Goal: Task Accomplishment & Management: Use online tool/utility

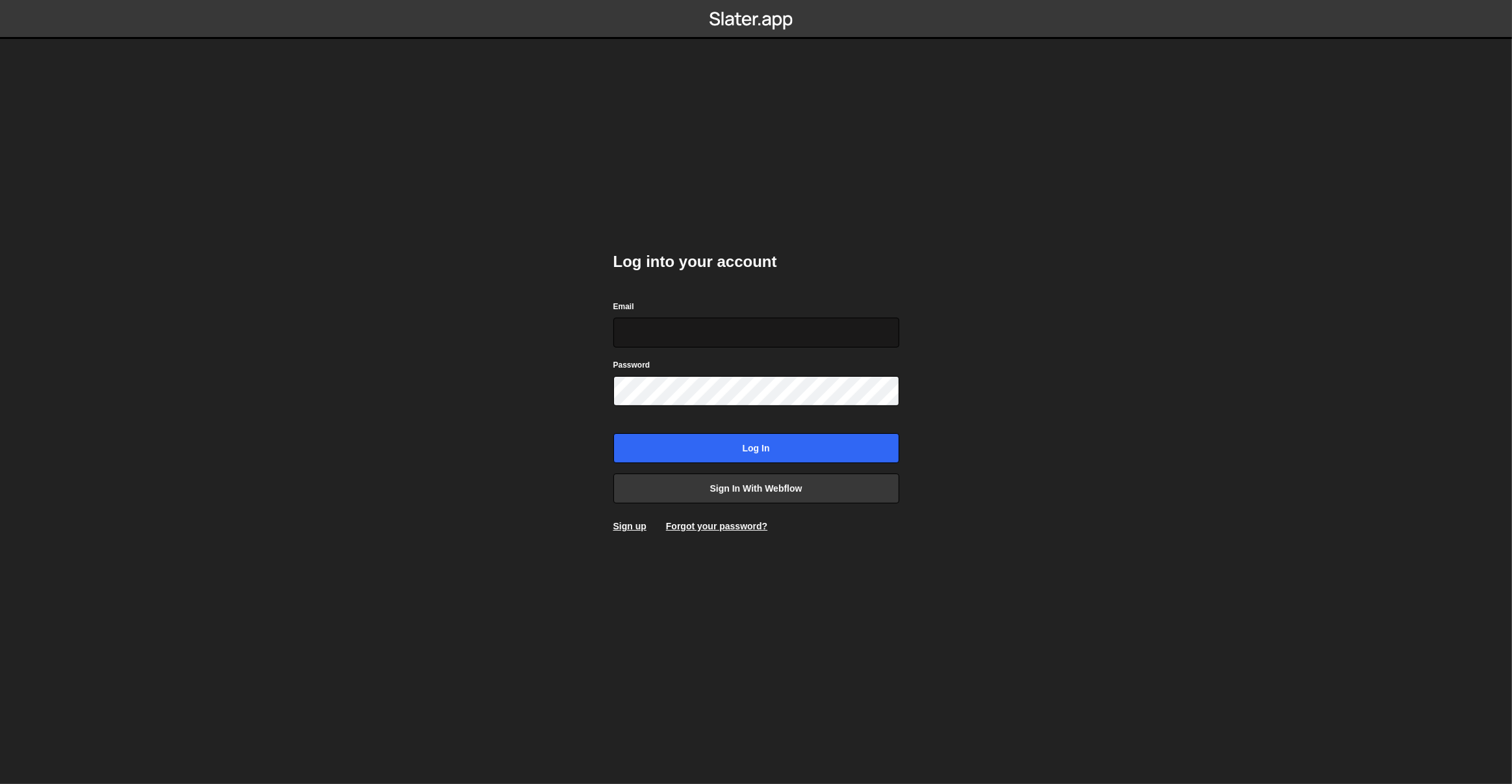
click at [753, 326] on input "Email" at bounding box center [756, 333] width 286 height 30
type input "[EMAIL_ADDRESS][DOMAIN_NAME]"
click at [613, 433] on input "Log in" at bounding box center [756, 448] width 286 height 30
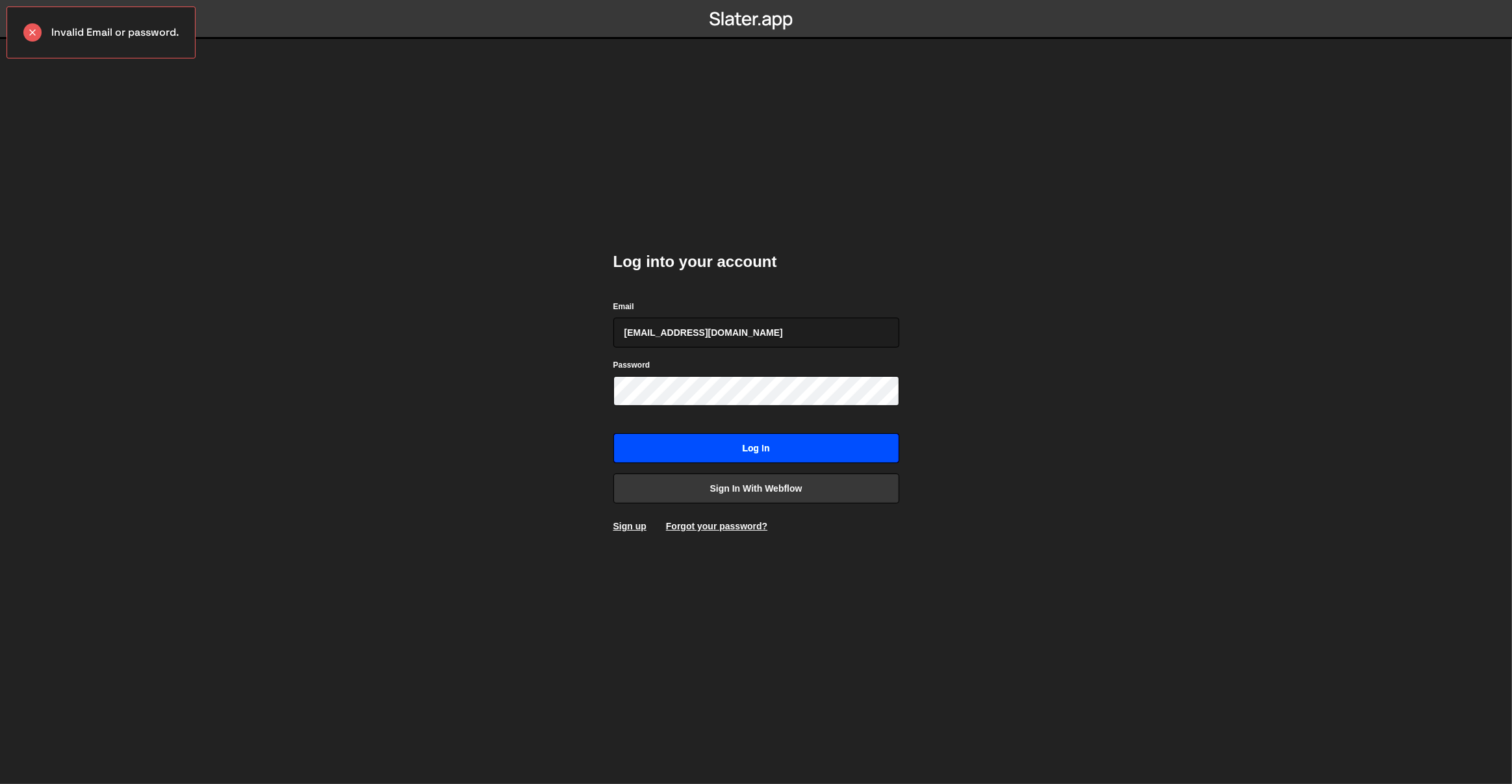
click at [821, 450] on input "Log in" at bounding box center [756, 448] width 286 height 30
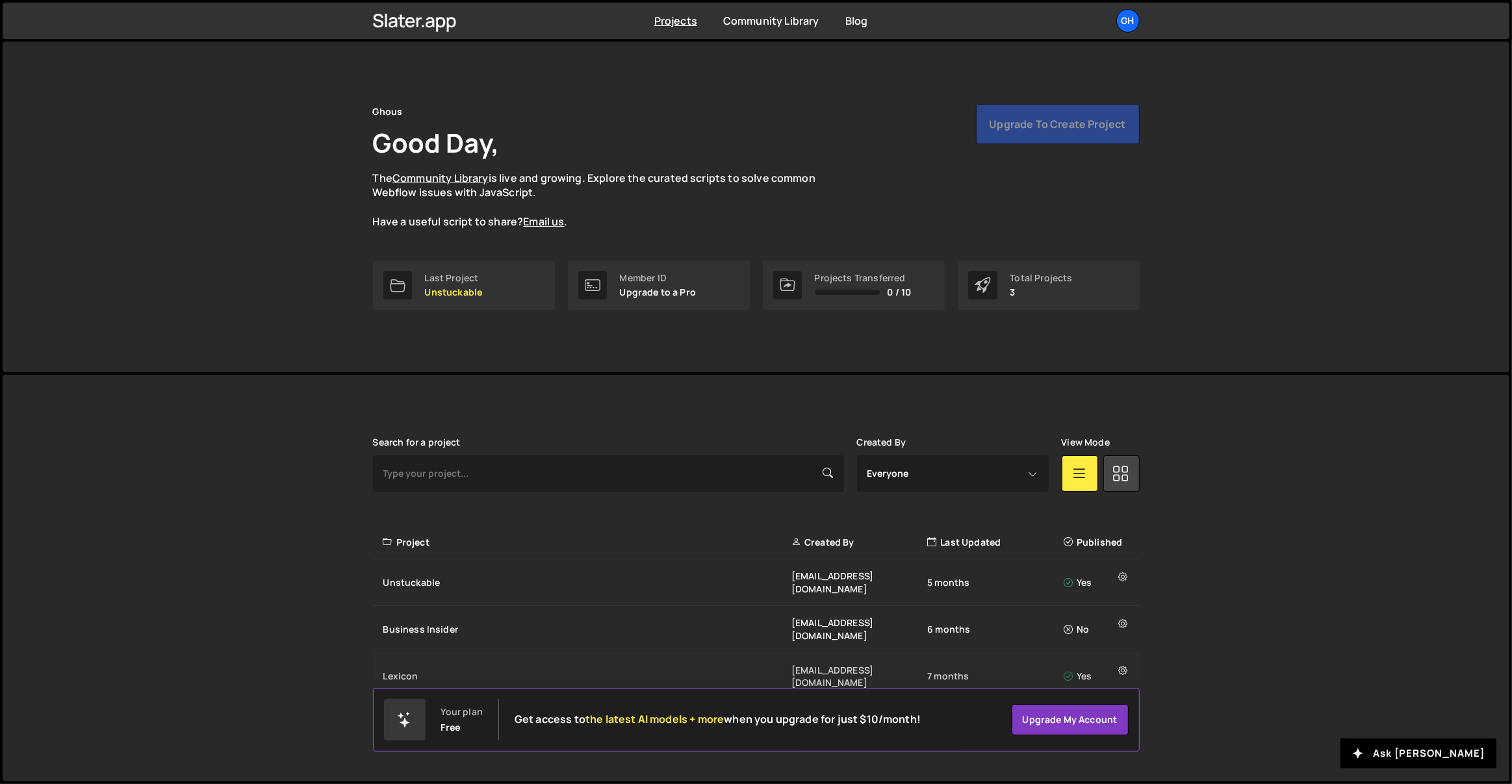
click at [472, 670] on div "Lexicon" at bounding box center [587, 677] width 408 height 13
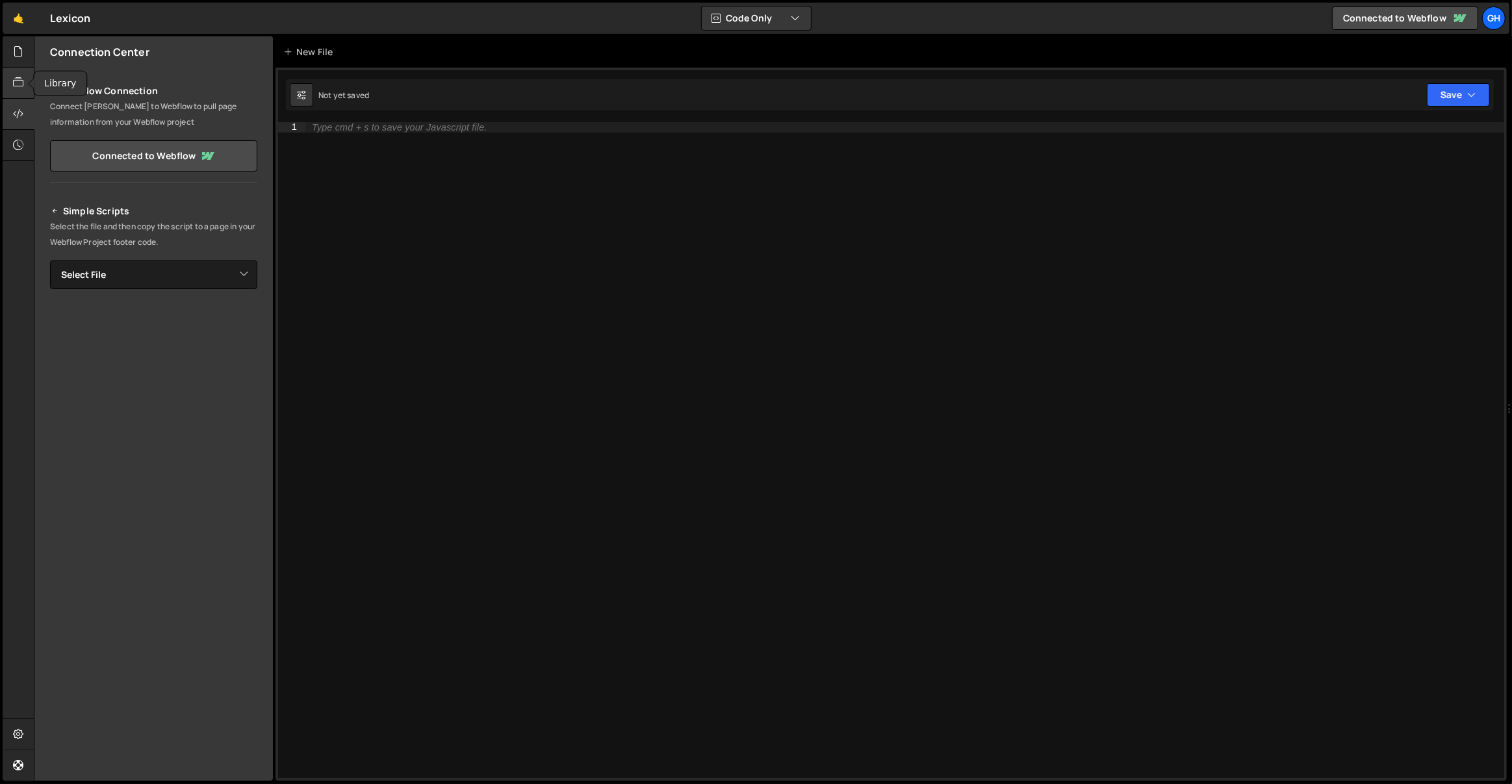
click at [24, 78] on icon at bounding box center [17, 82] width 10 height 14
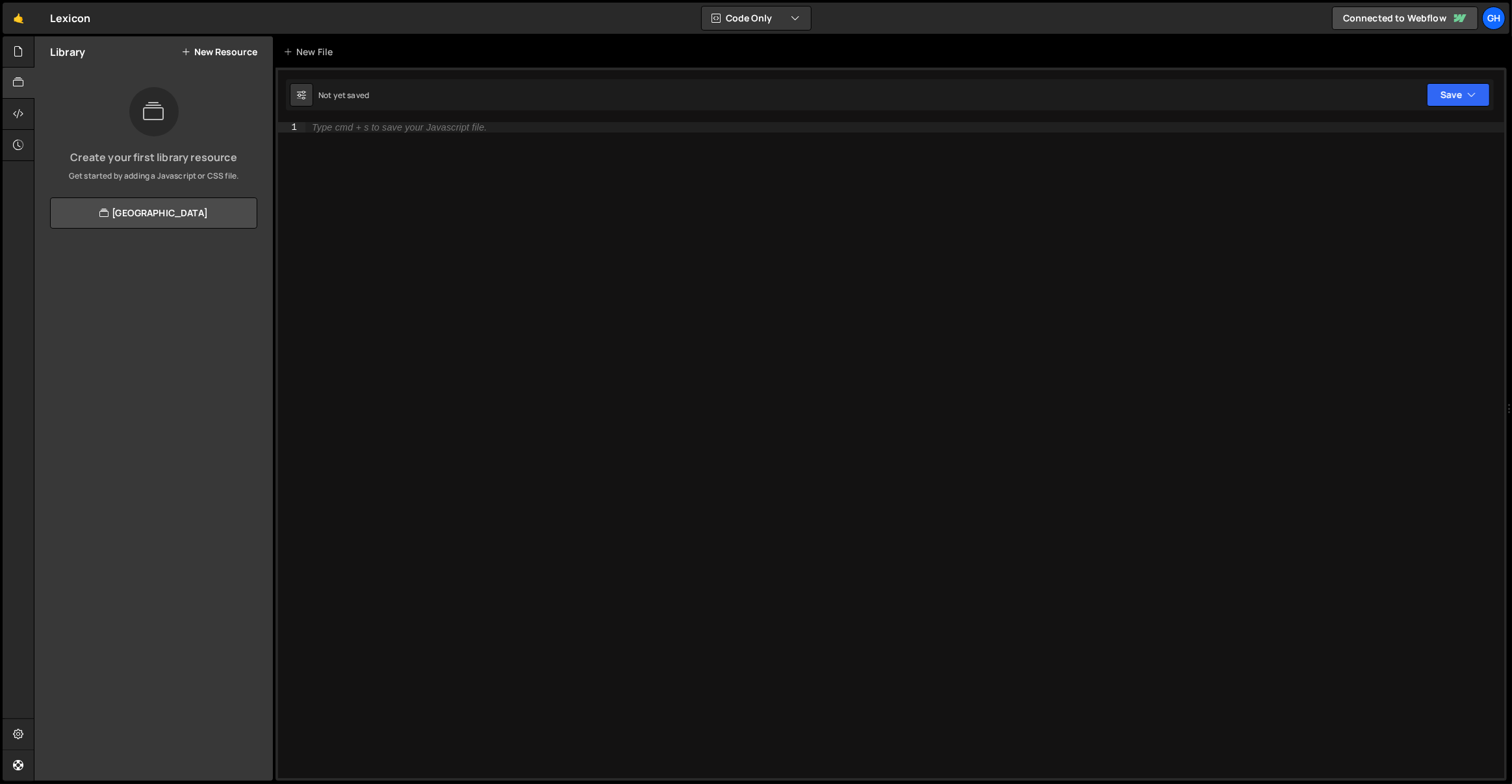
click at [223, 52] on button "New Resource" at bounding box center [219, 51] width 76 height 10
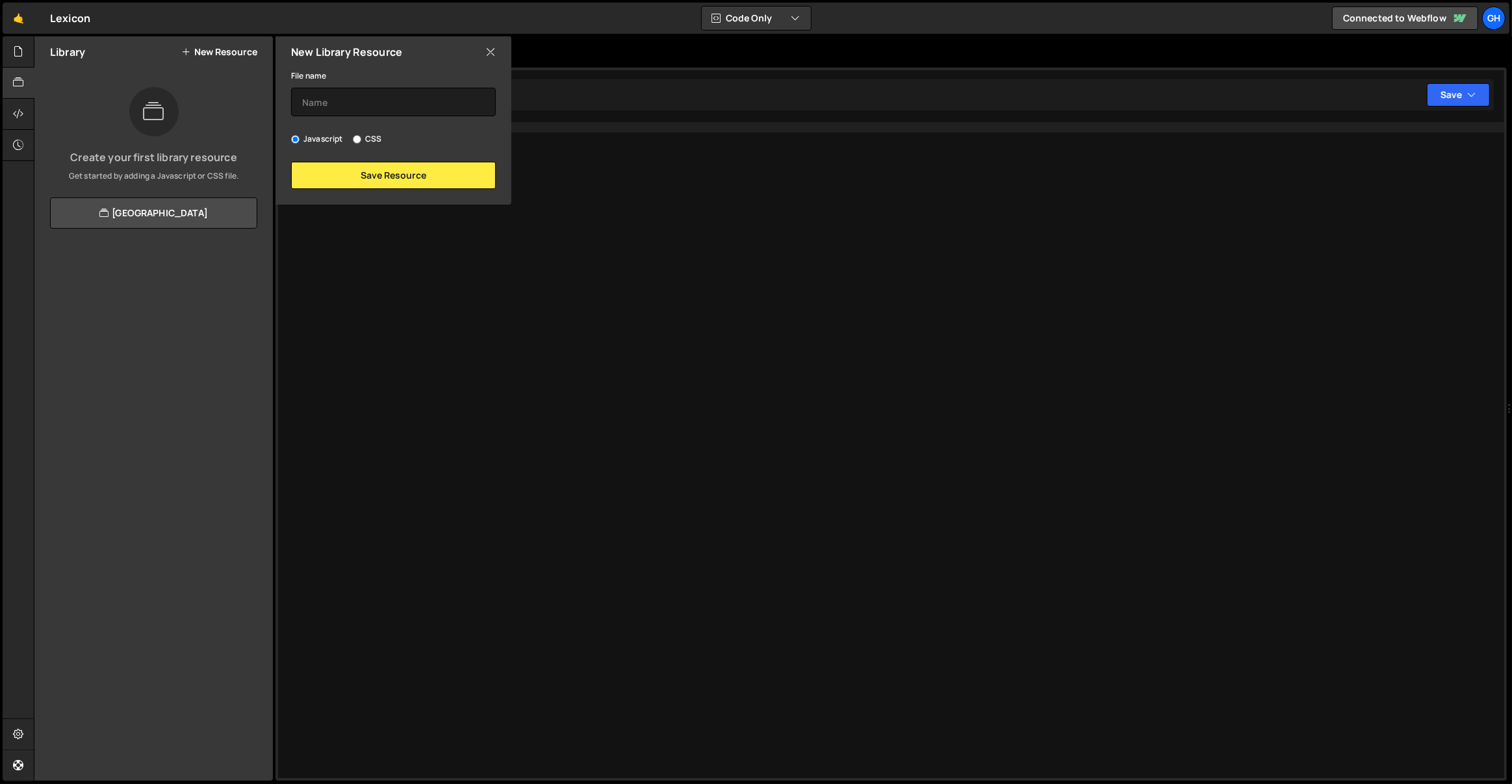
click at [373, 140] on label "CSS" at bounding box center [367, 139] width 28 height 13
click at [361, 140] on input "CSS" at bounding box center [356, 139] width 9 height 9
radio input "true"
click at [364, 104] on input "text" at bounding box center [393, 102] width 205 height 28
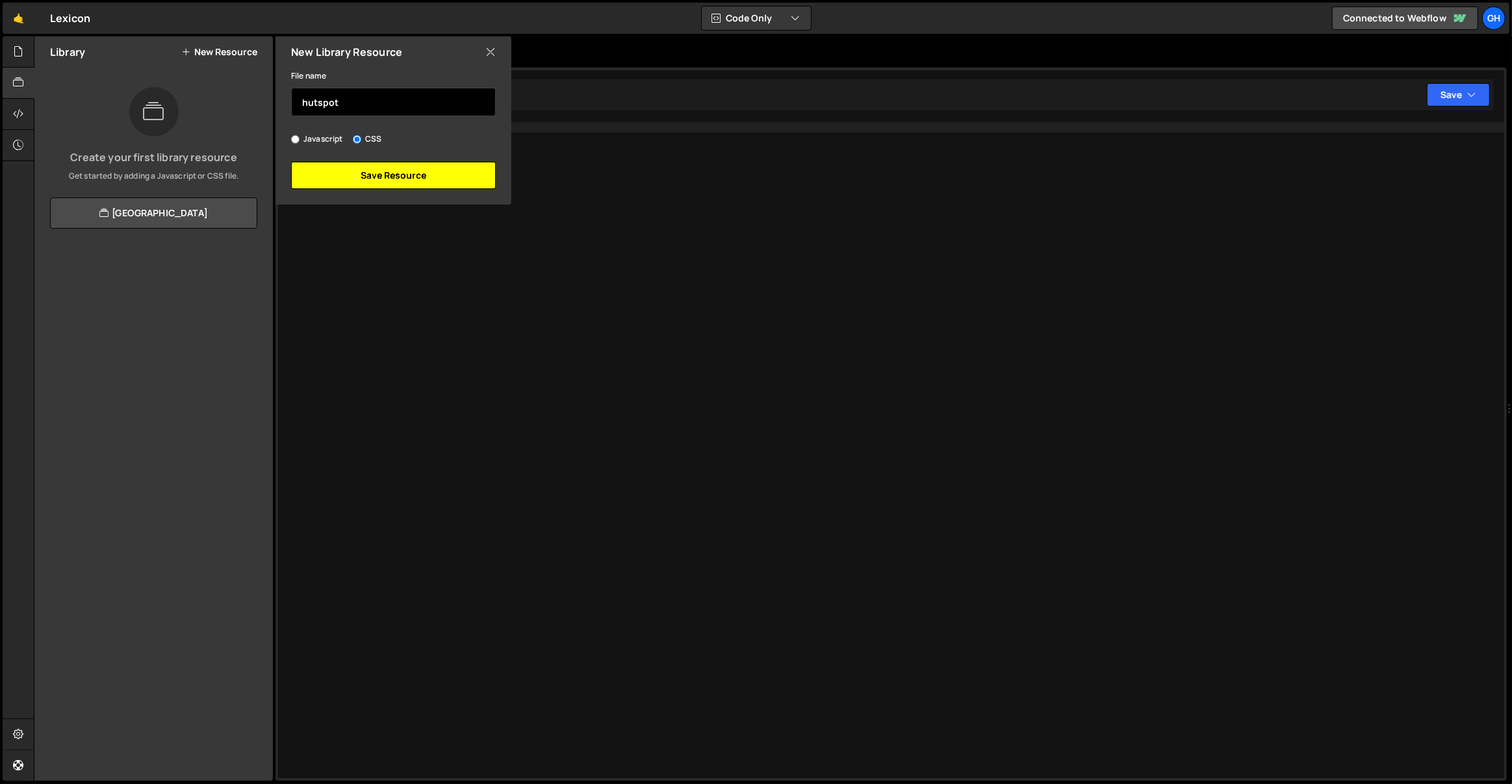
type input "hutspot"
click at [404, 182] on button "Save Resource" at bounding box center [393, 175] width 205 height 28
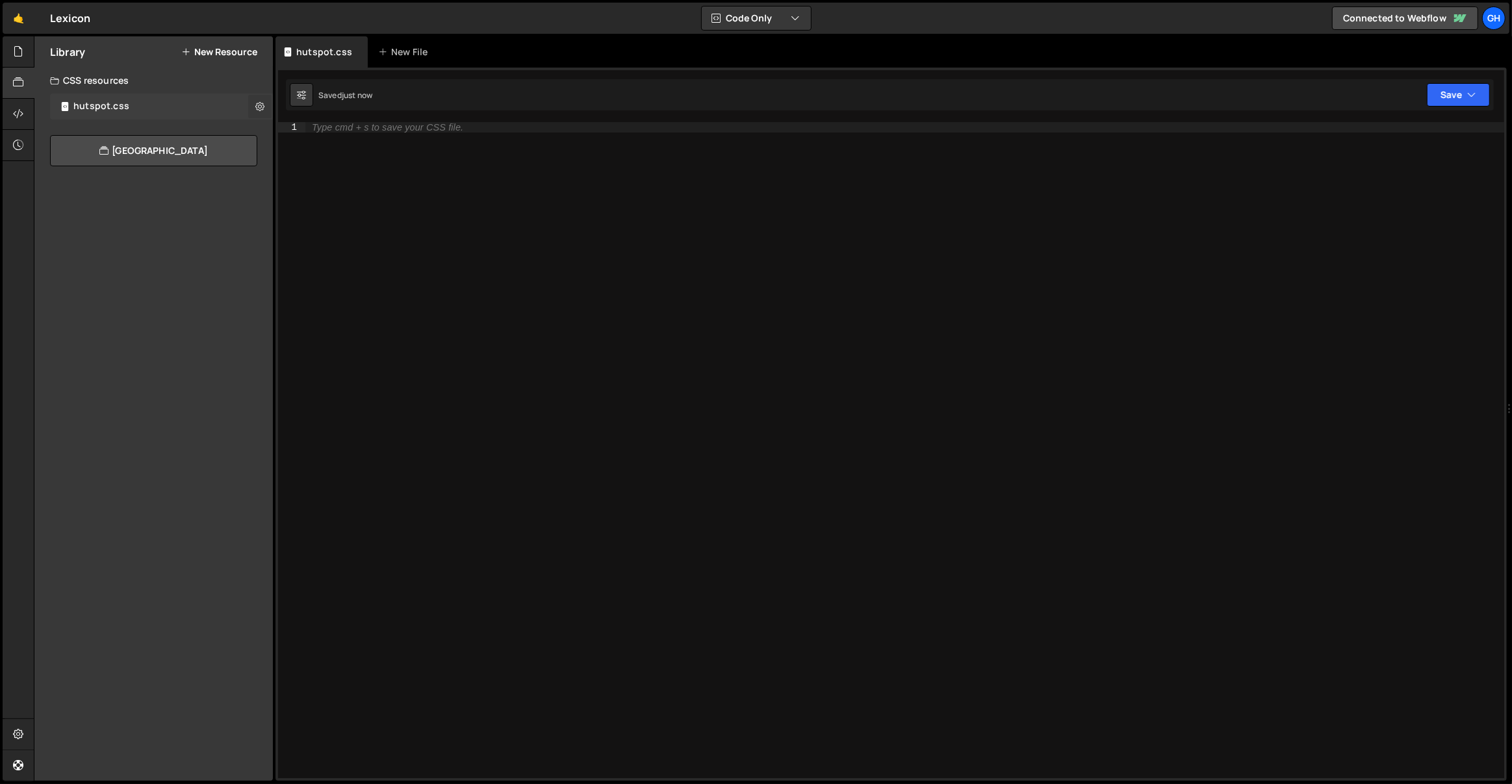
click at [253, 106] on button at bounding box center [260, 107] width 24 height 24
click at [327, 104] on button "Copy Code" at bounding box center [339, 107] width 127 height 25
click at [18, 101] on div at bounding box center [18, 114] width 32 height 31
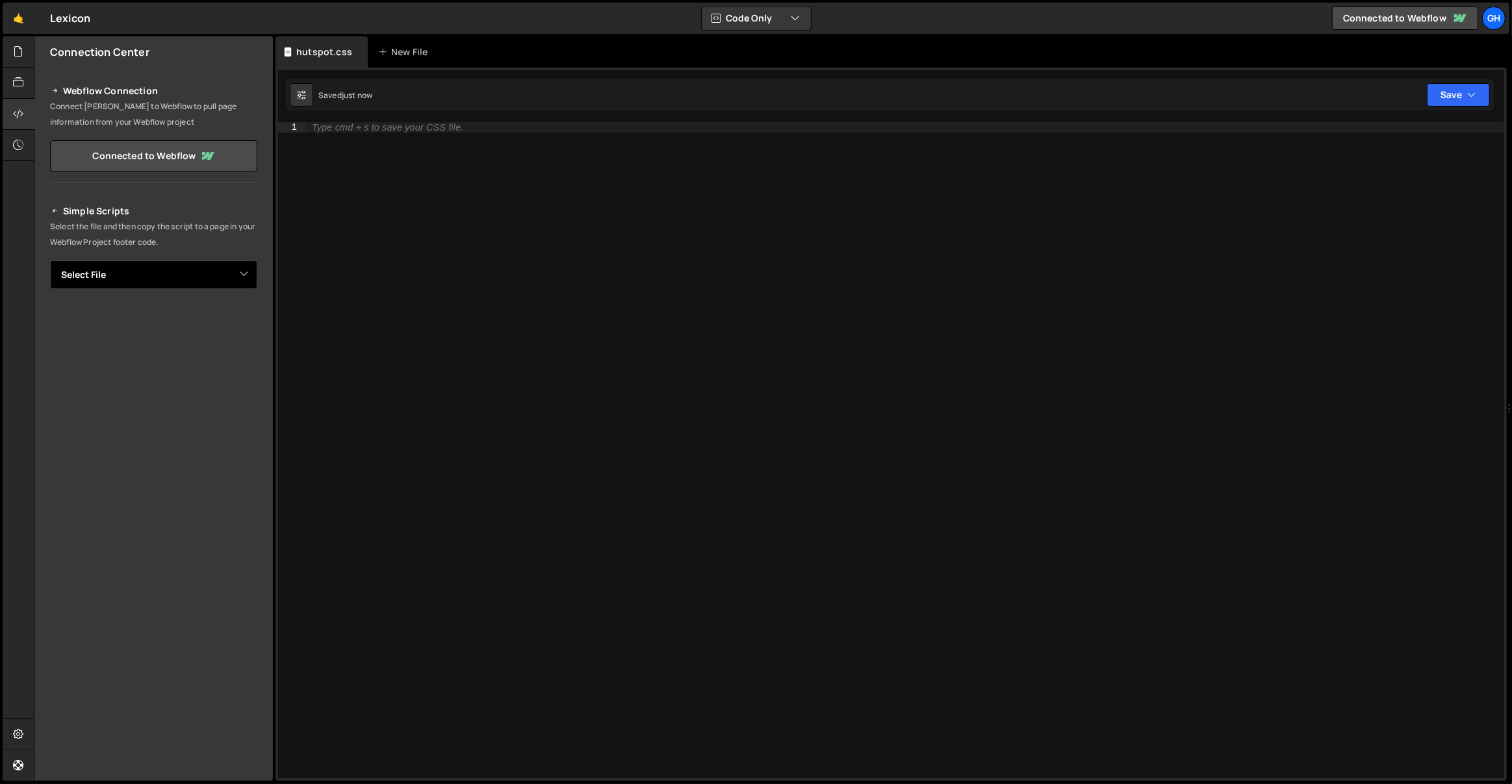
click at [190, 275] on select "Select File global animations.js image-trail.js services-page.js team slider.js" at bounding box center [153, 275] width 207 height 28
click at [54, 89] on icon at bounding box center [55, 91] width 9 height 16
click at [17, 108] on icon at bounding box center [17, 114] width 10 height 14
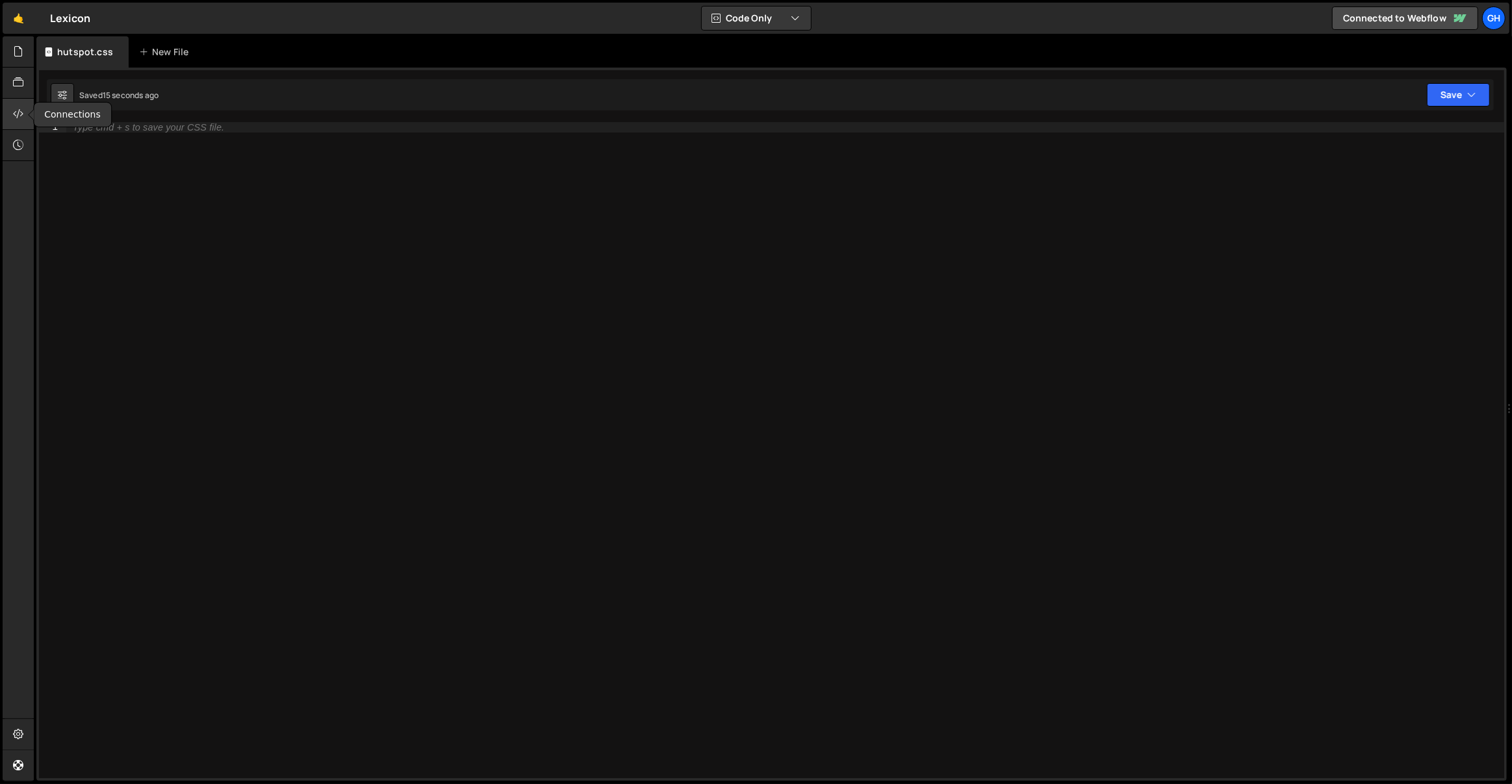
click at [24, 107] on div at bounding box center [18, 114] width 32 height 31
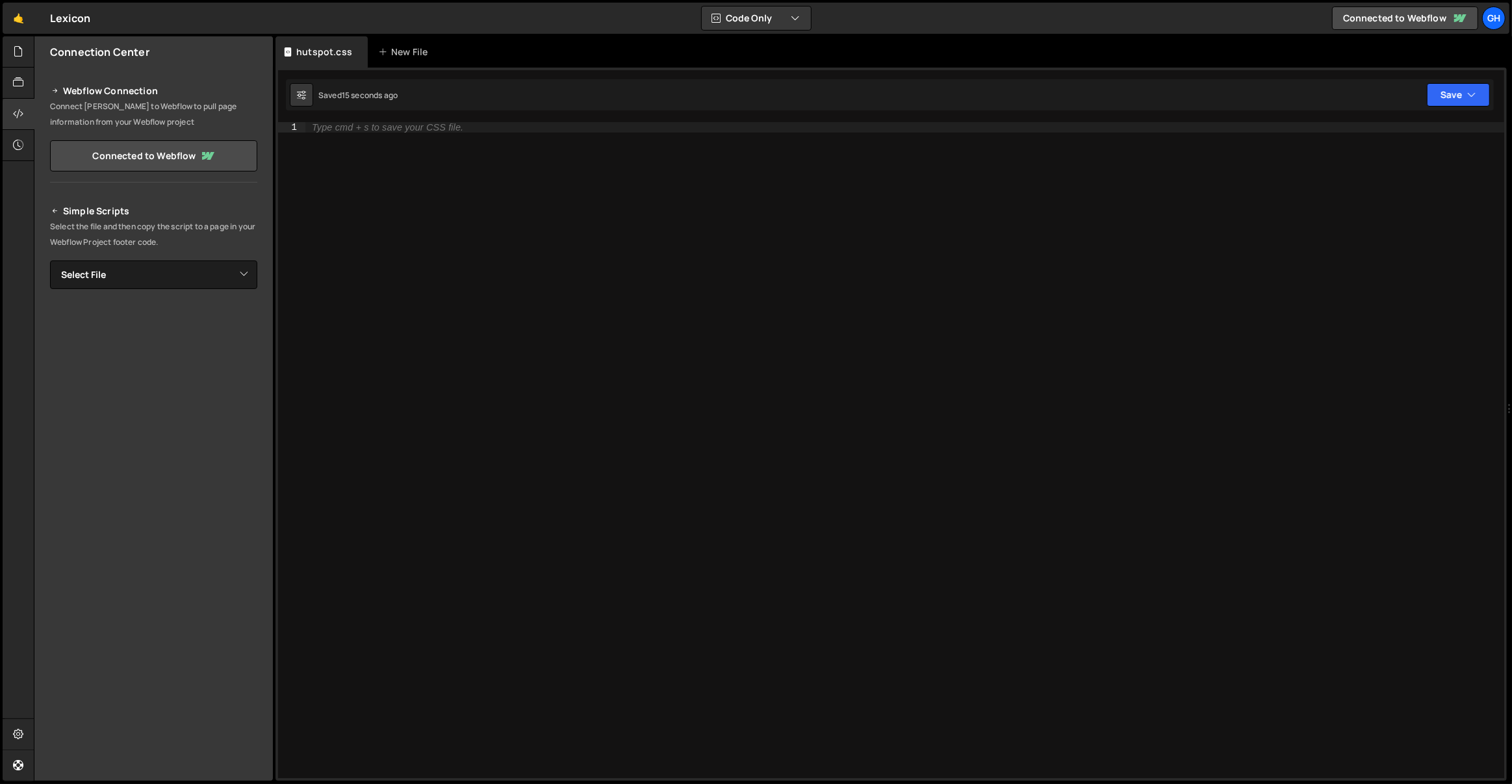
click at [338, 172] on div "Type cmd + s to save your CSS file." at bounding box center [905, 462] width 1200 height 678
click at [176, 266] on select "Select File global animations.js image-trail.js services-page.js team slider.js" at bounding box center [153, 275] width 207 height 28
click at [18, 87] on icon at bounding box center [17, 82] width 10 height 14
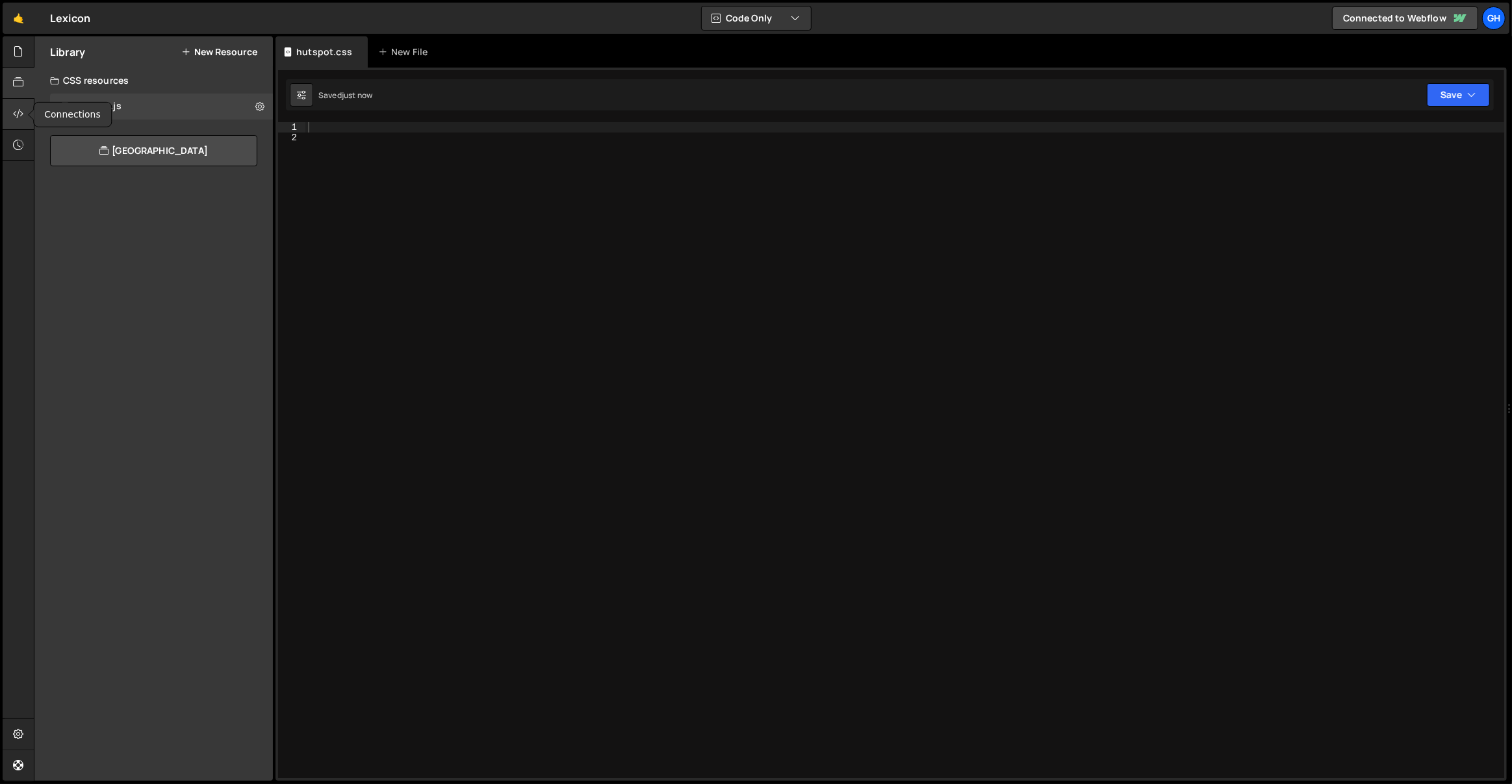
click at [26, 113] on div at bounding box center [18, 114] width 32 height 31
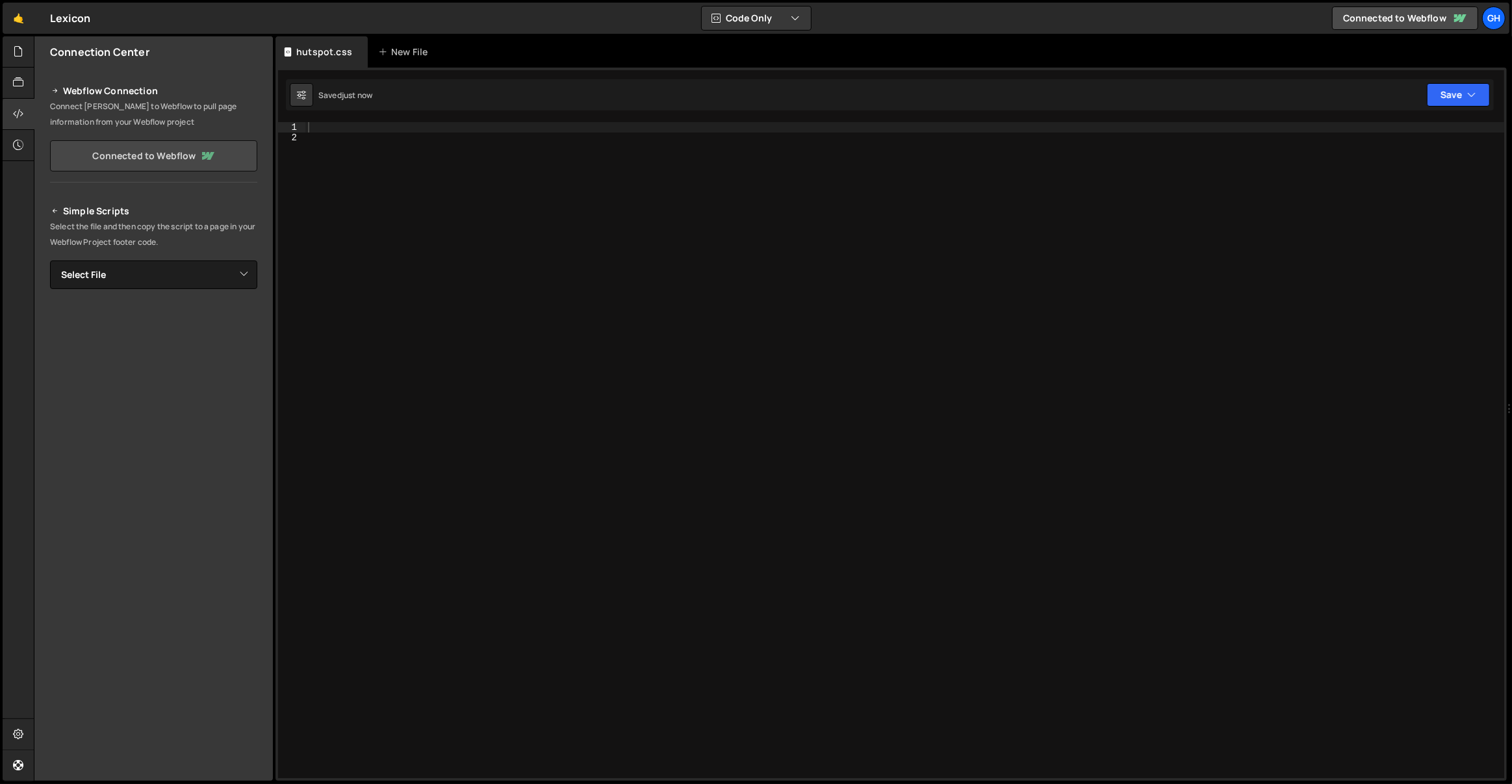
click at [124, 156] on link "Connected to Webflow" at bounding box center [153, 156] width 207 height 31
click at [236, 272] on select "Select File global animations.js image-trail.js services-page.js team slider.js" at bounding box center [153, 275] width 207 height 28
click at [1473, 92] on icon "button" at bounding box center [1472, 95] width 9 height 13
click at [1393, 134] on div "Saved 18 seconds ago" at bounding box center [1414, 141] width 135 height 16
click at [17, 59] on div at bounding box center [18, 51] width 32 height 31
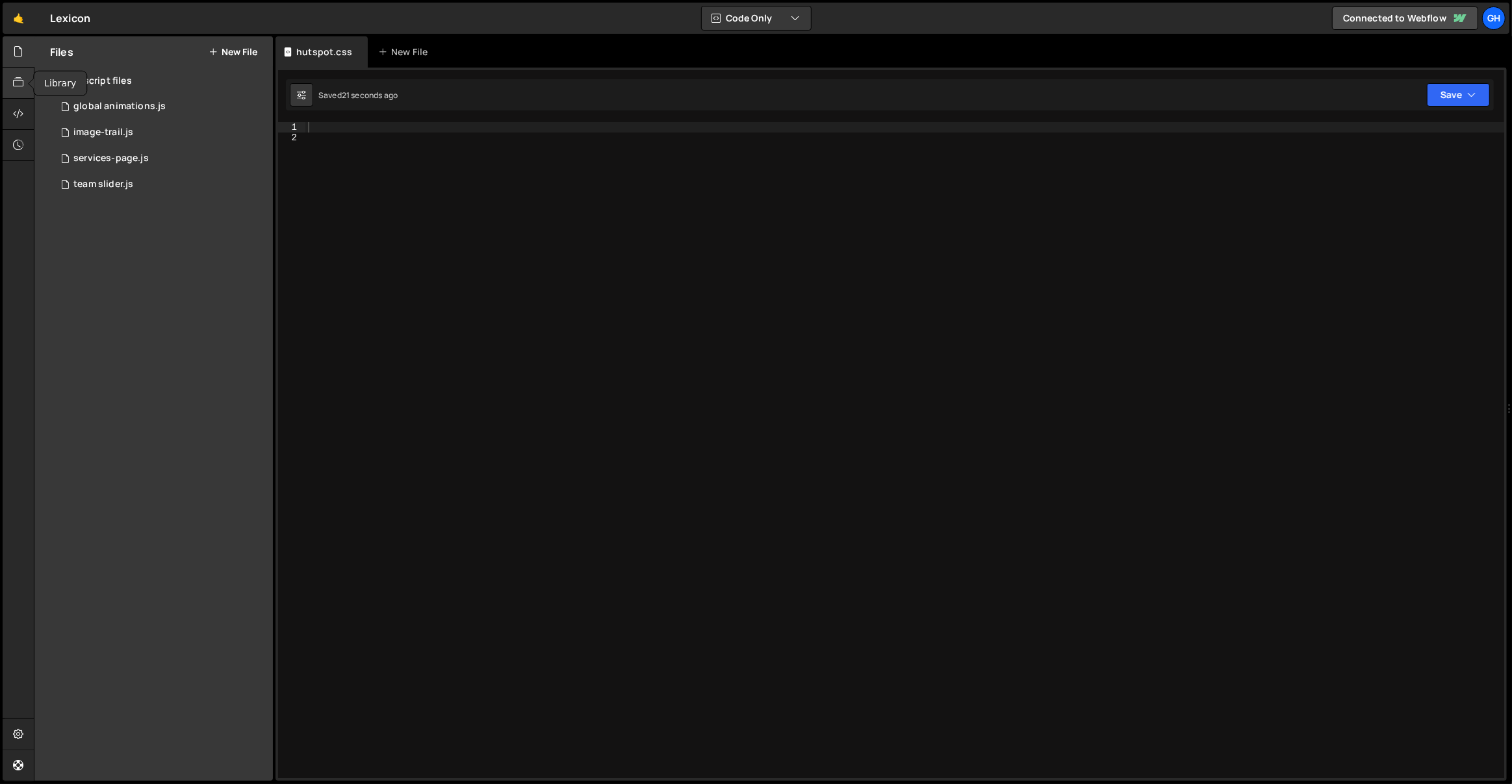
click at [25, 80] on div at bounding box center [18, 82] width 32 height 31
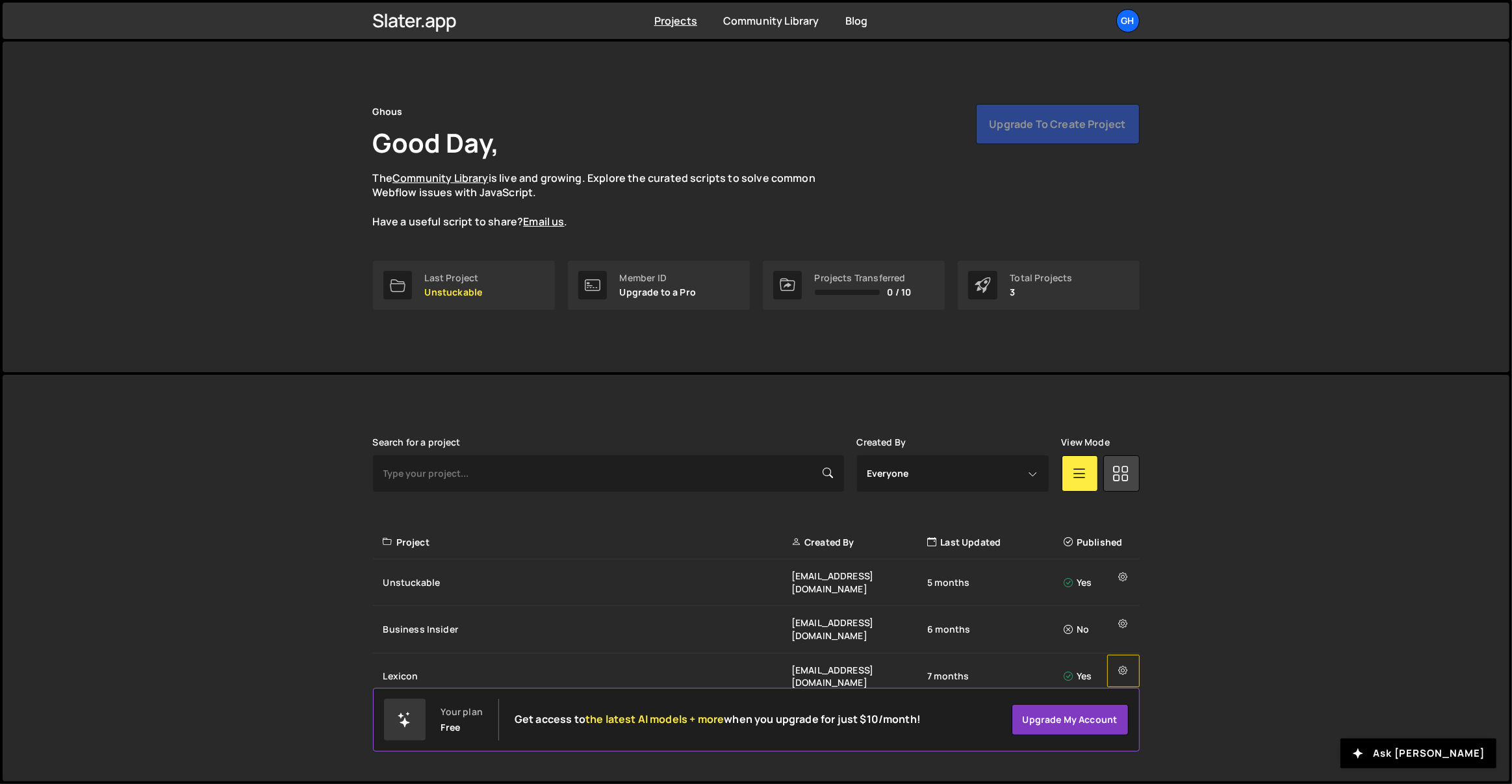
click at [1128, 655] on button at bounding box center [1123, 671] width 32 height 32
click at [1129, 750] on link "Delete Project" at bounding box center [1186, 760] width 155 height 21
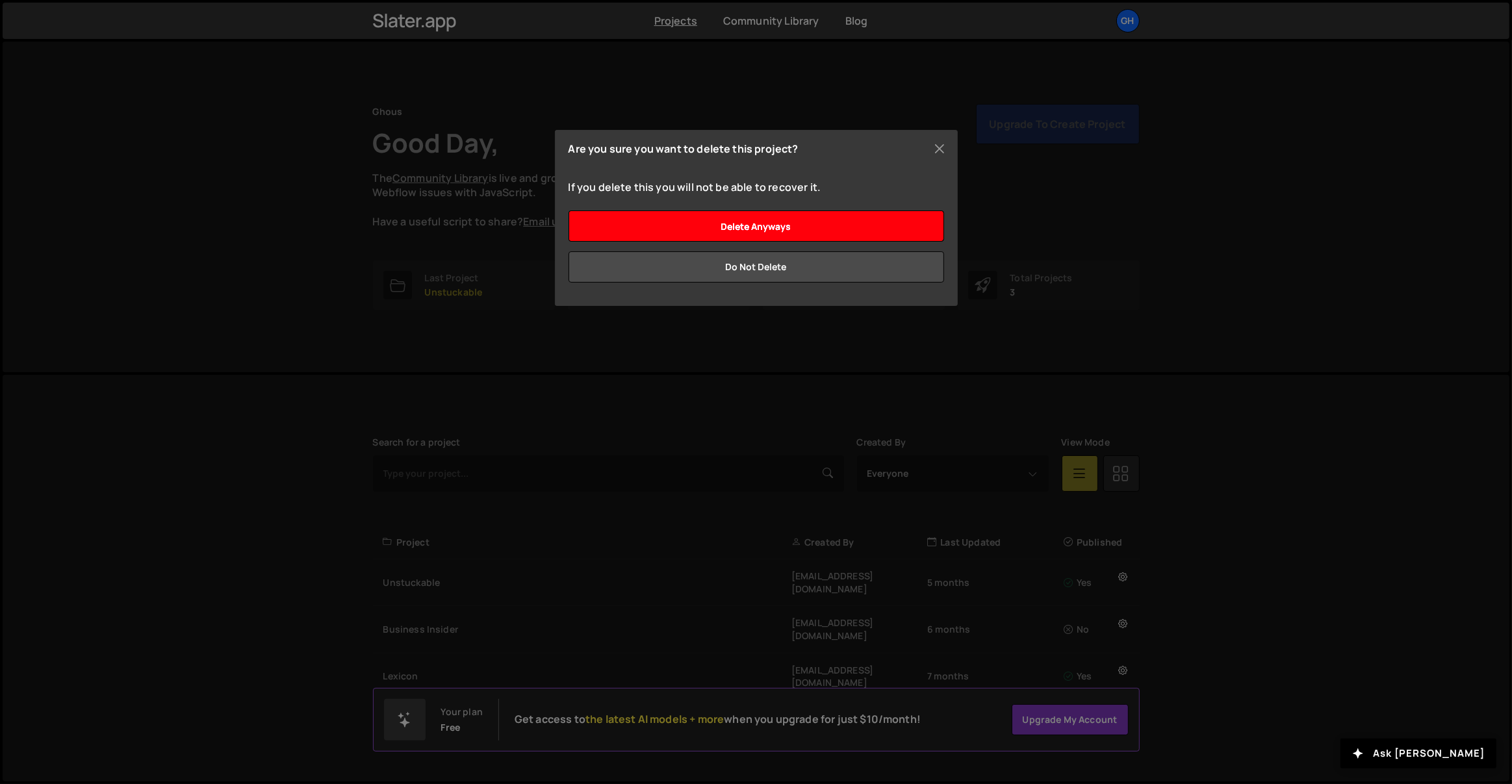
click at [809, 232] on input "Delete anyways" at bounding box center [756, 225] width 375 height 31
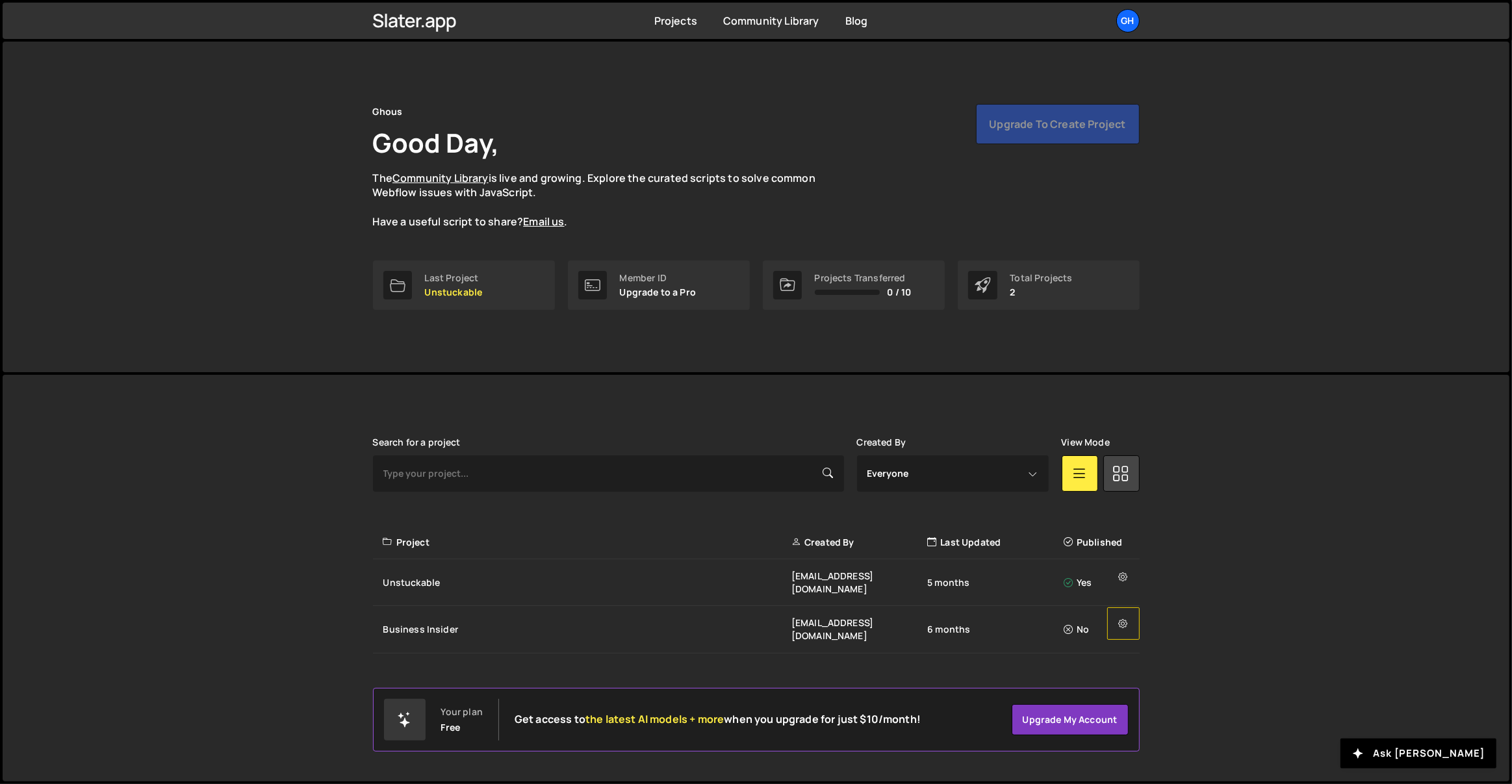
click at [1112, 608] on button at bounding box center [1123, 624] width 32 height 32
click at [1138, 703] on link "Delete Project" at bounding box center [1186, 713] width 155 height 21
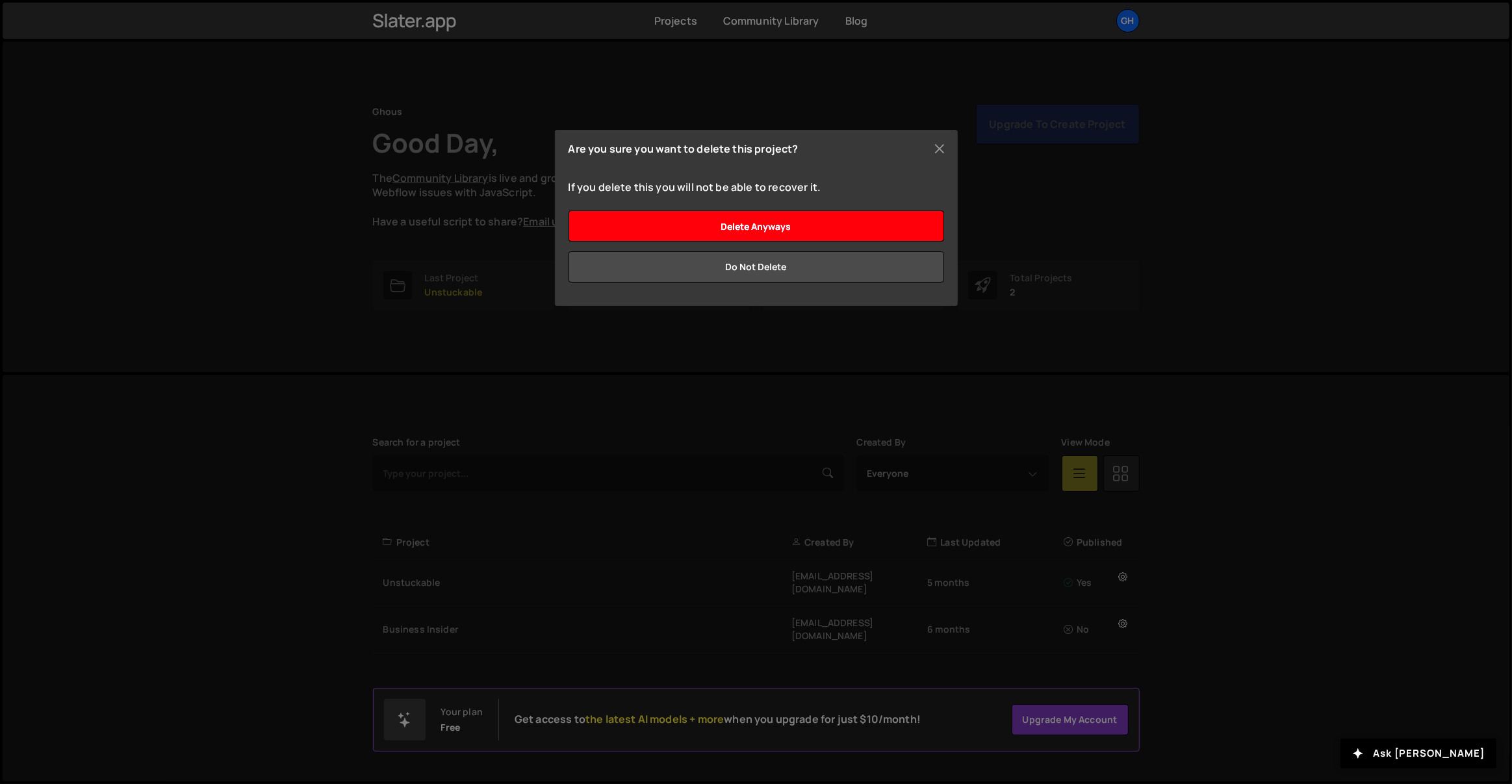
click at [801, 219] on input "Delete anyways" at bounding box center [756, 225] width 375 height 31
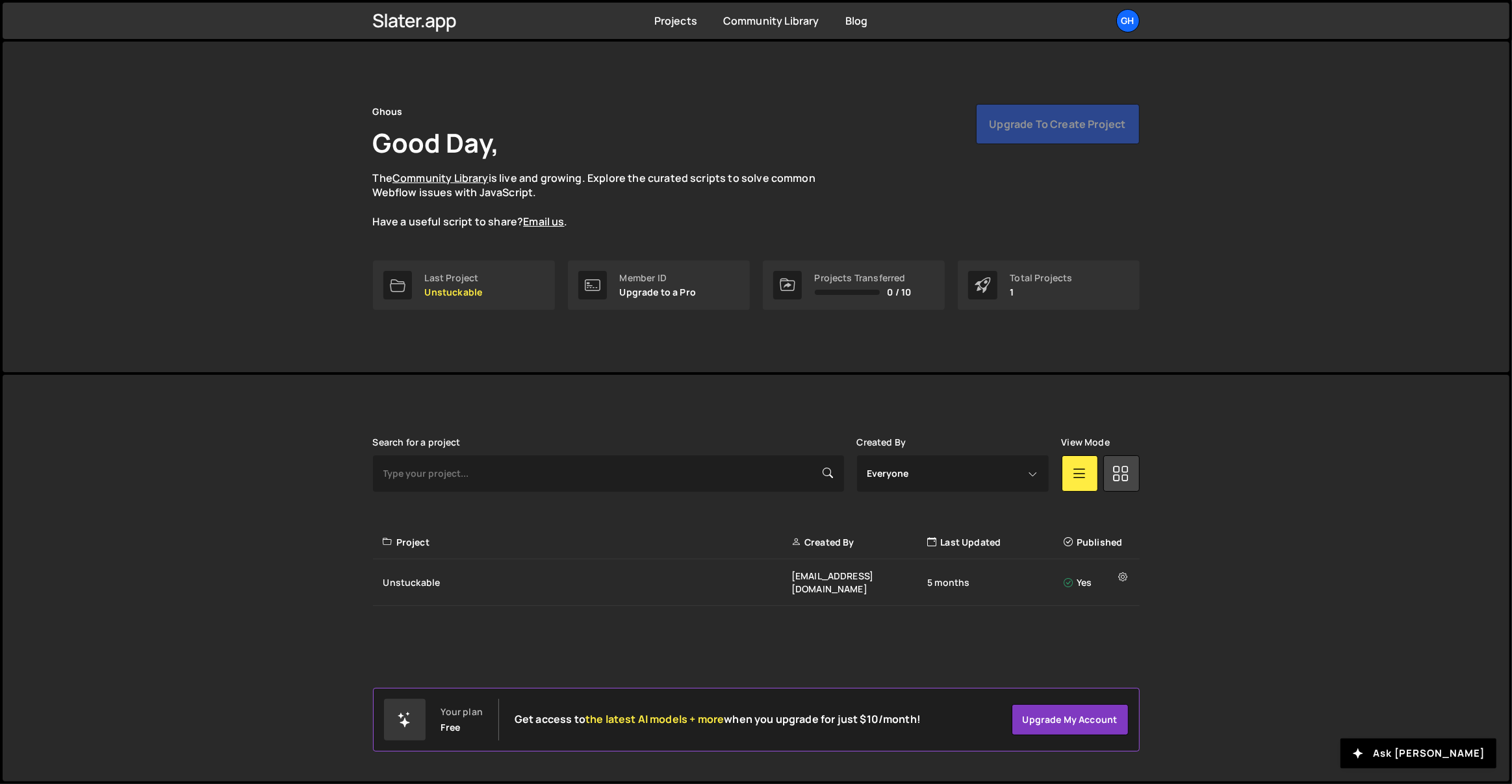
click at [1076, 134] on div "Upgrade to create project" at bounding box center [1058, 124] width 164 height 40
click at [684, 24] on link "Projects" at bounding box center [676, 21] width 43 height 14
click at [621, 576] on div "Unstuckable" at bounding box center [587, 582] width 408 height 13
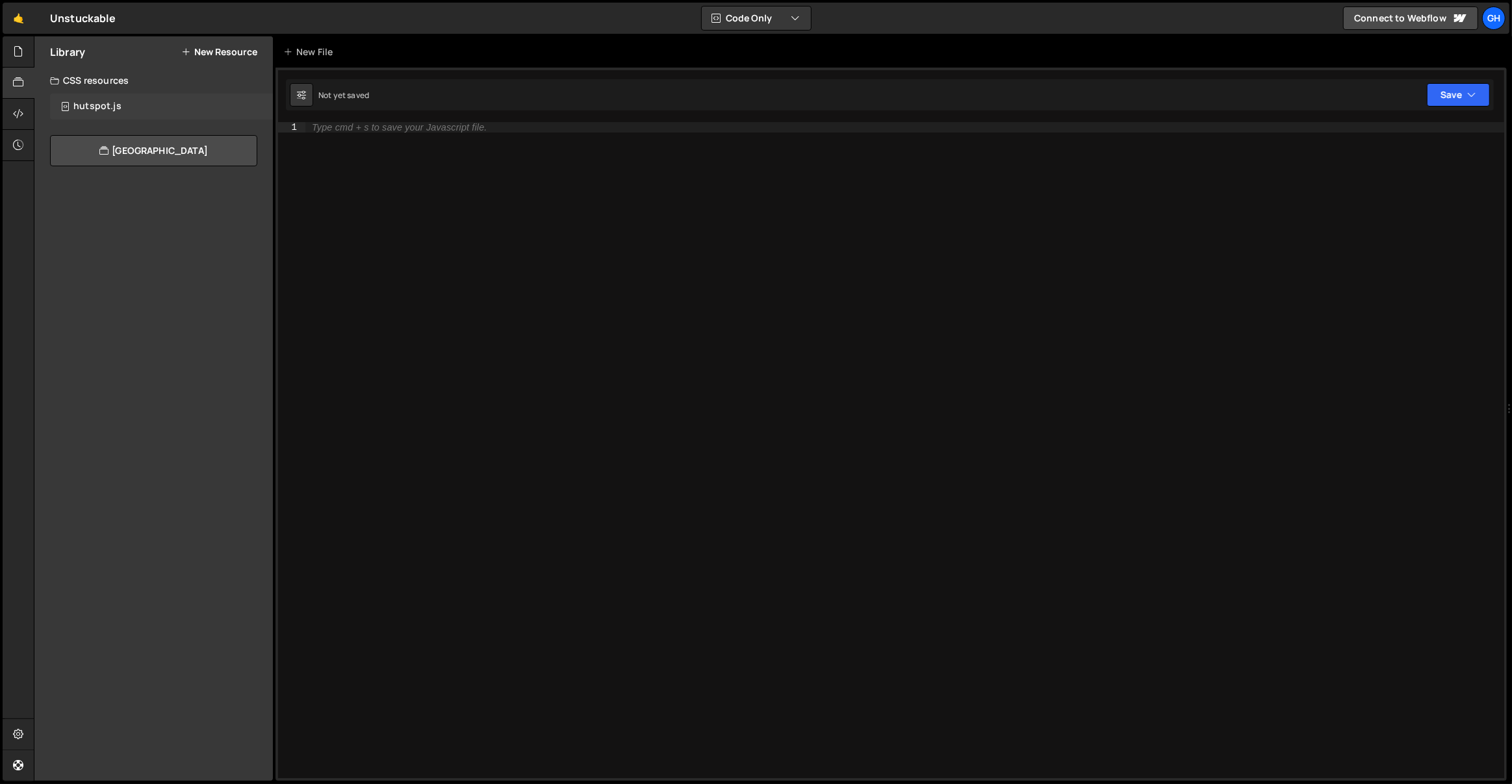
click at [96, 107] on div "hutspot.js" at bounding box center [97, 106] width 48 height 12
click at [14, 111] on icon at bounding box center [17, 114] width 10 height 14
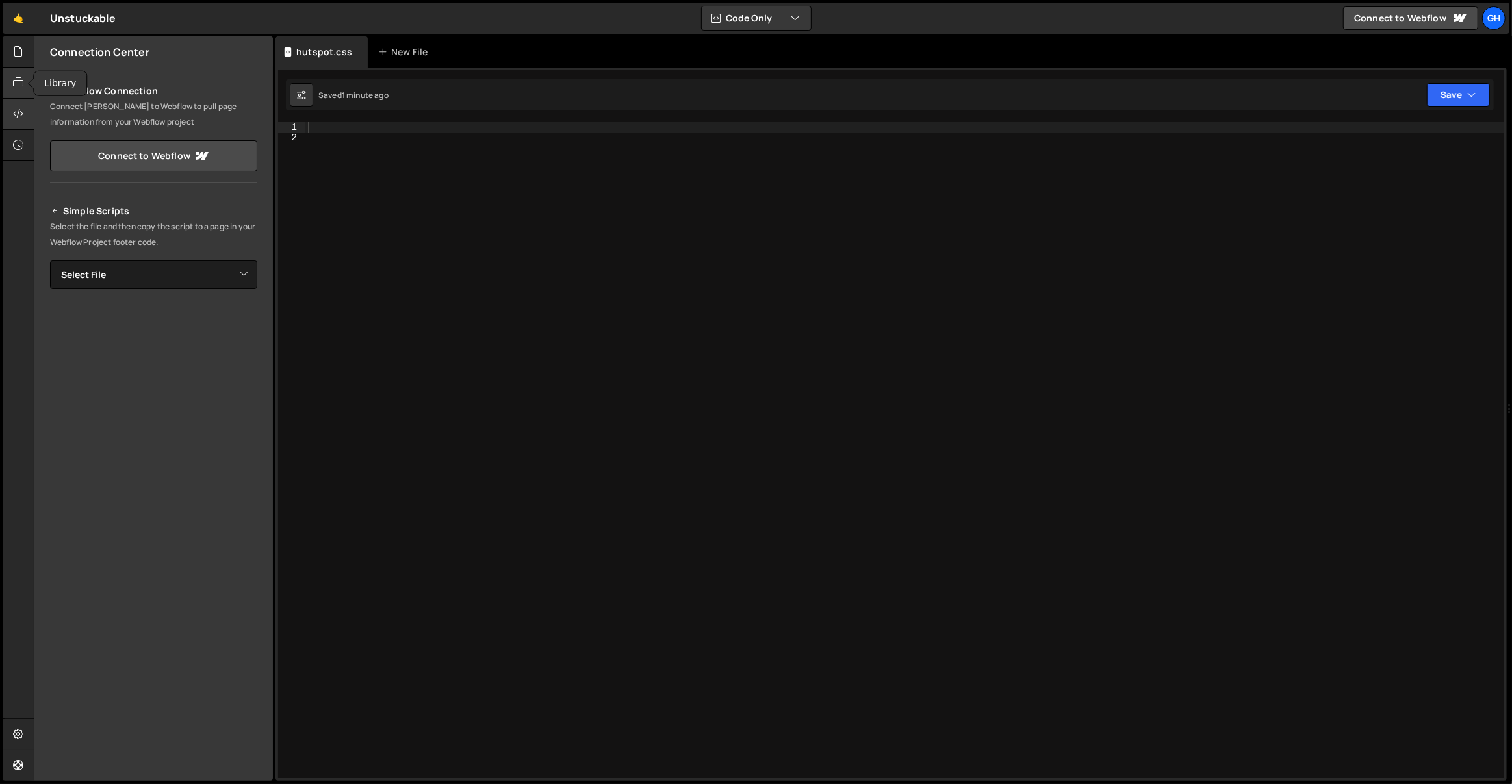
click at [17, 83] on icon at bounding box center [17, 82] width 10 height 14
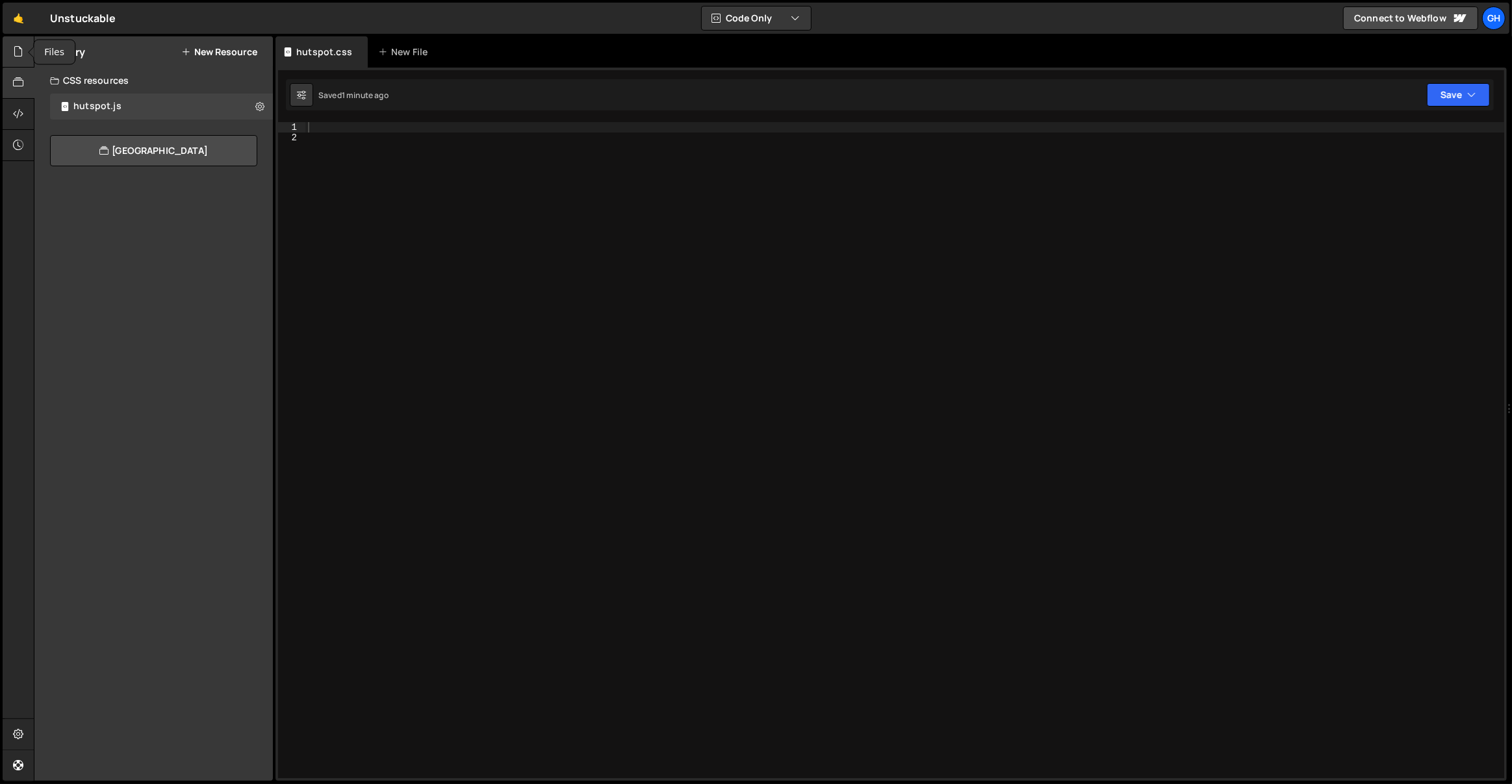
click at [17, 58] on icon at bounding box center [17, 51] width 10 height 14
click at [141, 100] on div "0 gsap.js 0" at bounding box center [161, 106] width 223 height 26
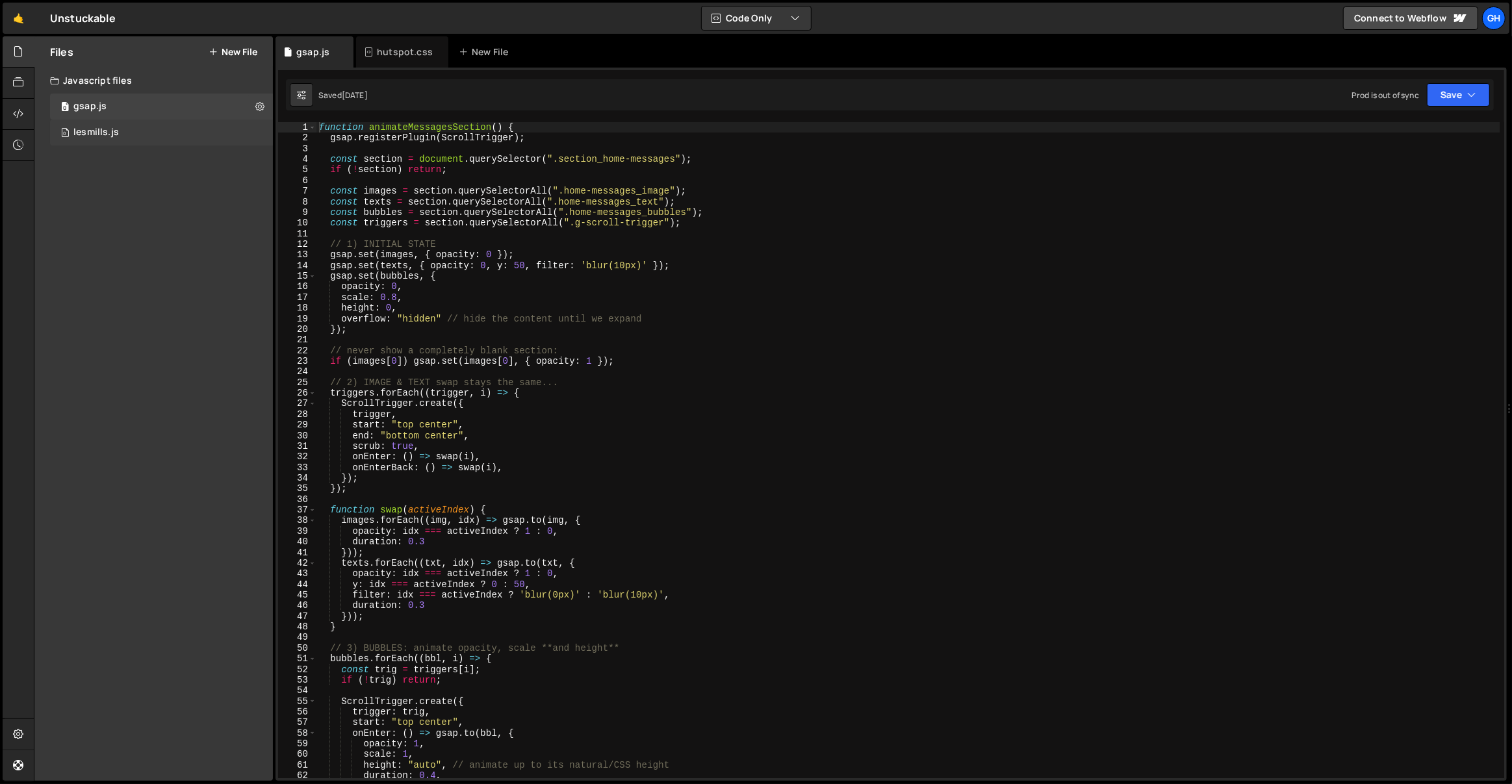
click at [168, 126] on div "0 lesmills.js 0" at bounding box center [161, 132] width 223 height 26
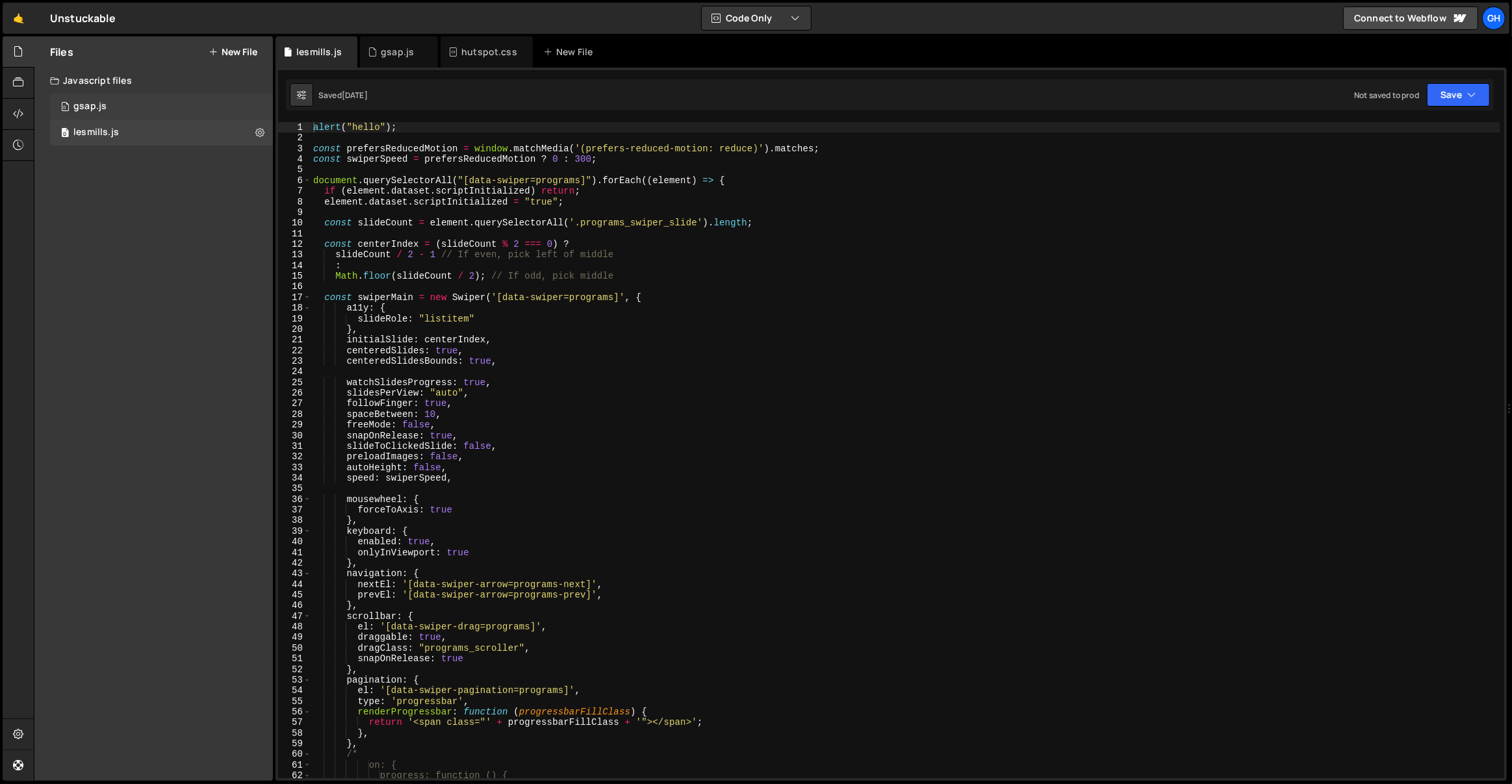
click at [192, 104] on div "0 gsap.js 0" at bounding box center [161, 106] width 223 height 26
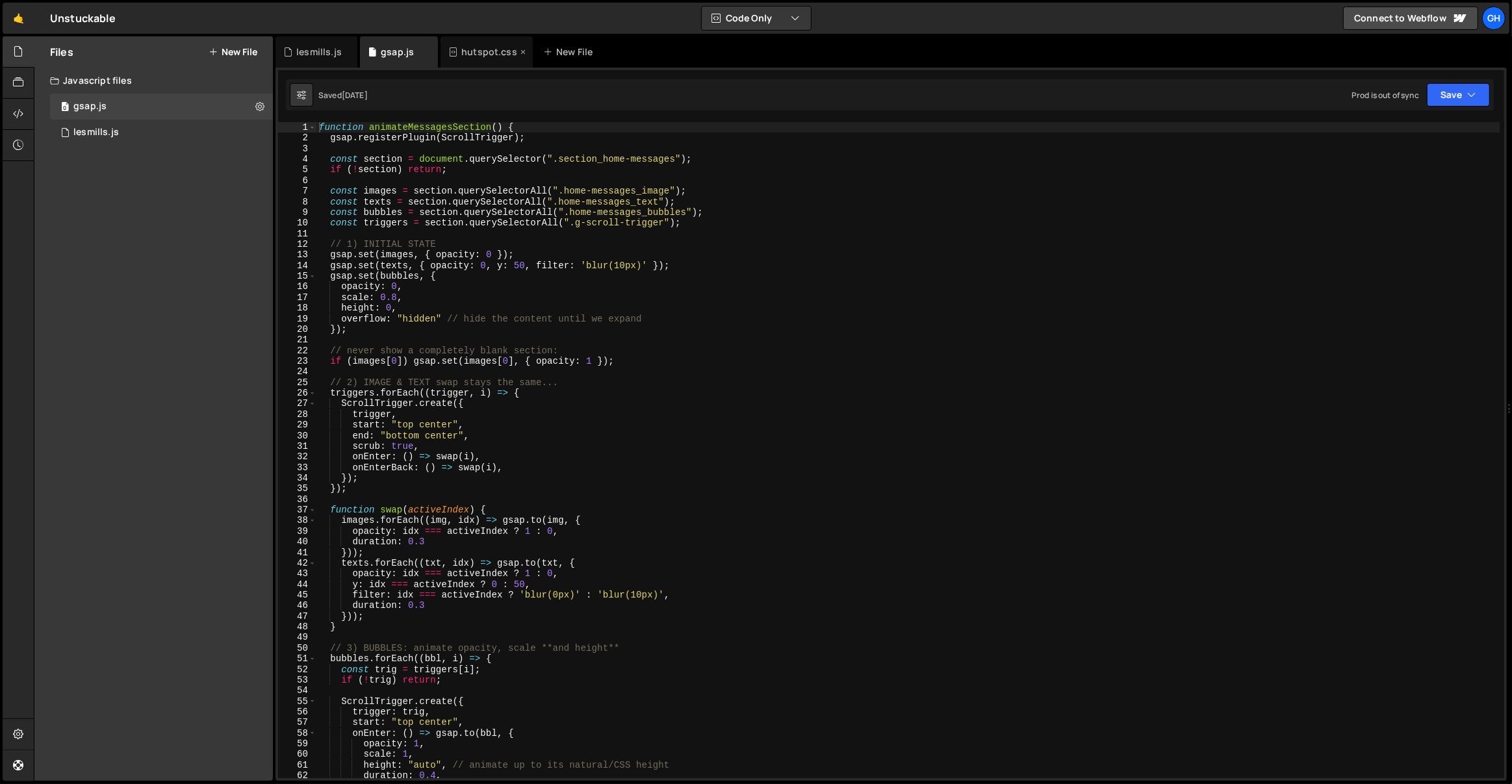
click at [518, 52] on icon at bounding box center [523, 52] width 9 height 13
click at [344, 52] on icon at bounding box center [348, 52] width 9 height 13
click at [241, 56] on button "New File" at bounding box center [233, 51] width 49 height 10
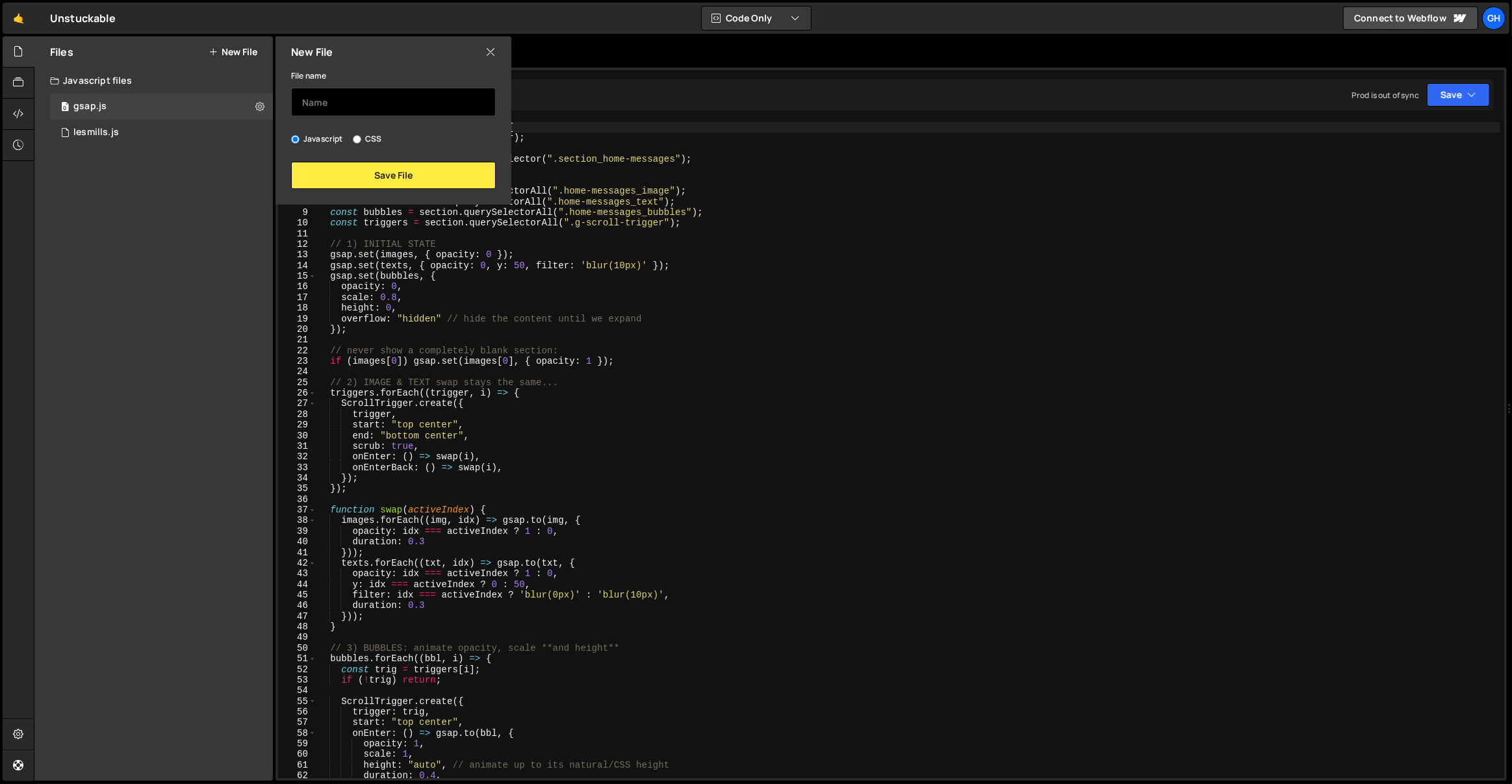
click at [322, 96] on input "text" at bounding box center [393, 102] width 205 height 28
type input "hubspot"
click at [360, 138] on input "CSS" at bounding box center [356, 139] width 9 height 9
radio input "true"
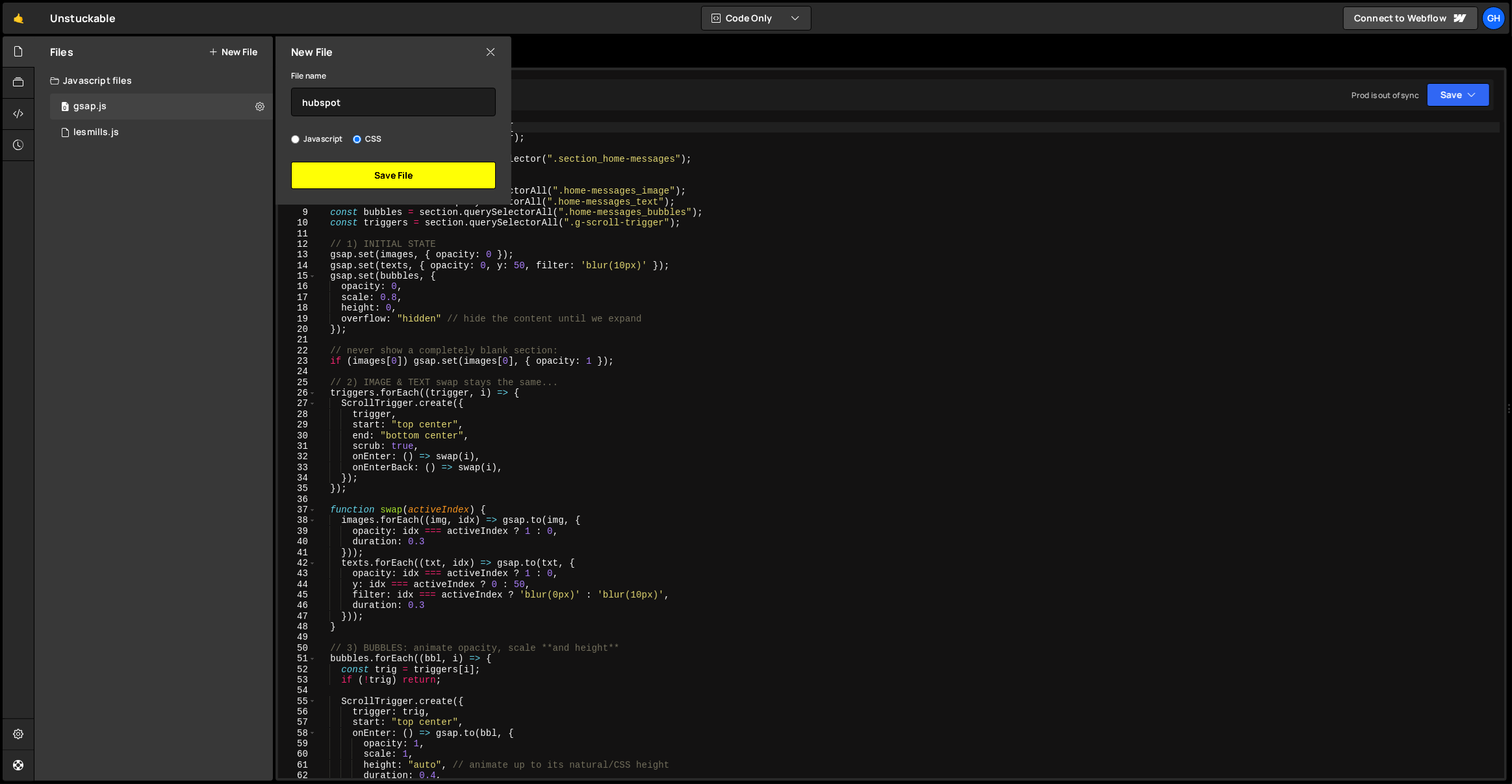
click at [370, 174] on button "Save File" at bounding box center [393, 175] width 205 height 28
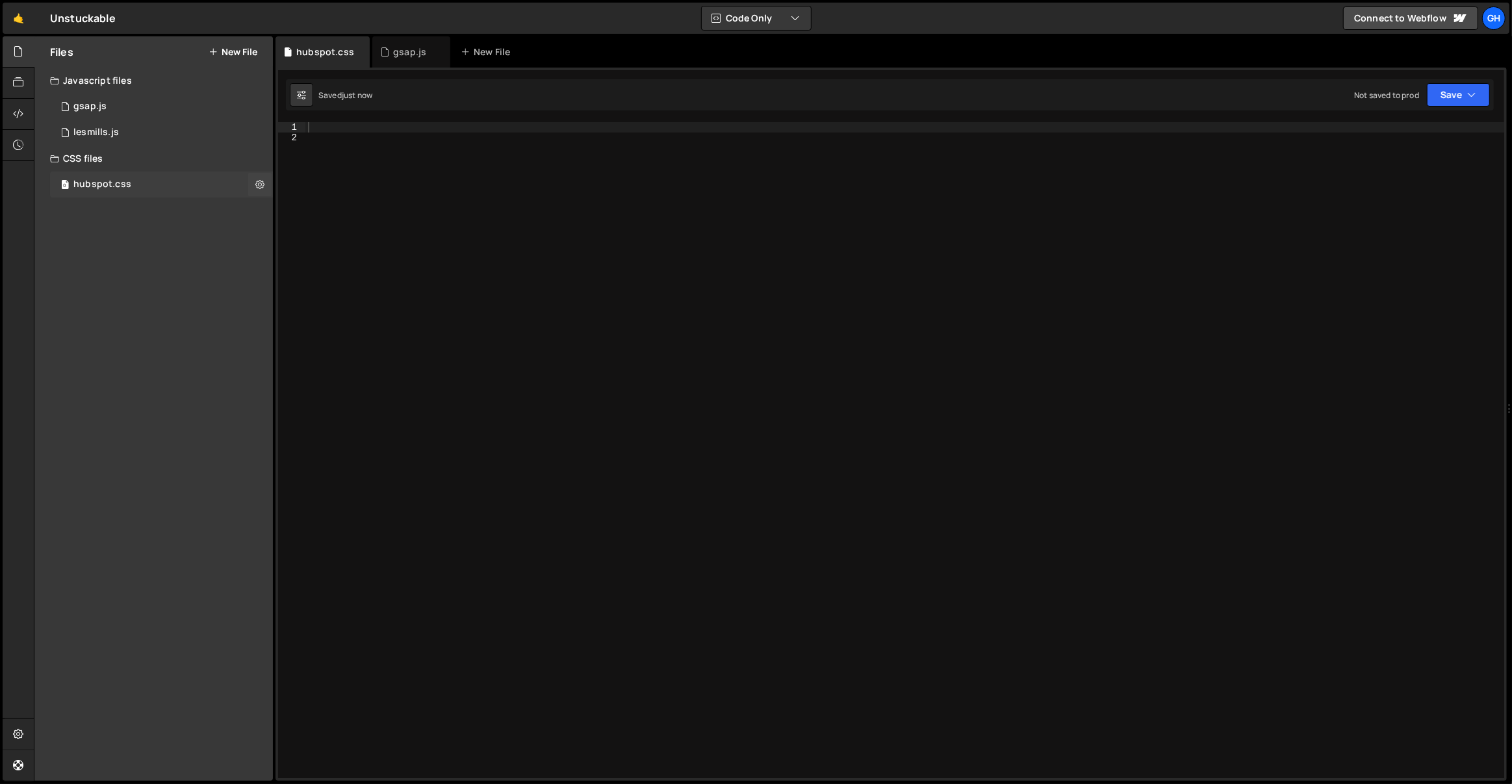
click at [144, 184] on div "0 hubspot.css 0" at bounding box center [161, 184] width 223 height 26
click at [13, 113] on icon at bounding box center [17, 114] width 10 height 14
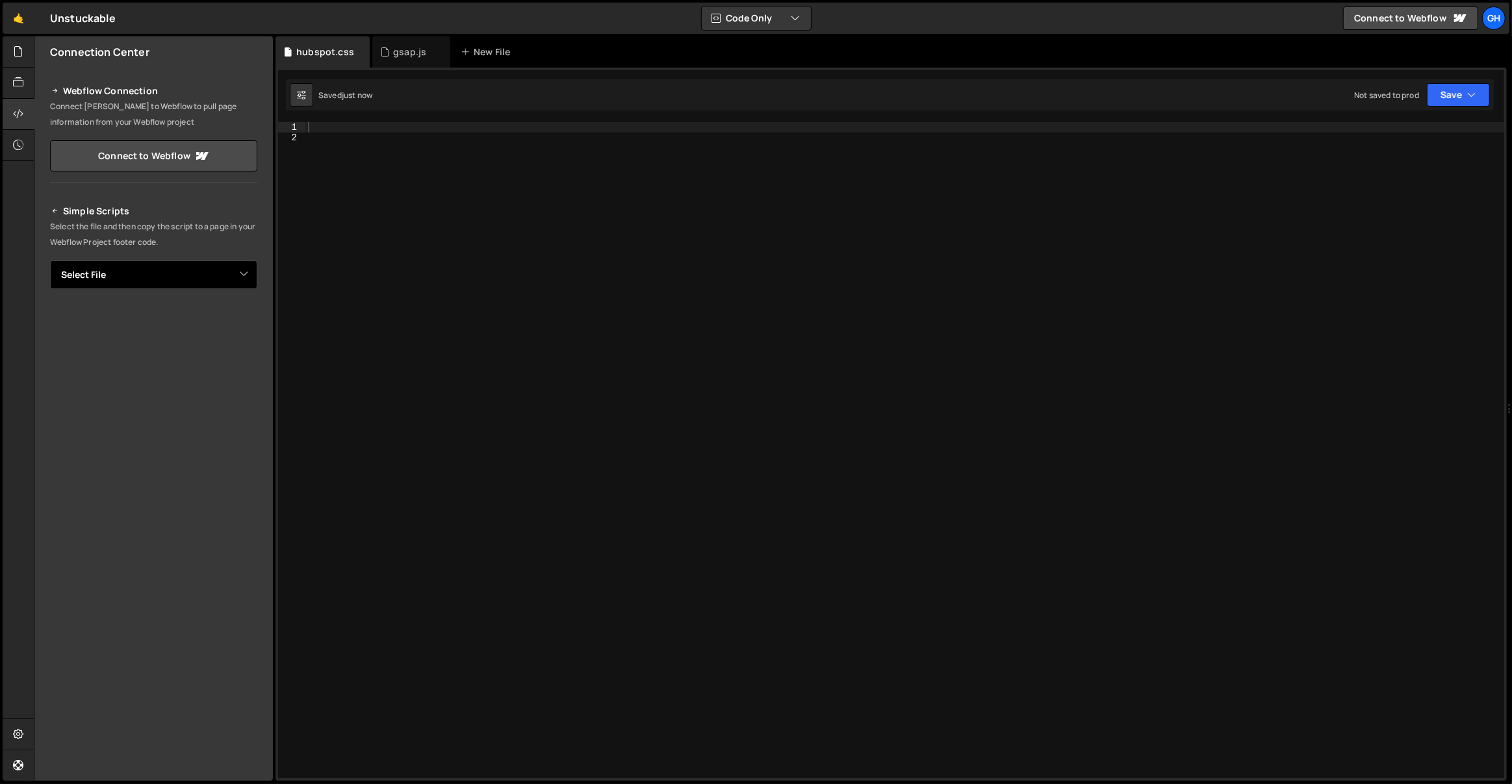
click at [157, 262] on select "Select File gsap.js lesmills.js hubspot.css" at bounding box center [153, 275] width 207 height 28
select select "47746"
click at [50, 261] on select "Select File gsap.js lesmills.js hubspot.css" at bounding box center [153, 275] width 207 height 28
click at [229, 317] on icon "Button group with nested dropdown" at bounding box center [228, 318] width 8 height 13
click at [553, 142] on div at bounding box center [905, 462] width 1200 height 678
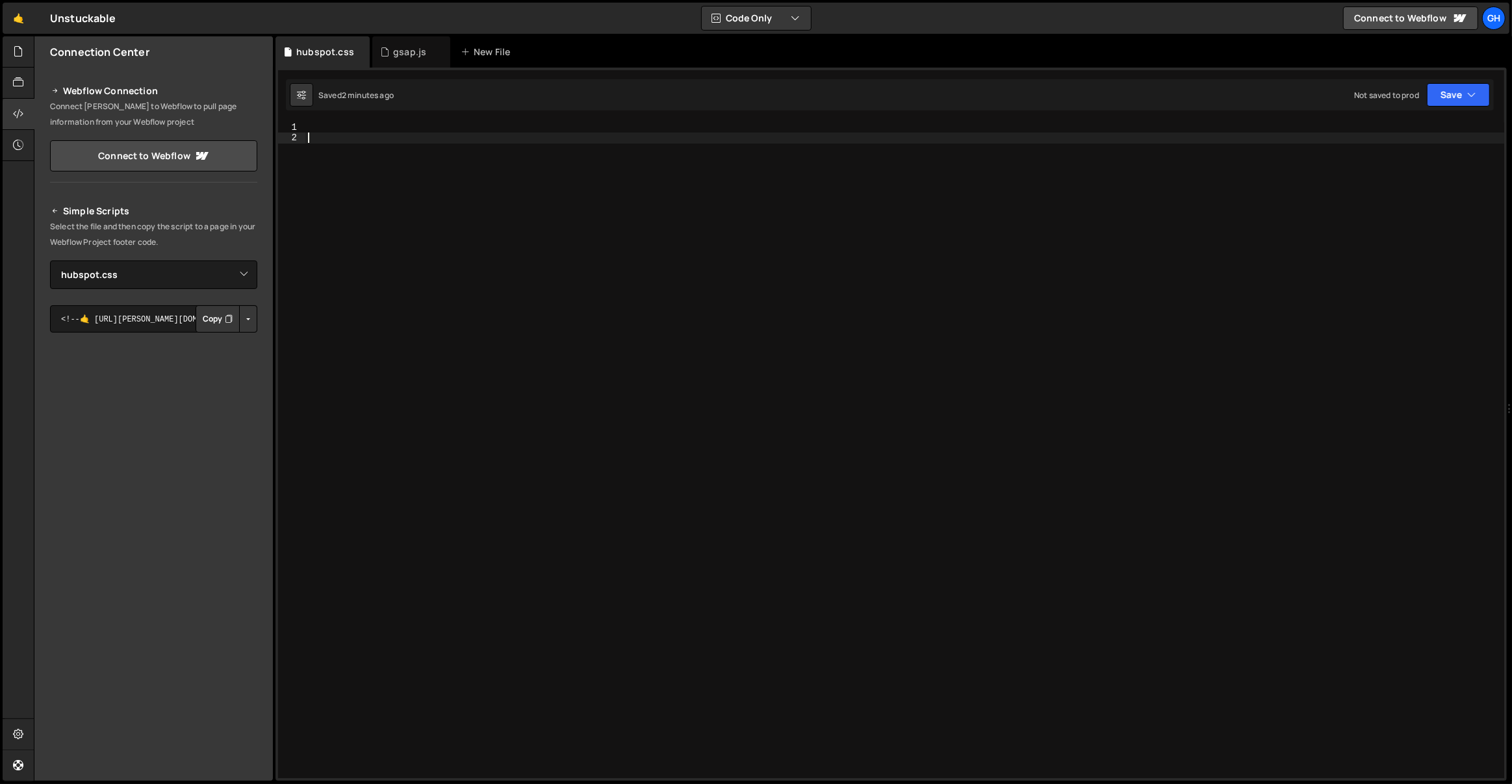
paste textarea "line-height: 1;"
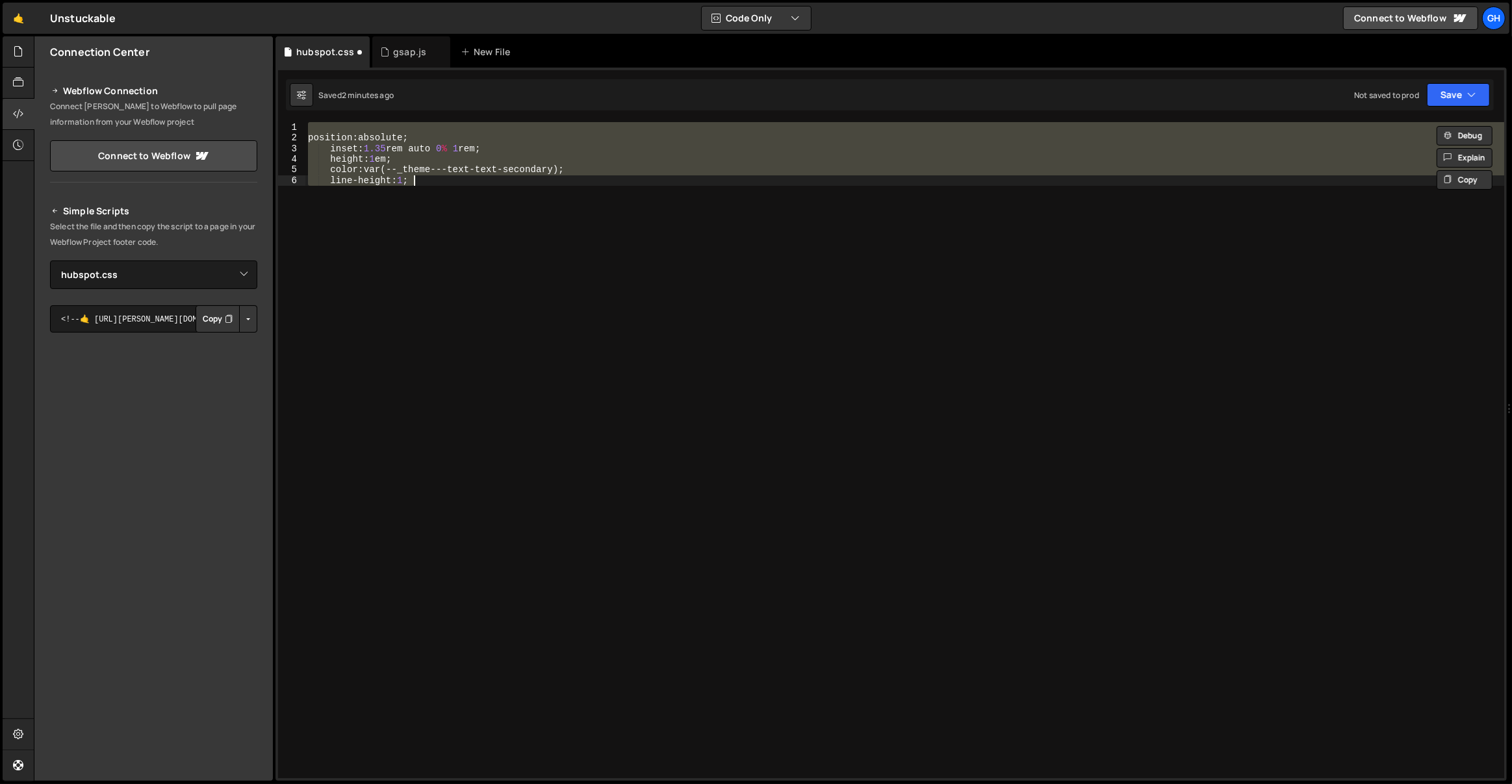
type textarea "color: var(--_theme---text-text-secondary); line-height: 1;"
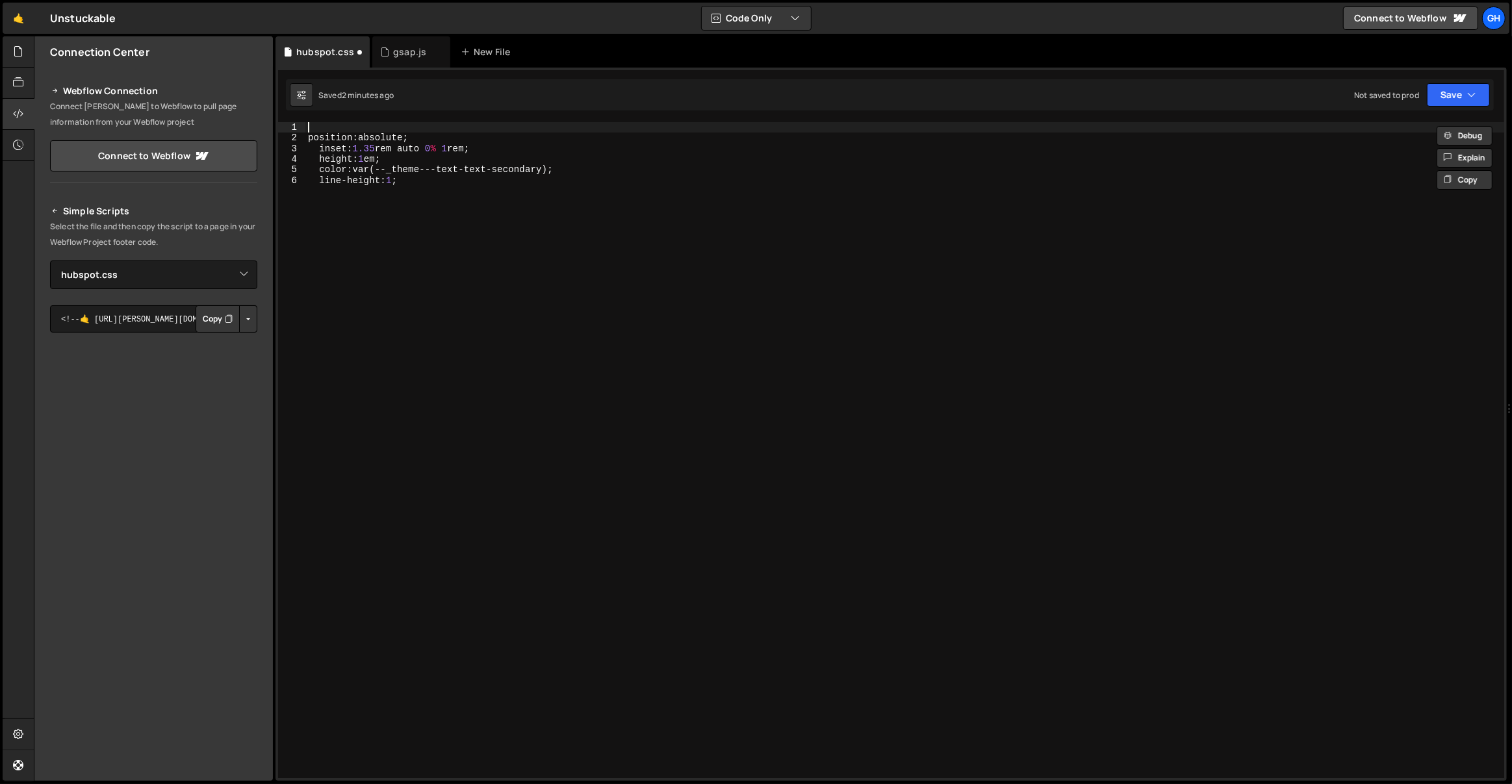
type textarea "position: absolute;"
type textarea "line-height: 1;"
click at [480, 188] on div ".class { position : absolute ; inset : 1.35 rem auto 0 % 1 rem ; height : 1 em …" at bounding box center [905, 462] width 1200 height 678
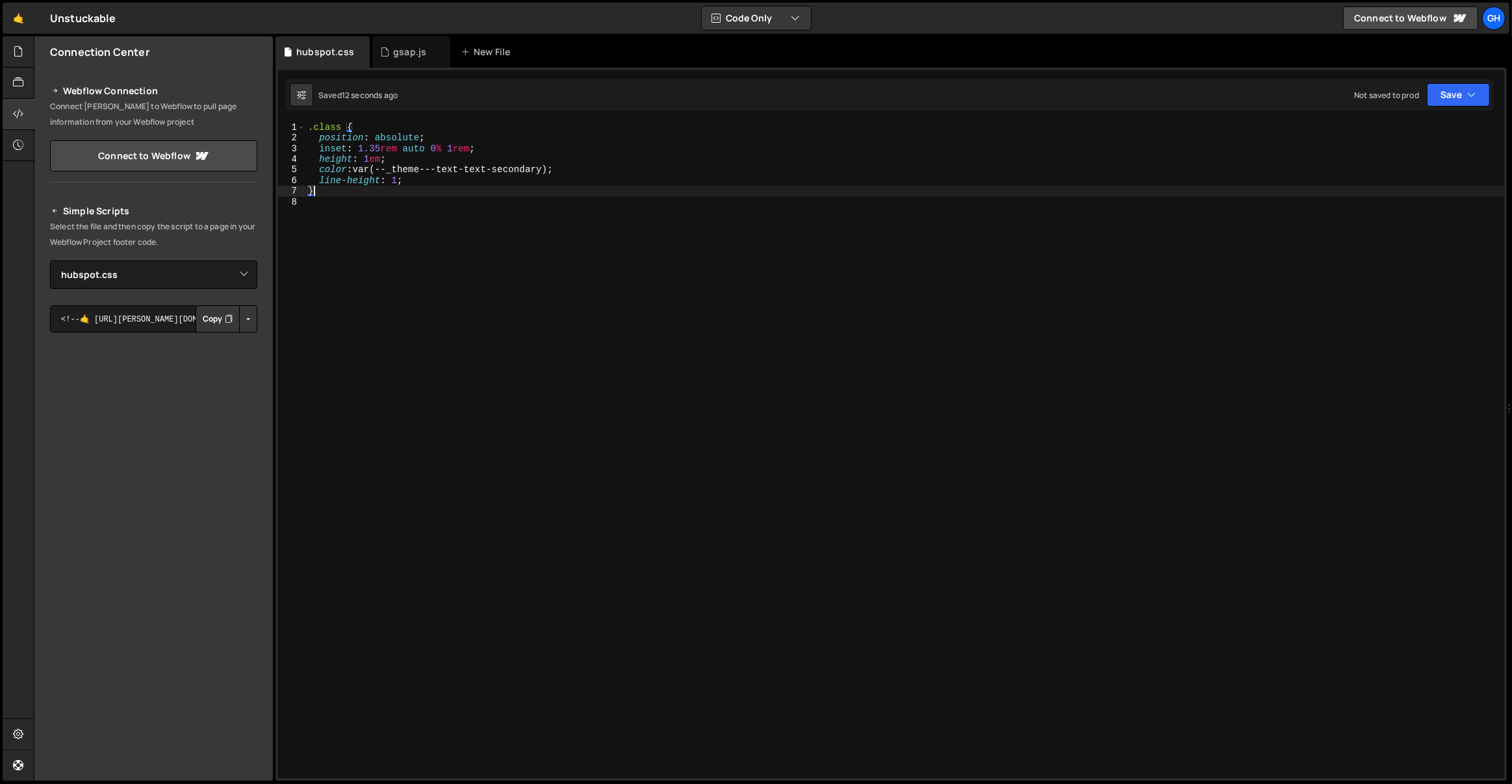
click at [342, 124] on div ".class { position : absolute ; inset : 1.35 rem auto 0 % 1 rem ; height : 1 em …" at bounding box center [905, 462] width 1200 height 678
paste textarea "hs-form-field"
type textarea ".hs-form-field > label {"
click at [368, 214] on div ".hs-form-field > label { position : absolute ; inset : 1.35 rem auto 0 % 1 rem …" at bounding box center [905, 462] width 1200 height 678
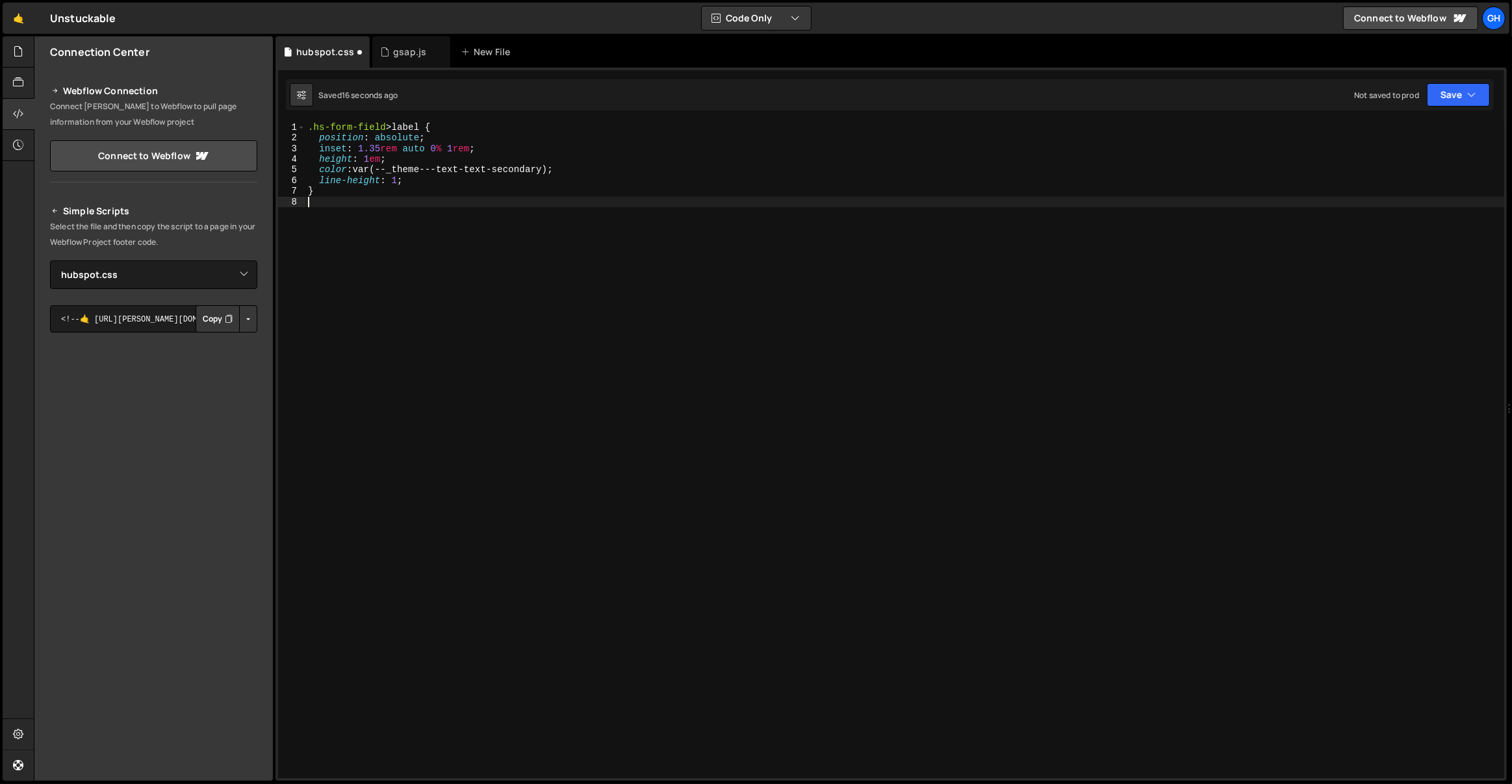
scroll to position [0, 0]
click at [1481, 100] on button "Save" at bounding box center [1458, 95] width 63 height 24
click at [1401, 134] on div "Saved 11 seconds ago" at bounding box center [1414, 141] width 135 height 16
click at [1457, 92] on button "Save" at bounding box center [1458, 95] width 63 height 24
click at [1397, 176] on div "Not saved to prod" at bounding box center [1414, 183] width 135 height 16
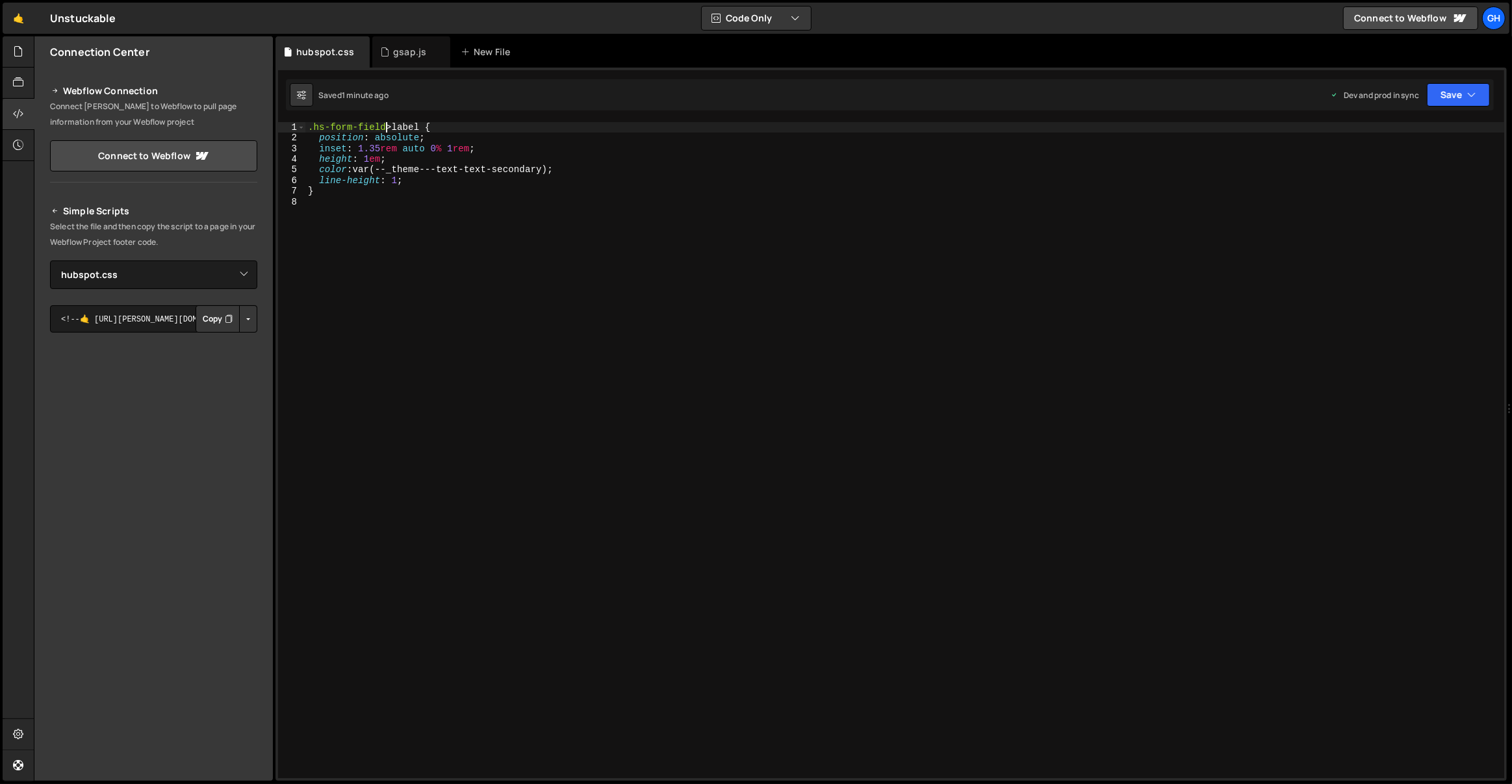
click at [386, 126] on div ".hs-form-field > label { position : absolute ; inset : 1.35 rem auto 0 % 1 rem …" at bounding box center [905, 462] width 1200 height 678
click at [398, 127] on div ".hs-form-field > label { position : absolute ; inset : 1.35 rem auto 0 % 1 rem …" at bounding box center [905, 462] width 1200 height 678
click at [390, 128] on div ".hs-form-field > label { position : absolute ; inset : 1.35 rem auto 0 % 1 rem …" at bounding box center [905, 462] width 1200 height 678
click at [385, 130] on div ".hs-form-field > label { position : absolute ; inset : 1.35 rem auto 0 % 1 rem …" at bounding box center [905, 462] width 1200 height 678
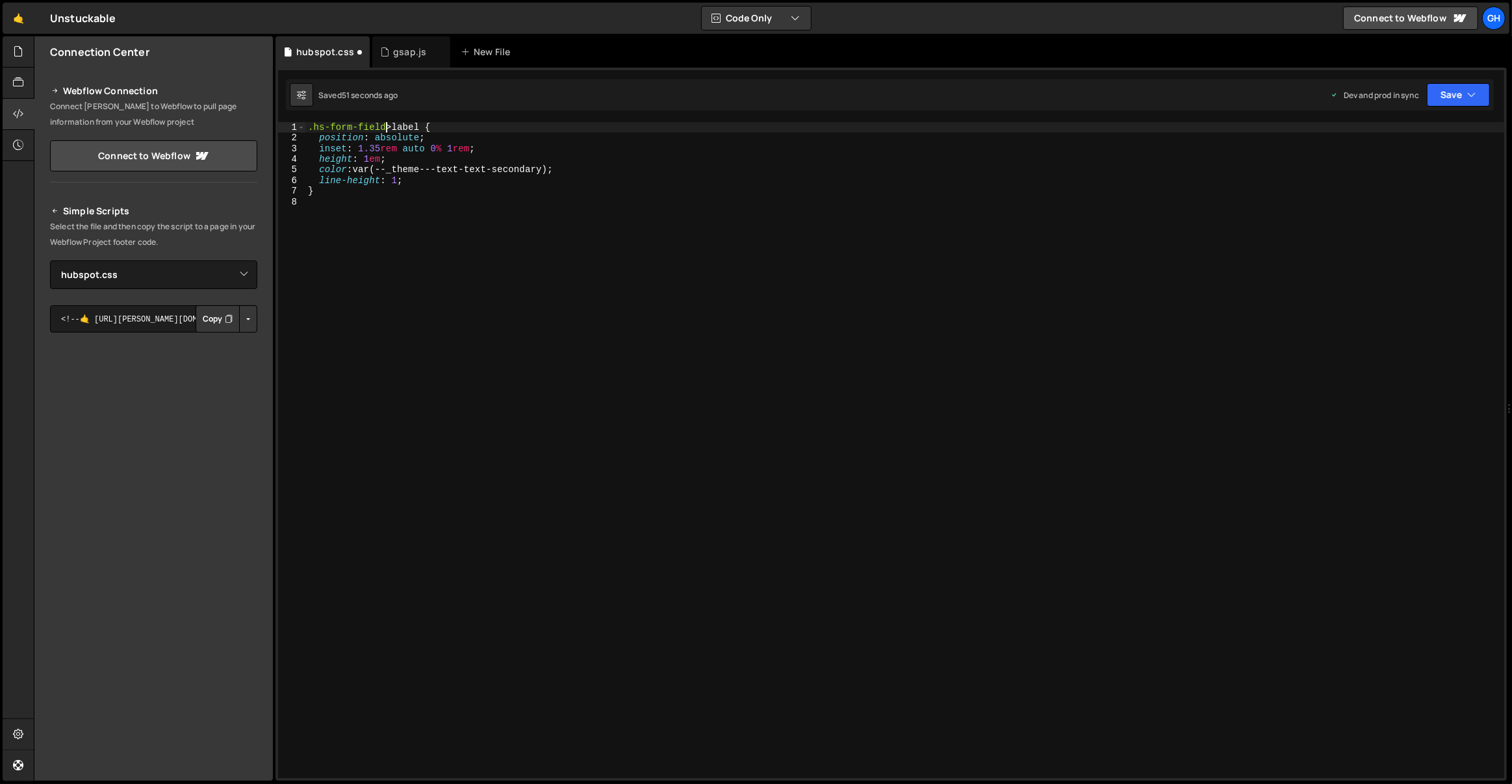
type textarea ".hs-form-field > label {"
click at [431, 197] on div ".hs-form-field > label { position : absolute ; inset : 1.35 rem auto 0 % 1 rem …" at bounding box center [905, 462] width 1200 height 678
drag, startPoint x: 381, startPoint y: 129, endPoint x: 316, endPoint y: 122, distance: 65.4
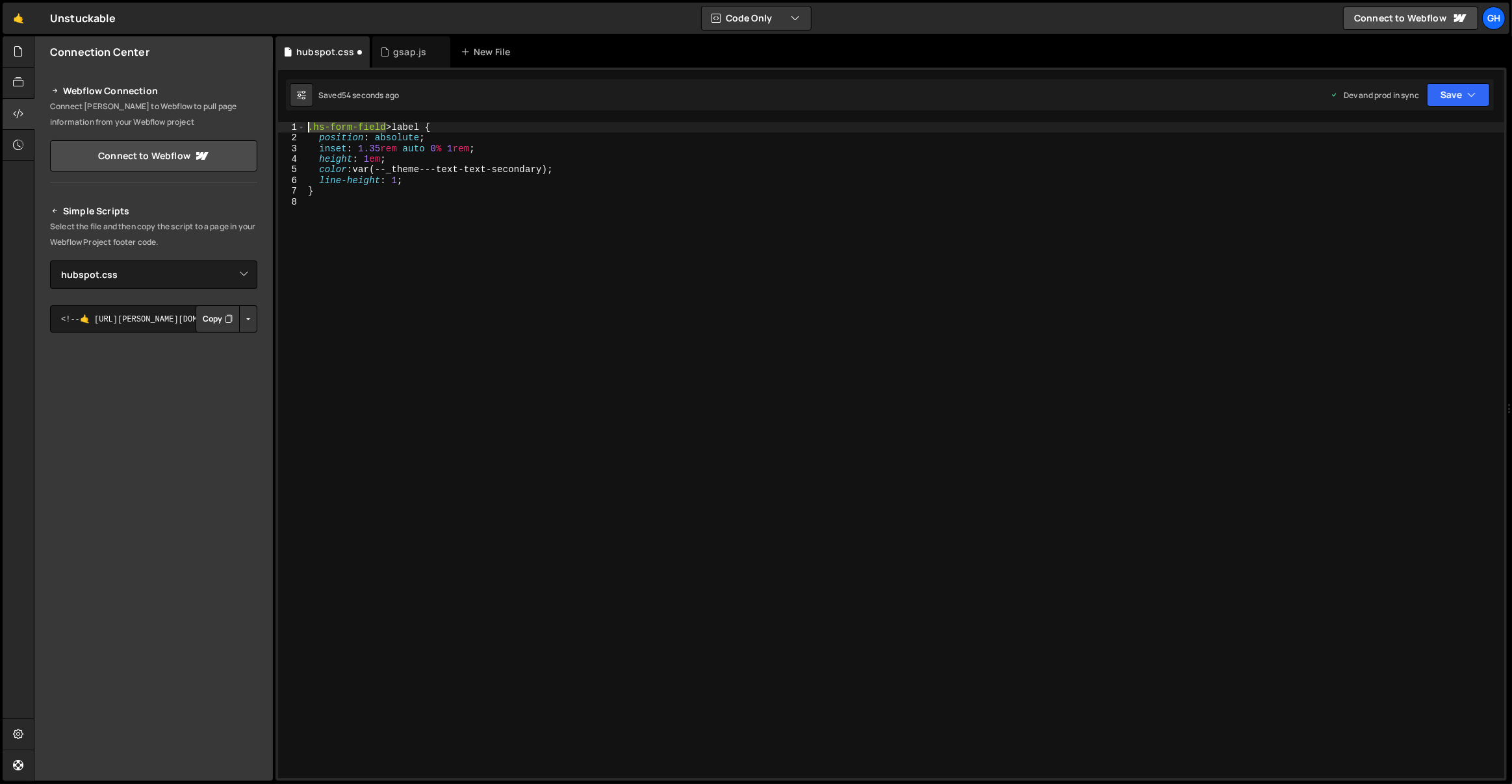
click at [306, 126] on div ".hs-form-field > label { position : absolute ; inset : 1.35 rem auto 0 % 1 rem …" at bounding box center [905, 462] width 1200 height 678
type textarea ".hs-form-field > label {"
paste textarea ".hs-form-field"
type textarea ".hs-form-field{}"
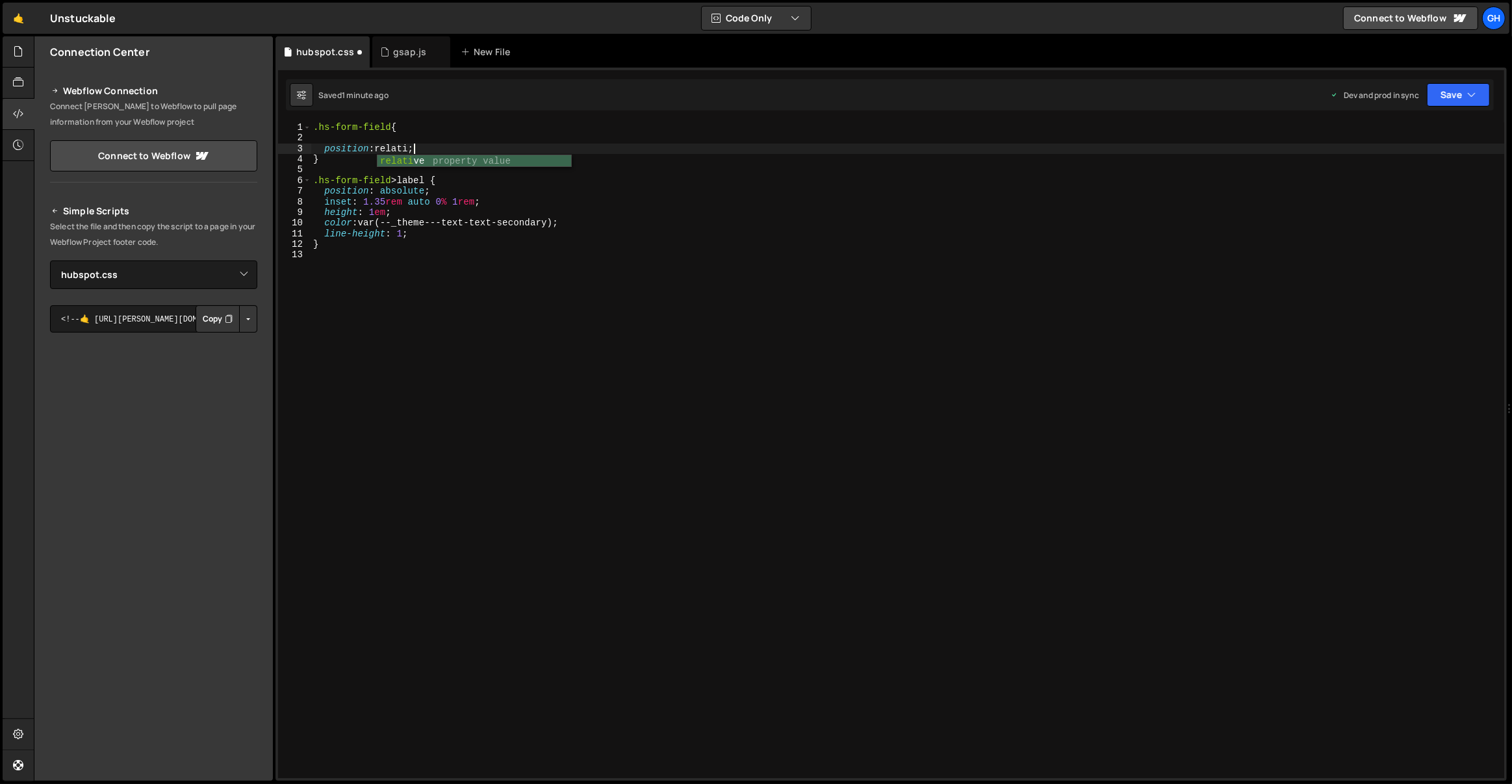
scroll to position [0, 6]
type textarea "}"
click at [387, 153] on div ".hs-form-field { position : relative ; } .hs-form-field > label { position : ab…" at bounding box center [907, 462] width 1194 height 678
type textarea "position: relative;"
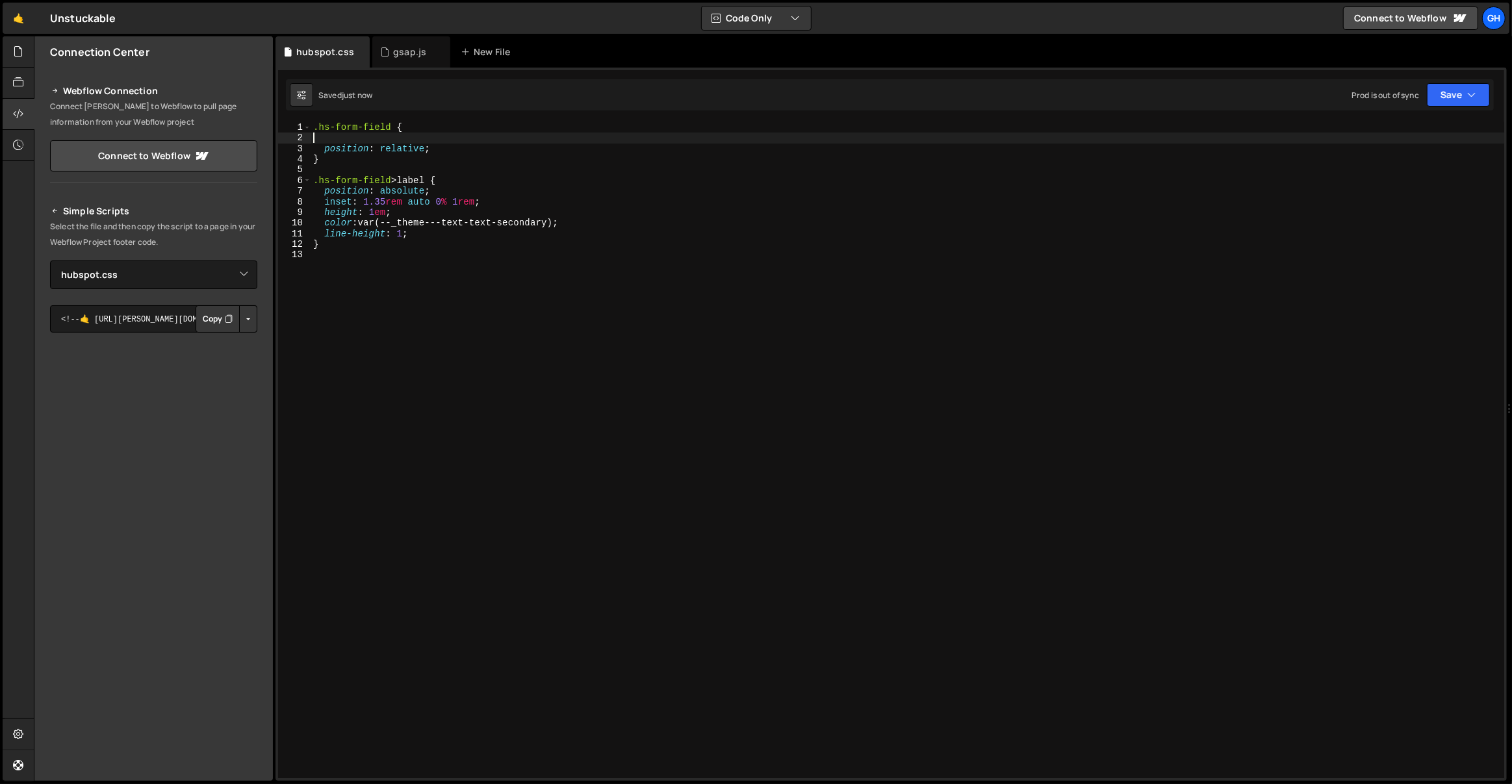
click at [328, 140] on div ".hs-form-field { position : relative ; } .hs-form-field > label { position : ab…" at bounding box center [907, 462] width 1194 height 678
click at [1477, 92] on button "Save" at bounding box center [1458, 95] width 63 height 24
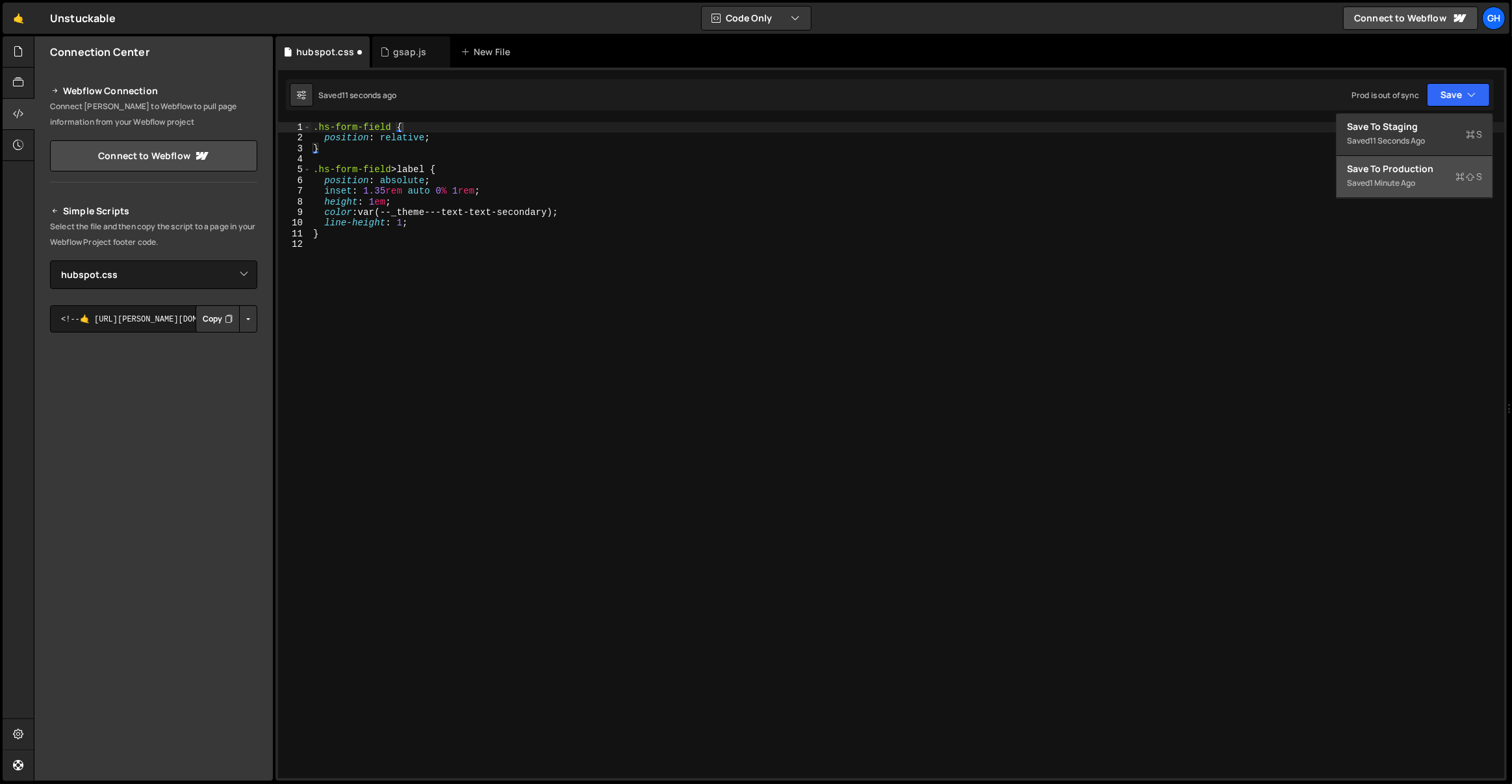
click at [1392, 192] on button "Save to Production S Saved 1 minute ago" at bounding box center [1414, 176] width 156 height 42
click at [393, 169] on div ".hs-form-field { position : relative ; } .hs-form-field > label { position : ab…" at bounding box center [907, 462] width 1194 height 678
paste textarea "hs-fieldtype-text"
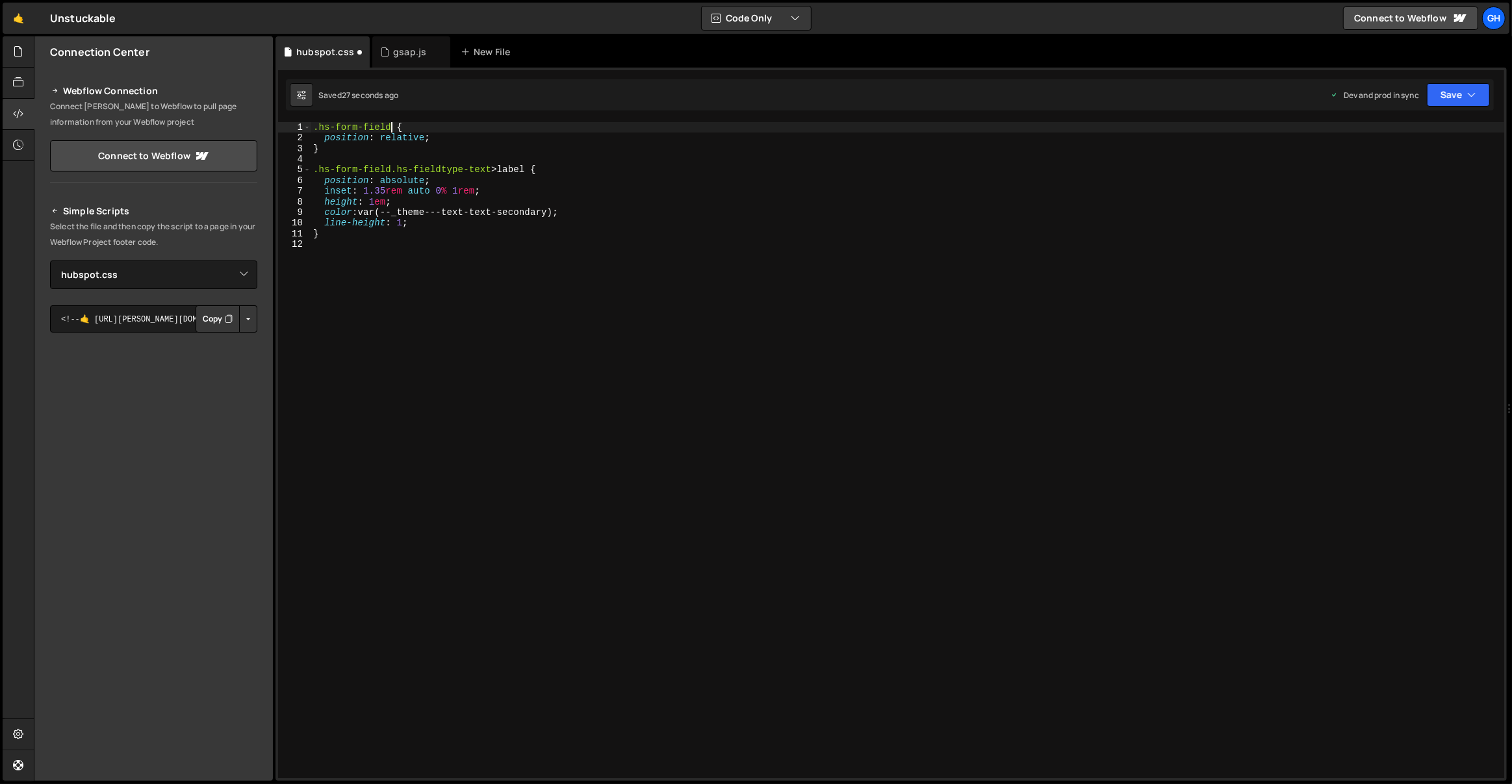
click at [389, 128] on div ".hs-form-field { position : relative ; } .hs-form-field.hs-fieldtype-text > lab…" at bounding box center [907, 462] width 1194 height 678
paste textarea "hs-fieldtype-text"
type textarea "}"
click at [382, 153] on div ".hs-form-field.hs-fieldtype-text { position : relative ; } .hs-form-field.hs-fi…" at bounding box center [907, 462] width 1194 height 678
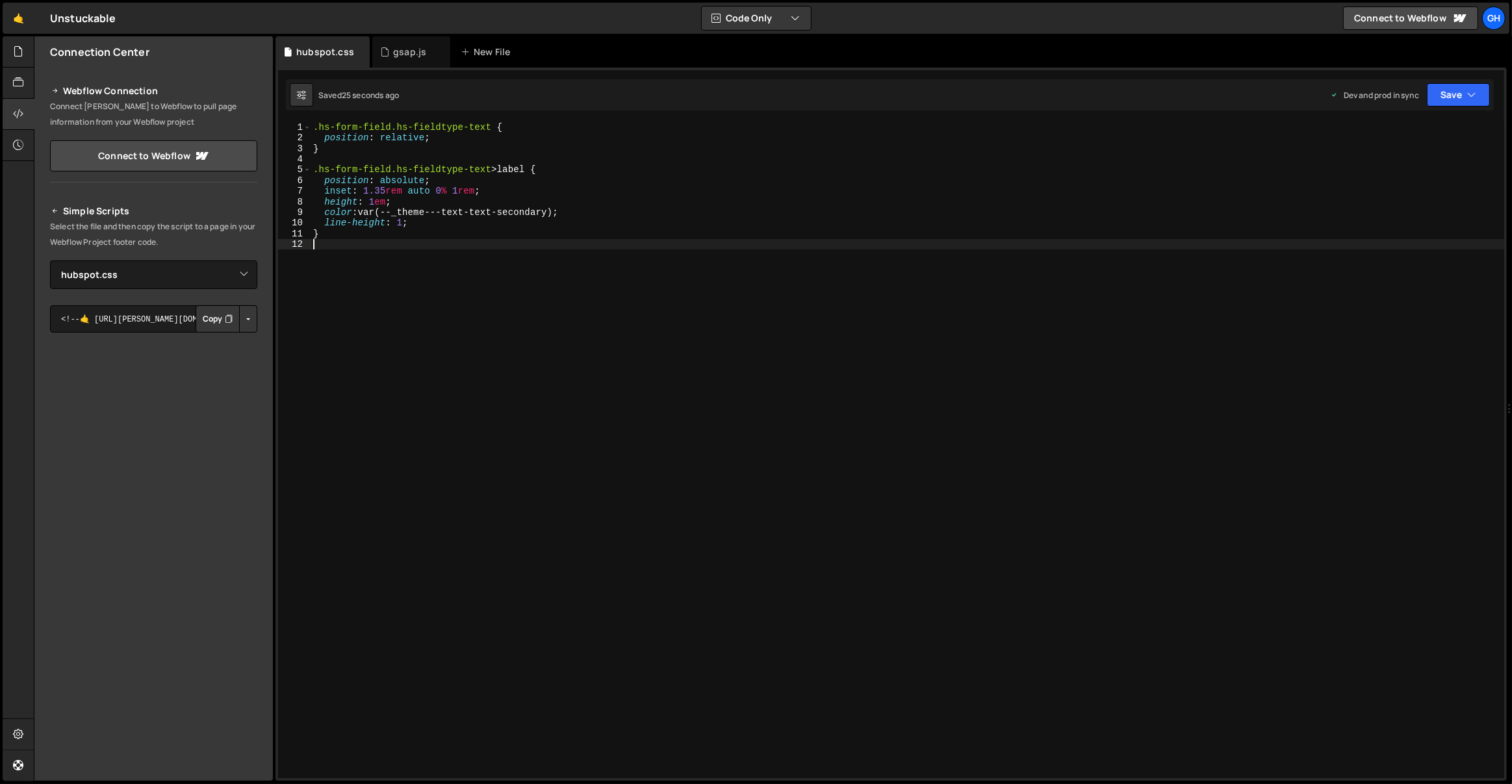
type textarea "}"
type textarea ".hs-form-field.hs-fieldtype-text>label {"
type textarea "*/"
click at [464, 165] on div ".hs-form-field.hs-fieldtype-text { position : relative ; } /* .hs-form-field.hs…" at bounding box center [907, 462] width 1194 height 678
type textarea "/*"
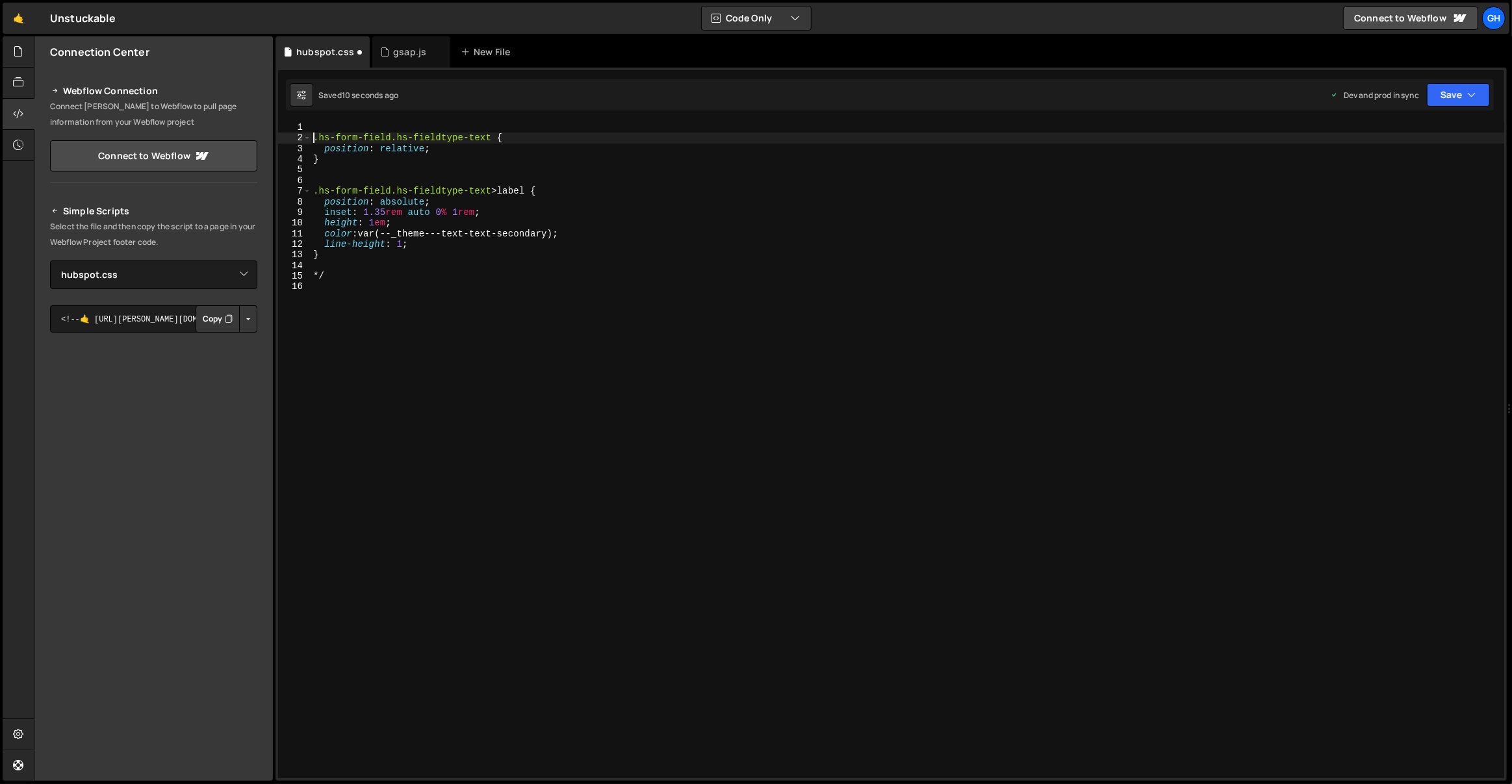
type textarea ".hs-form-field.hs-fieldtype-text {"
paste textarea "/*"
type textarea "*/"
paste textarea "</style>"
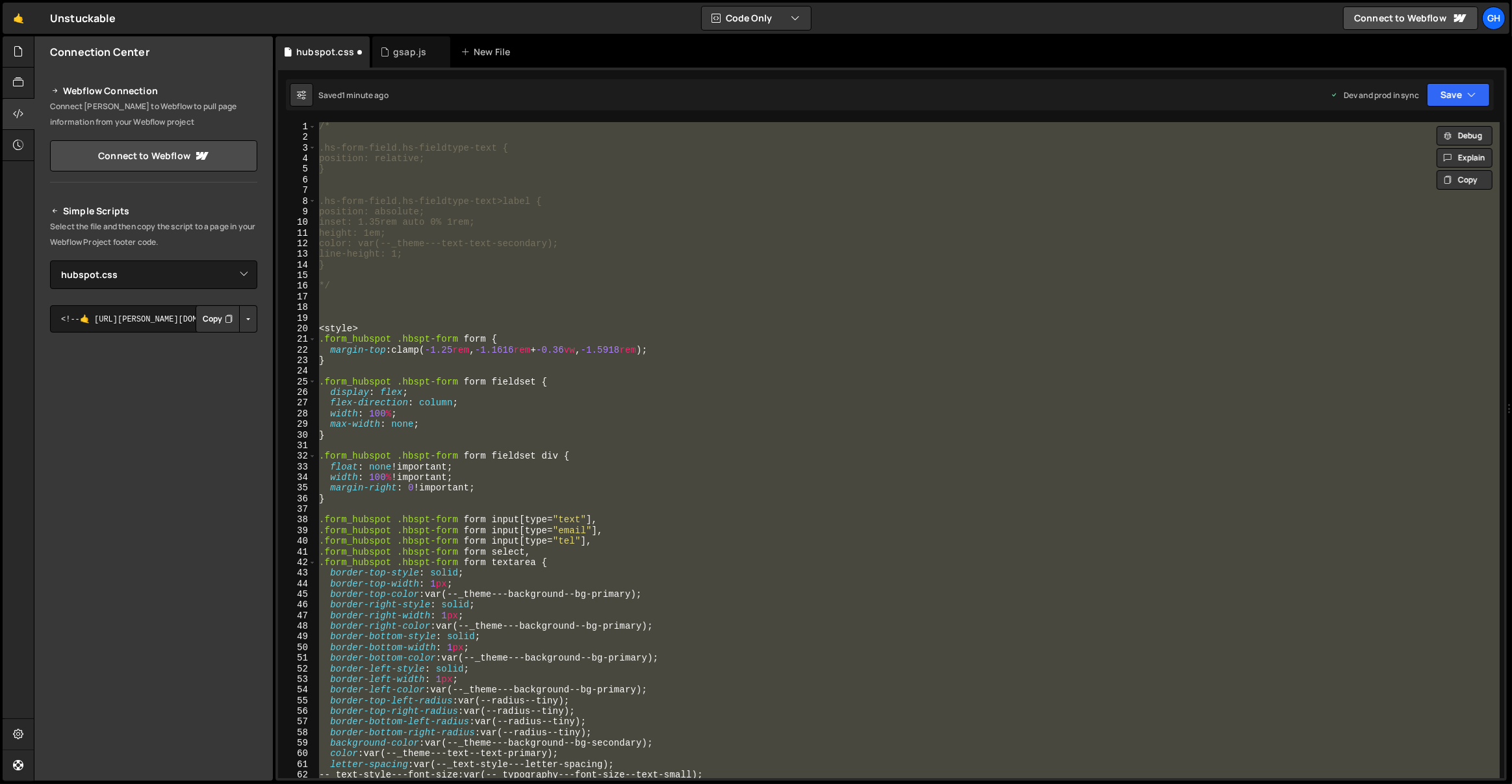
type textarea "} </style>"
click at [378, 320] on div "/* .hs-form-field.hs-fieldtype-text { position: relative; } .hs-form-field.hs-f…" at bounding box center [907, 450] width 1183 height 656
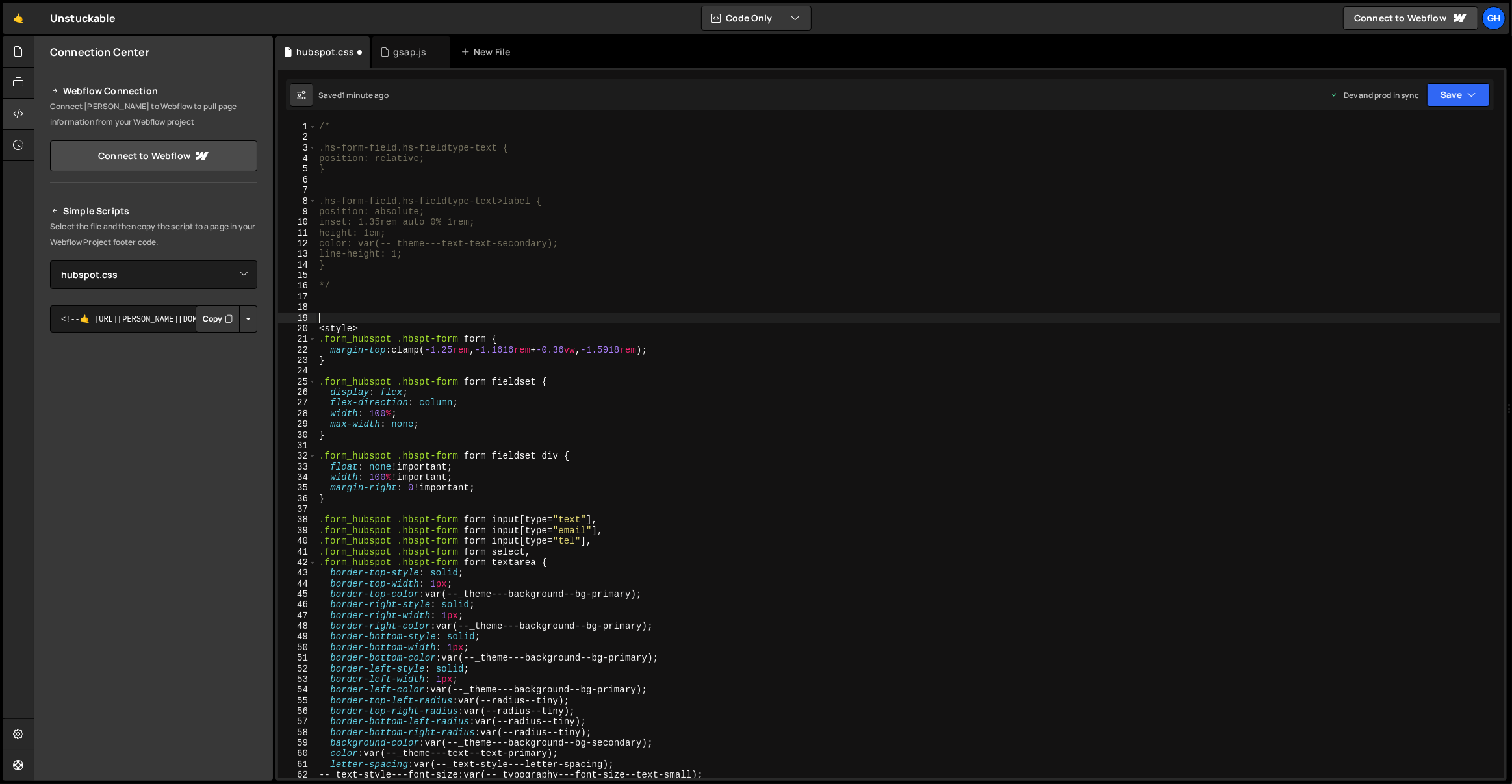
type textarea "<style>"
type textarea "</style>"
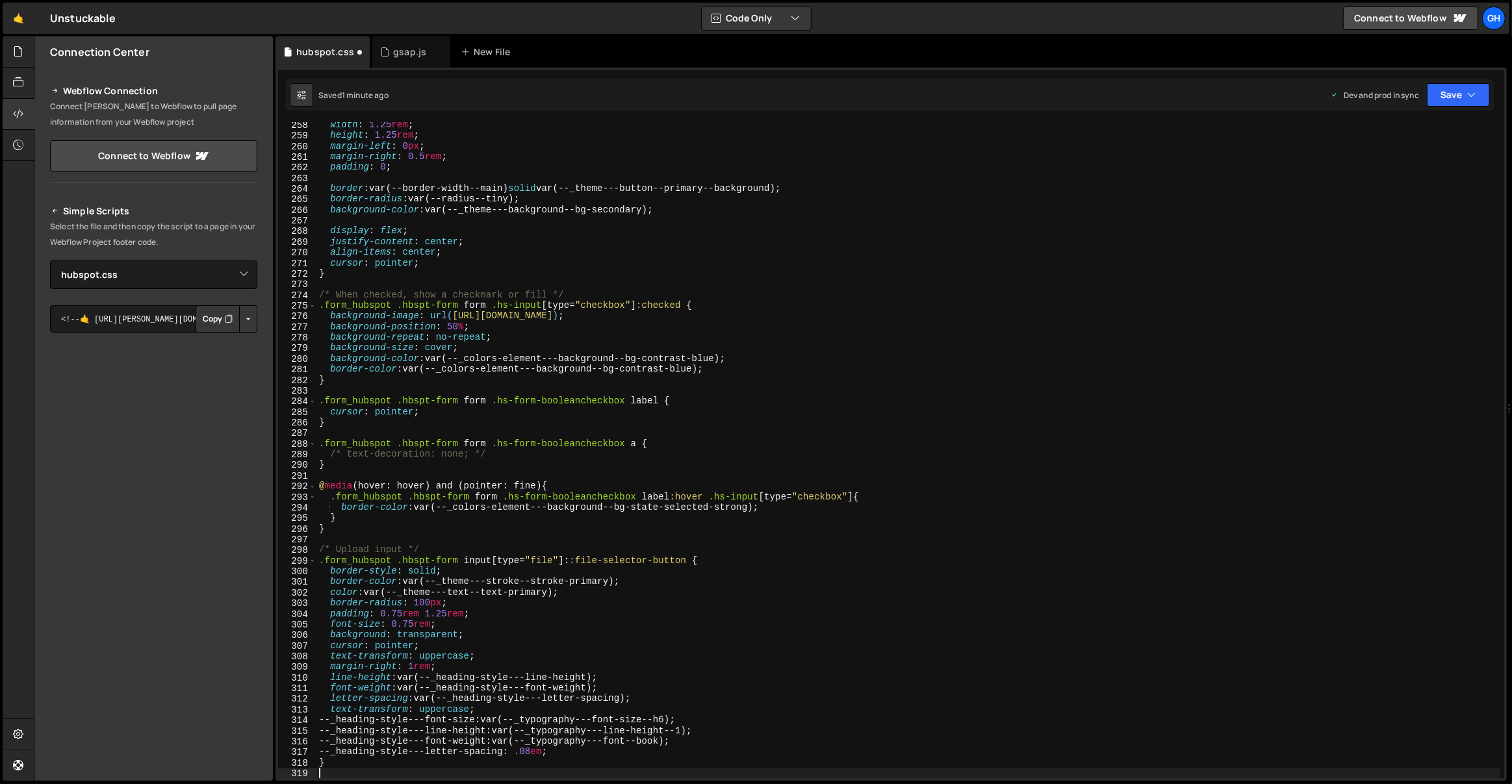
type textarea "}"
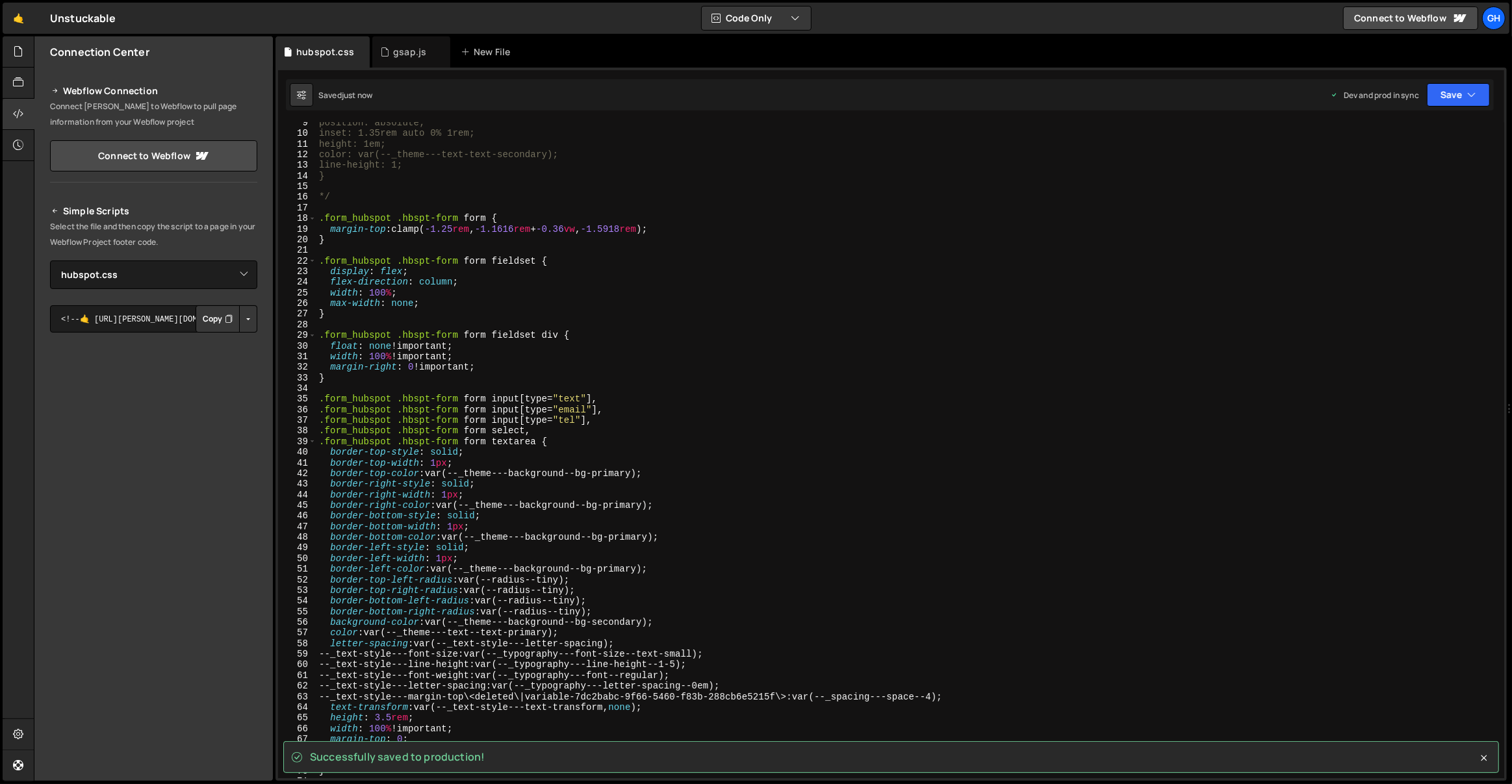
scroll to position [0, 0]
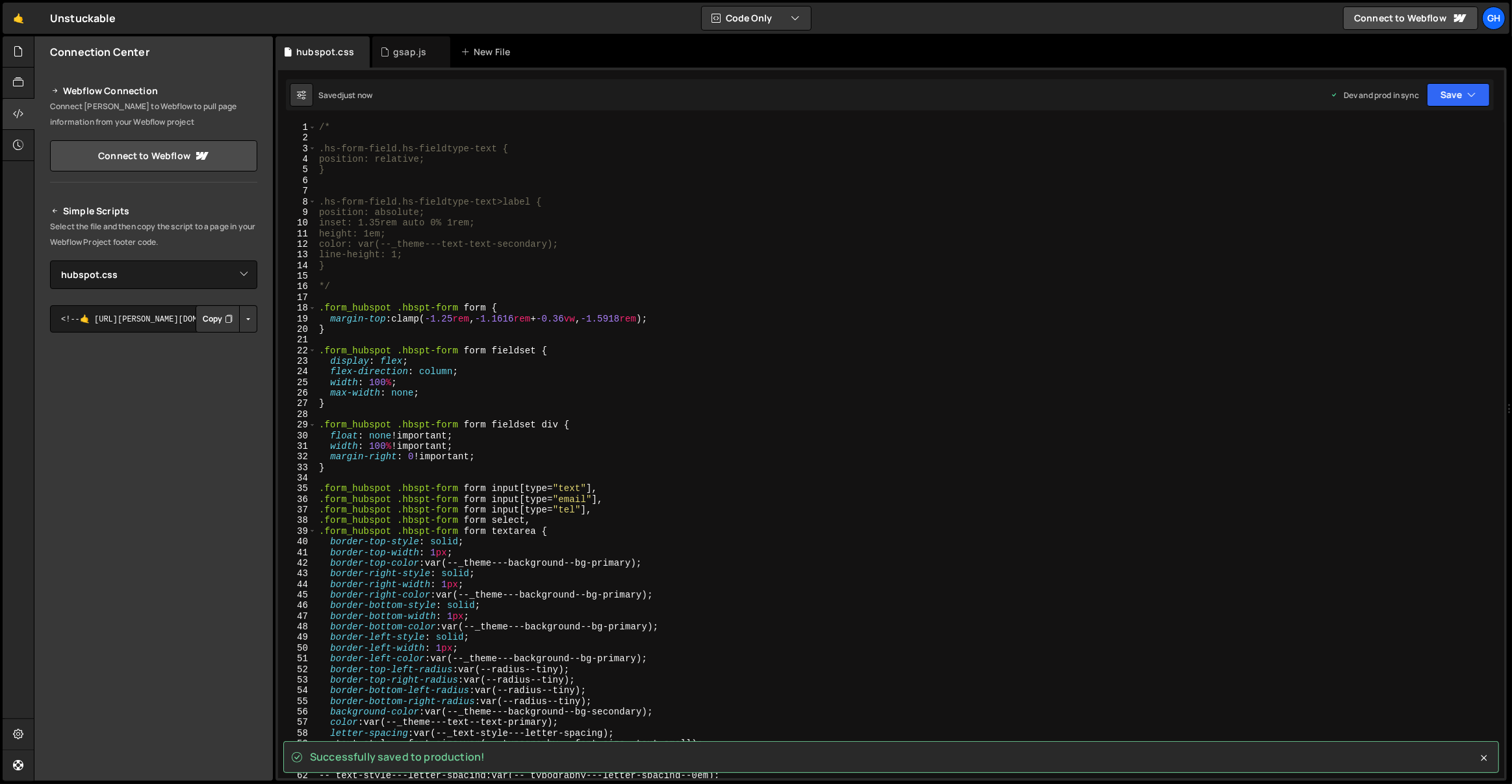
click at [364, 271] on div "/* .hs-form-field.hs-fieldtype-text { position: relative; } .hs-form-field.hs-f…" at bounding box center [908, 462] width 1184 height 678
click at [361, 282] on div "/* .hs-form-field.hs-fieldtype-text { position: relative; } .hs-form-field.hs-f…" at bounding box center [908, 462] width 1184 height 678
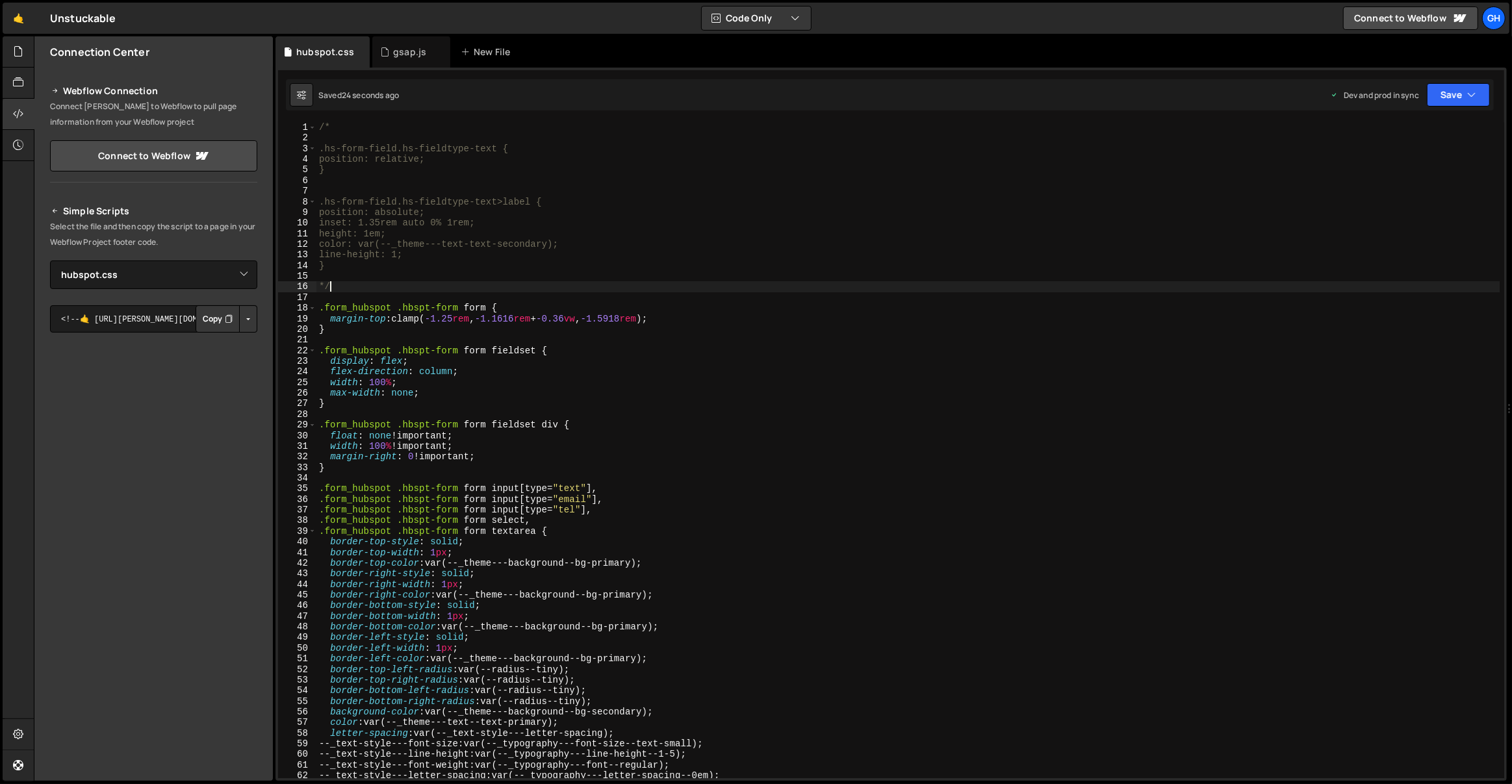
type textarea "/*"
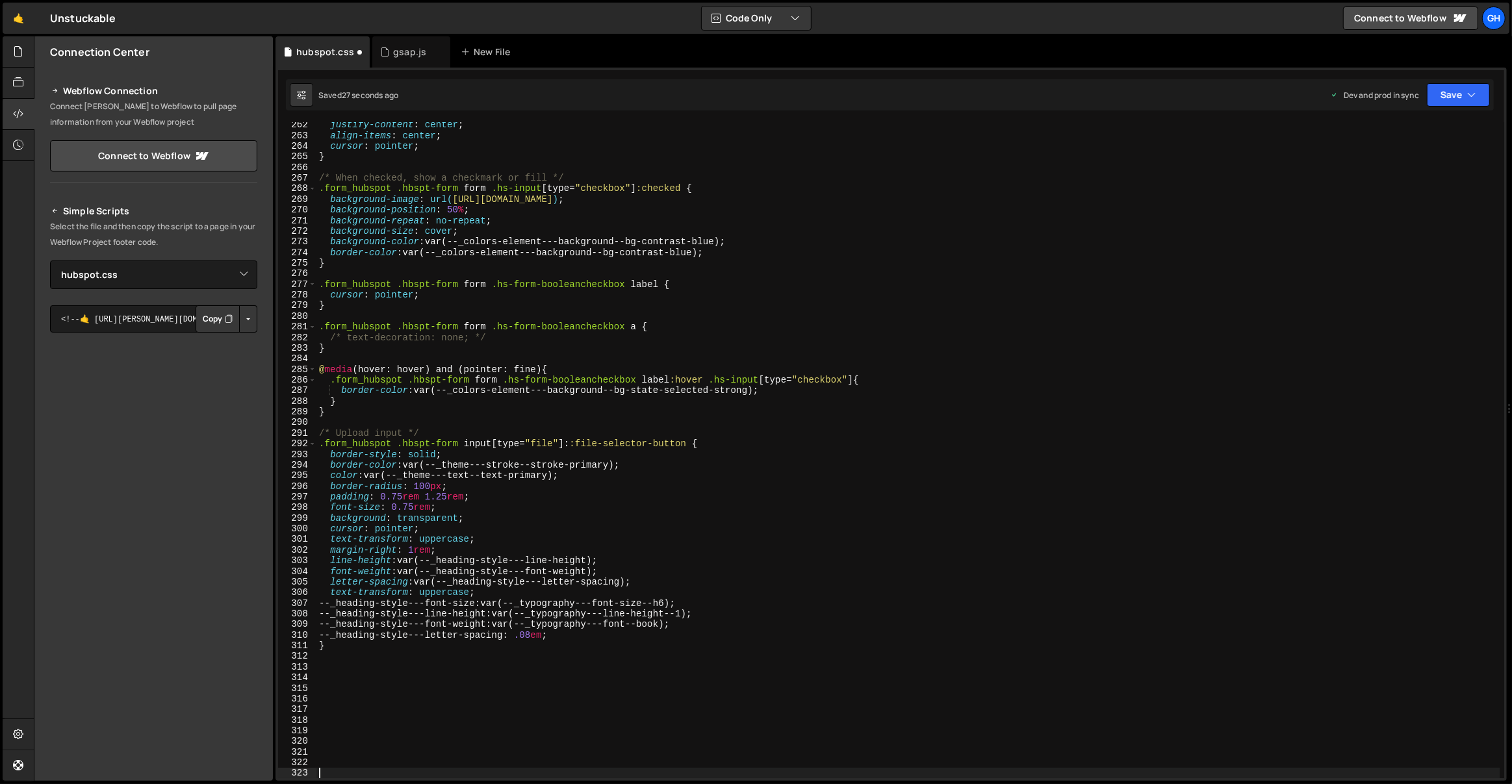
paste textarea "</style>"
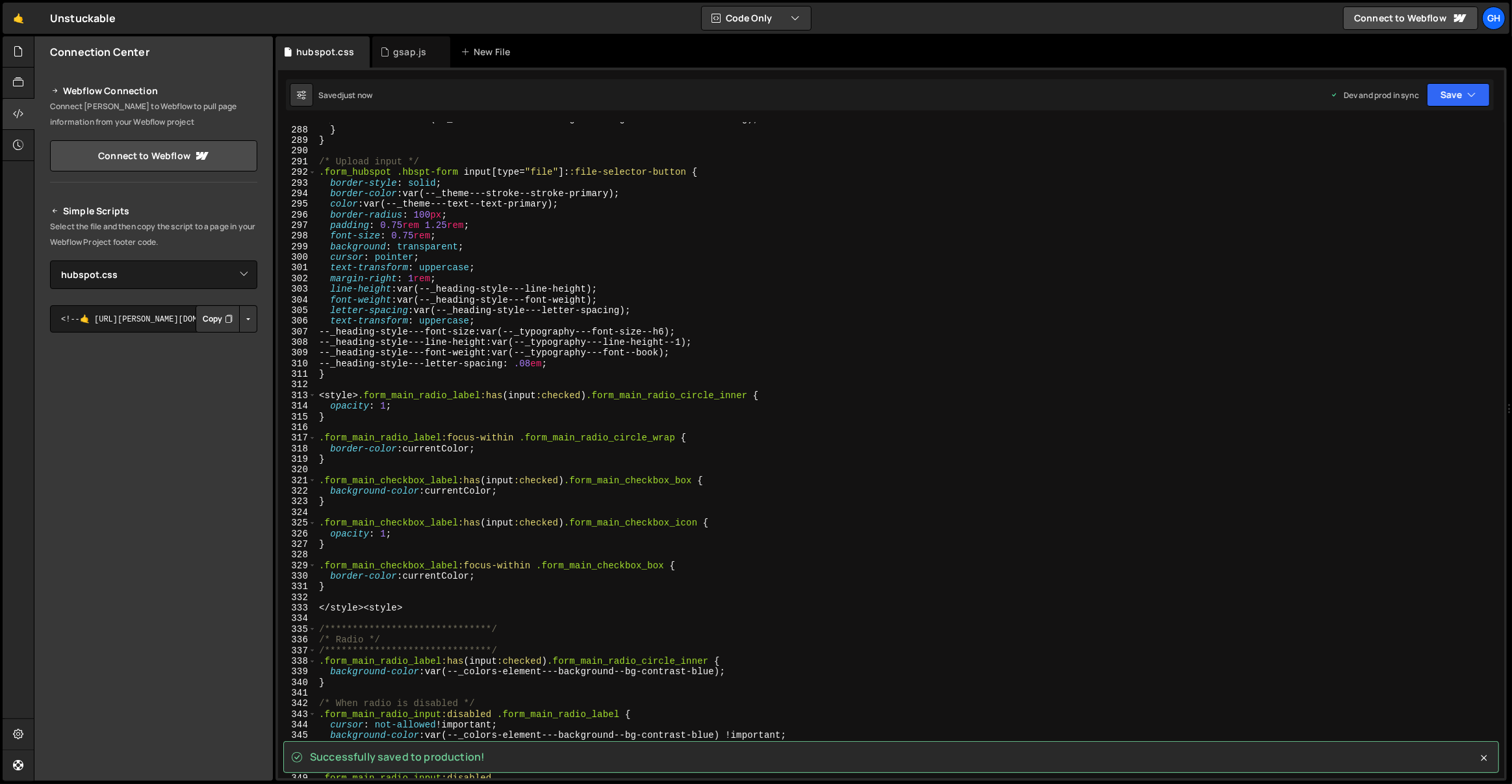
scroll to position [3054, 0]
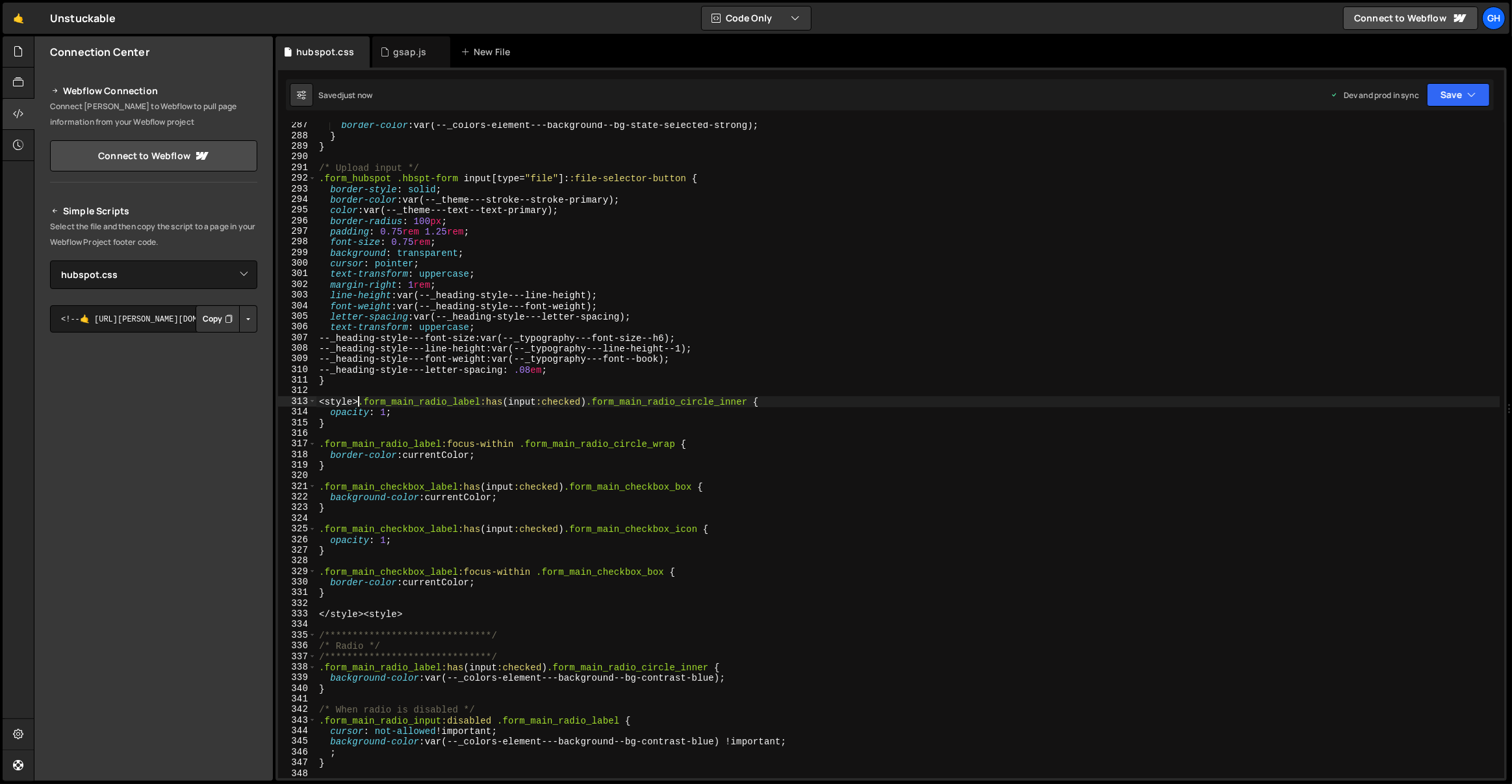
click at [356, 398] on div "border-color : var(--_colors-element---background--bg-state-selected-strong) ; …" at bounding box center [908, 459] width 1184 height 678
type textarea ".form_main_radio_label:has(input:checked) .form_main_radio_circle_inner {"
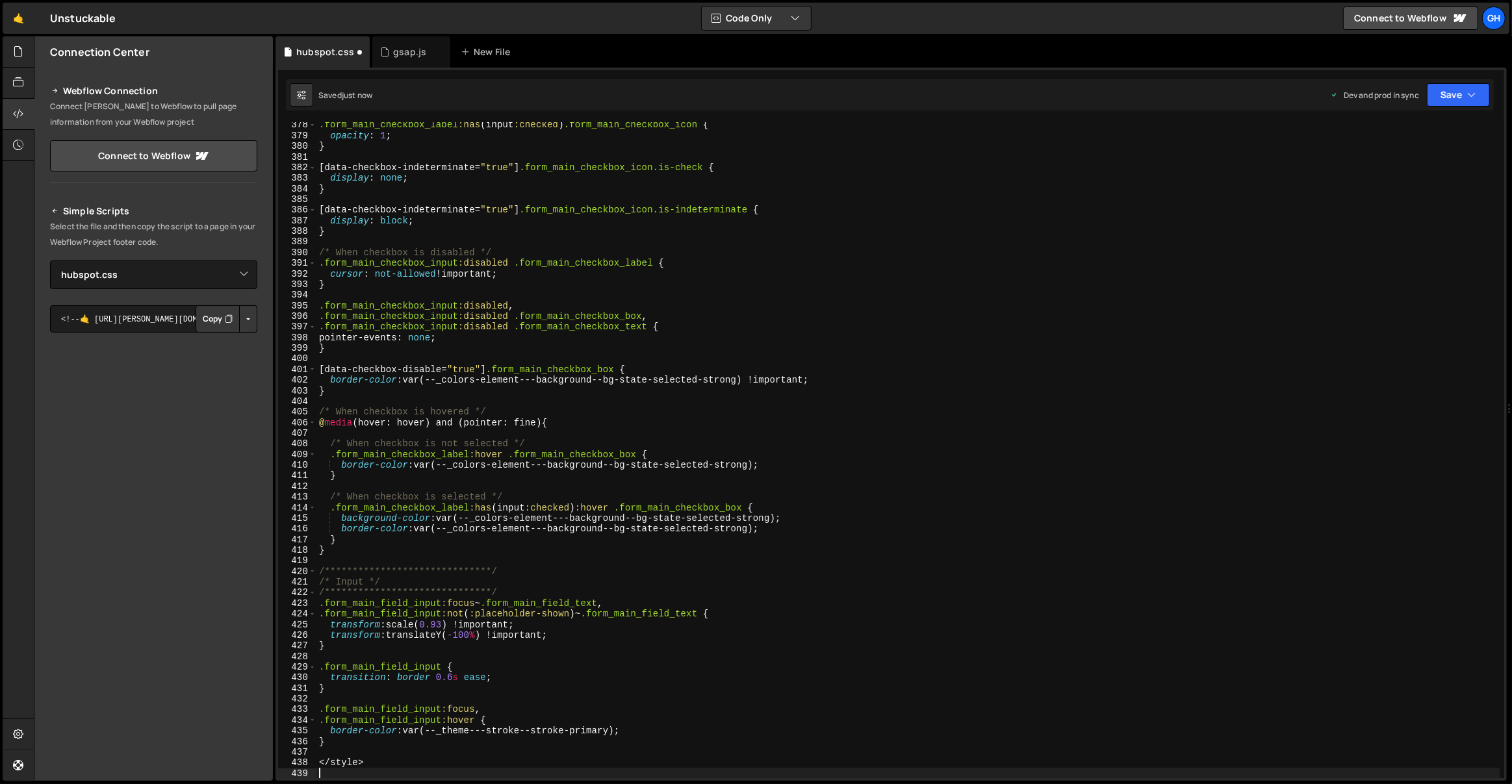
scroll to position [4021, 0]
type textarea "</style>"
type textarea ".form_main_field_input:focus,"
type textarea ".form_main_field_input {"
type textarea "**********"
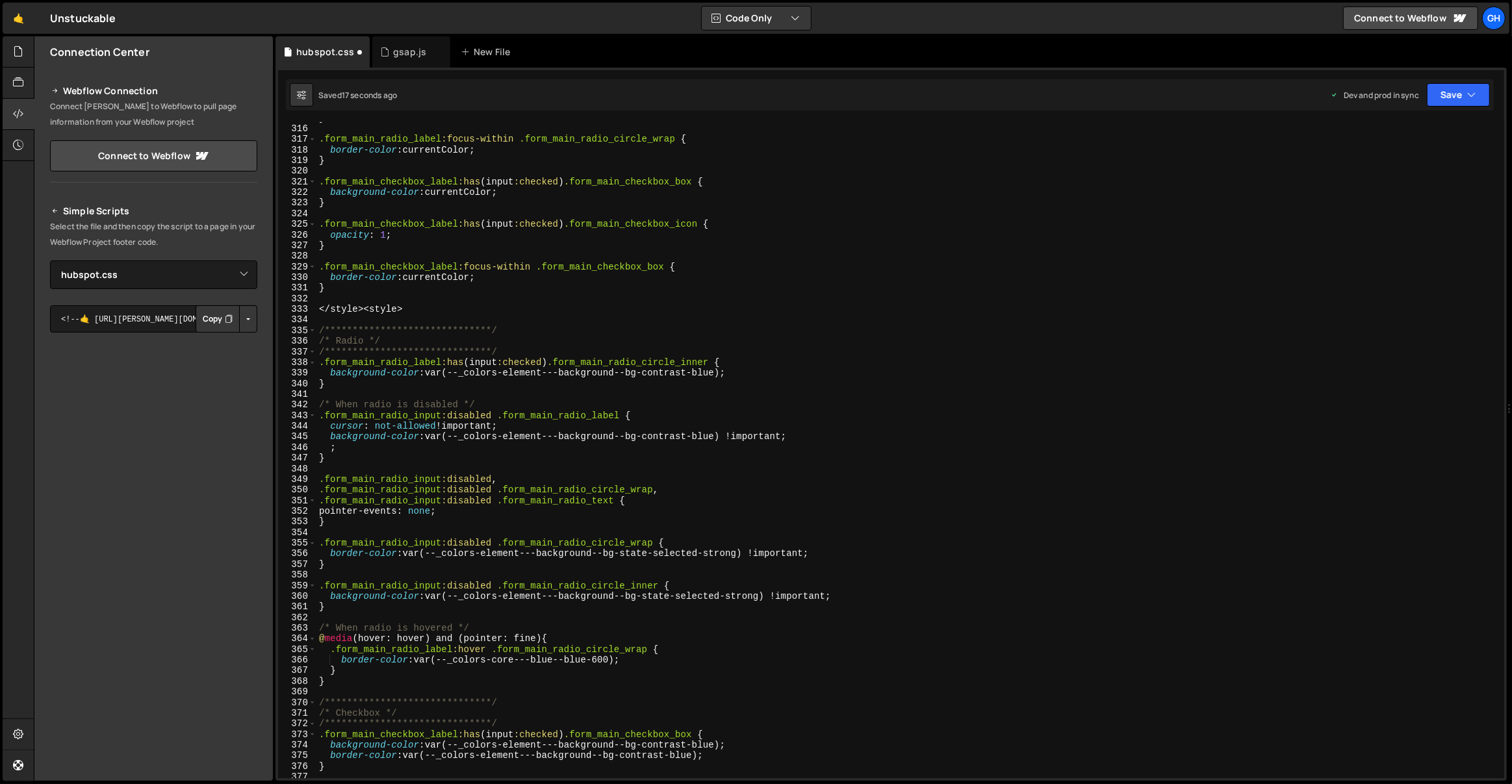
scroll to position [3345, 0]
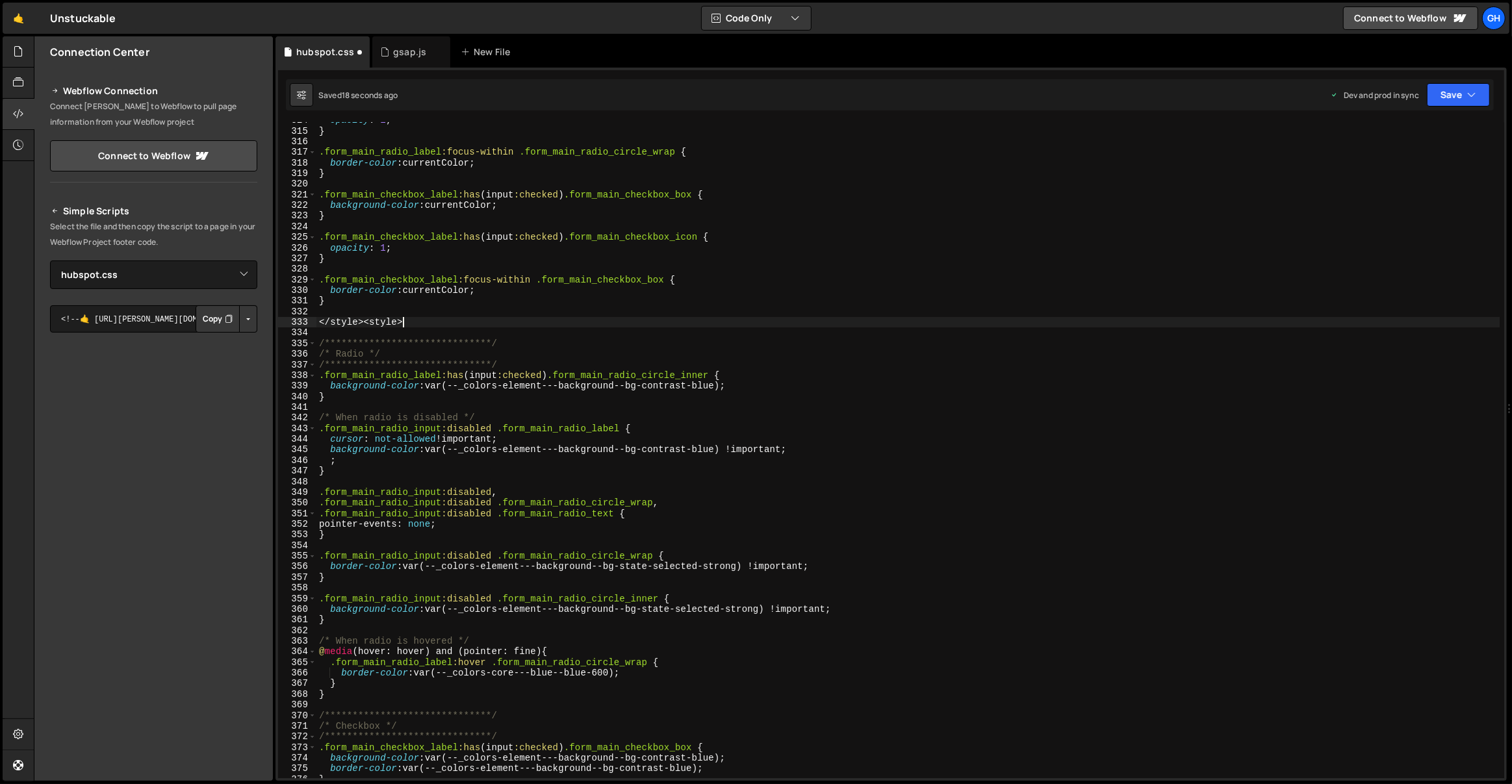
click at [422, 319] on div "**********" at bounding box center [908, 454] width 1184 height 678
type textarea "</style><style>"
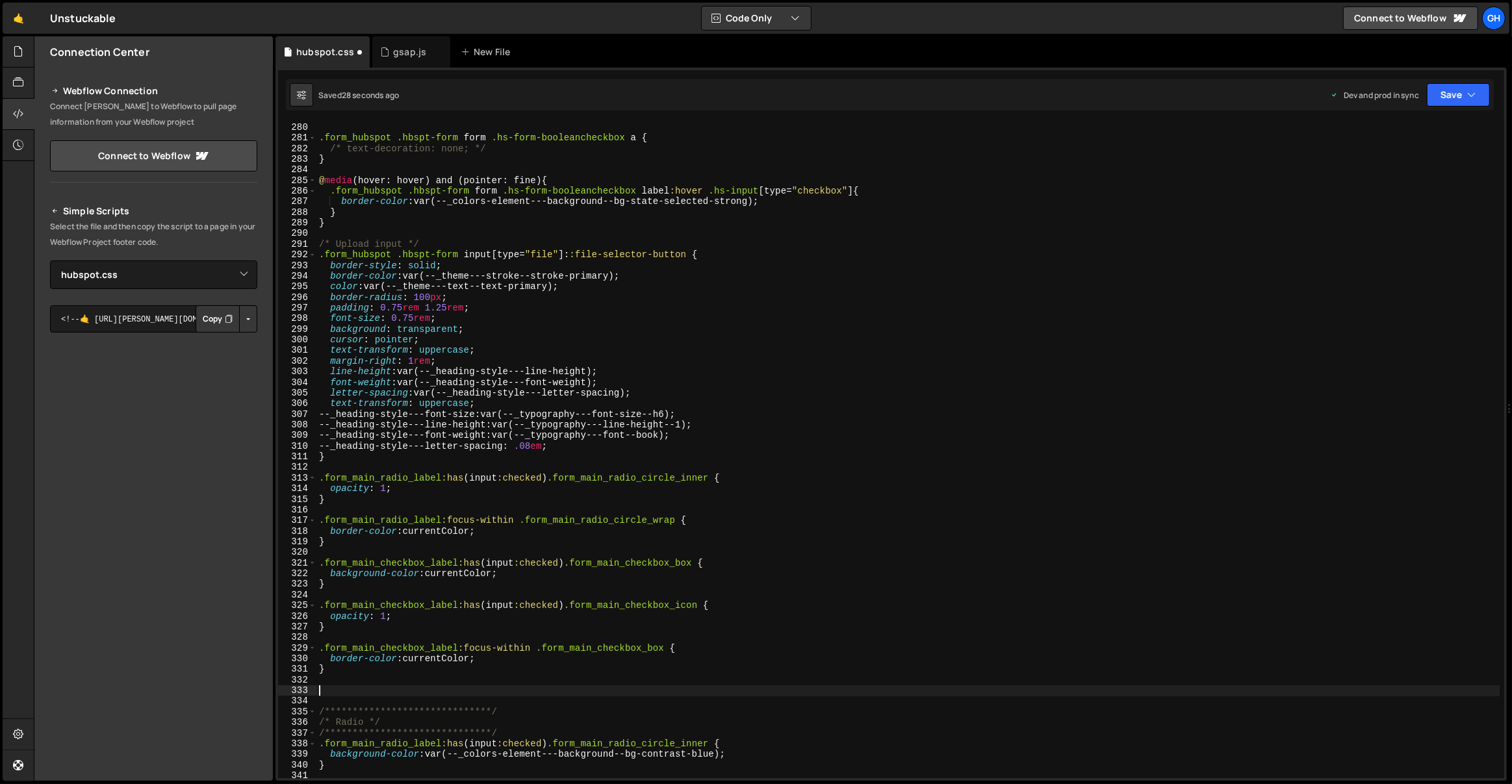
scroll to position [2983, 0]
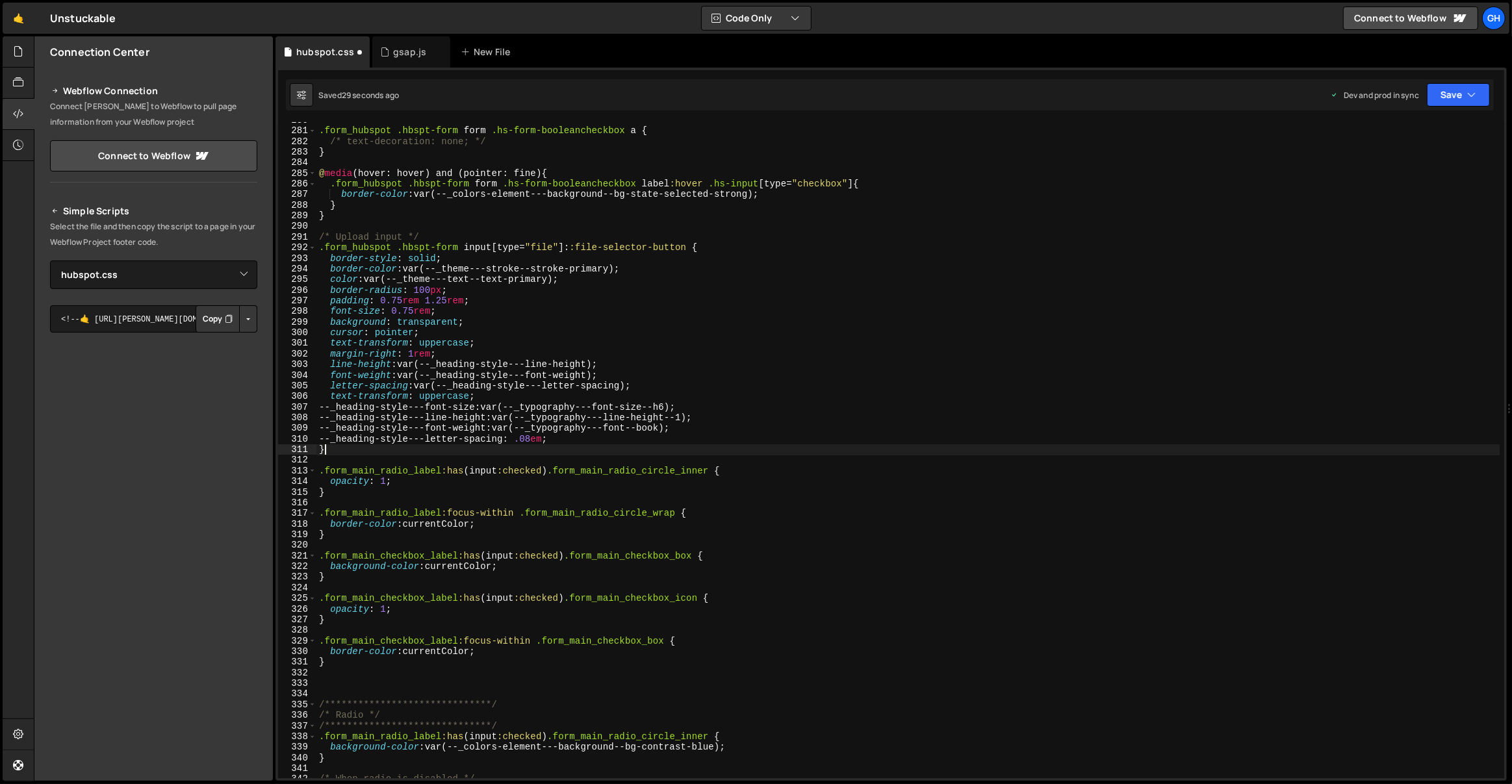
click at [350, 450] on div ".form_hubspot .hbspt-form form .hs-form-booleancheckbox a { /* text-decoration:…" at bounding box center [908, 454] width 1184 height 678
type textarea "}"
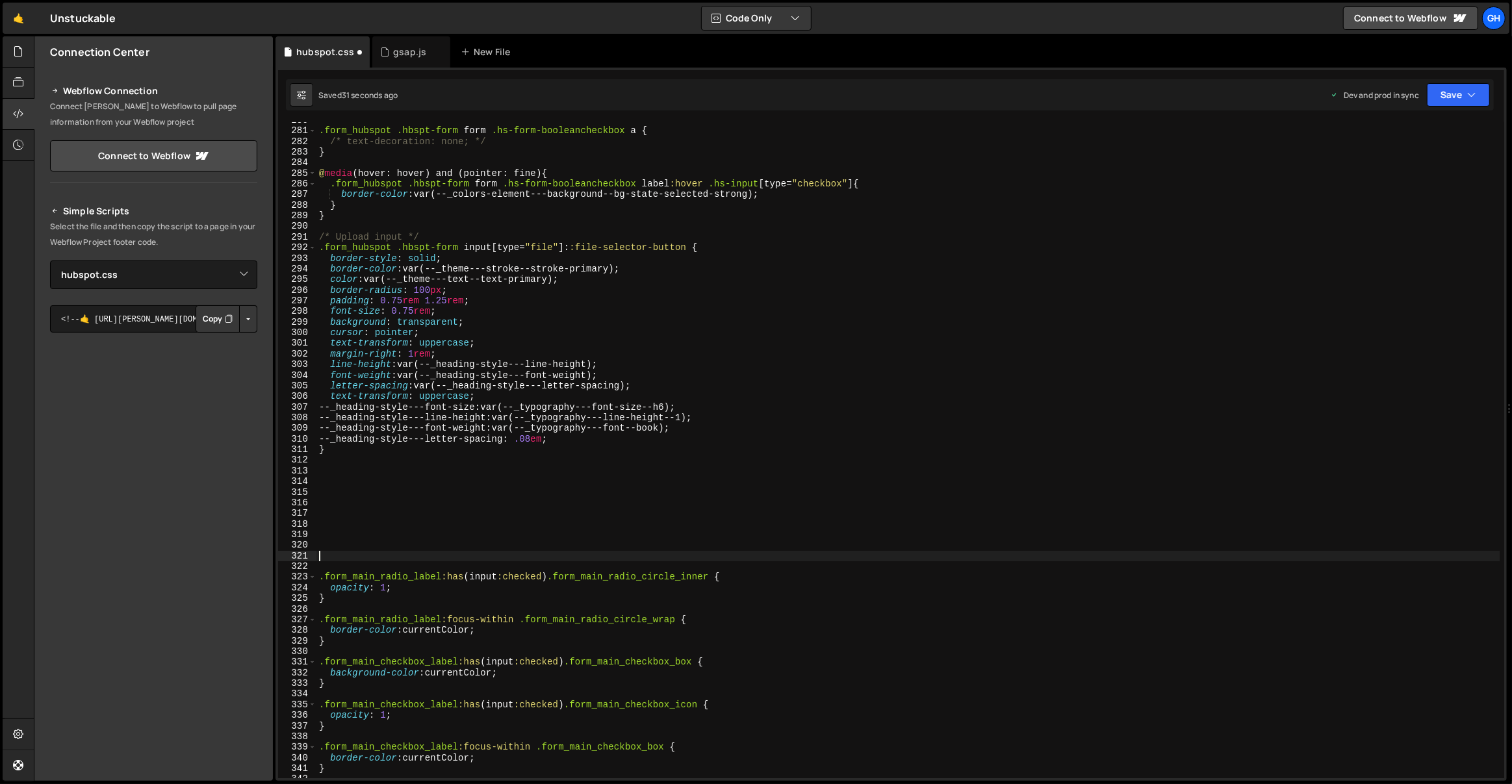
paste textarea "/* Input */"
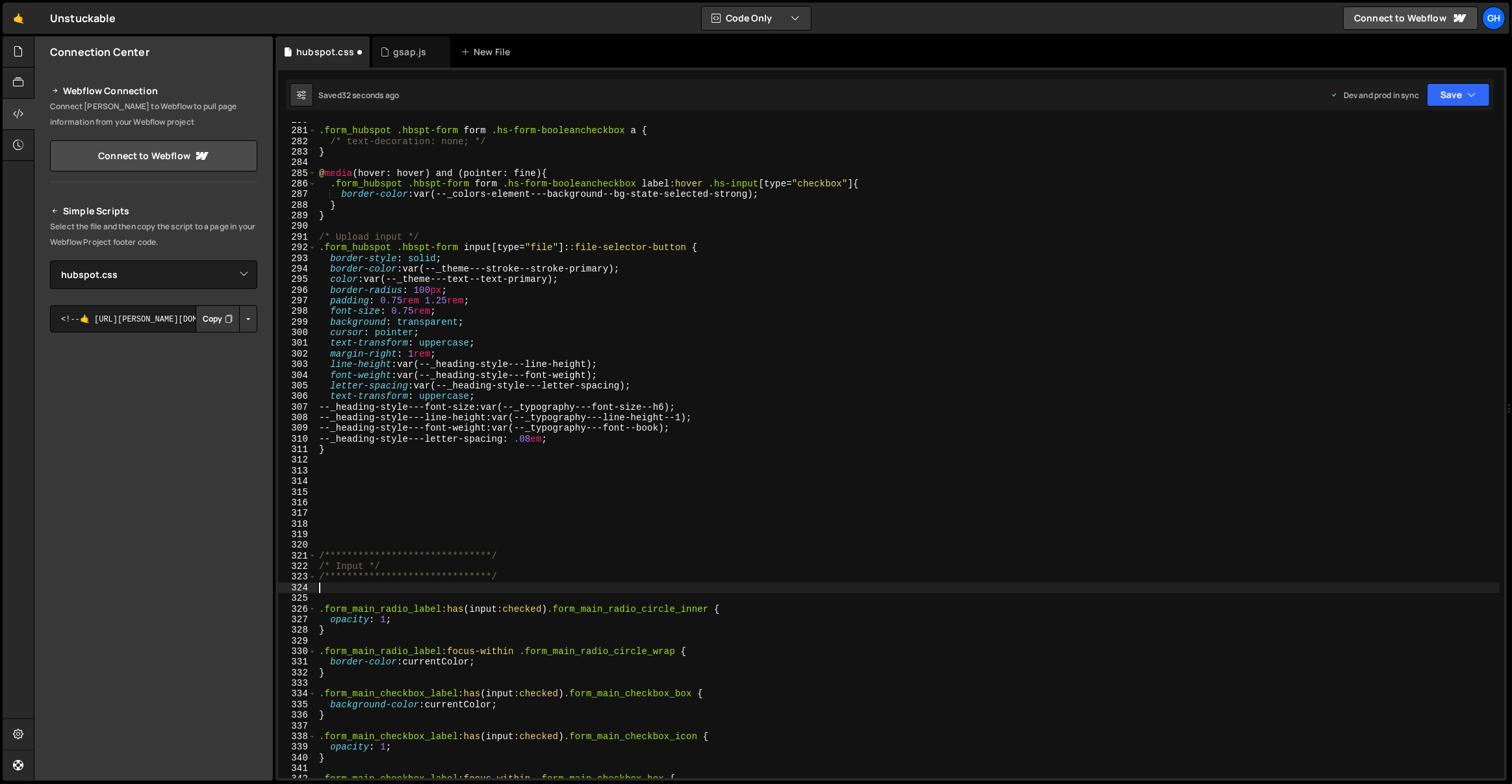
click at [349, 565] on div ".form_hubspot .hbspt-form form .hs-form-booleancheckbox a { /* text-decoration:…" at bounding box center [908, 454] width 1184 height 678
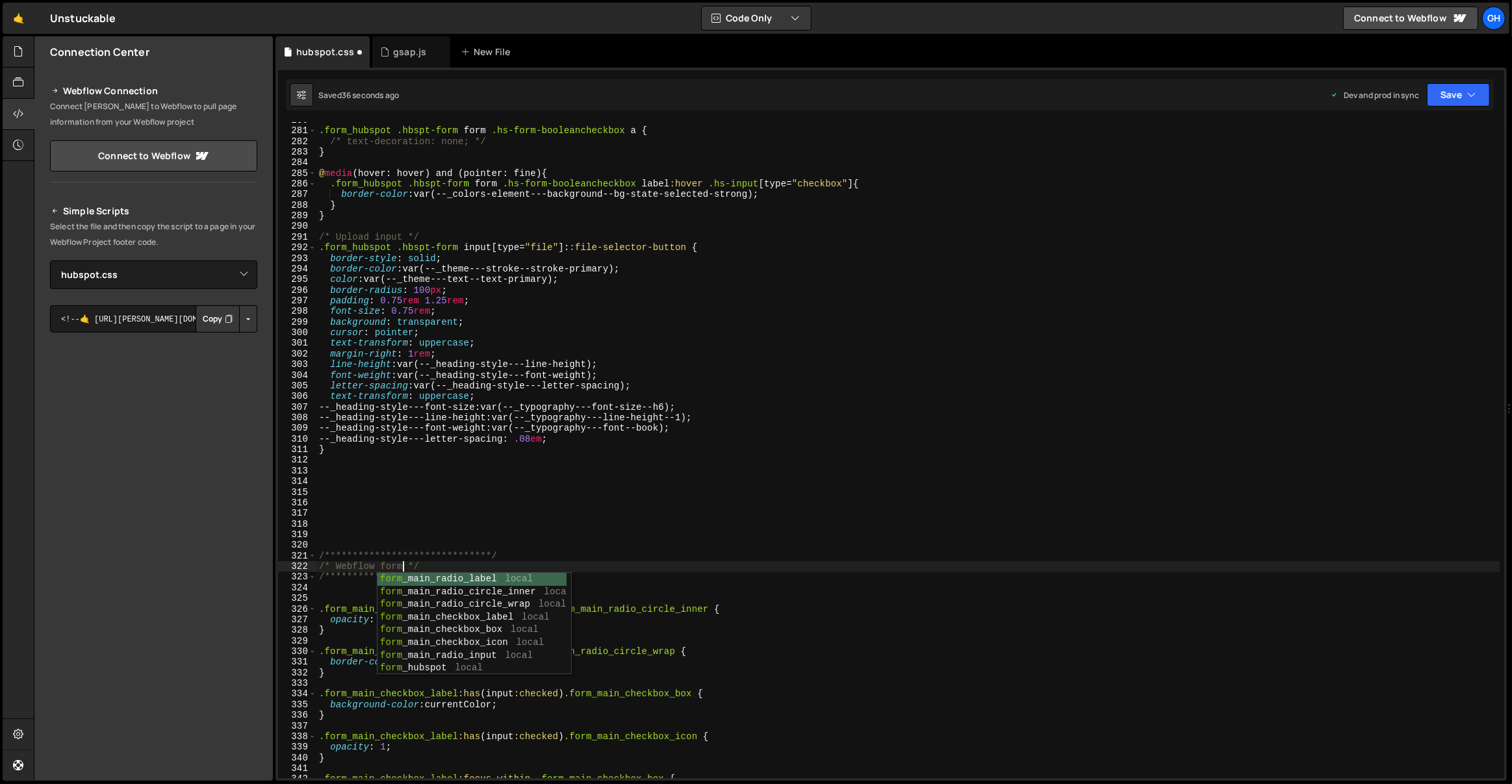
scroll to position [0, 6]
type textarea "/* Webflow forms */"
click at [462, 546] on div ".form_hubspot .hbspt-form form .hs-form-booleancheckbox a { /* text-decoration:…" at bounding box center [908, 454] width 1184 height 678
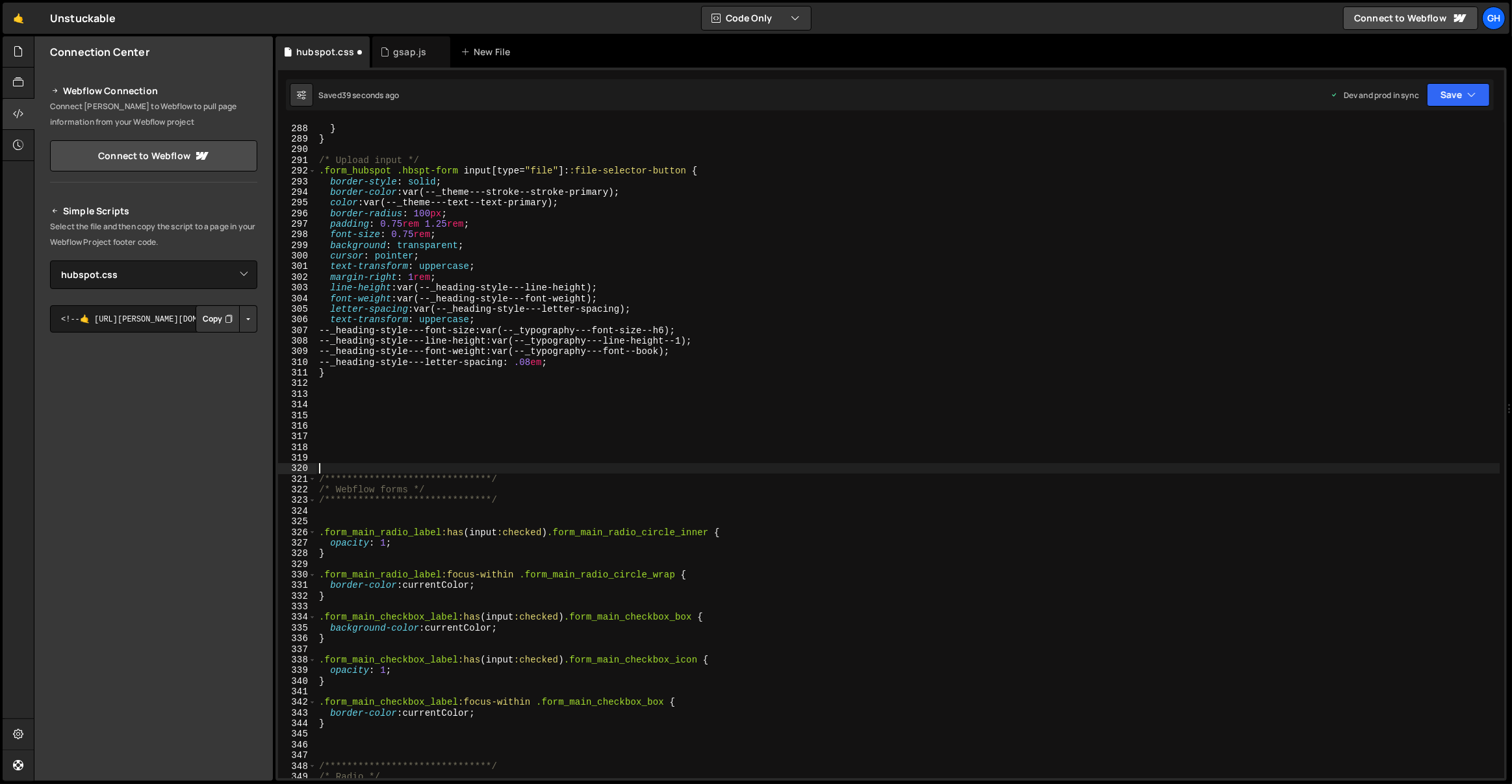
scroll to position [3060, 0]
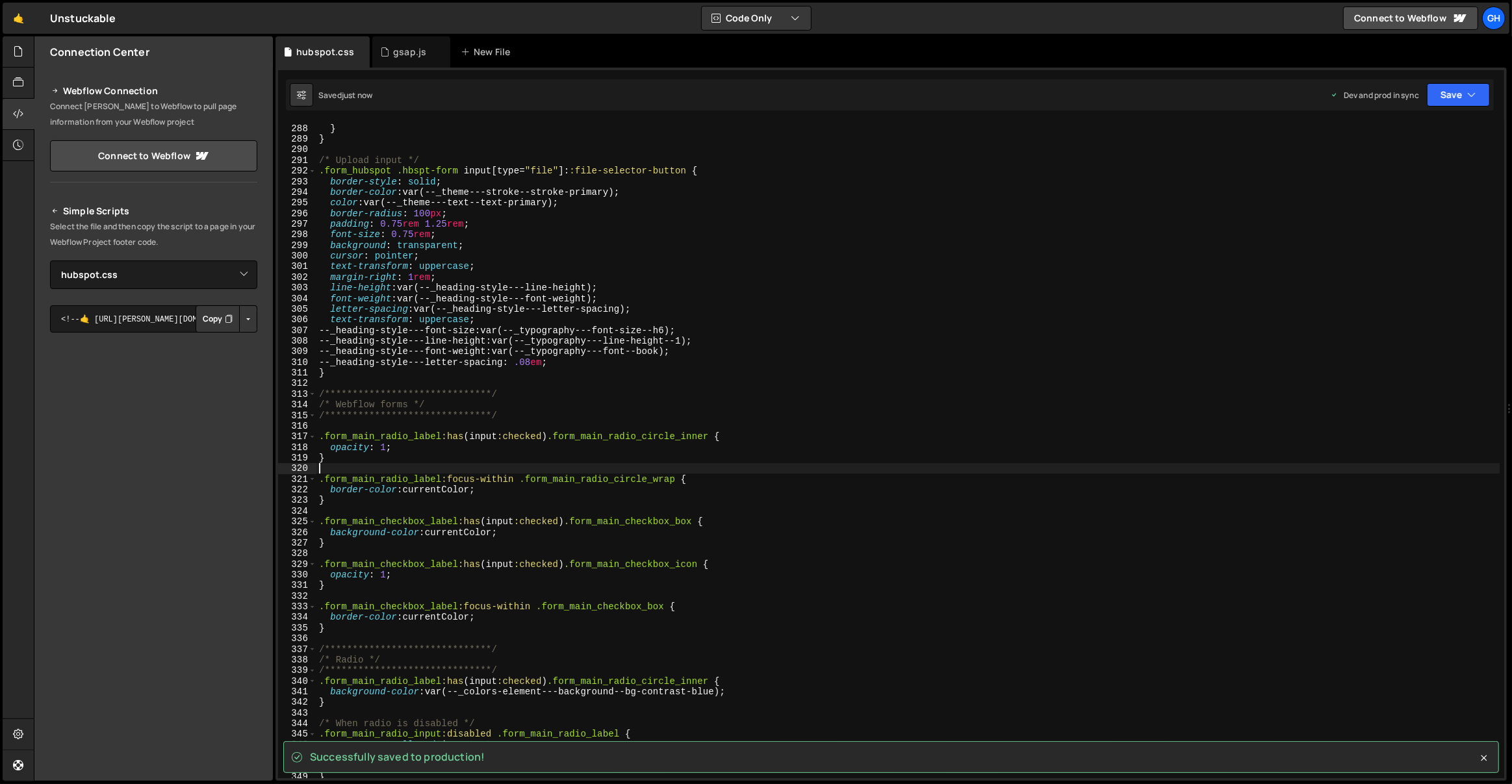
click at [382, 384] on div "border-color : var(--_colors-element---background--bg-state-selected-strong) ; …" at bounding box center [908, 451] width 1184 height 678
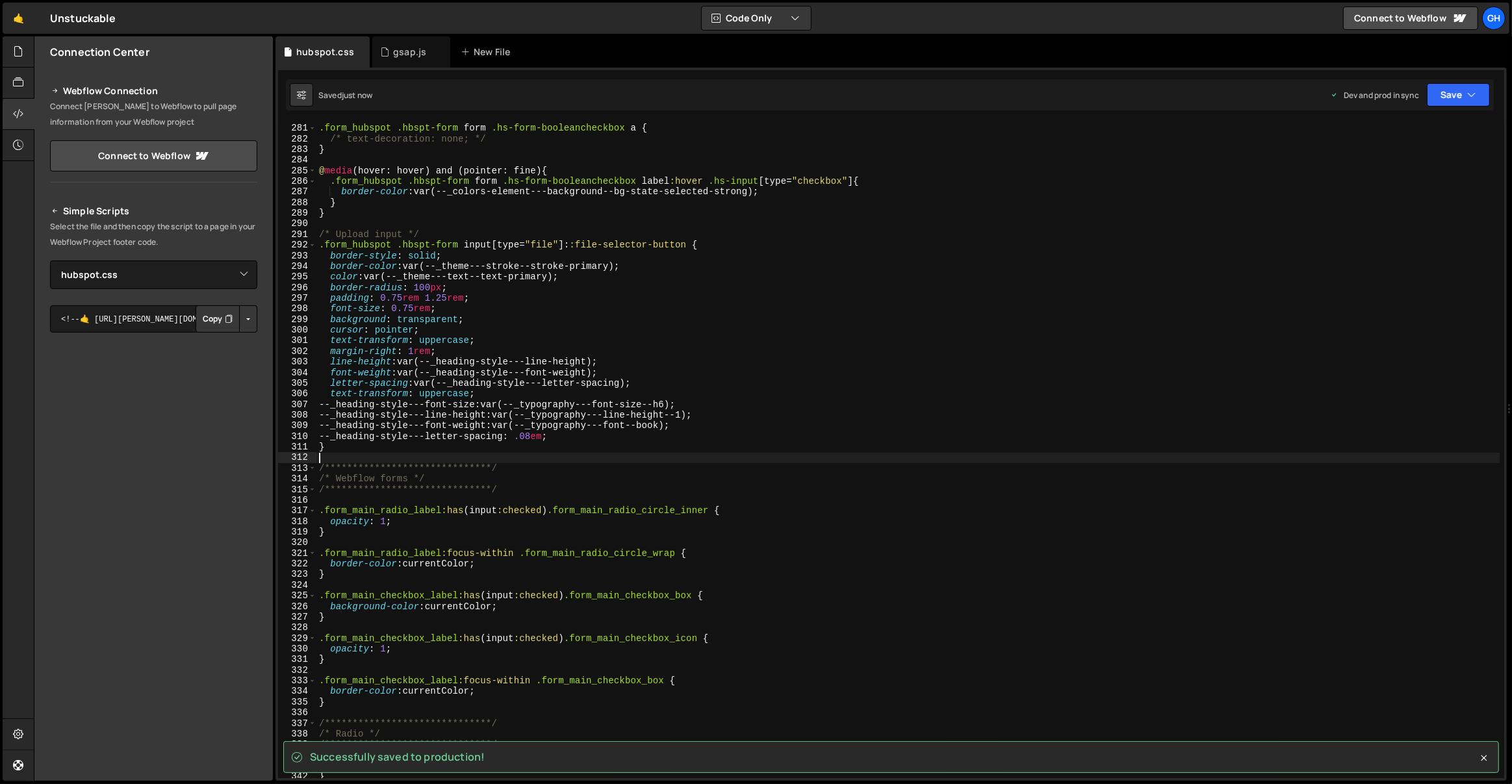
scroll to position [2987, 0]
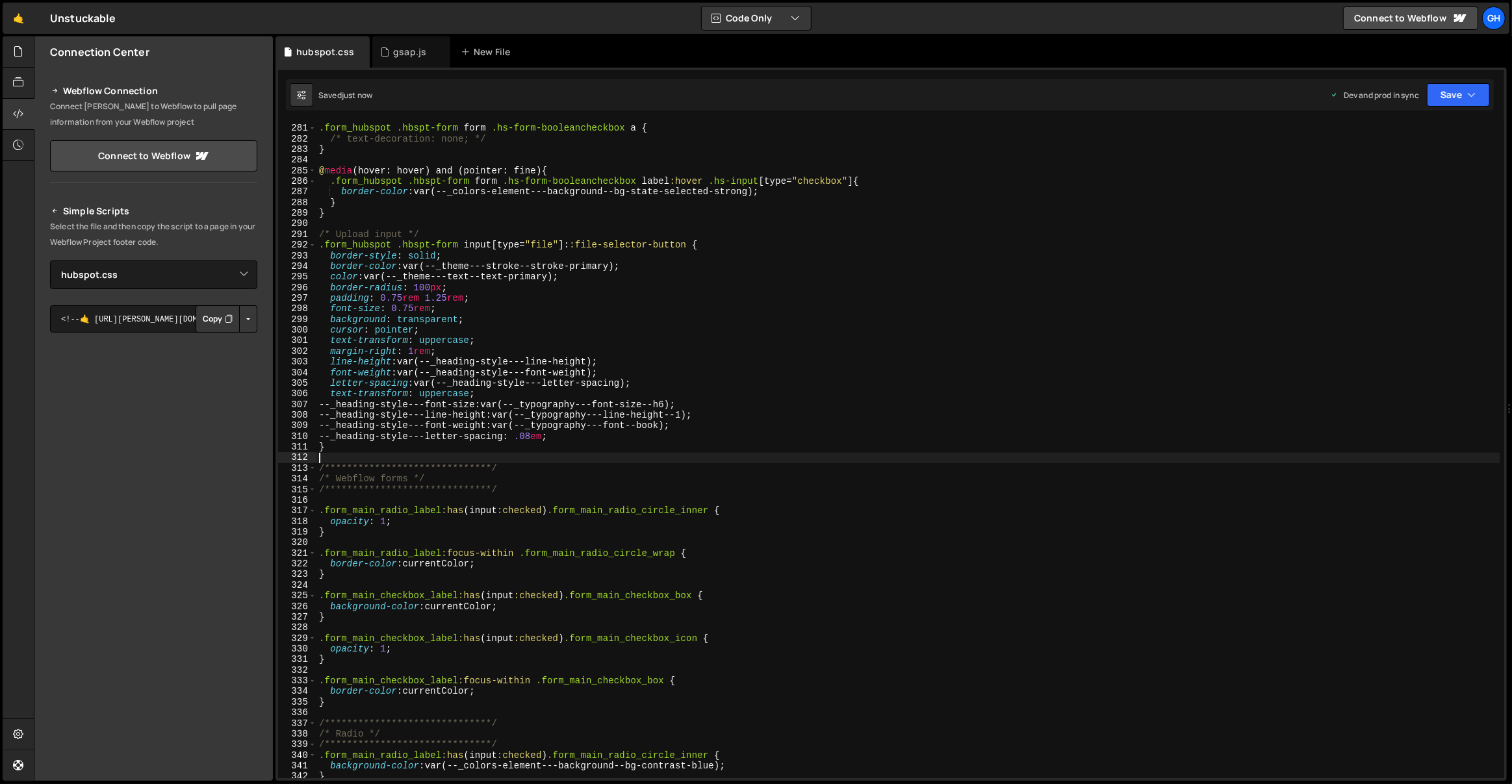
click at [452, 480] on div ".form_hubspot .hbspt-form form .hs-form-booleancheckbox a { /* text-decoration:…" at bounding box center [908, 451] width 1184 height 678
type textarea "**********"
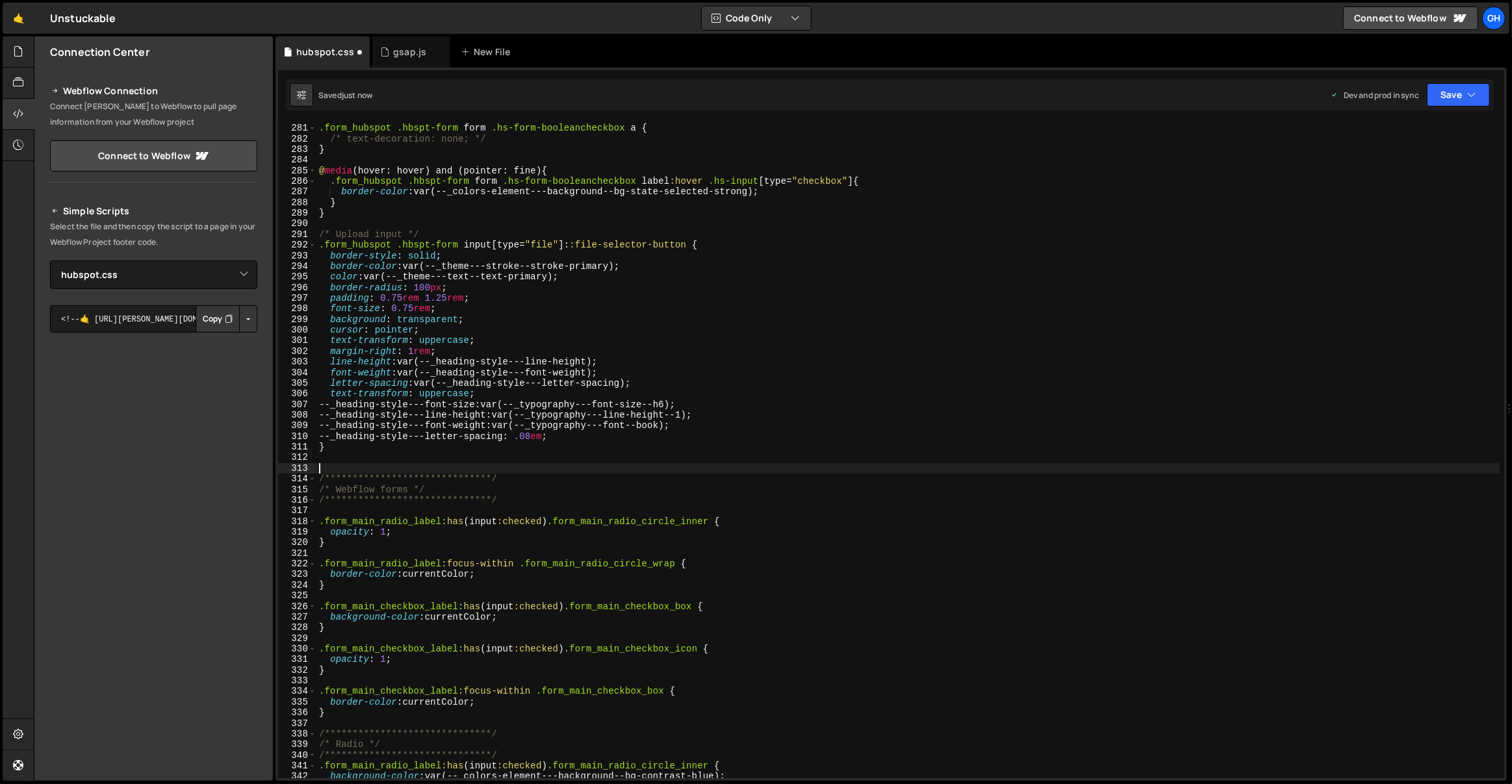
paste textarea "**********"
type textarea "**********"
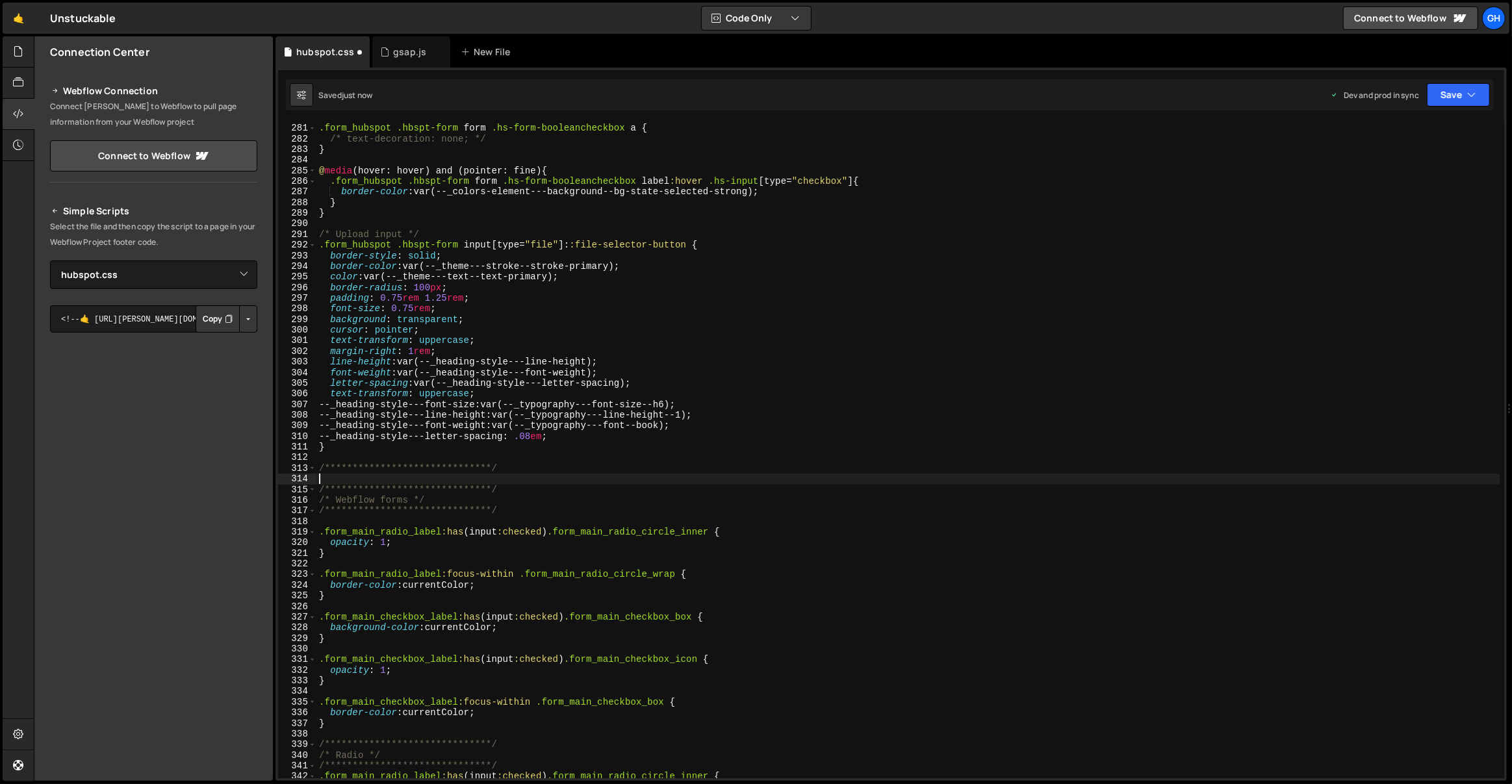
paste textarea "**********"
type textarea "**********"
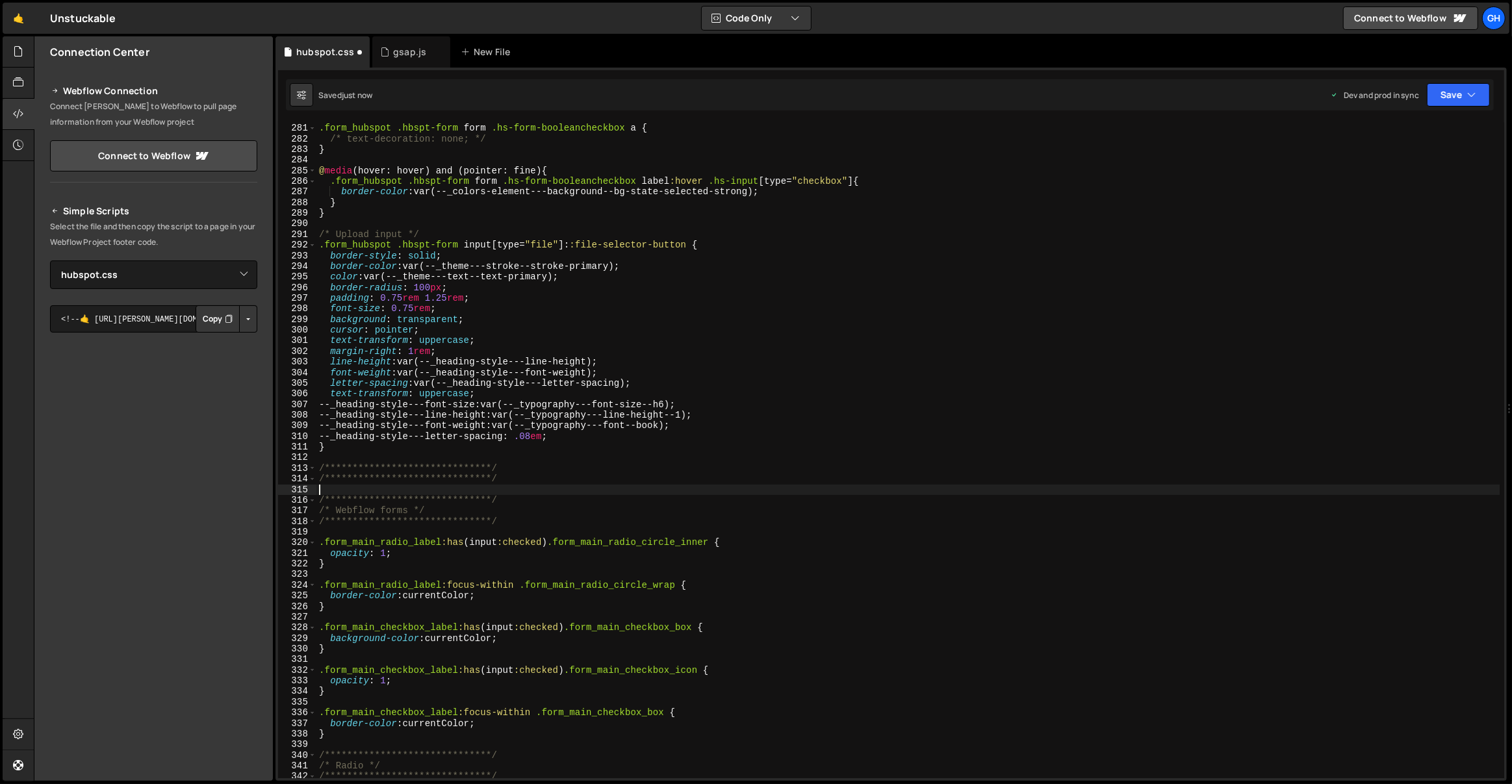
paste textarea "**********"
type textarea "**********"
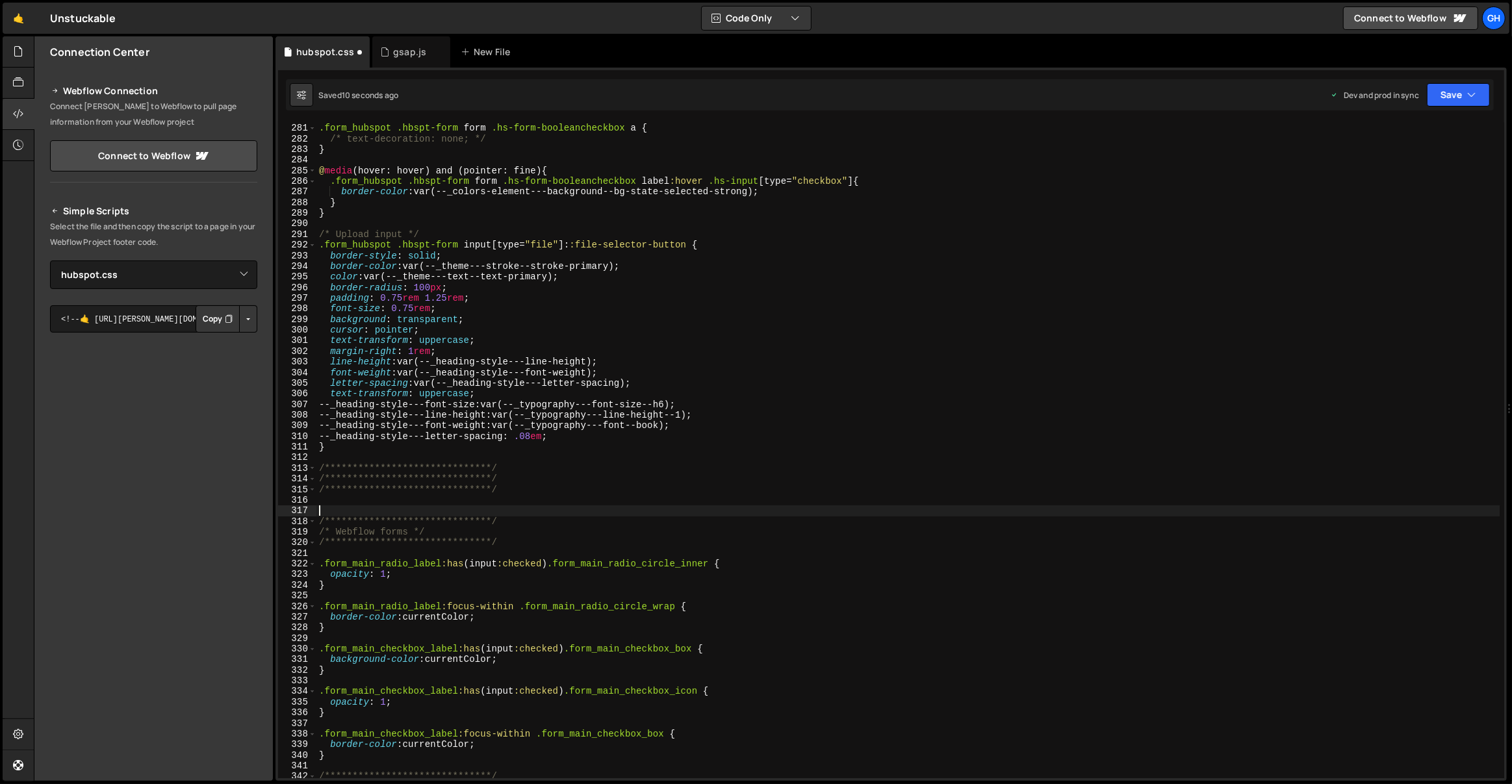
paste textarea "**********"
type textarea "**********"
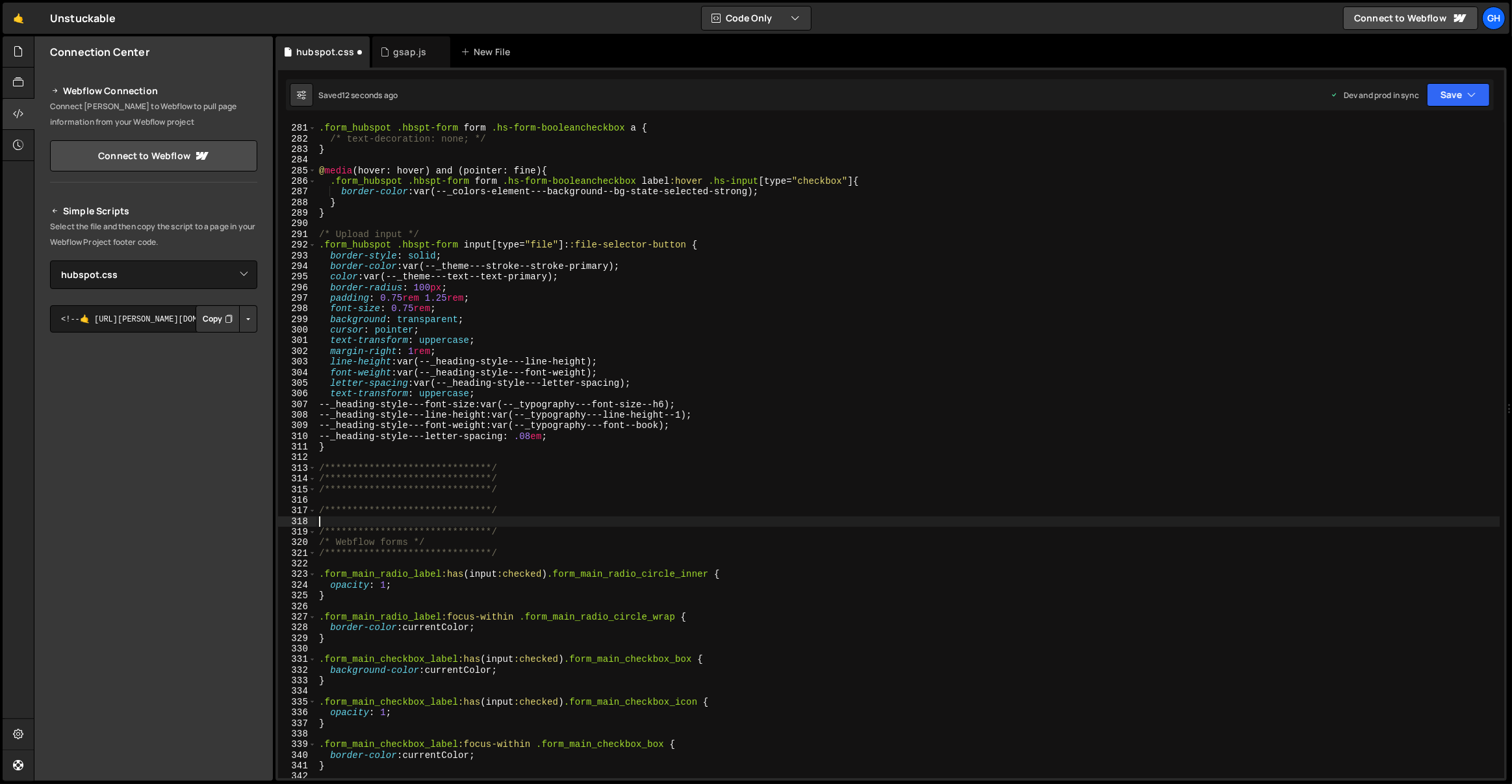
paste textarea "**********"
type textarea "**********"
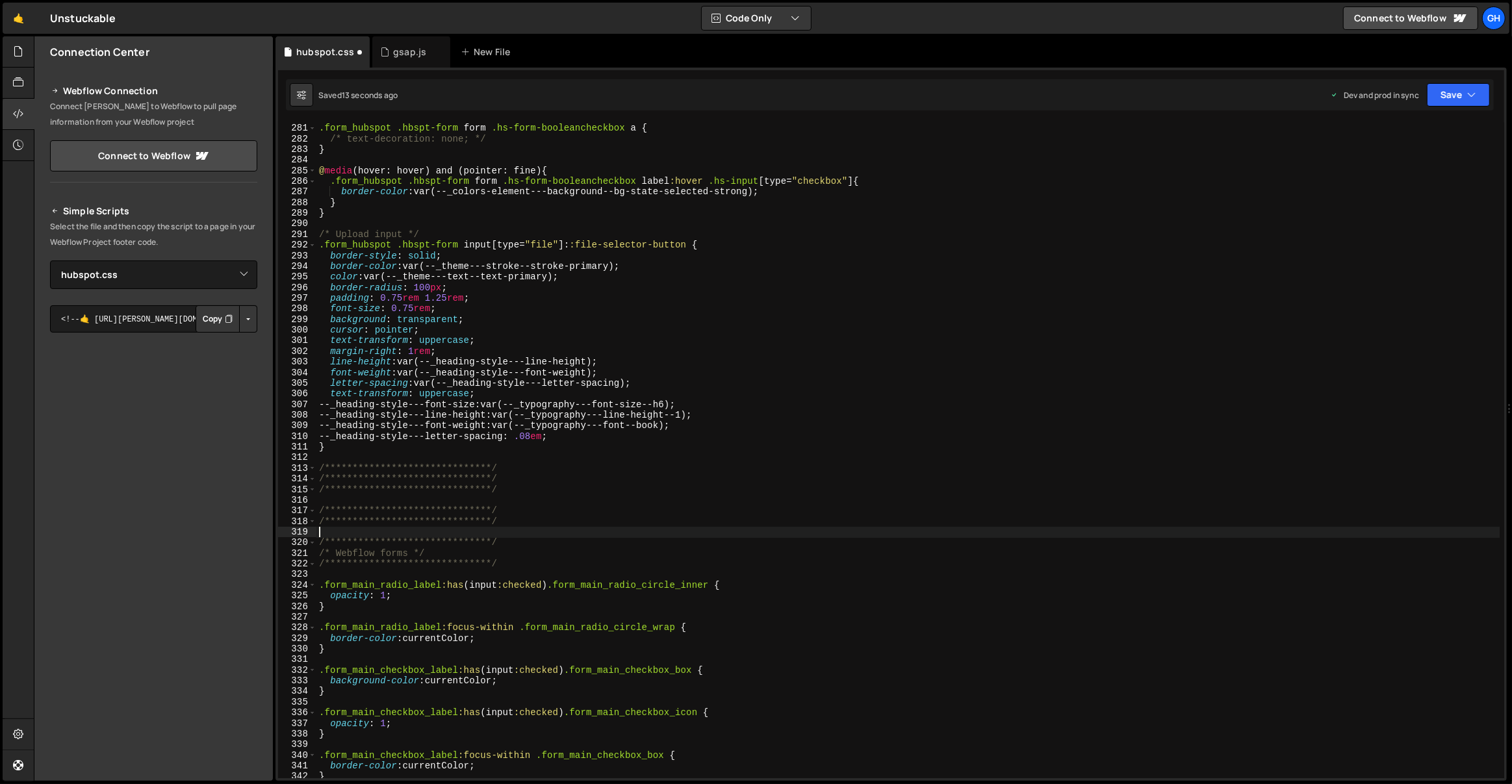
paste textarea "**********"
type textarea "**********"
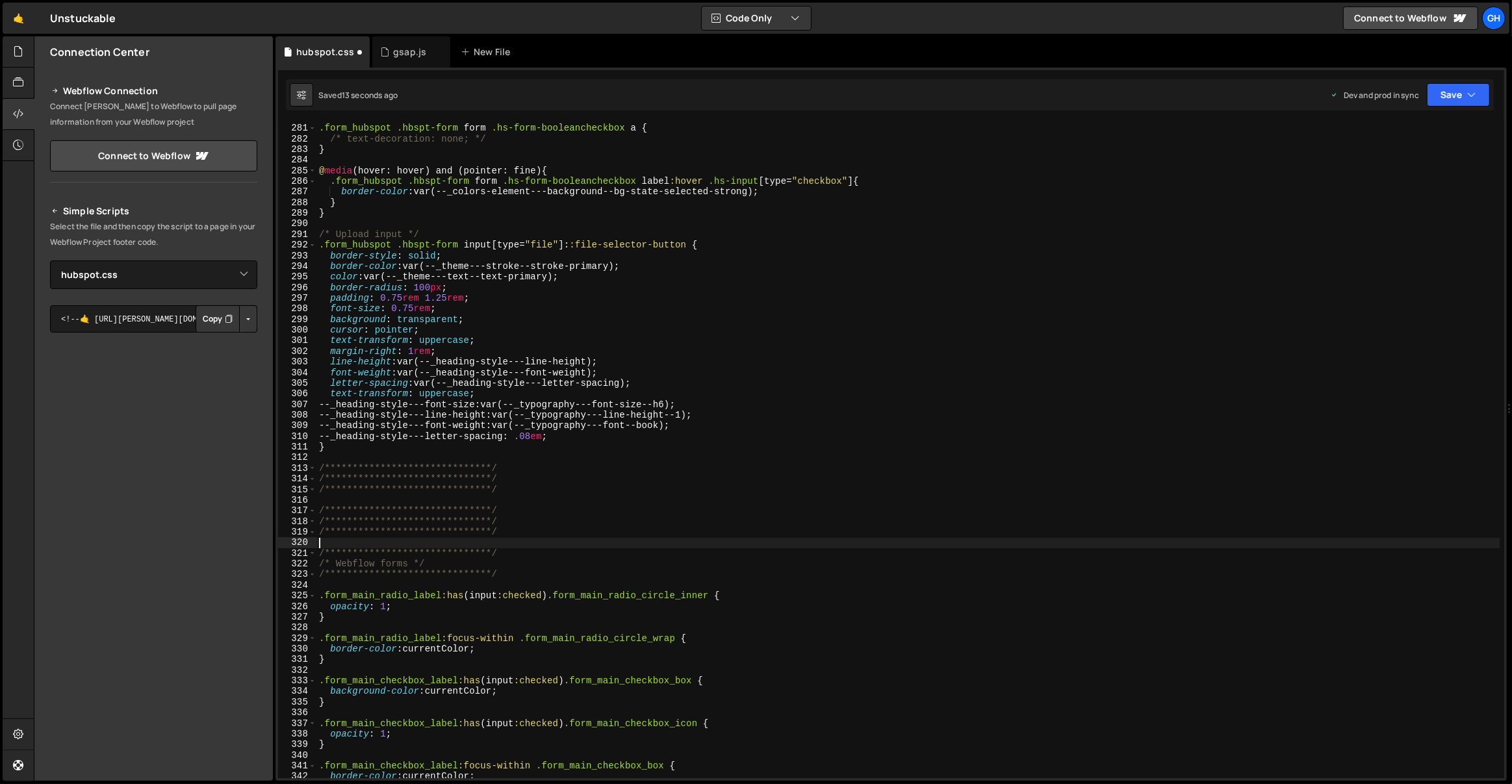
paste textarea "**********"
type textarea "**********"
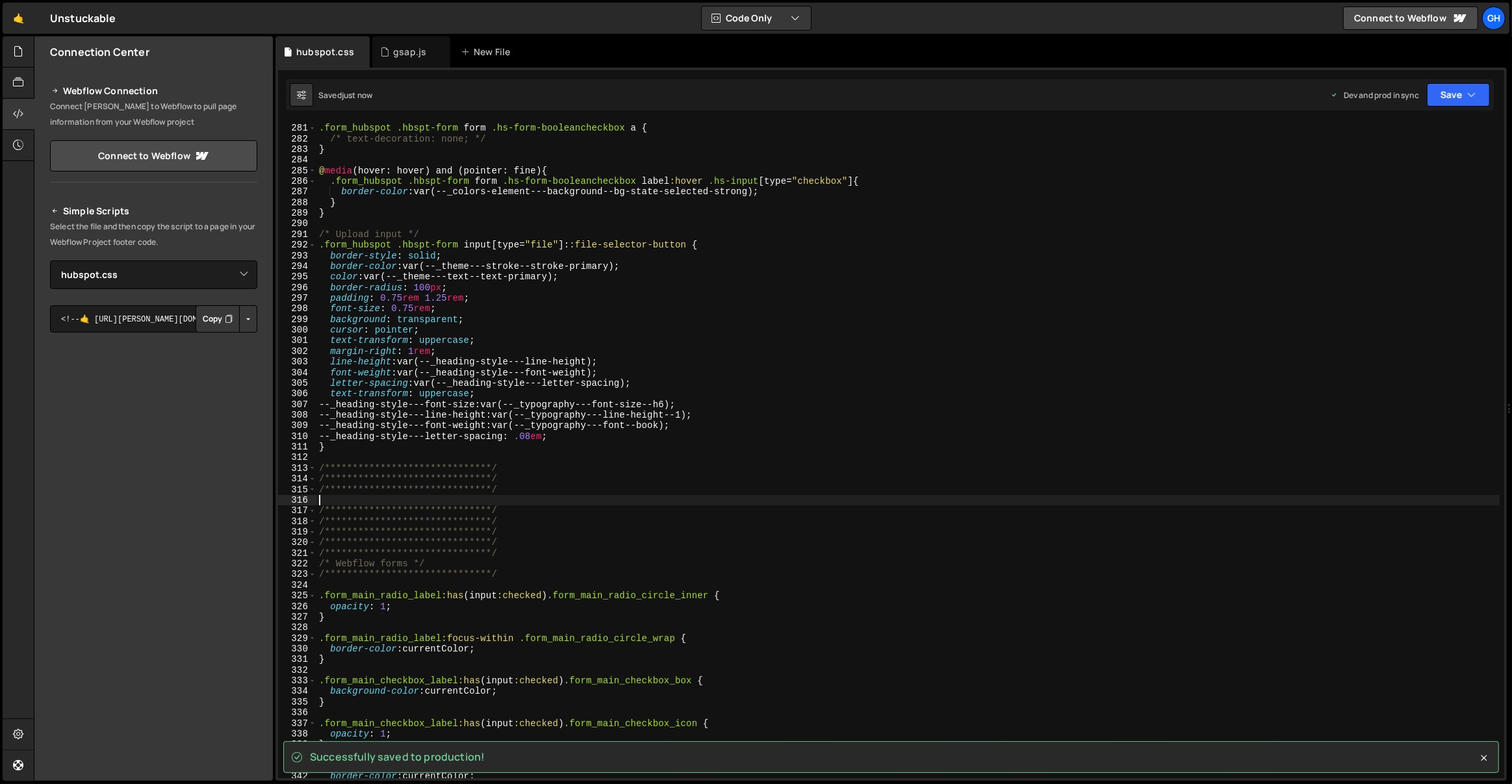
type textarea "**********"
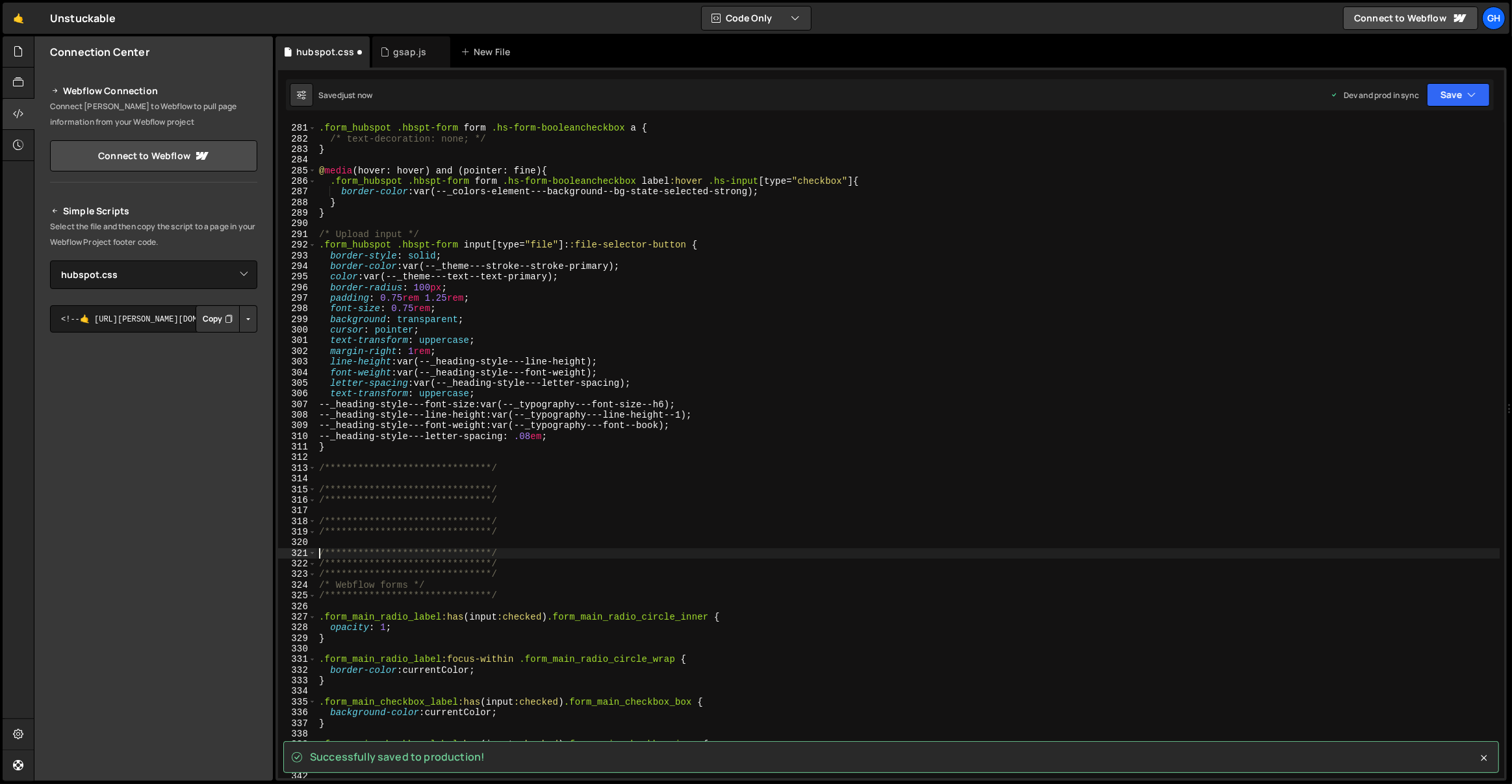
type textarea "**********"
click at [502, 469] on div ".form_hubspot .hbspt-form form .hs-form-booleancheckbox a { /* text-decoration:…" at bounding box center [908, 451] width 1184 height 678
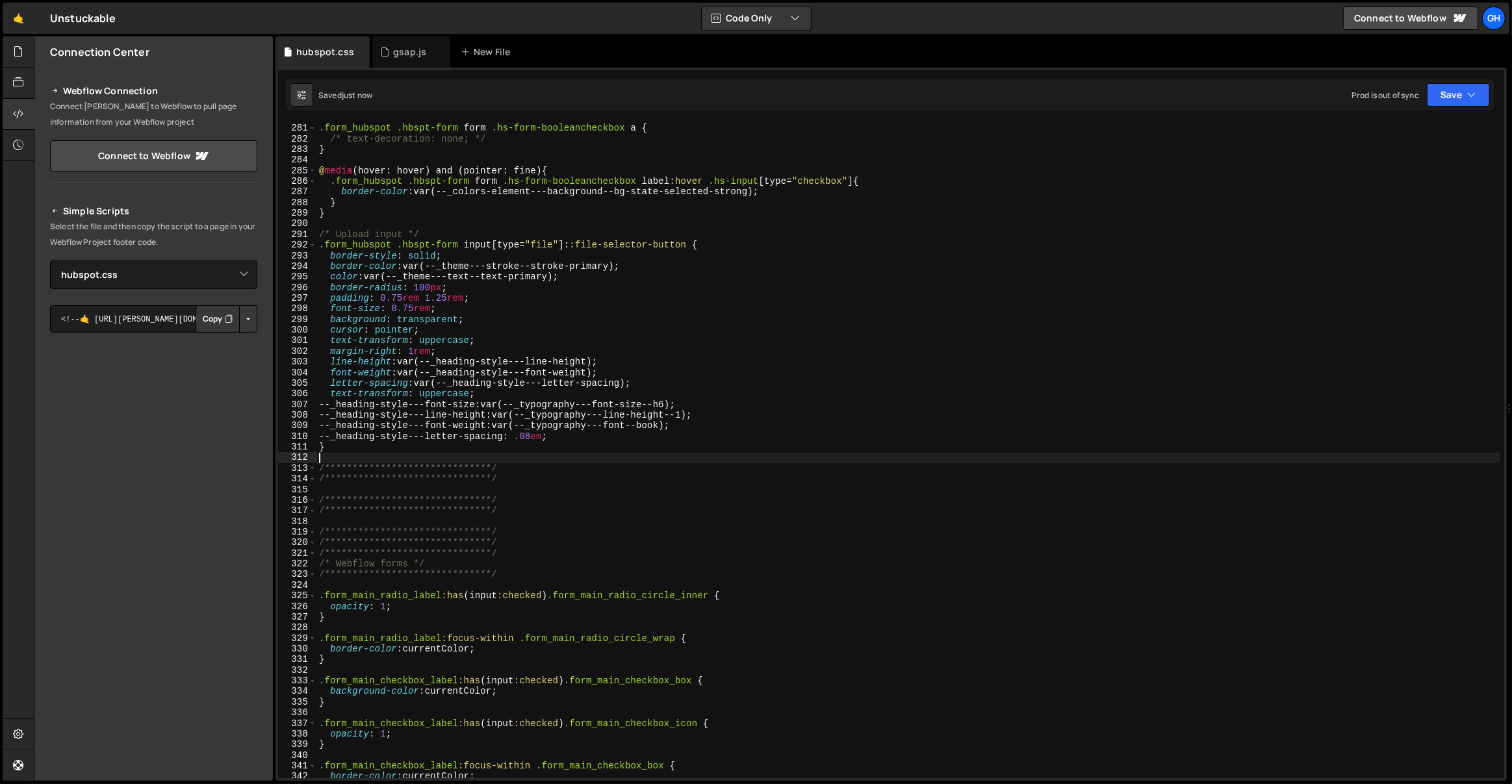
click at [526, 492] on div ".form_hubspot .hbspt-form form .hs-form-booleancheckbox a { /* text-decoration:…" at bounding box center [908, 451] width 1184 height 678
click at [551, 553] on div ".form_hubspot .hbspt-form form .hs-form-booleancheckbox a { /* text-decoration:…" at bounding box center [908, 451] width 1184 height 678
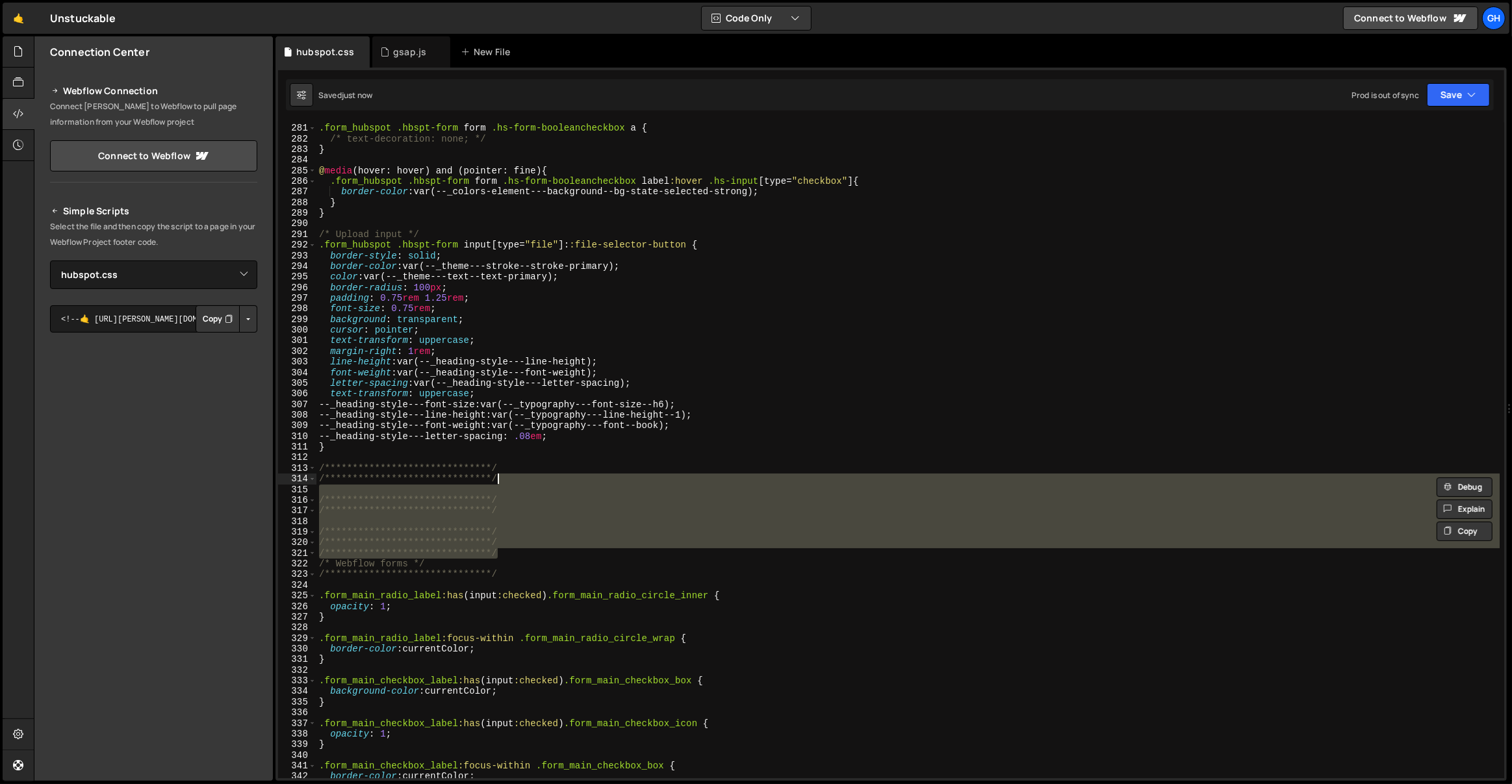
type textarea "**********"
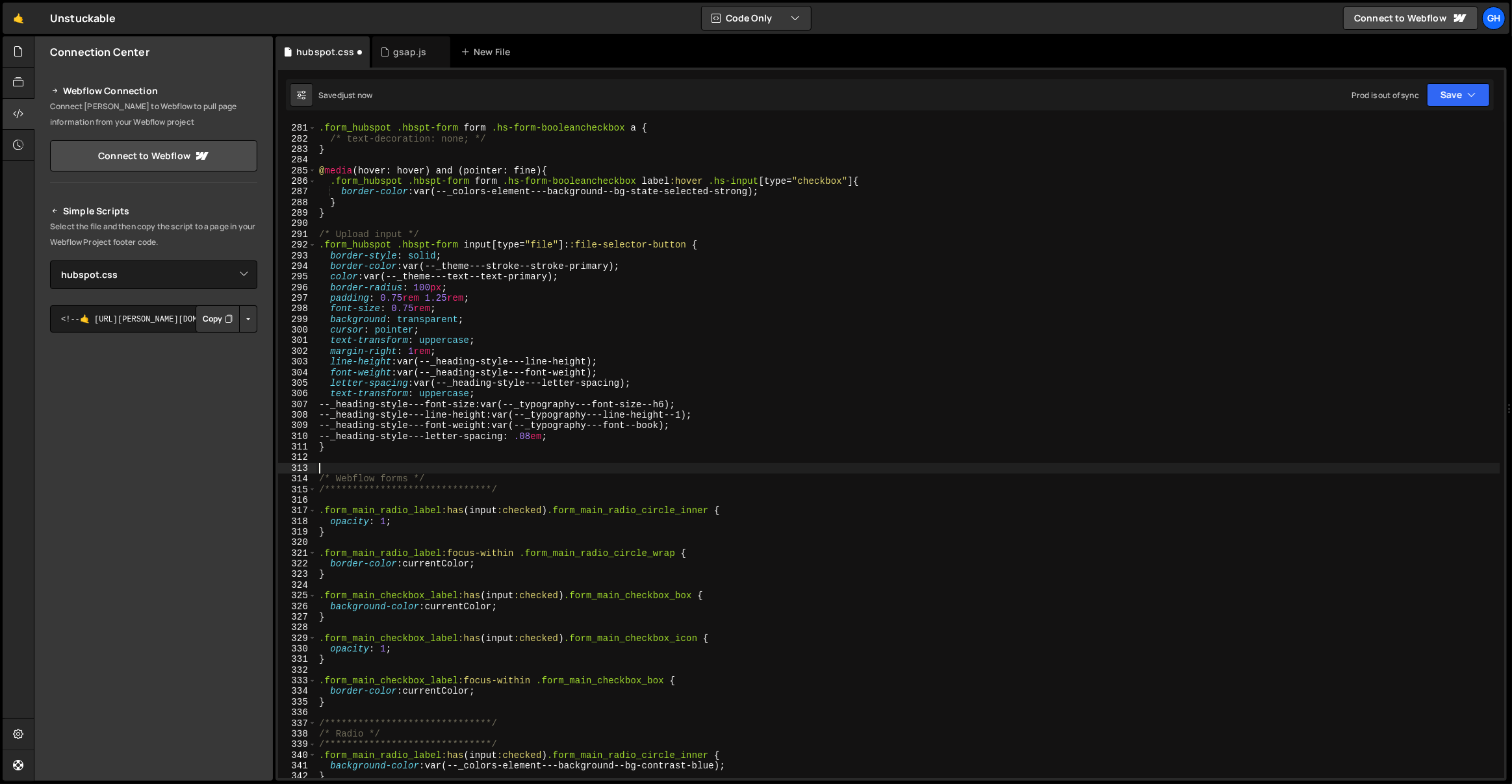
paste textarea "**********"
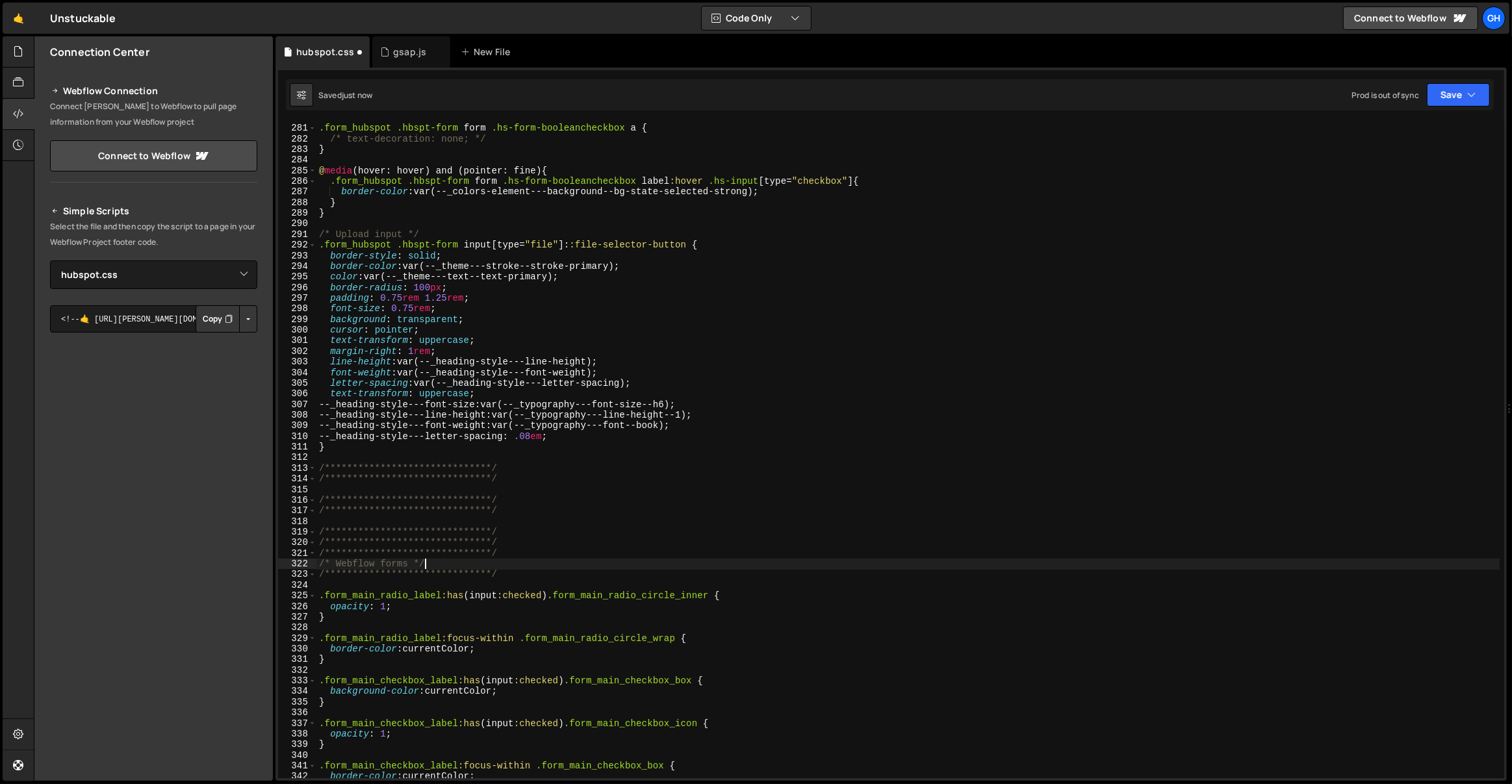
type textarea "**********"
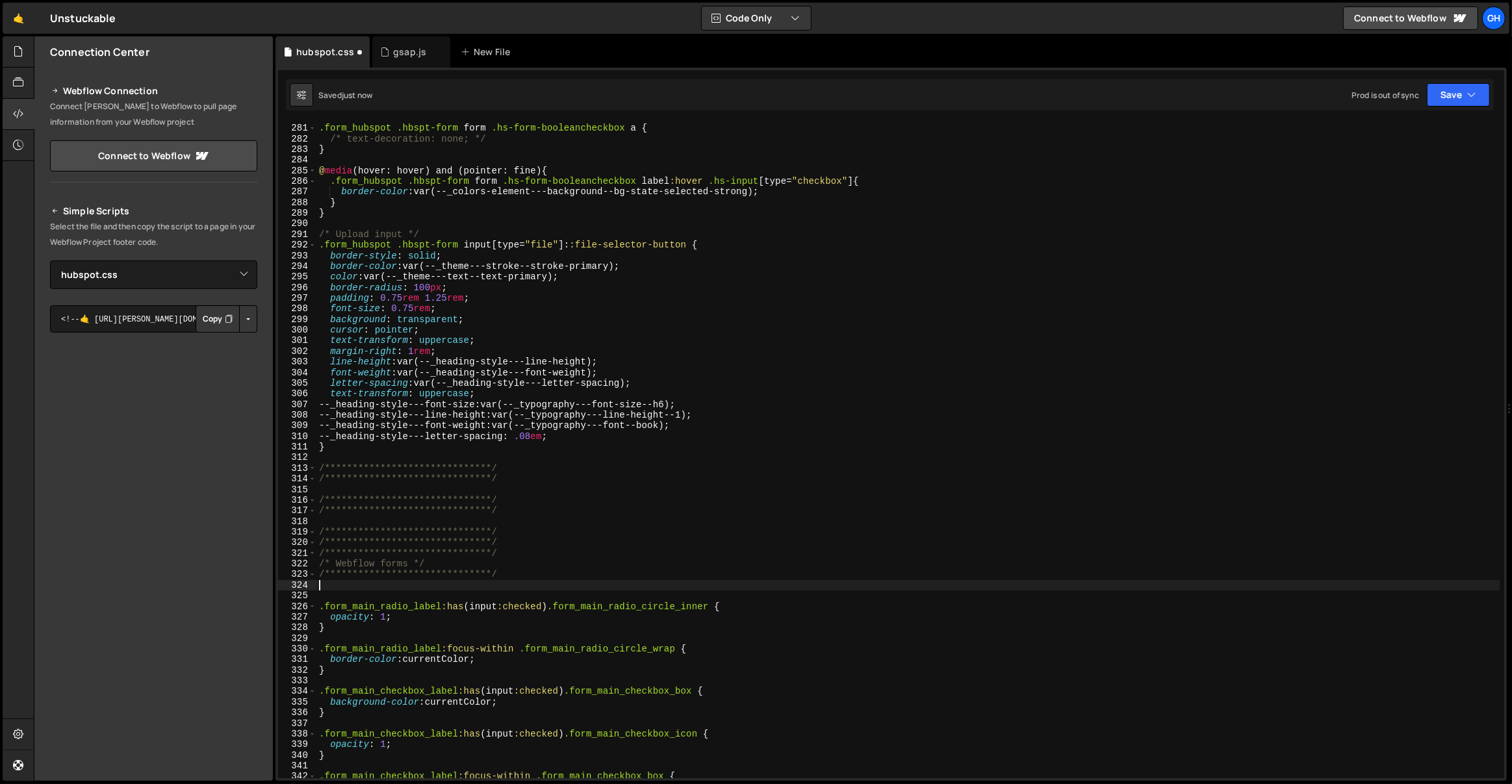
paste textarea "**********"
type textarea "**********"
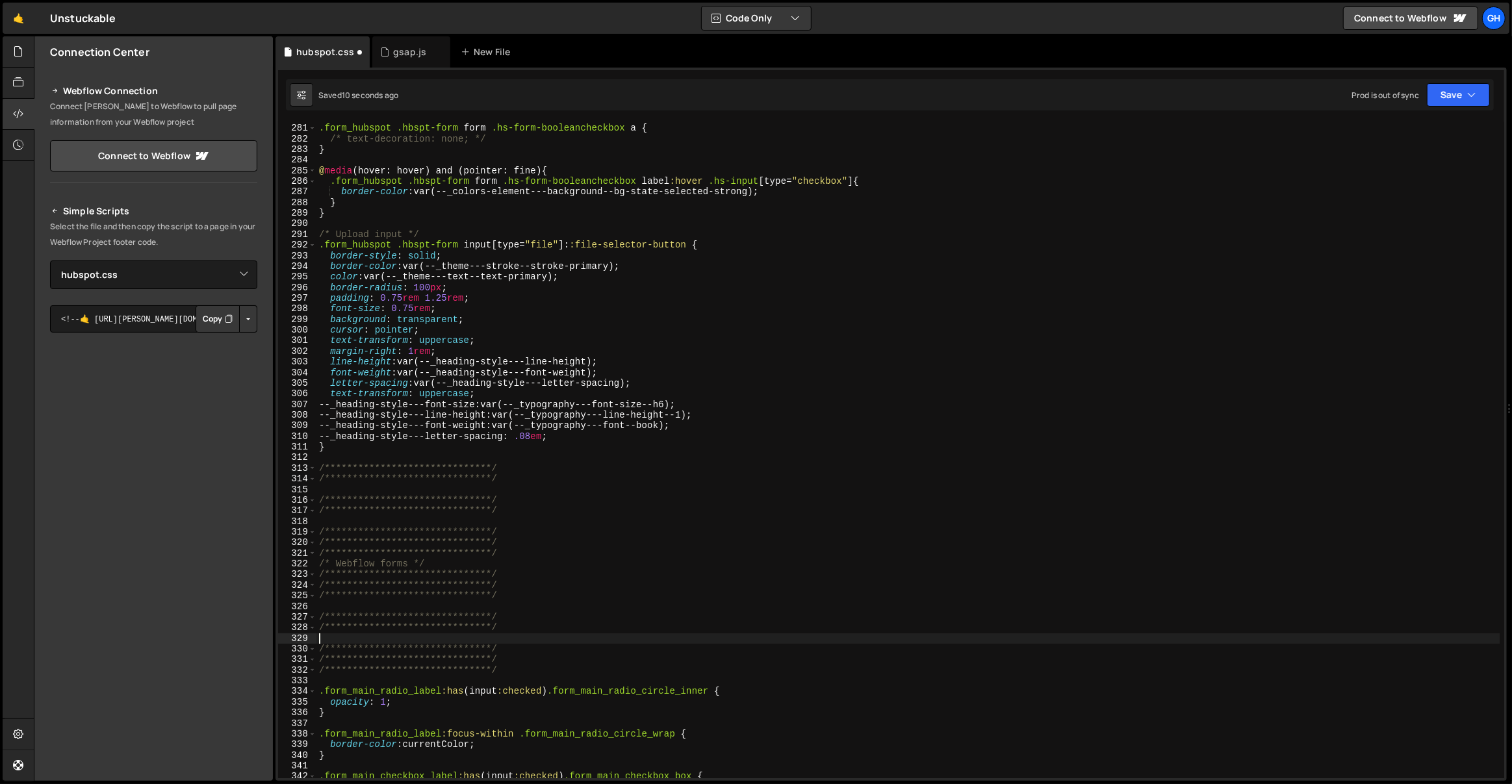
type textarea "**********"
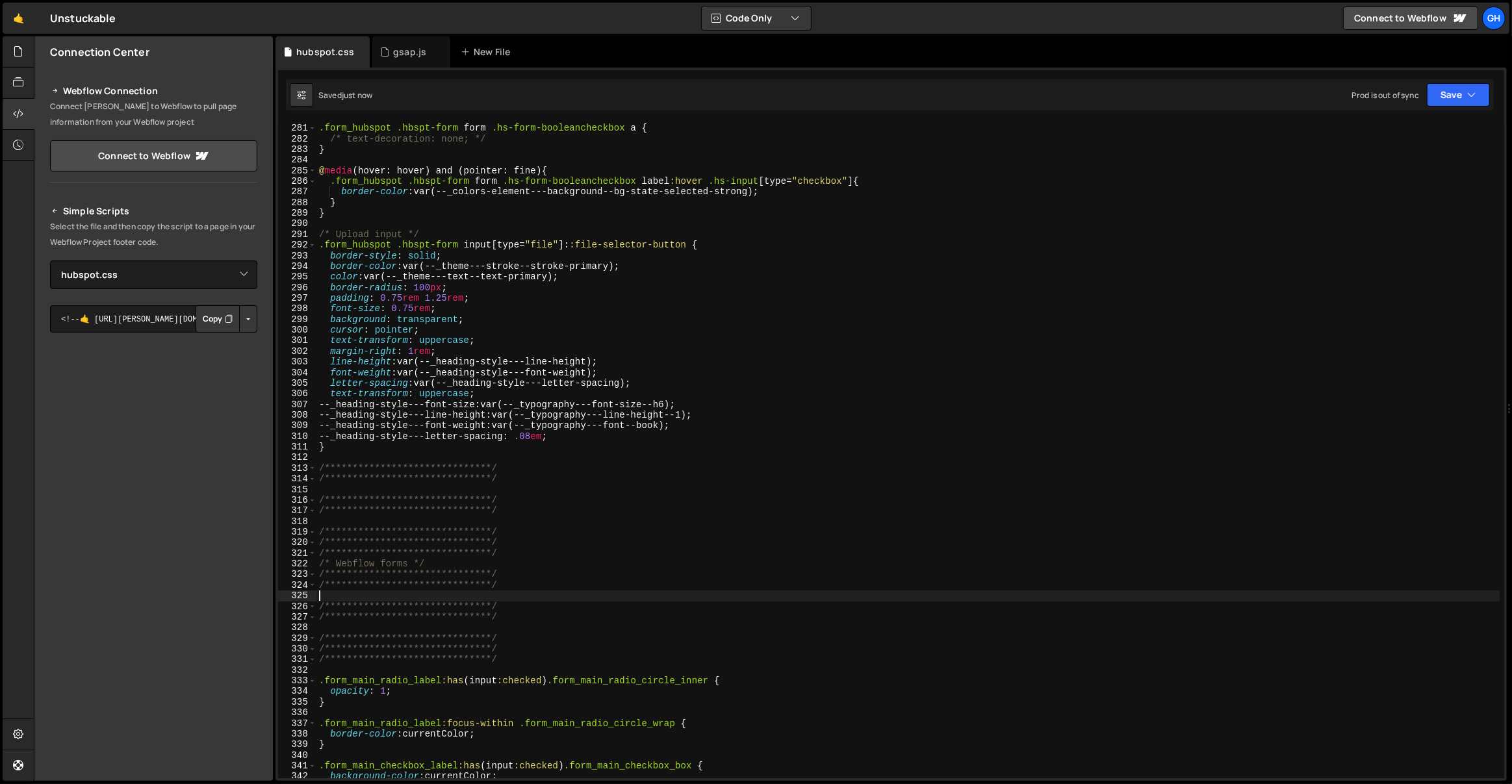
click at [556, 548] on div ".form_hubspot .hbspt-form form .hs-form-booleancheckbox a { /* text-decoration:…" at bounding box center [908, 451] width 1184 height 678
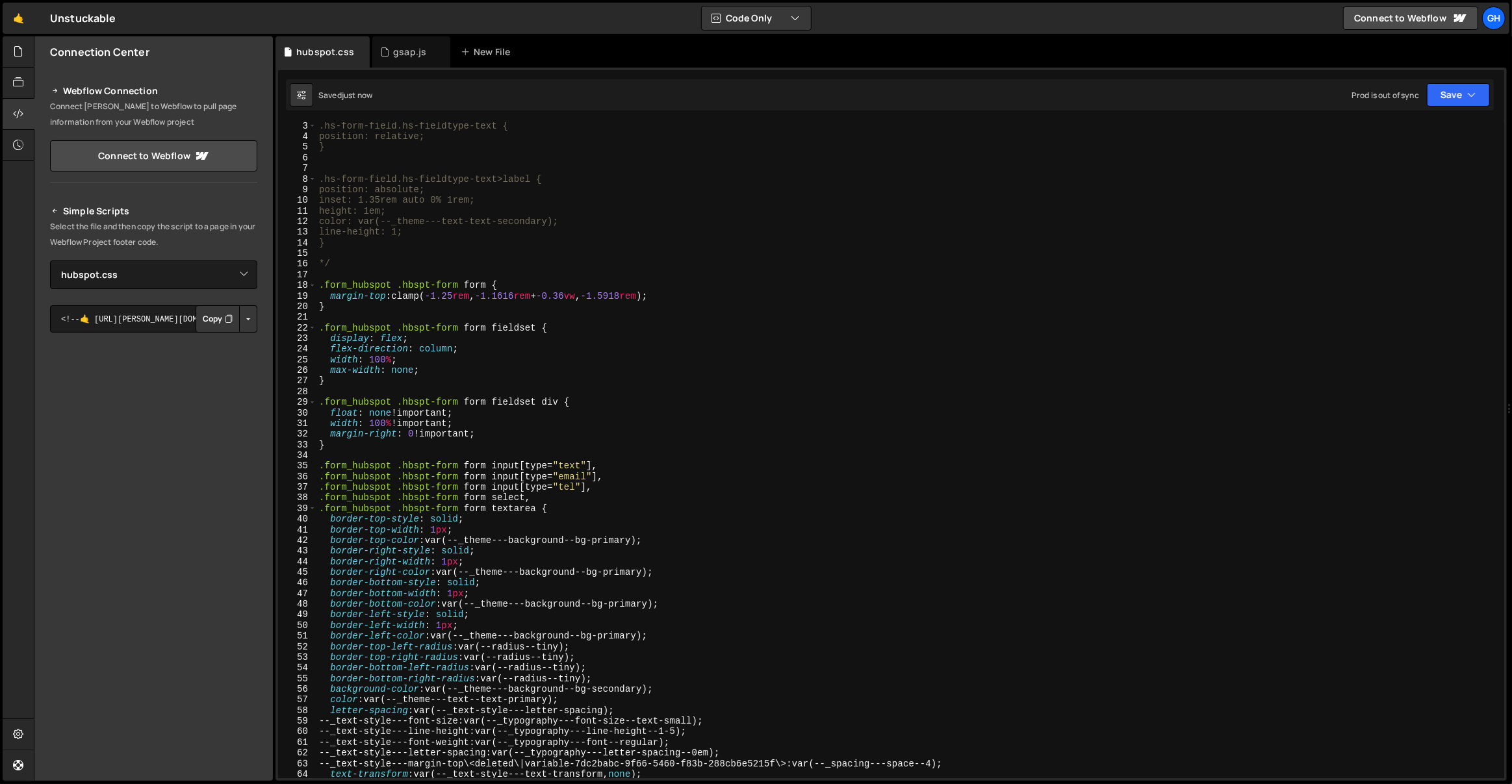
scroll to position [23, 0]
click at [390, 447] on div ".hs-form-field.hs-fieldtype-text { position: relative; } .hs-form-field.hs-fiel…" at bounding box center [908, 459] width 1184 height 678
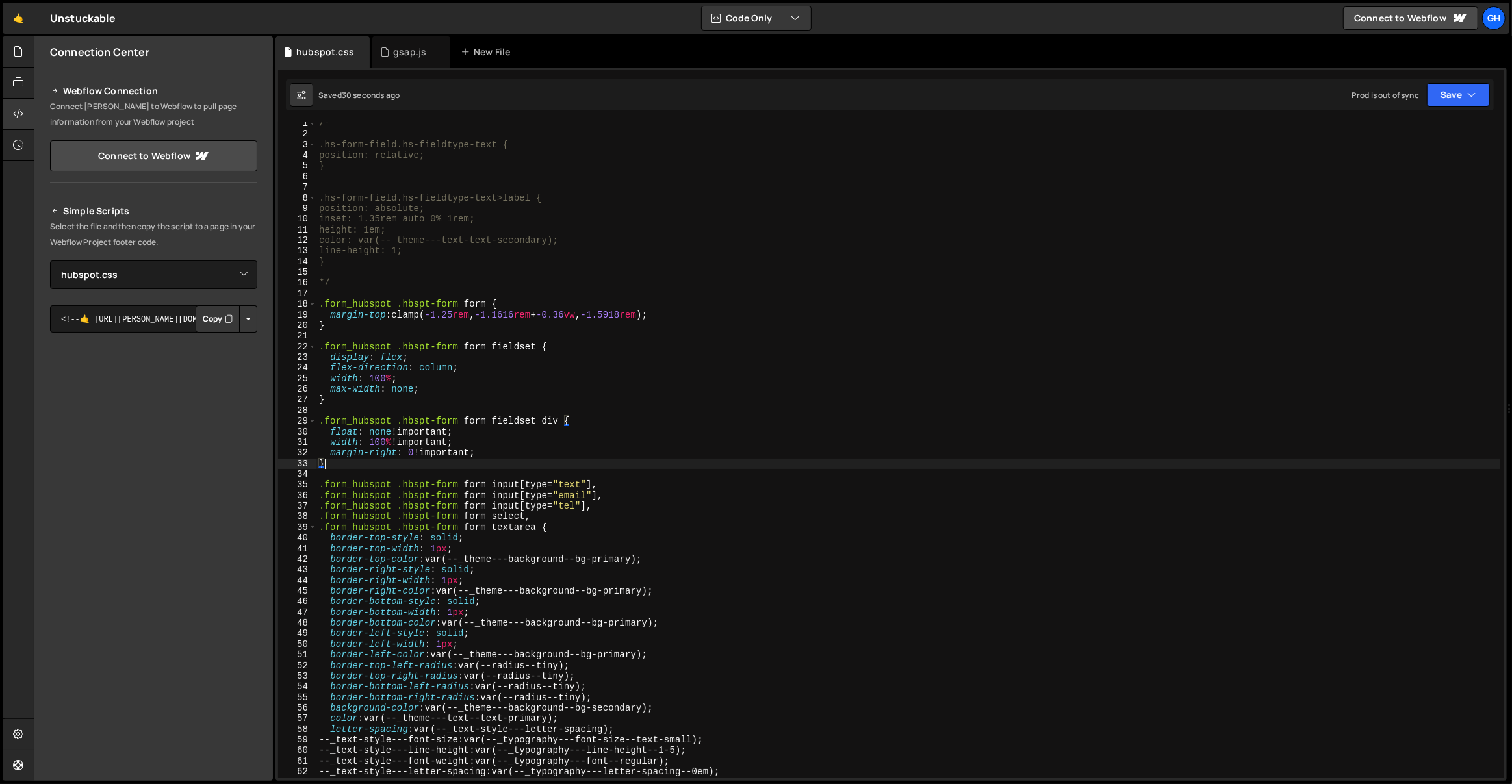
scroll to position [0, 0]
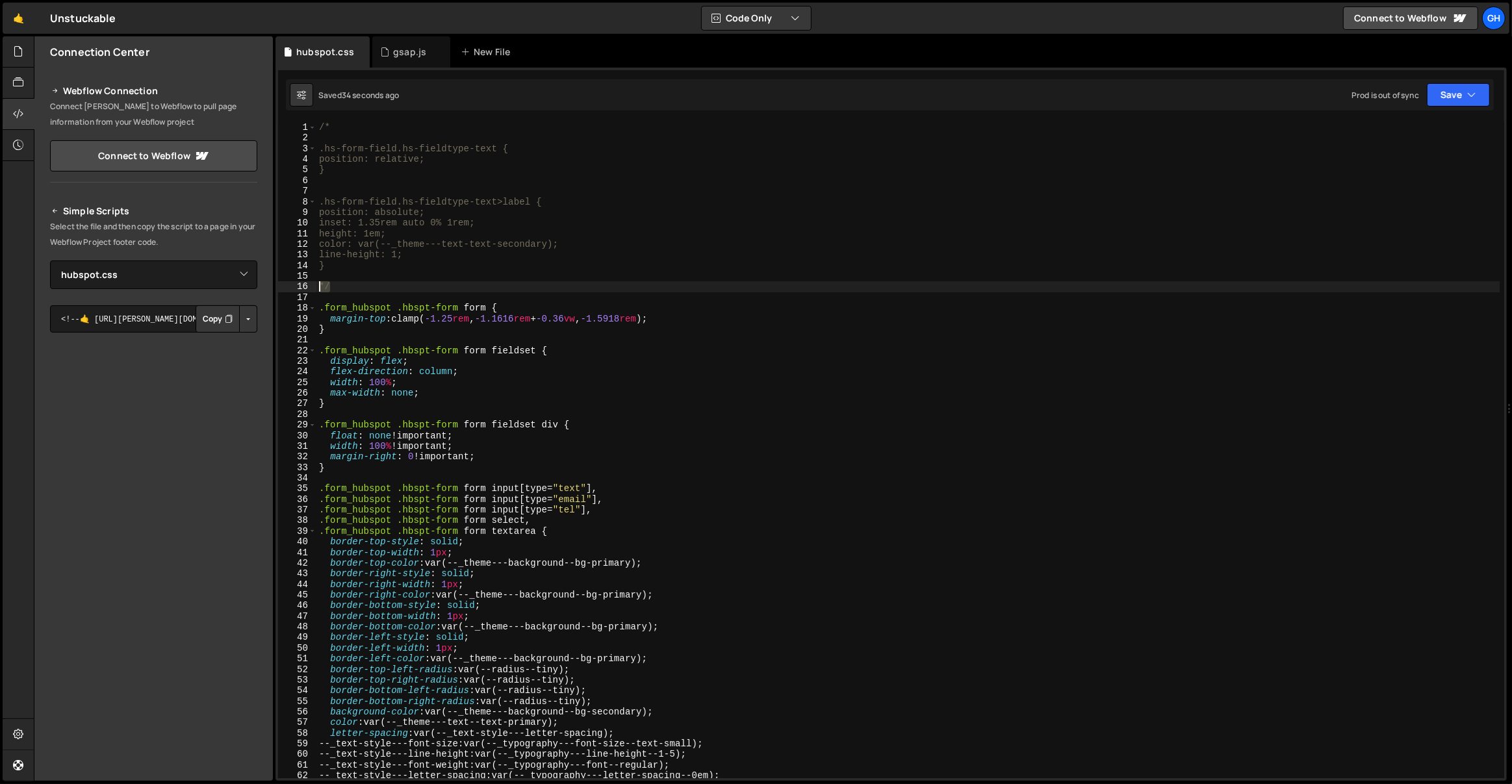
drag, startPoint x: 341, startPoint y: 285, endPoint x: 307, endPoint y: 282, distance: 34.1
click at [307, 282] on div "} 1 2 3 4 5 6 7 8 9 10 11 12 13 14 15 16 17 18 19 20 21 22 23 24 25 26 27 28 29…" at bounding box center [891, 450] width 1226 height 656
type textarea "*/"
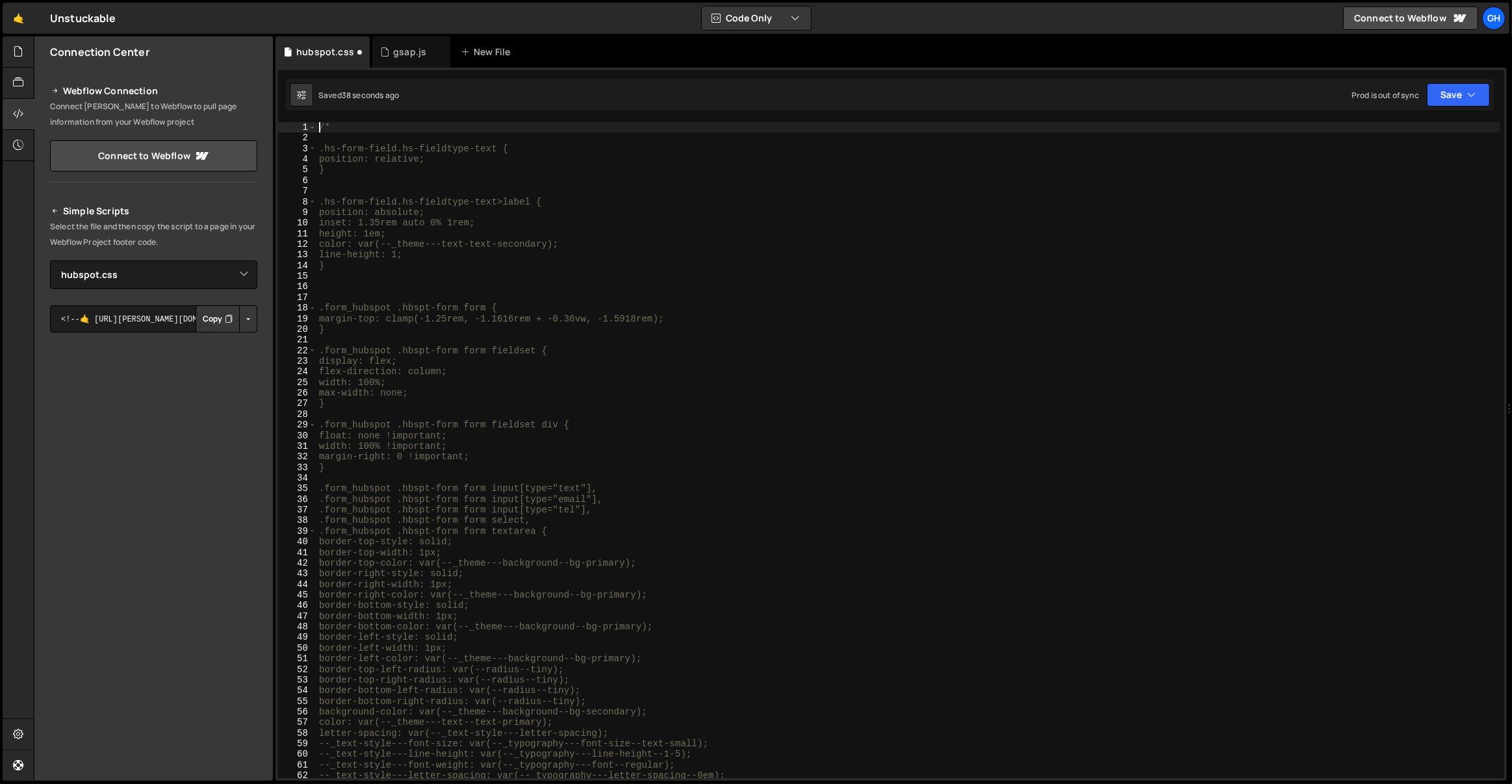
type textarea "/*"
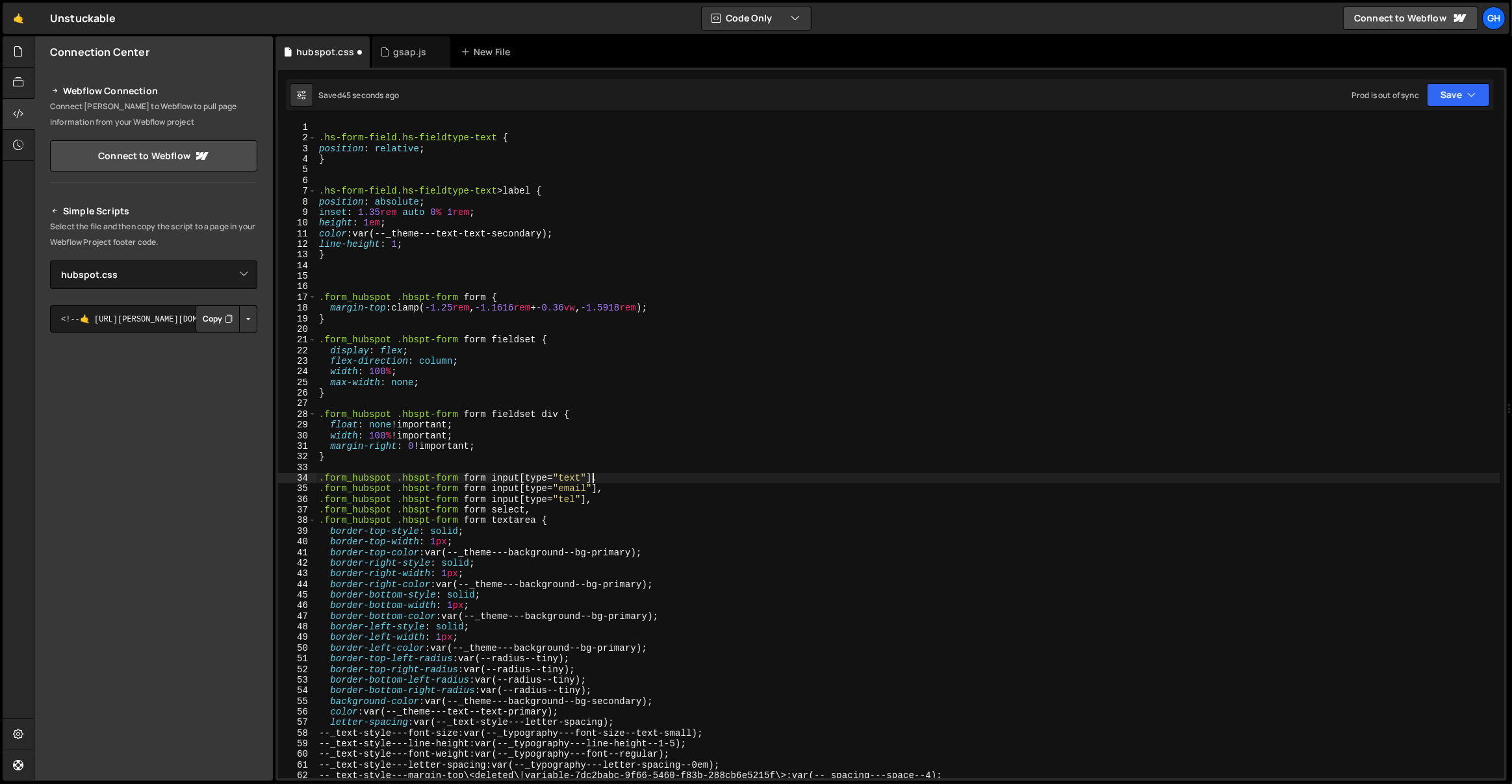
click at [594, 477] on div ".hs-form-field.hs-fieldtype-text { position : relative ; } .hs-form-field.hs-fi…" at bounding box center [908, 462] width 1184 height 678
click at [497, 137] on div ".hs-form-field.hs-fieldtype-text { position : relative ; } .hs-form-field.hs-fi…" at bounding box center [908, 462] width 1184 height 678
paste textarea "form_hubspot .hbspt-form form input[type="text"]"
type textarea "}"
paste textarea "form_hubspot .hbspt-form form input[type="text"]"
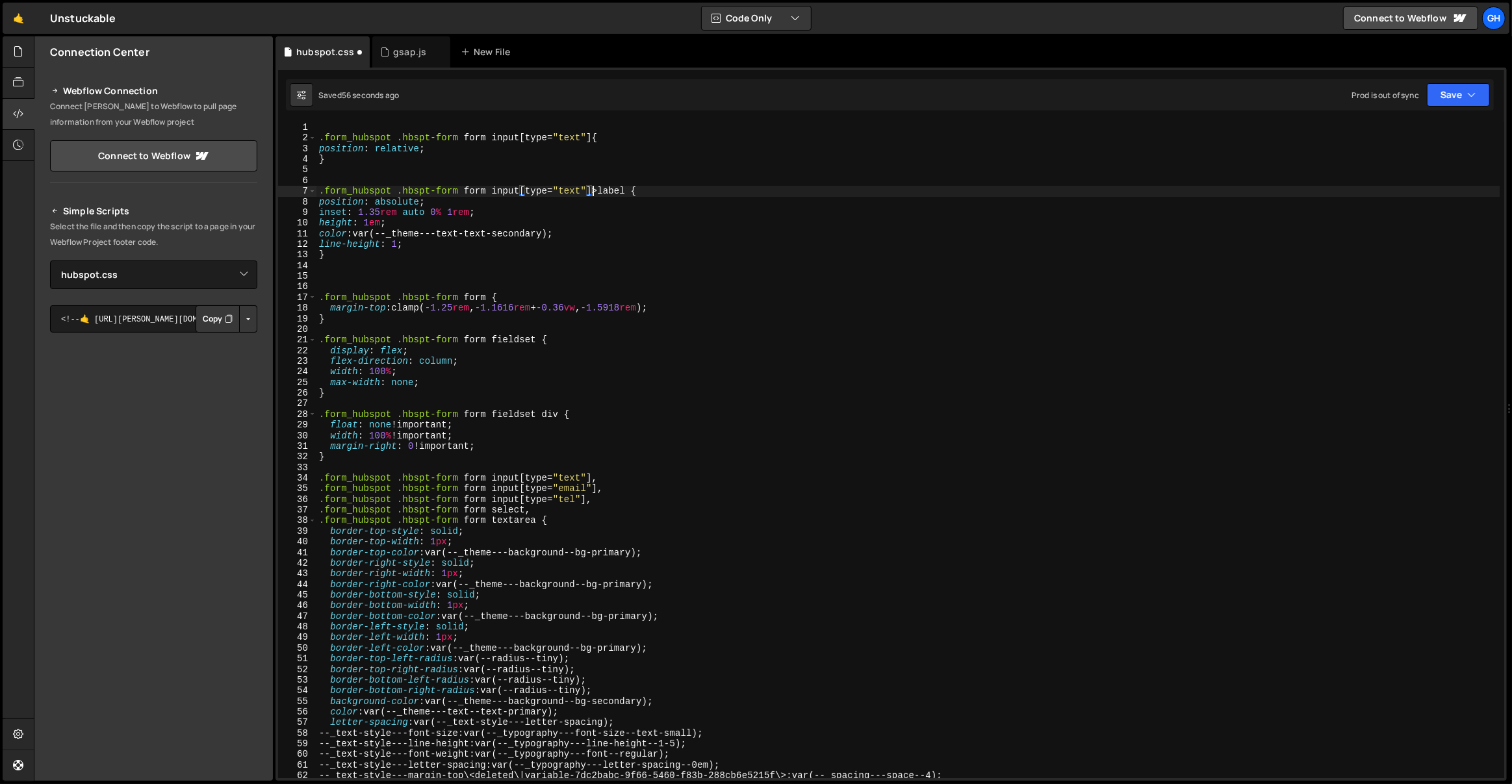
type textarea "}"
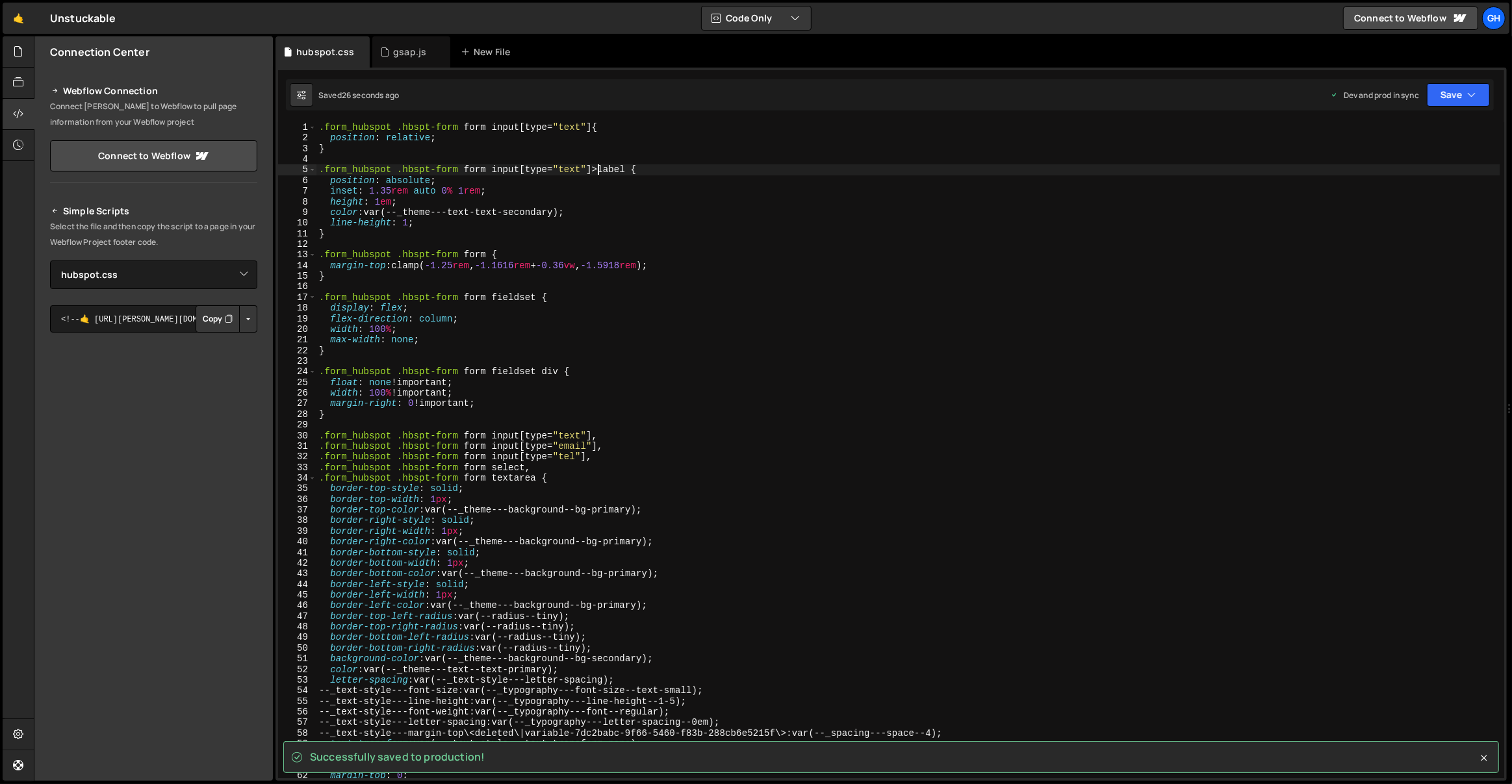
click at [599, 172] on div ".form_hubspot .hbspt-form form input [ type = " text " ] { position : relative …" at bounding box center [908, 462] width 1184 height 678
type textarea ".form_hubspot .hbspt-form form input[type="text"]>label {"
click at [639, 174] on div ".form_hubspot .hbspt-form form input [ type = " text " ] { position : relative …" at bounding box center [908, 462] width 1184 height 678
click at [614, 173] on div ".form_hubspot .hbspt-form form input [ type = " text " ] { position : relative …" at bounding box center [908, 462] width 1184 height 678
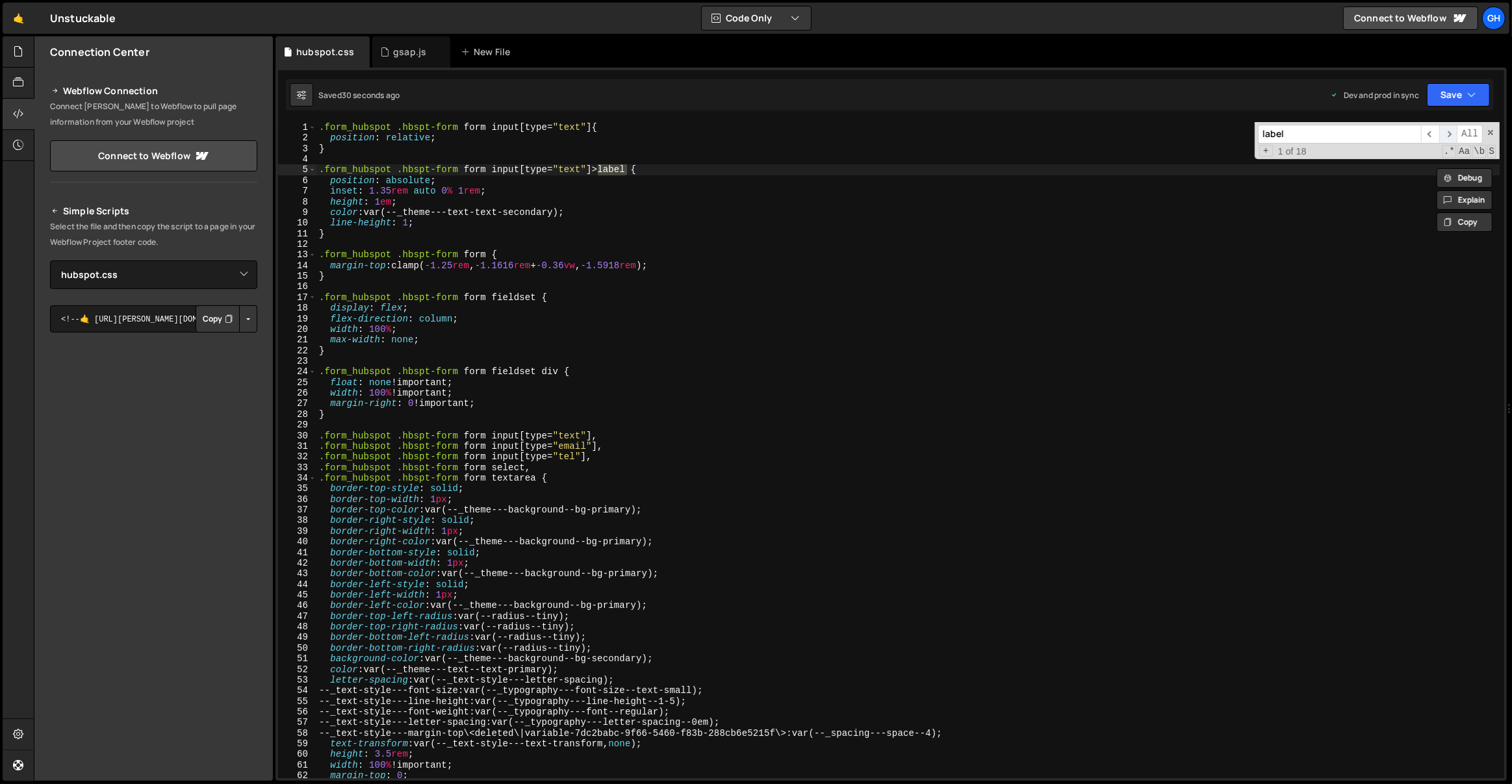
click at [1449, 137] on span "​" at bounding box center [1448, 134] width 18 height 19
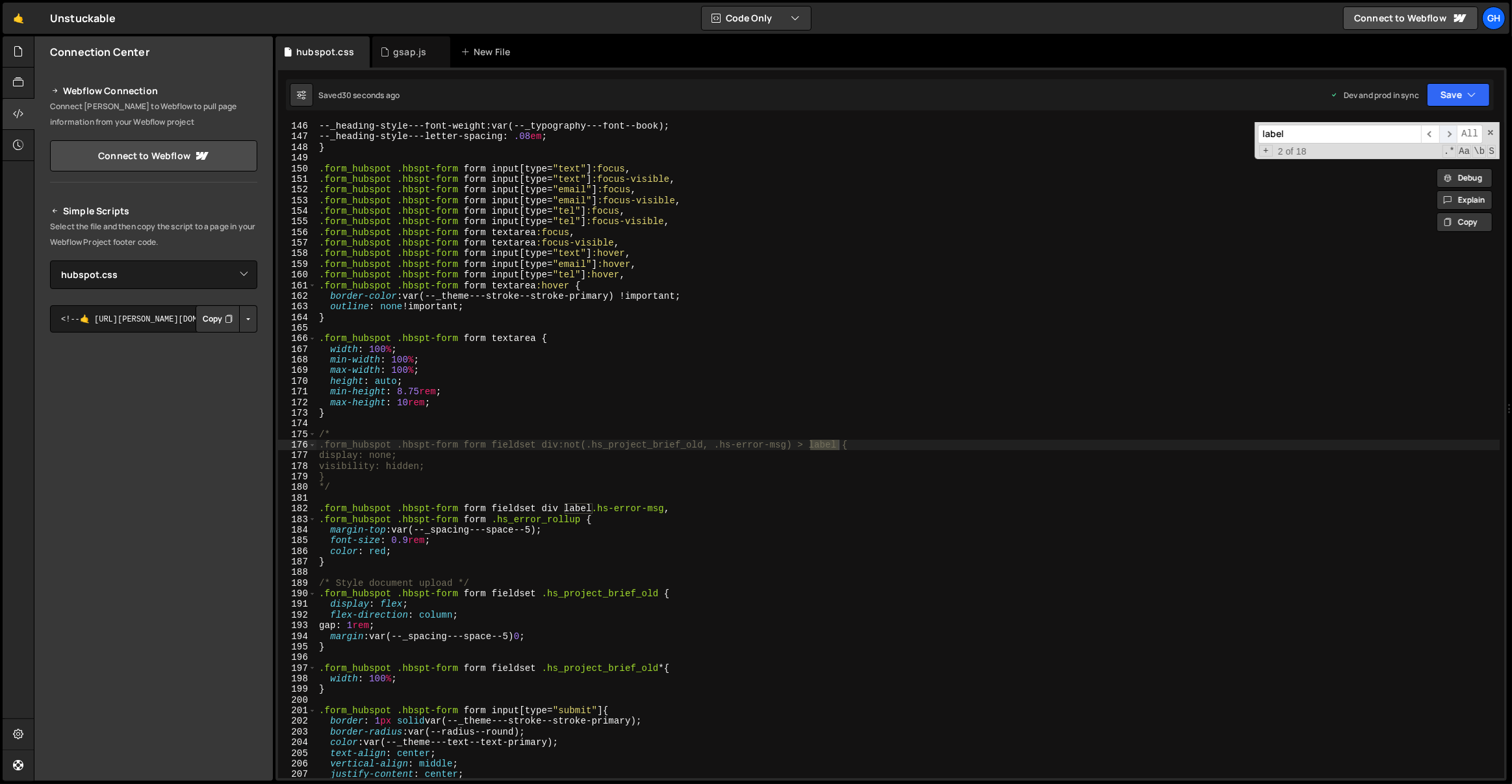
scroll to position [1553, 0]
click at [1449, 137] on span "​" at bounding box center [1448, 134] width 18 height 19
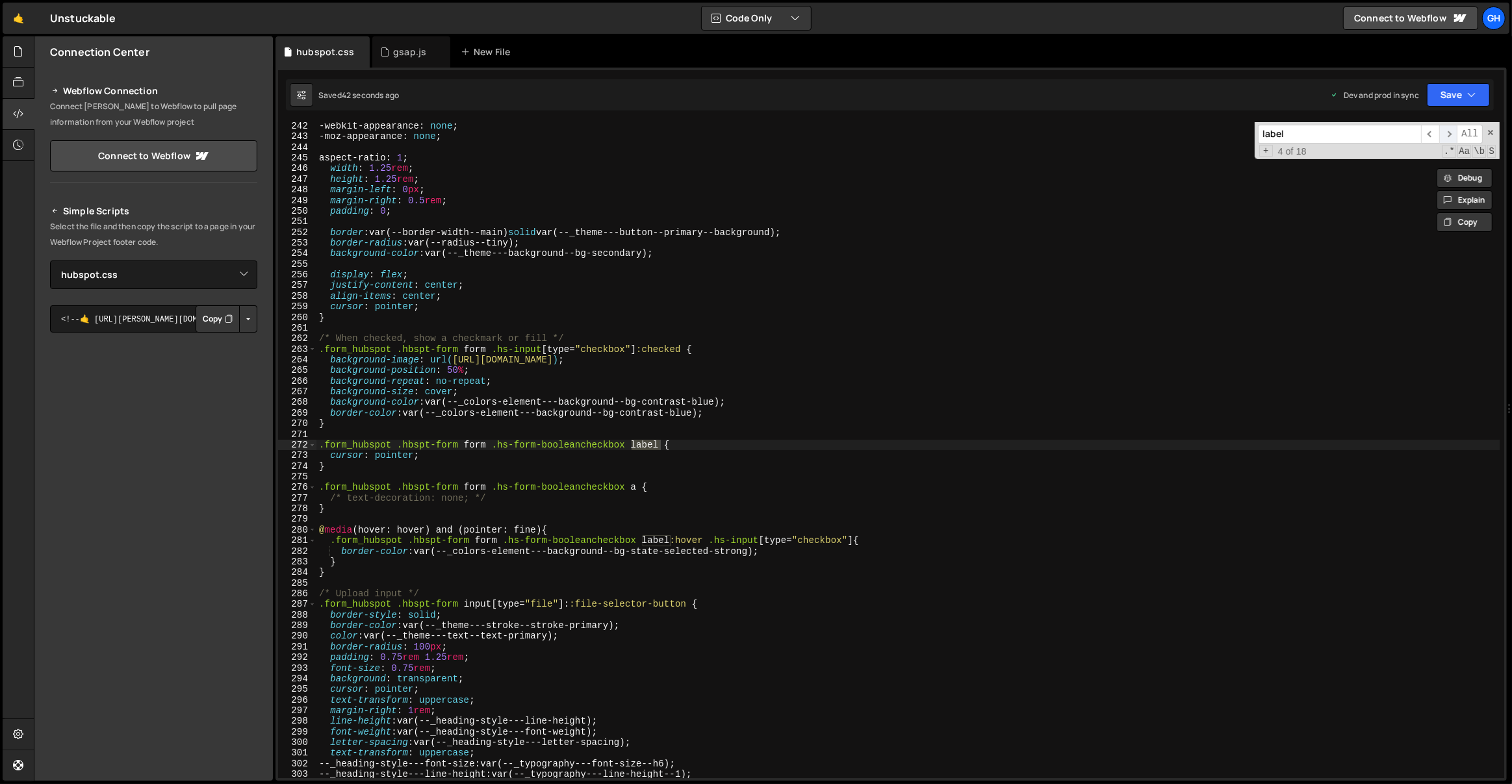
click at [1449, 137] on span "​" at bounding box center [1448, 134] width 18 height 19
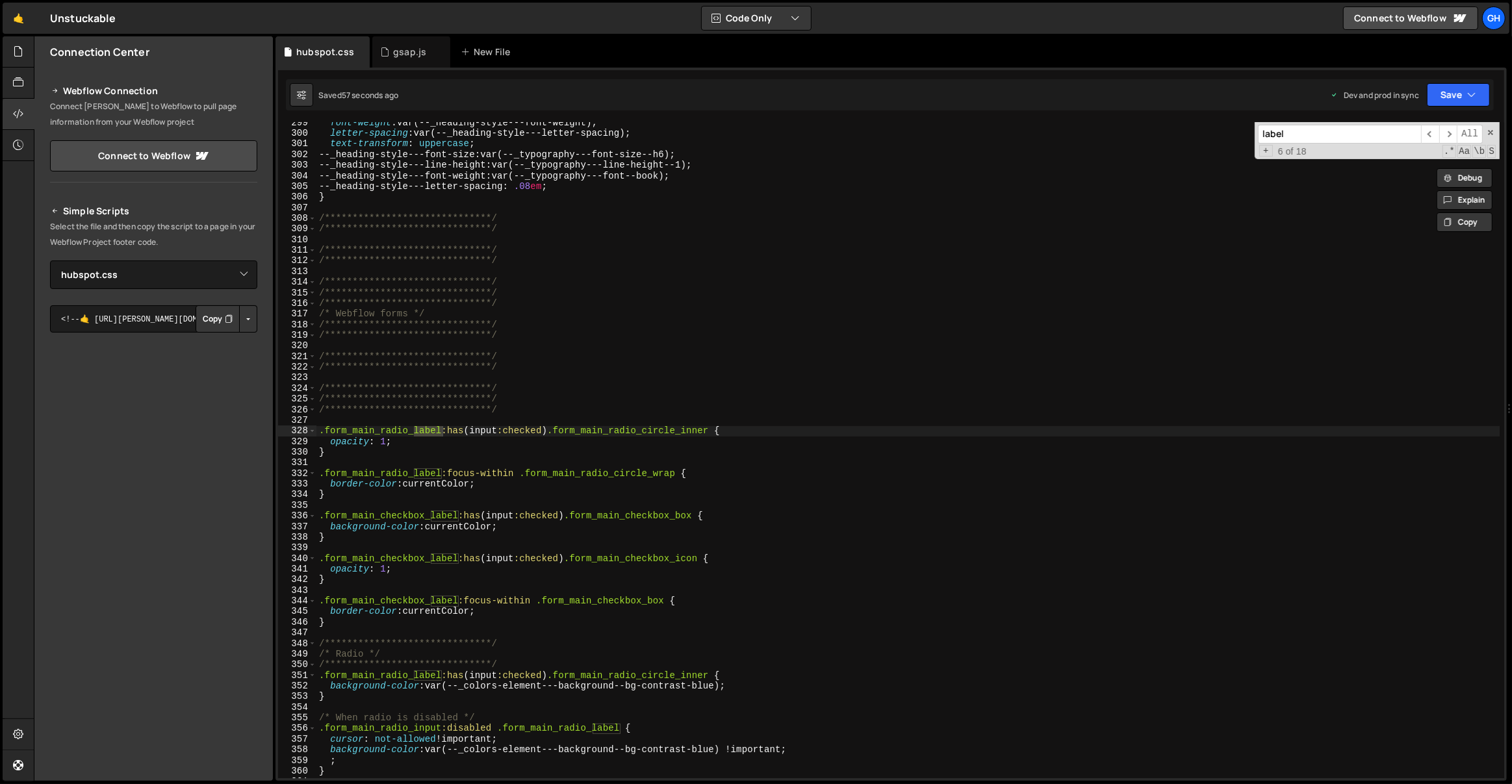
scroll to position [3180, 0]
click at [567, 421] on div "**********" at bounding box center [908, 460] width 1184 height 678
type textarea "}"
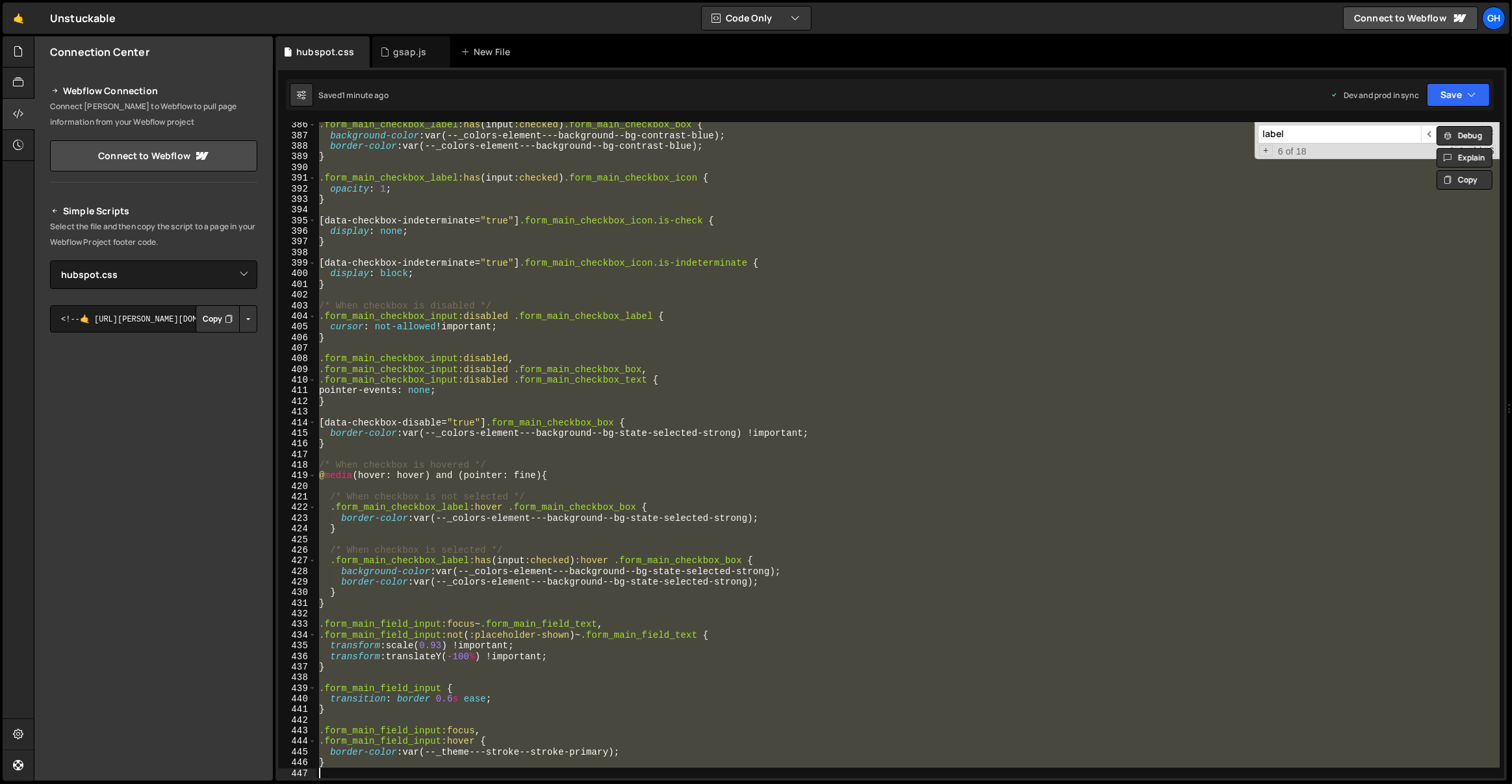
scroll to position [3153, 0]
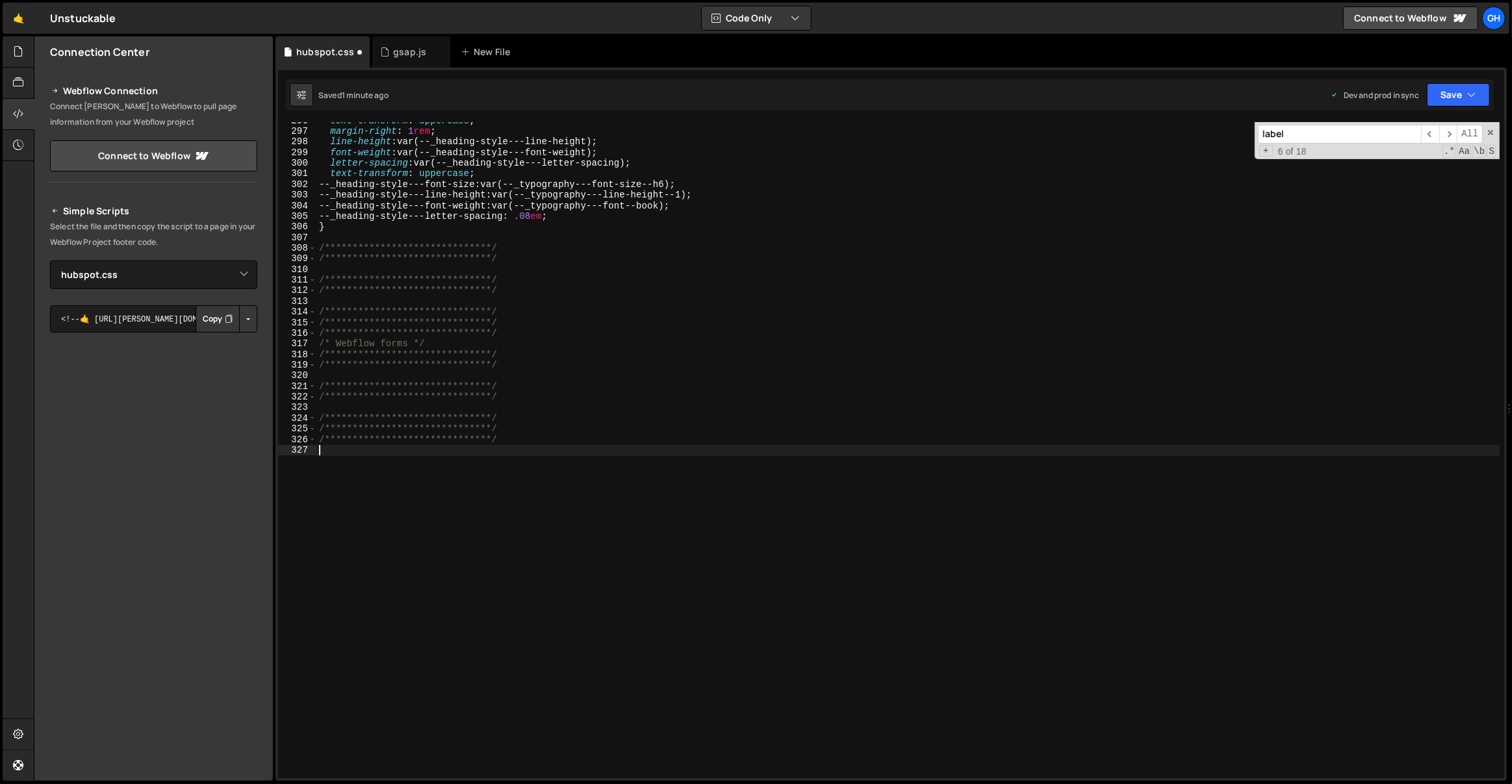
paste textarea
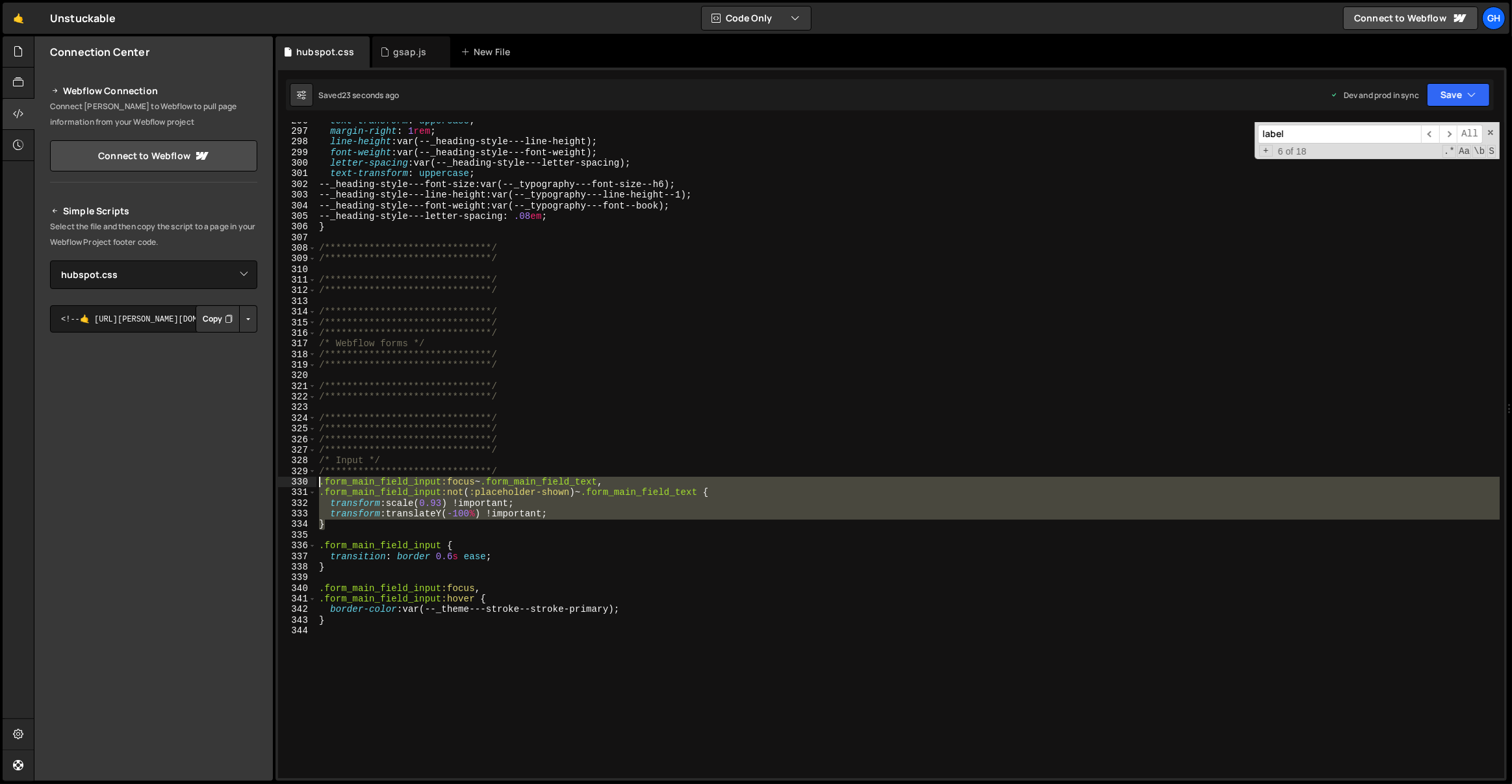
drag, startPoint x: 345, startPoint y: 530, endPoint x: 317, endPoint y: 486, distance: 52.2
click at [317, 486] on div "**********" at bounding box center [908, 454] width 1184 height 678
type textarea ".form_main_field_input:focus~.form_main_field_text, .form_main_field_input:not(…"
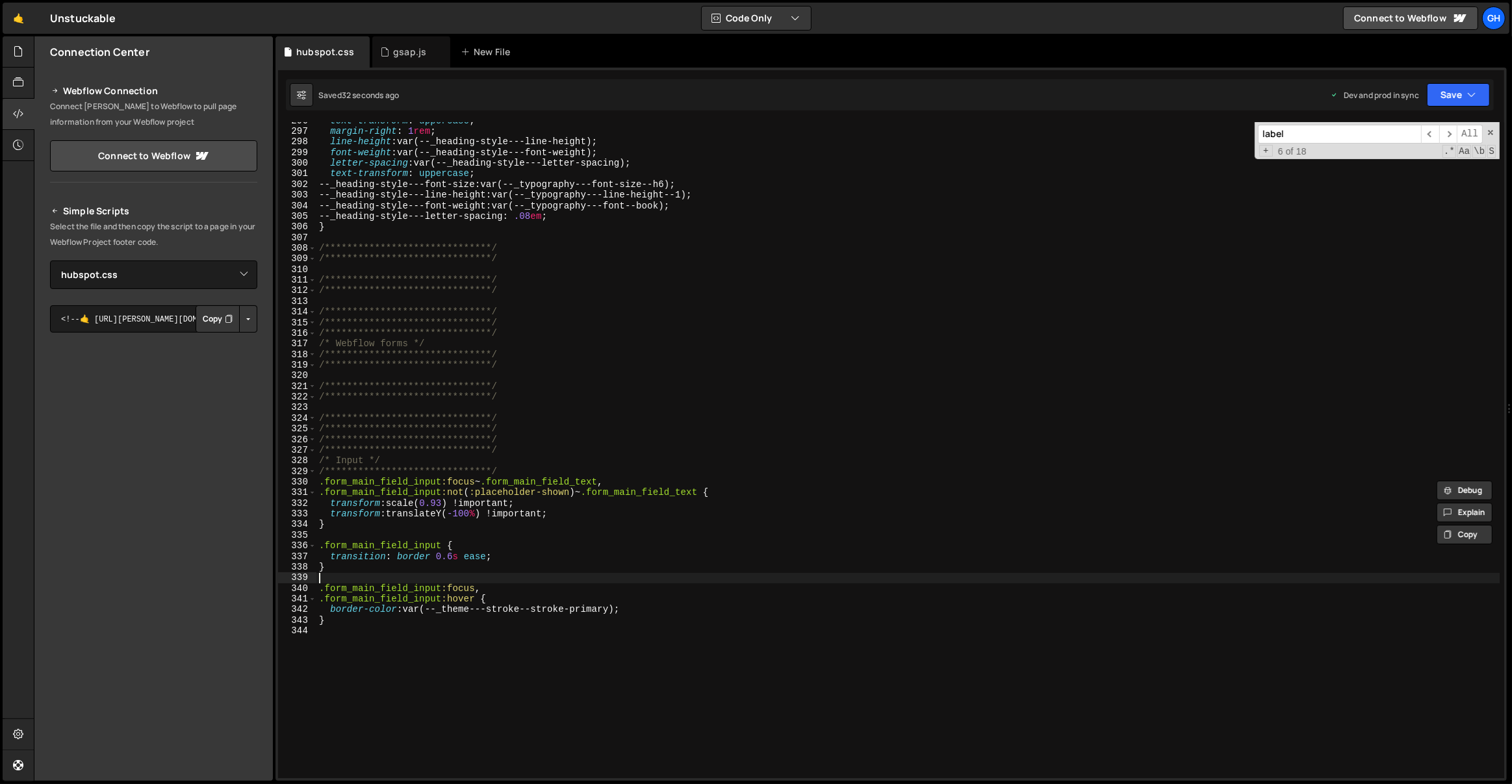
click at [429, 579] on div "**********" at bounding box center [908, 454] width 1184 height 678
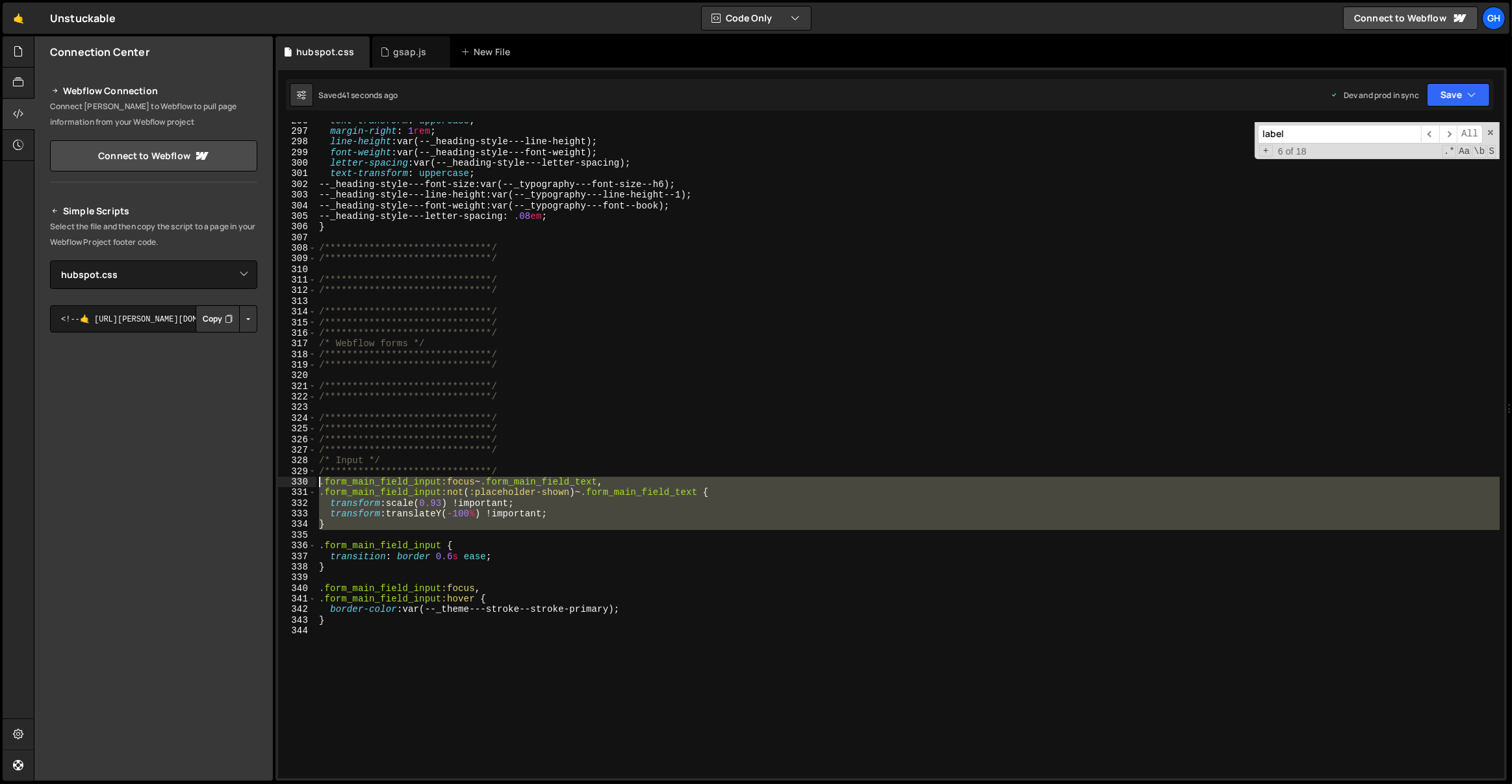
drag, startPoint x: 349, startPoint y: 532, endPoint x: 317, endPoint y: 481, distance: 60.2
click at [317, 481] on div "**********" at bounding box center [908, 454] width 1184 height 678
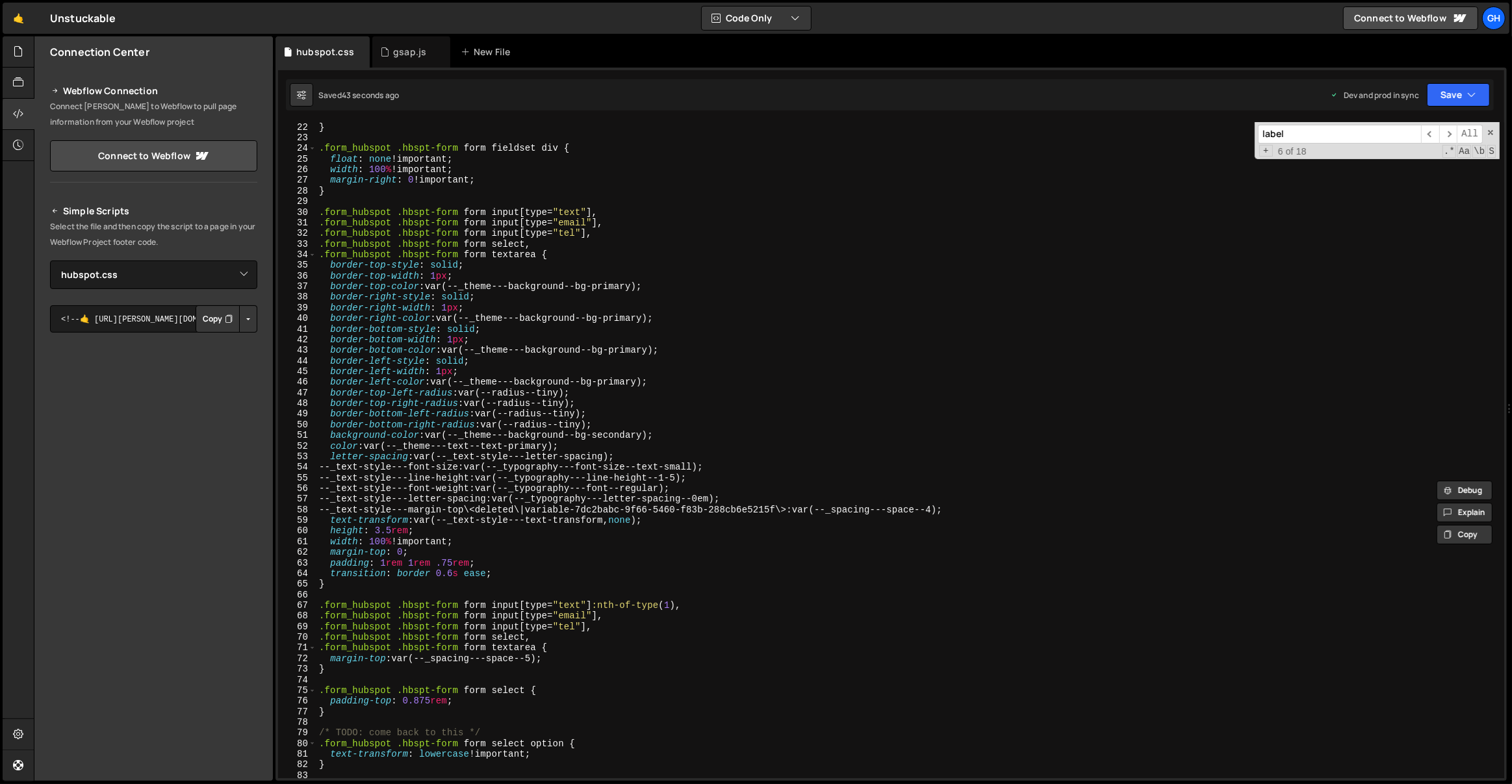
scroll to position [0, 0]
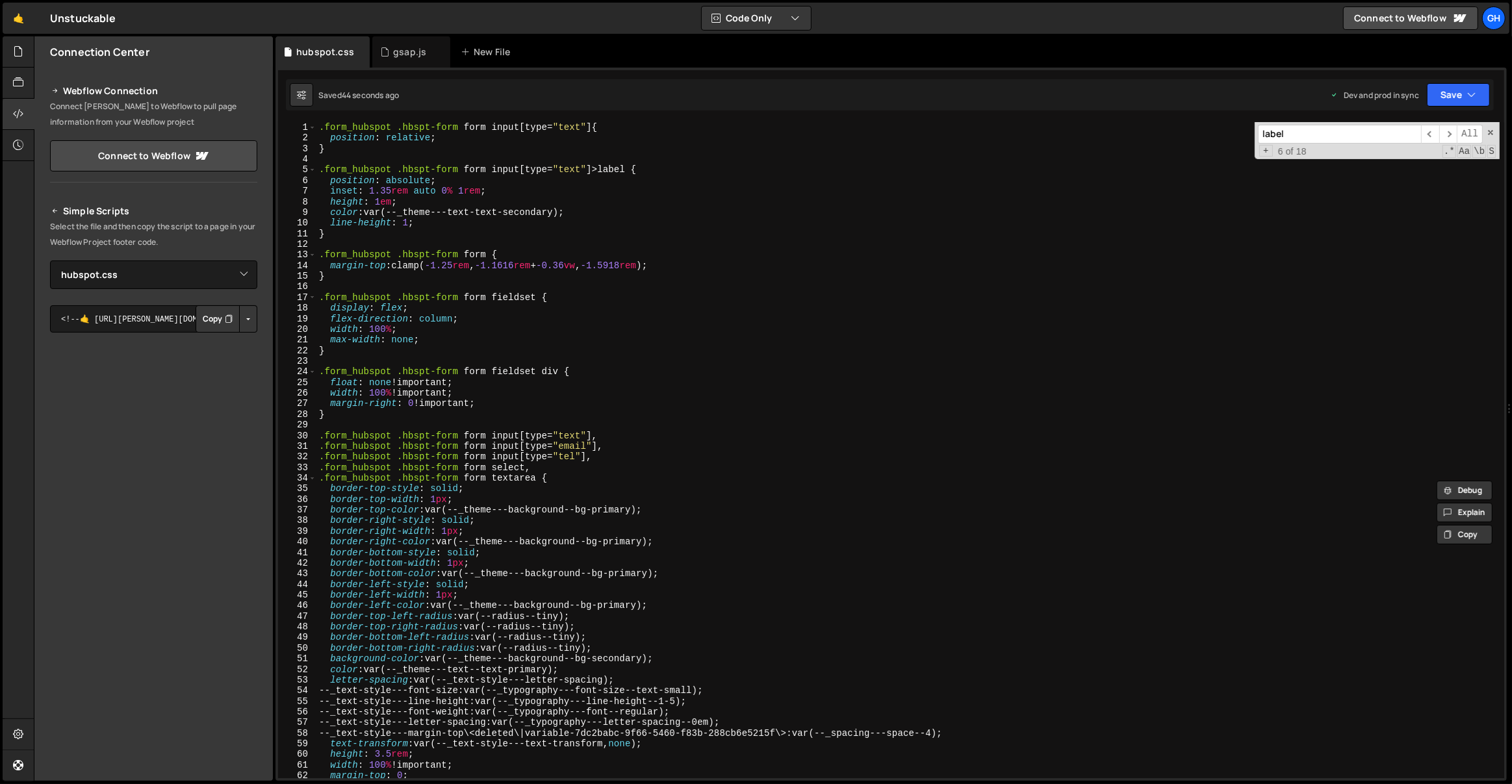
click at [341, 235] on div ".form_hubspot .hbspt-form form input [ type = " text " ] { position : relative …" at bounding box center [908, 462] width 1184 height 678
click at [598, 171] on div ".form_hubspot .hbspt-form form input [ type = " text " ] { position : relative …" at bounding box center [908, 462] width 1184 height 678
type textarea ".form_hubspot .hbspt-form form input[type="text"]>label {"
click at [680, 169] on div ".form_hubspot .hbspt-form form input [ type = " text " ] { position : relative …" at bounding box center [908, 462] width 1184 height 678
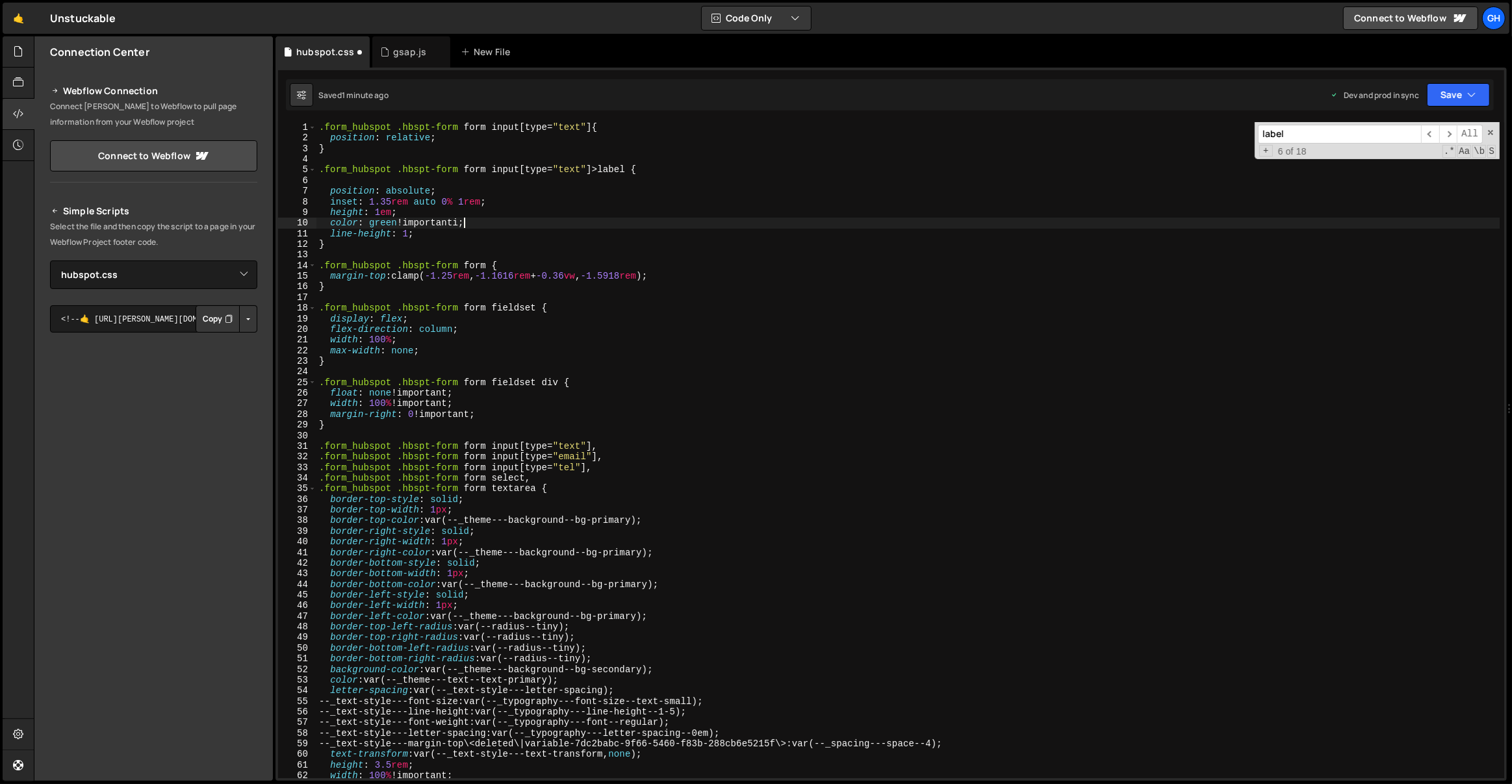
scroll to position [0, 6]
click at [401, 170] on div ".form_hubspot .hbspt-form form input [ type = " text " ] { position : relative …" at bounding box center [908, 462] width 1184 height 678
click at [465, 123] on div ".form_hubspot .hbspt-form form input [ type = " text " ] { position : relative …" at bounding box center [908, 462] width 1184 height 678
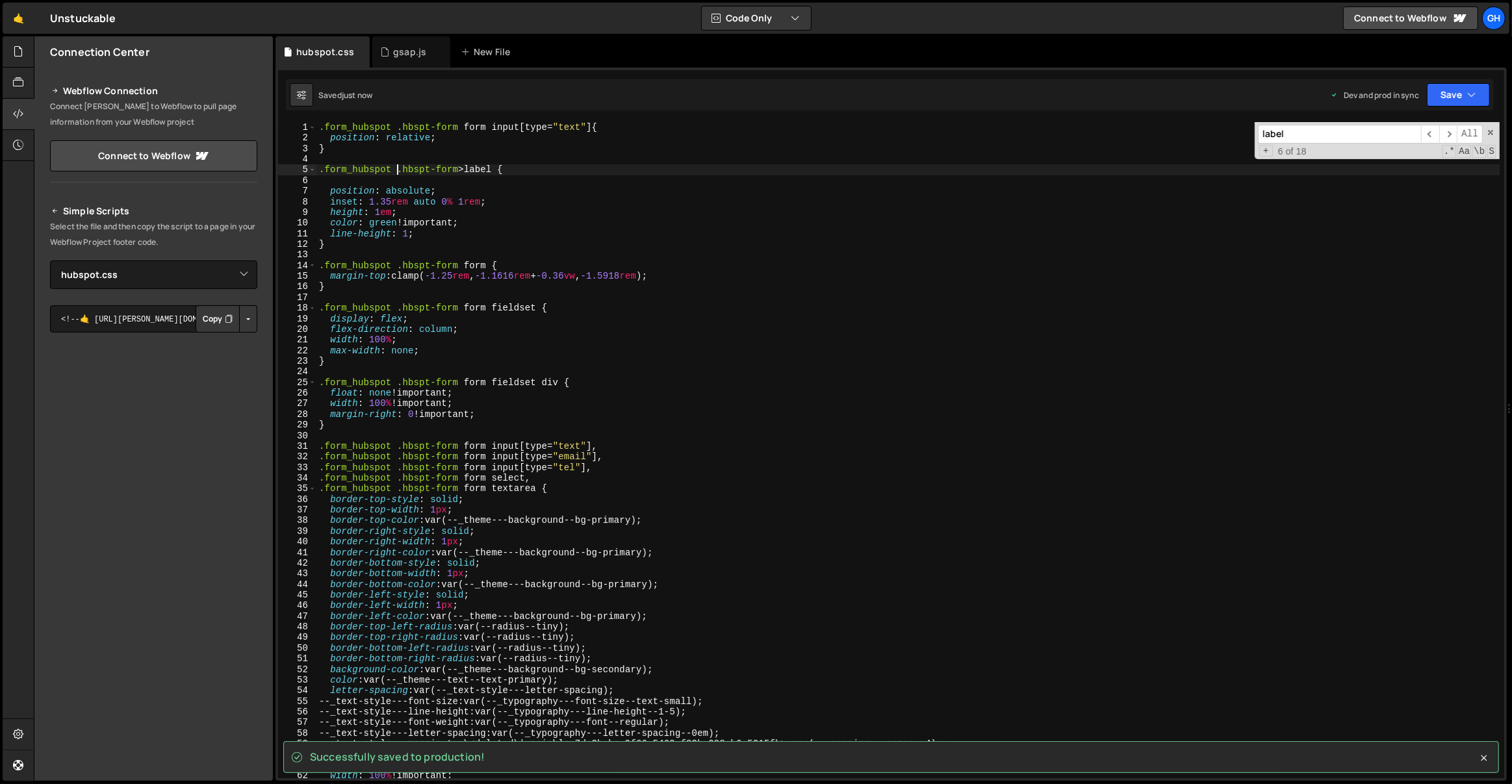
click at [396, 168] on div ".form_hubspot .hbspt-form form input [ type = " text " ] { position : relative …" at bounding box center [908, 462] width 1184 height 678
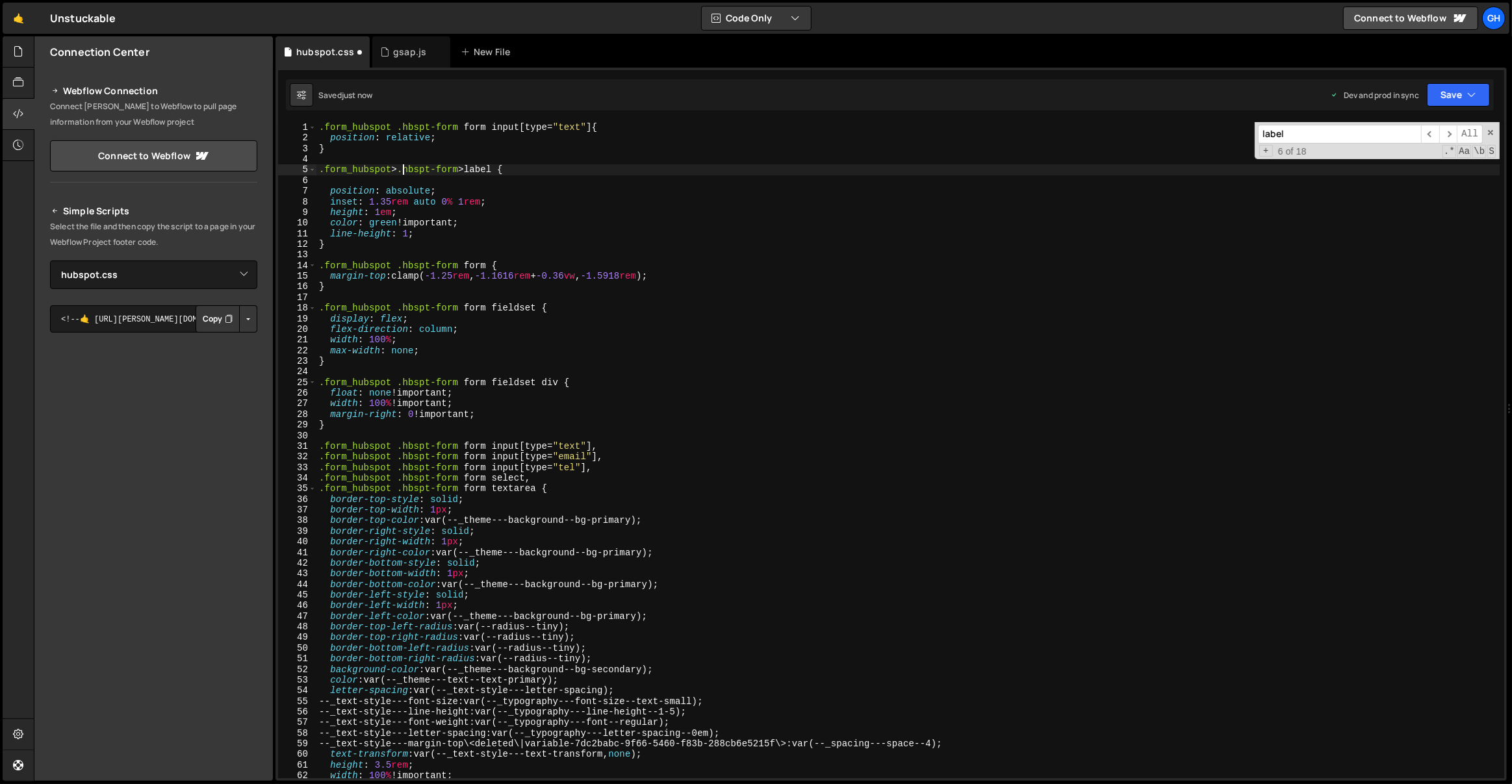
scroll to position [0, 6]
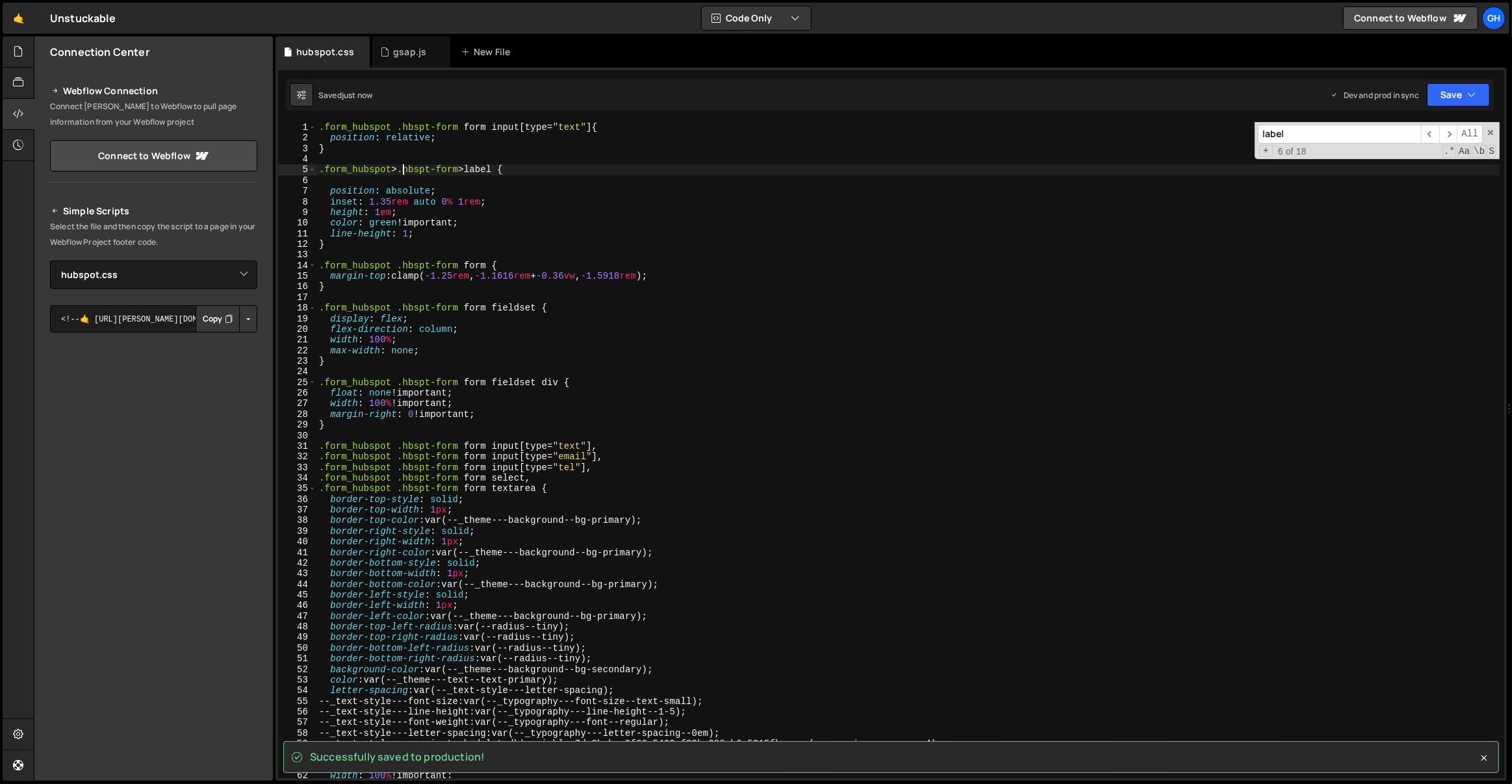
type textarea ".form_hubspot>.hbspt-form>label {"
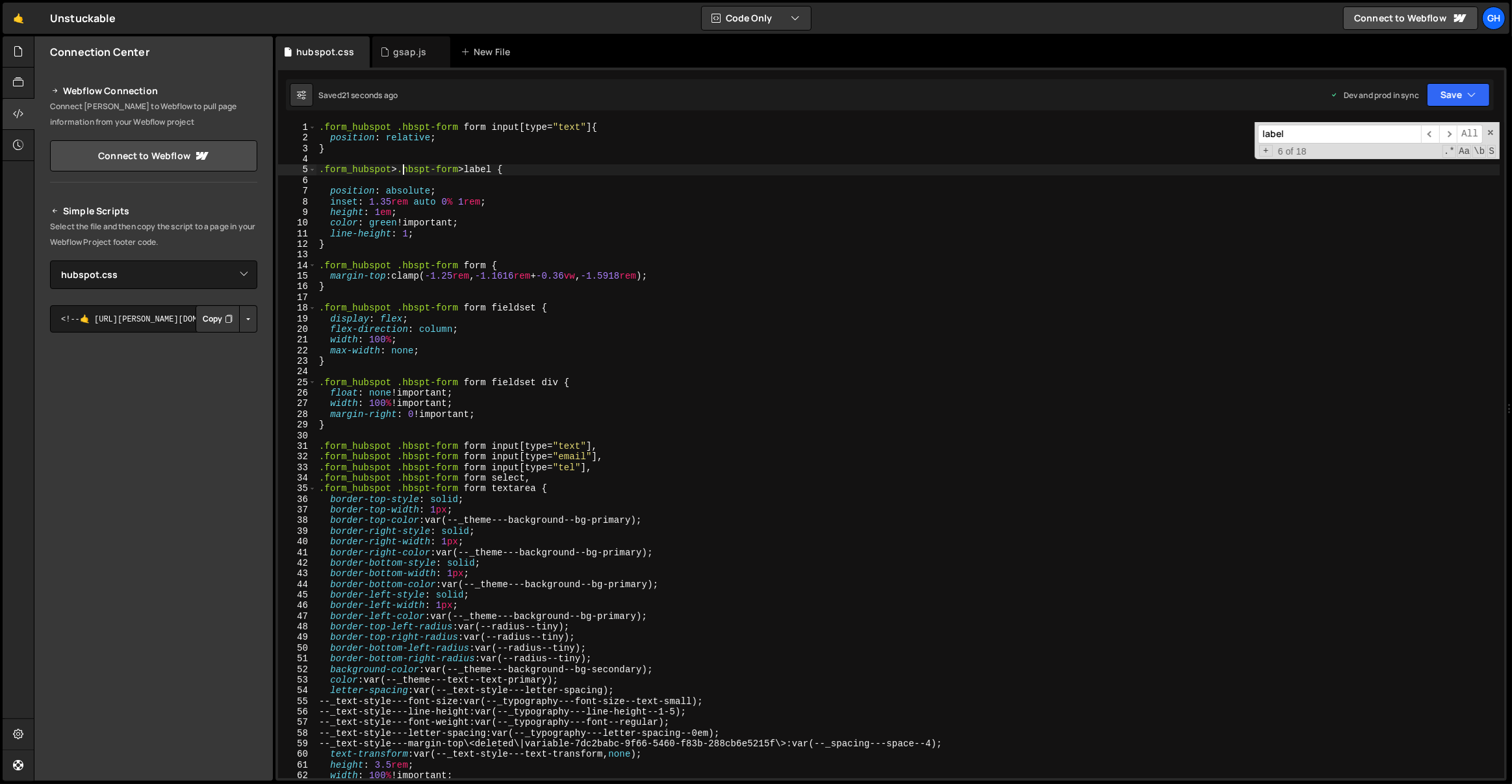
click at [432, 157] on div ".form_hubspot .hbspt-form form input [ type = " text " ] { position : relative …" at bounding box center [908, 462] width 1184 height 678
paste textarea "hs_firstname hs-firstname hs-fieldtype-text field hs-form-field"
type textarea ".hs-fieldtype-text.hs-form-field"
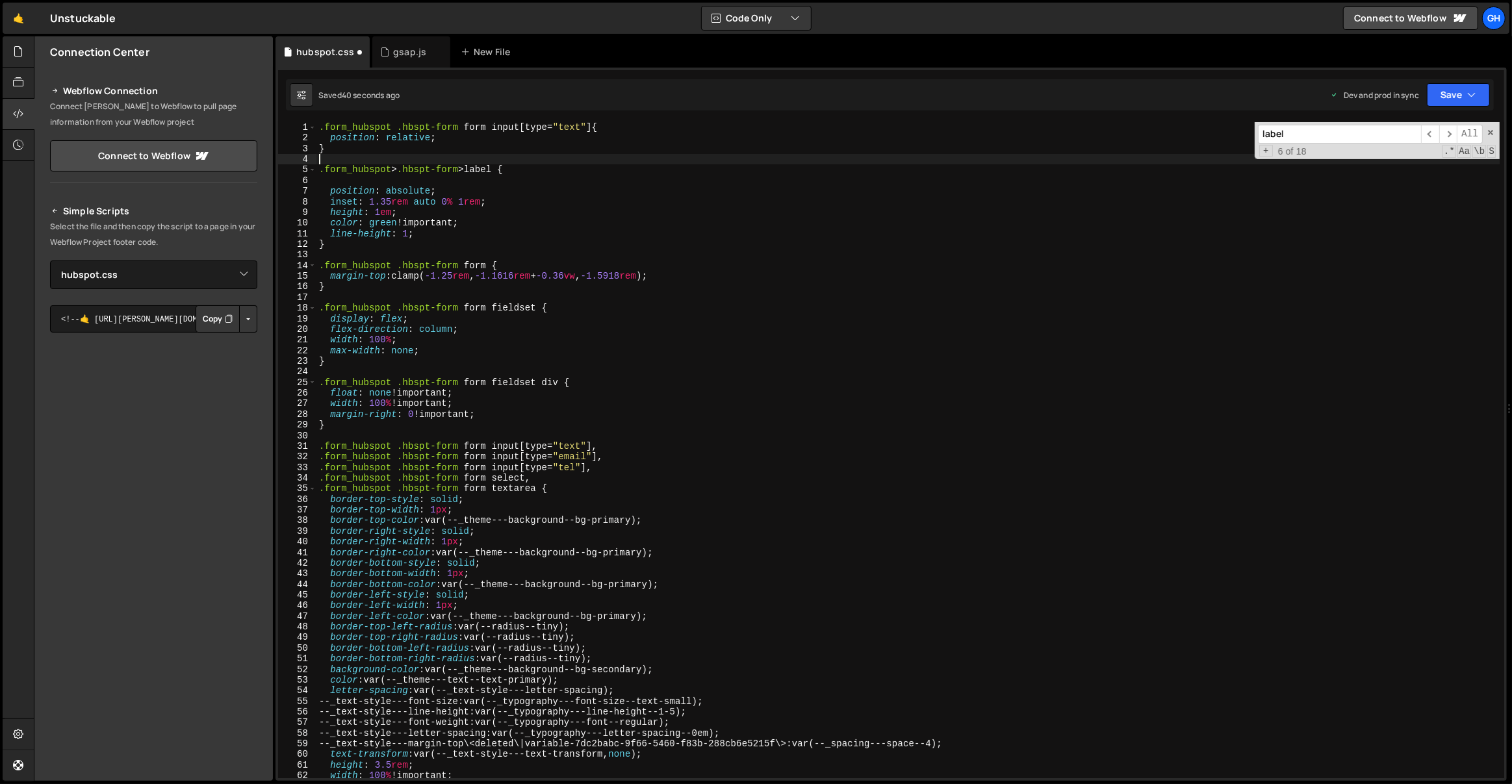
scroll to position [0, 0]
paste textarea "hs-fieldtype-text.hs-form-field"
type textarea ".hs-fieldtype-text.hs-form-field>label {"
type textarea "inset: 1.35rem auto 0% 1rem;"
click at [420, 179] on div ".form_hubspot .hbspt-form form input [ type = " text " ] { position : relative …" at bounding box center [908, 462] width 1184 height 678
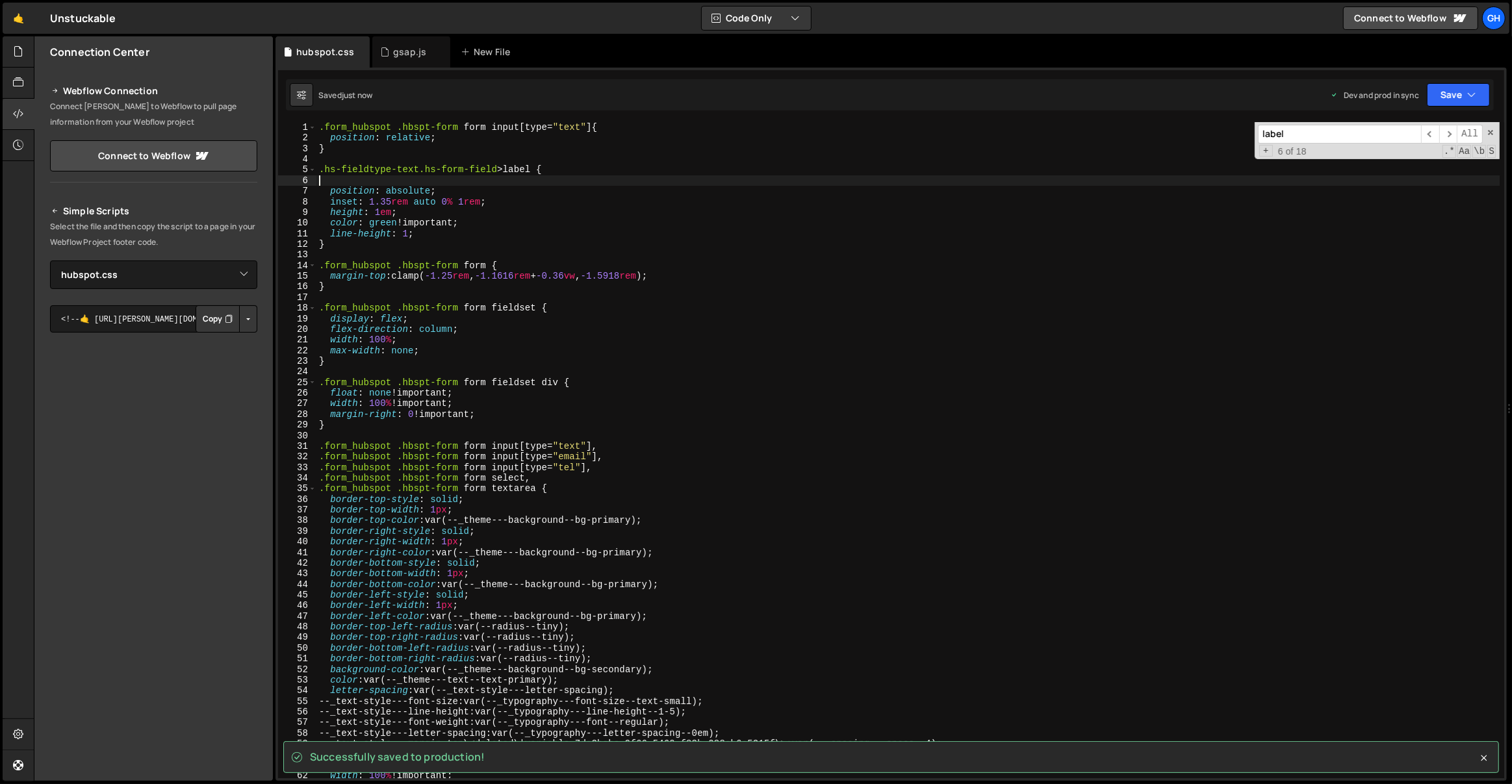
click at [539, 130] on div ".form_hubspot .hbspt-form form input [ type = " text " ] { position : relative …" at bounding box center [908, 462] width 1184 height 678
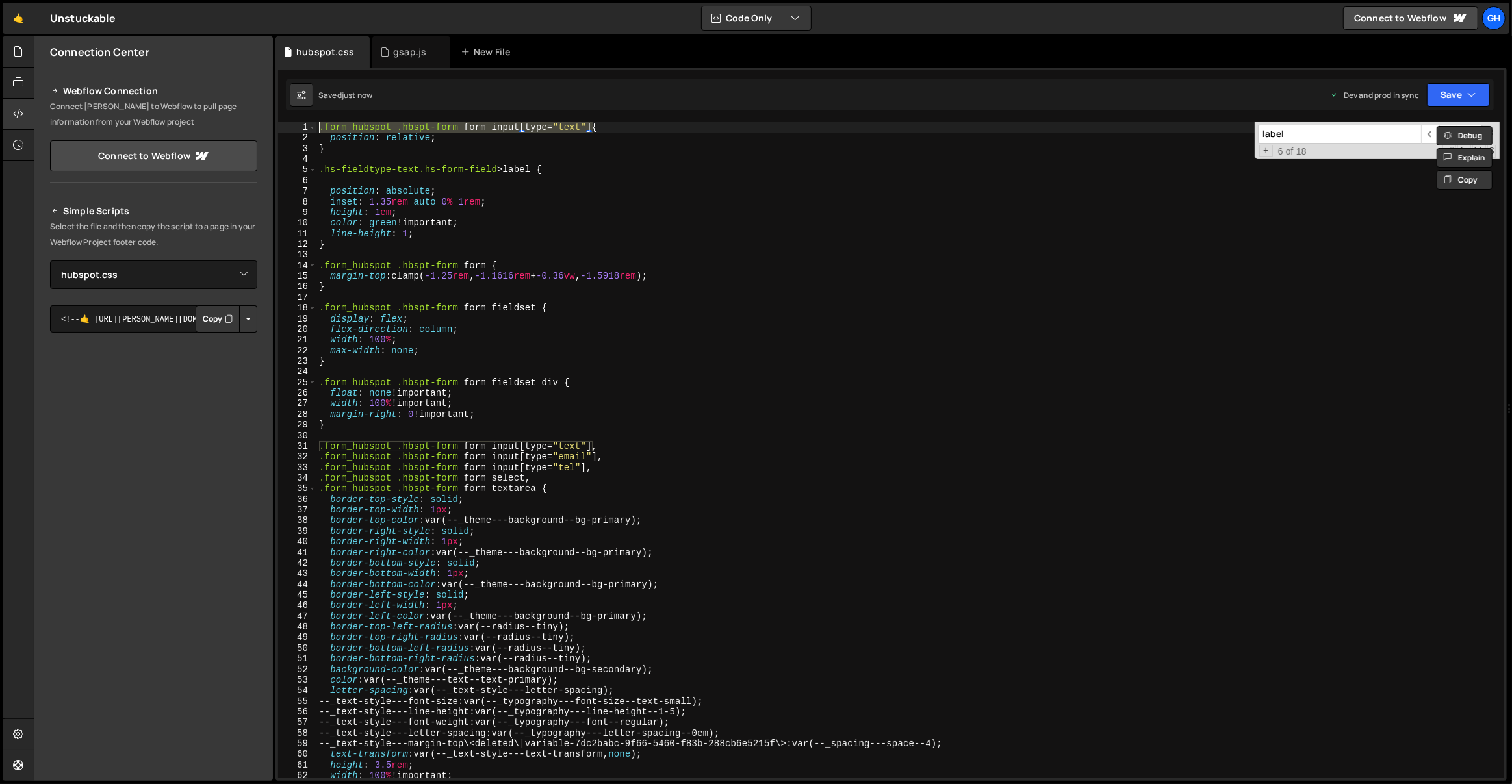
paste textarea "hs-fieldtype-text.hs-form-field"
type textarea "}"
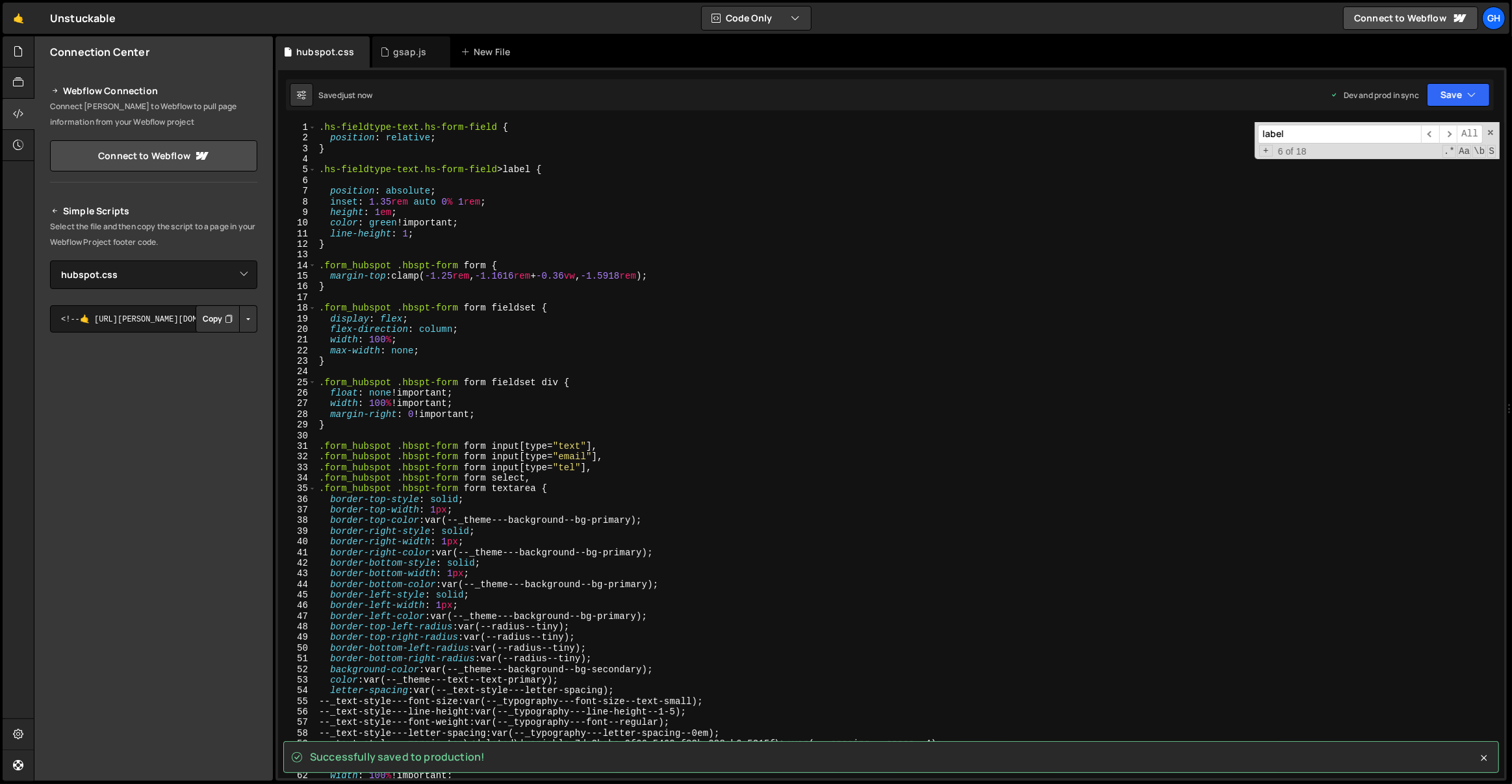
click at [469, 140] on div ".hs-fieldtype-text.hs-form-field { position : relative ; } .hs-fieldtype-text.h…" at bounding box center [908, 462] width 1184 height 678
type textarea "position: relative;"
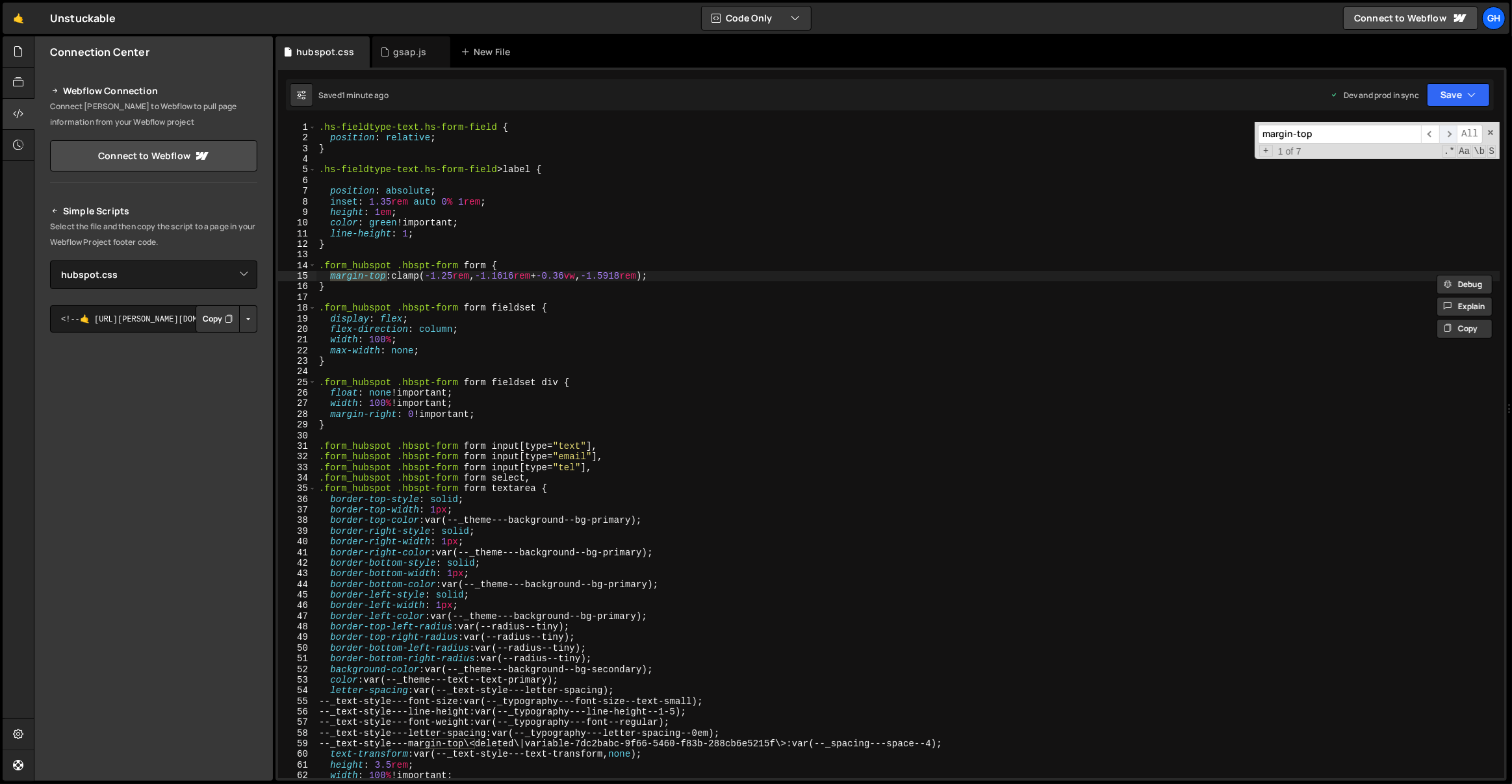
type input "margin-top"
click at [1454, 130] on span "​" at bounding box center [1448, 134] width 18 height 19
click at [1455, 130] on span "​" at bounding box center [1448, 134] width 18 height 19
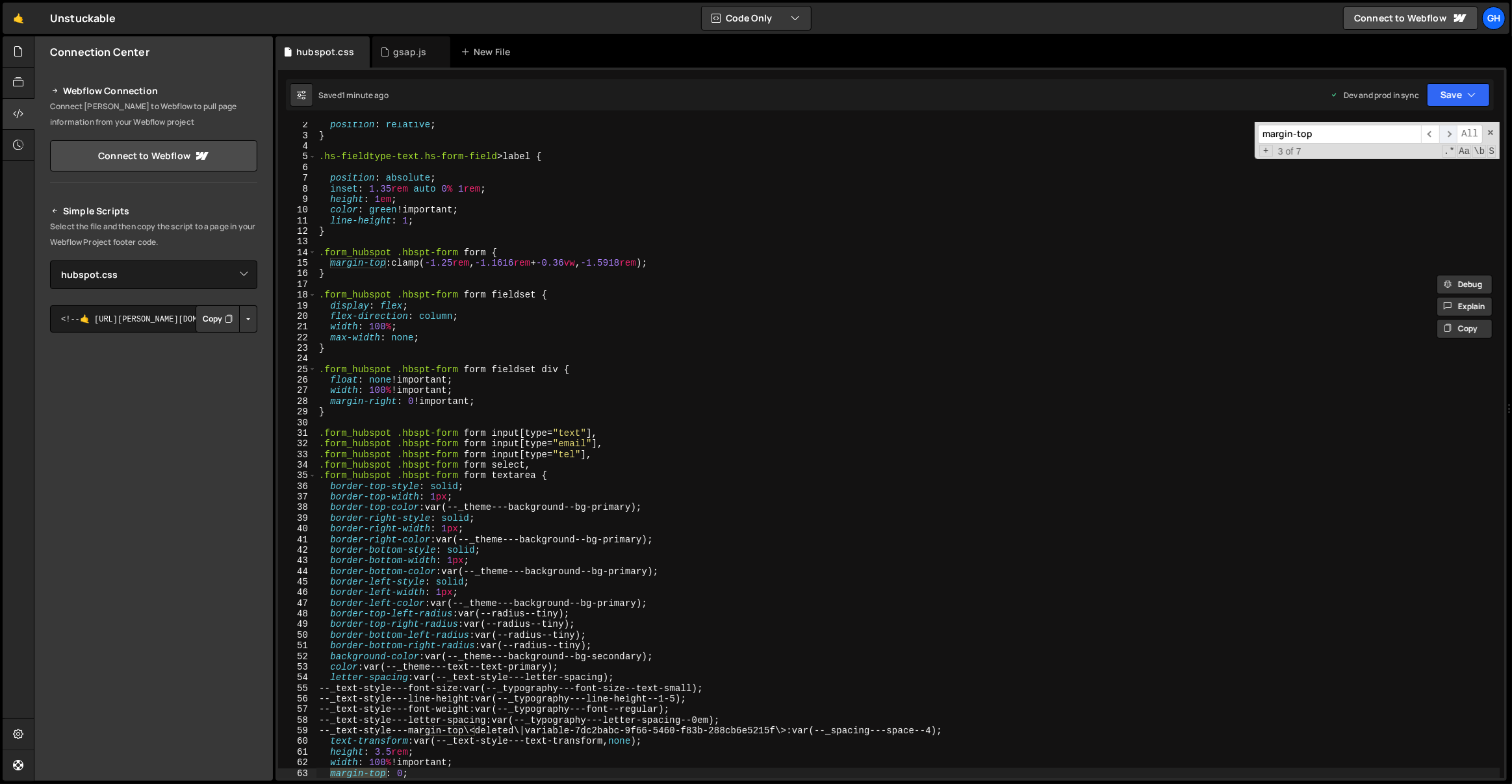
click at [1455, 130] on span "​" at bounding box center [1448, 134] width 18 height 19
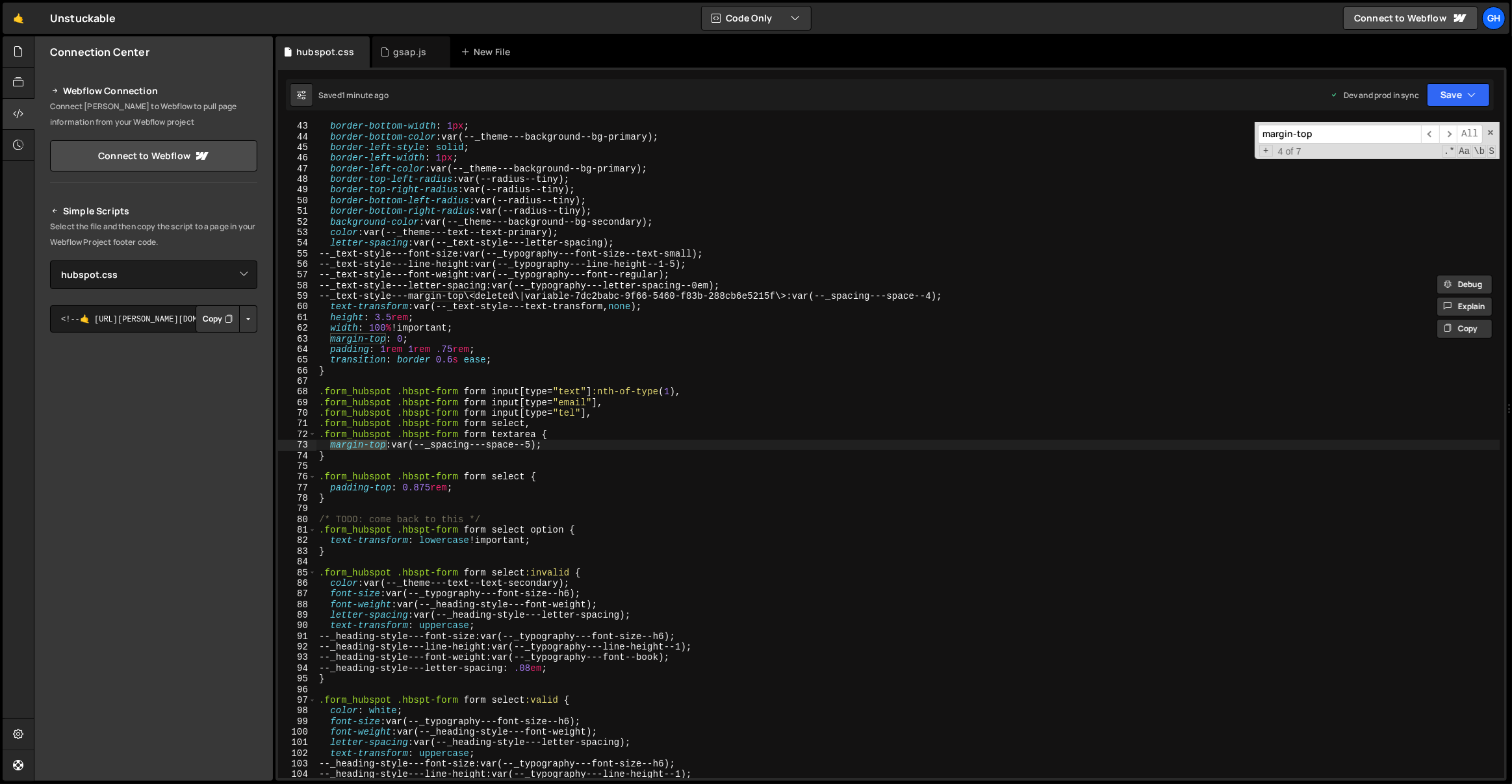
click at [575, 441] on div "border-bottom-width : 1 px ; border-bottom-color : var(--_theme---background--b…" at bounding box center [908, 460] width 1184 height 678
type textarea ".form_hubspot .hbspt-form form input[type="text"]:nth-of-type(1),"
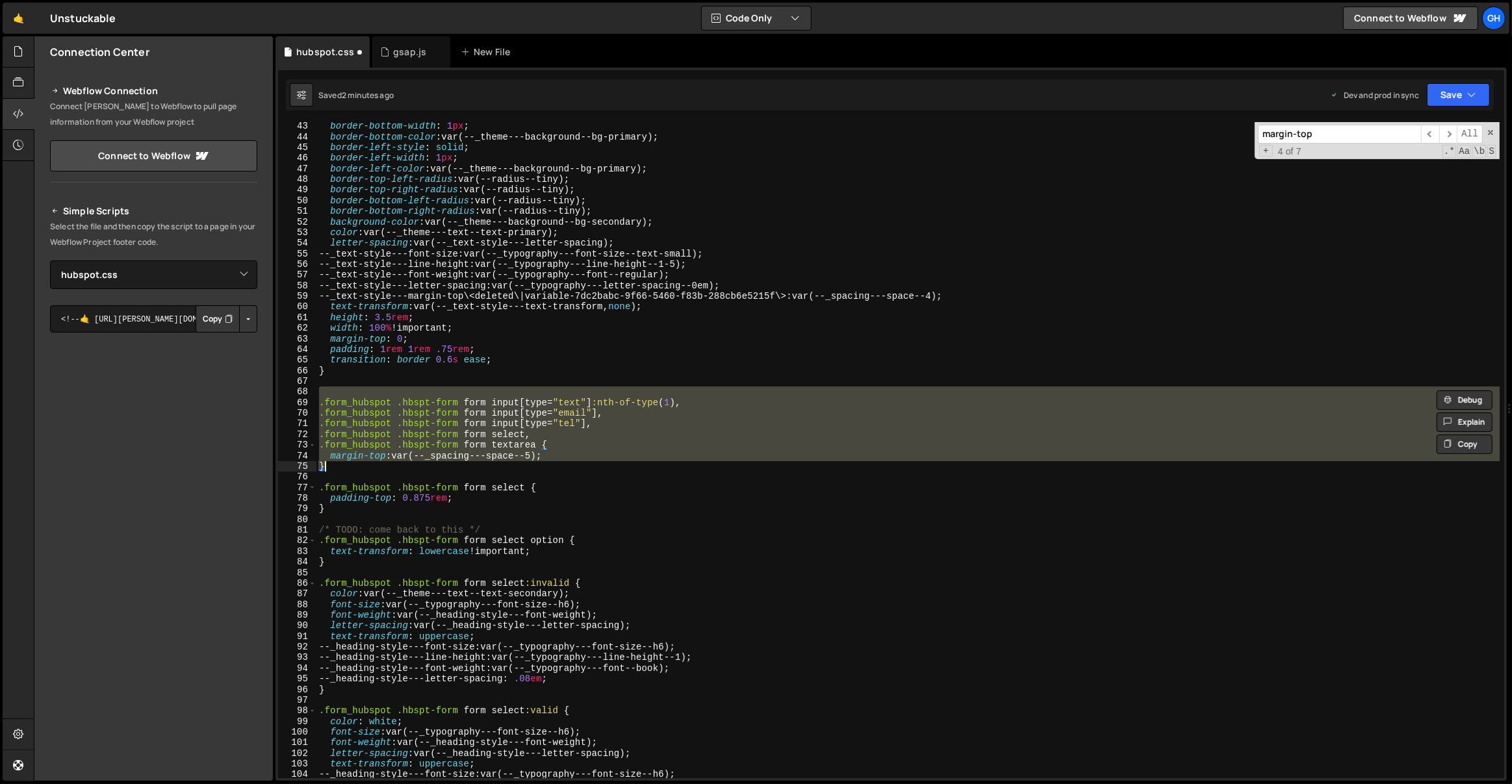
type textarea "/* margin-top: var(--_spacing---space--5);*/ /*}*/"
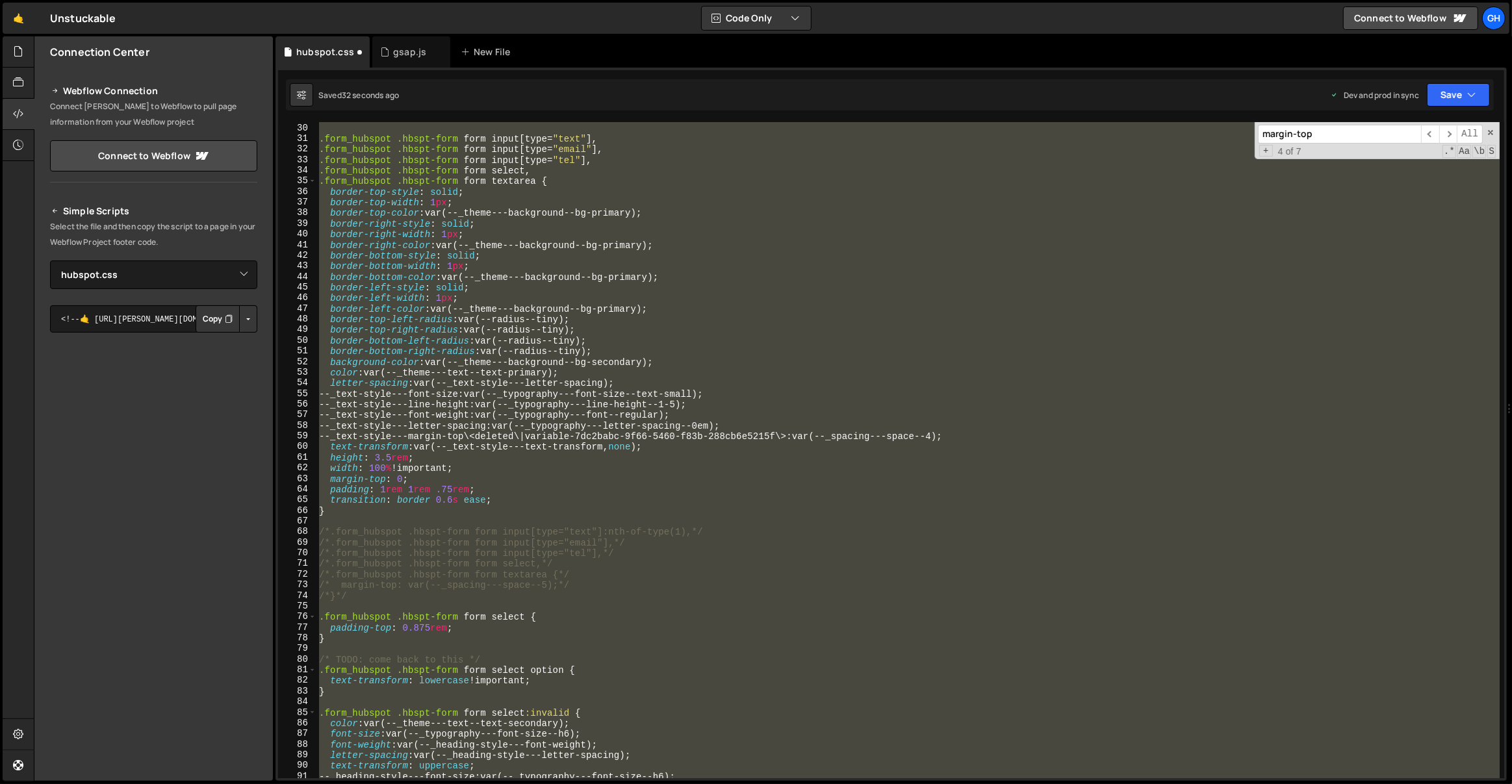
scroll to position [462, 0]
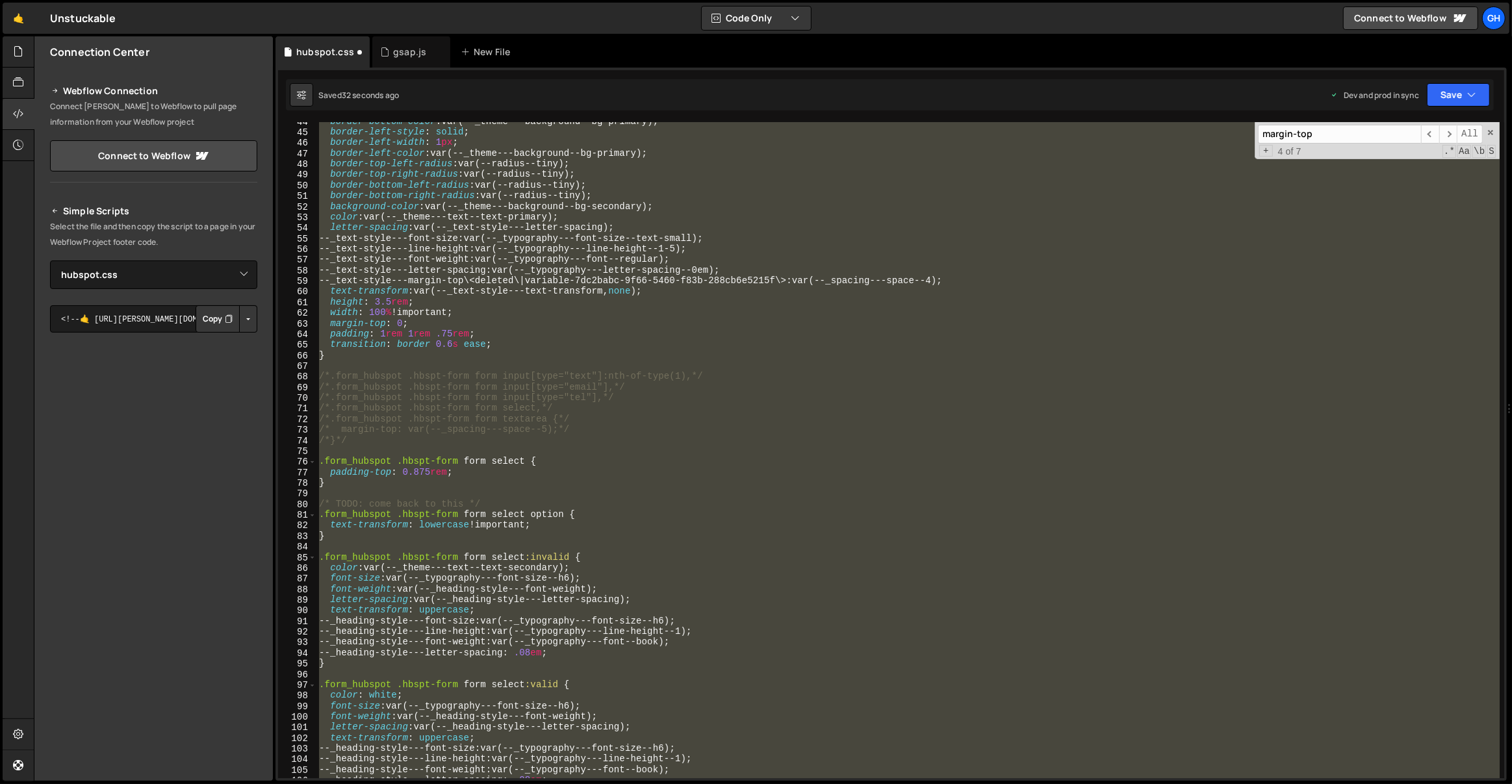
click at [545, 435] on div "border-bottom-color : var(--_theme---background--bg-primary) ; border-left-styl…" at bounding box center [907, 450] width 1183 height 656
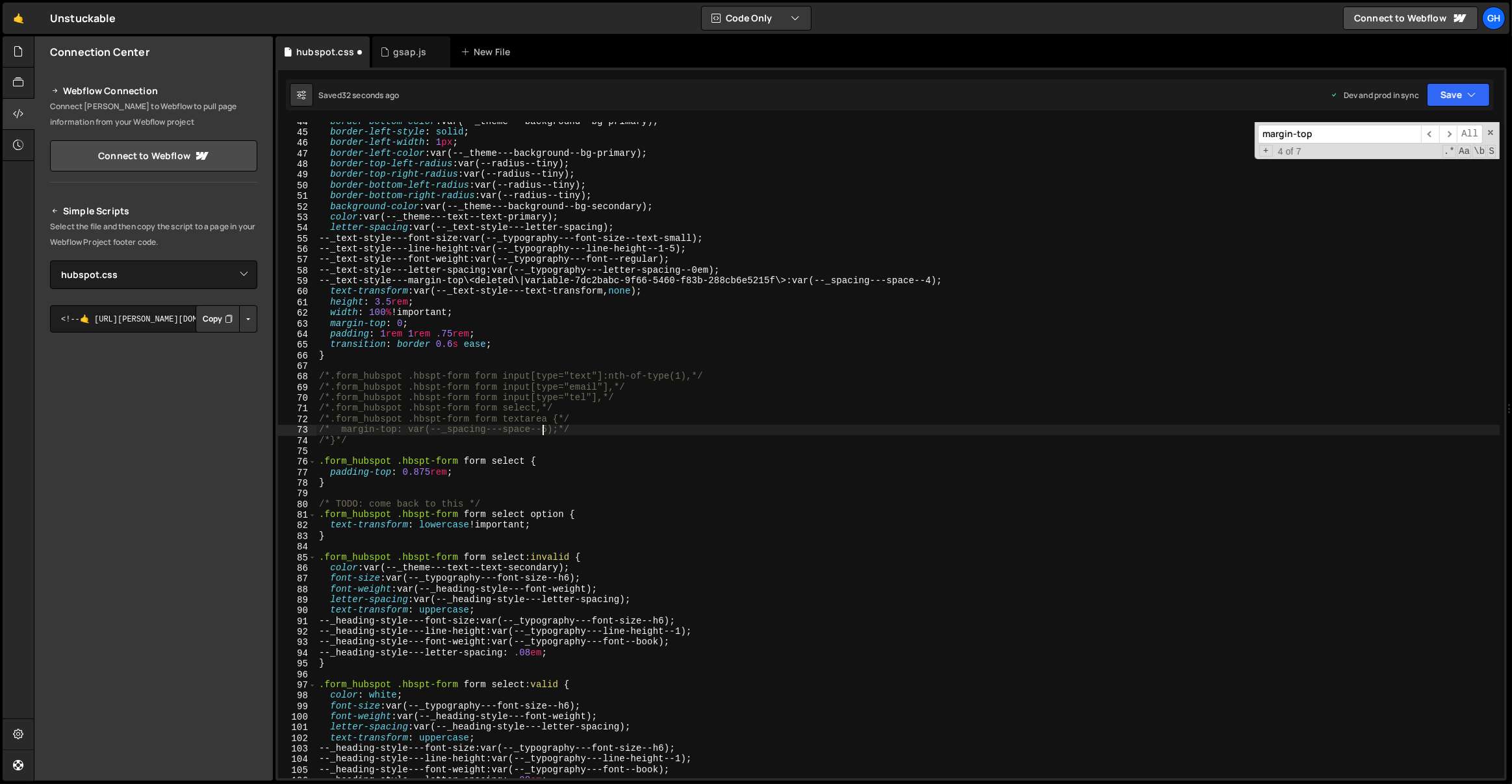
click at [389, 443] on div "border-bottom-color : var(--_theme---background--bg-primary) ; border-left-styl…" at bounding box center [908, 455] width 1184 height 678
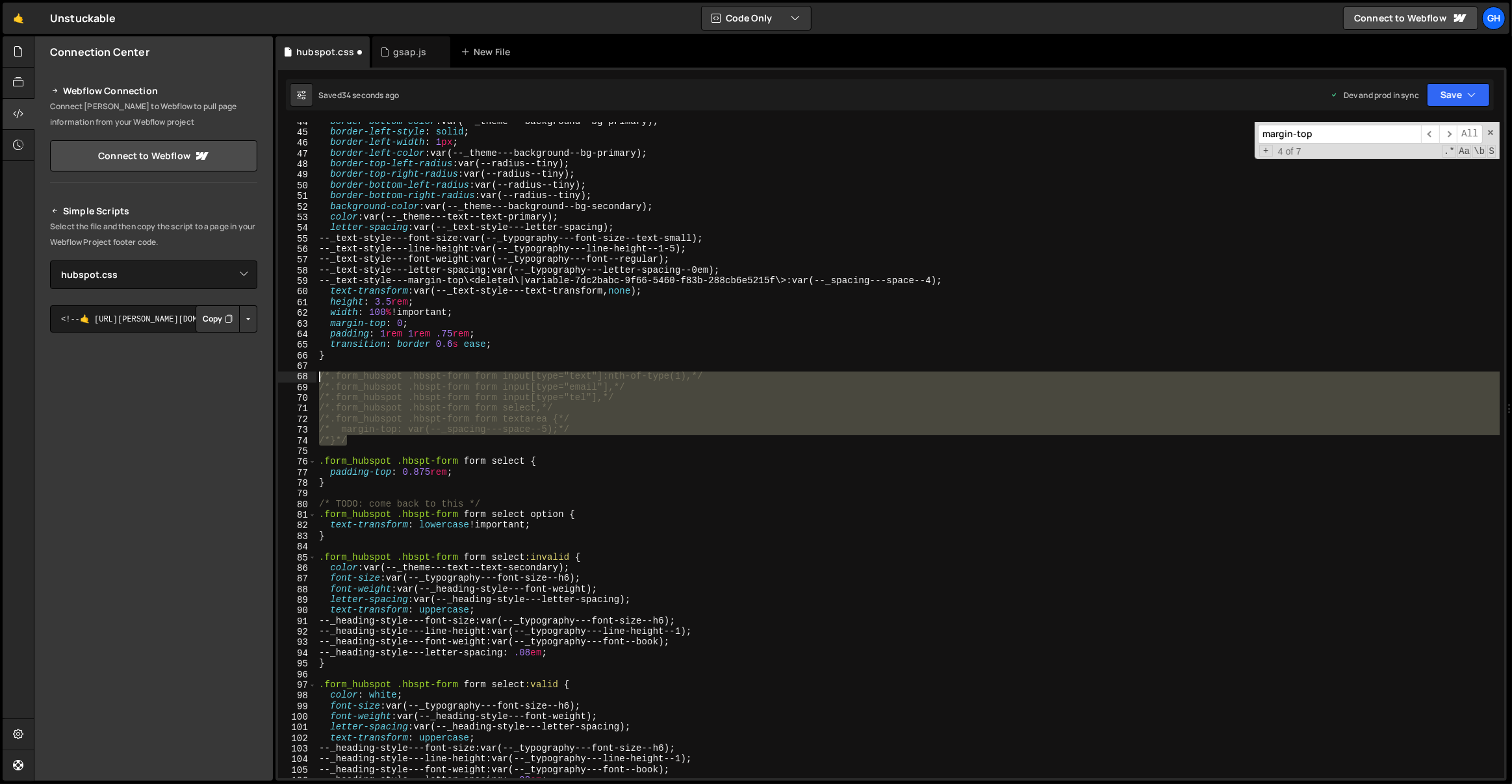
drag, startPoint x: 387, startPoint y: 442, endPoint x: 319, endPoint y: 378, distance: 93.4
click at [319, 378] on div "border-bottom-color : var(--_theme---background--bg-primary) ; border-left-styl…" at bounding box center [908, 455] width 1184 height 678
click at [473, 428] on div "border-bottom-color : var(--_theme---background--bg-primary) ; border-left-styl…" at bounding box center [907, 450] width 1183 height 656
type textarea "margin-top: var(--_spacing---space--5);"
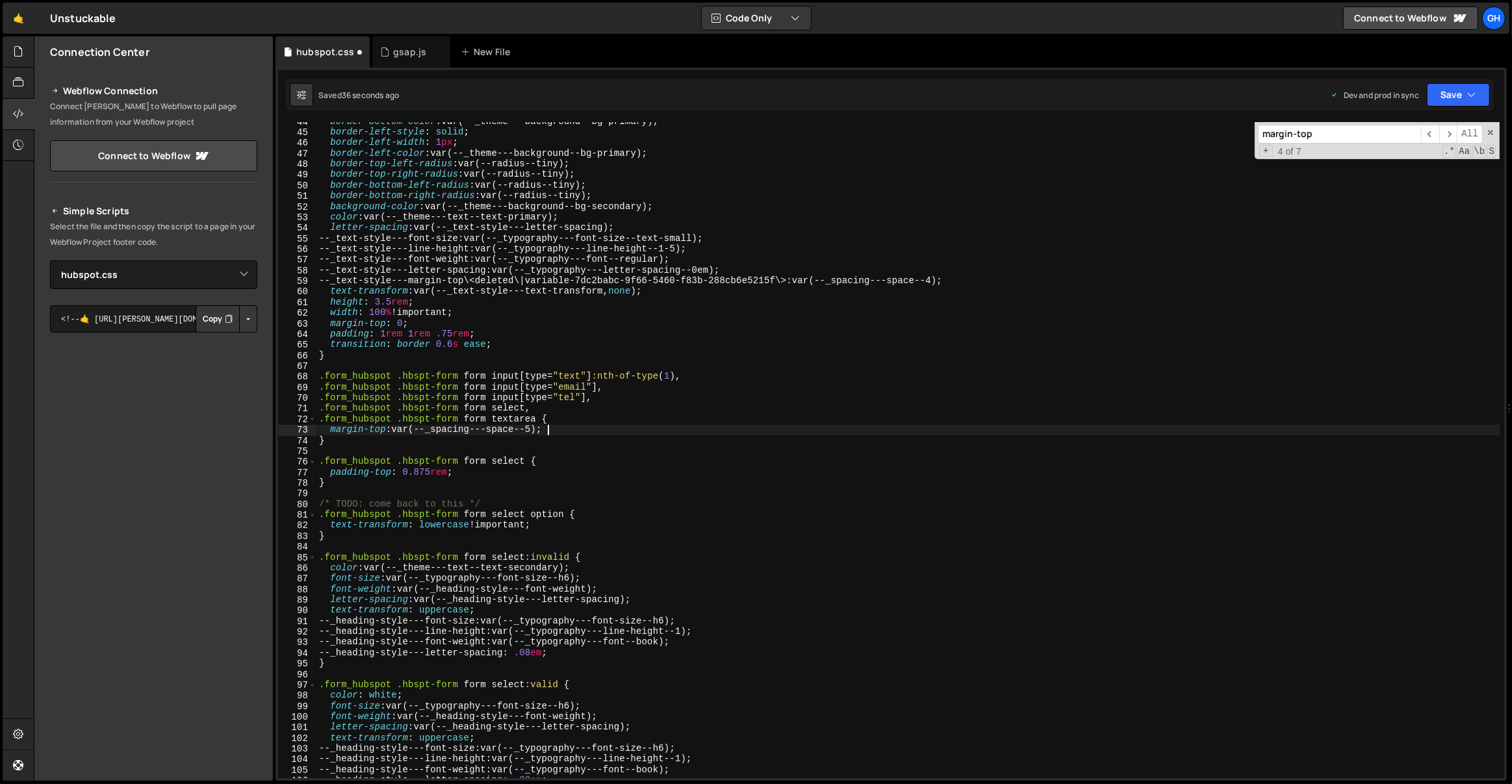
click at [564, 428] on div "border-bottom-color : var(--_theme---background--bg-primary) ; border-left-styl…" at bounding box center [908, 455] width 1184 height 678
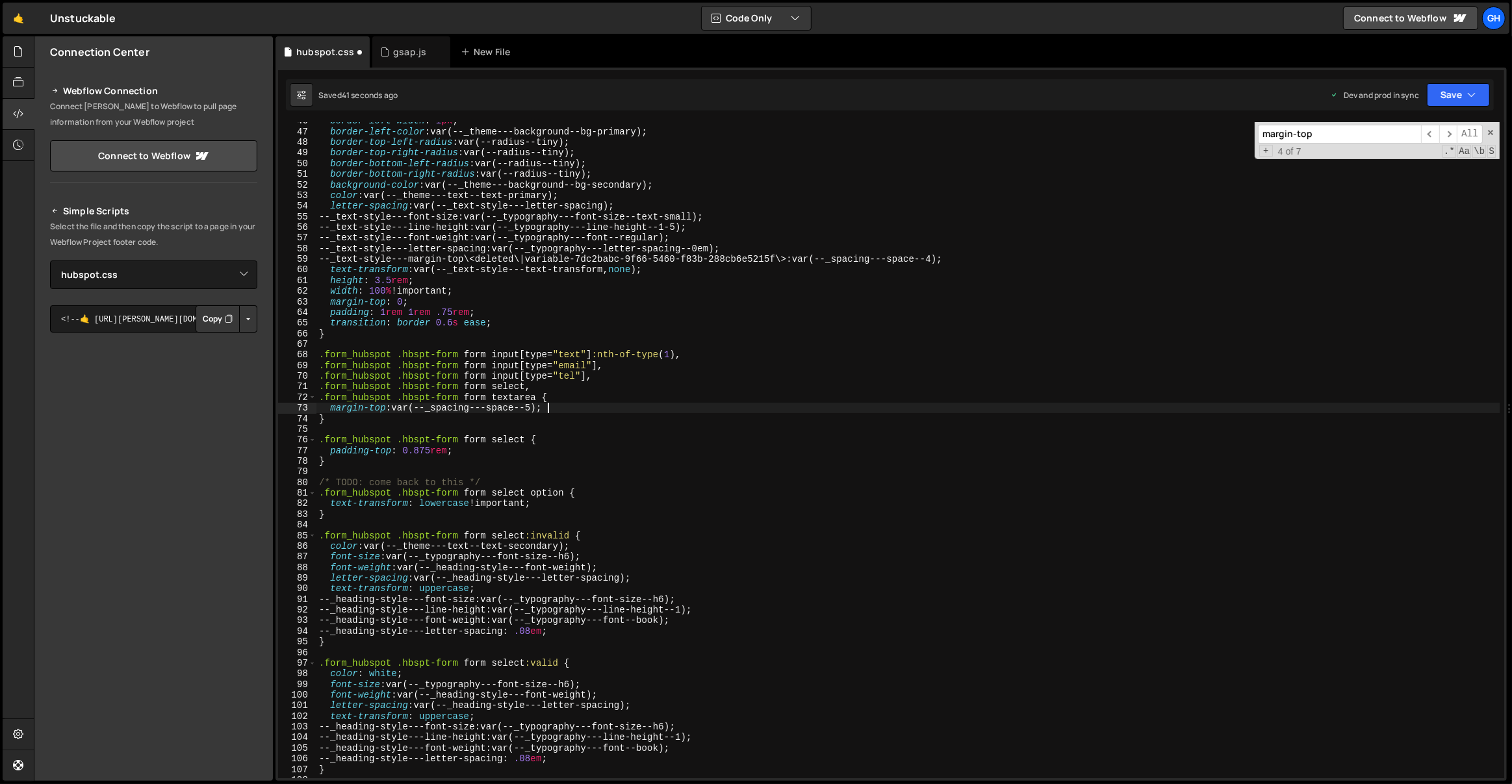
scroll to position [484, 0]
click at [446, 344] on div "border-left-width : 1 px ; border-left-color : var(--_theme---background--bg-pr…" at bounding box center [908, 454] width 1184 height 678
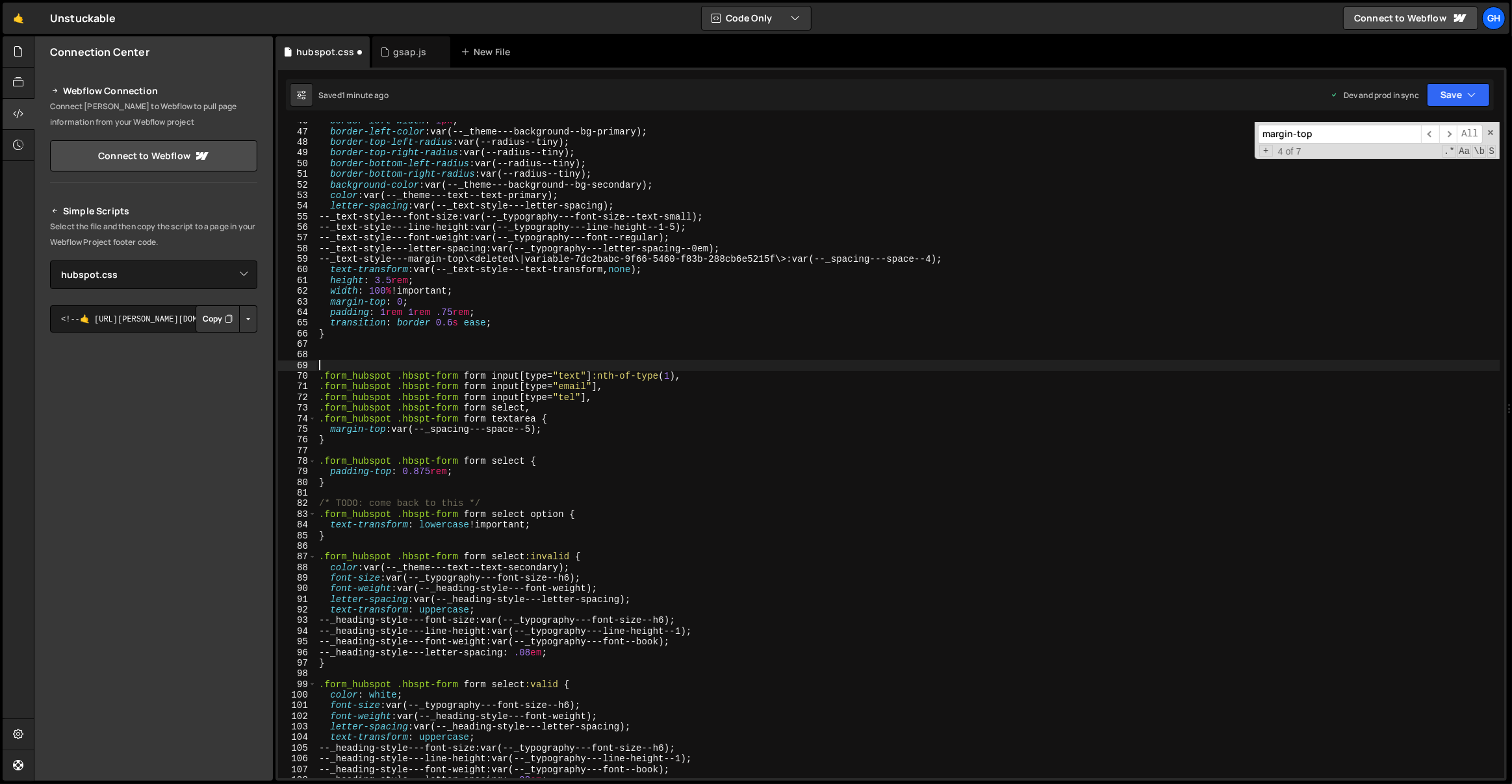
paste textarea "hs-form-field"
type textarea ".hs-form-field"
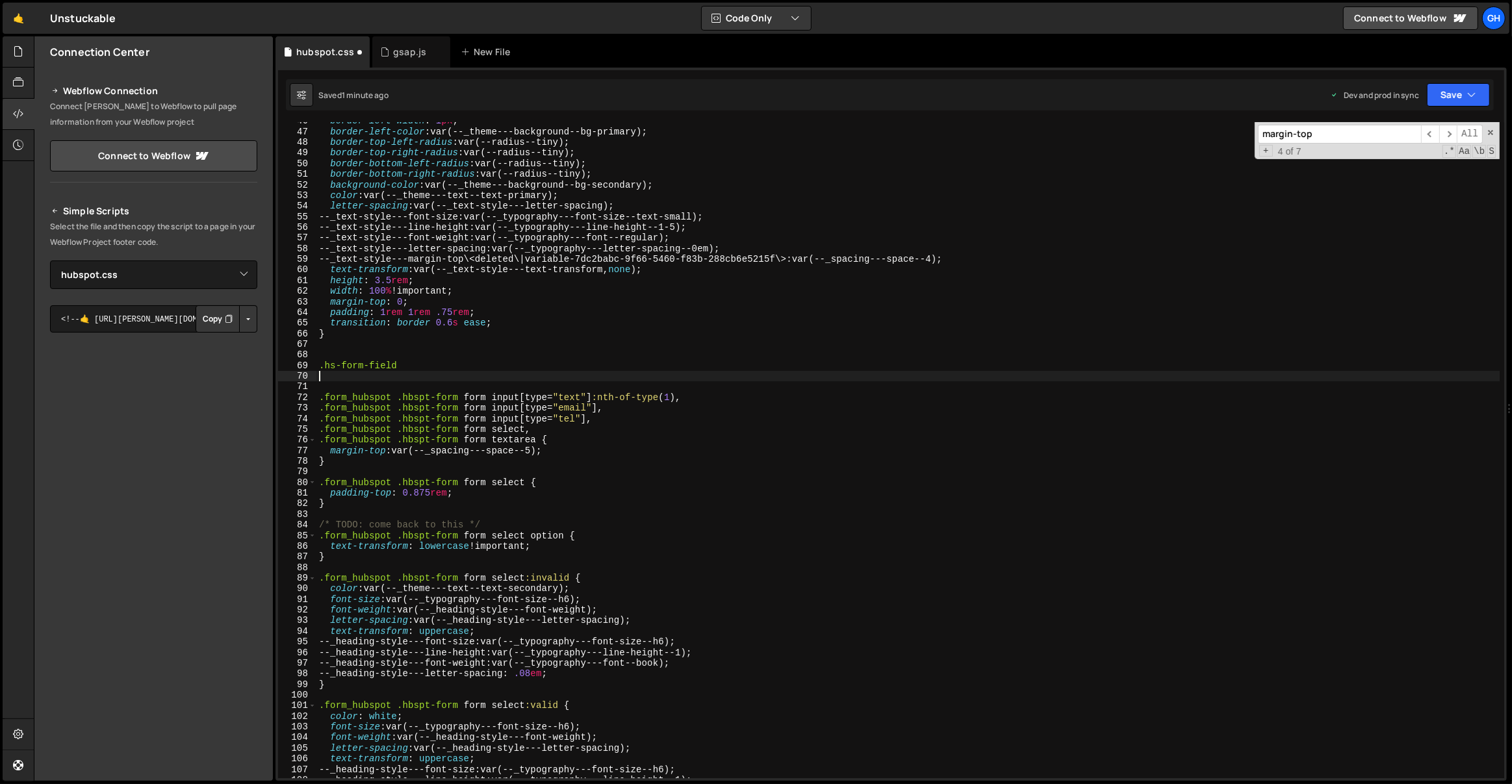
type textarea ".hs-form-field"
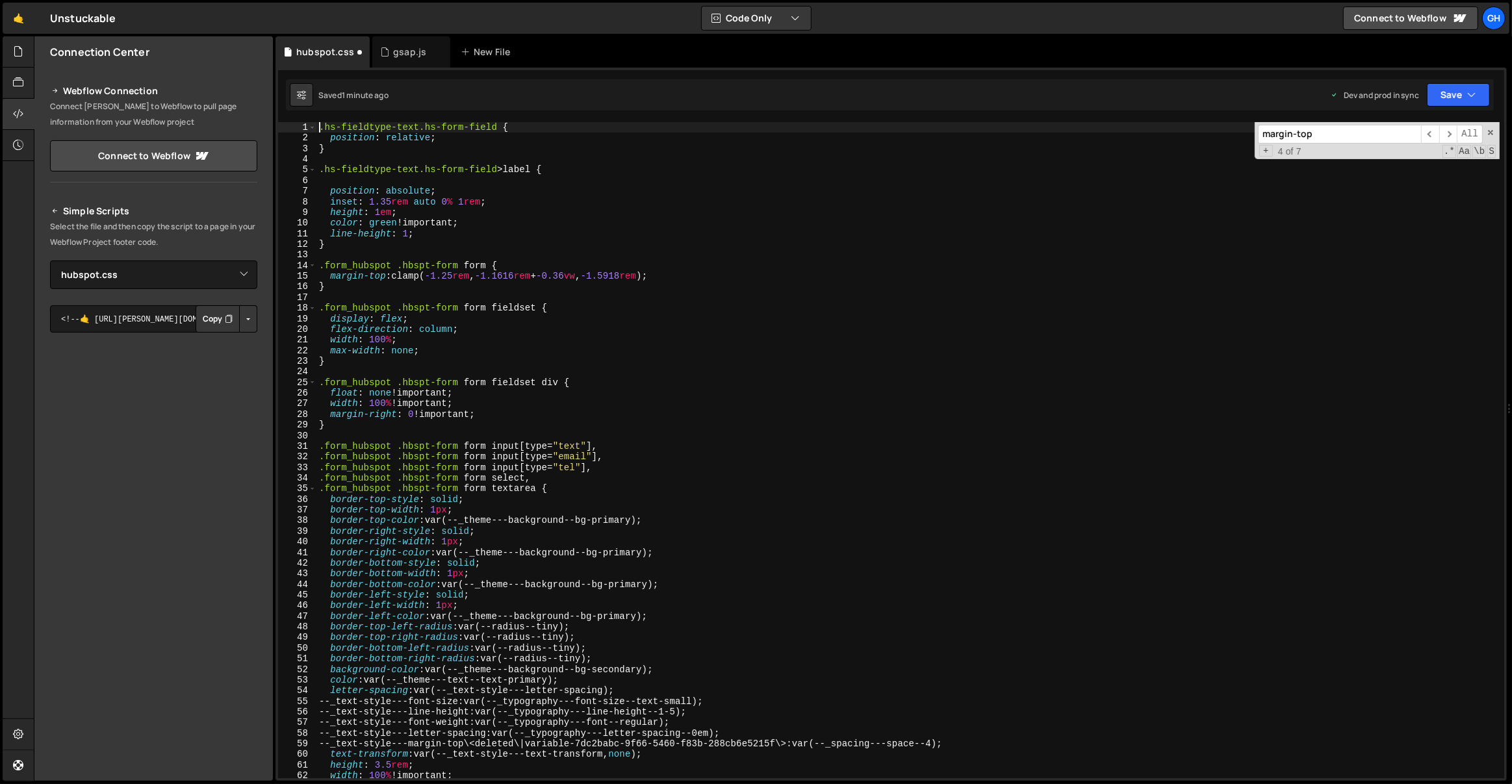
type textarea "}"
type textarea ".hs-fieldtype-text.hs-form-field>label {"
type textarea "}"
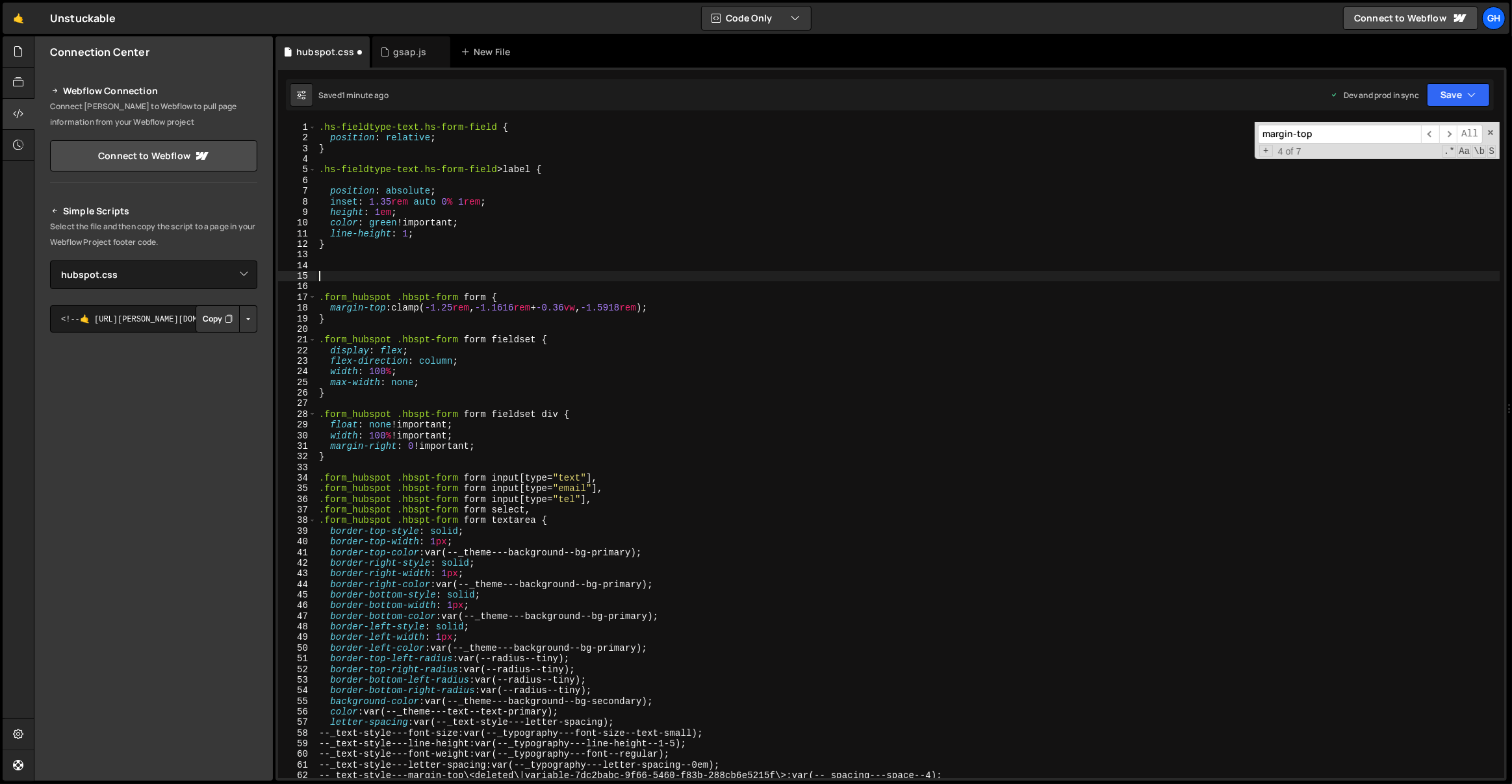
paste textarea ".hs-form-field"
click at [497, 124] on div ".hs-fieldtype-text.hs-form-field { position : relative ; } .hs-fieldtype-text.h…" at bounding box center [908, 462] width 1184 height 678
click at [432, 279] on div ".hs-fieldtype-text.hs-form-field { position : relative ; } .hs-fieldtype-text.h…" at bounding box center [908, 462] width 1184 height 678
type textarea ".hs-form-field"
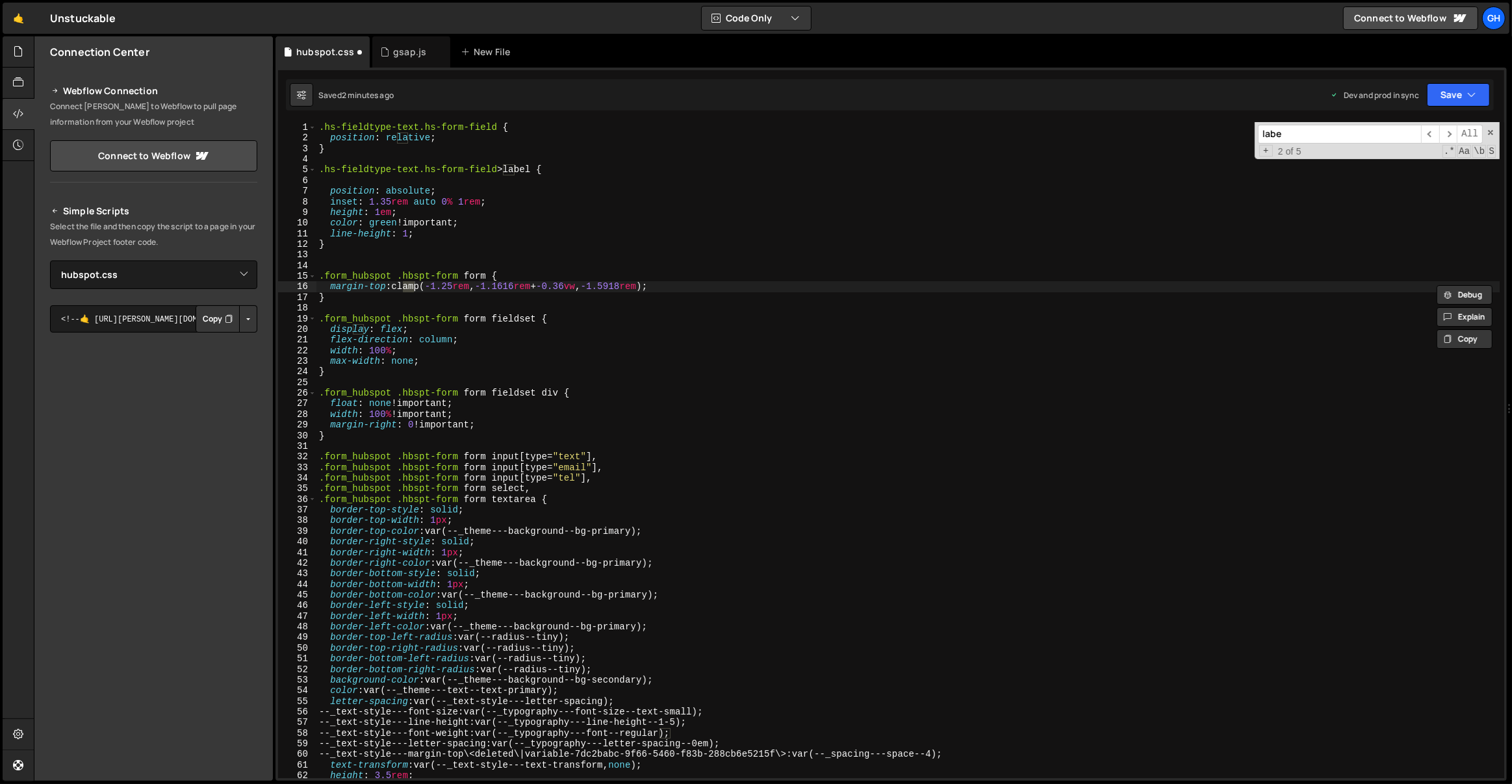
scroll to position [1617, 0]
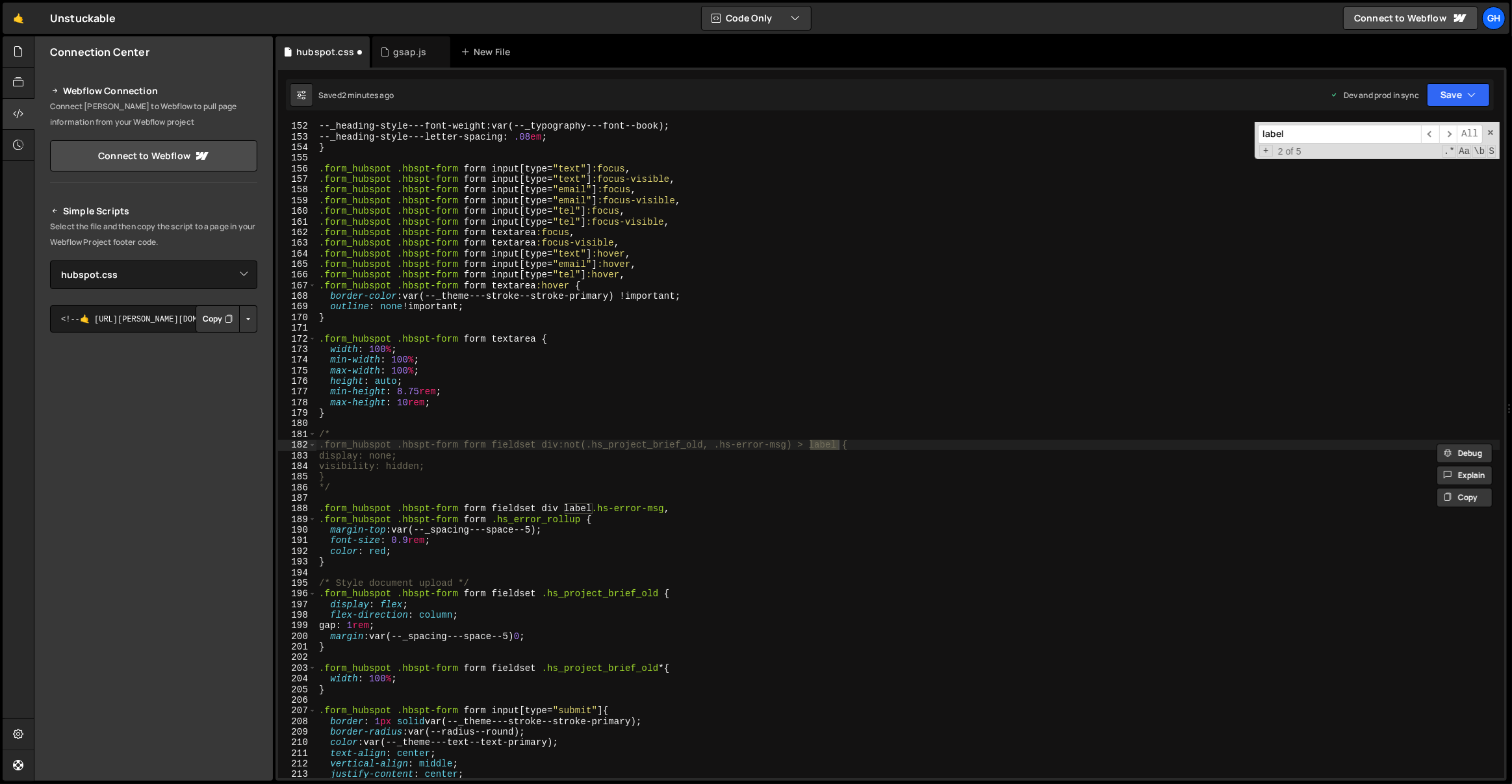
type input "label"
type textarea "/*"
click at [373, 430] on div "--_heading-style---font-weight : var(--_typography---font--book) ; --_heading-s…" at bounding box center [908, 460] width 1184 height 678
type textarea "*/"
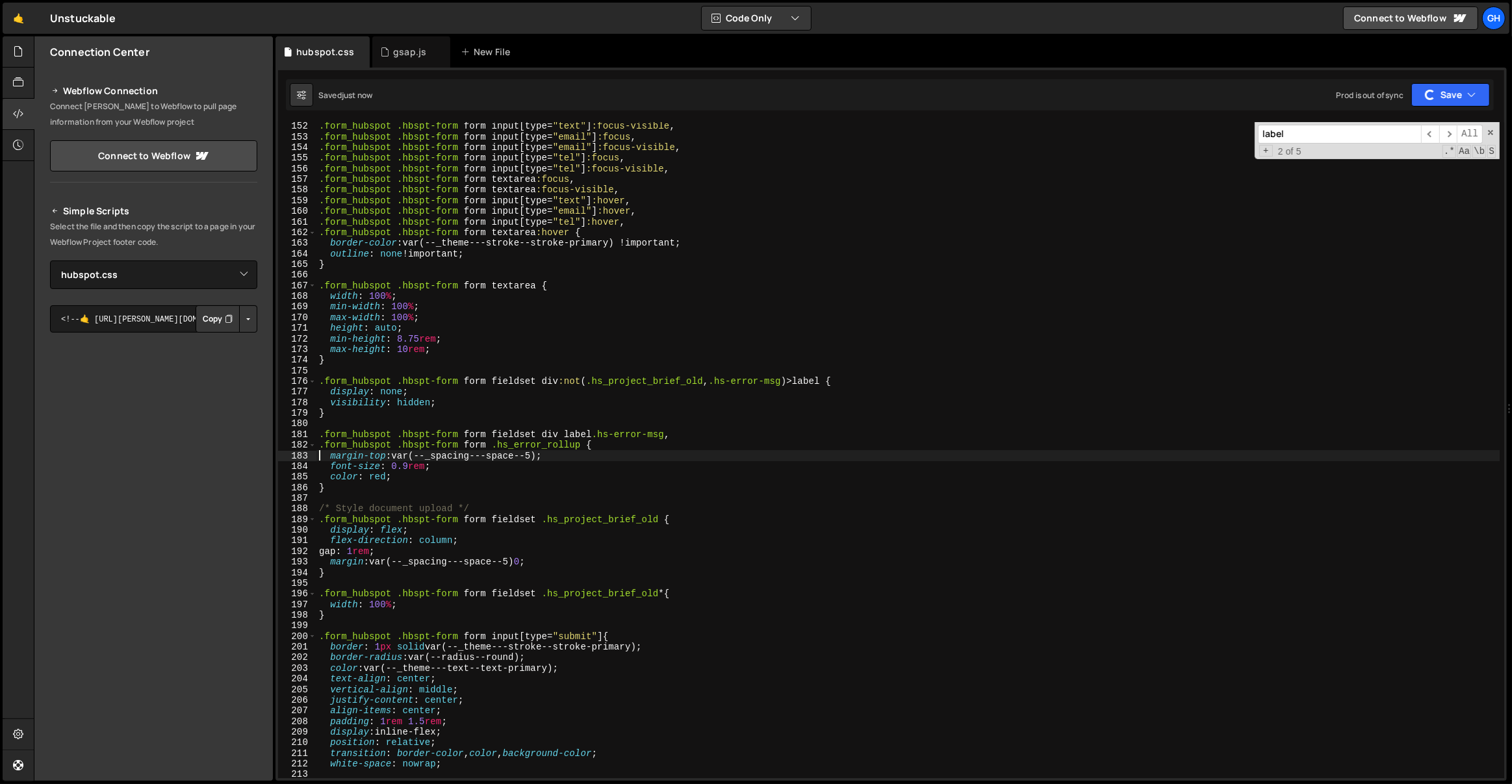
click at [436, 396] on div ".form_hubspot .hbspt-form form input [ type = " text " ] :focus-visible , .form…" at bounding box center [908, 460] width 1184 height 678
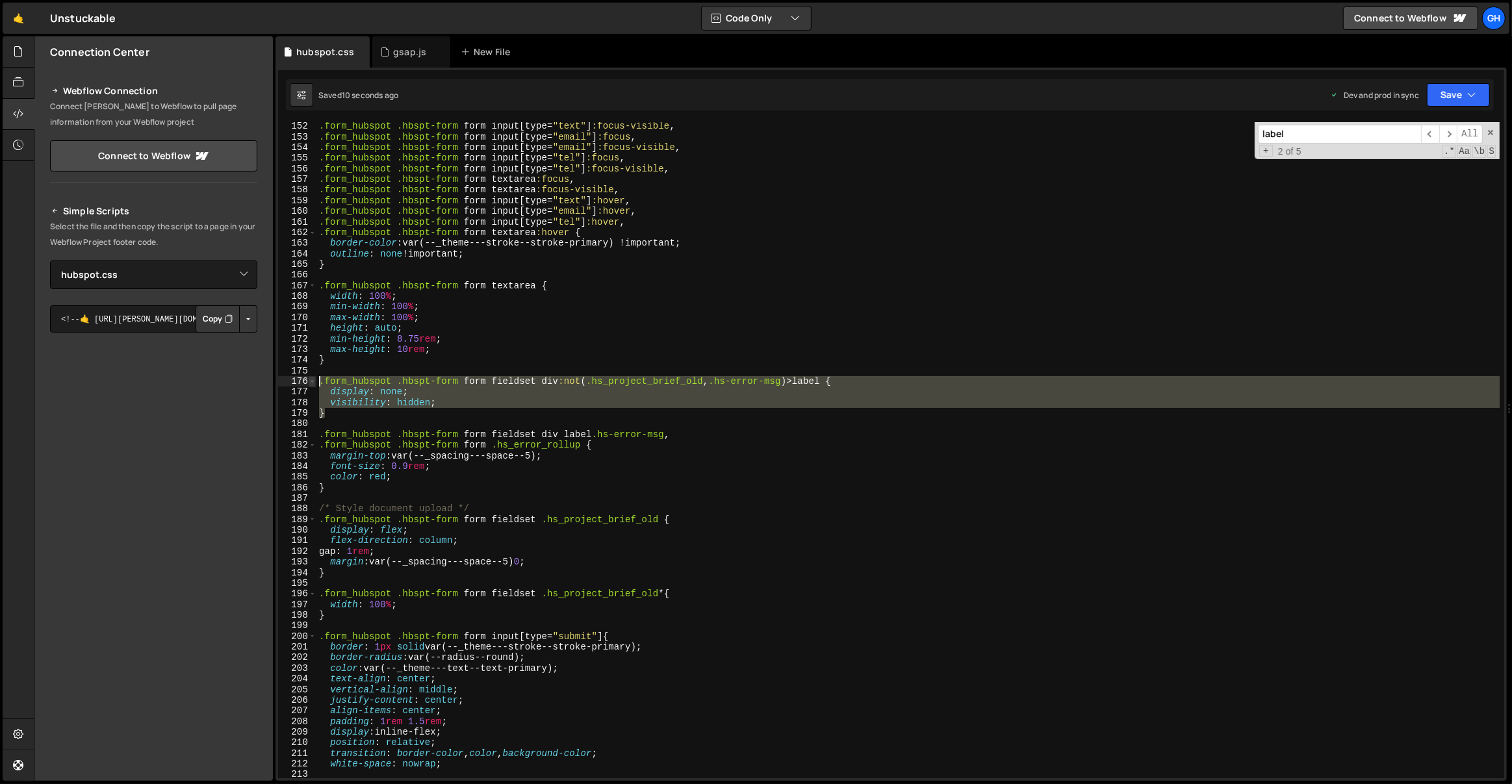
drag, startPoint x: 330, startPoint y: 418, endPoint x: 315, endPoint y: 382, distance: 39.0
click at [315, 382] on div "display: none; 152 153 154 155 156 157 158 159 160 161 162 163 164 165 166 167 …" at bounding box center [891, 450] width 1226 height 656
type textarea ".form_hubspot .hbspt-form form fieldset div:not(.hs_project_brief_old, .hs-erro…"
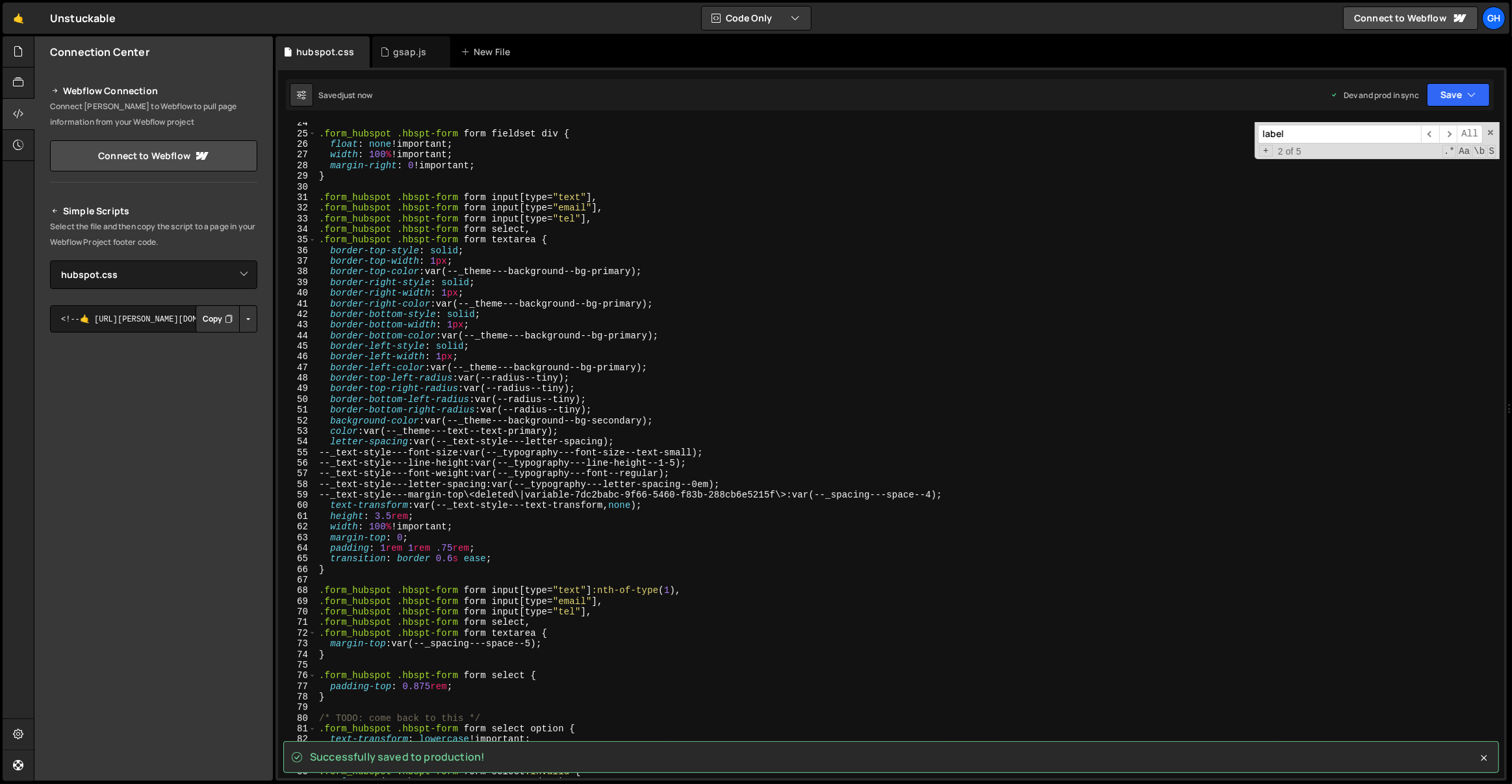
scroll to position [0, 0]
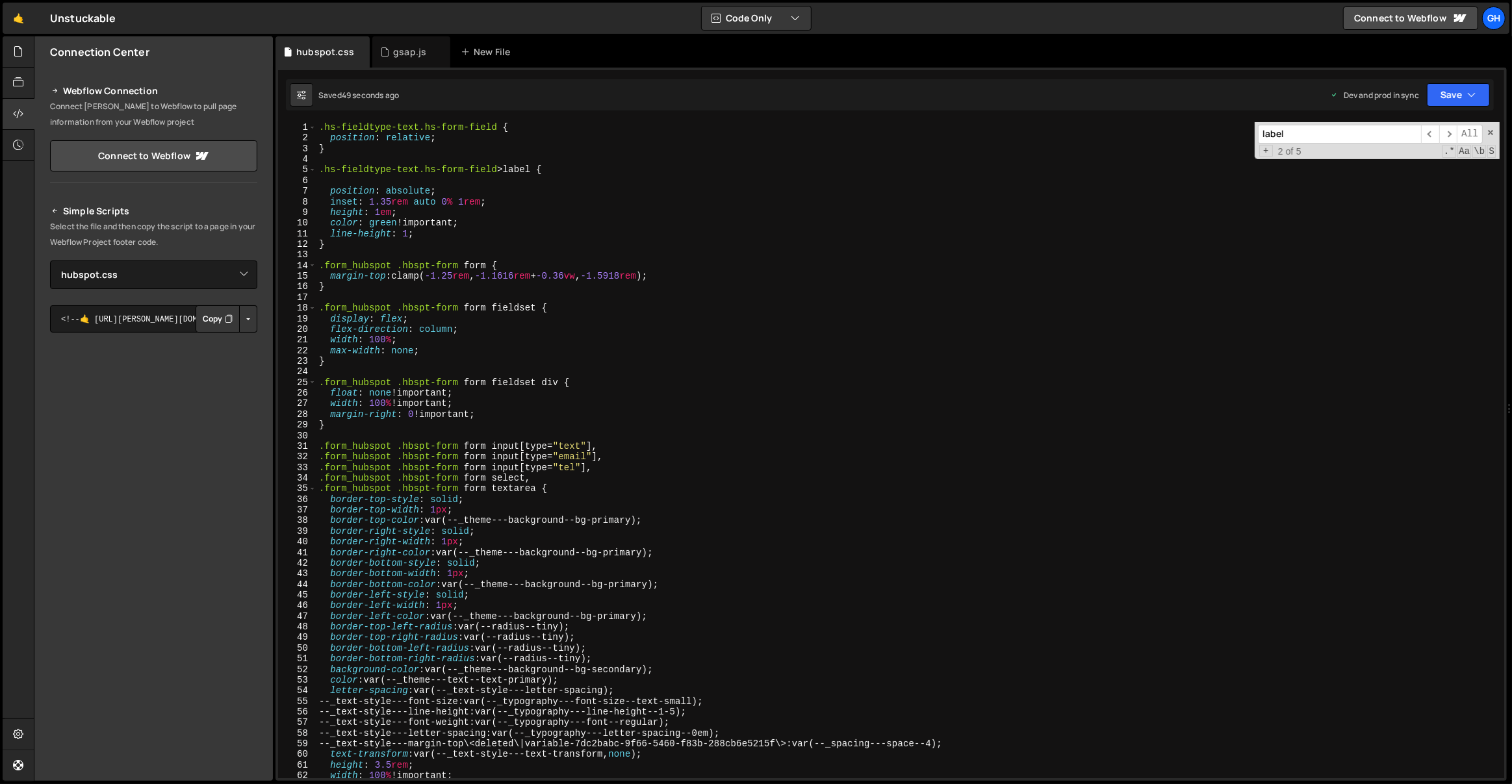
click at [379, 146] on div ".hs-fieldtype-text.hs-form-field { position : relative ; } .hs-fieldtype-text.h…" at bounding box center [908, 462] width 1184 height 678
type textarea "}"
type textarea ".hs-fieldtype-text.hs-form-field>label {"
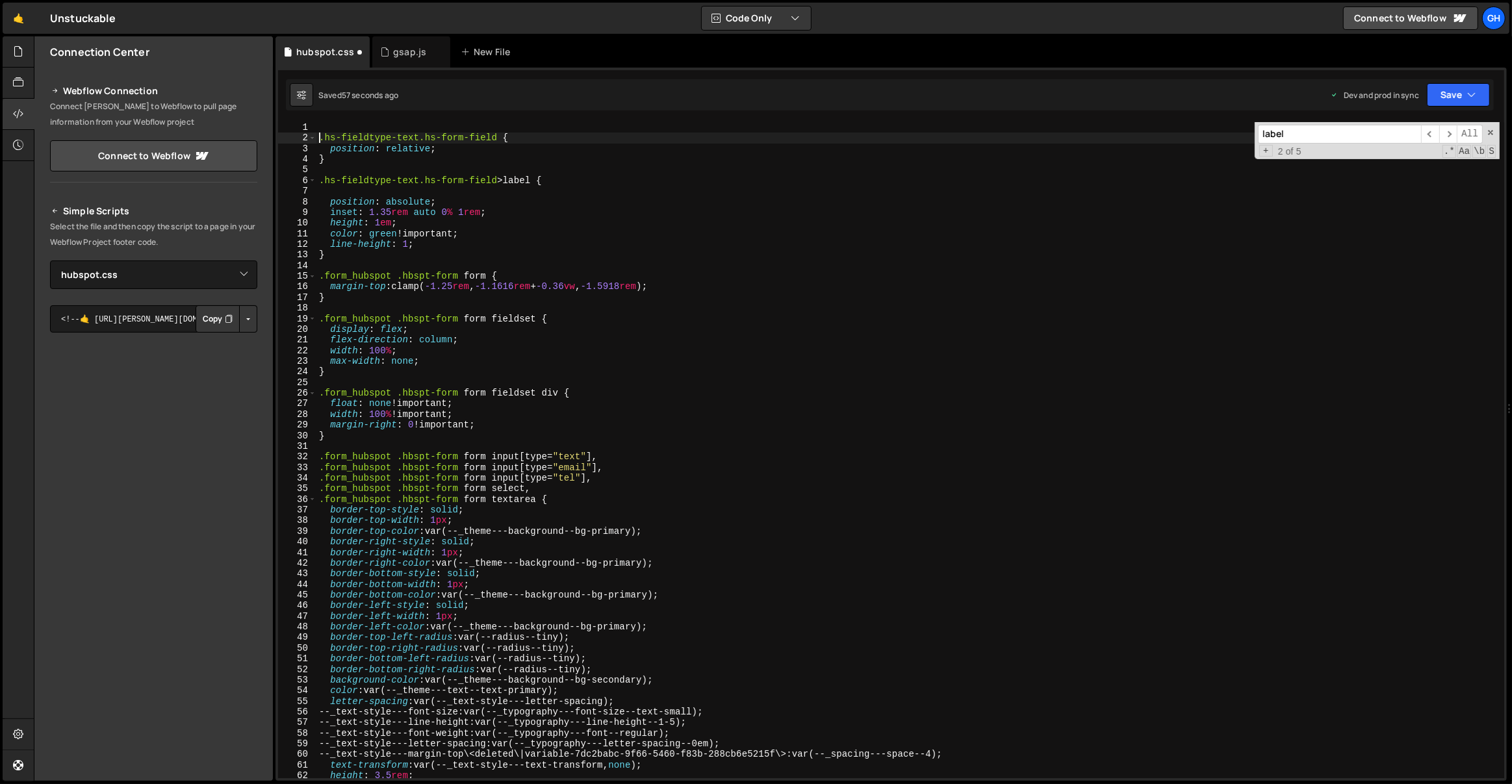
type textarea ".hs-fieldtype-text.hs-form-field {"
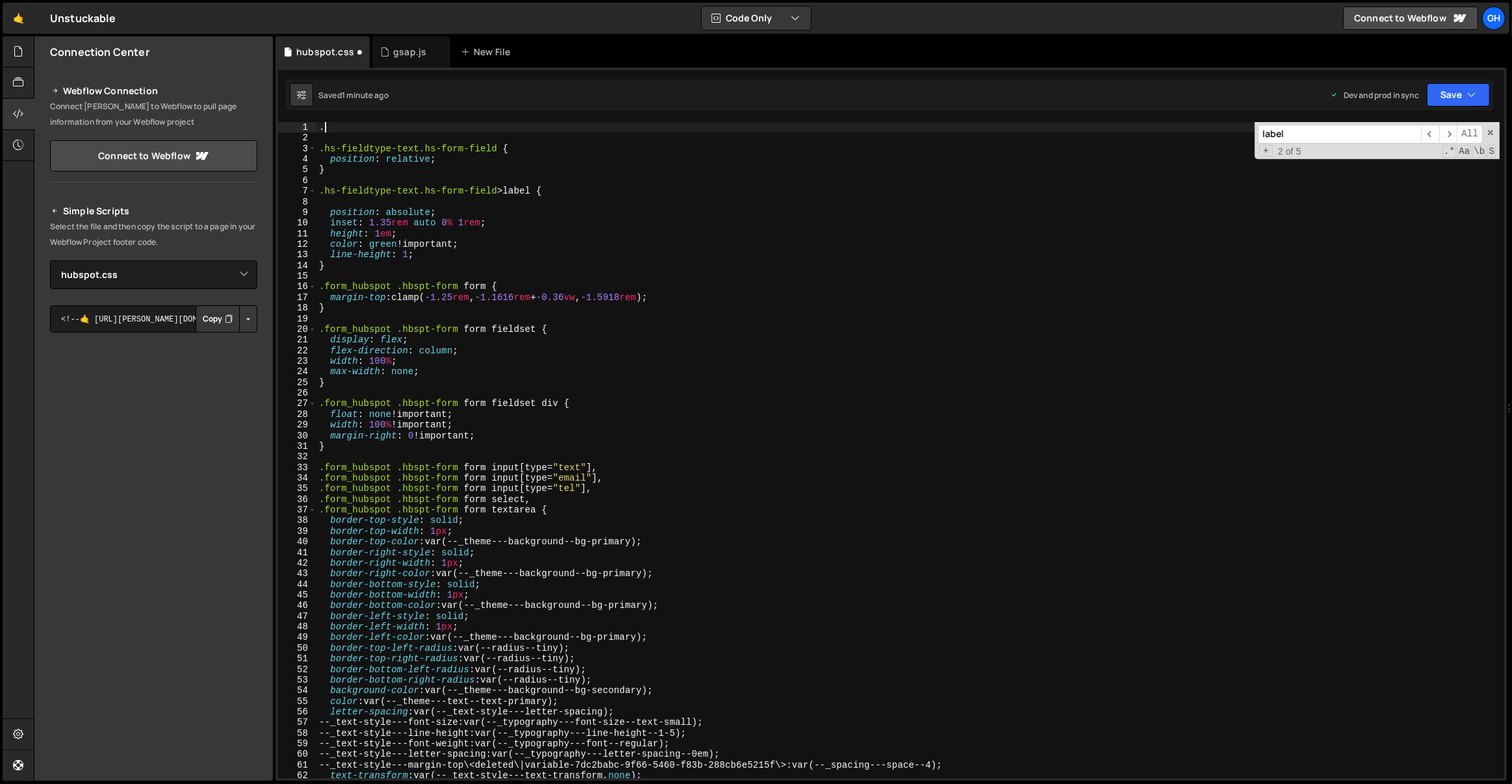
paste textarea "hs-fieldtype-select"
type textarea ".hs-fieldtype-select"
paste textarea ".hs-form-field"
type textarea "}"
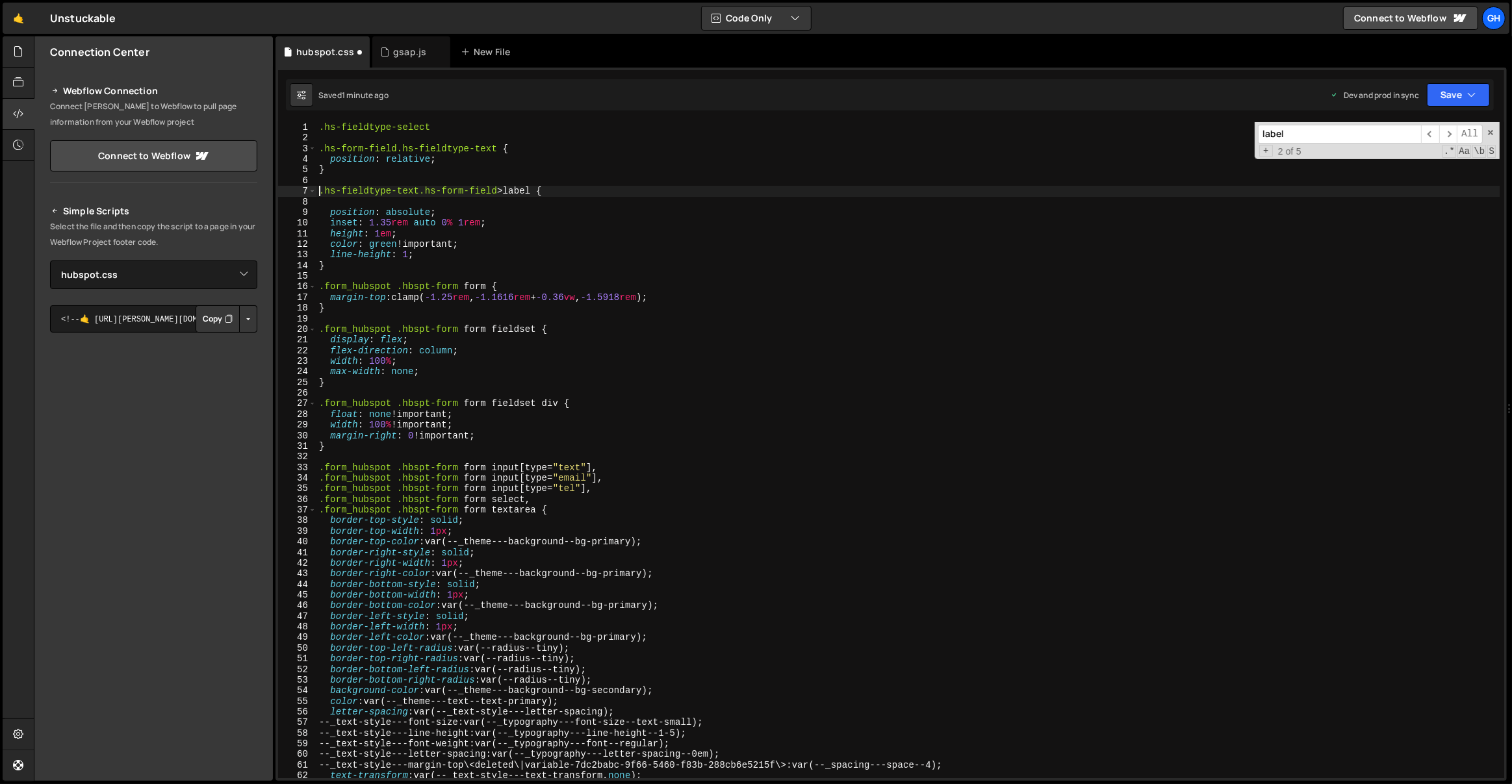
paste textarea ".hs-form-field"
type textarea ".hs-form-field.hs-fieldtype-text>label {"
type textarea ".hs-form-field.hs-fieldtype-text {"
paste textarea ".hs-form-field"
type textarea ".hs-form-field.hs-fieldtype-select,"
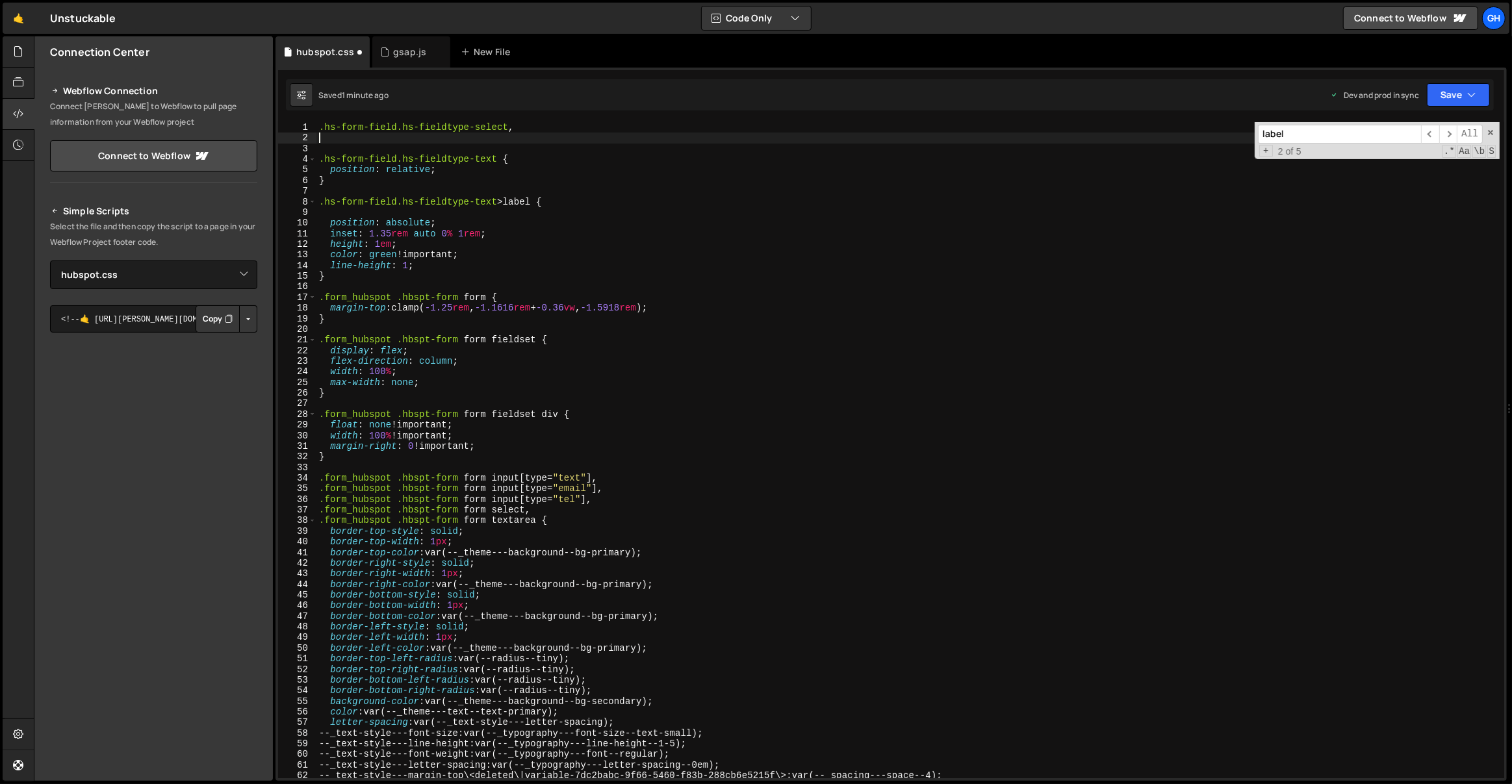
paste textarea ".hs-form-field"
paste textarea "s-fieldtype-select"
type textarea ".hs-form-field.hs-fieldtype-textarea,"
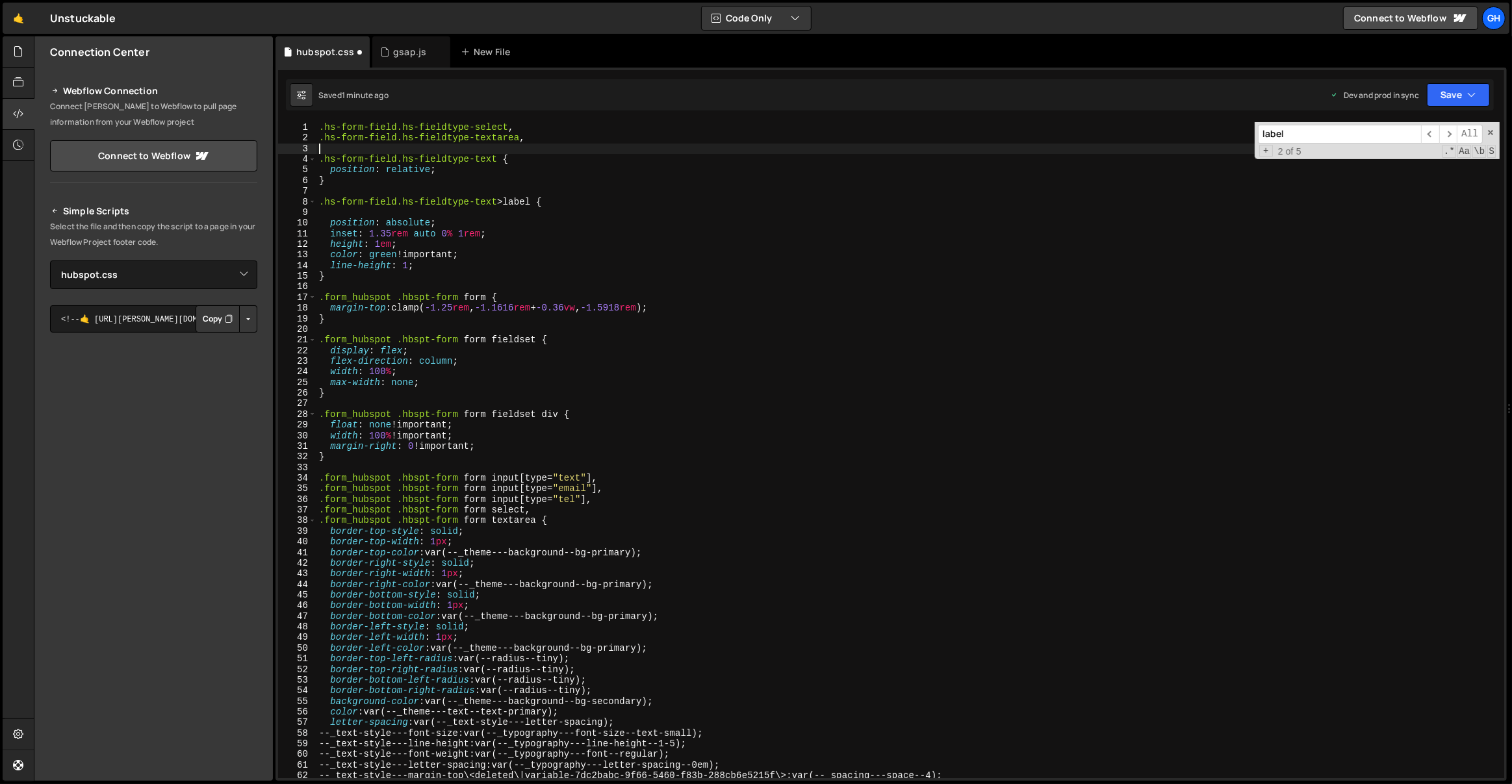
scroll to position [0, 0]
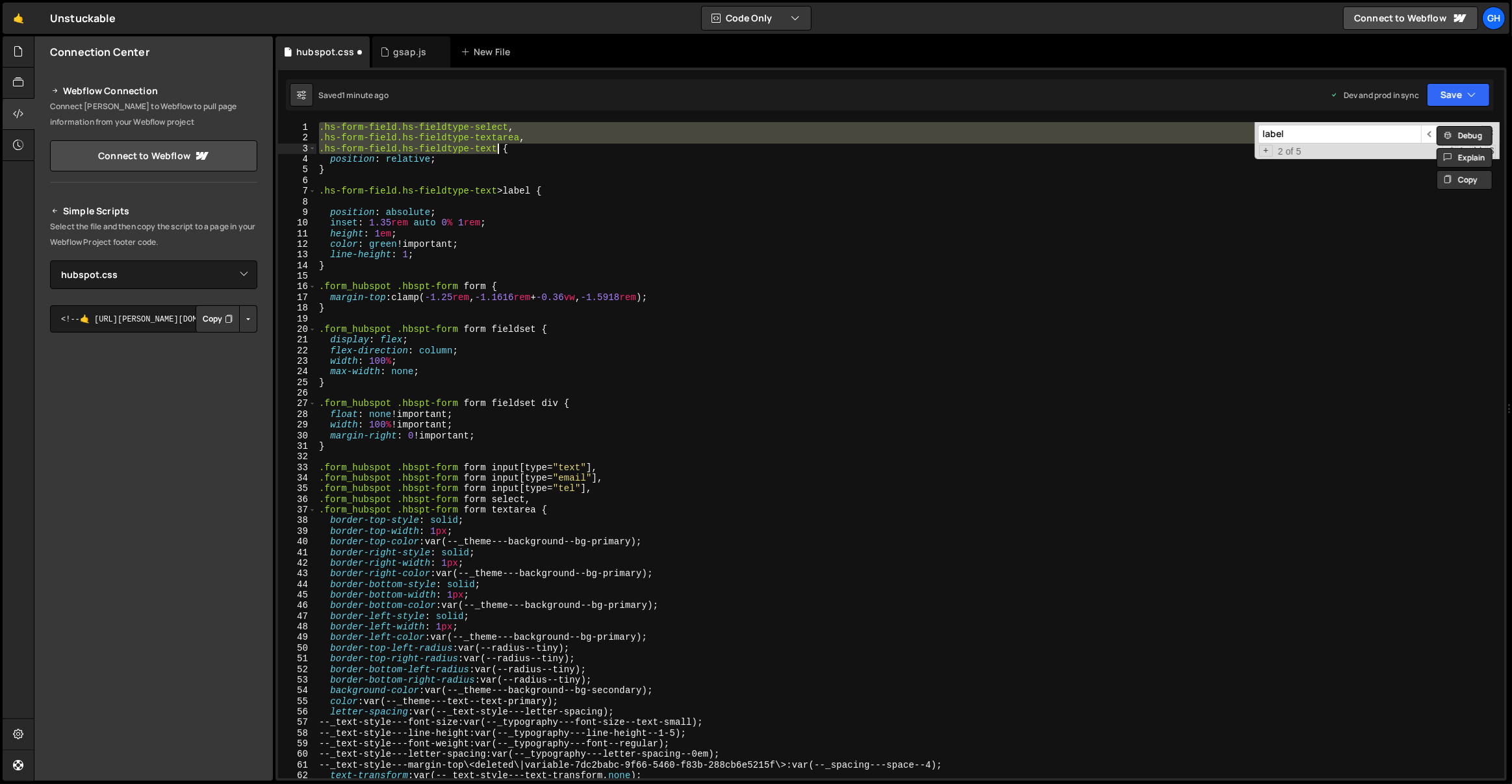
type textarea "}"
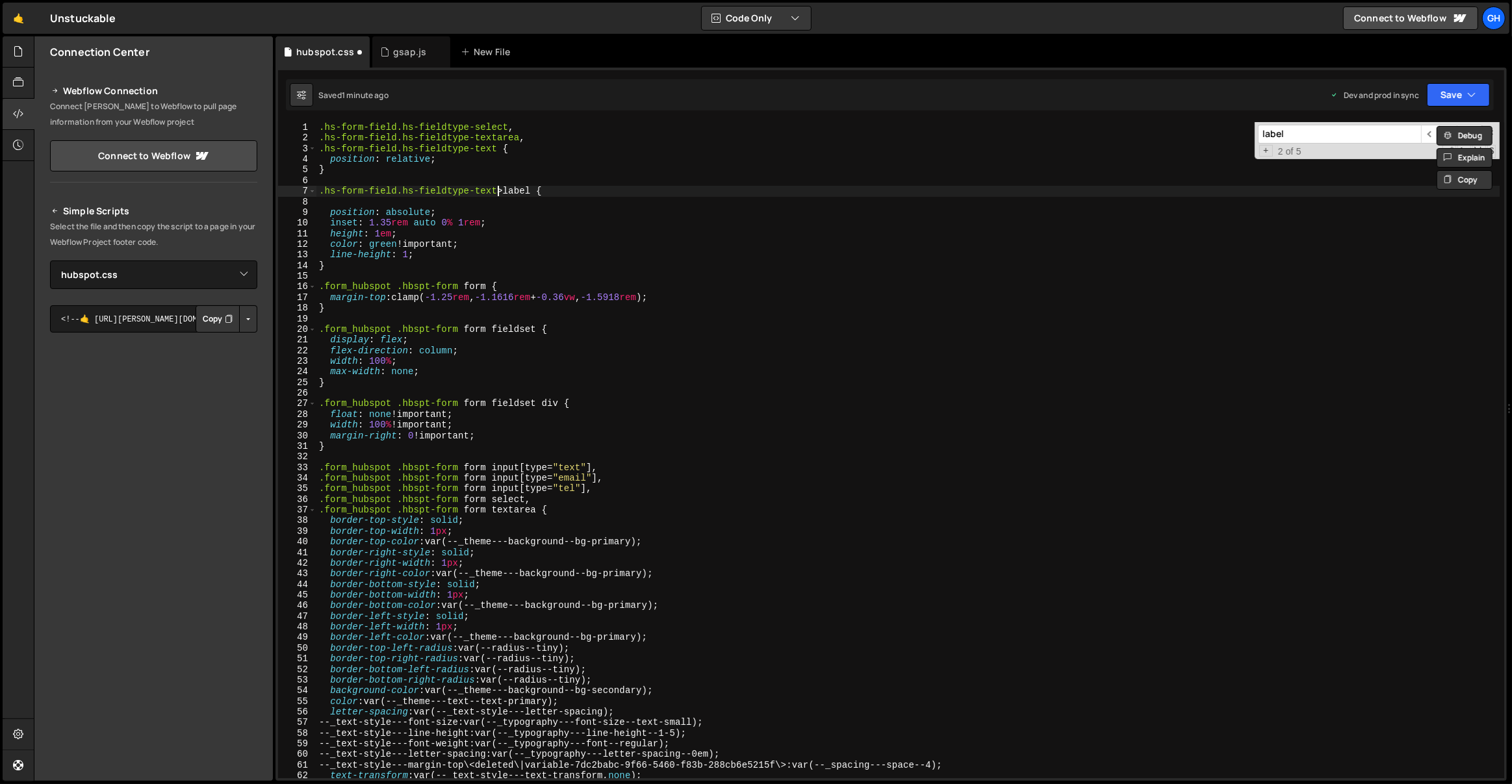
scroll to position [0, 13]
paste textarea
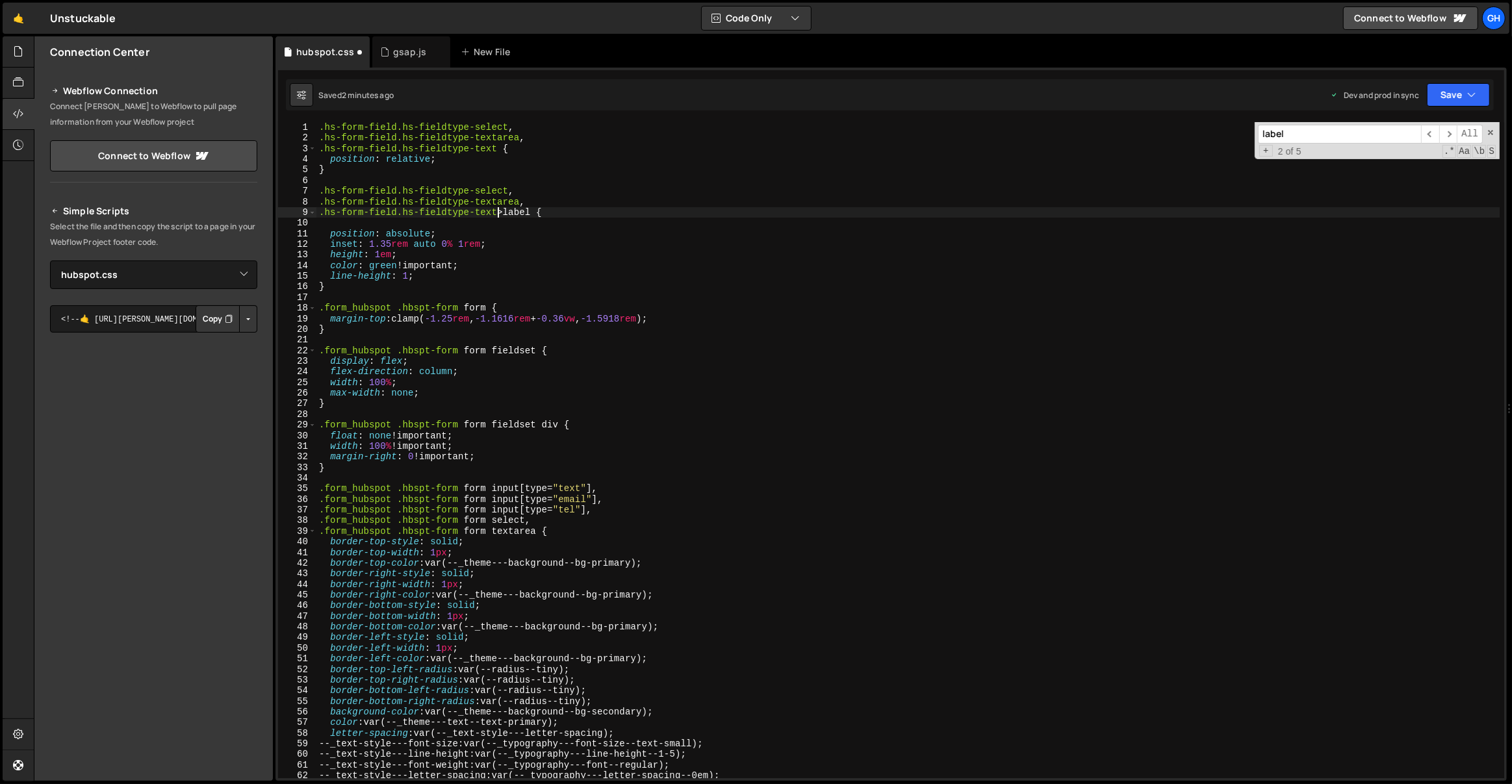
type textarea "}"
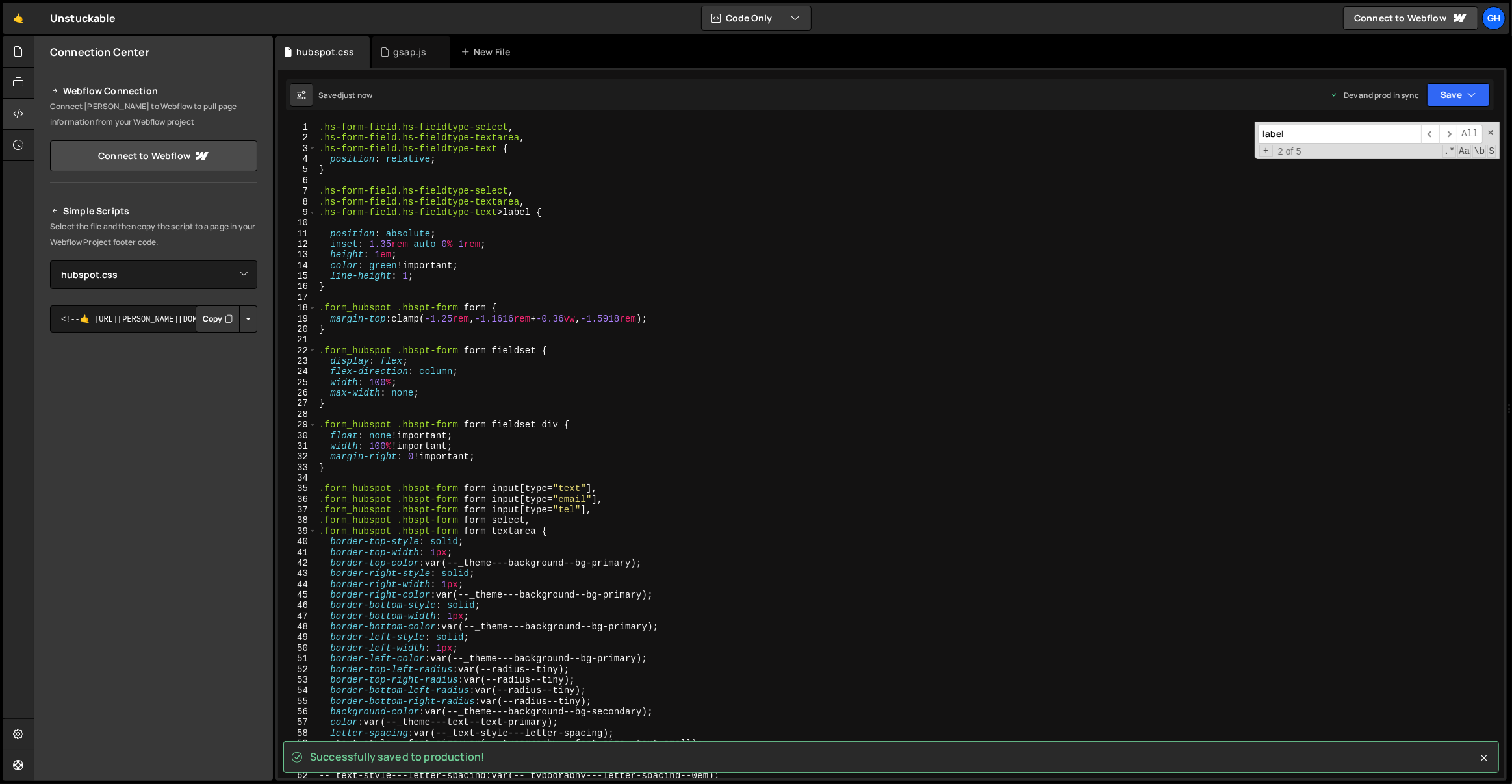
scroll to position [0, 0]
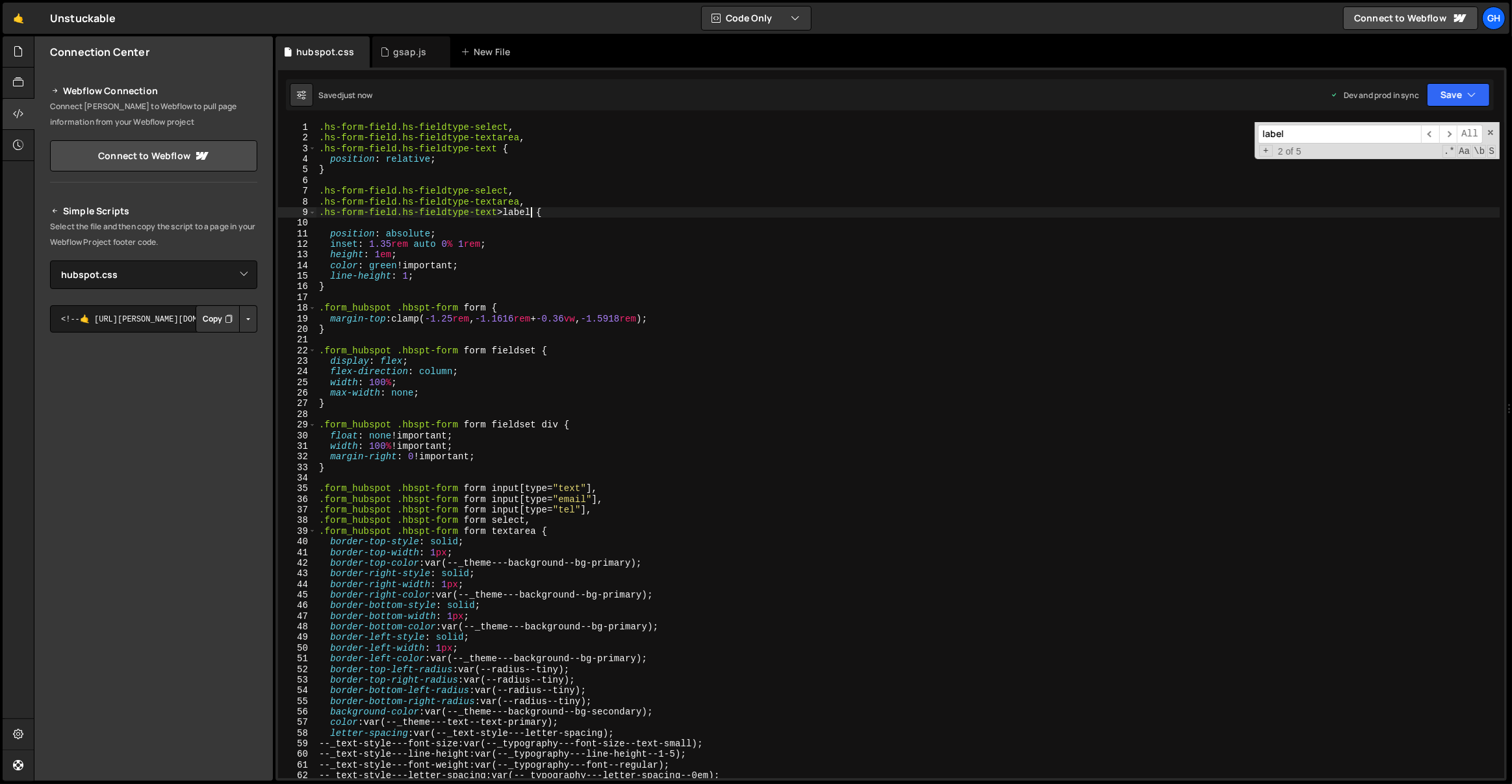
click at [534, 210] on div ".hs-form-field.hs-fieldtype-select , .hs-form-field.hs-fieldtype-textarea , .hs…" at bounding box center [908, 462] width 1184 height 678
paste textarea ">label"
type textarea "}"
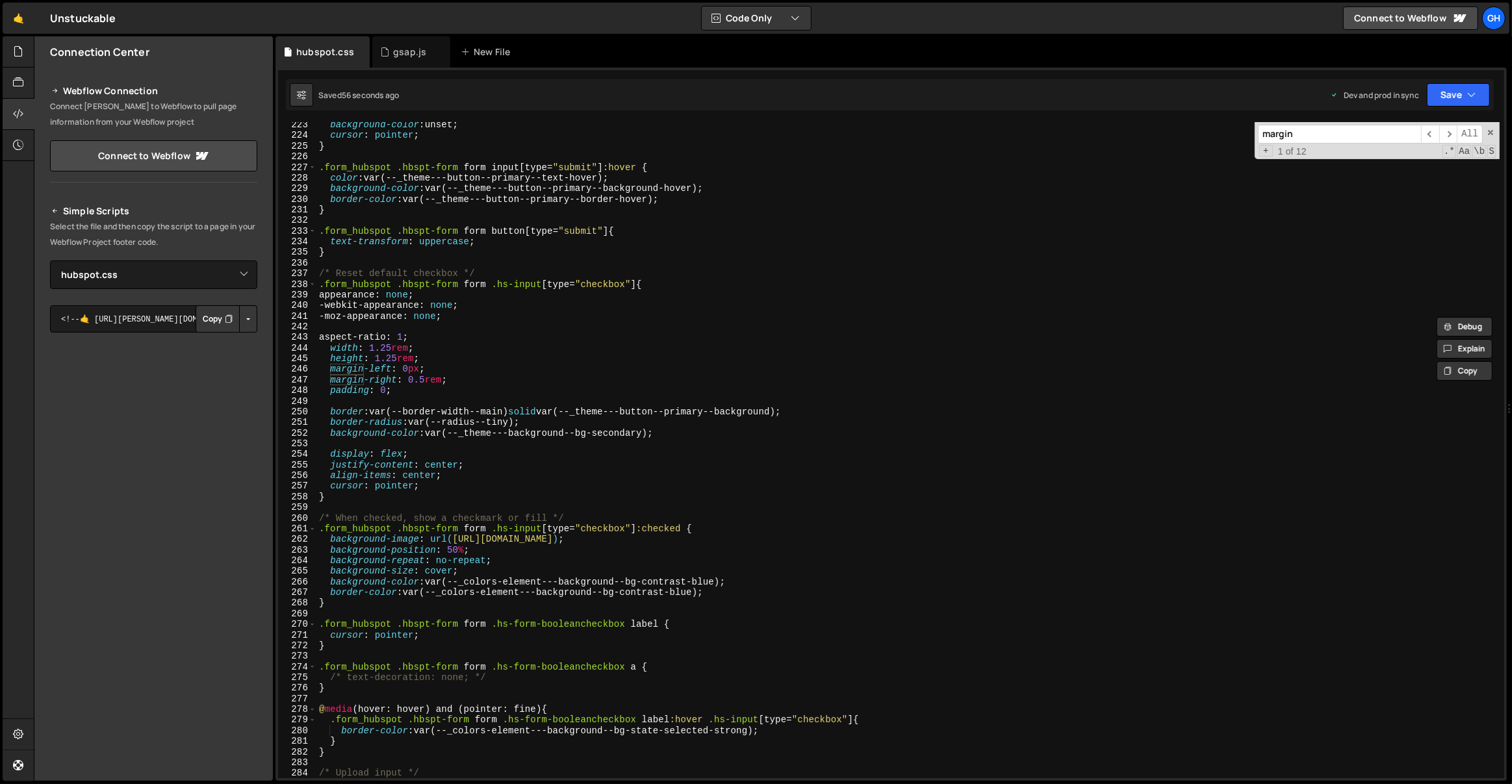
scroll to position [2373, 0]
type input "margin"
click at [1454, 134] on span "​" at bounding box center [1448, 134] width 18 height 19
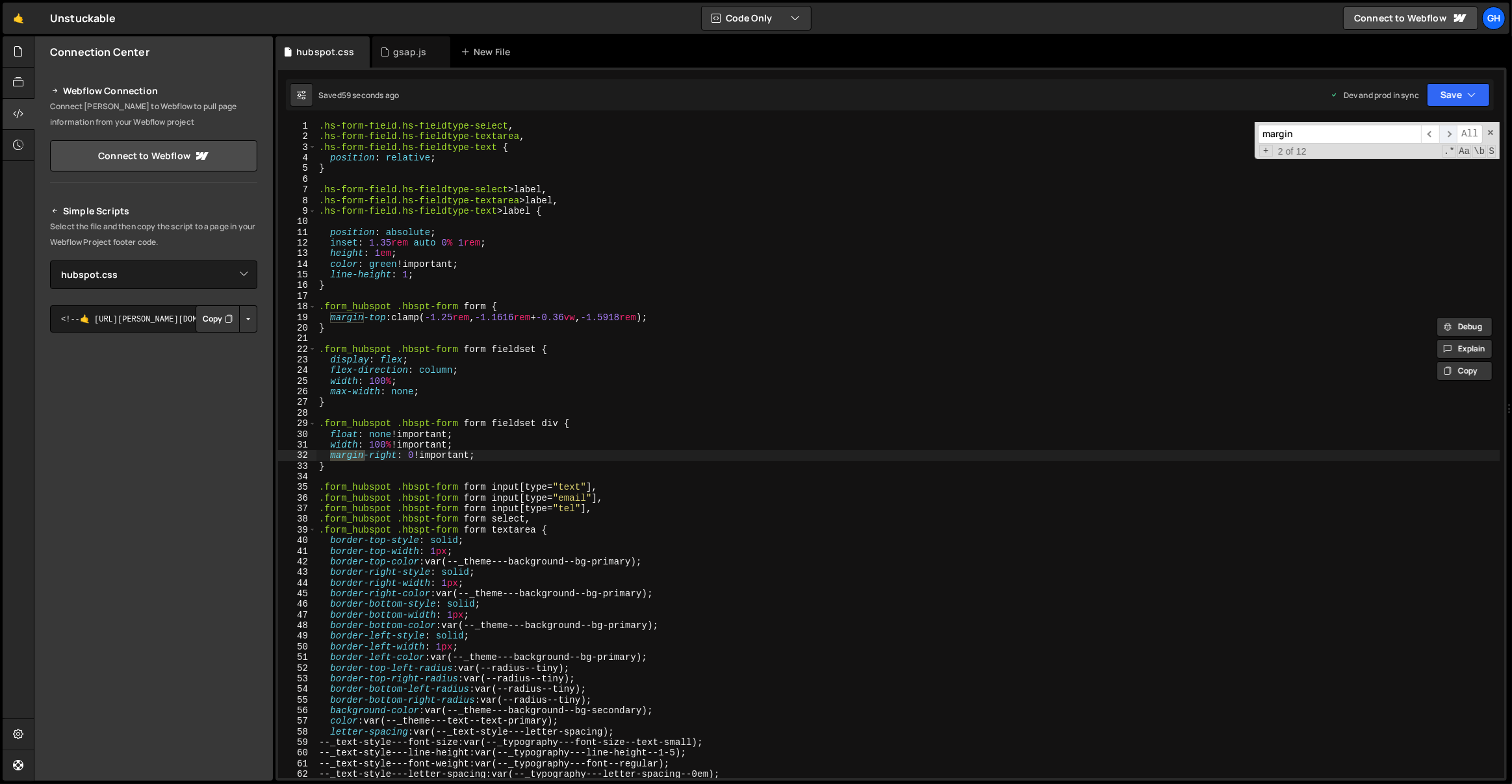
scroll to position [1, 0]
click at [1454, 134] on span "​" at bounding box center [1448, 134] width 18 height 19
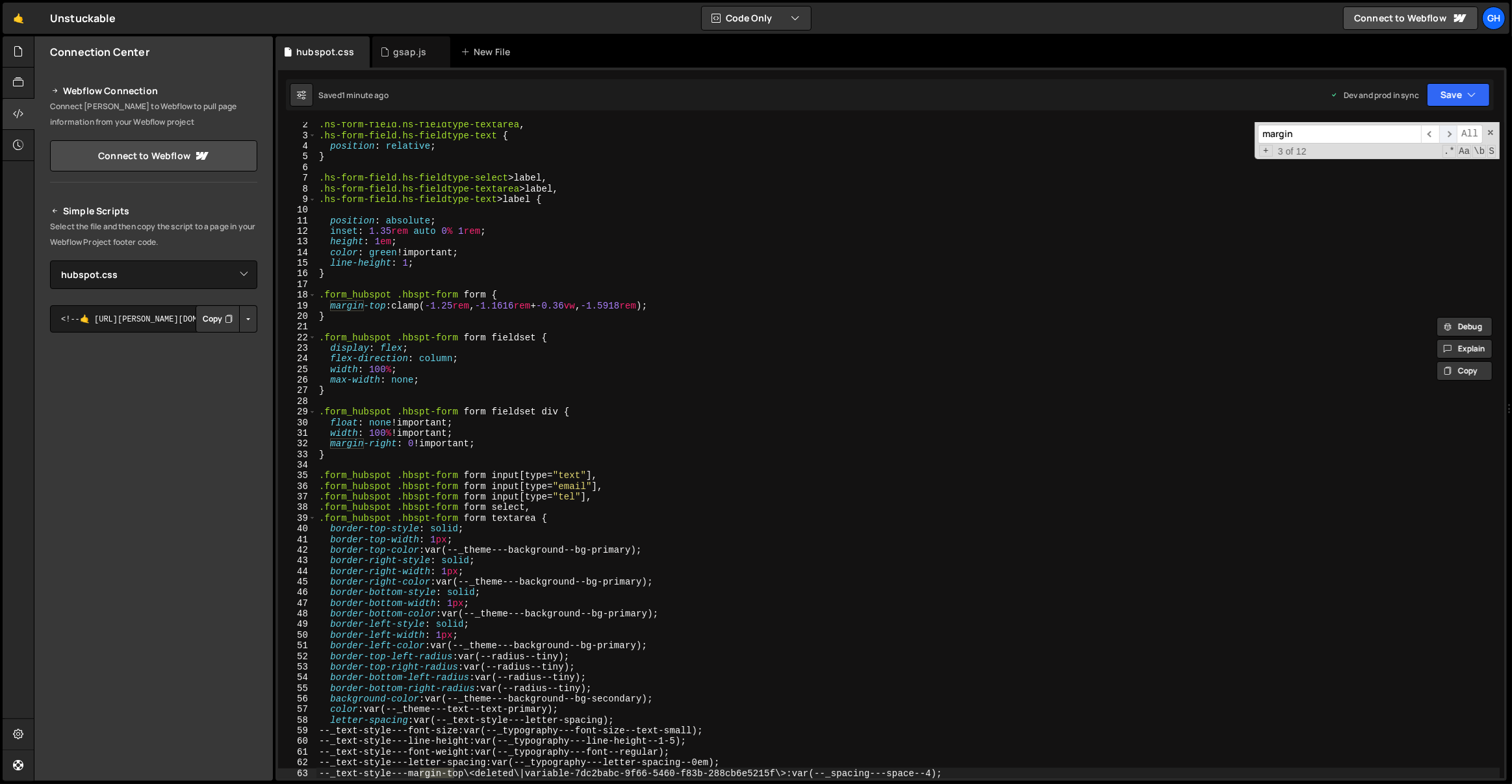
scroll to position [13, 0]
click at [1454, 134] on span "​" at bounding box center [1448, 134] width 18 height 19
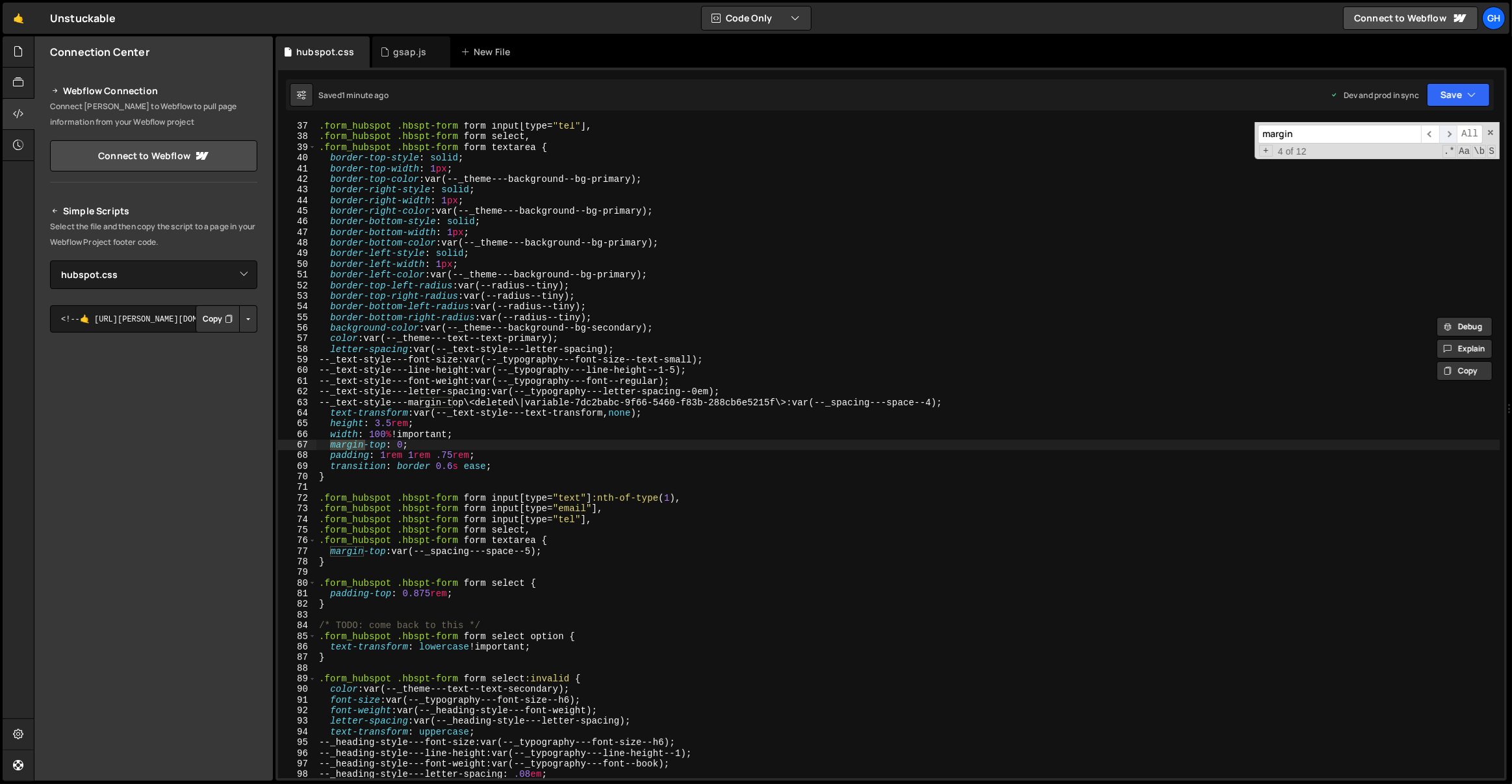
scroll to position [383, 0]
click at [1454, 134] on span "​" at bounding box center [1448, 134] width 18 height 19
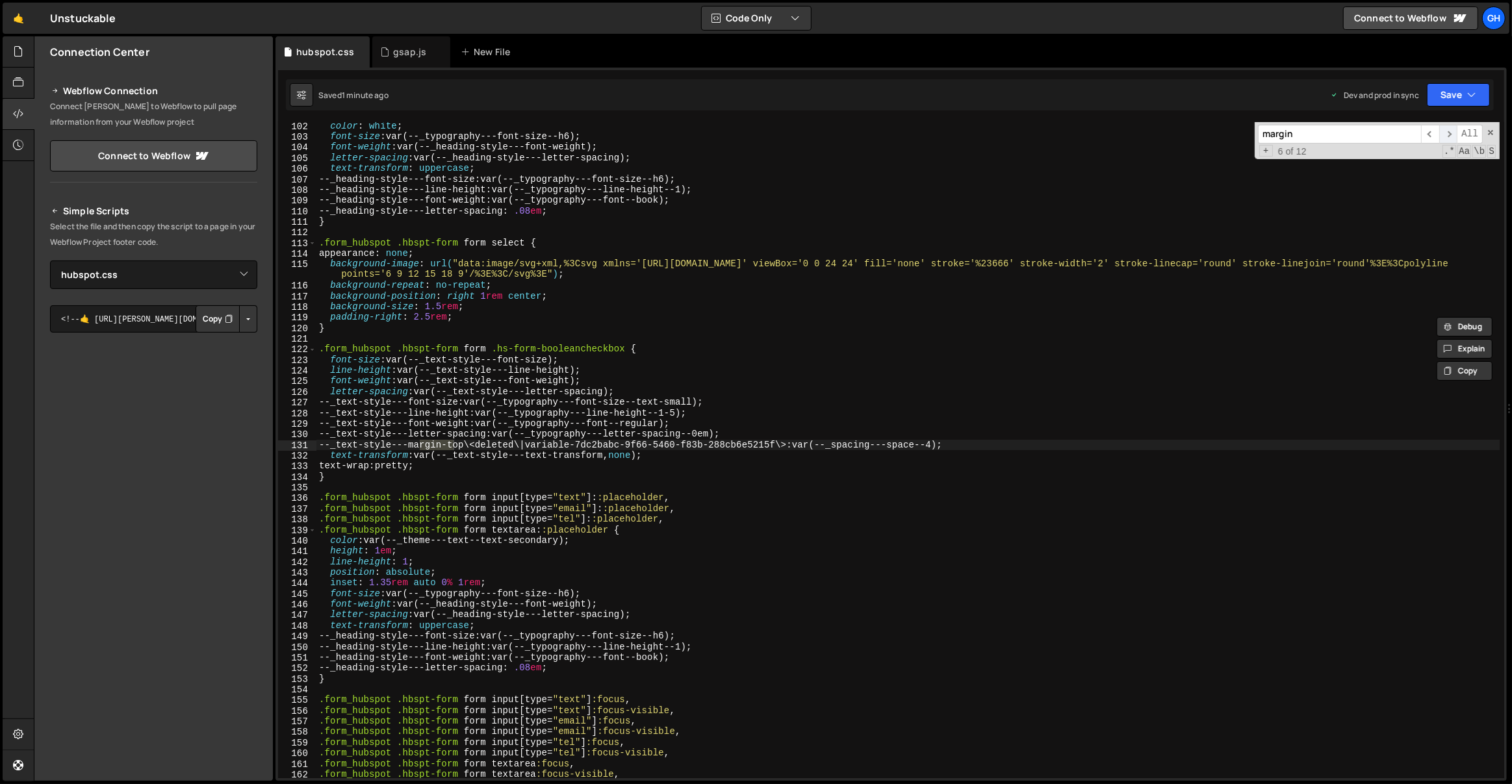
scroll to position [1075, 0]
click at [1454, 134] on span "​" at bounding box center [1448, 134] width 18 height 19
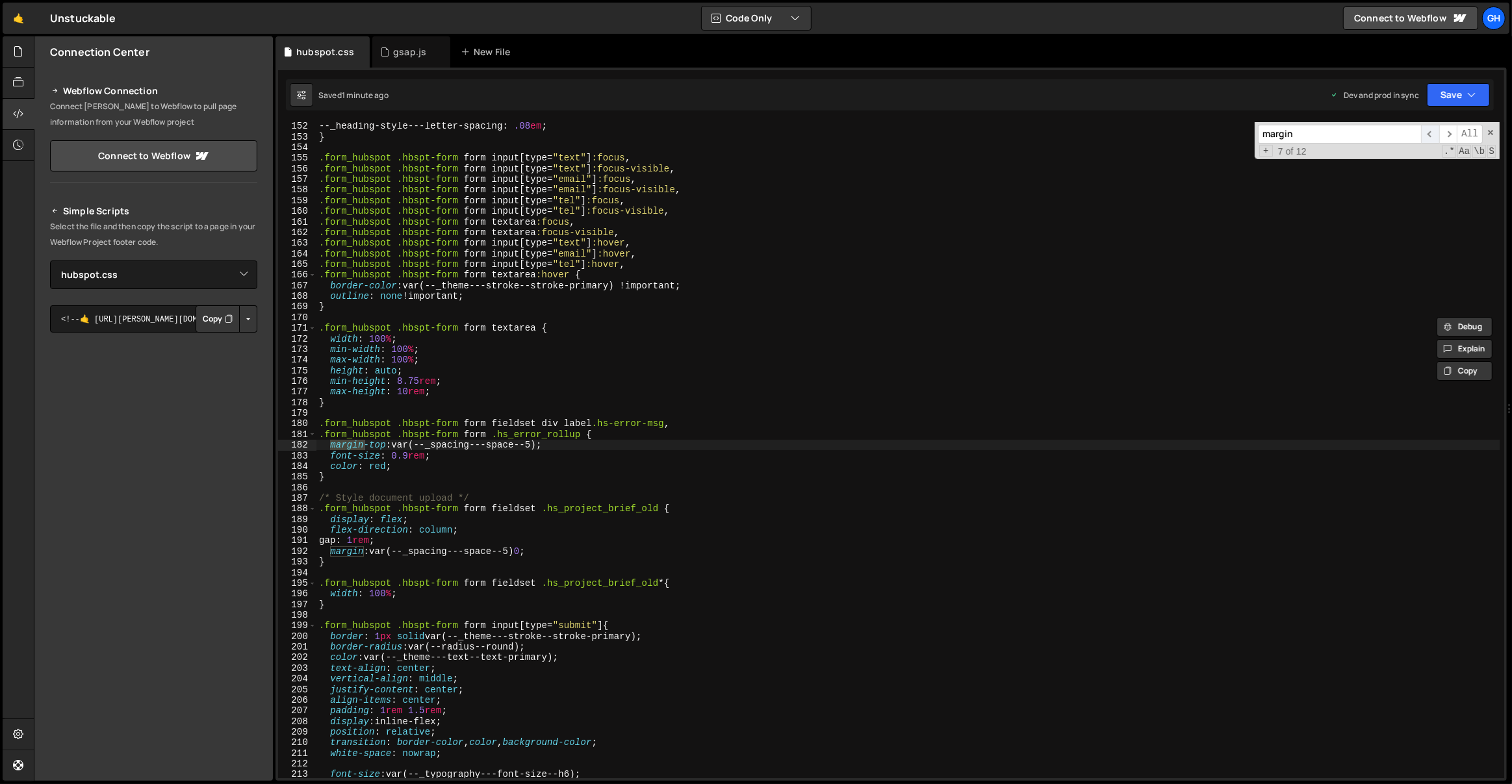
click at [1433, 134] on span "​" at bounding box center [1430, 134] width 18 height 19
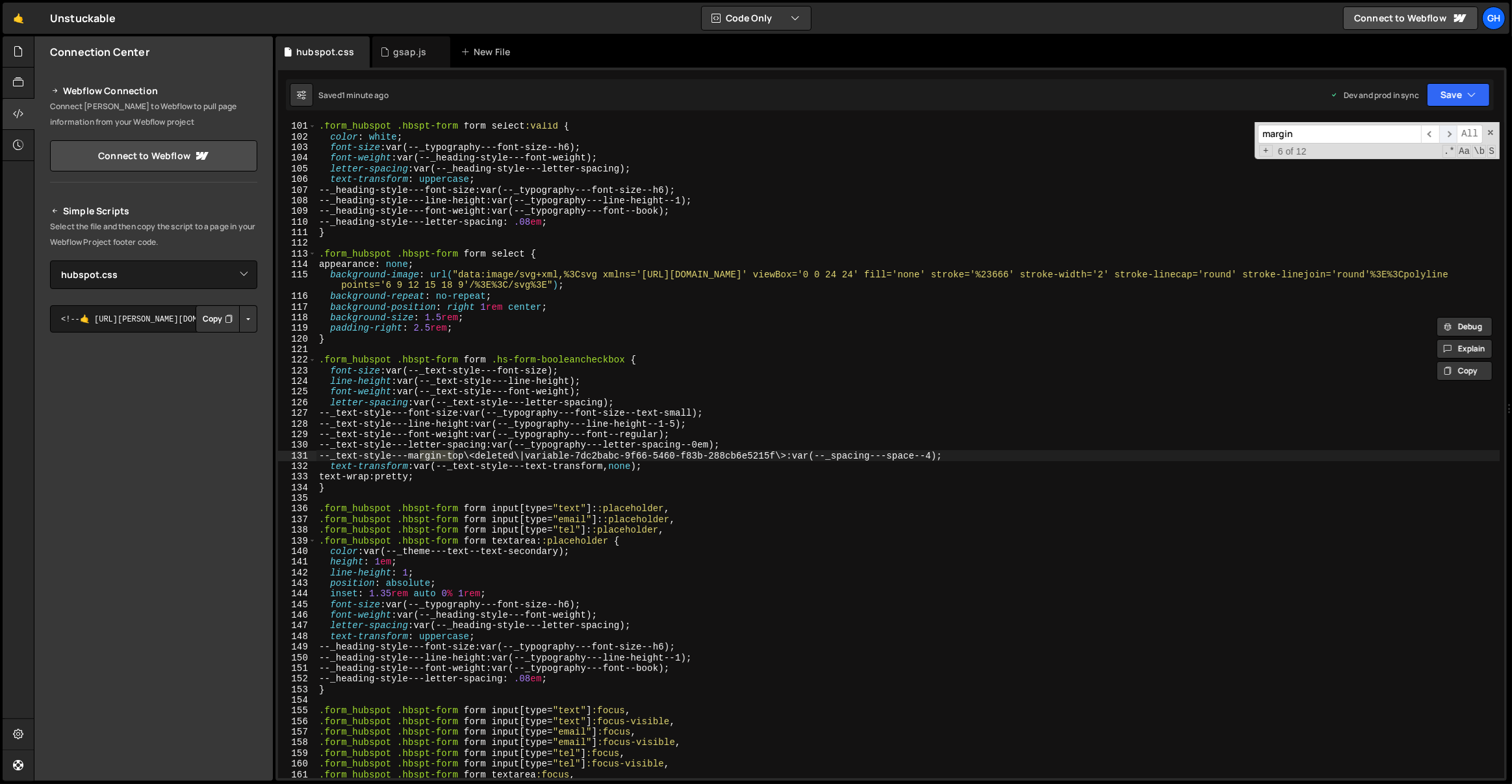
click at [1448, 134] on span "​" at bounding box center [1448, 134] width 18 height 19
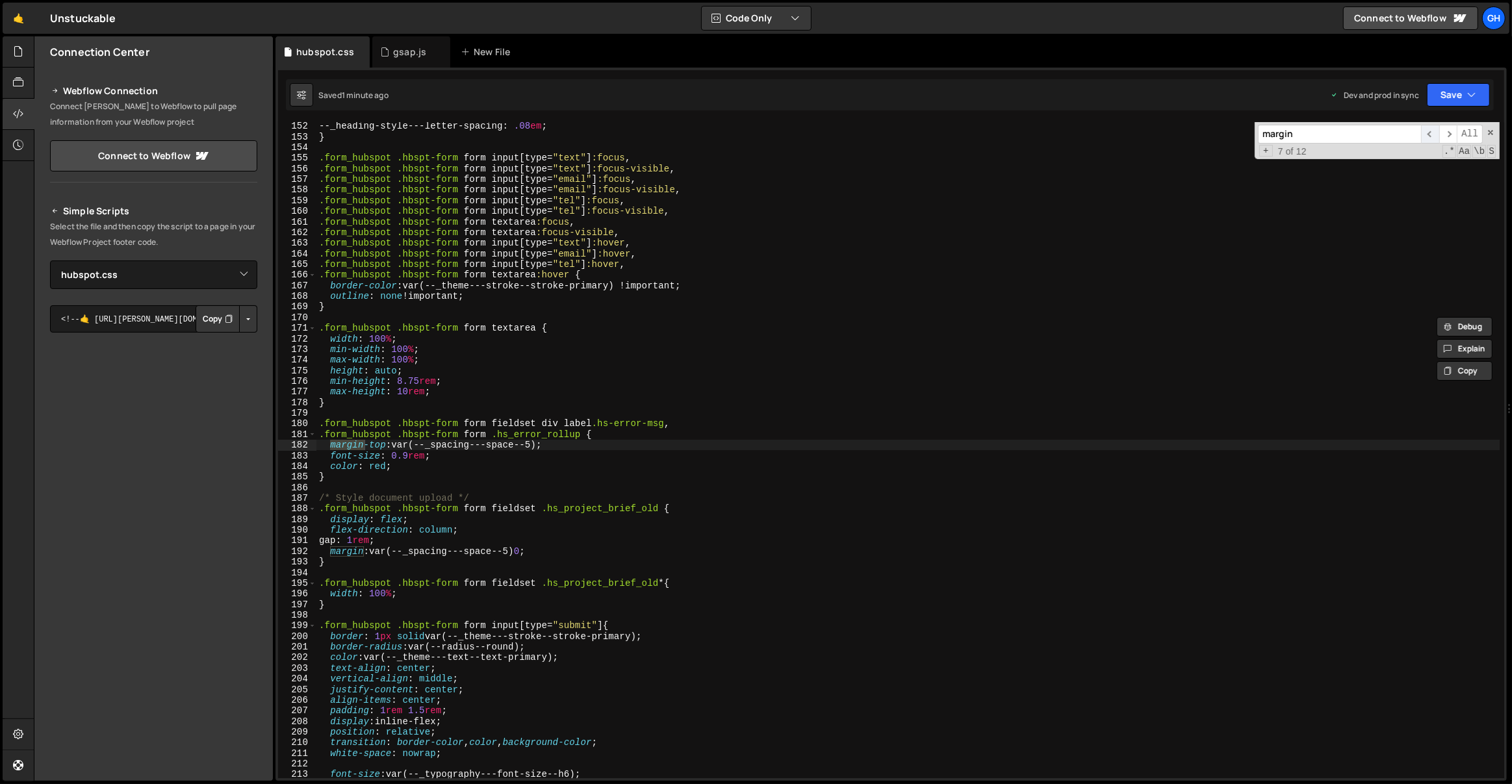
click at [1435, 133] on span "​" at bounding box center [1430, 134] width 18 height 19
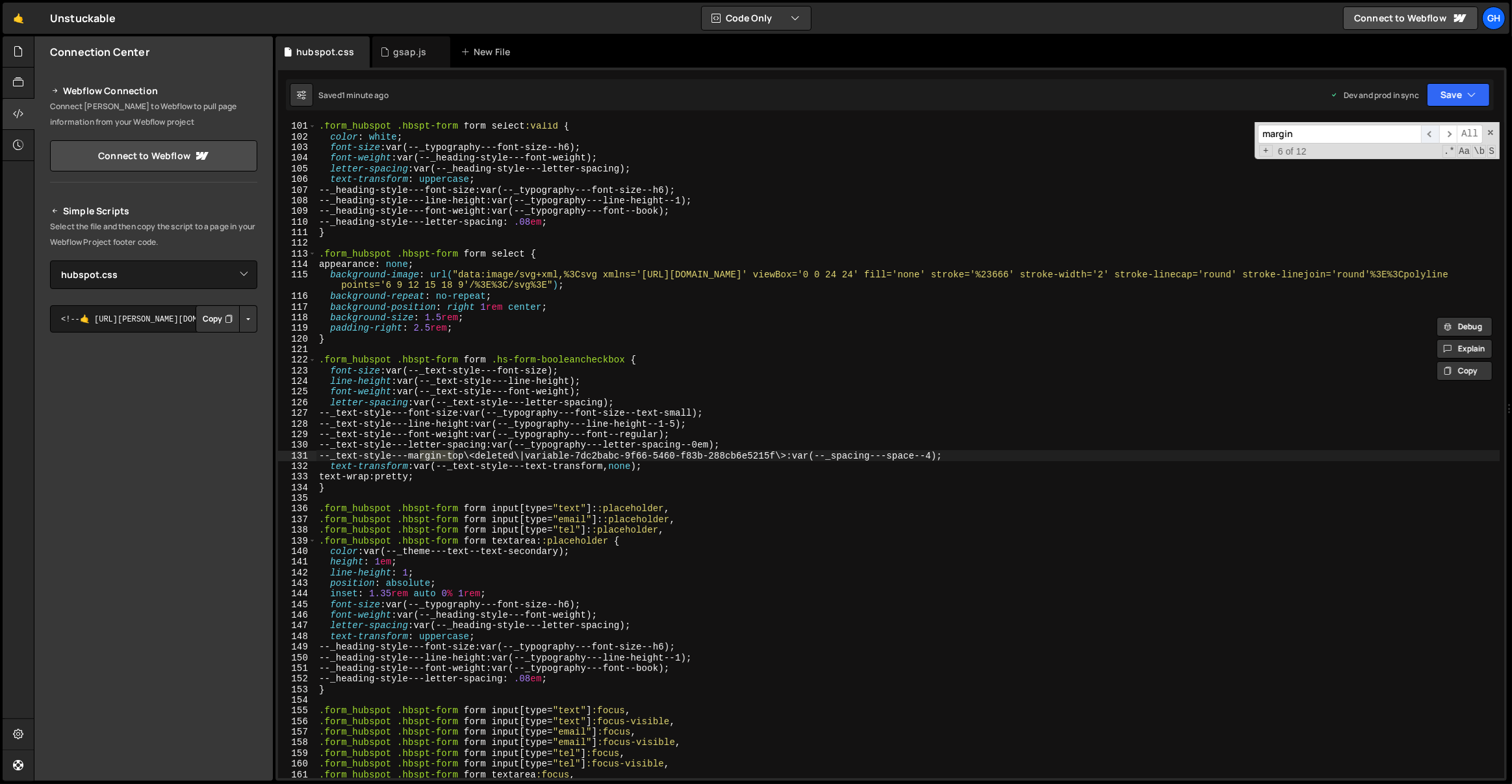
click at [1435, 133] on span "​" at bounding box center [1430, 134] width 18 height 19
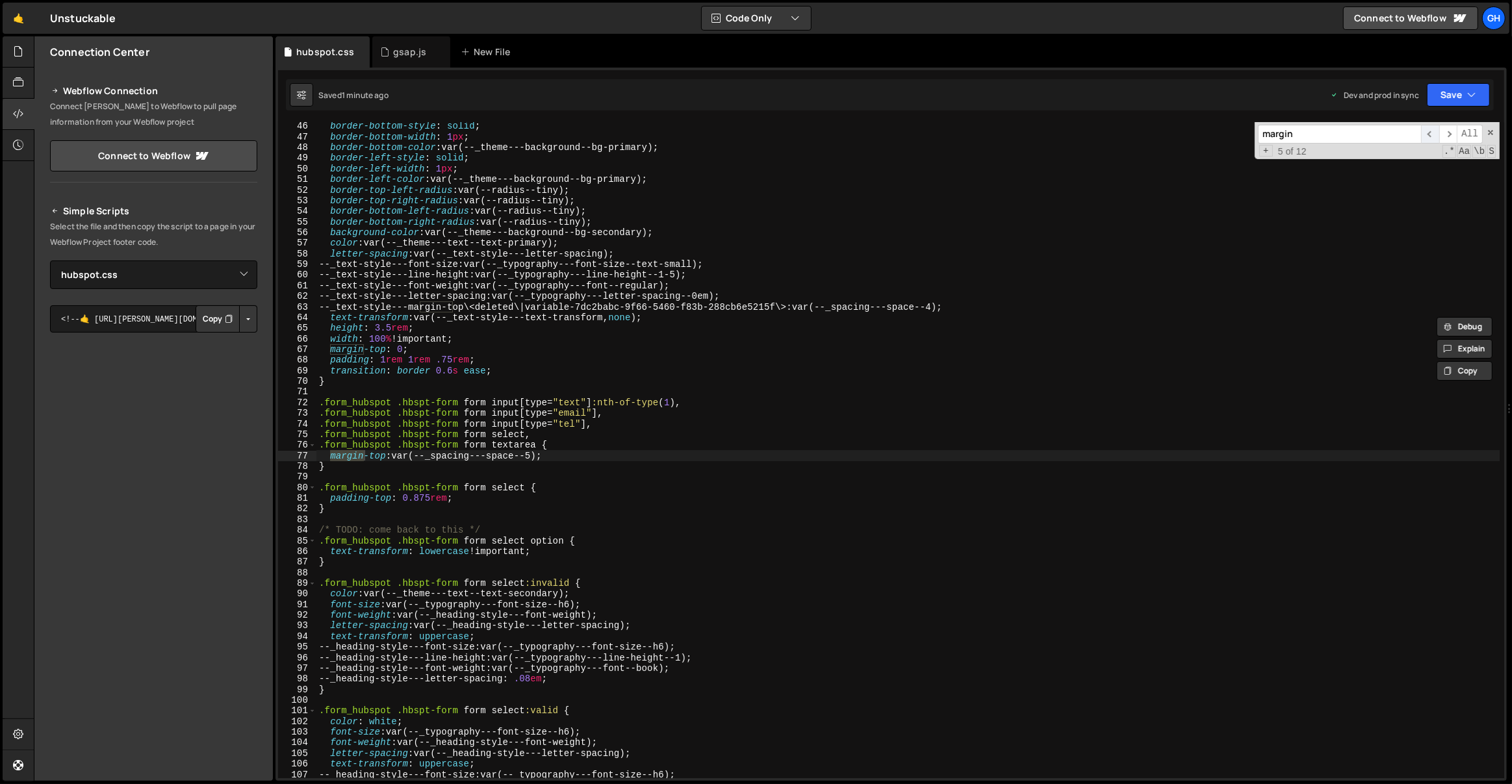
click at [1435, 132] on span "​" at bounding box center [1430, 134] width 18 height 19
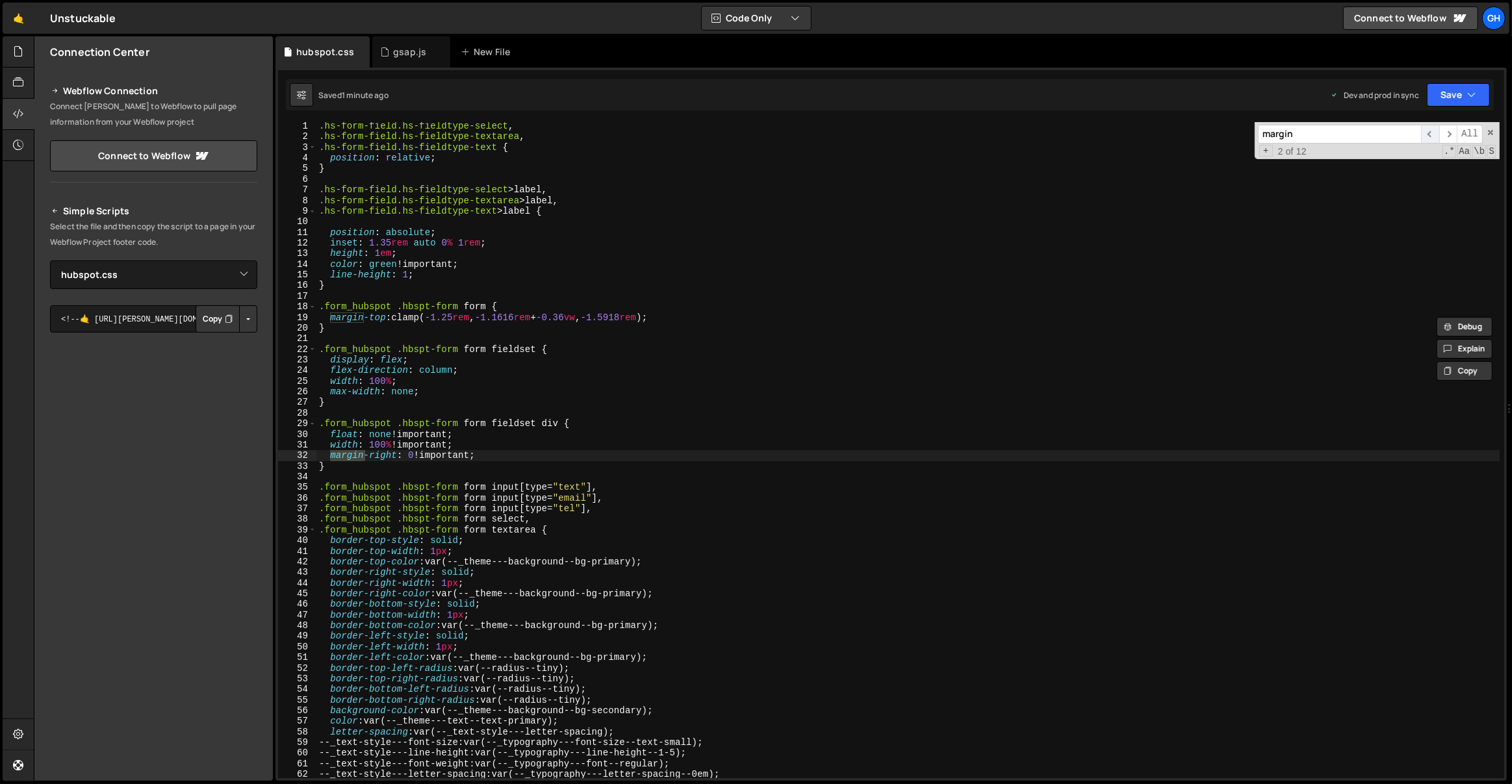
click at [1435, 132] on span "​" at bounding box center [1430, 134] width 18 height 19
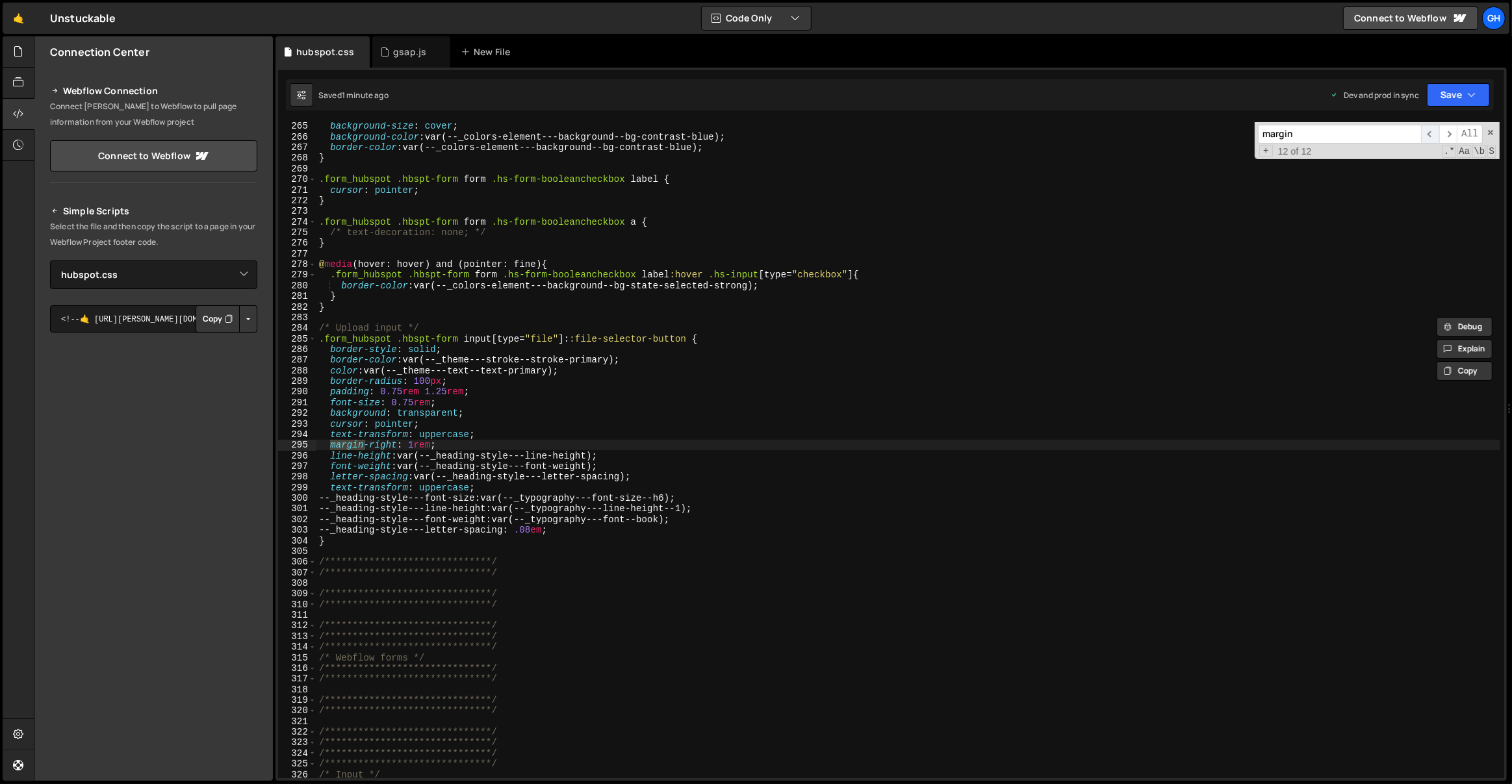
click at [1435, 132] on span "​" at bounding box center [1430, 134] width 18 height 19
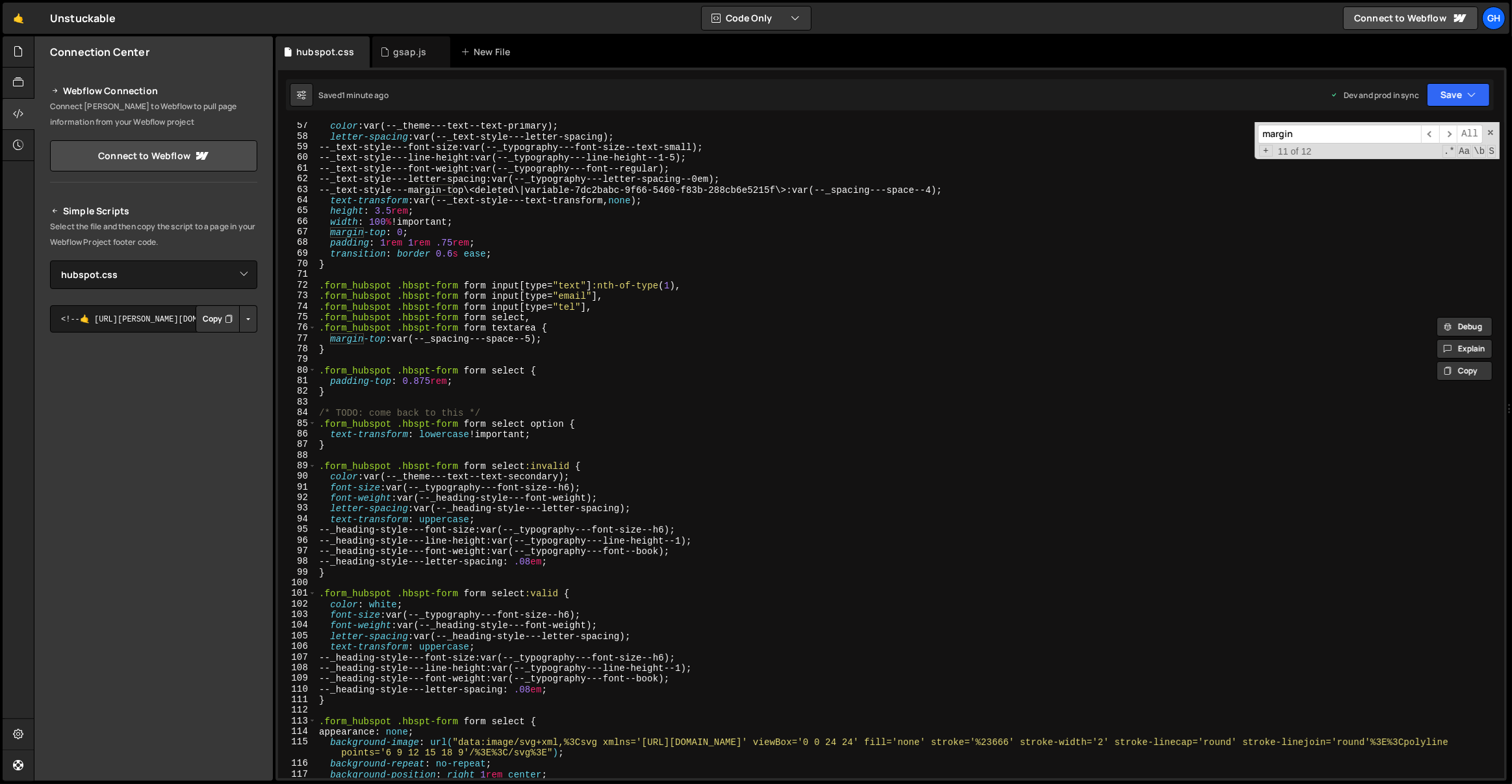
scroll to position [0, 0]
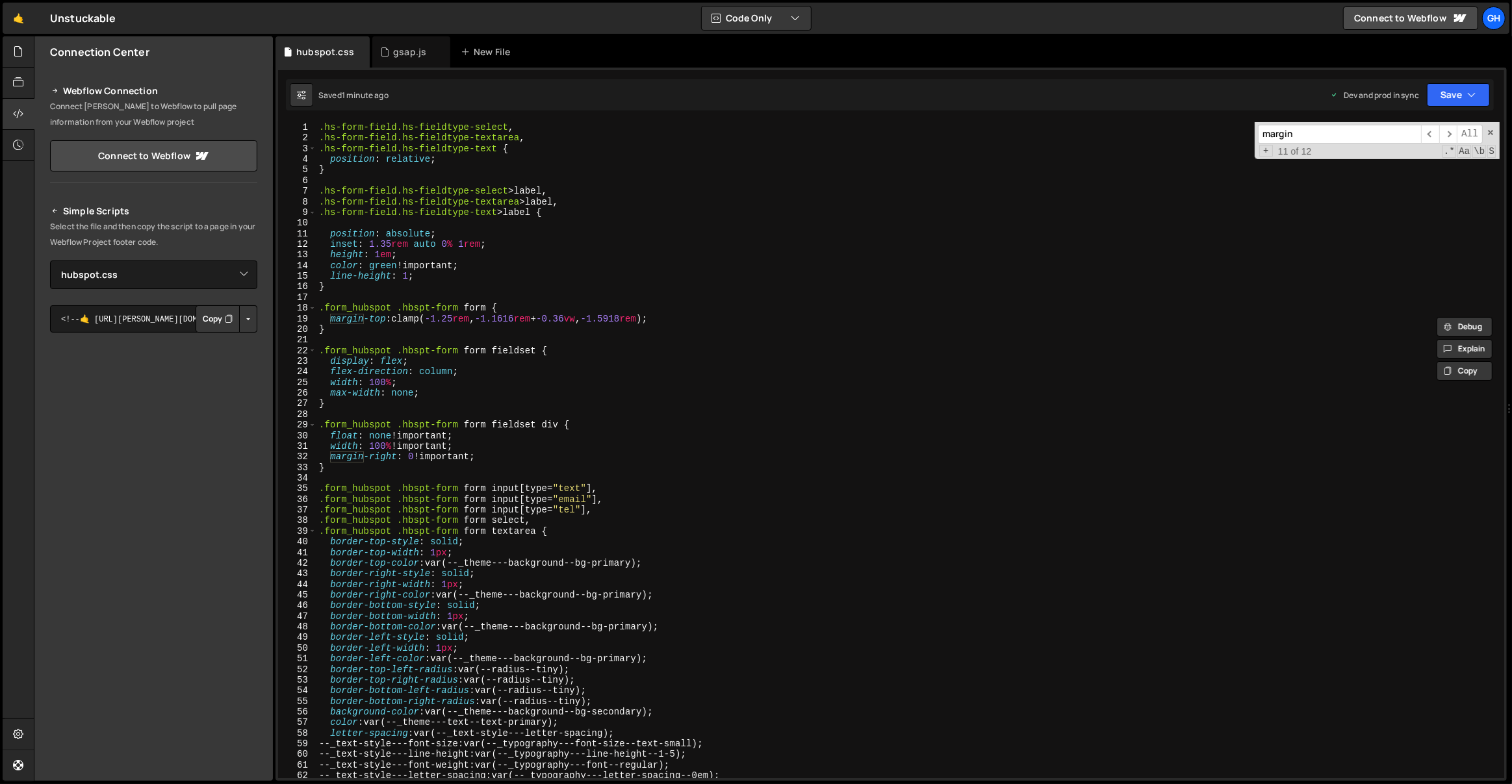
click at [386, 236] on div ".hs-form-field.hs-fieldtype-select , .hs-form-field.hs-fieldtype-textarea , .hs…" at bounding box center [908, 462] width 1184 height 678
click at [502, 238] on div ".hs-form-field.hs-fieldtype-select , .hs-form-field.hs-fieldtype-textarea , .hs…" at bounding box center [908, 462] width 1184 height 678
type textarea "position: absolute;"
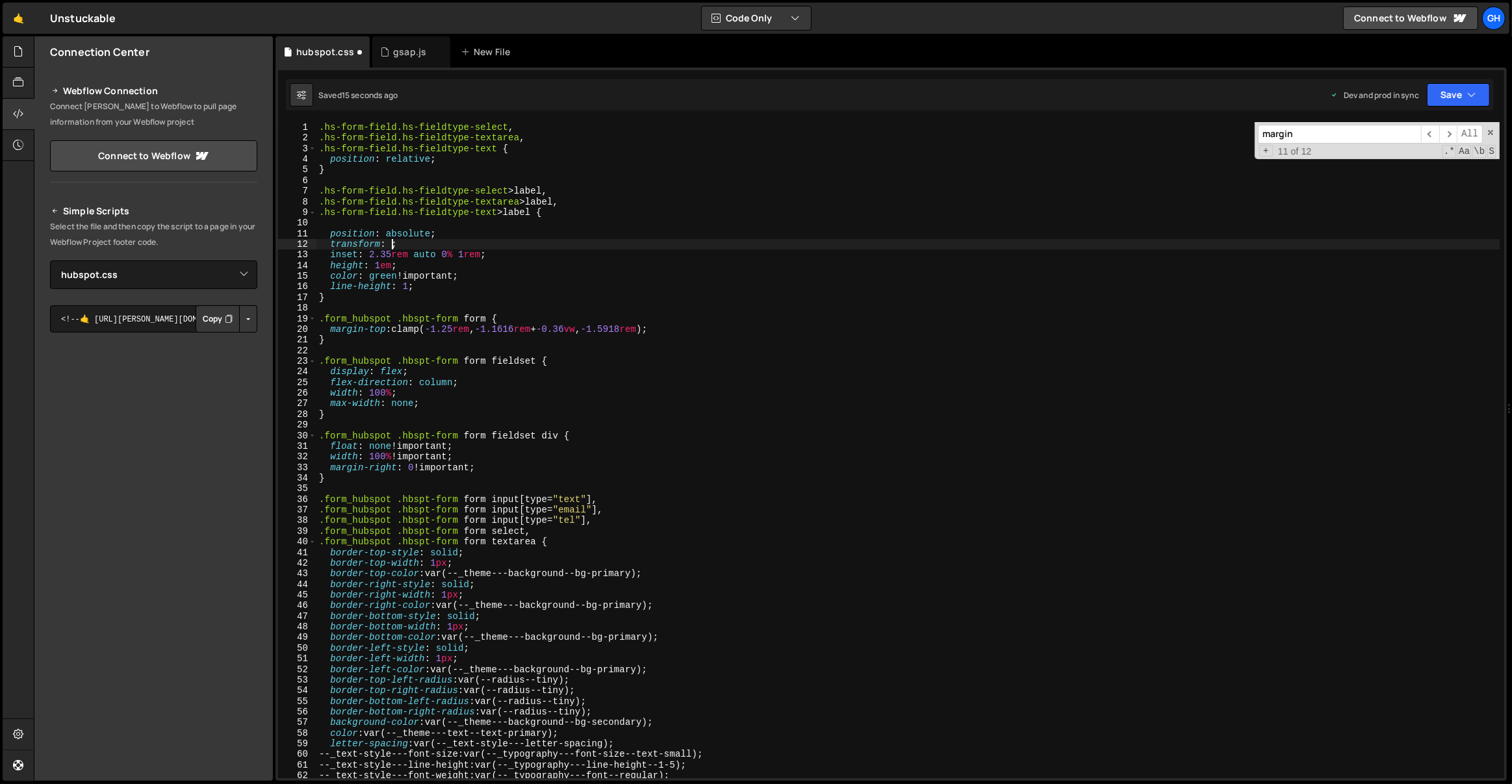
scroll to position [0, 5]
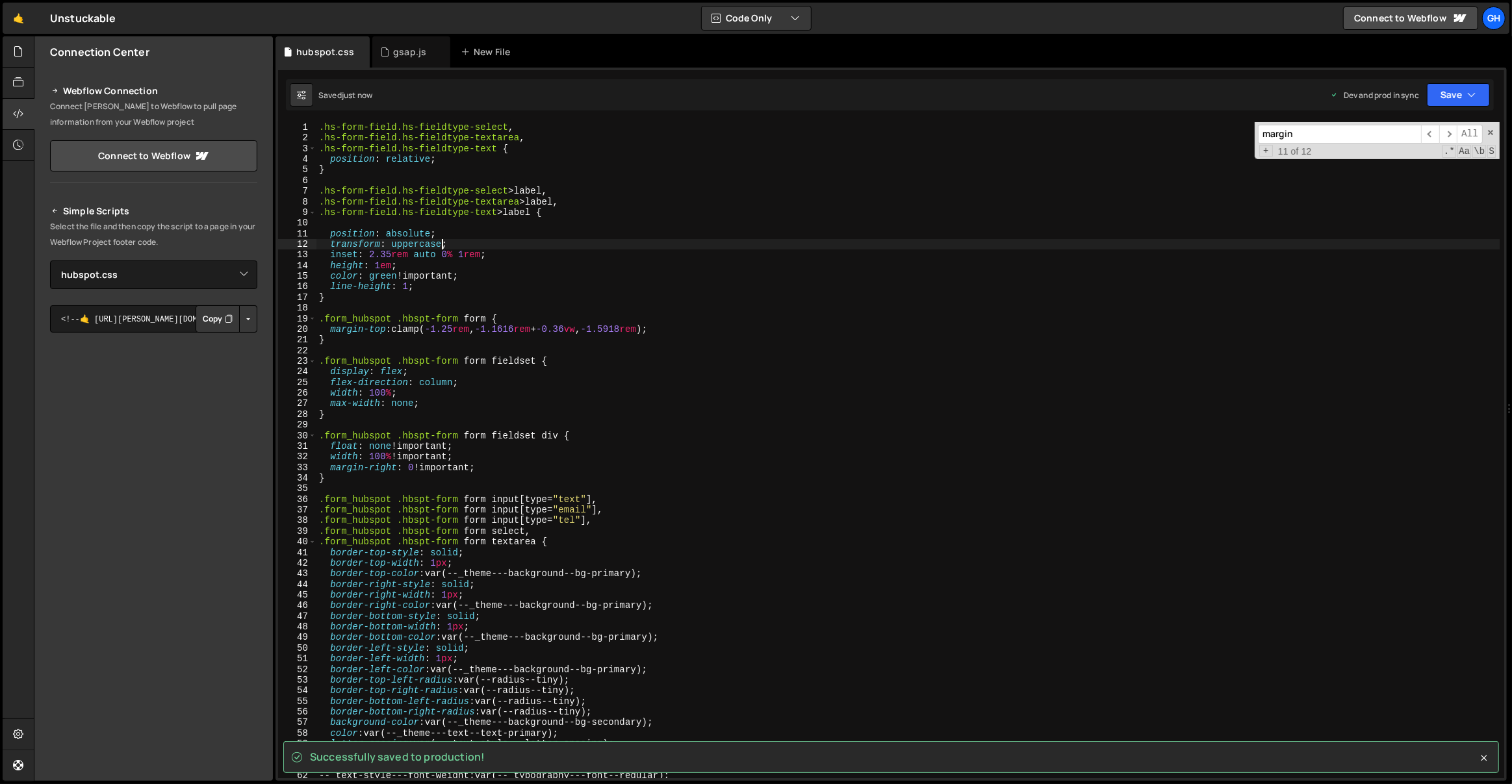
click at [381, 251] on div ".hs-form-field.hs-fieldtype-select , .hs-form-field.hs-fieldtype-textarea , .hs…" at bounding box center [908, 462] width 1184 height 678
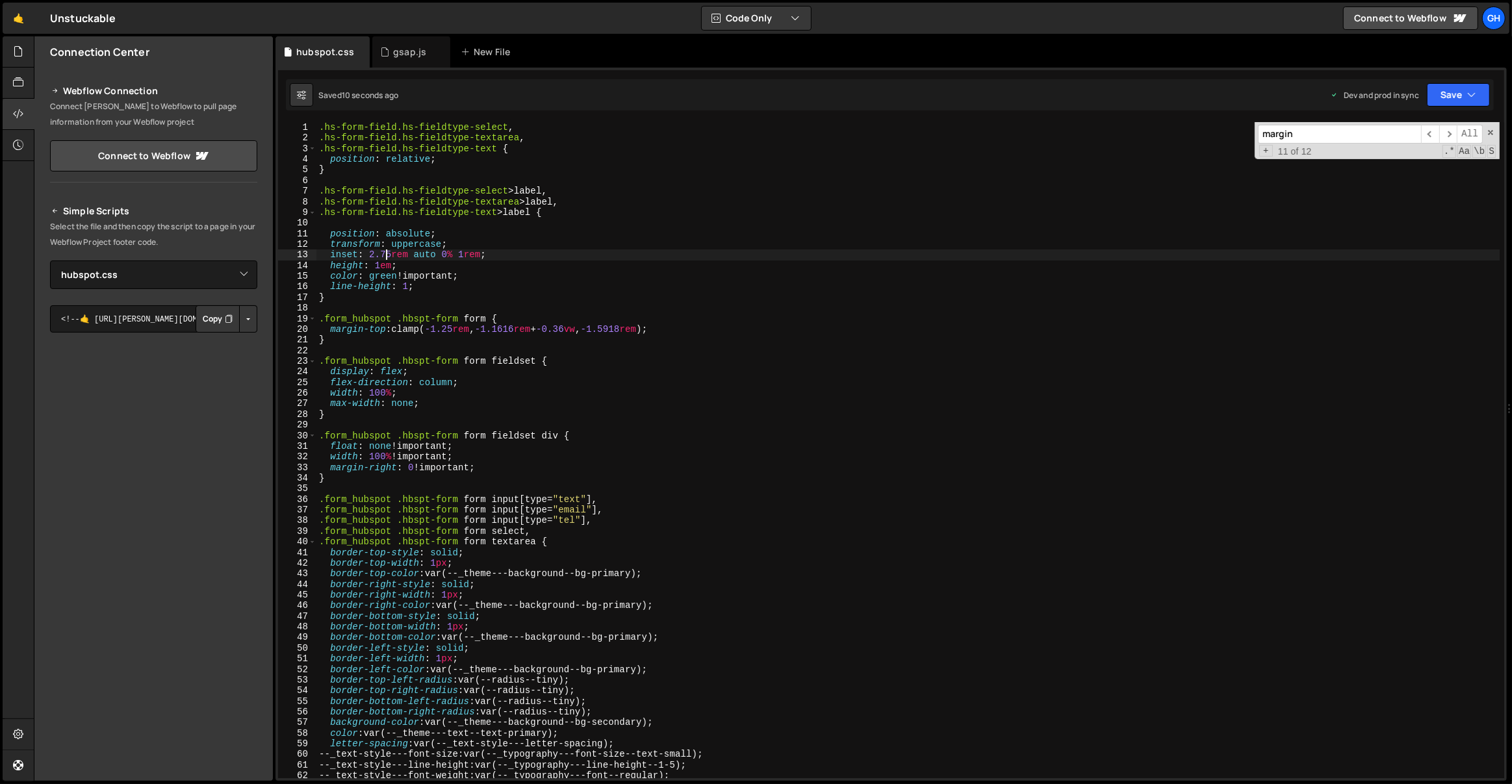
click at [366, 300] on div ".hs-form-field.hs-fieldtype-select , .hs-form-field.hs-fieldtype-textarea , .hs…" at bounding box center [908, 462] width 1184 height 678
type textarea "}"
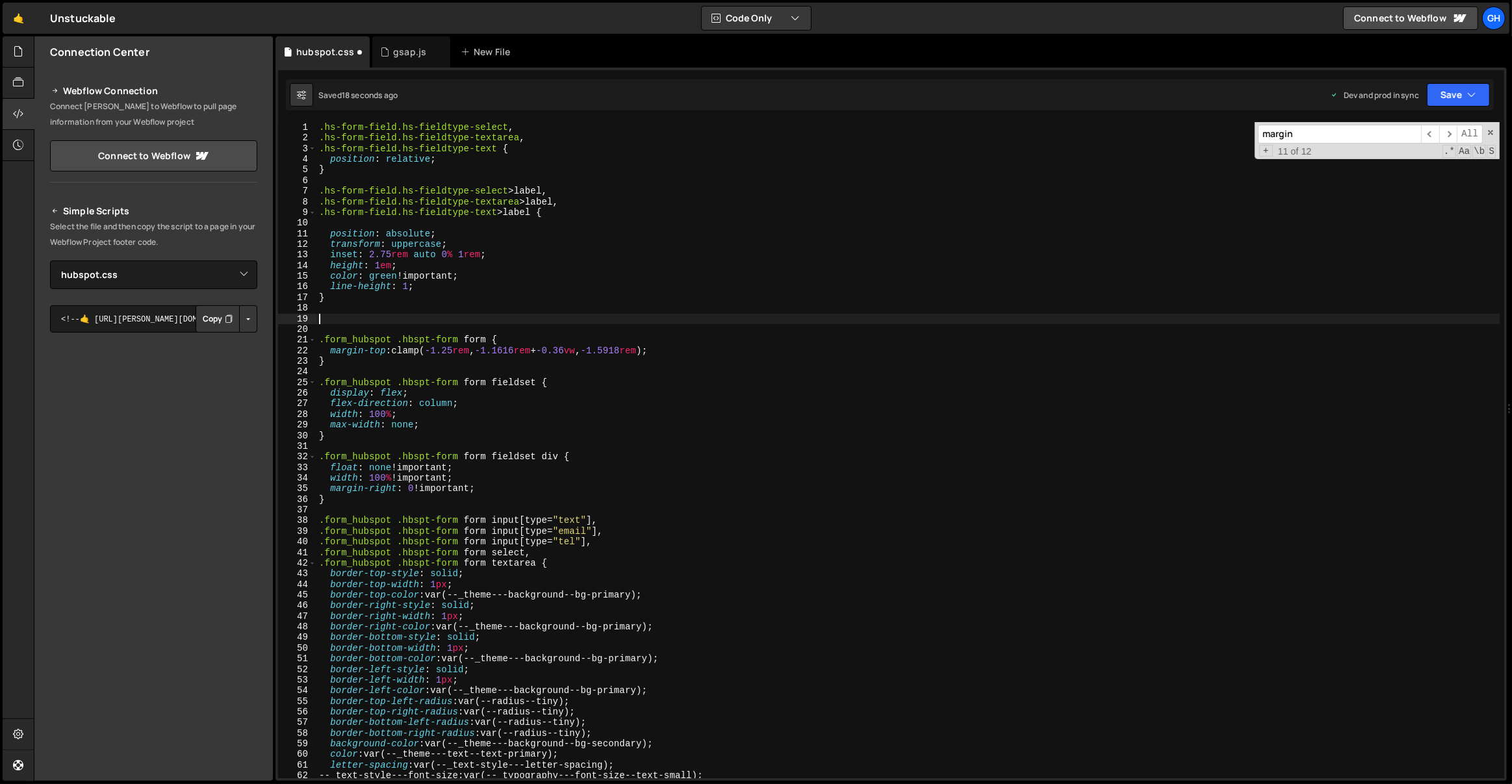
click at [398, 191] on div ".hs-form-field.hs-fieldtype-select , .hs-form-field.hs-fieldtype-textarea , .hs…" at bounding box center [908, 462] width 1184 height 678
type textarea ".hs-form-field.hs-fieldtype-select>label,"
click at [345, 311] on div ".hs-form-field.hs-fieldtype-select , .hs-form-field.hs-fieldtype-textarea , .hs…" at bounding box center [908, 462] width 1184 height 678
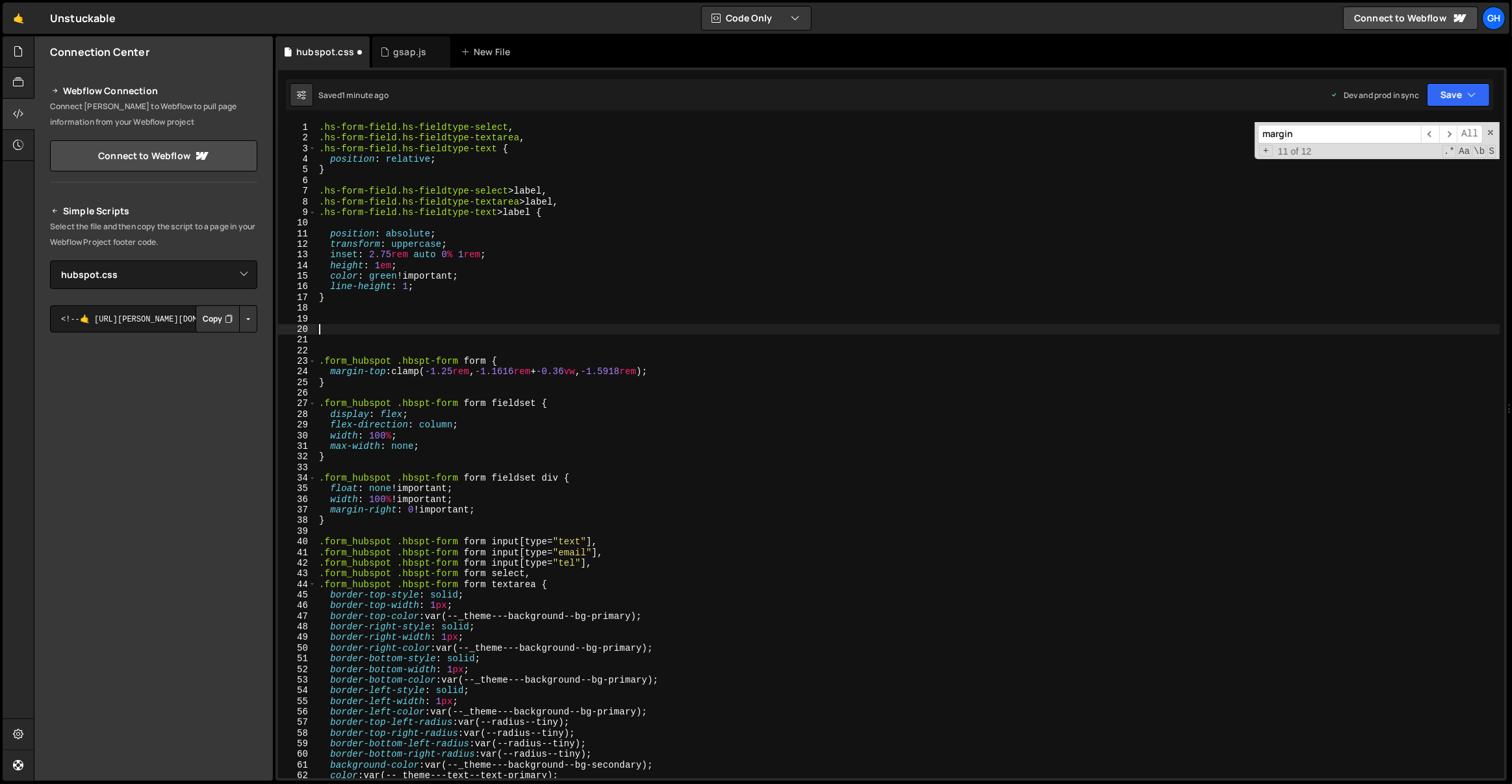
paste textarea "}"
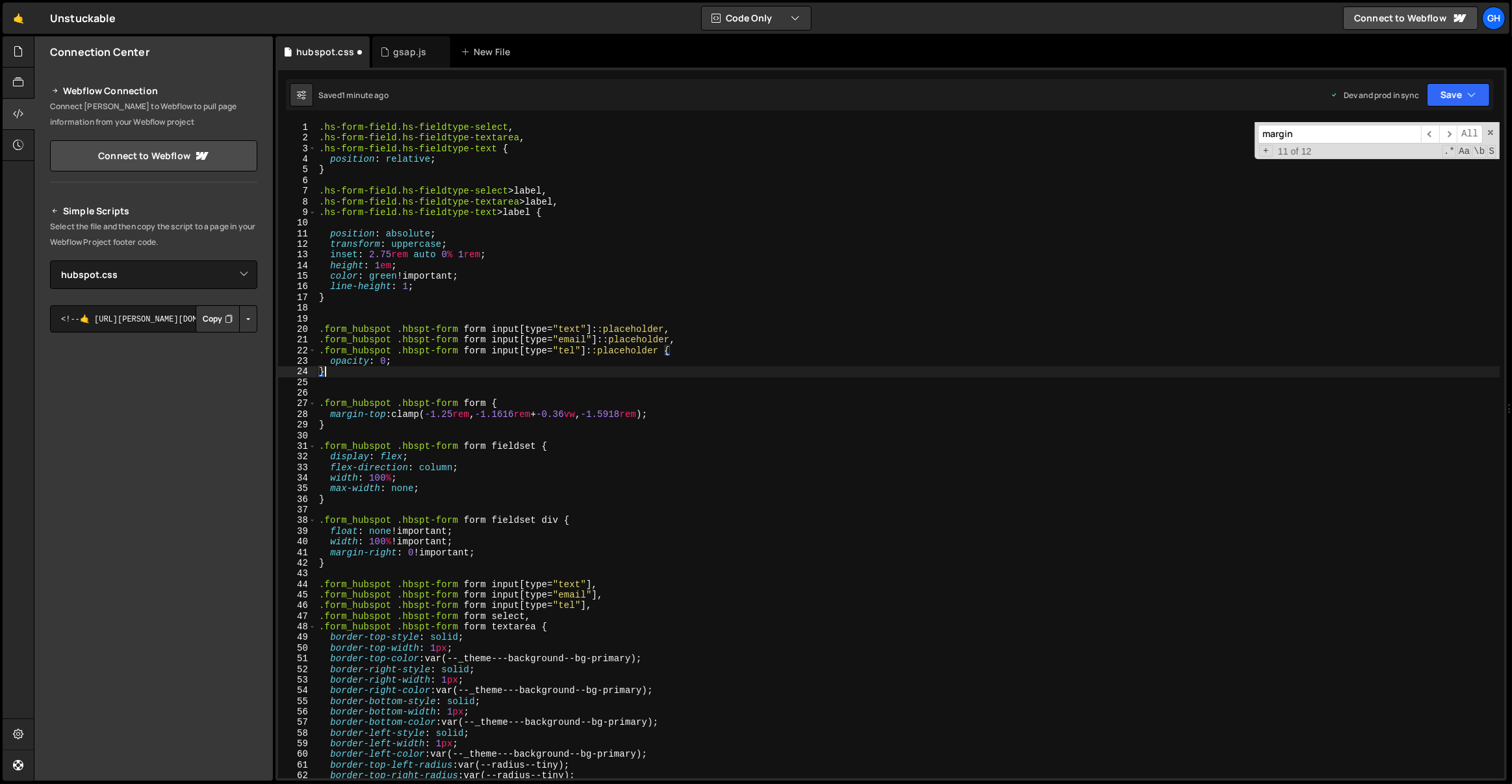
type textarea "}"
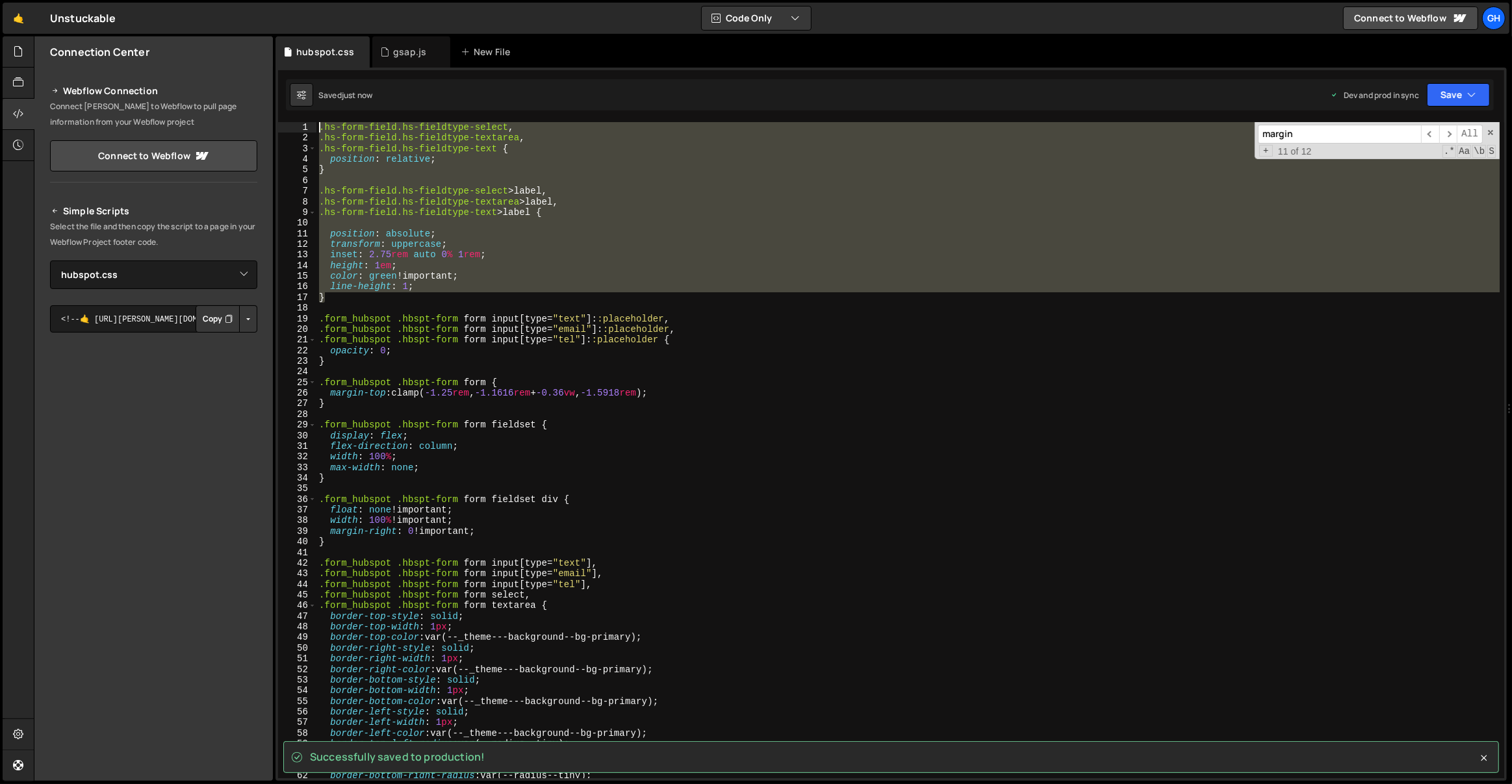
drag, startPoint x: 348, startPoint y: 298, endPoint x: 314, endPoint y: 128, distance: 173.4
click at [314, 128] on div ".hs-form-field.hs-fieldtype-select, 1 2 3 4 5 6 7 8 9 10 11 12 13 14 15 16 17 1…" at bounding box center [891, 450] width 1226 height 656
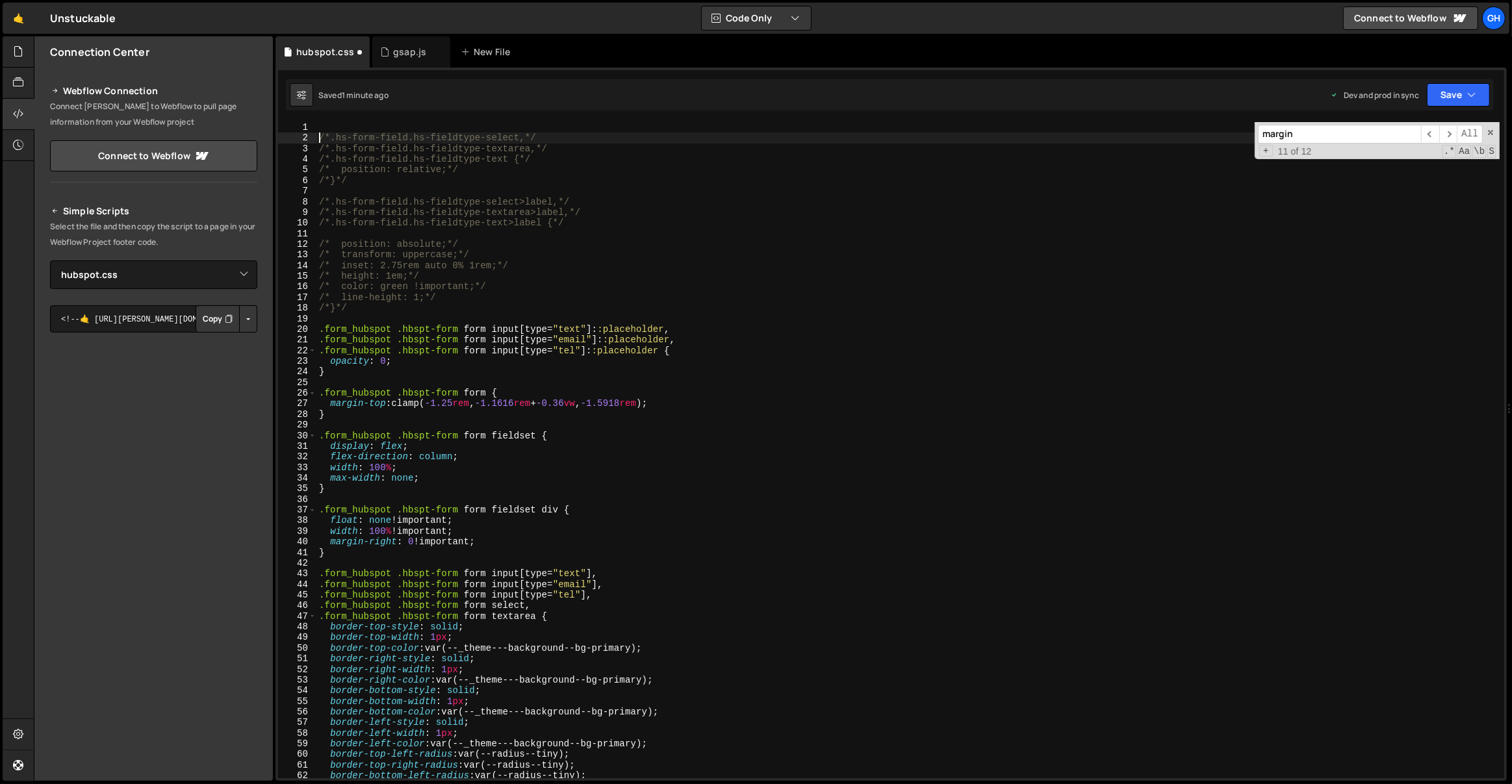
type textarea "/*.hs-form-field.hs-fieldtype-select,*/"
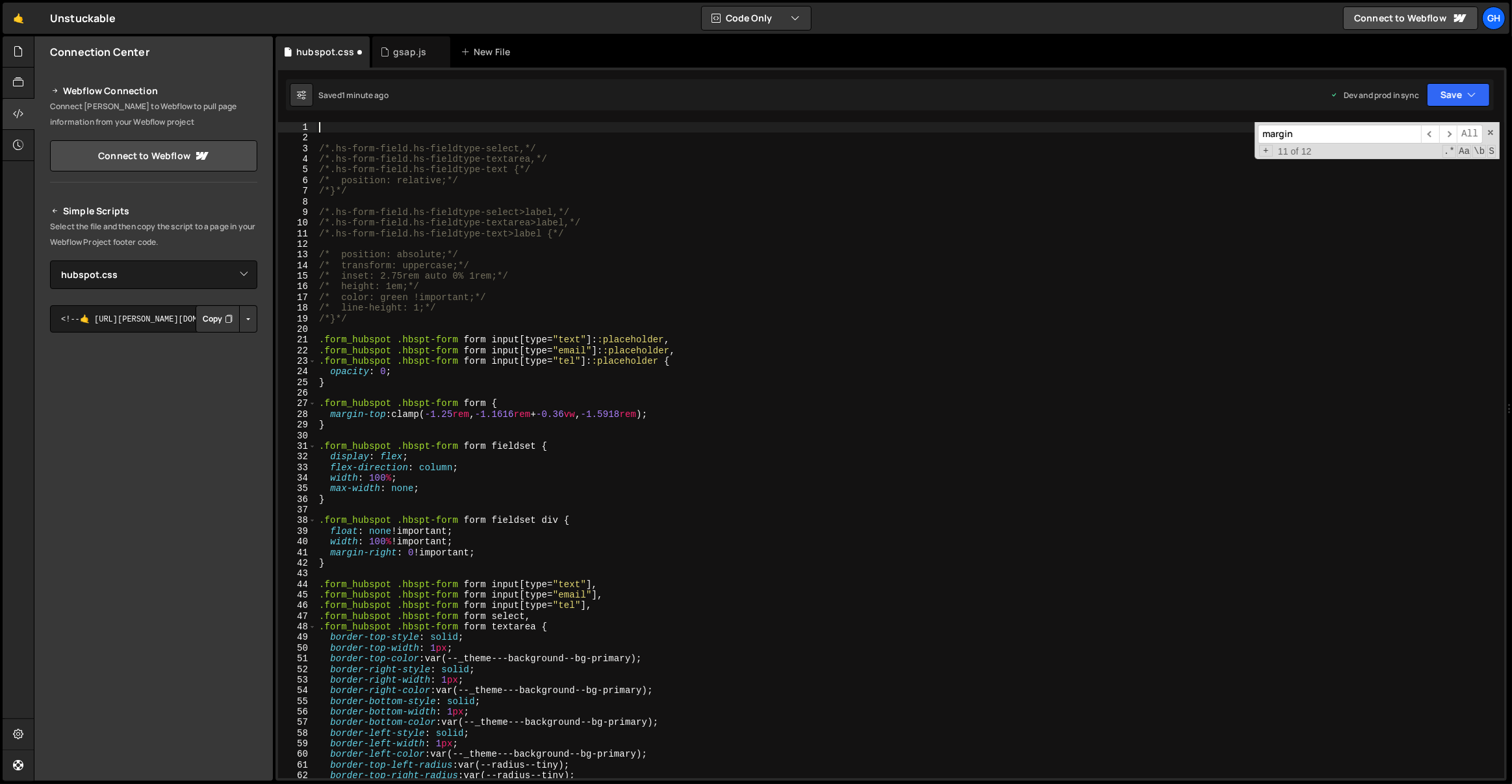
paste textarea "}"
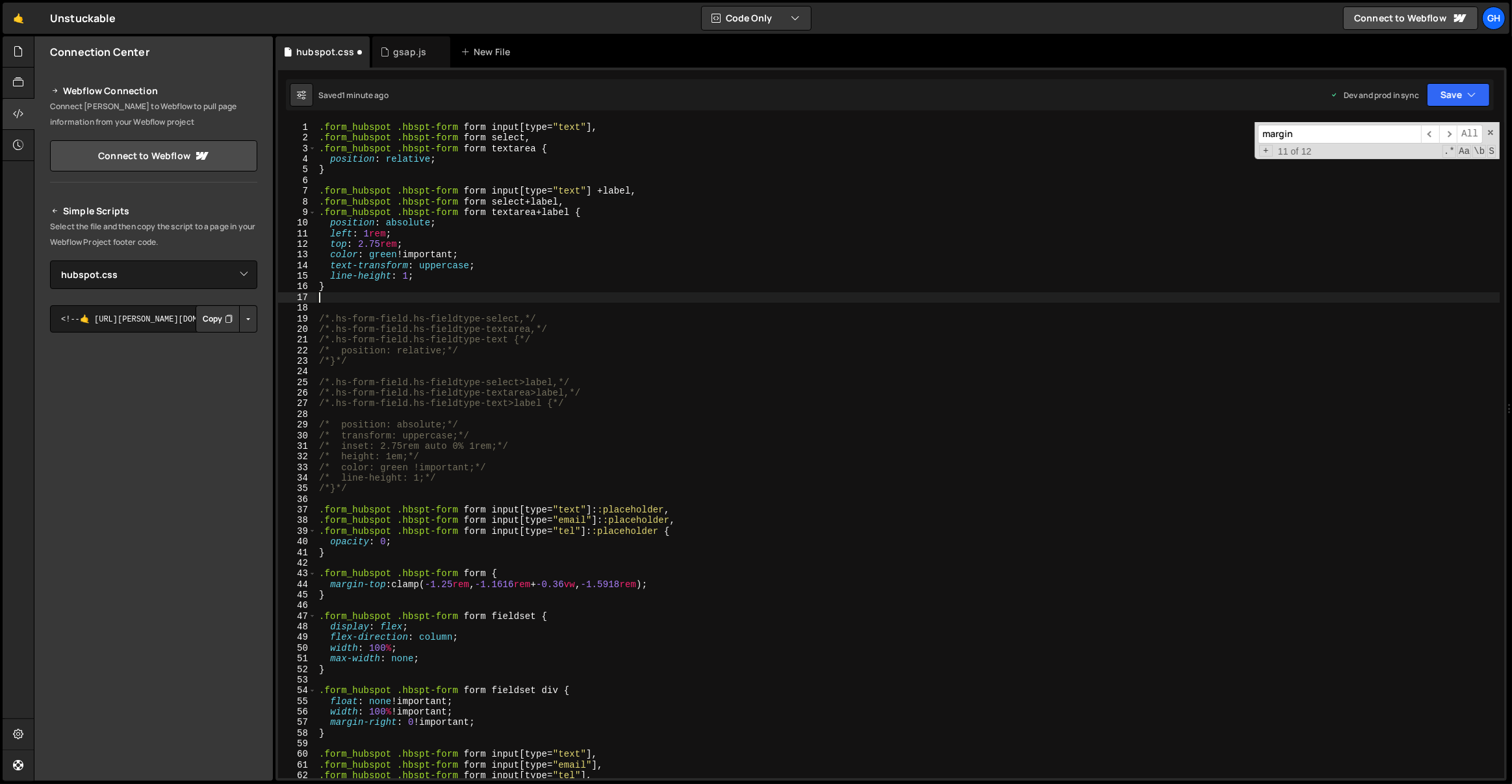
type textarea "}"
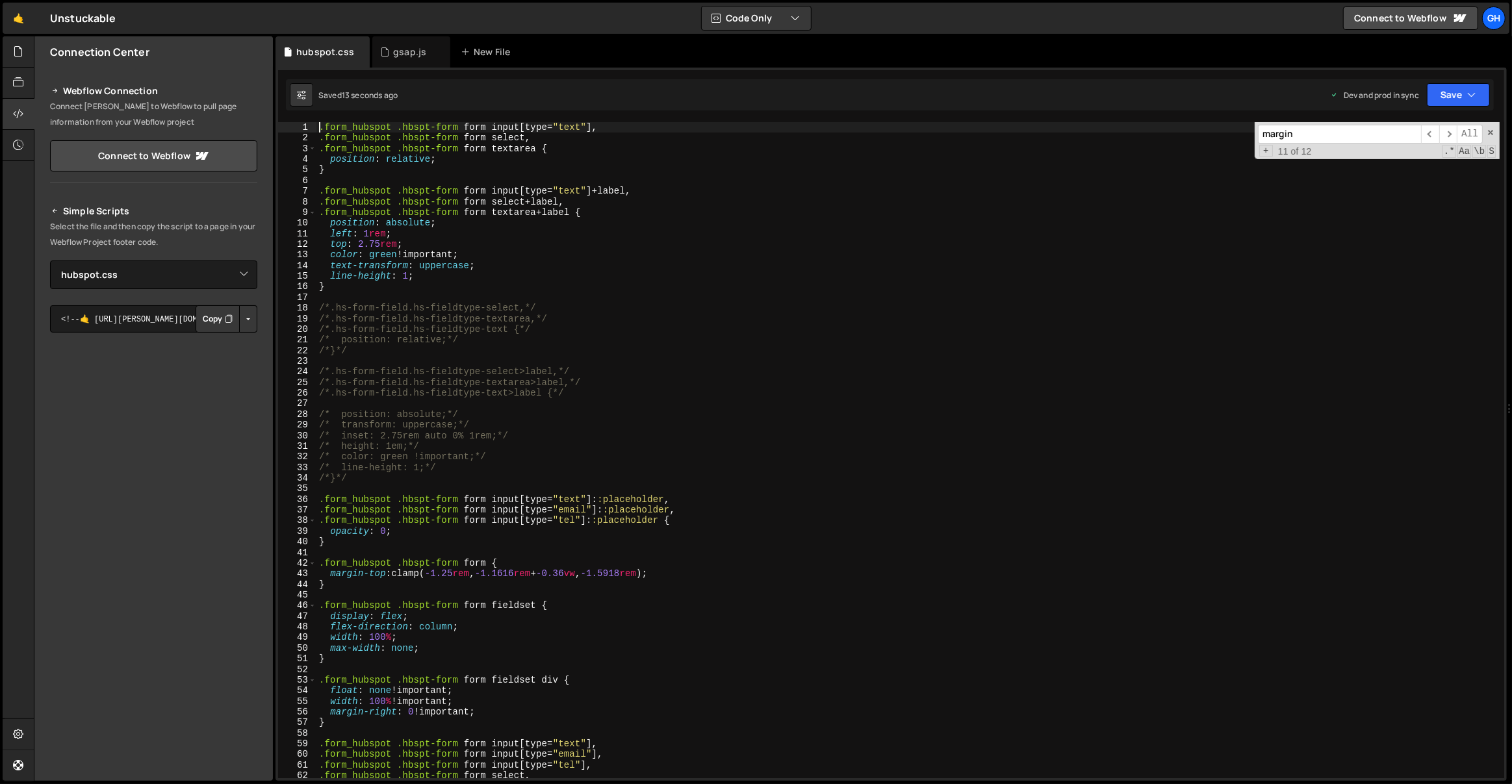
click at [334, 288] on div ".form_hubspot .hbspt-form form input [ type = " text " ], .form_hubspot .hbspt-…" at bounding box center [908, 462] width 1184 height 678
type textarea ".form_hubspot .hbspt-form form input[type="text"], .form_hubspot .hbspt-form fo…"
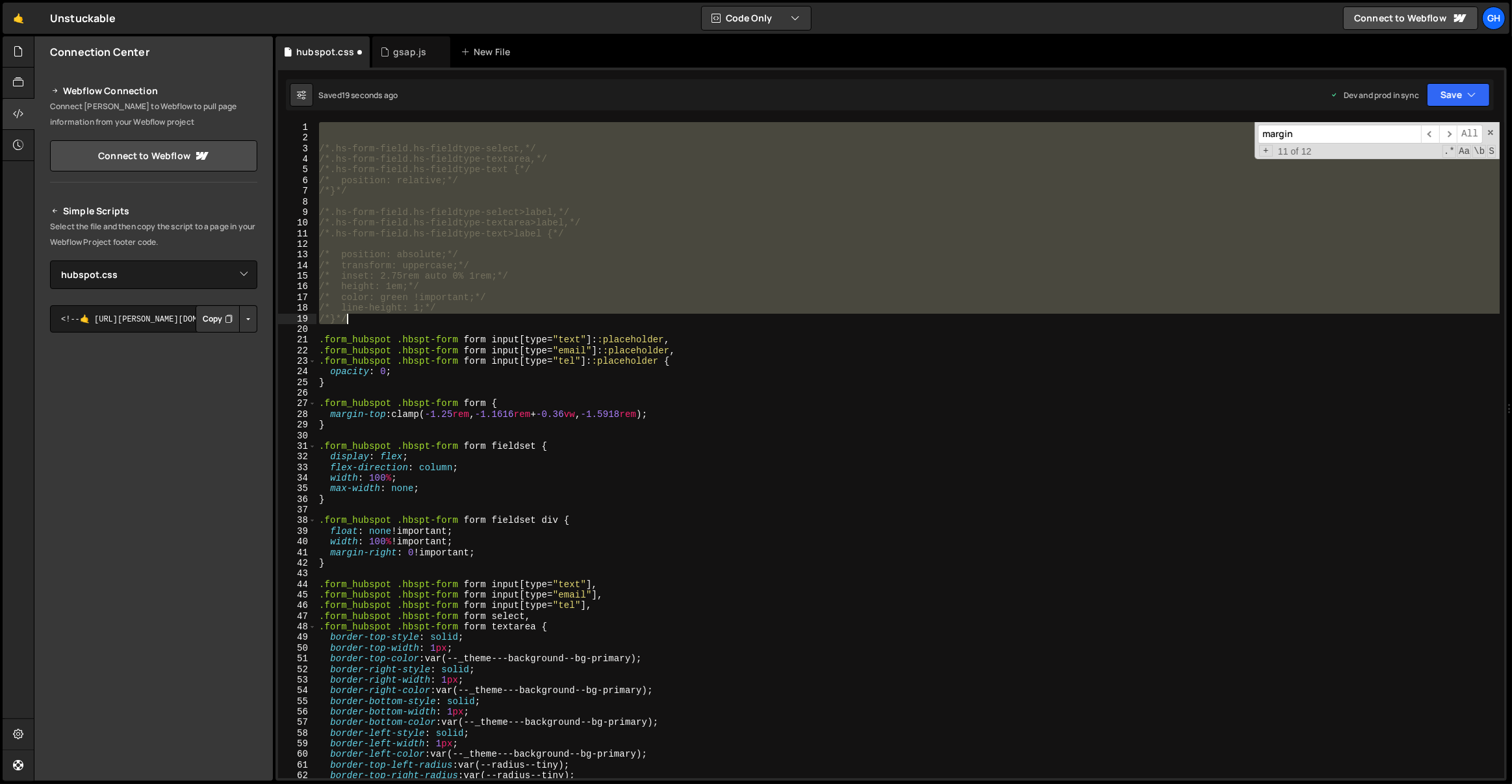
click at [354, 318] on div "/*.hs-form-field.hs-fieldtype-select,*/ /*.hs-form-field.hs-fieldtype-textarea,…" at bounding box center [908, 462] width 1184 height 678
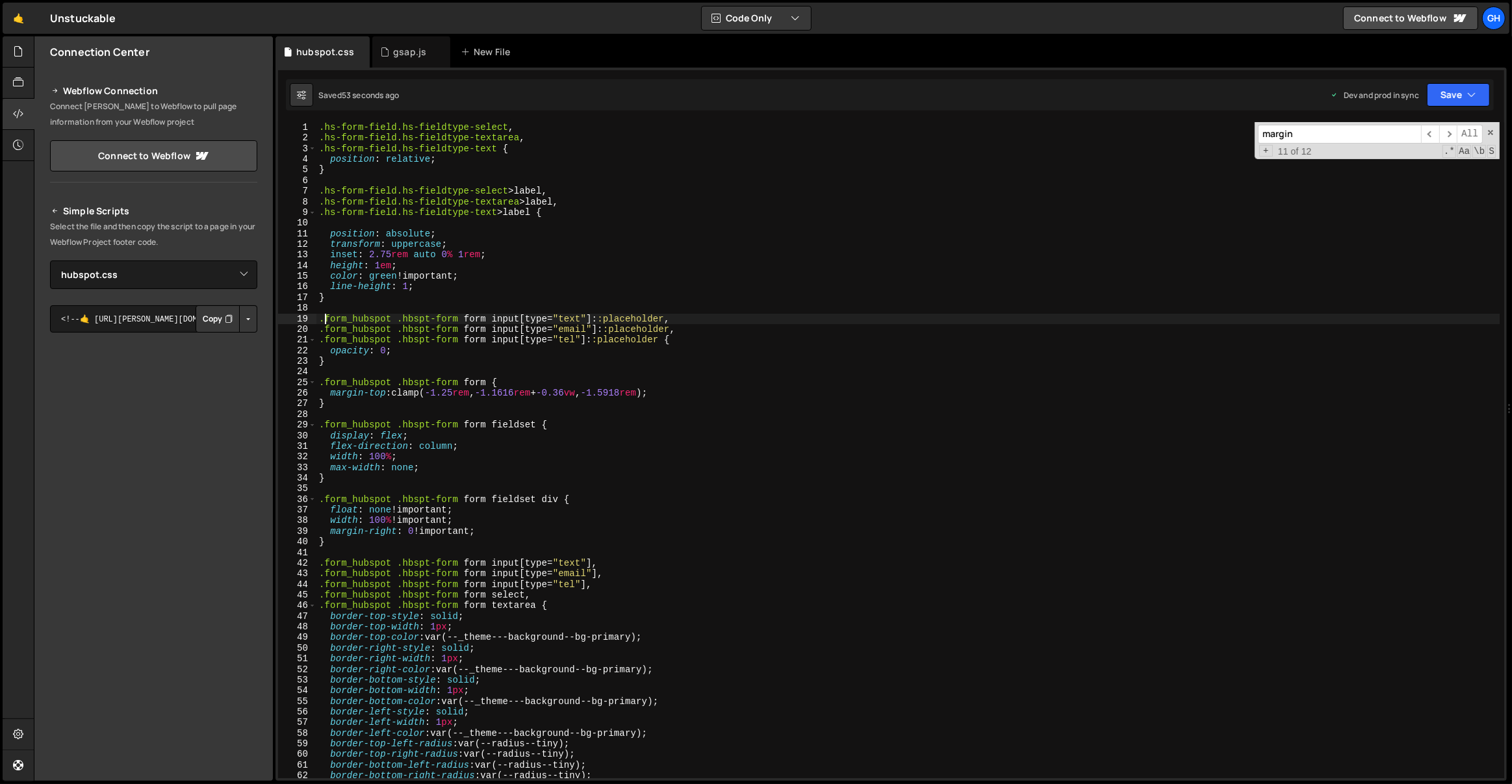
click at [458, 243] on div ".hs-form-field.hs-fieldtype-select , .hs-form-field.hs-fieldtype-textarea , .hs…" at bounding box center [908, 462] width 1184 height 678
type textarea "transform: uppercase;"
click at [477, 239] on div ".hs-form-field.hs-fieldtype-select , .hs-form-field.hs-fieldtype-textarea , .hs…" at bounding box center [908, 462] width 1184 height 678
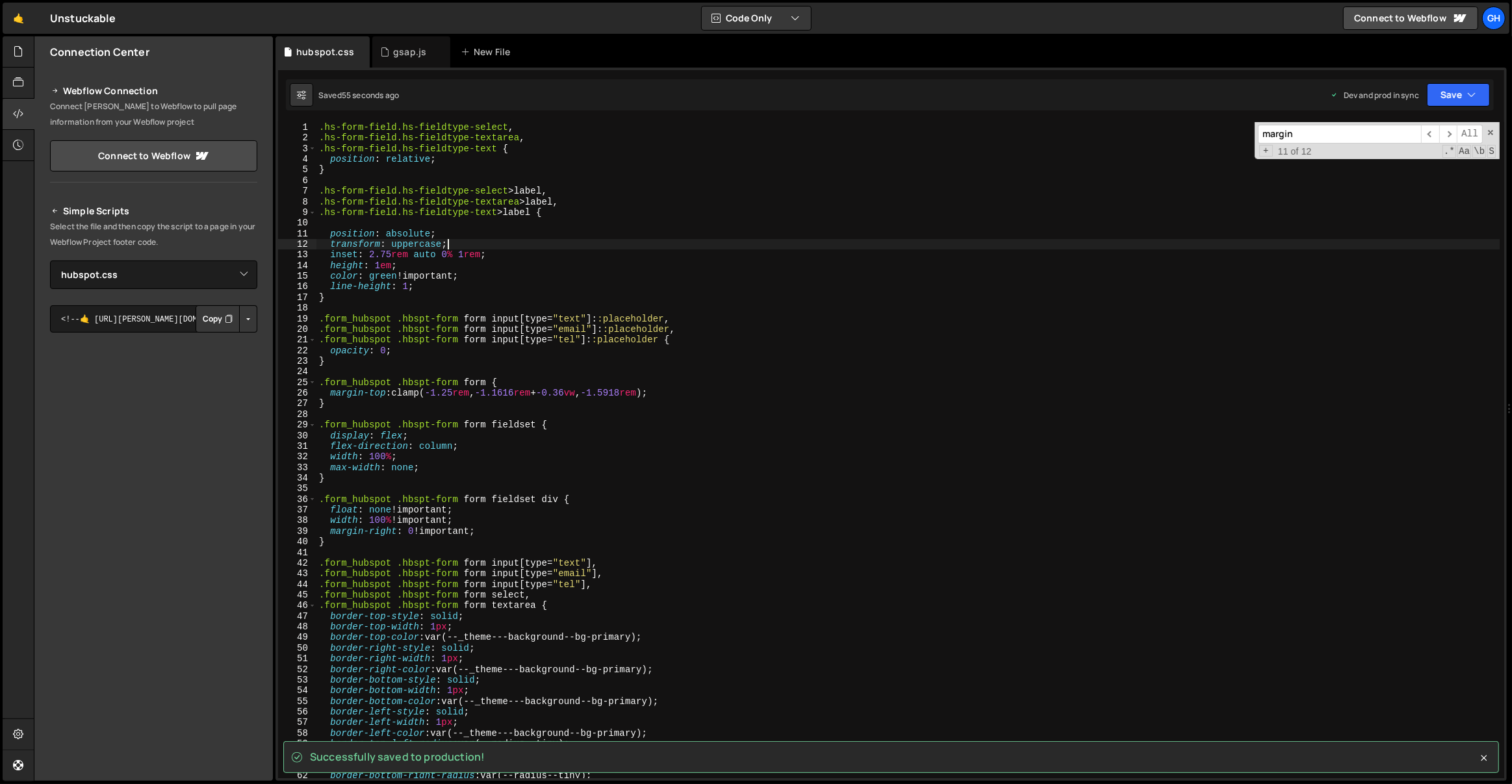
click at [458, 228] on div ".hs-form-field.hs-fieldtype-select , .hs-form-field.hs-fieldtype-textarea , .hs…" at bounding box center [908, 462] width 1184 height 678
click at [470, 246] on div ".hs-form-field.hs-fieldtype-select , .hs-form-field.hs-fieldtype-textarea , .hs…" at bounding box center [908, 462] width 1184 height 678
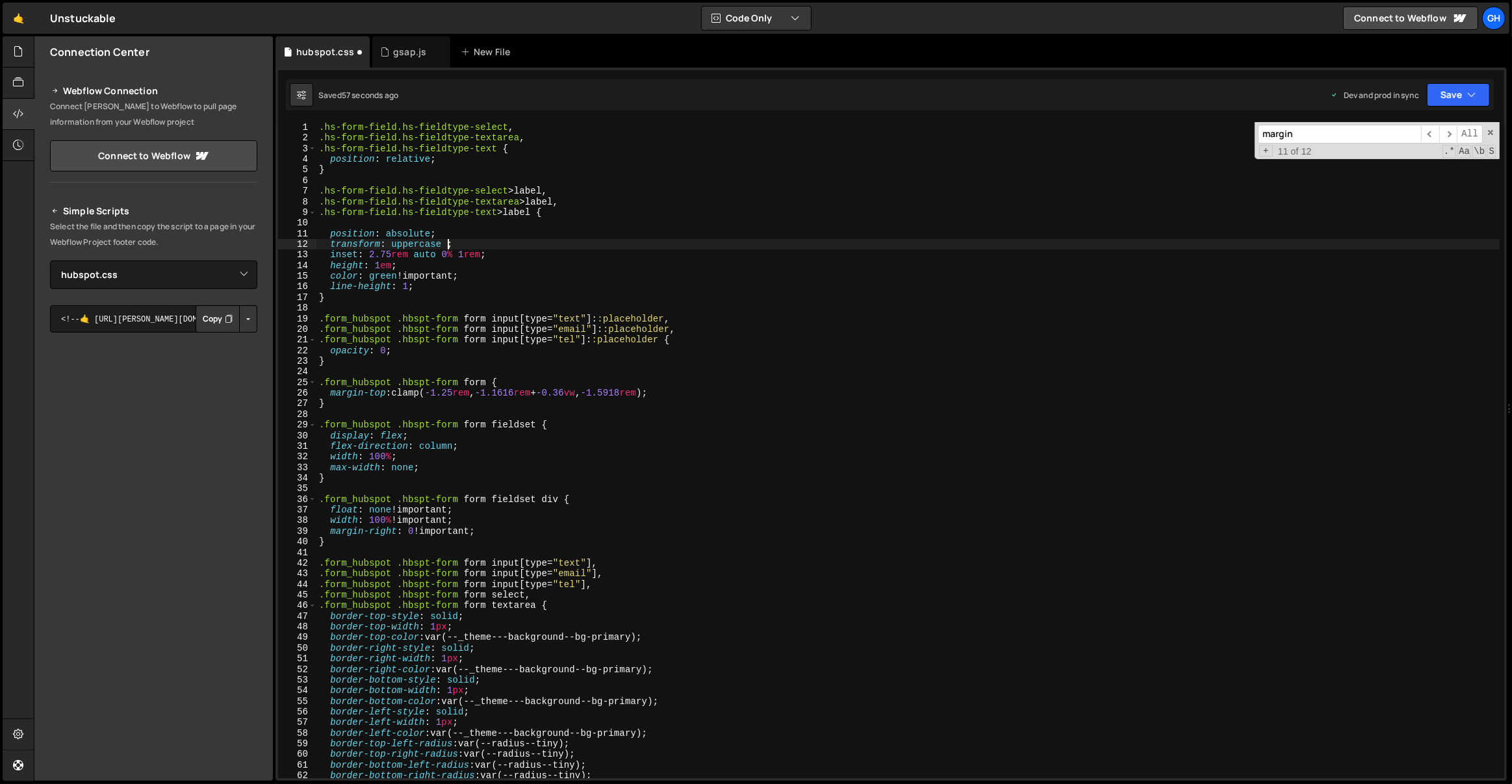
scroll to position [0, 8]
paste textarea "text-"
click at [385, 254] on div ".hs-form-field.hs-fieldtype-select , .hs-form-field.hs-fieldtype-textarea , .hs…" at bounding box center [908, 462] width 1184 height 678
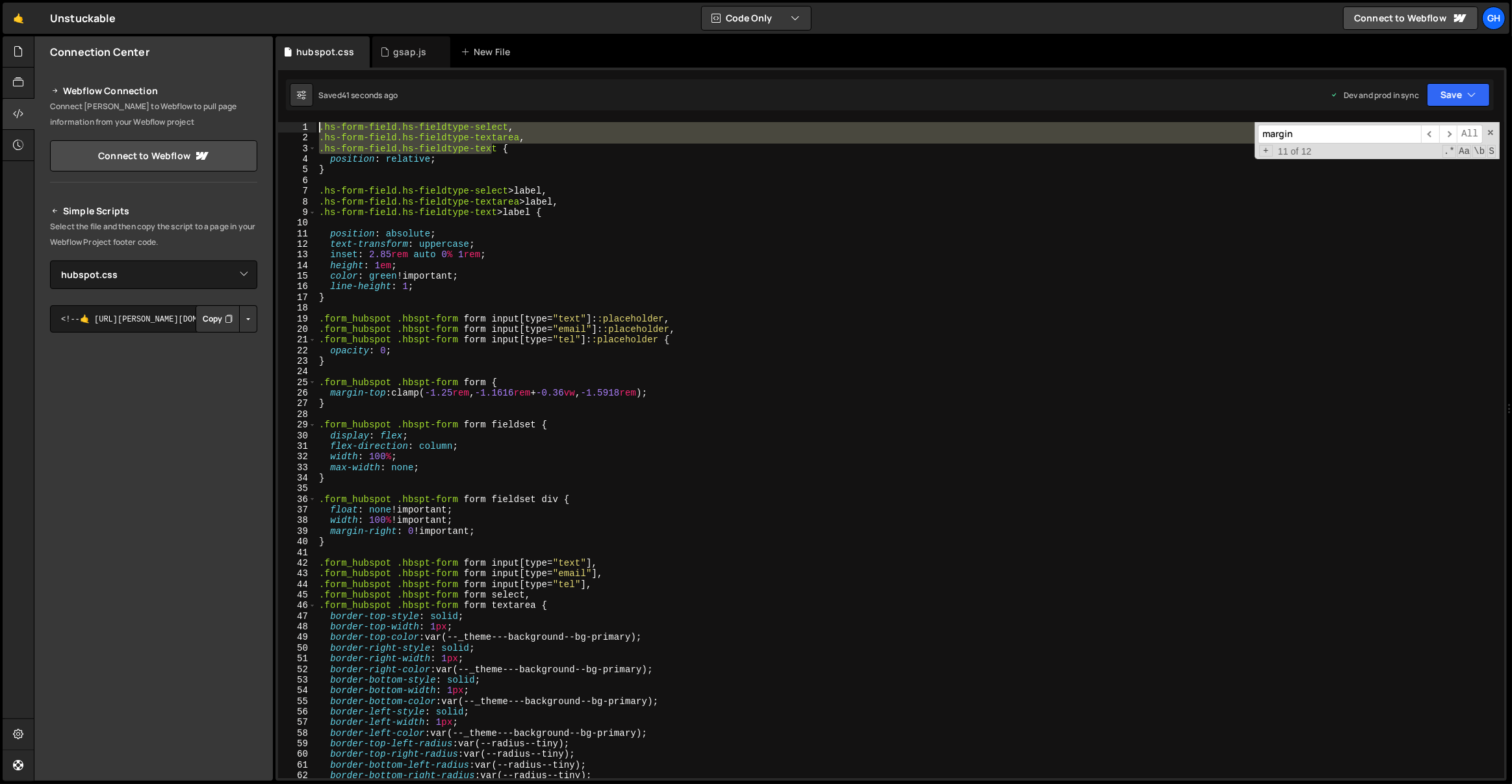
drag, startPoint x: 495, startPoint y: 149, endPoint x: 316, endPoint y: 128, distance: 180.2
click at [316, 128] on div "inset: 2.85rem auto 0% 1rem; 1 2 3 4 5 6 7 8 9 10 11 12 13 14 15 16 17 18 19 20…" at bounding box center [891, 450] width 1226 height 656
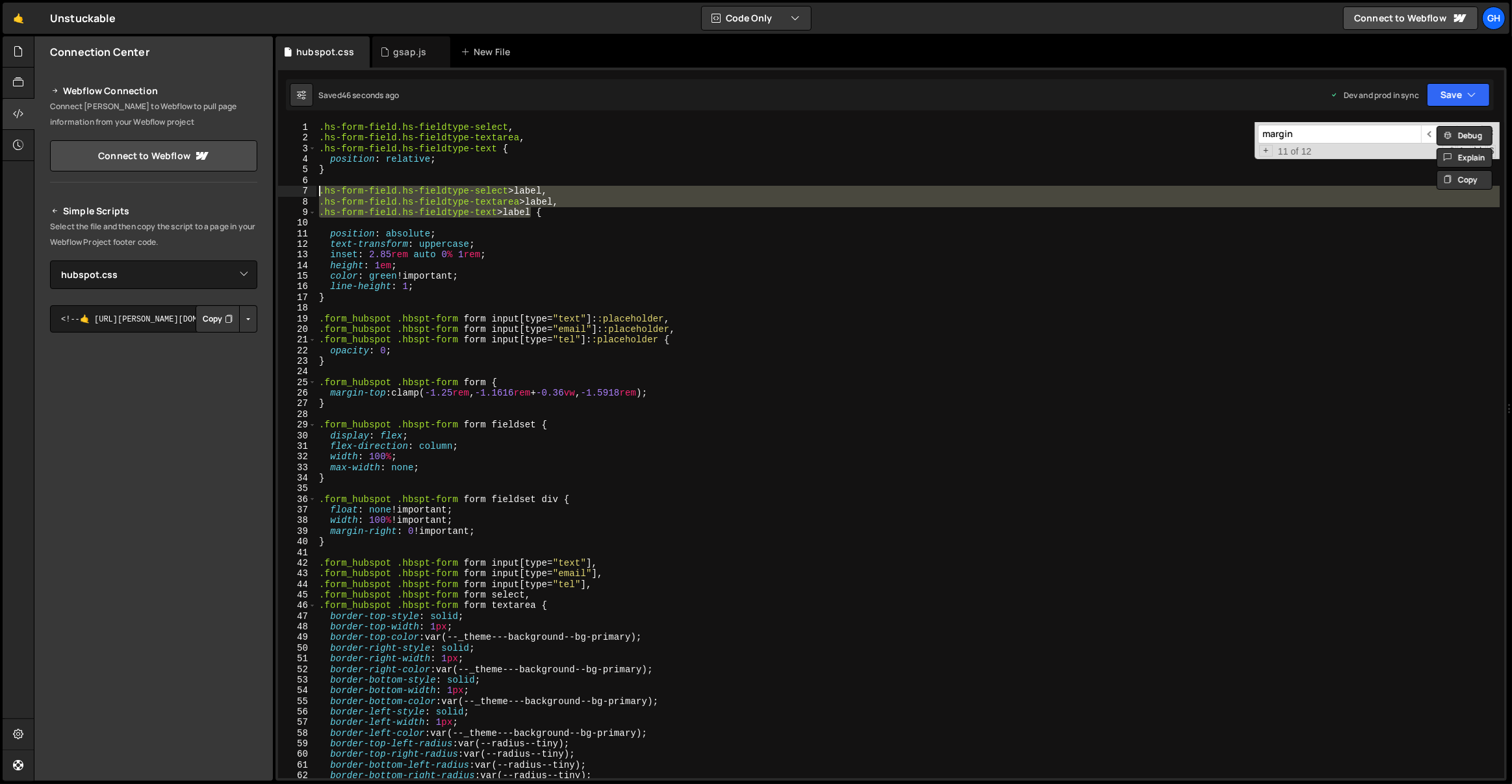
drag, startPoint x: 533, startPoint y: 209, endPoint x: 299, endPoint y: 195, distance: 234.4
click at [299, 195] on div ".hs-form-field.hs-fieldtype-select, .hs-form-field.hs-fieldtype-textarea, 1 2 3…" at bounding box center [891, 450] width 1226 height 656
type textarea ".hs-form-field.hs-fieldtype-select>label, .hs-form-field.hs-fieldtype-textarea>…"
click at [438, 307] on div ".hs-form-field.hs-fieldtype-select , .hs-form-field.hs-fieldtype-textarea , .hs…" at bounding box center [908, 462] width 1184 height 678
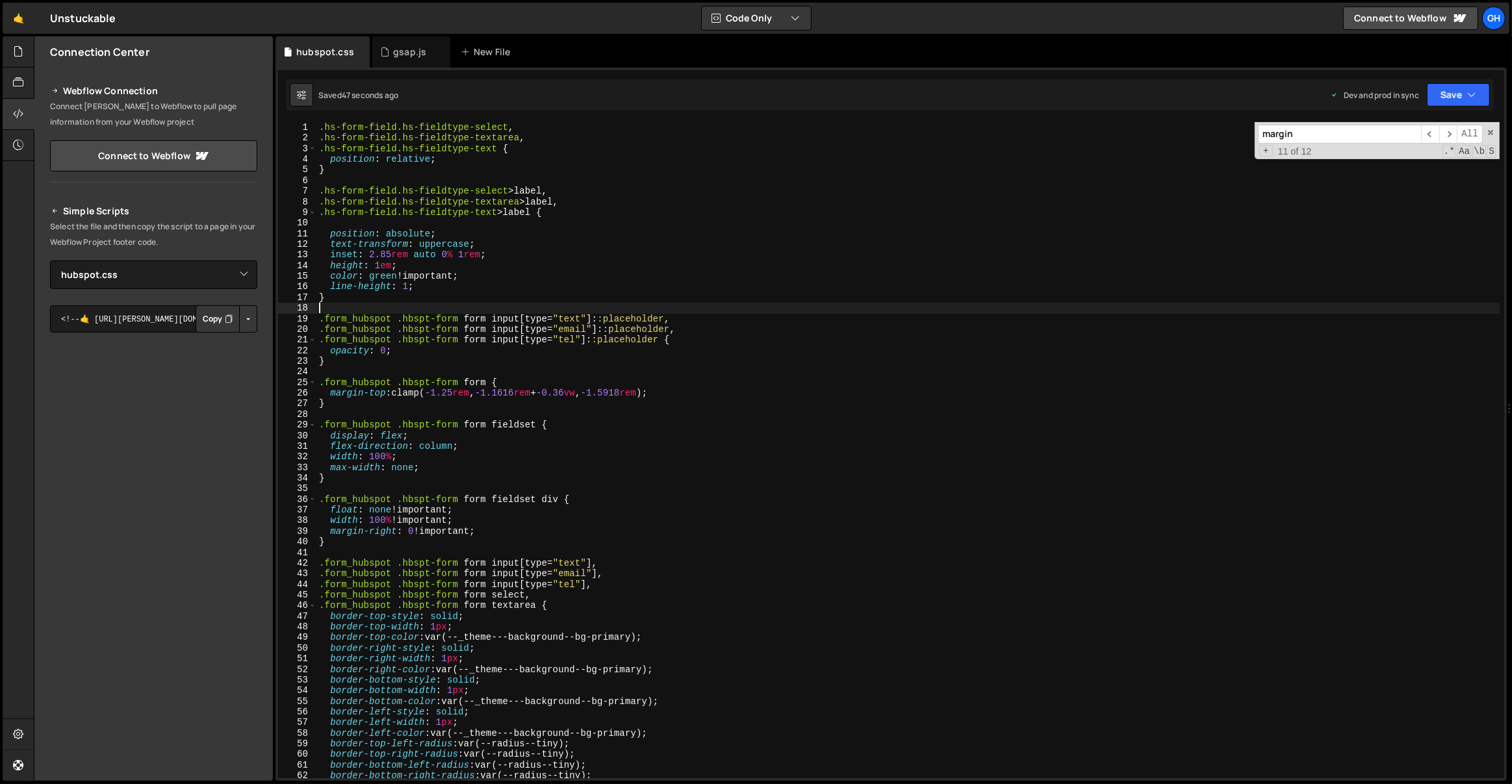
scroll to position [0, 0]
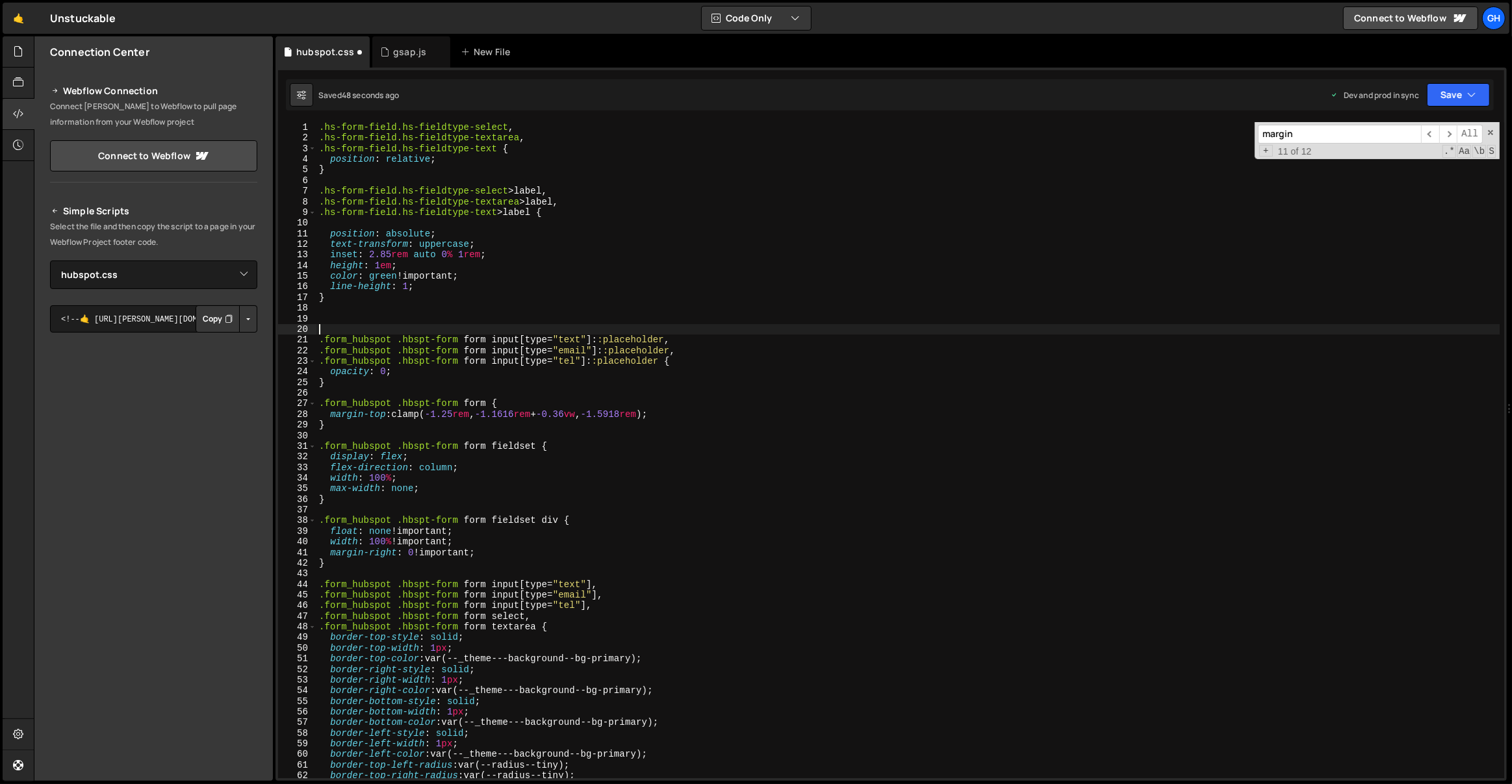
paste textarea ".hs-form-field.hs-fieldtype-text>label"
type textarea ".hs-form-field.hs-fieldtype-text>label"
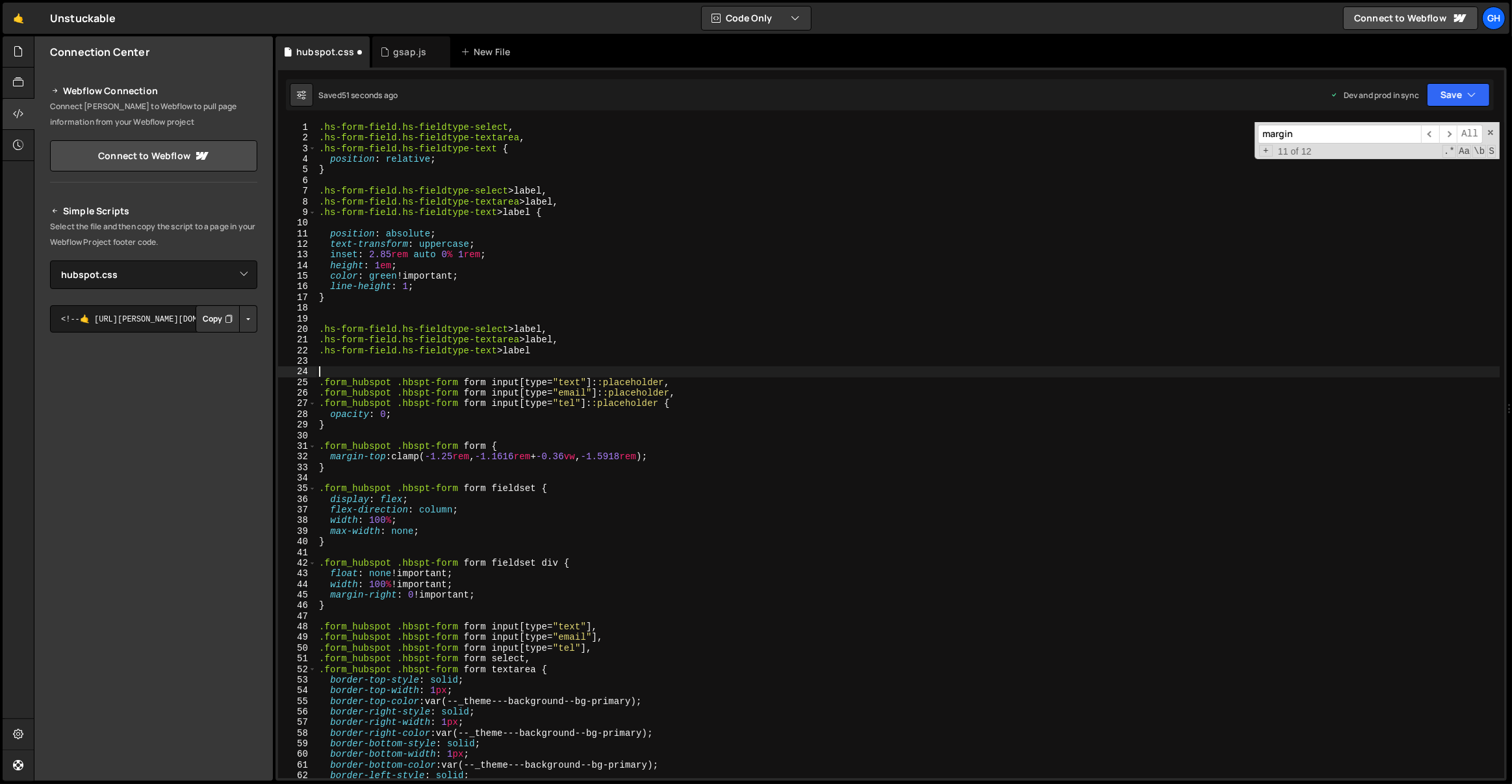
click at [594, 382] on div ".hs-form-field.hs-fieldtype-select , .hs-form-field.hs-fieldtype-textarea , .hs…" at bounding box center [908, 462] width 1184 height 678
click at [510, 327] on div ".hs-form-field.hs-fieldtype-select , .hs-form-field.hs-fieldtype-textarea , .hs…" at bounding box center [908, 462] width 1184 height 678
paste textarea "::placeholder"
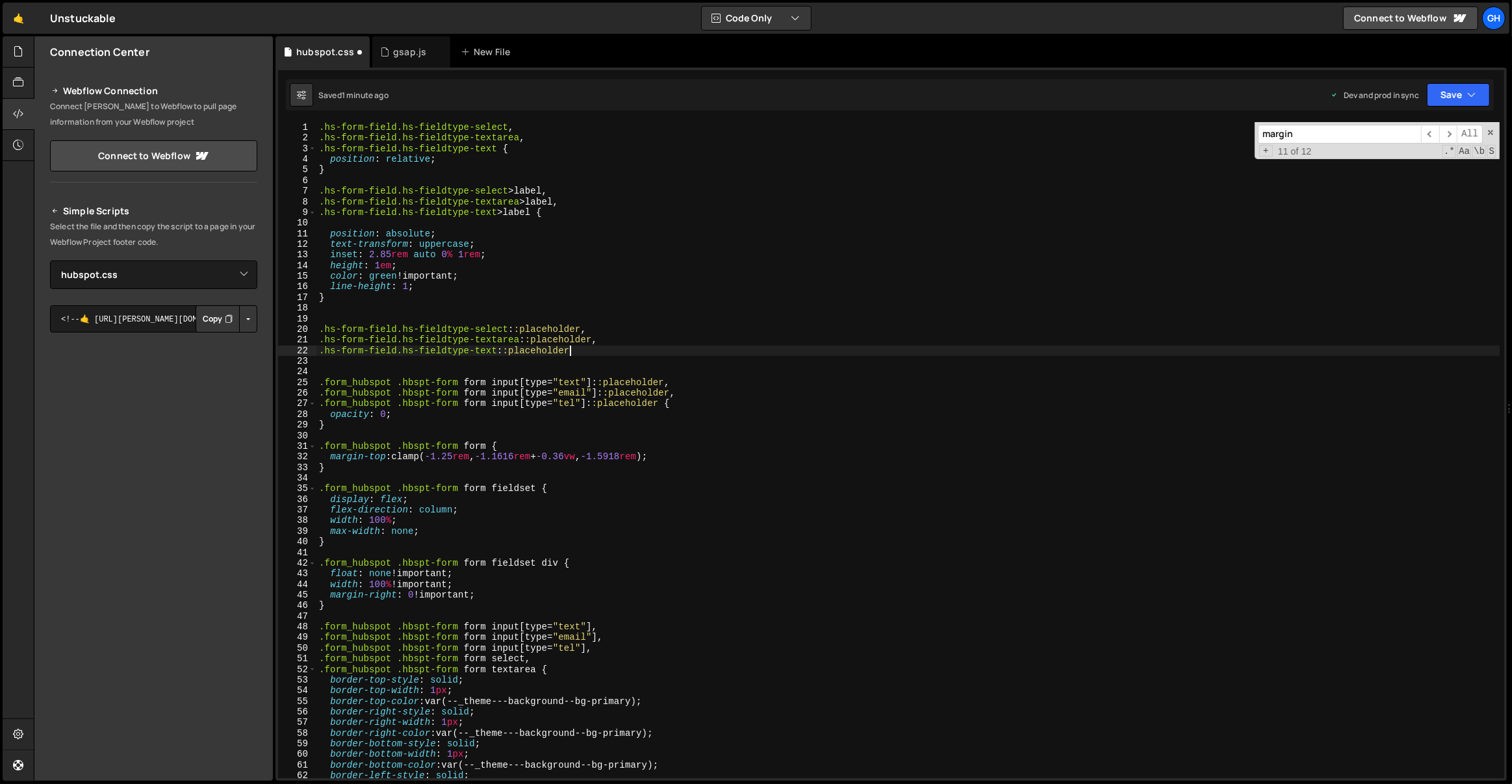
type textarea ".hs-form-field.hs-fieldtype-text::placeholder{}"
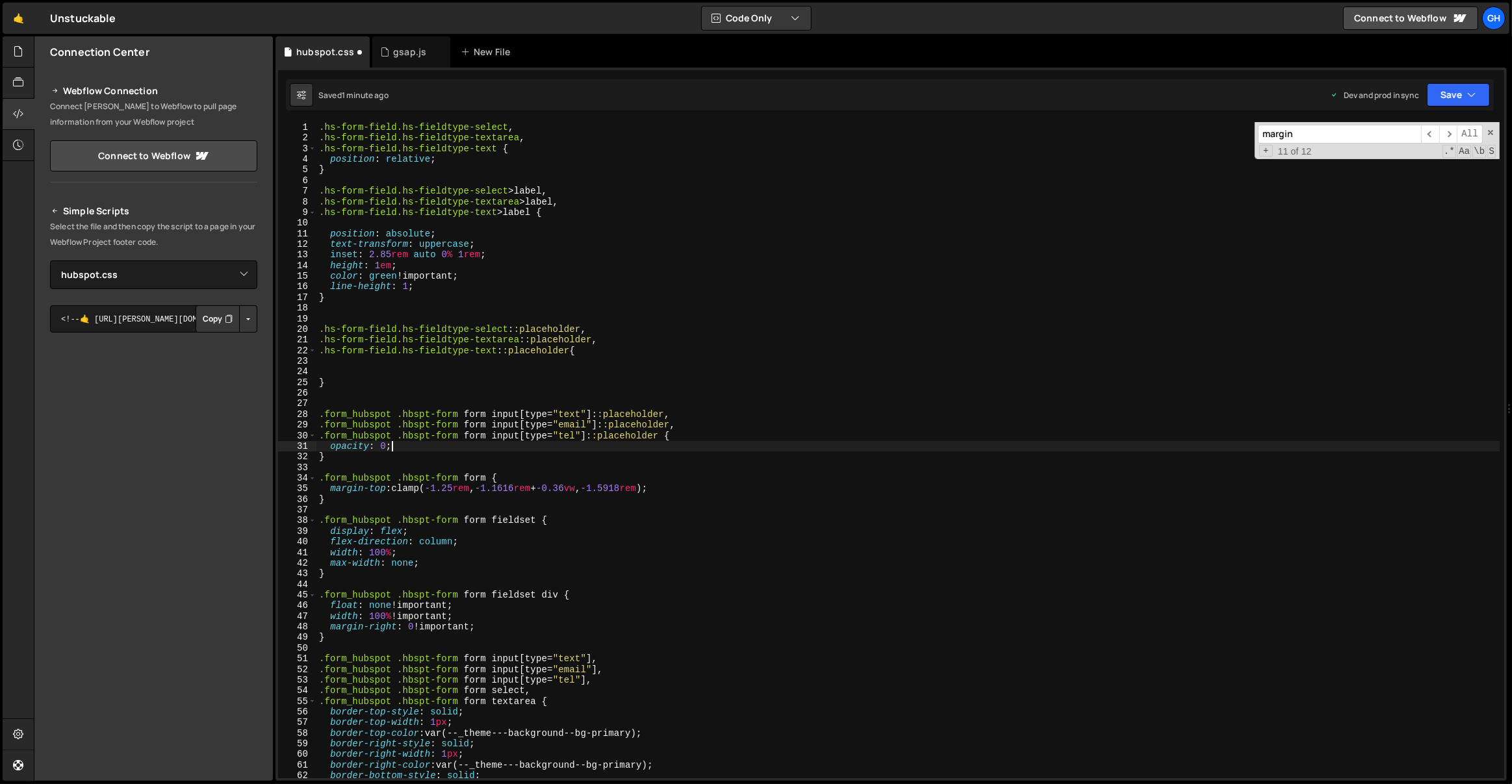
click at [418, 441] on div ".hs-form-field.hs-fieldtype-select , .hs-form-field.hs-fieldtype-textarea , .hs…" at bounding box center [908, 462] width 1184 height 678
type textarea "opacity: 0;"
type textarea ".form_hubspot .hbspt-form form input[type="text"]::placeholder,"
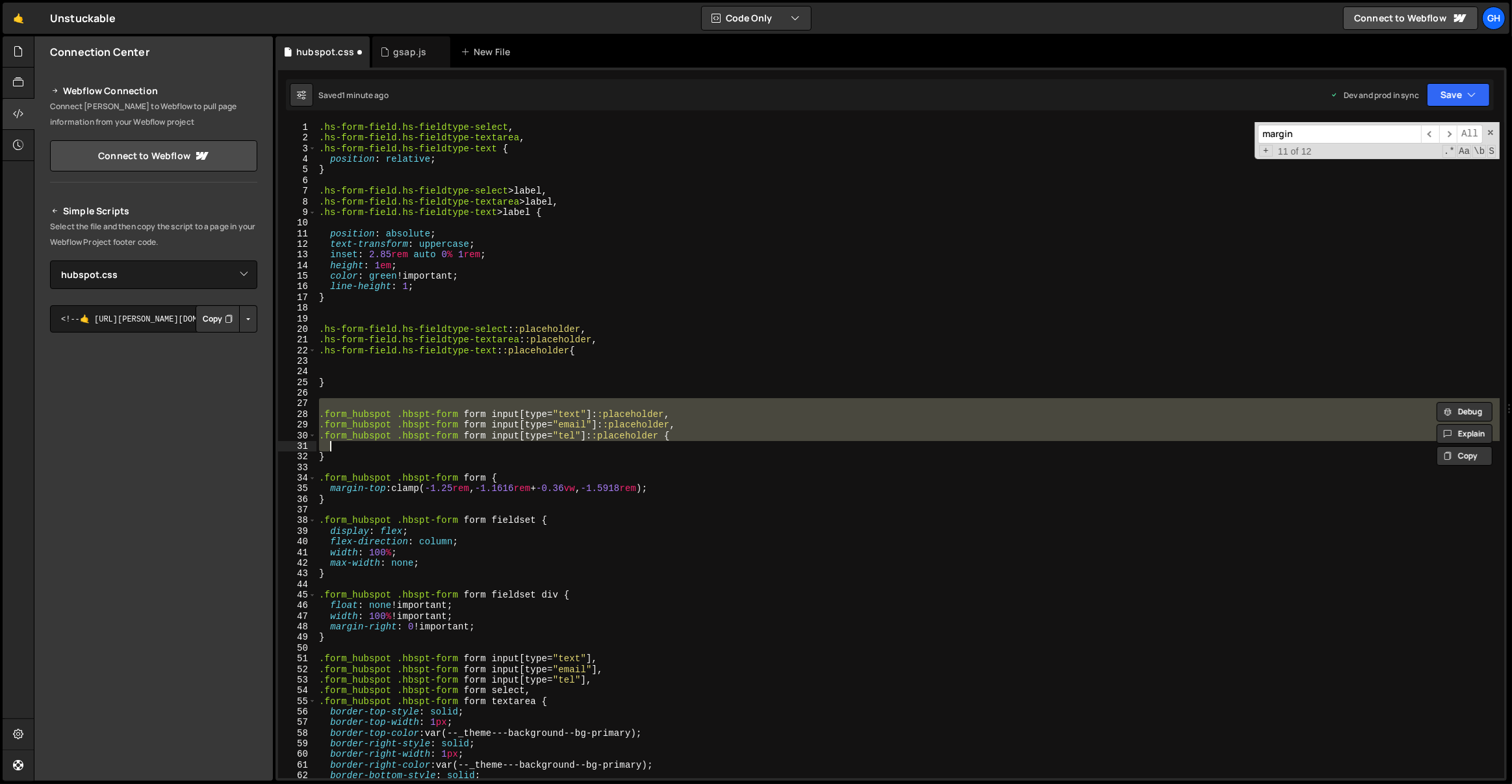
type textarea "}"
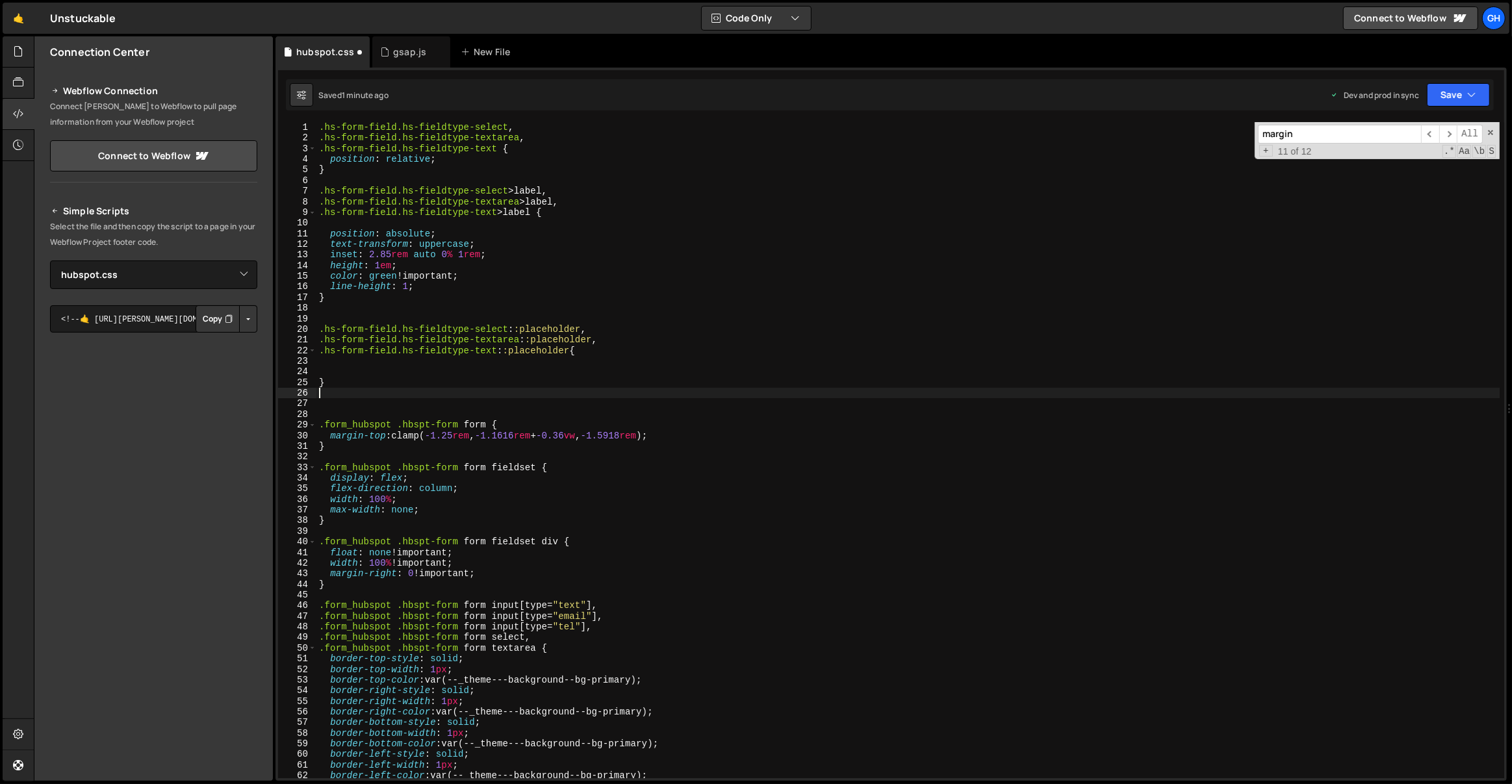
type textarea "}"
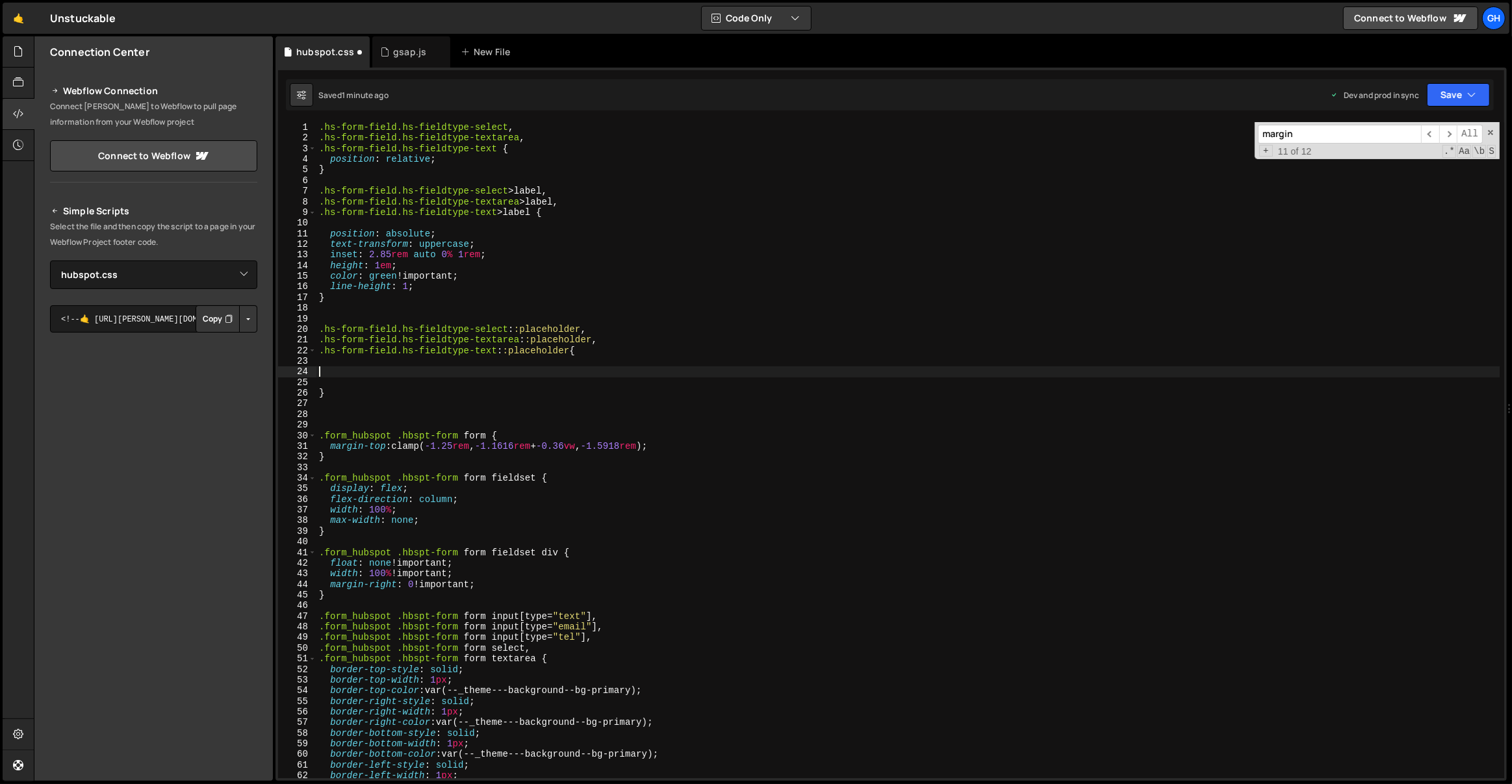
paste textarea "opacity: 0;"
type textarea "}"
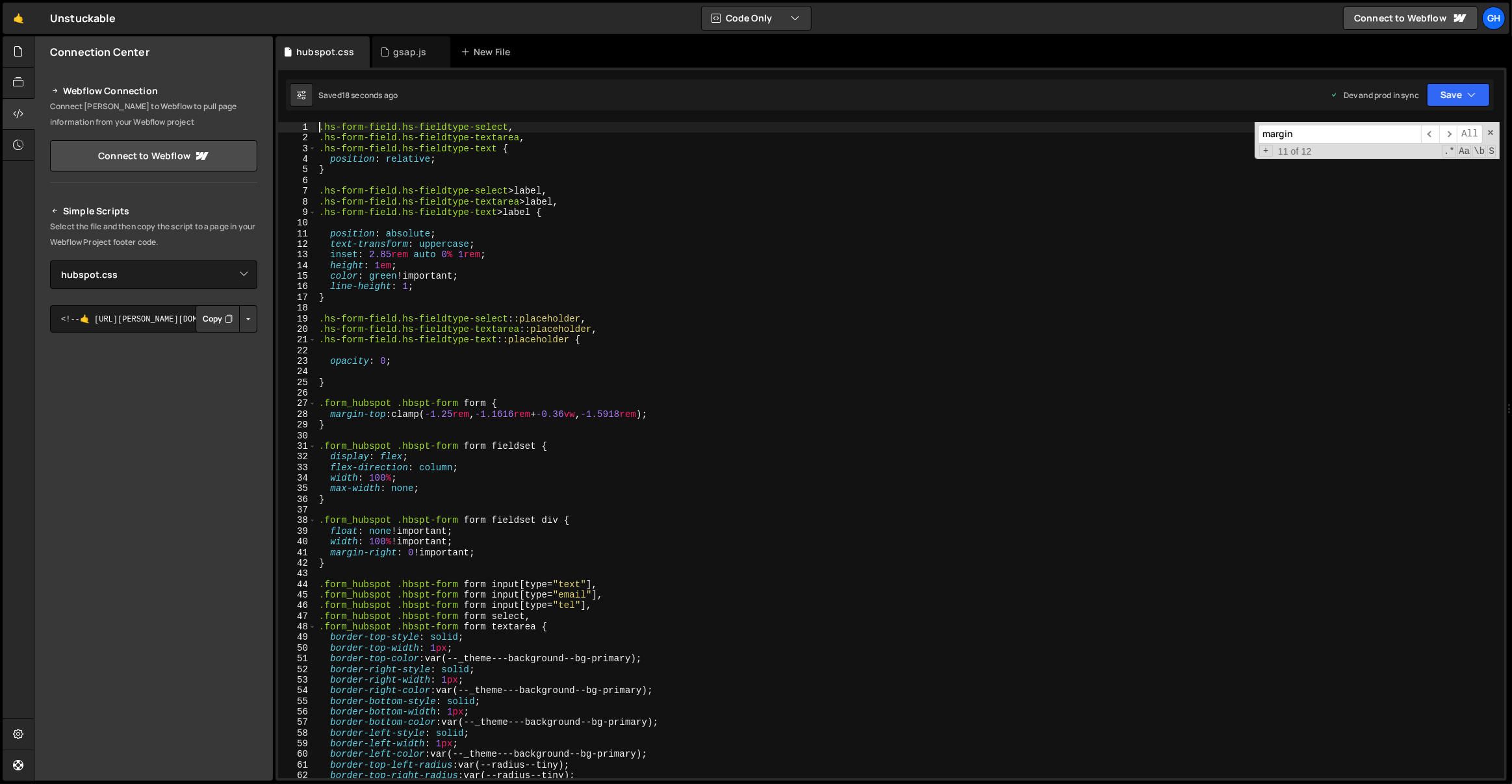
click at [475, 356] on div ".hs-form-field.hs-fieldtype-select , .hs-form-field.hs-fieldtype-textarea , .hs…" at bounding box center [908, 462] width 1184 height 678
click at [514, 356] on div ".hs-form-field.hs-fieldtype-select , .hs-form-field.hs-fieldtype-textarea , .hs…" at bounding box center [908, 462] width 1184 height 678
click at [512, 322] on div ".hs-form-field.hs-fieldtype-select , .hs-form-field.hs-fieldtype-textarea , .hs…" at bounding box center [908, 462] width 1184 height 678
type textarea ".hs-form-field.hs-fieldtype-select::placeholder,"
click at [330, 309] on div ".hs-form-field.hs-fieldtype-select , .hs-form-field.hs-fieldtype-textarea , .hs…" at bounding box center [908, 462] width 1184 height 678
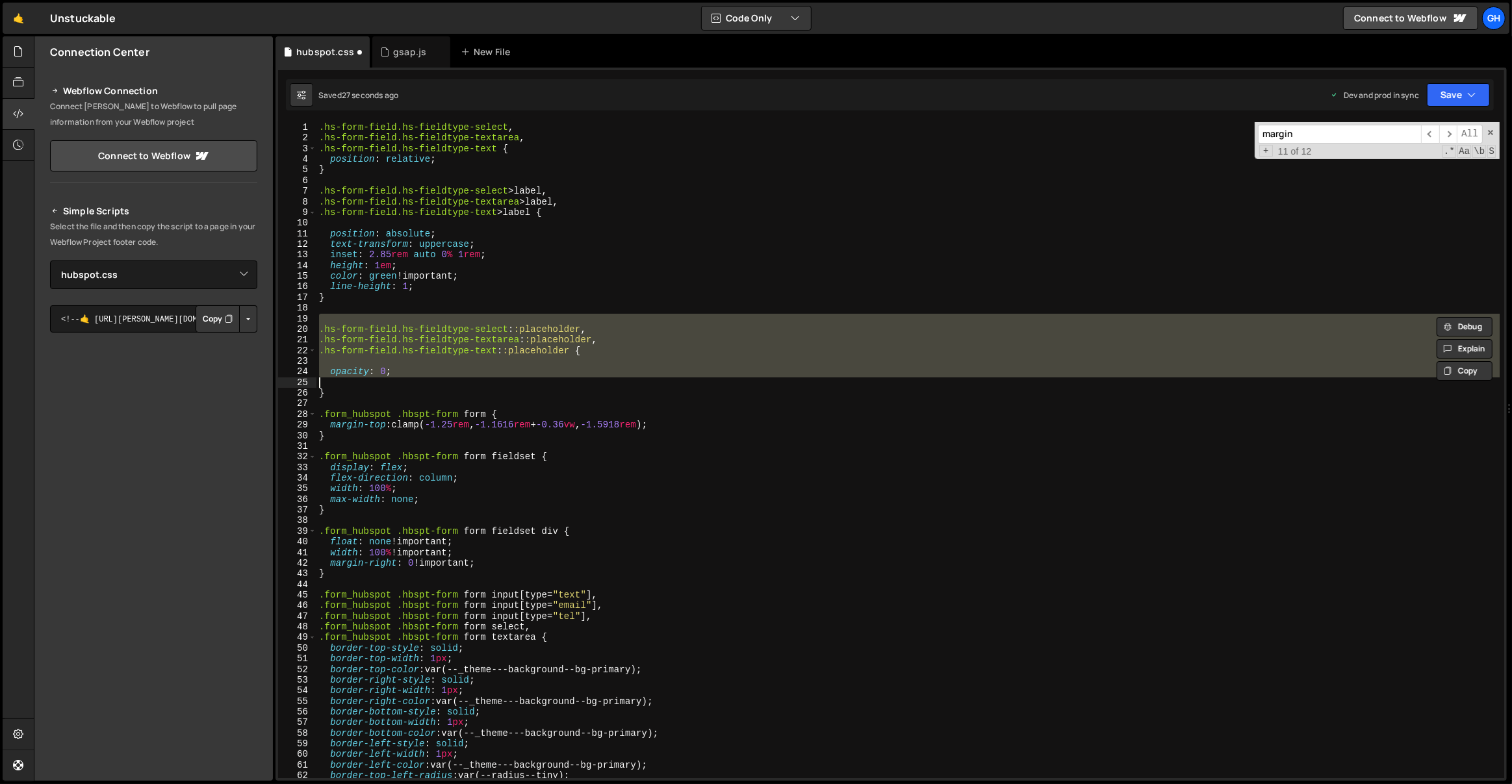
type textarea "}"
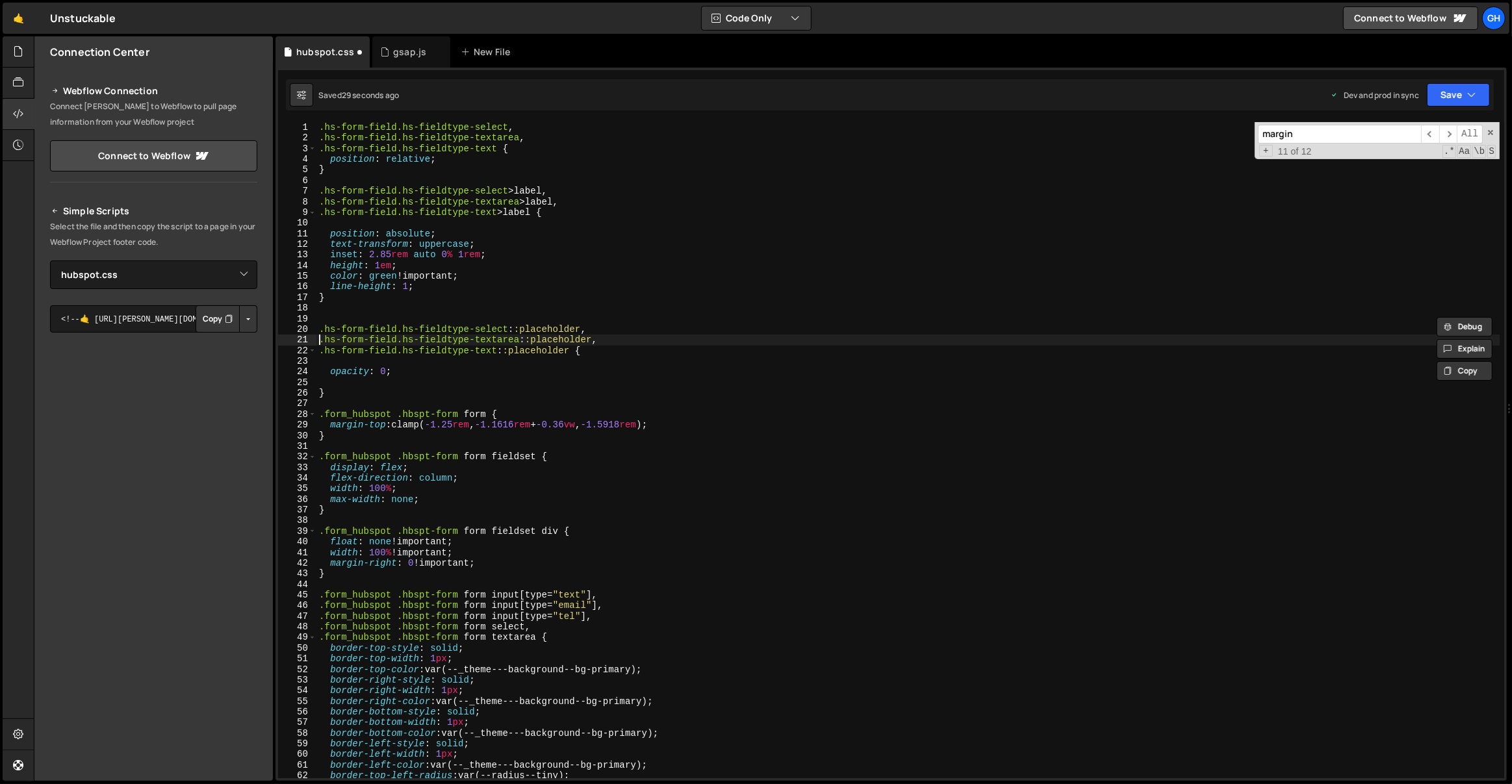
type textarea ".hs-form-field.hs-fieldtype-text::placeholder {"
type textarea "opacity: 0 !;"
click at [407, 385] on div ".hs-form-field.hs-fieldtype-select , .hs-form-field.hs-fieldtype-textarea , .hs…" at bounding box center [908, 462] width 1184 height 678
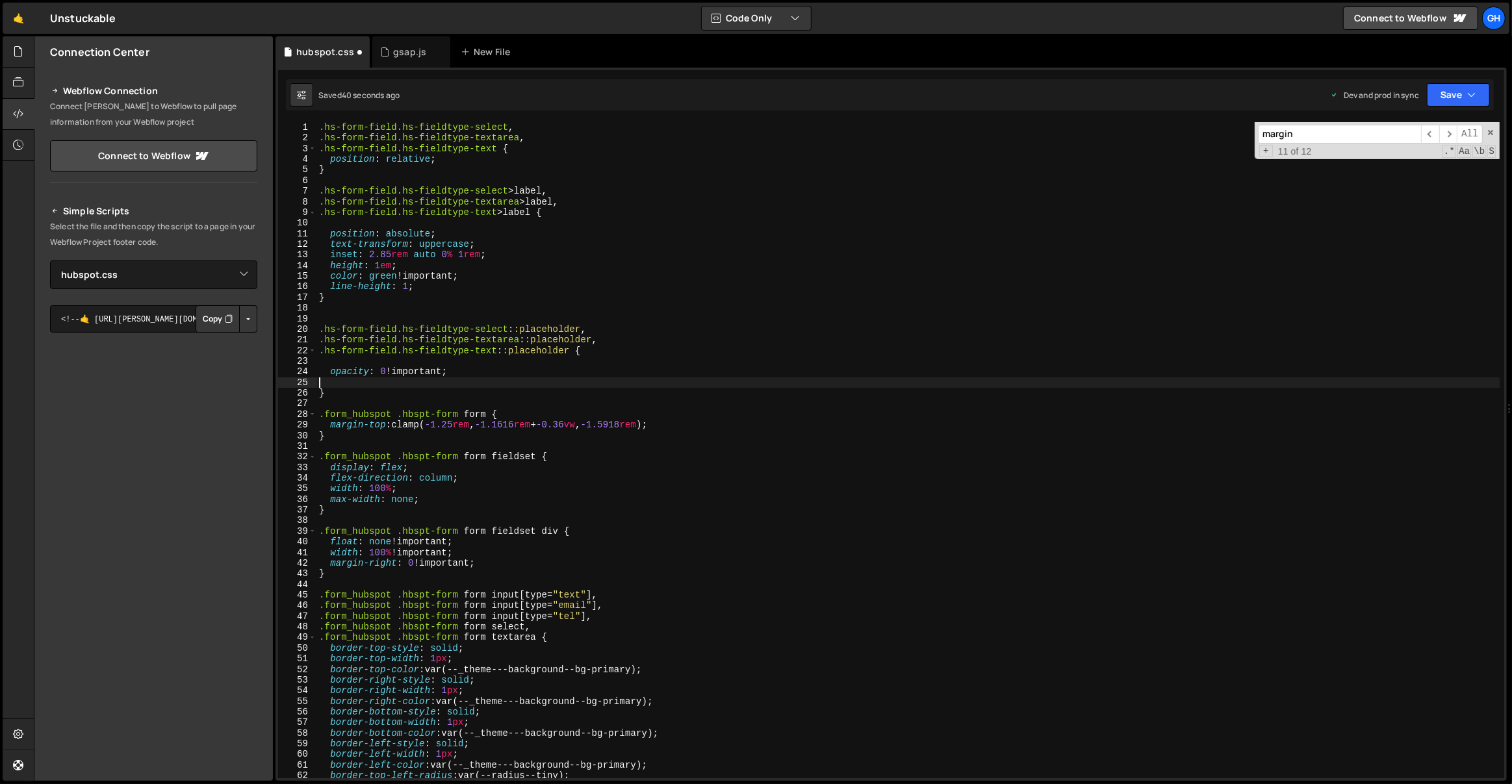
click at [375, 363] on div ".hs-form-field.hs-fieldtype-select , .hs-form-field.hs-fieldtype-textarea , .hs…" at bounding box center [908, 462] width 1184 height 678
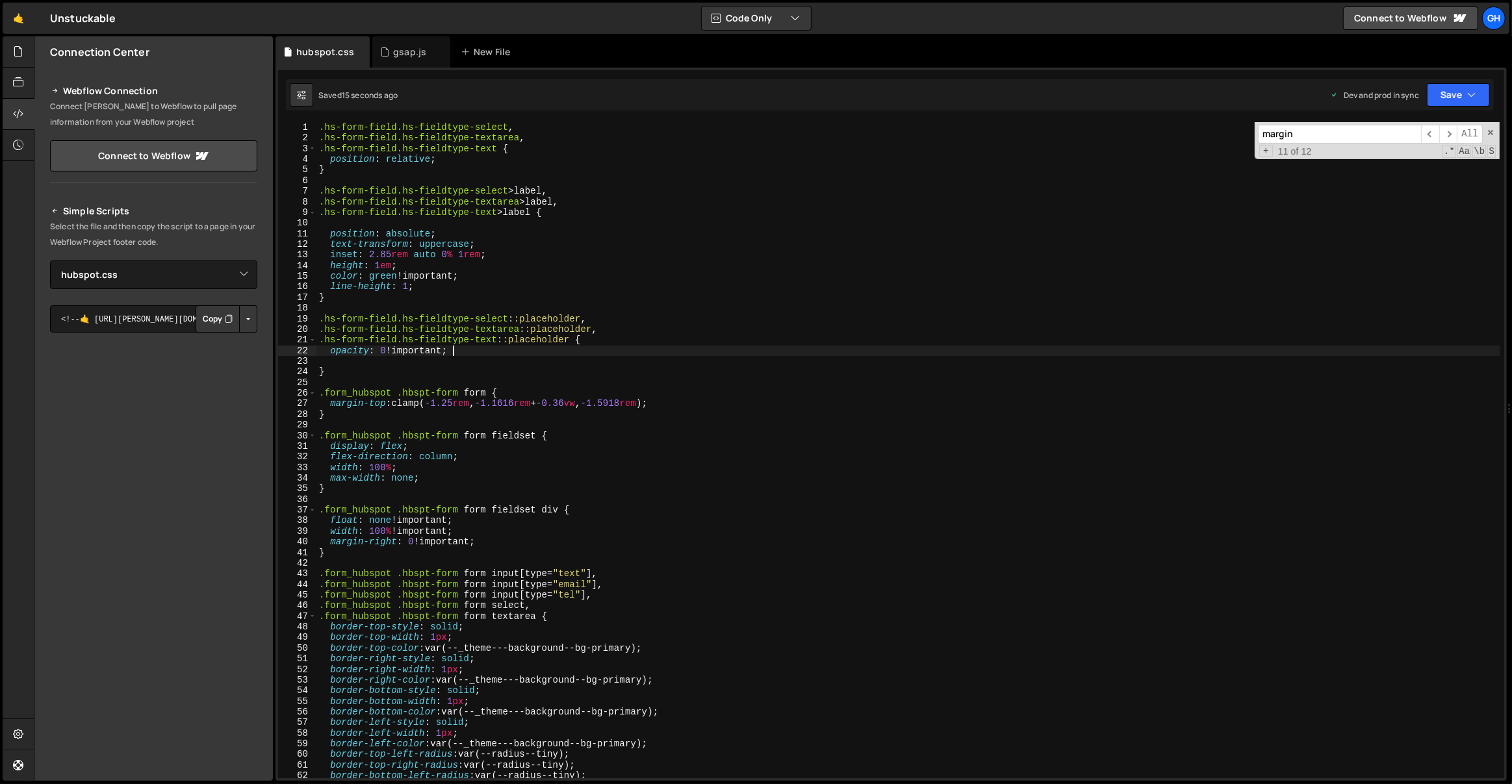
drag, startPoint x: 503, startPoint y: 316, endPoint x: 515, endPoint y: 316, distance: 12.0
click at [505, 316] on div ".hs-form-field.hs-fieldtype-select , .hs-form-field.hs-fieldtype-textarea , .hs…" at bounding box center [908, 462] width 1184 height 678
drag, startPoint x: 512, startPoint y: 317, endPoint x: 539, endPoint y: 323, distance: 27.7
click at [520, 318] on div ".hs-form-field.hs-fieldtype-select , .hs-form-field.hs-fieldtype-textarea , .hs…" at bounding box center [908, 462] width 1184 height 678
click at [511, 320] on div ".hs-form-field.hs-fieldtype-select , .hs-form-field.hs-fieldtype-textarea , .hs…" at bounding box center [907, 450] width 1183 height 656
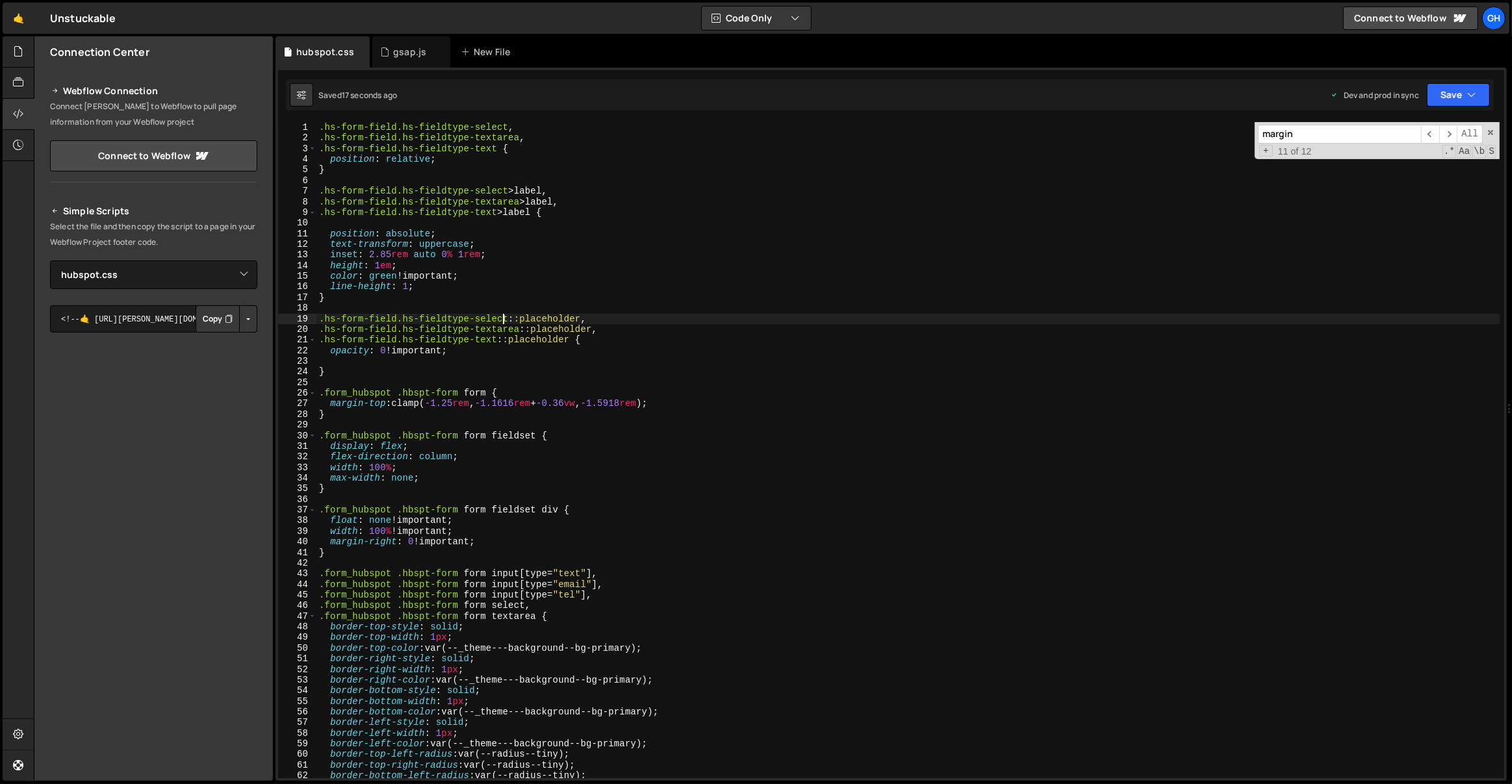
click at [505, 318] on div ".hs-form-field.hs-fieldtype-select , .hs-form-field.hs-fieldtype-textarea , .hs…" at bounding box center [908, 462] width 1184 height 678
click at [522, 329] on div ".hs-form-field.hs-fieldtype-select , .hs-form-field.hs-fieldtype-textarea , .hs…" at bounding box center [908, 462] width 1184 height 678
paste textarea ">input"
click at [493, 341] on div ".hs-form-field.hs-fieldtype-select , .hs-form-field.hs-fieldtype-textarea , .hs…" at bounding box center [908, 462] width 1184 height 678
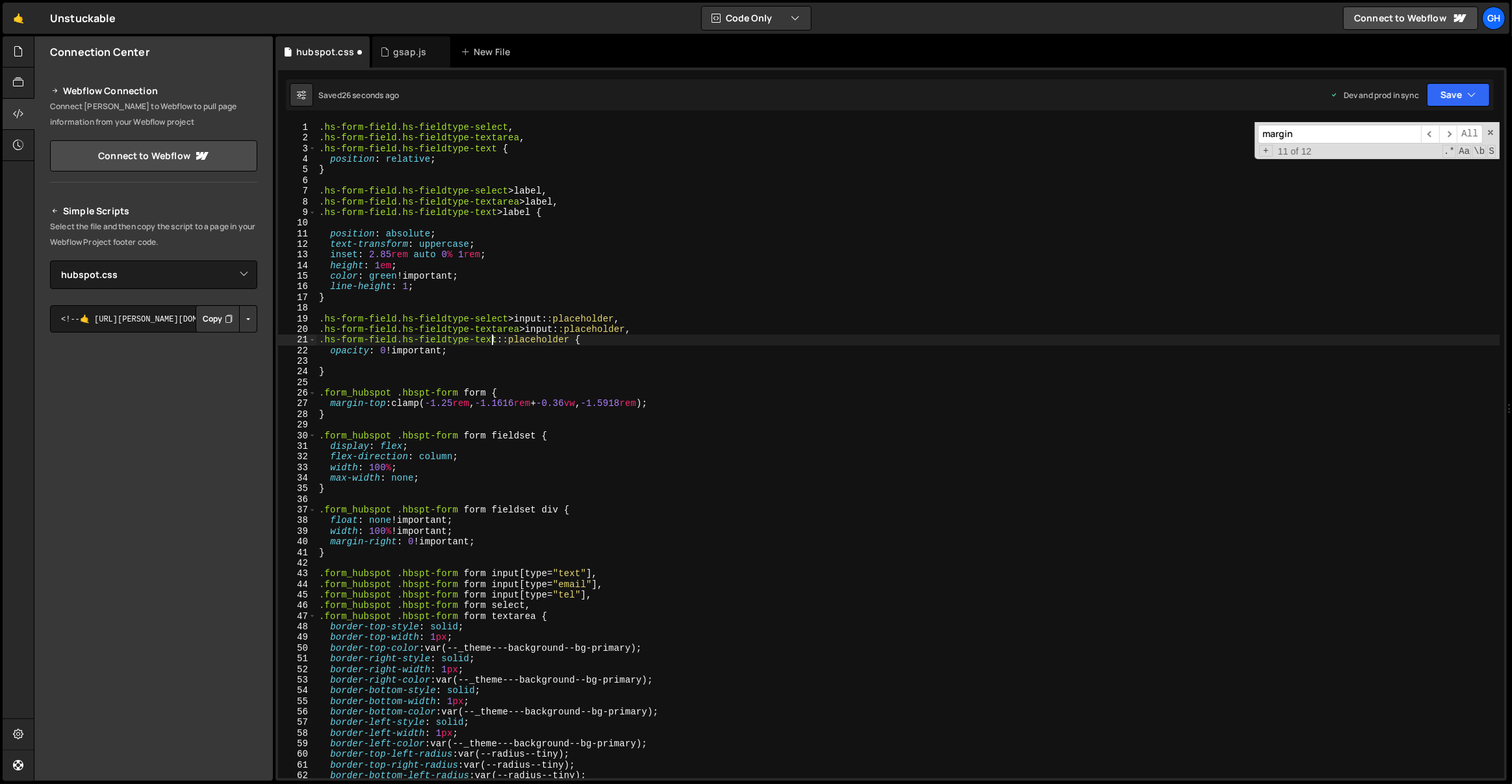
paste textarea ">input"
click at [644, 330] on div ".hs-form-field.hs-fieldtype-select , .hs-form-field.hs-fieldtype-textarea , .hs…" at bounding box center [908, 462] width 1184 height 678
type textarea ".hs-form-field.hs-fieldtype-textarea>input::placeholder,"
type input "placeholder"
click at [1452, 135] on span "​" at bounding box center [1448, 134] width 18 height 19
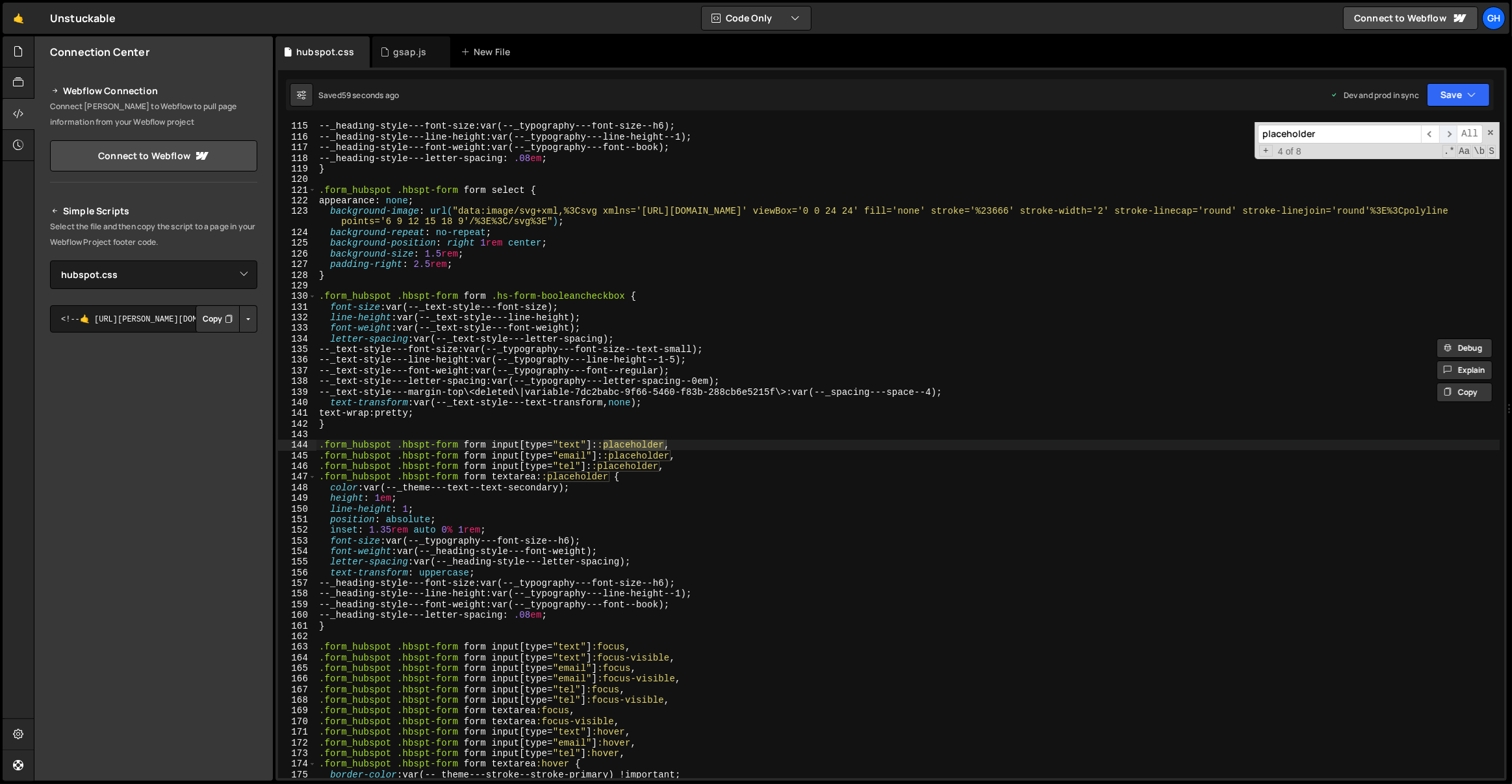
scroll to position [1213, 0]
click at [675, 466] on div "--_heading-style---font-size : var(--_typography---font-size--h6) ; --_heading-…" at bounding box center [908, 460] width 1184 height 678
click at [640, 477] on div "--_heading-style---font-size : var(--_typography---font-size--h6) ; --_heading-…" at bounding box center [908, 460] width 1184 height 678
click at [319, 446] on div "--_heading-style---font-size : var(--_typography---font-size--h6) ; --_heading-…" at bounding box center [908, 460] width 1184 height 678
click at [358, 628] on div "--_heading-style---font-size : var(--_typography---font-size--h6) ; --_heading-…" at bounding box center [908, 460] width 1184 height 678
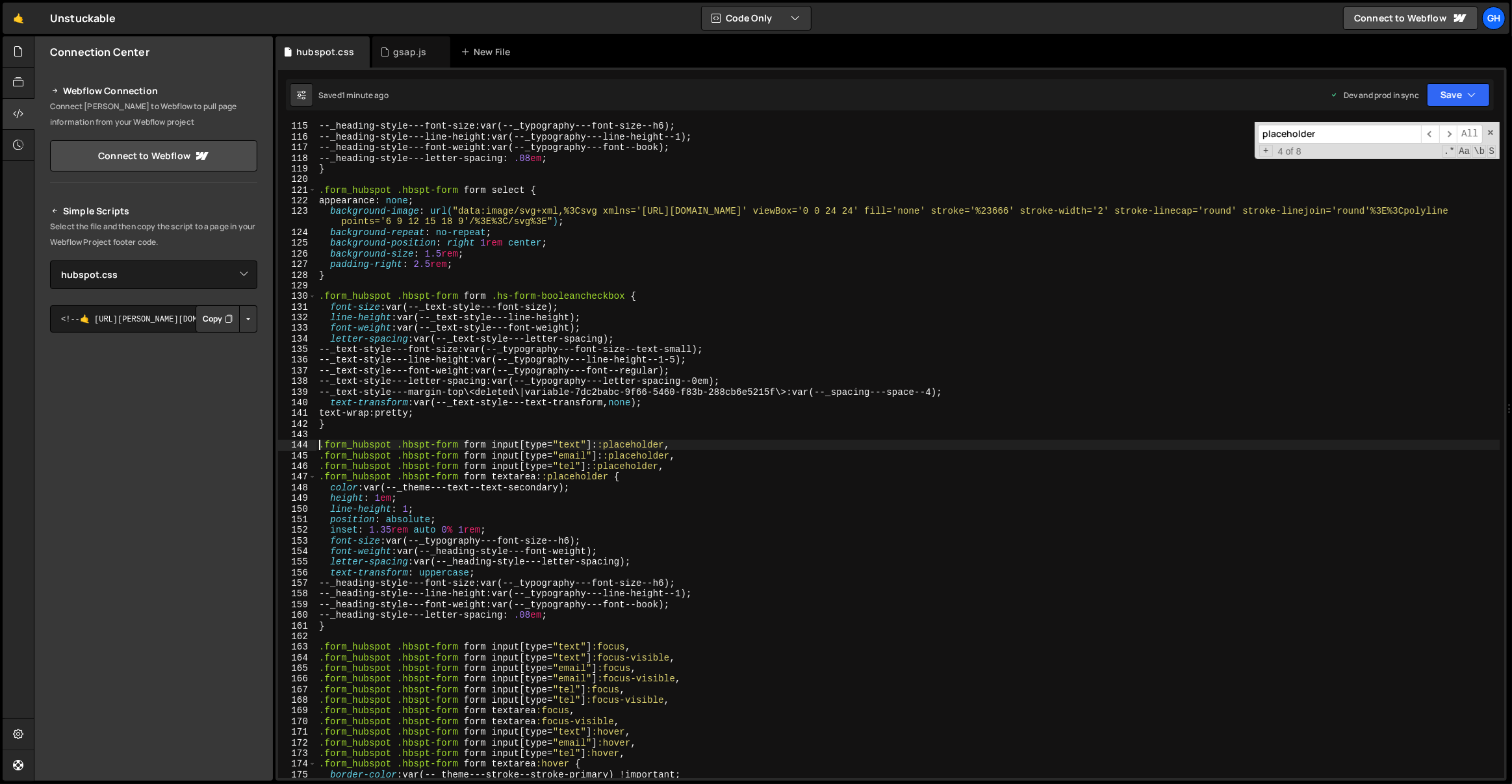
type textarea "--_heading-style---letter-spacing: .08em; }"
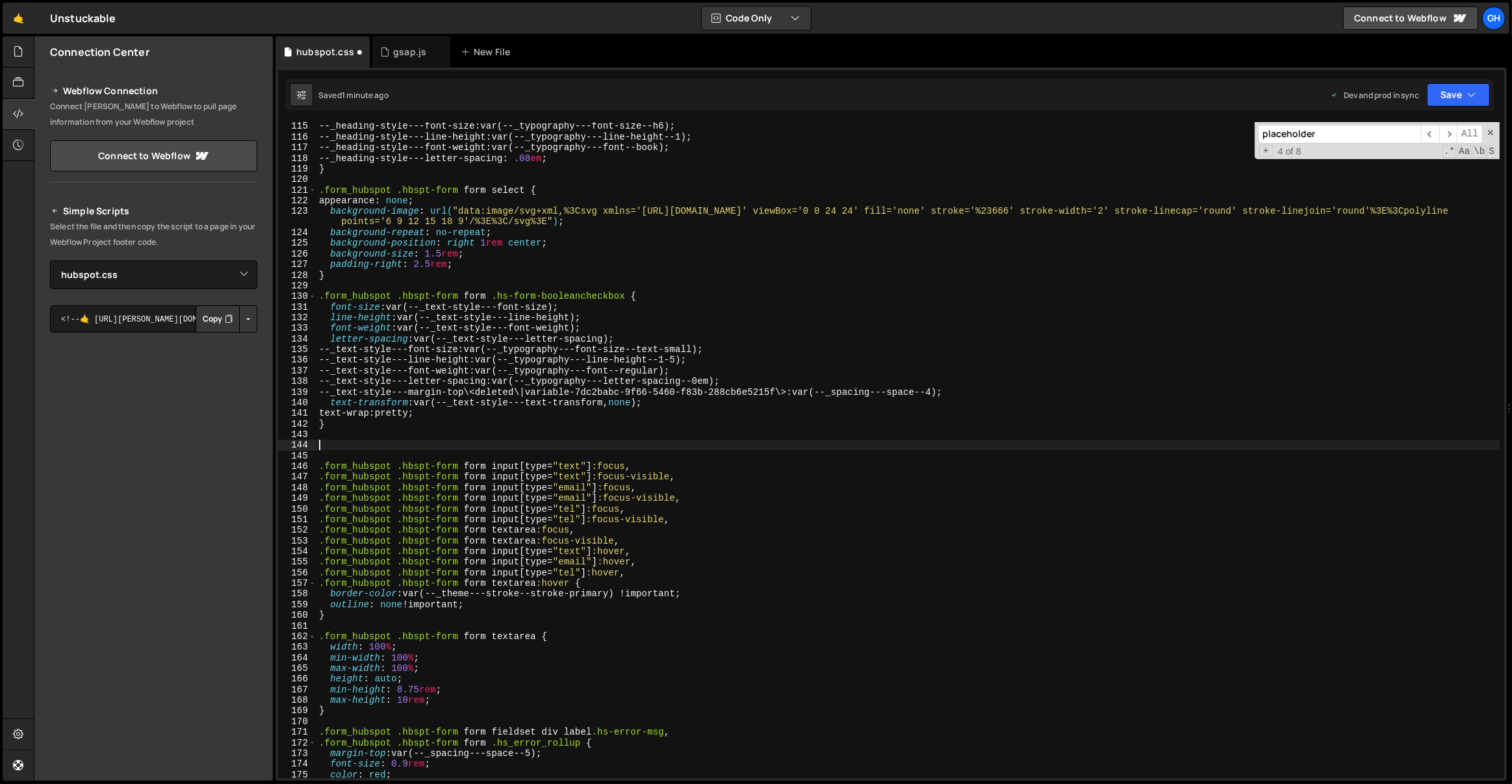
scroll to position [0, 0]
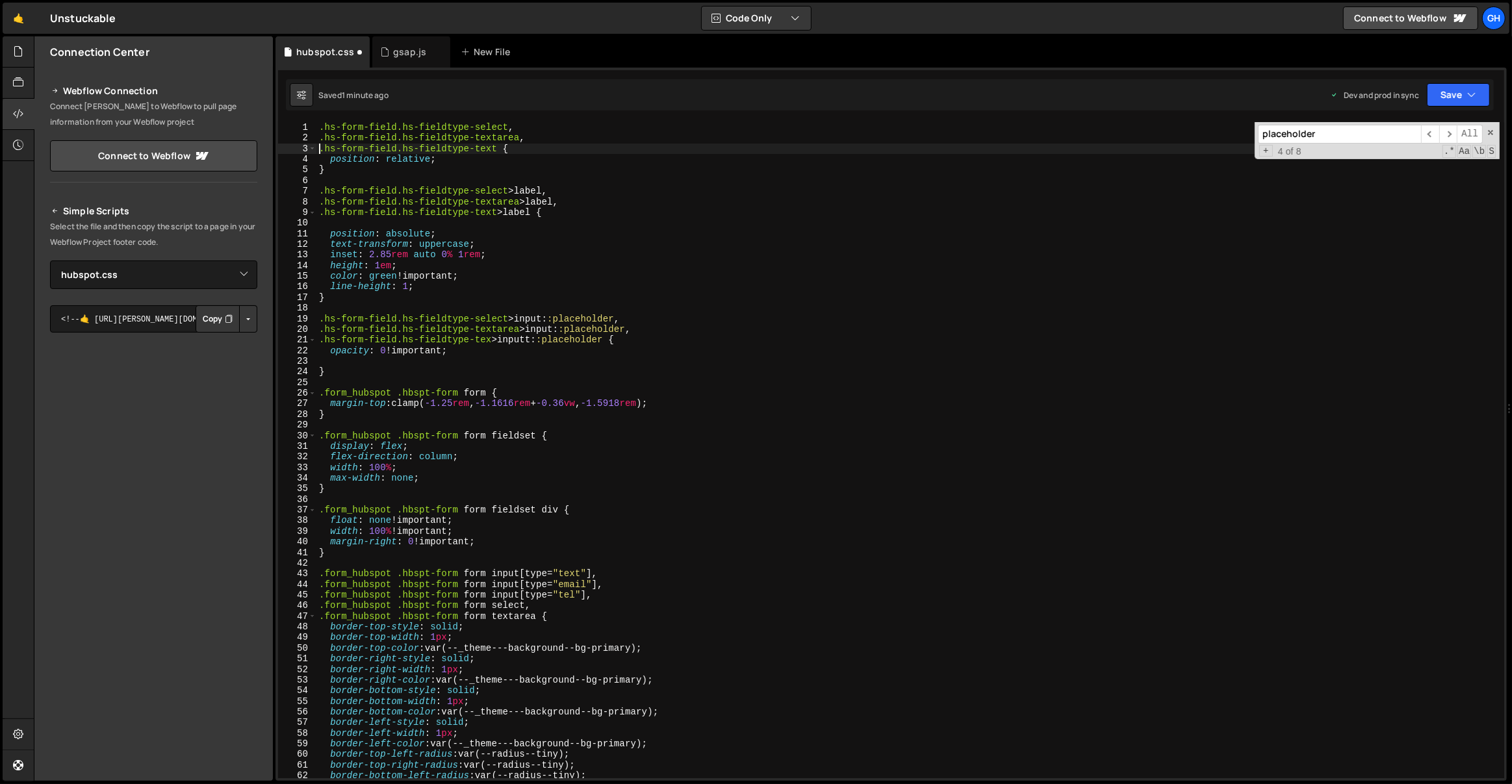
type textarea "}"
type textarea ".hs-form-field.hs-fieldtype-text>label {"
type textarea "}"
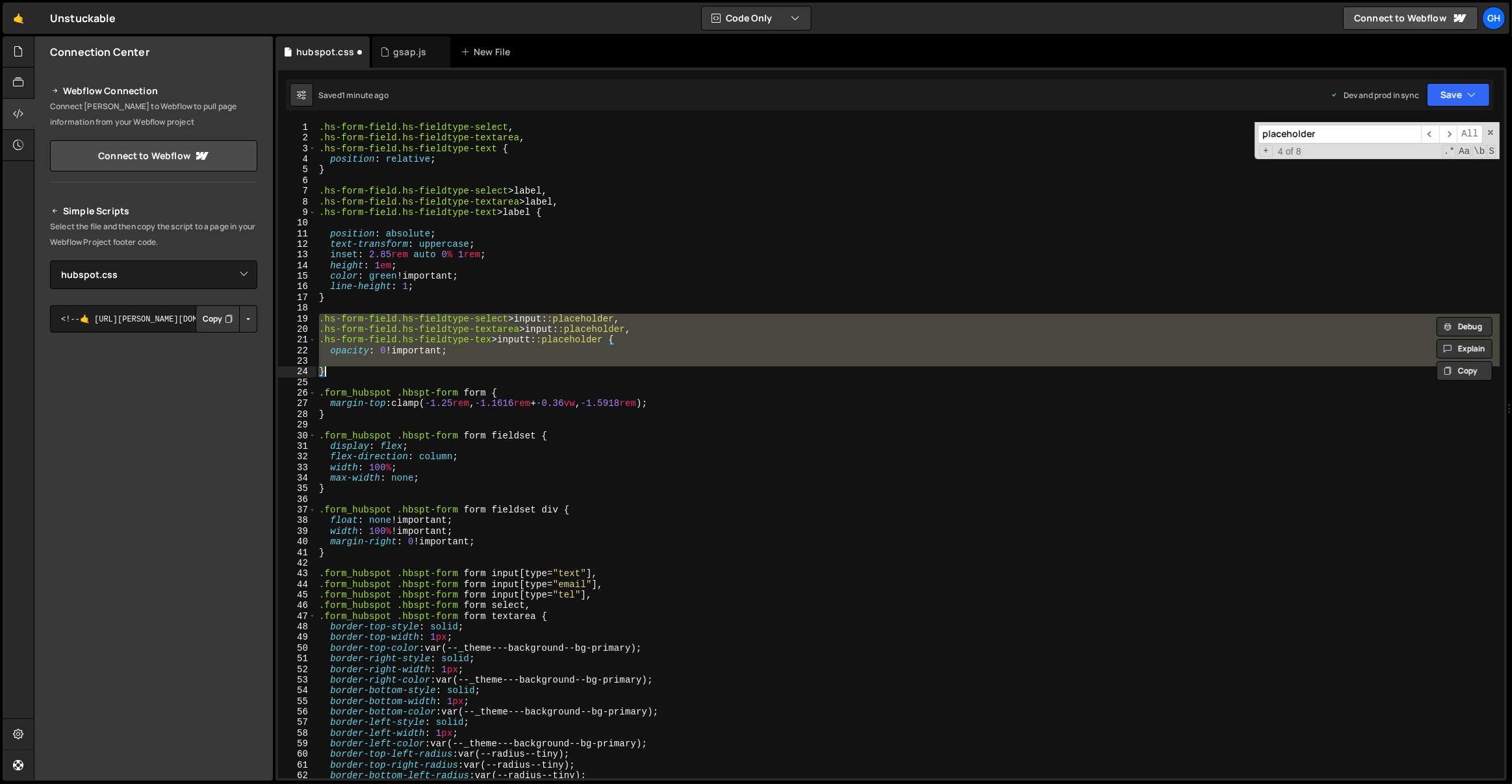
paste textarea
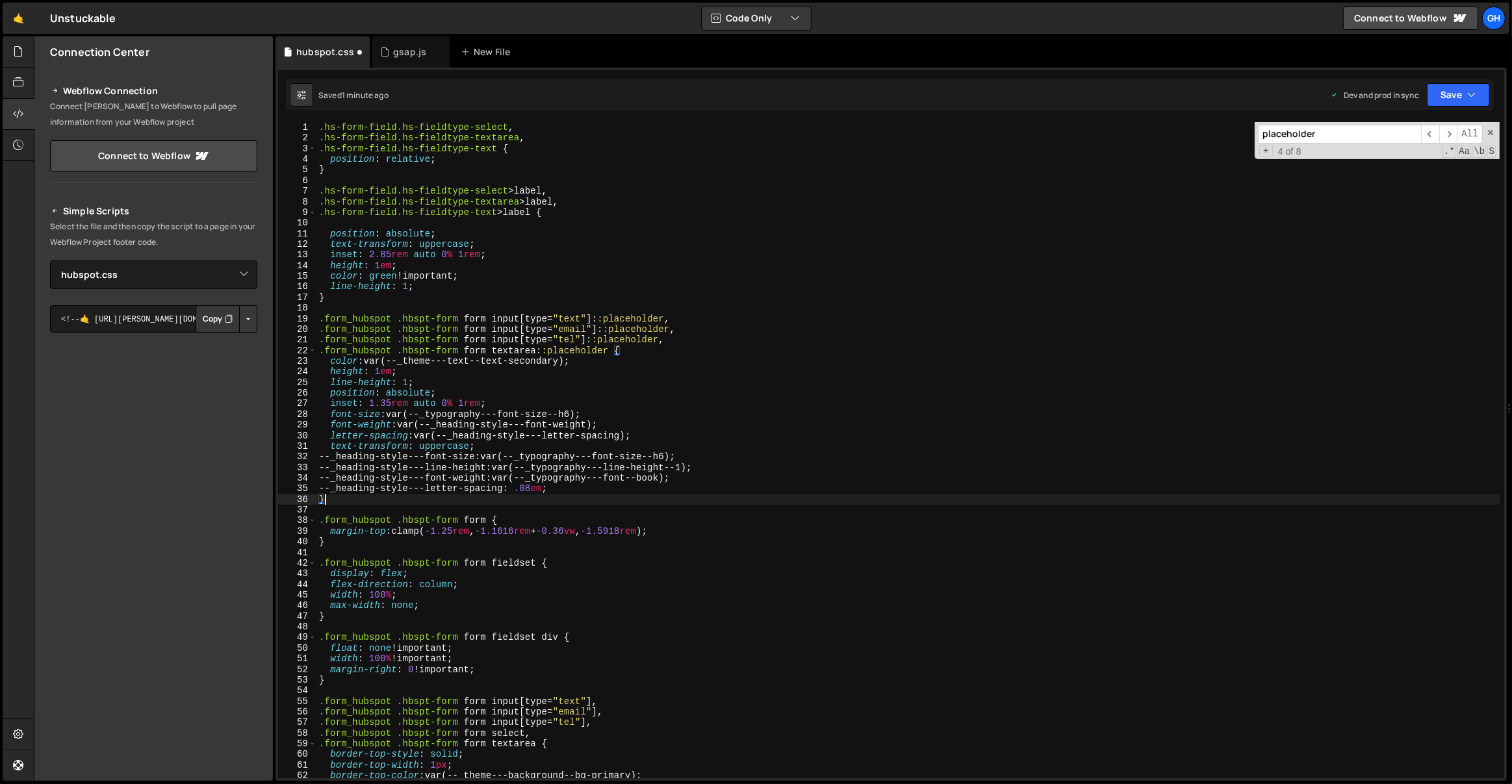
click at [432, 377] on div ".hs-form-field.hs-fieldtype-select , .hs-form-field.hs-fieldtype-textarea , .hs…" at bounding box center [908, 462] width 1184 height 678
click at [473, 357] on div ".hs-form-field.hs-fieldtype-select , .hs-form-field.hs-fieldtype-textarea , .hs…" at bounding box center [908, 462] width 1184 height 678
type textarea "color: var(--_theme---text--text-secondary);"
click at [481, 272] on div ".hs-form-field.hs-fieldtype-select , .hs-form-field.hs-fieldtype-textarea , .hs…" at bounding box center [908, 462] width 1184 height 678
paste textarea "var(--_theme---text--text-secondary)"
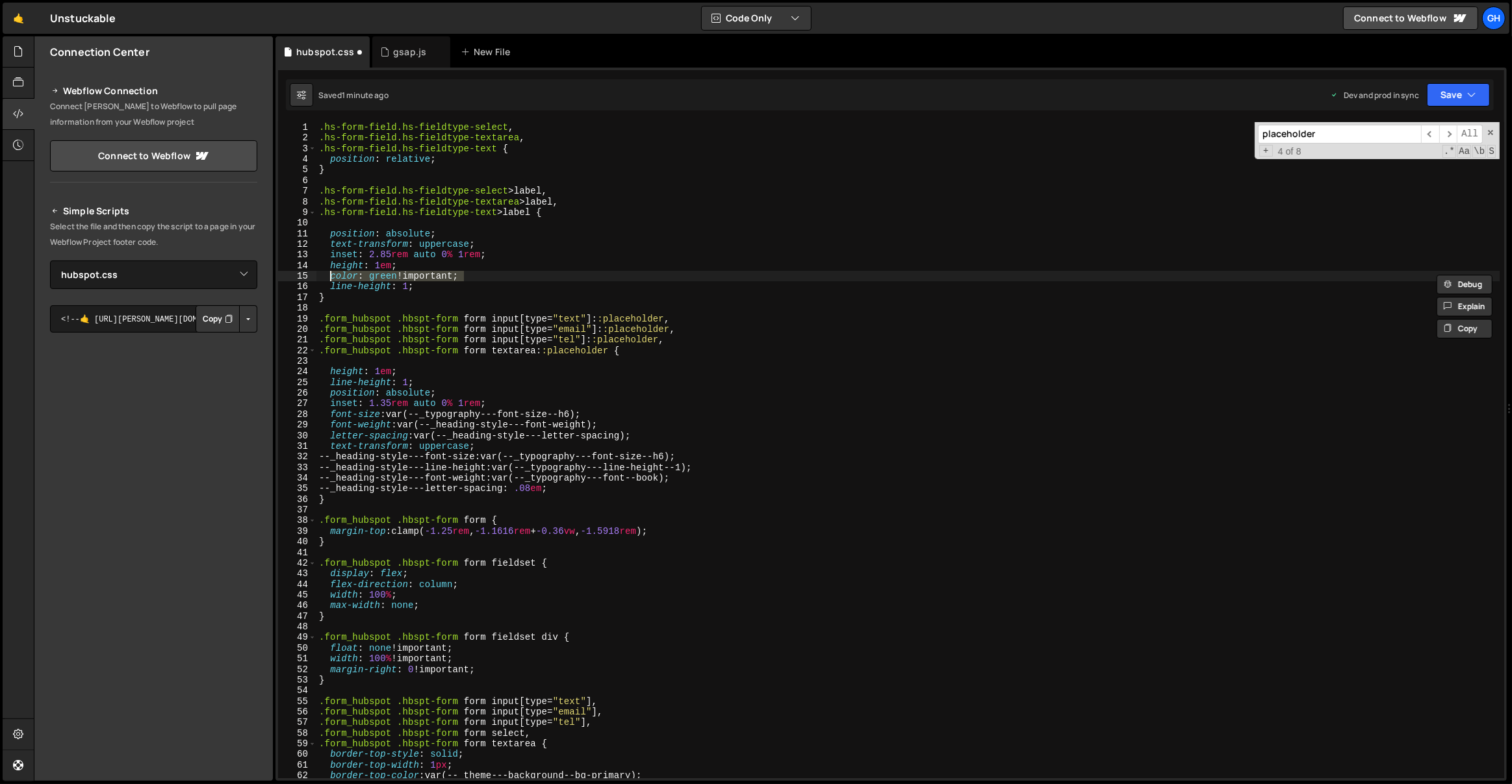
type textarea "color: var(--_theme---text--text-secondary);"
click at [448, 363] on div ".hs-form-field.hs-fieldtype-select , .hs-form-field.hs-fieldtype-textarea , .hs…" at bounding box center [908, 462] width 1184 height 678
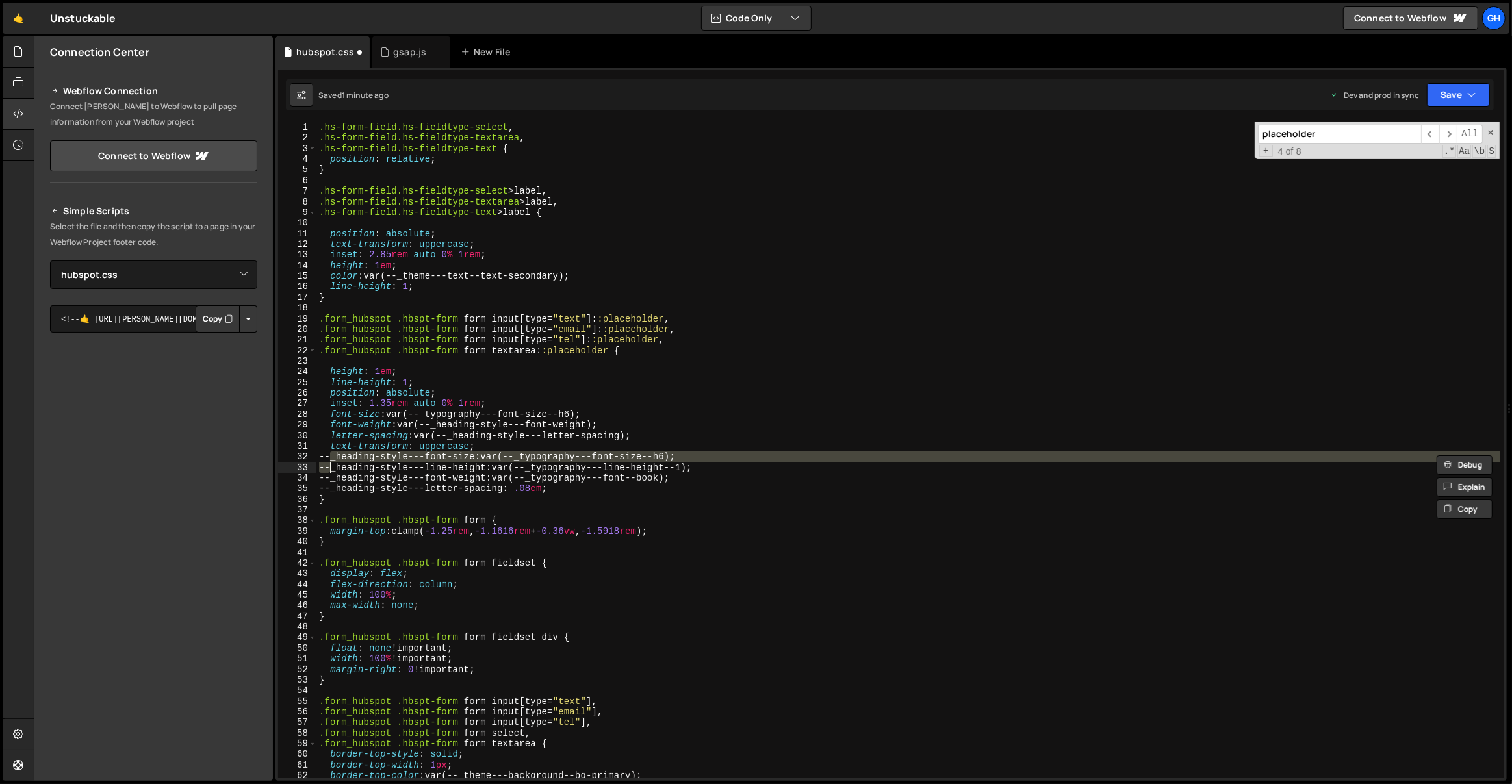
type textarea "--_heading-style---font-weight: var(--_typography---font--book); --_heading-sty…"
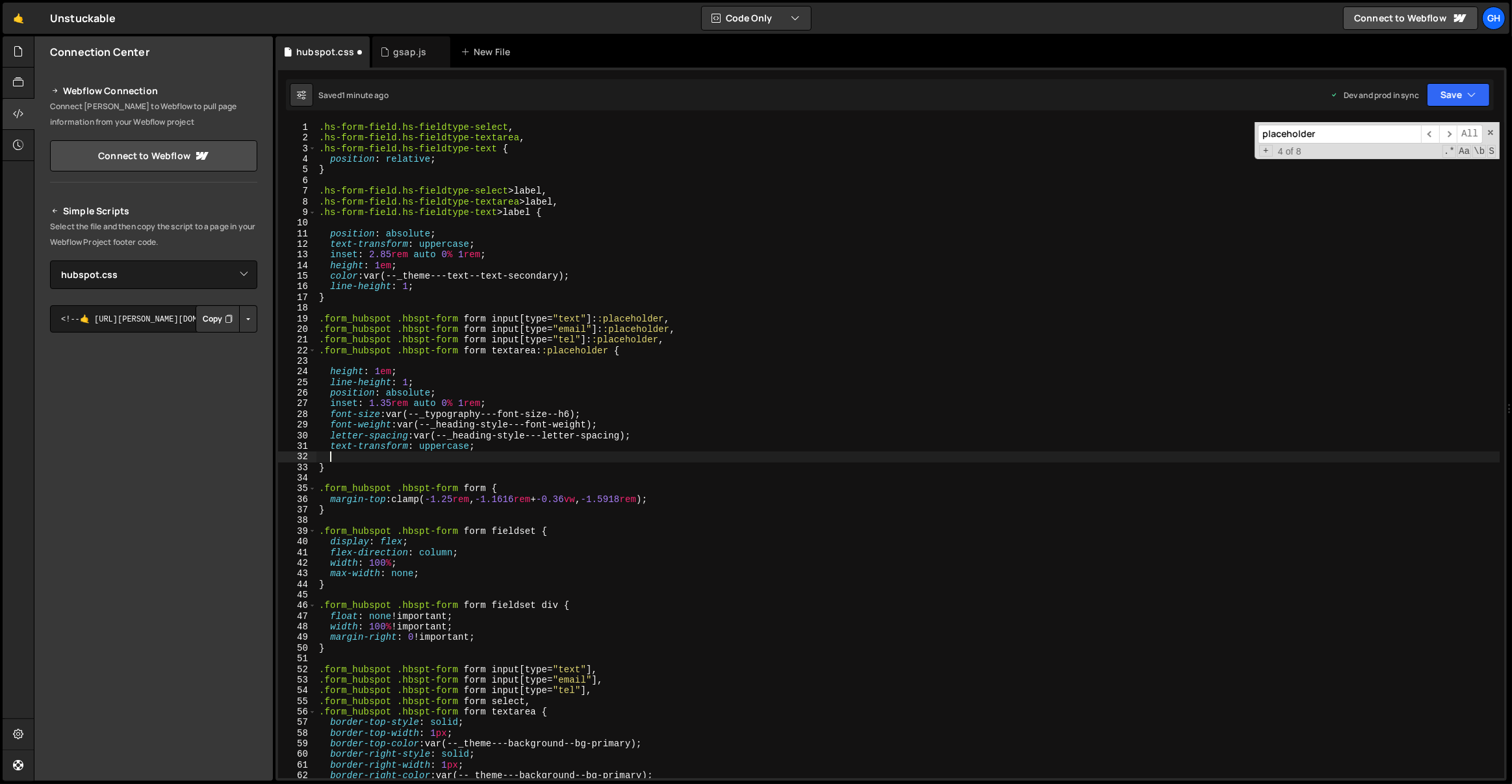
click at [425, 286] on div ".hs-form-field.hs-fieldtype-select , .hs-form-field.hs-fieldtype-textarea , .hs…" at bounding box center [908, 462] width 1184 height 678
type textarea "line-height: 1;"
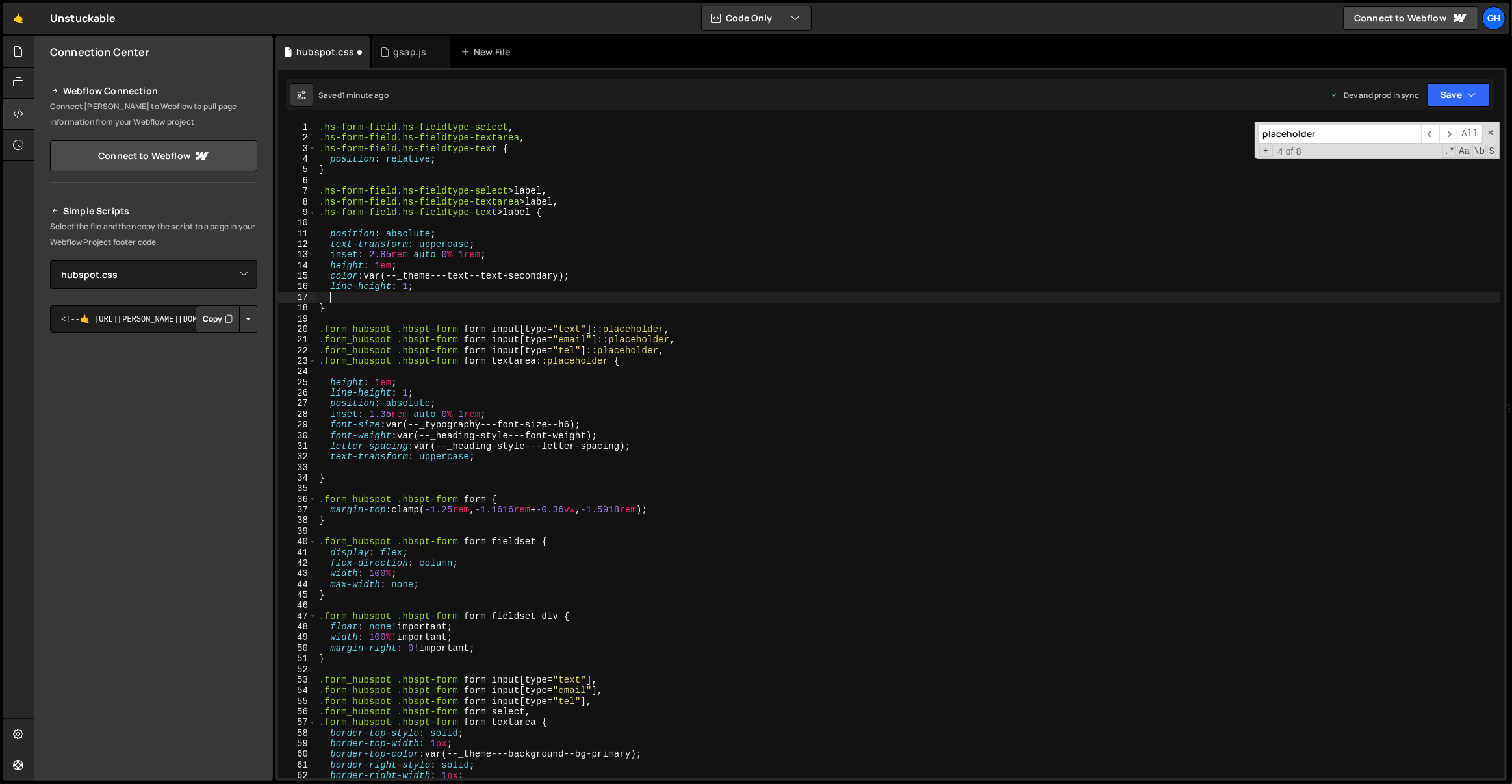
paste textarea "--_heading-style---letter-spacing: .08em;"
type textarea "--_heading-style---letter-spacing: .08em;"
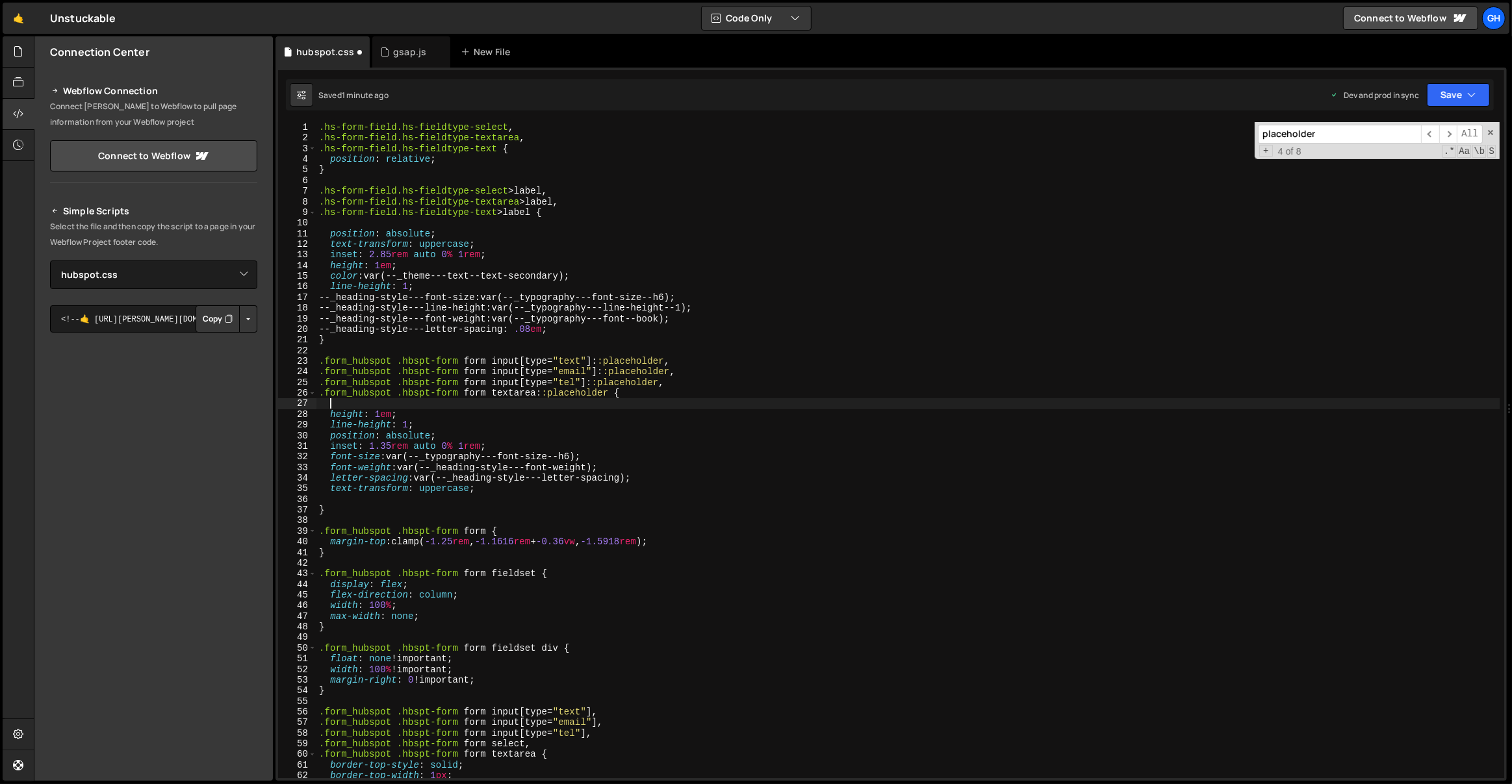
click at [366, 409] on div ".hs-form-field.hs-fieldtype-select , .hs-form-field.hs-fieldtype-textarea , .hs…" at bounding box center [908, 462] width 1184 height 678
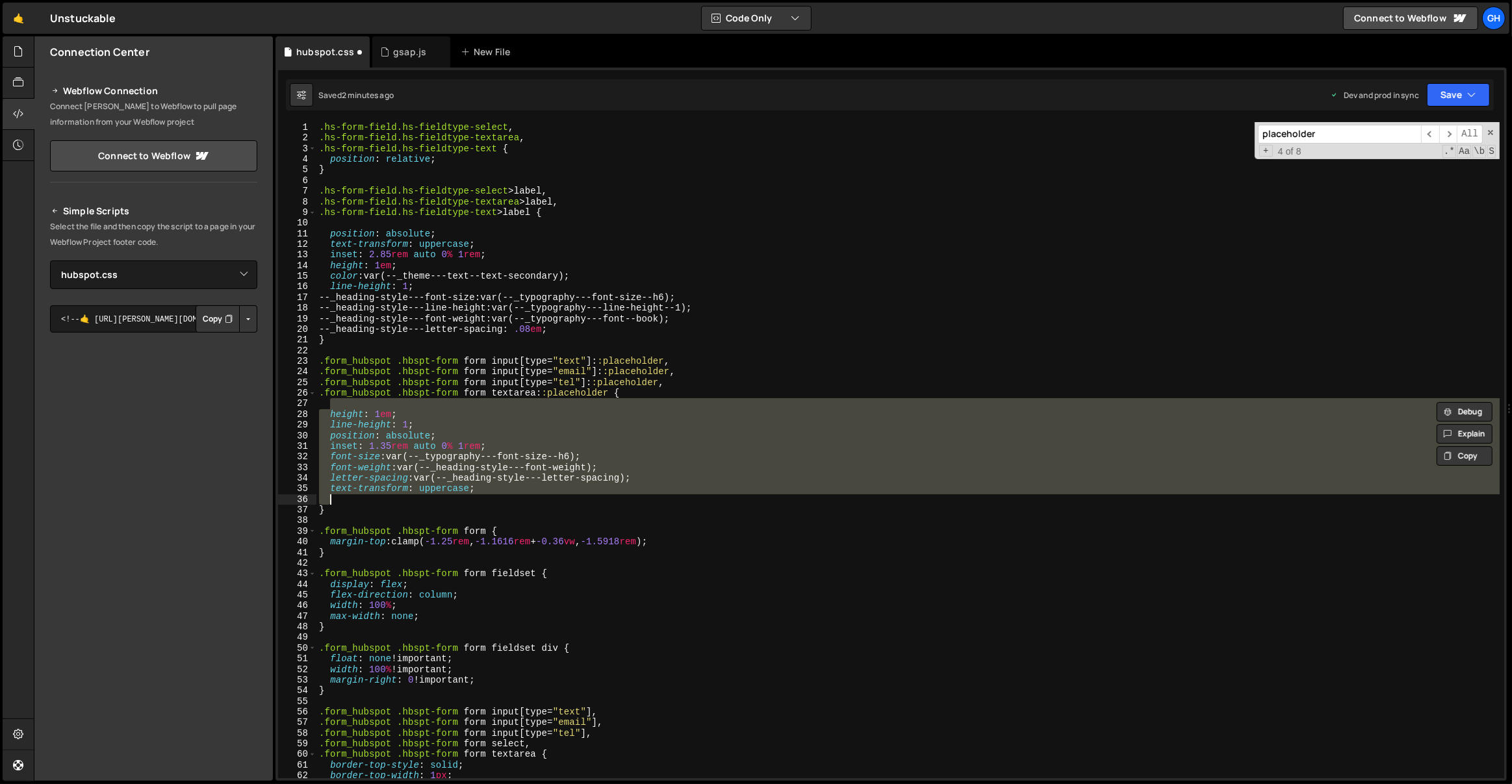
click at [420, 429] on div ".hs-form-field.hs-fieldtype-select , .hs-form-field.hs-fieldtype-textarea , .hs…" at bounding box center [907, 450] width 1183 height 656
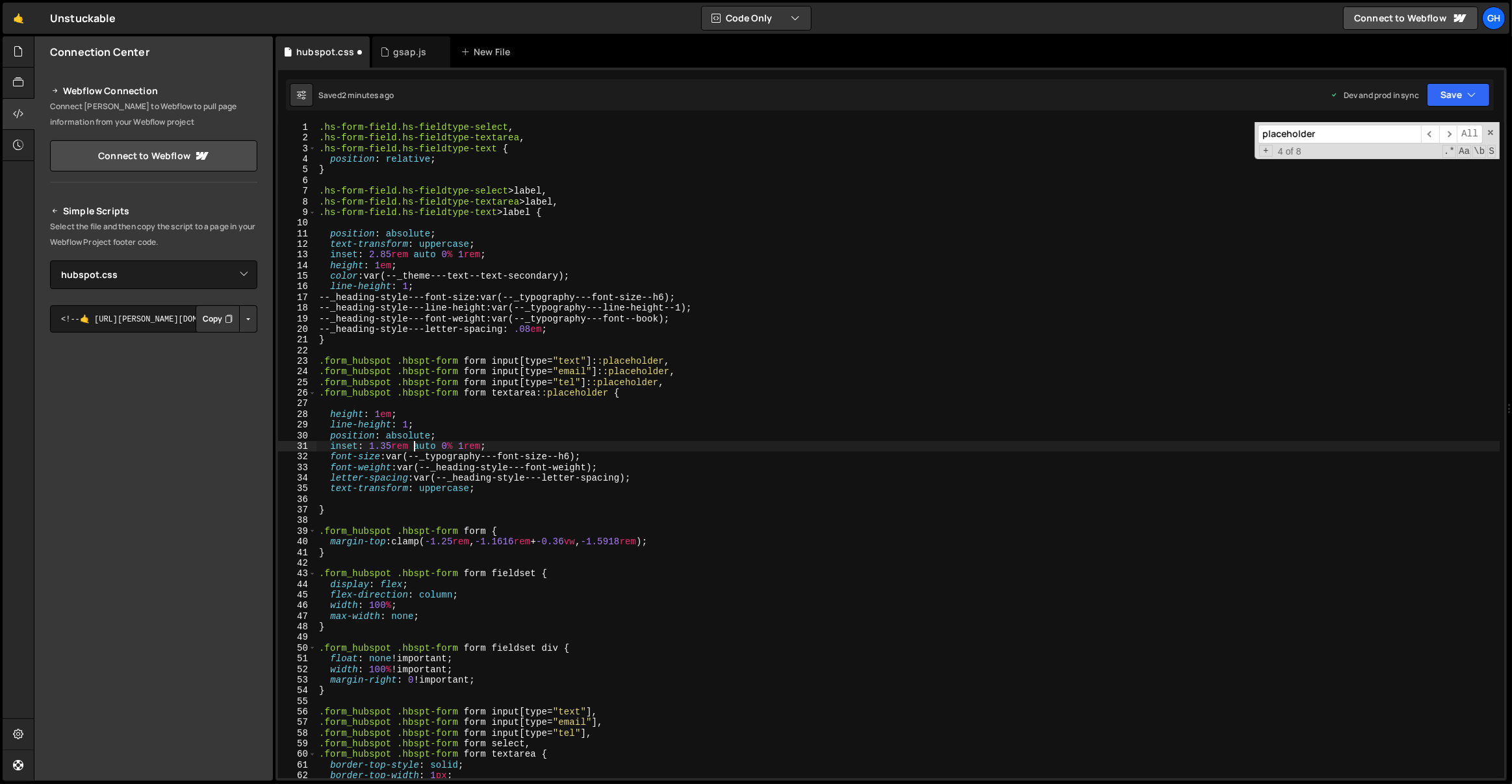
click at [496, 260] on div ".hs-form-field.hs-fieldtype-select , .hs-form-field.hs-fieldtype-textarea , .hs…" at bounding box center [908, 462] width 1184 height 678
type textarea "inset: 2.85rem auto 0% 1rem;"
type textarea "position: absolute;"
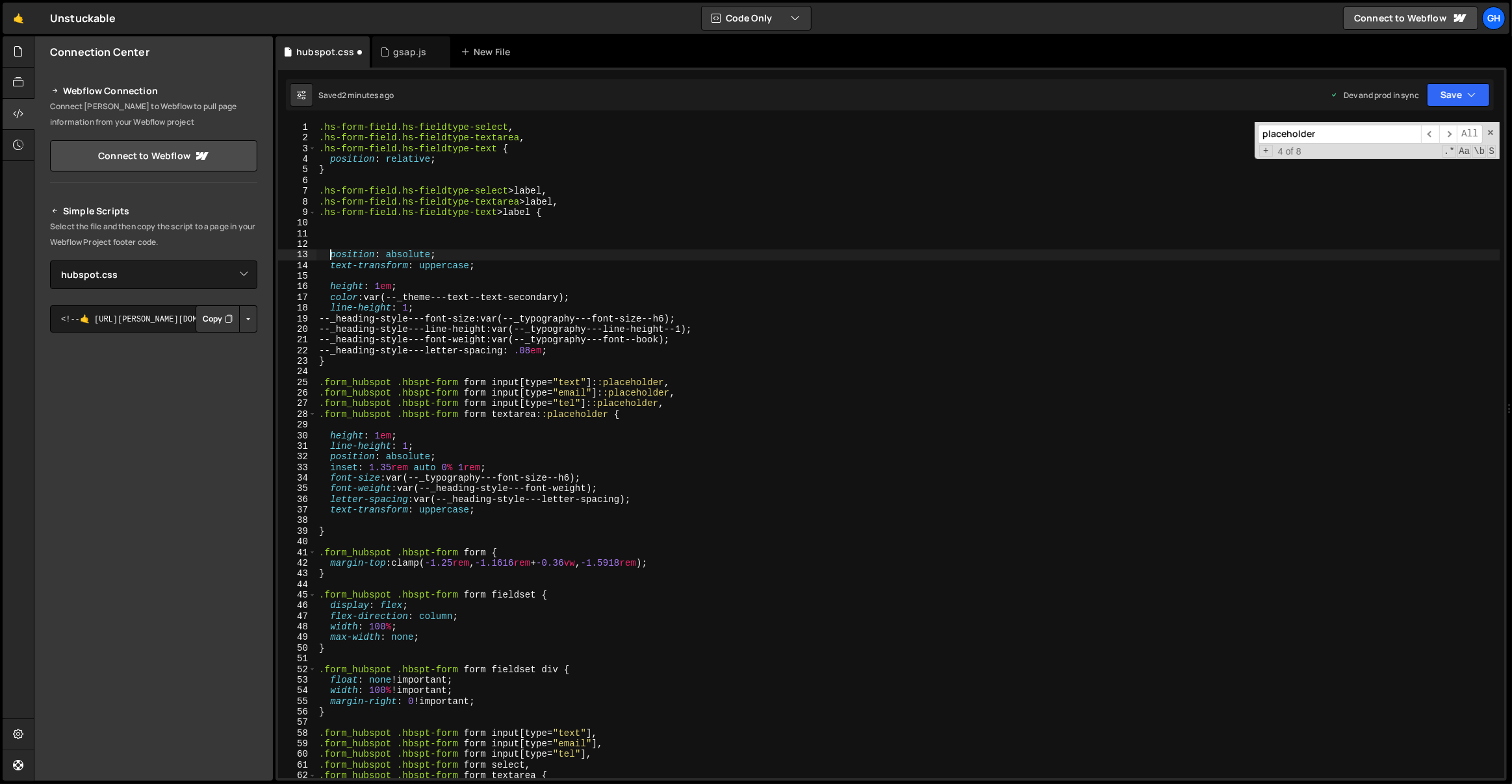
scroll to position [0, 0]
paste textarea "inset: 2.85rem auto 0% 1rem;"
type textarea "inset: 2.85rem auto 0% 1rem;"
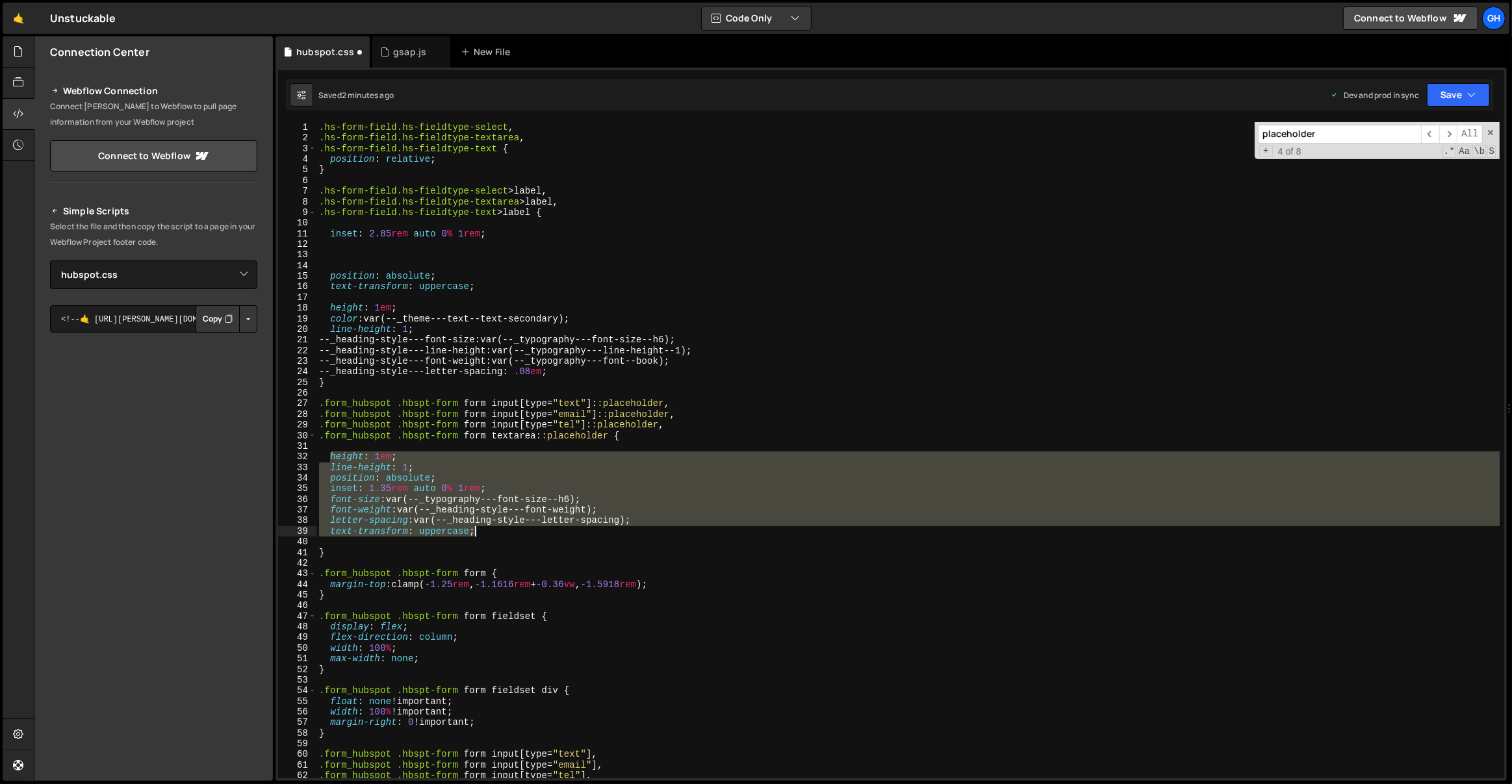
drag, startPoint x: 328, startPoint y: 455, endPoint x: 540, endPoint y: 532, distance: 225.6
click at [540, 532] on div ".hs-form-field.hs-fieldtype-select , .hs-form-field.hs-fieldtype-textarea , .hs…" at bounding box center [908, 462] width 1184 height 678
type textarea "letter-spacing: var(--_heading-style---letter-spacing); text-transform: upperca…"
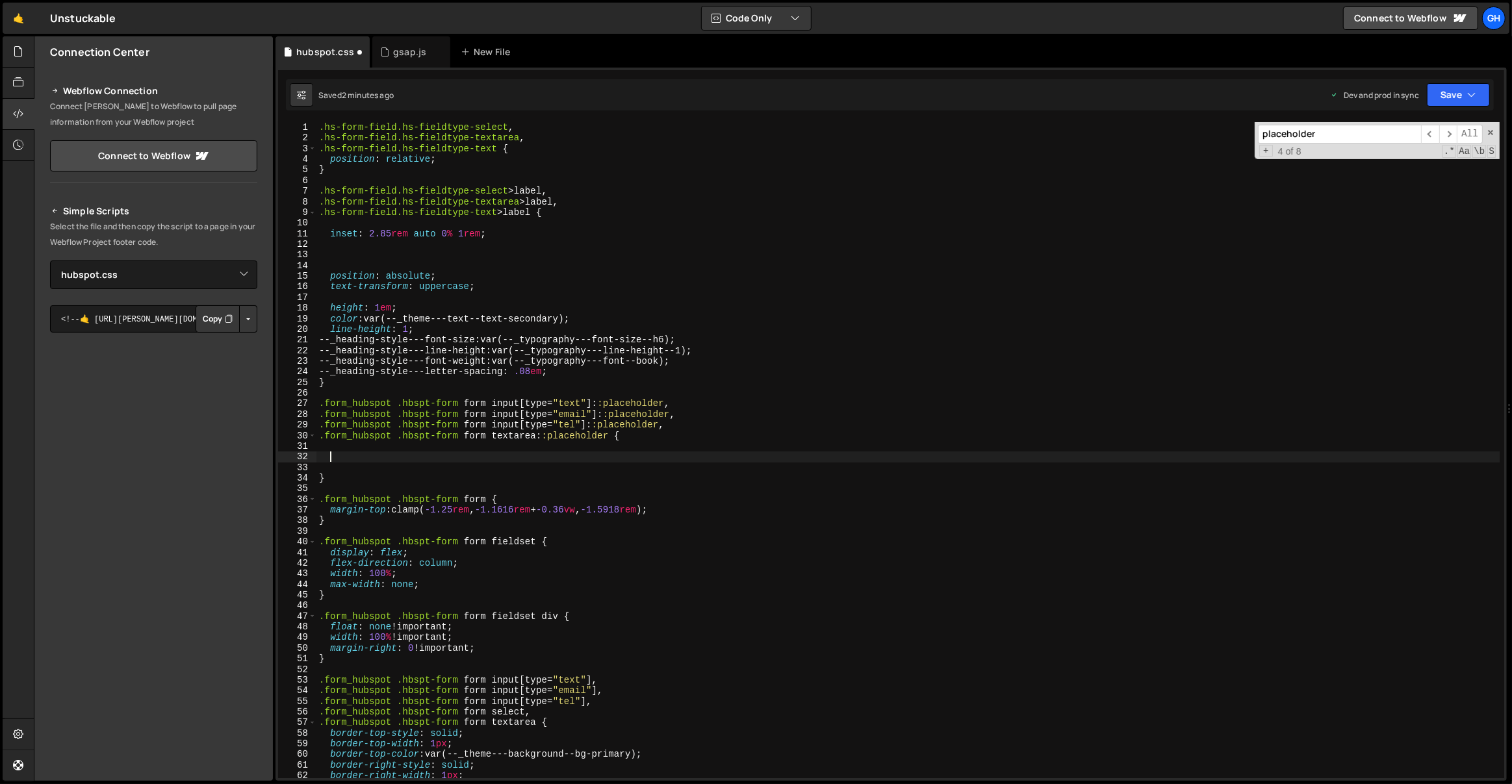
click at [398, 249] on div ".hs-form-field.hs-fieldtype-select , .hs-form-field.hs-fieldtype-textarea , .hs…" at bounding box center [908, 462] width 1184 height 678
paste textarea "text-transform: uppercase;"
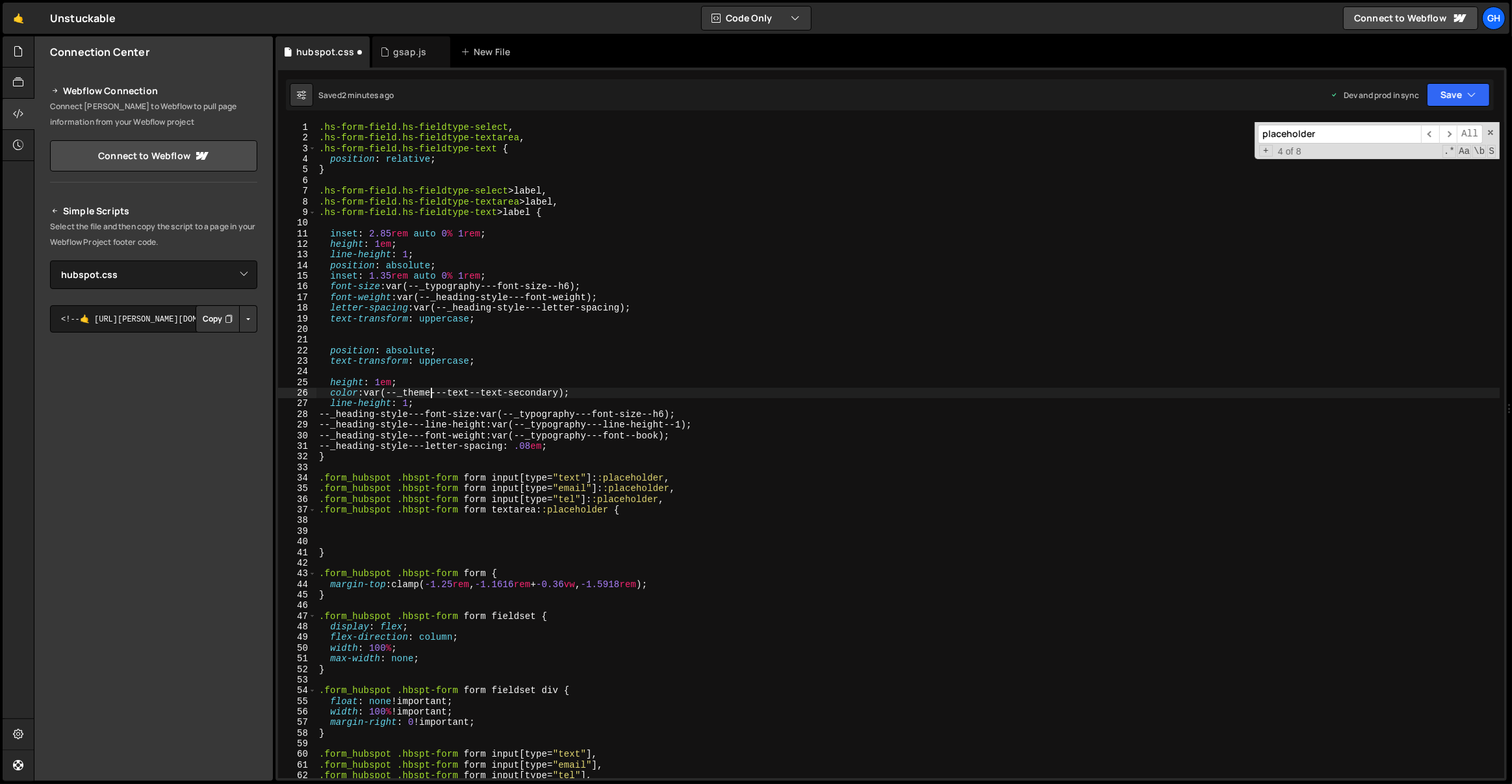
click at [432, 398] on div ".hs-form-field.hs-fieldtype-select , .hs-form-field.hs-fieldtype-textarea , .hs…" at bounding box center [908, 462] width 1184 height 678
click at [422, 403] on div ".hs-form-field.hs-fieldtype-select , .hs-form-field.hs-fieldtype-textarea , .hs…" at bounding box center [908, 462] width 1184 height 678
click at [333, 337] on div ".hs-form-field.hs-fieldtype-select , .hs-form-field.hs-fieldtype-textarea , .hs…" at bounding box center [908, 462] width 1184 height 678
type textarea "position: absolute;"
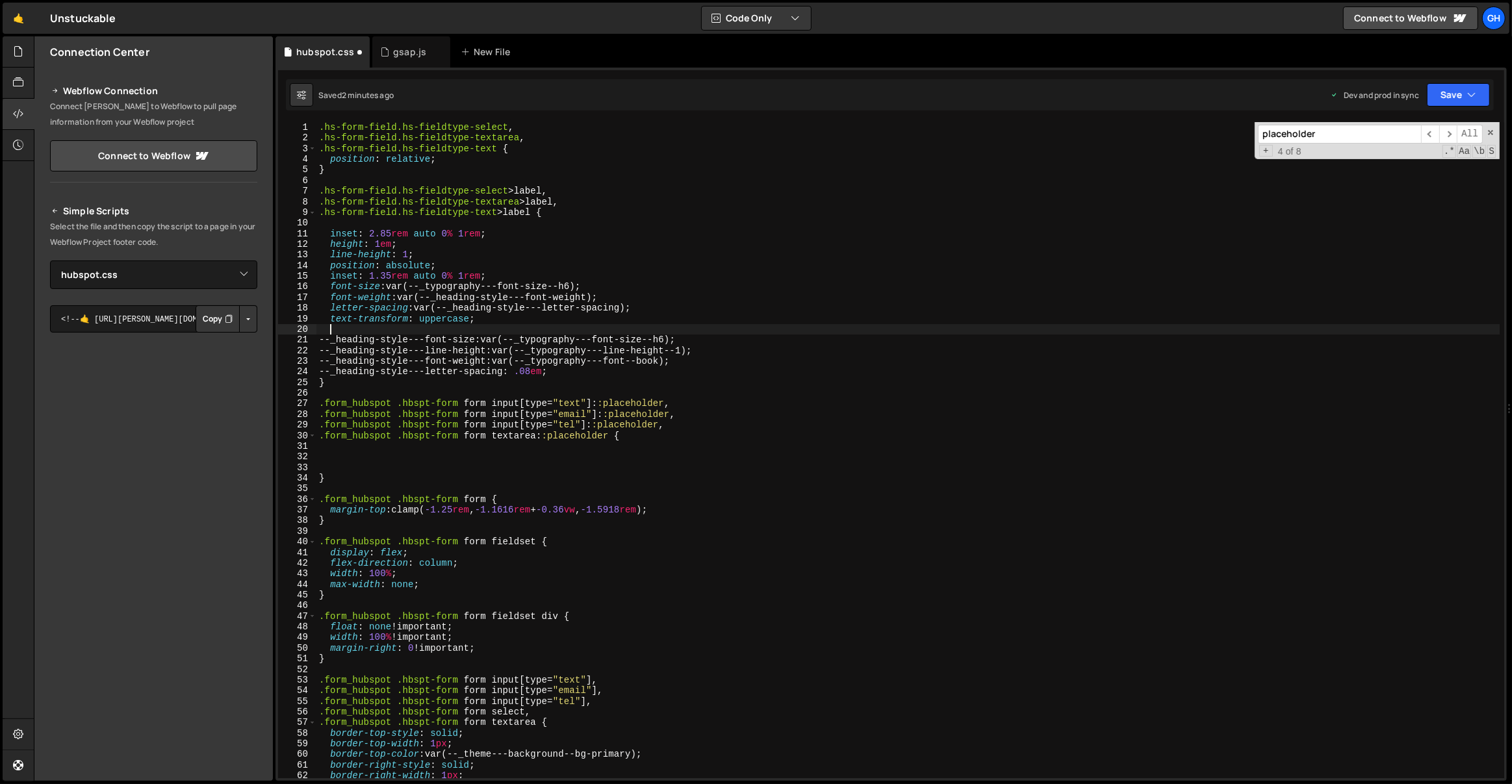
click at [483, 469] on div ".hs-form-field.hs-fieldtype-select , .hs-form-field.hs-fieldtype-textarea , .hs…" at bounding box center [908, 462] width 1184 height 678
click at [407, 459] on div ".hs-form-field.hs-fieldtype-select , .hs-form-field.hs-fieldtype-textarea , .hs…" at bounding box center [908, 462] width 1184 height 678
click at [438, 454] on div ".hs-form-field.hs-fieldtype-select , .hs-form-field.hs-fieldtype-textarea , .hs…" at bounding box center [908, 462] width 1184 height 678
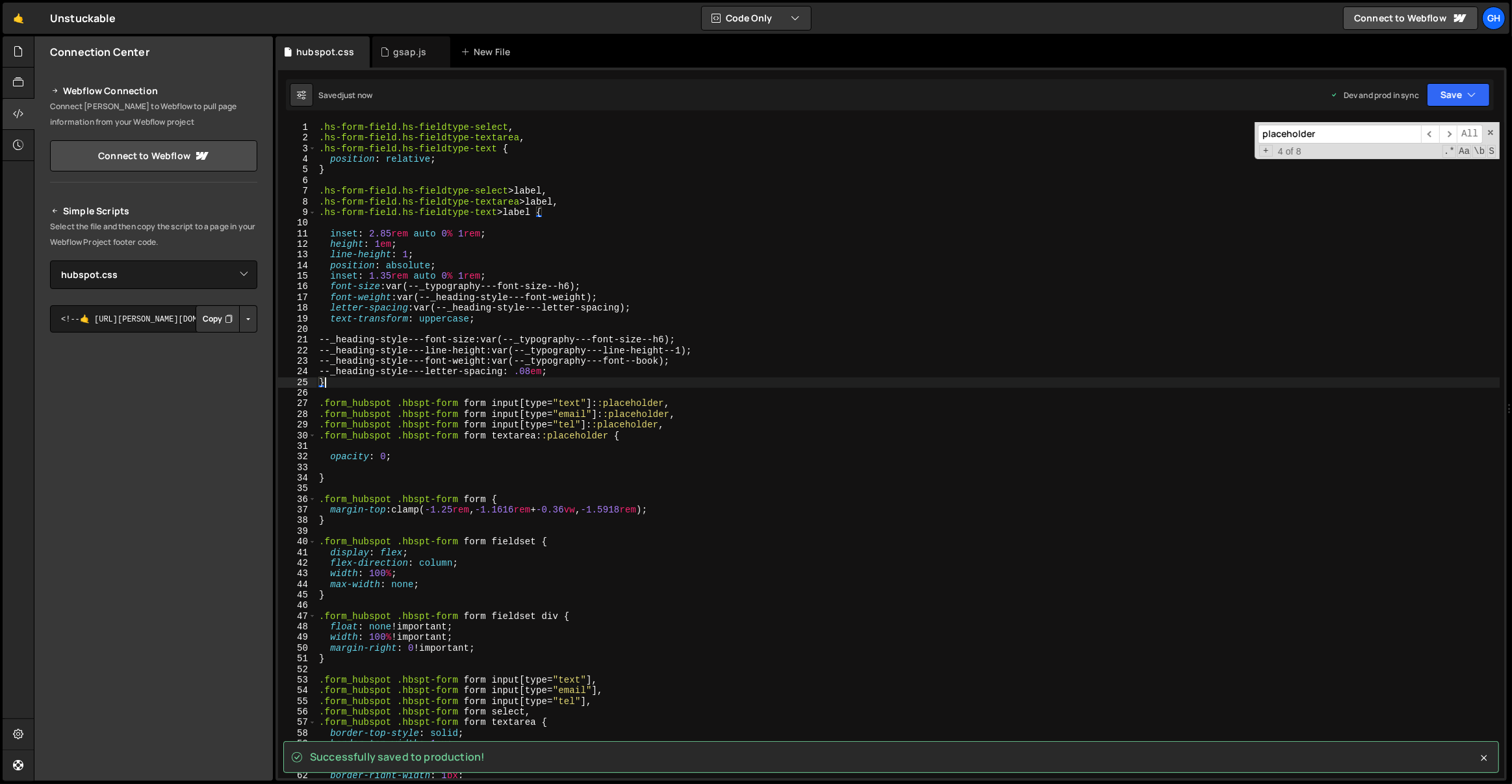
click at [546, 383] on div ".hs-form-field.hs-fieldtype-select , .hs-form-field.hs-fieldtype-textarea , .hs…" at bounding box center [908, 462] width 1184 height 678
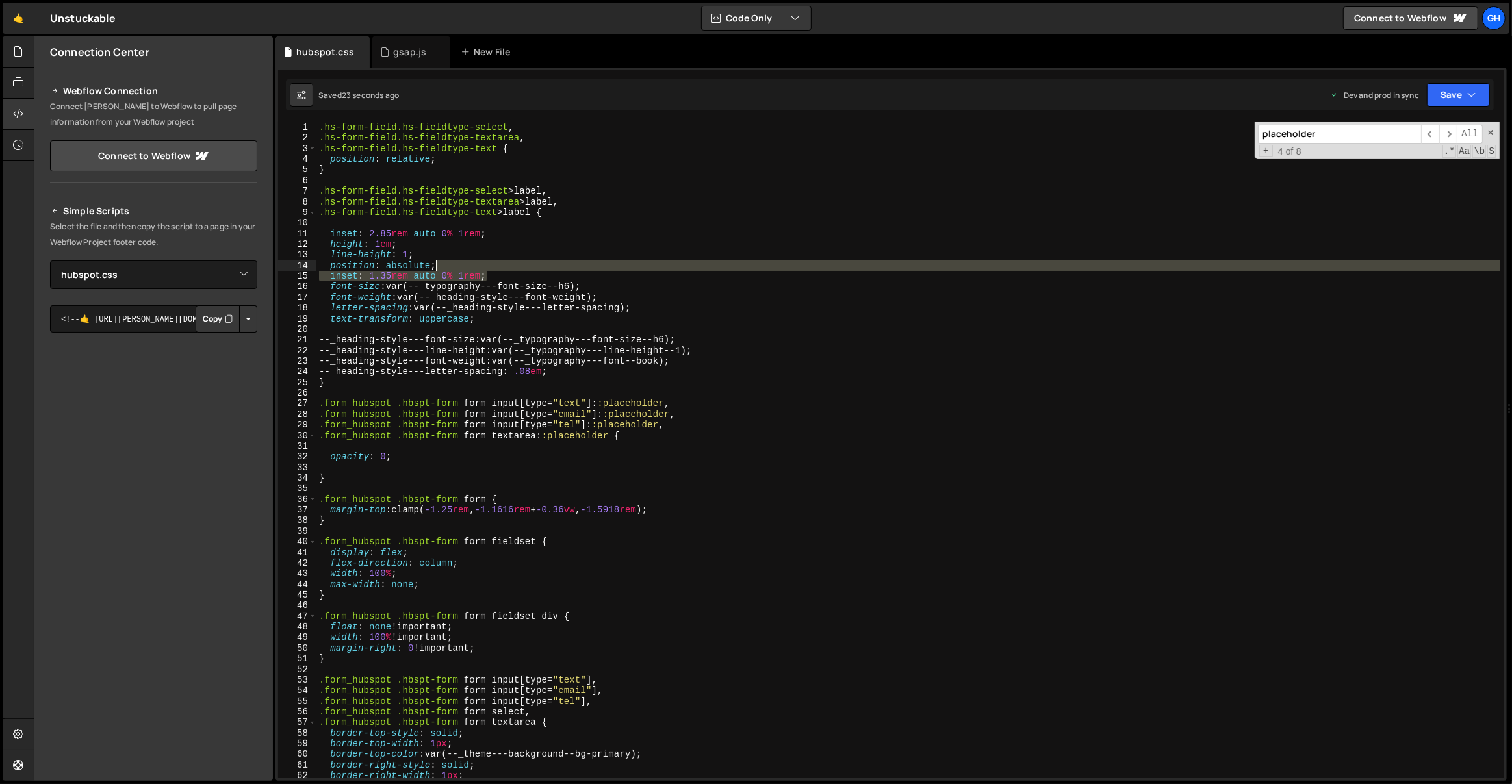
drag, startPoint x: 501, startPoint y: 277, endPoint x: 510, endPoint y: 265, distance: 15.0
click at [510, 265] on div ".hs-form-field.hs-fieldtype-select , .hs-form-field.hs-fieldtype-textarea , .hs…" at bounding box center [908, 462] width 1184 height 678
type textarea "position: absolute;"
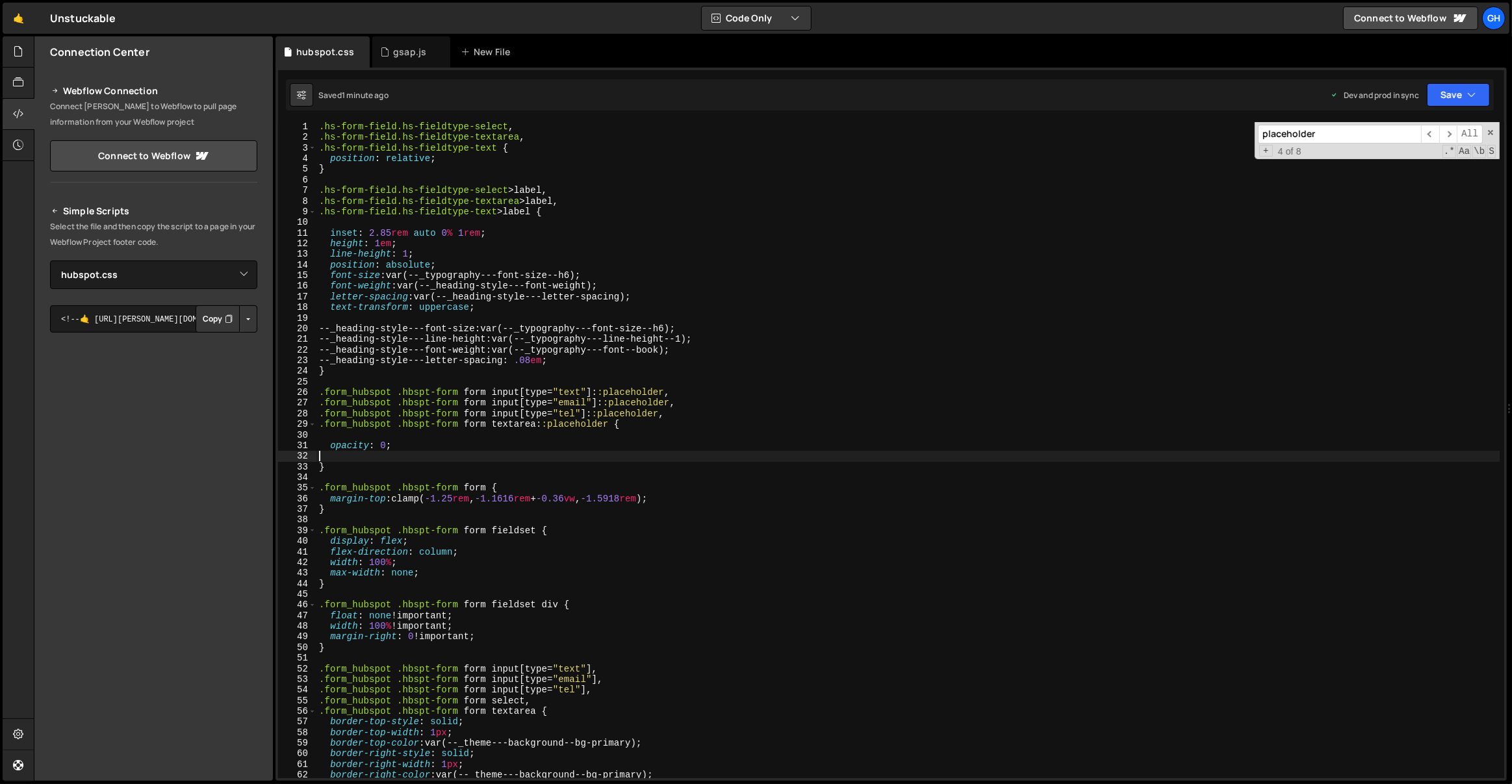
click at [390, 453] on div ".hs-form-field.hs-fieldtype-select , .hs-form-field.hs-fieldtype-textarea , .hs…" at bounding box center [908, 461] width 1184 height 678
click at [401, 461] on div ".hs-form-field.hs-fieldtype-select , .hs-form-field.hs-fieldtype-textarea , .hs…" at bounding box center [908, 461] width 1184 height 678
type textarea "}"
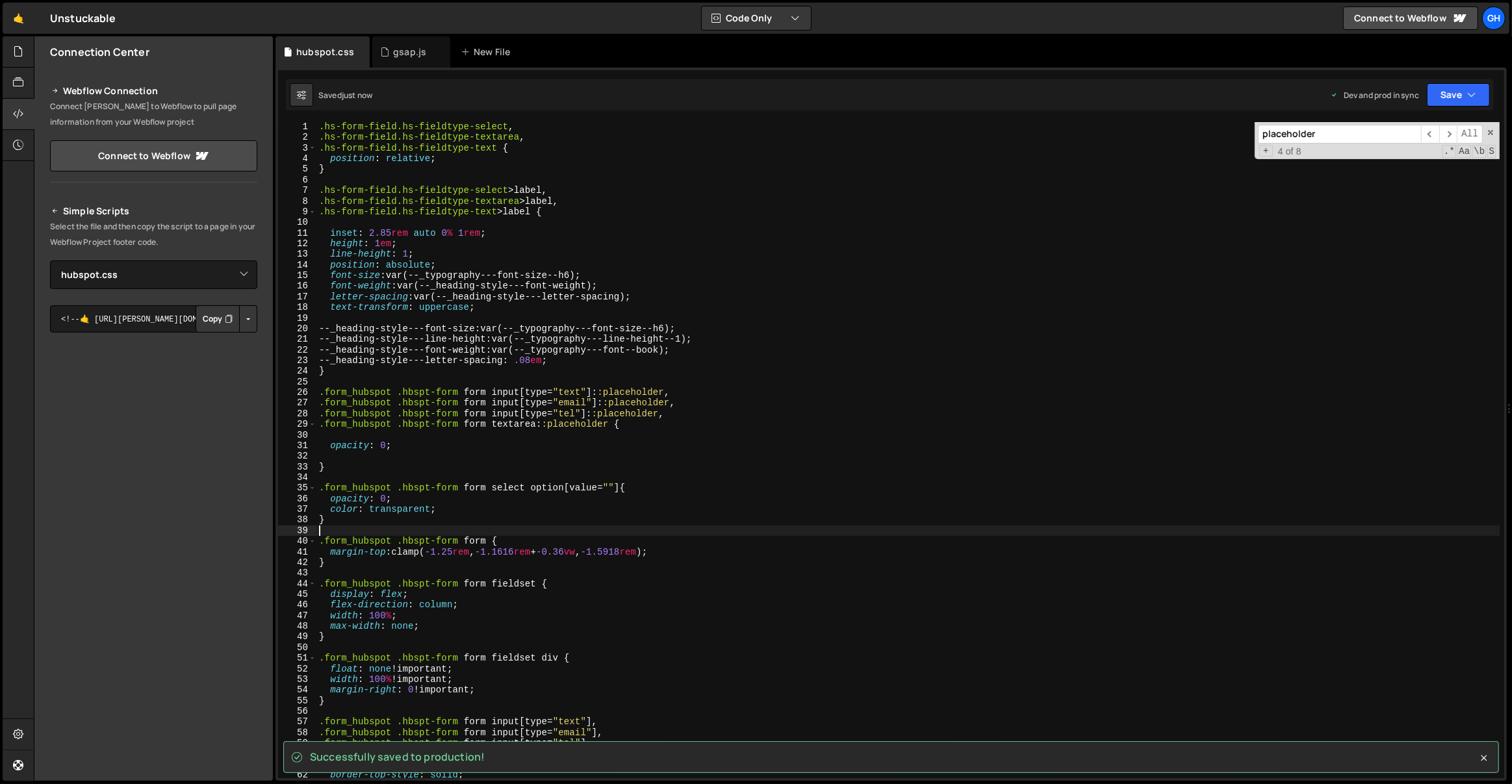
click at [332, 526] on div ".hs-form-field.hs-fieldtype-select , .hs-form-field.hs-fieldtype-textarea , .hs…" at bounding box center [908, 461] width 1184 height 678
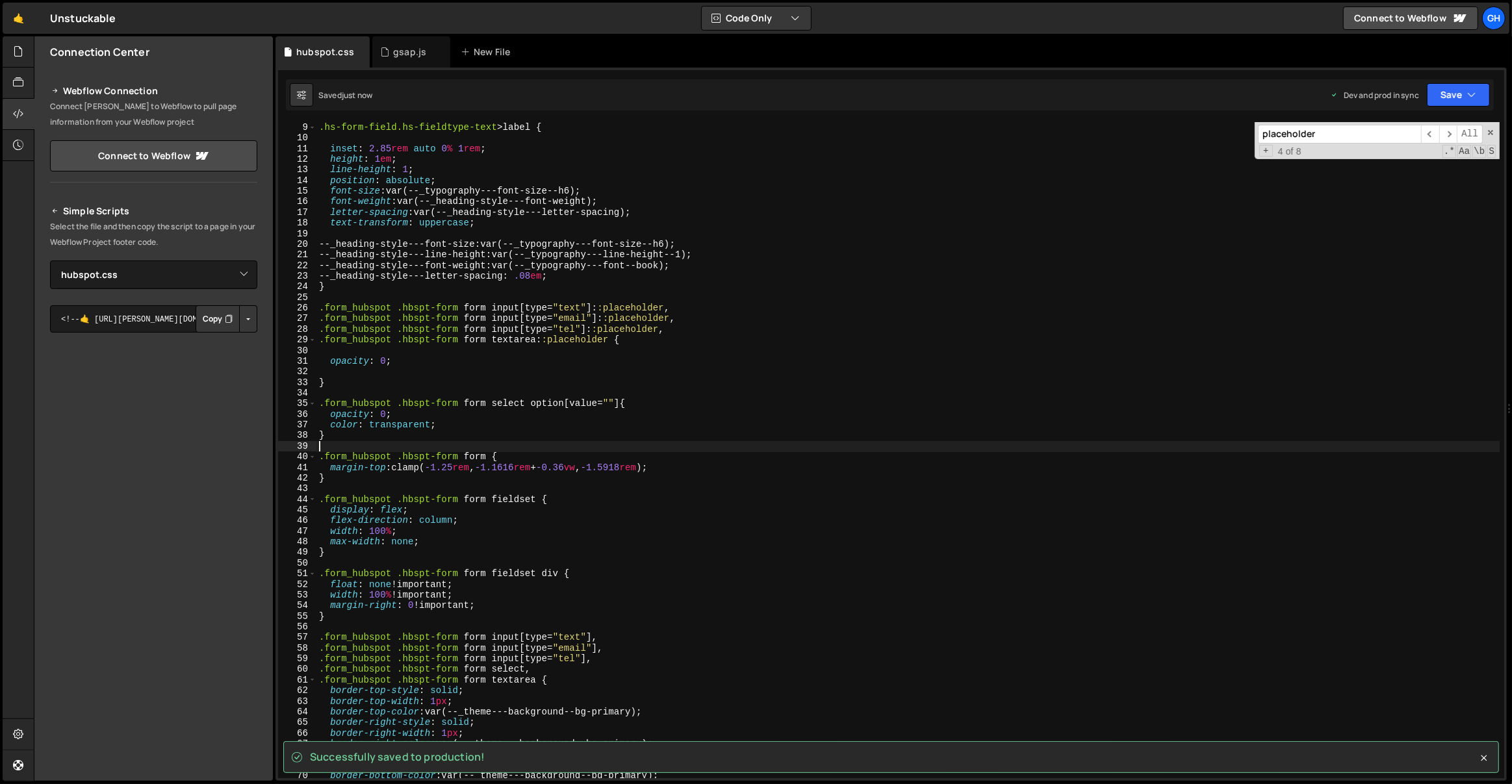
scroll to position [85, 0]
click at [311, 458] on span at bounding box center [311, 456] width 7 height 10
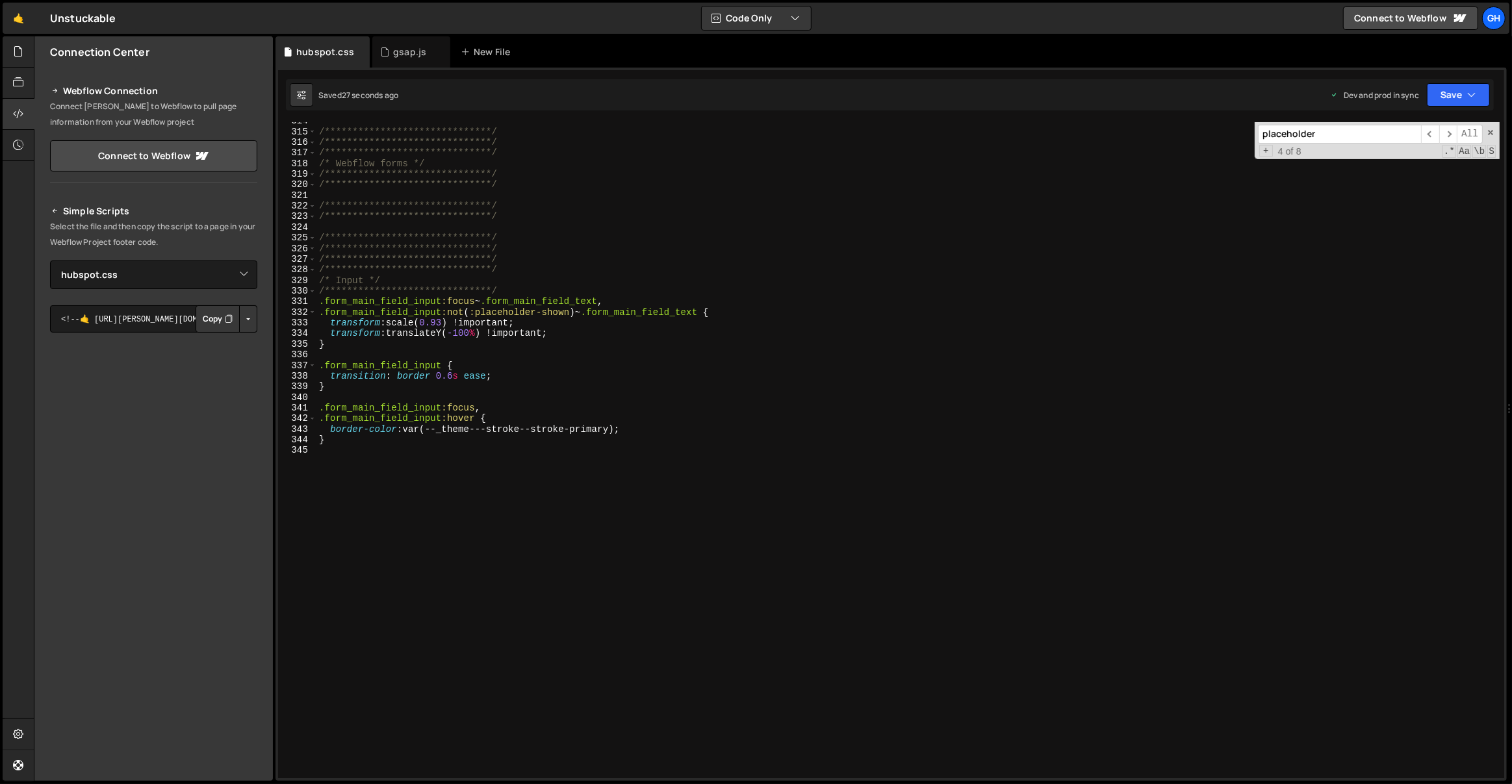
scroll to position [3345, 0]
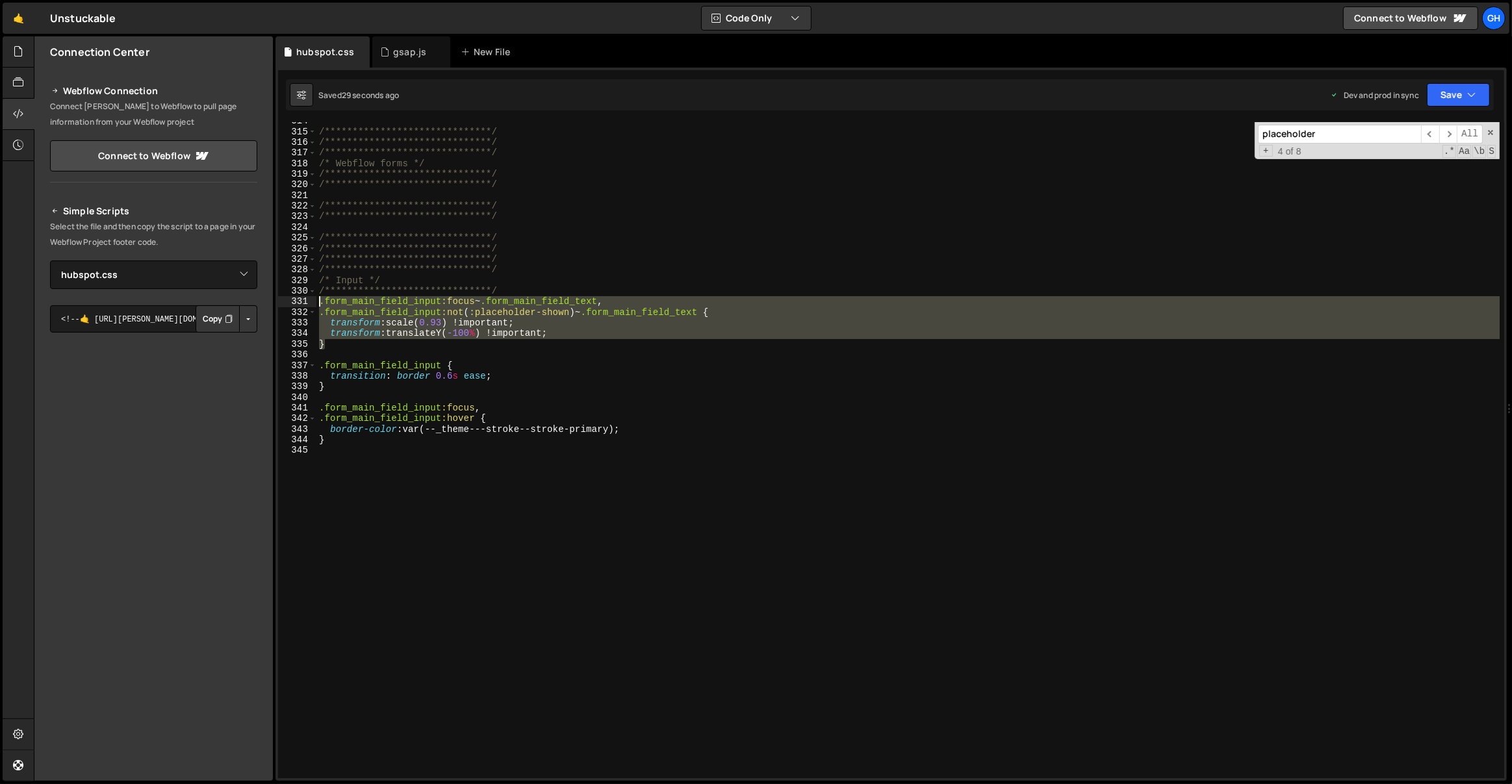
drag, startPoint x: 341, startPoint y: 343, endPoint x: 316, endPoint y: 303, distance: 47.2
click at [316, 303] on div "**********" at bounding box center [908, 454] width 1184 height 678
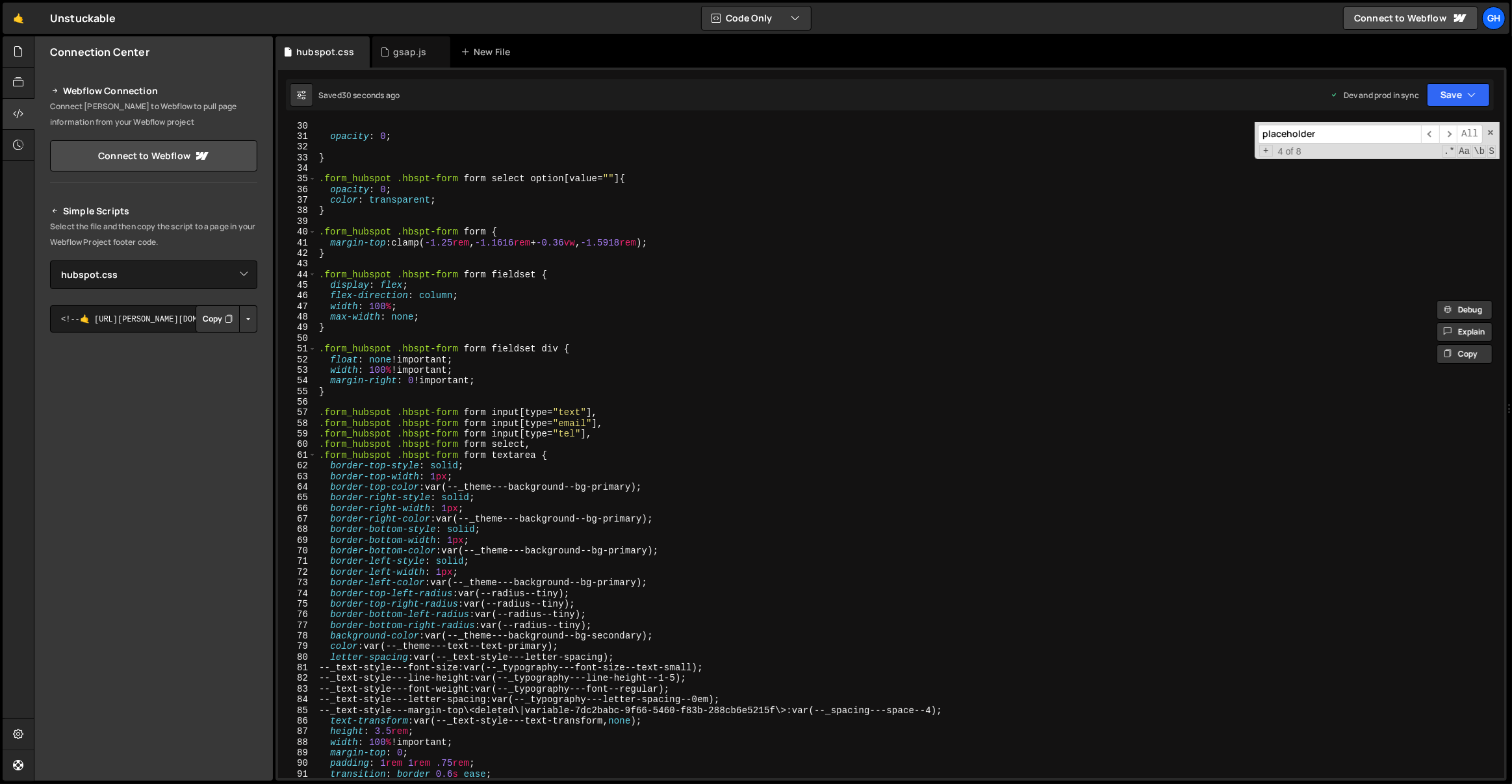
scroll to position [0, 0]
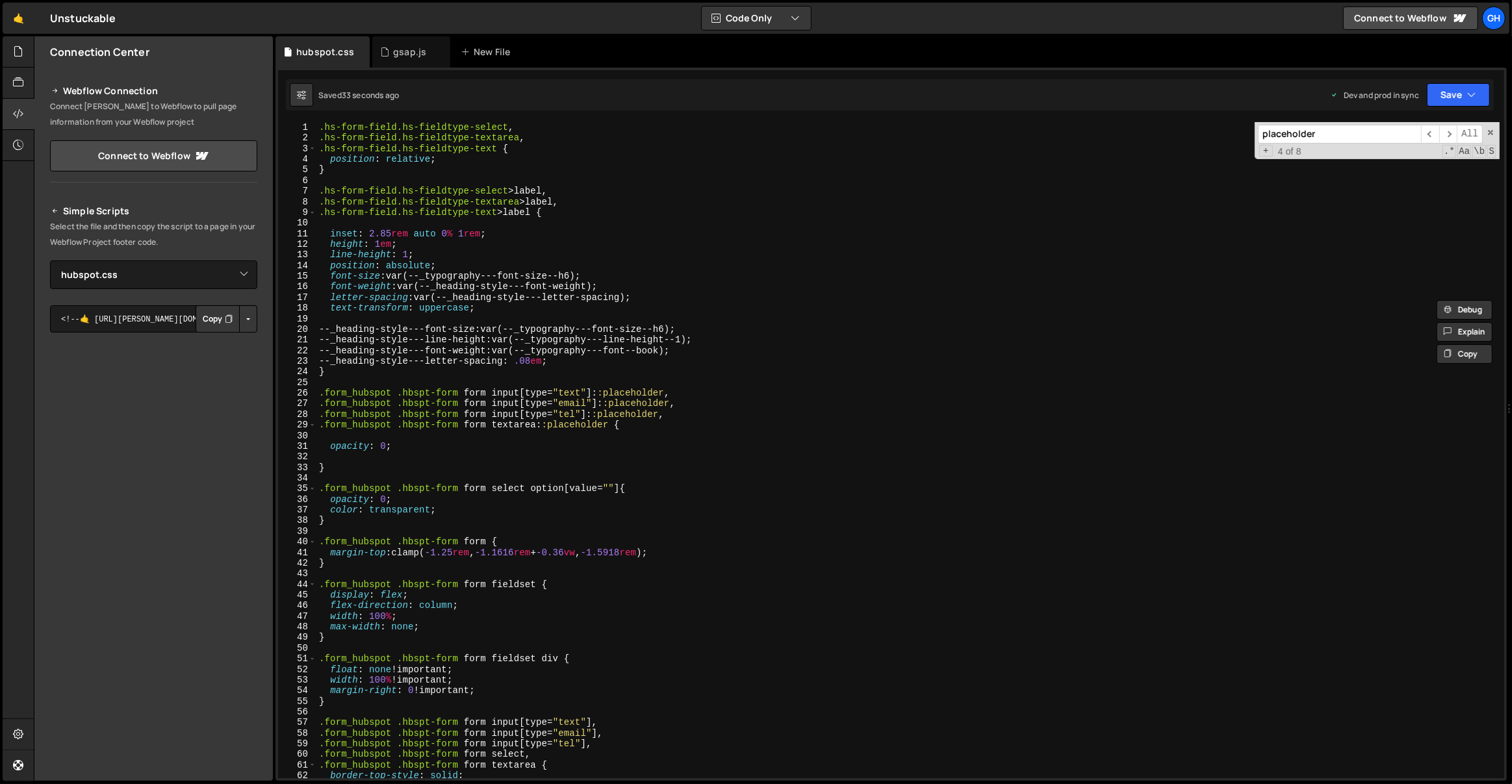
click at [353, 468] on div ".hs-form-field.hs-fieldtype-select , .hs-form-field.hs-fieldtype-textarea , .hs…" at bounding box center [908, 462] width 1184 height 678
click at [319, 125] on div ".hs-form-field.hs-fieldtype-select , .hs-form-field.hs-fieldtype-textarea , .hs…" at bounding box center [908, 462] width 1184 height 678
type textarea ".hs-form-field.hs-fieldtype-select, .hs-form-field.hs-fieldtype-textarea,"
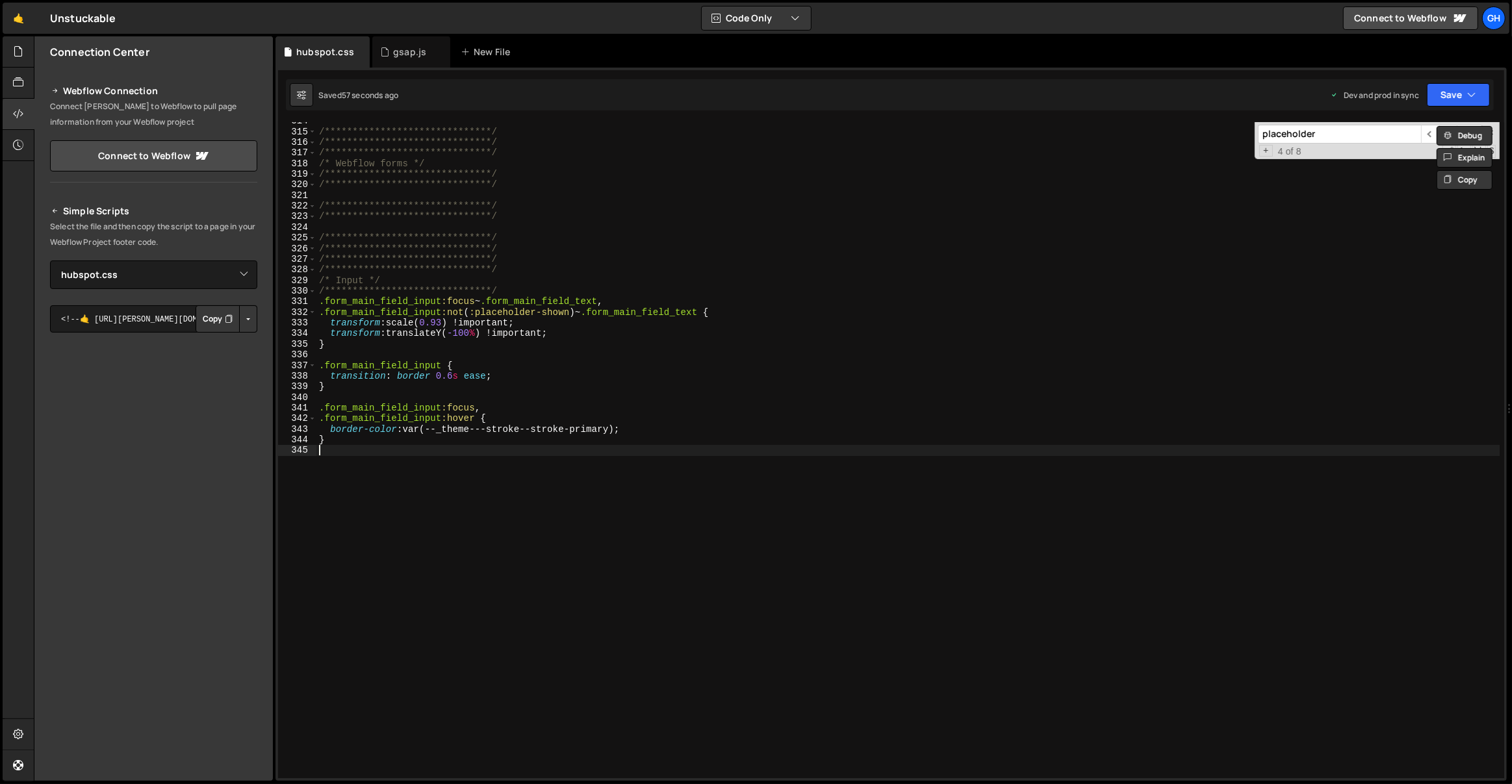
scroll to position [3345, 0]
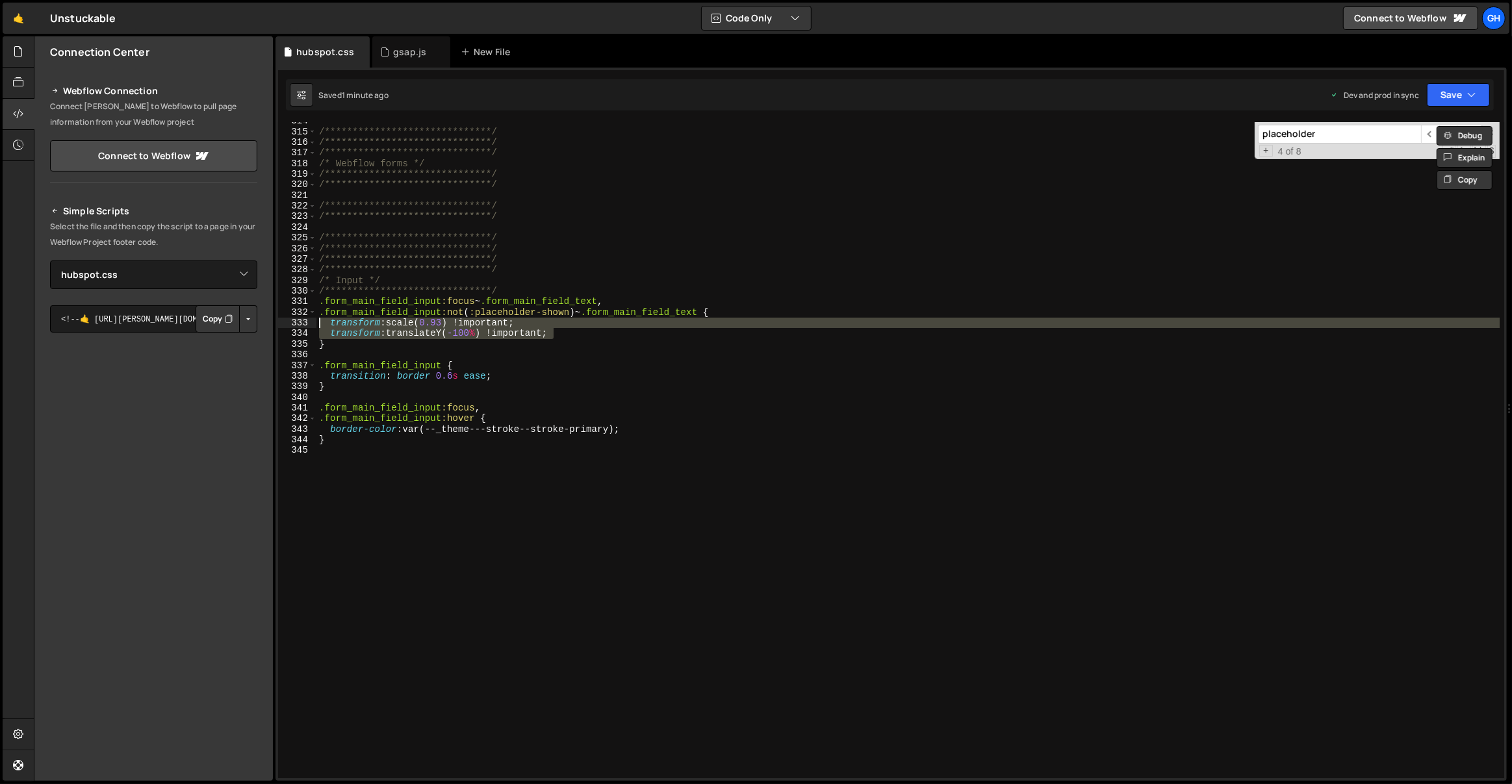
drag, startPoint x: 567, startPoint y: 332, endPoint x: 319, endPoint y: 319, distance: 248.3
click at [319, 319] on div "**********" at bounding box center [908, 454] width 1184 height 678
type textarea "transform: scale(0.93) !important; transform: translateY(-100%) !important;"
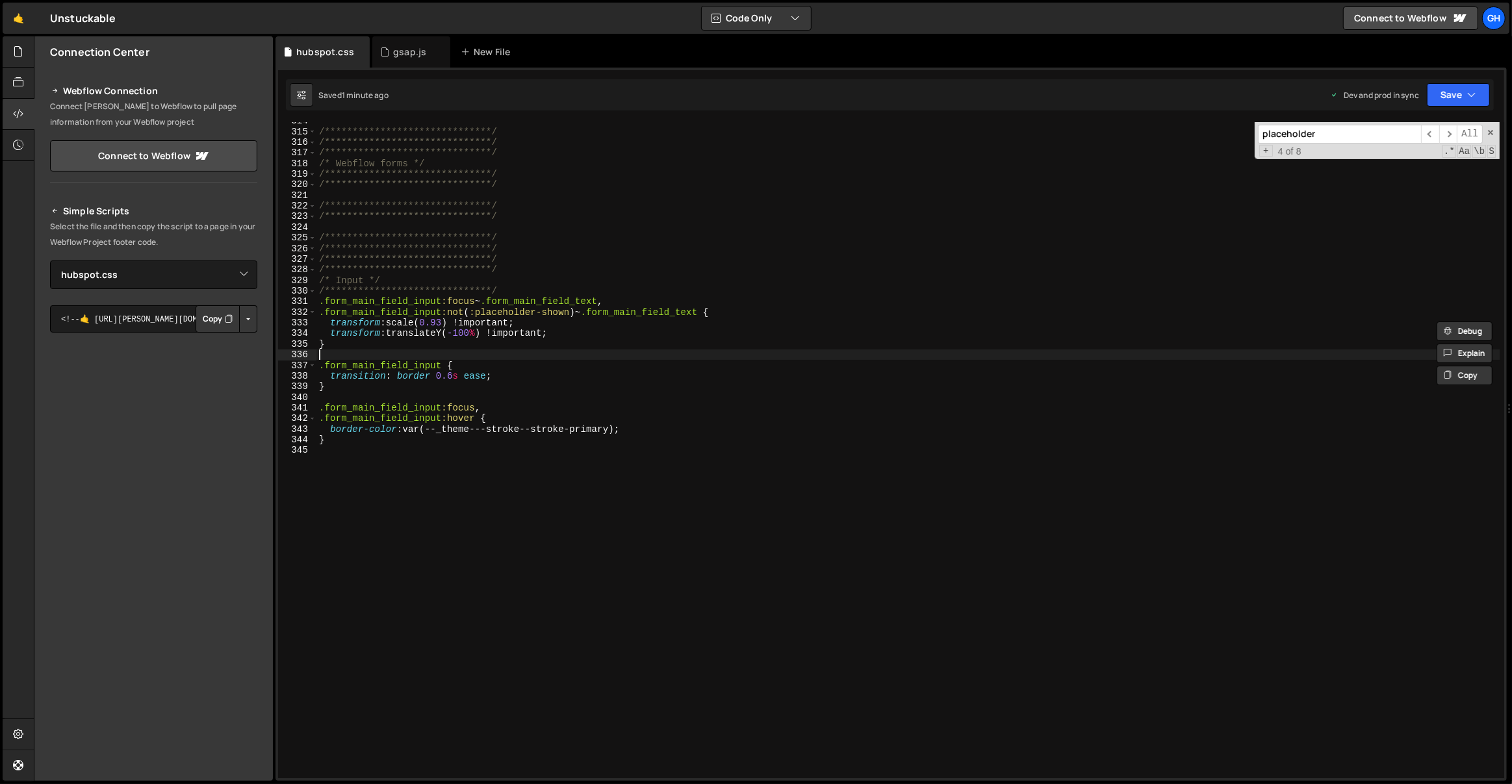
click at [358, 350] on div "**********" at bounding box center [908, 454] width 1184 height 678
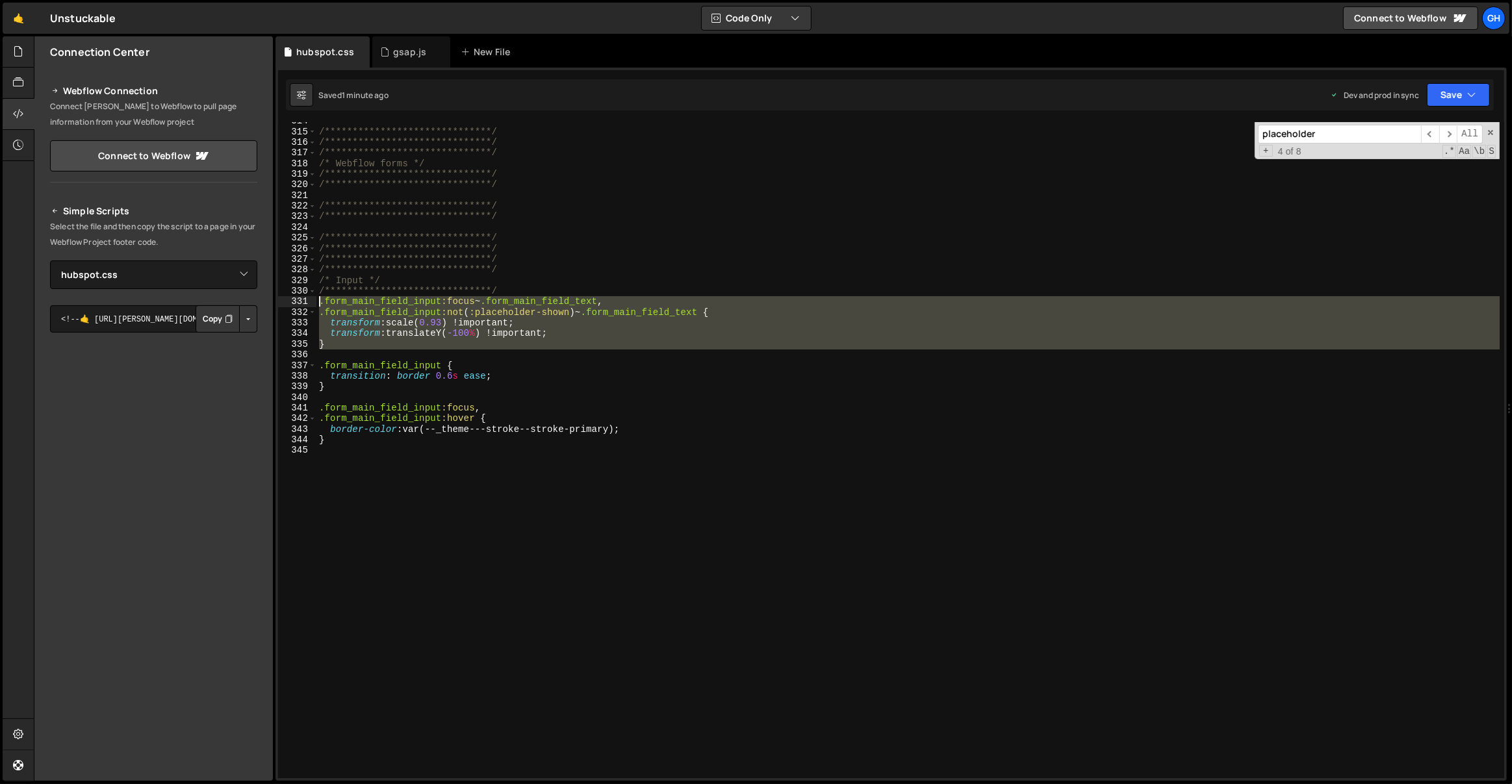
drag, startPoint x: 354, startPoint y: 350, endPoint x: 319, endPoint y: 300, distance: 61.0
click at [319, 300] on div "**********" at bounding box center [908, 454] width 1184 height 678
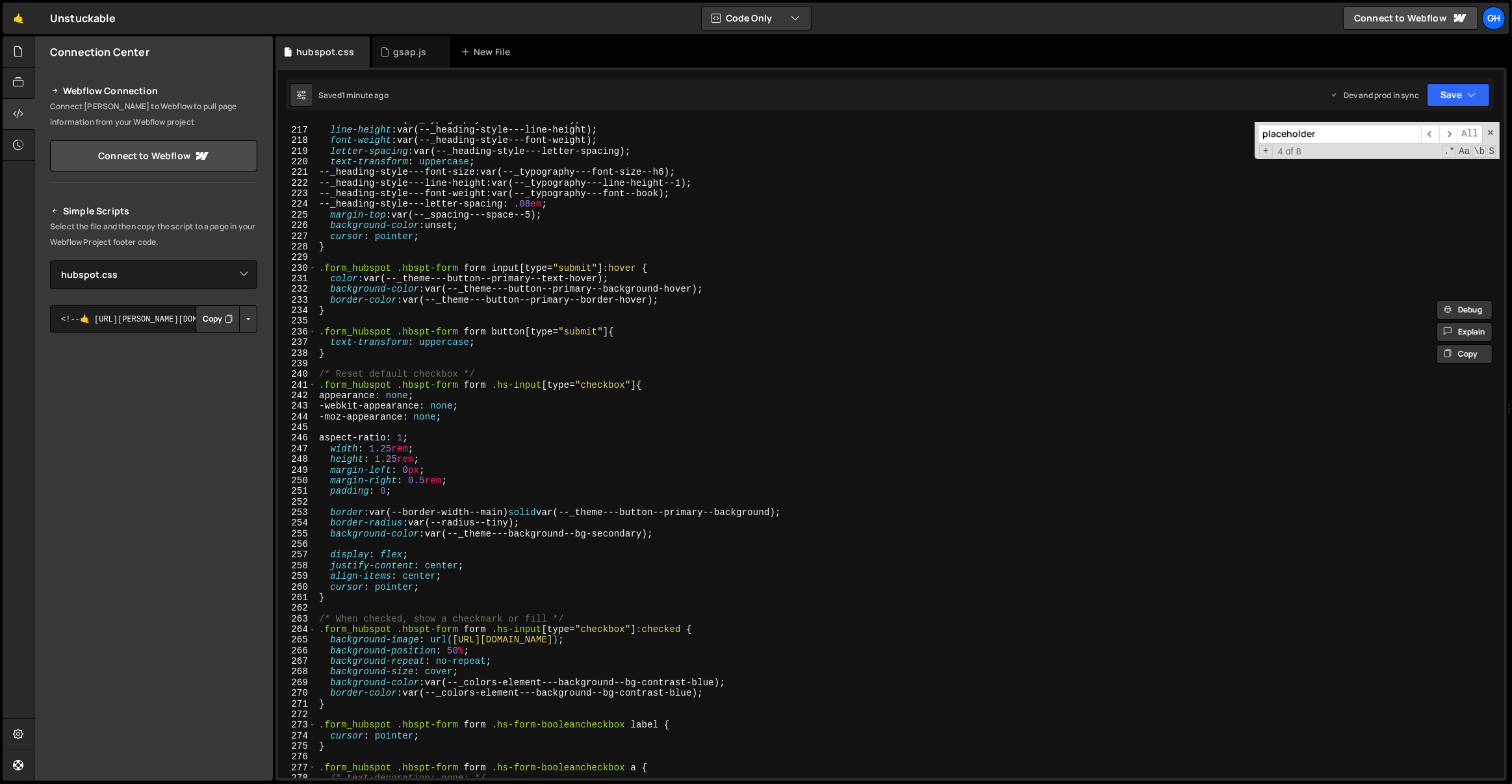
scroll to position [0, 0]
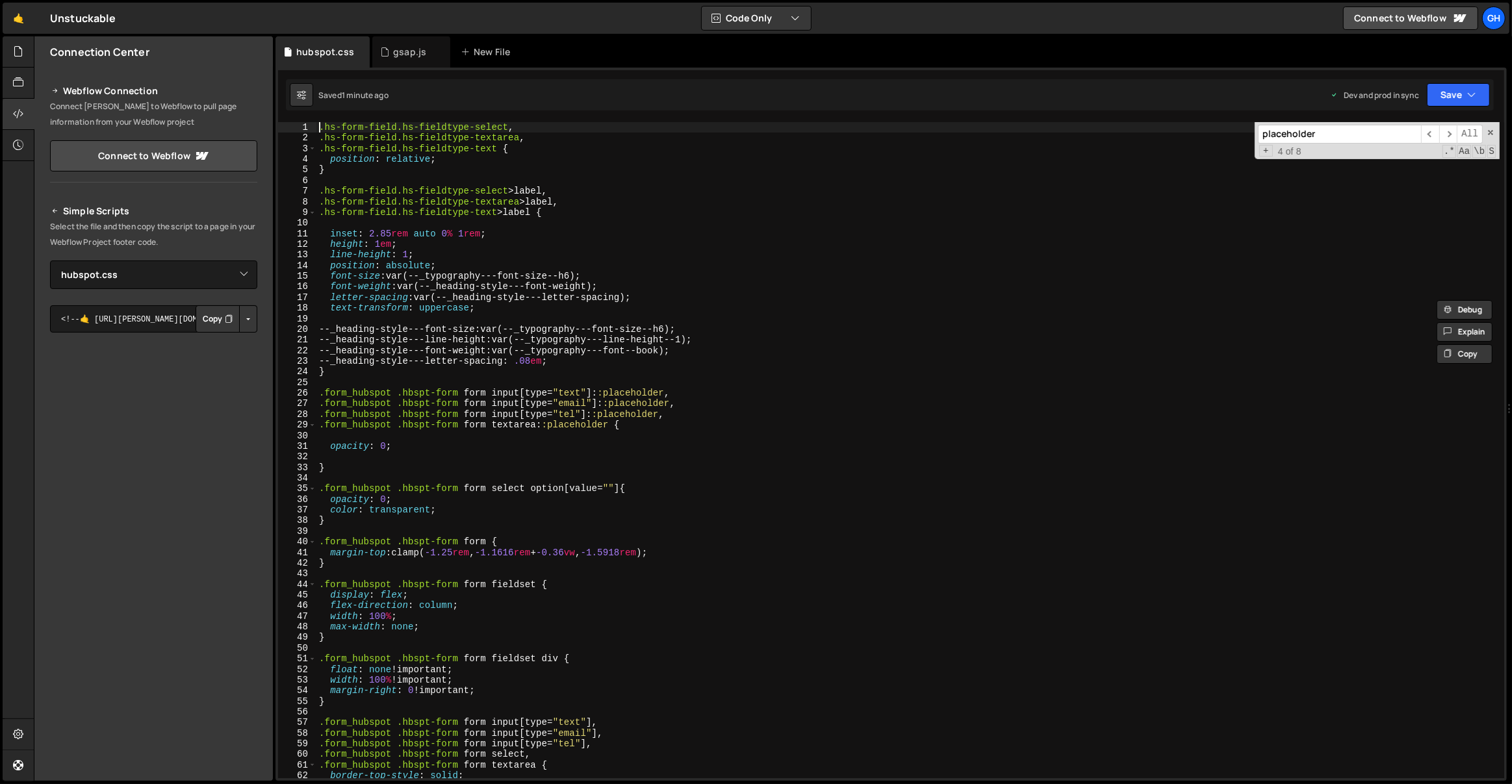
click at [351, 463] on div ".hs-form-field.hs-fieldtype-select , .hs-form-field.hs-fieldtype-textarea , .hs…" at bounding box center [908, 462] width 1184 height 678
type textarea "}"
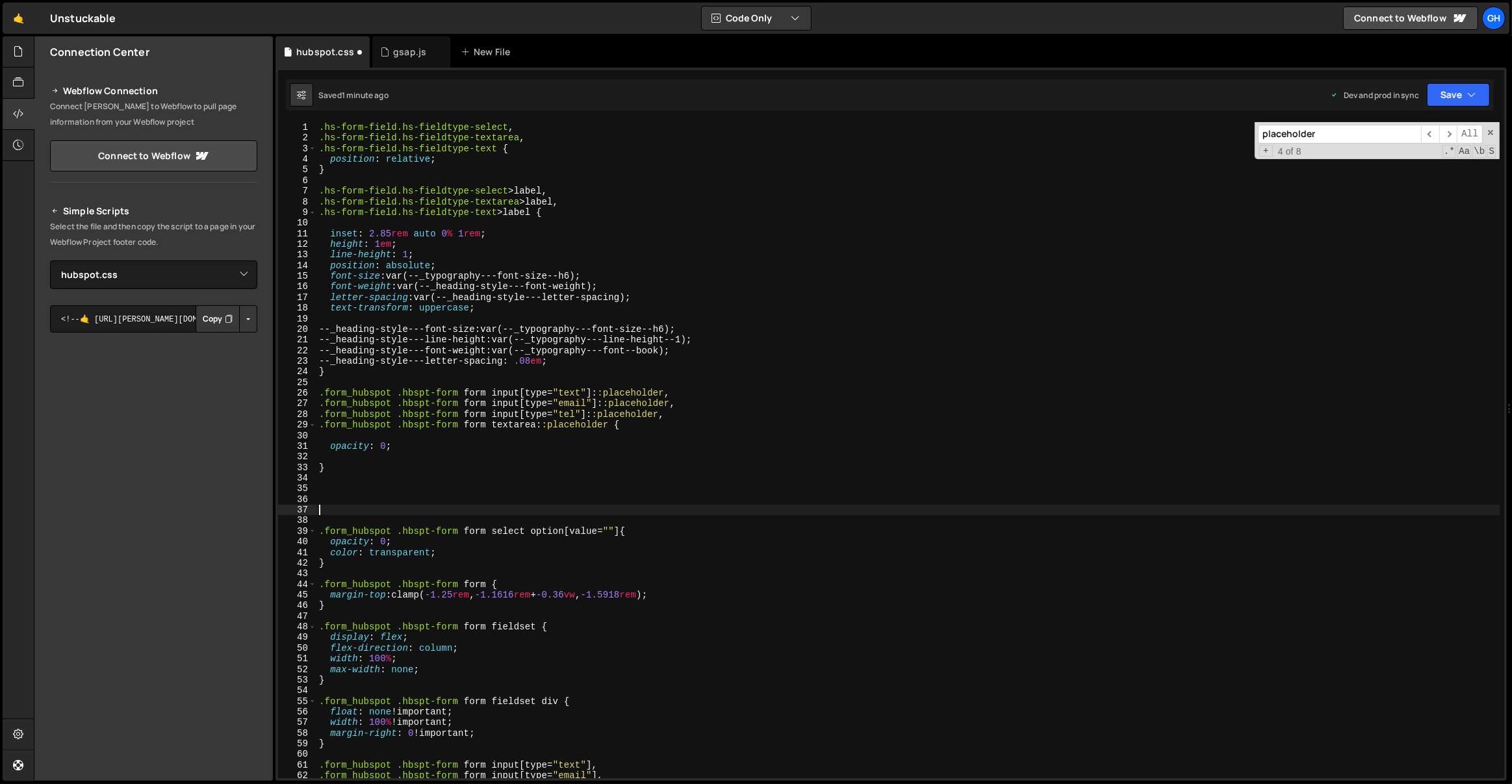
paste textarea "}"
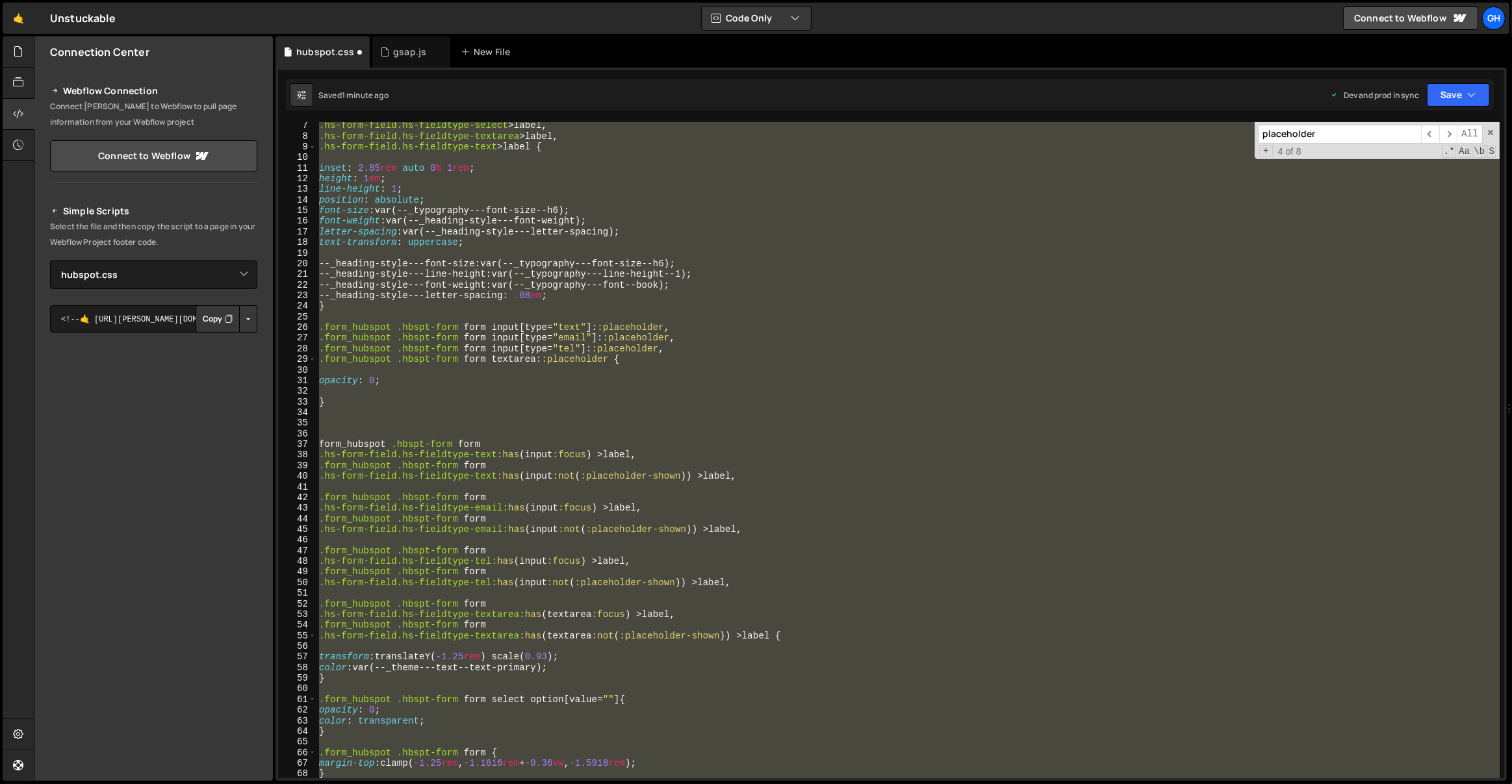
scroll to position [72, 0]
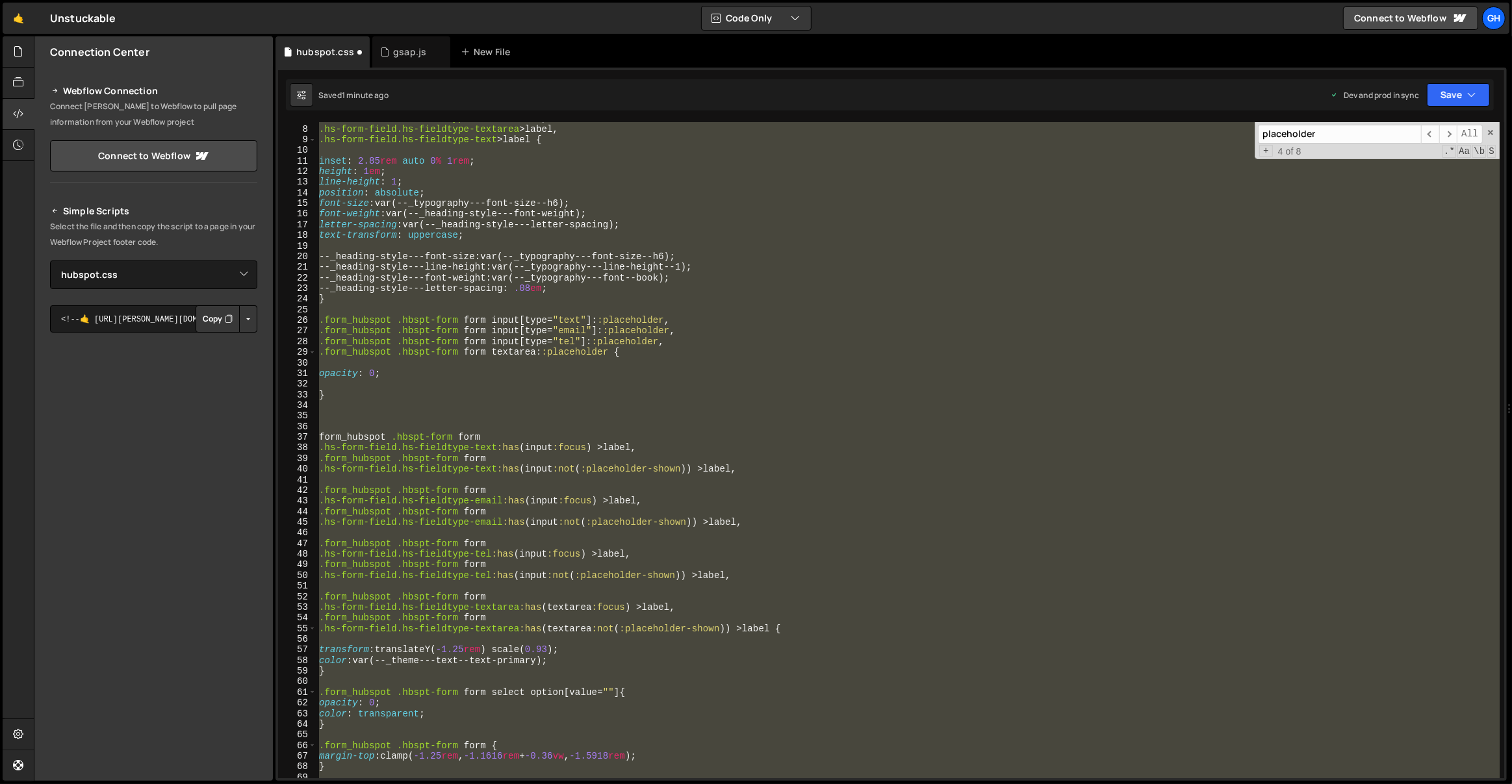
click at [370, 434] on div ".hs-form-field.hs-fieldtype-select > label , .hs-form-field.hs-fieldtype-textar…" at bounding box center [907, 450] width 1183 height 656
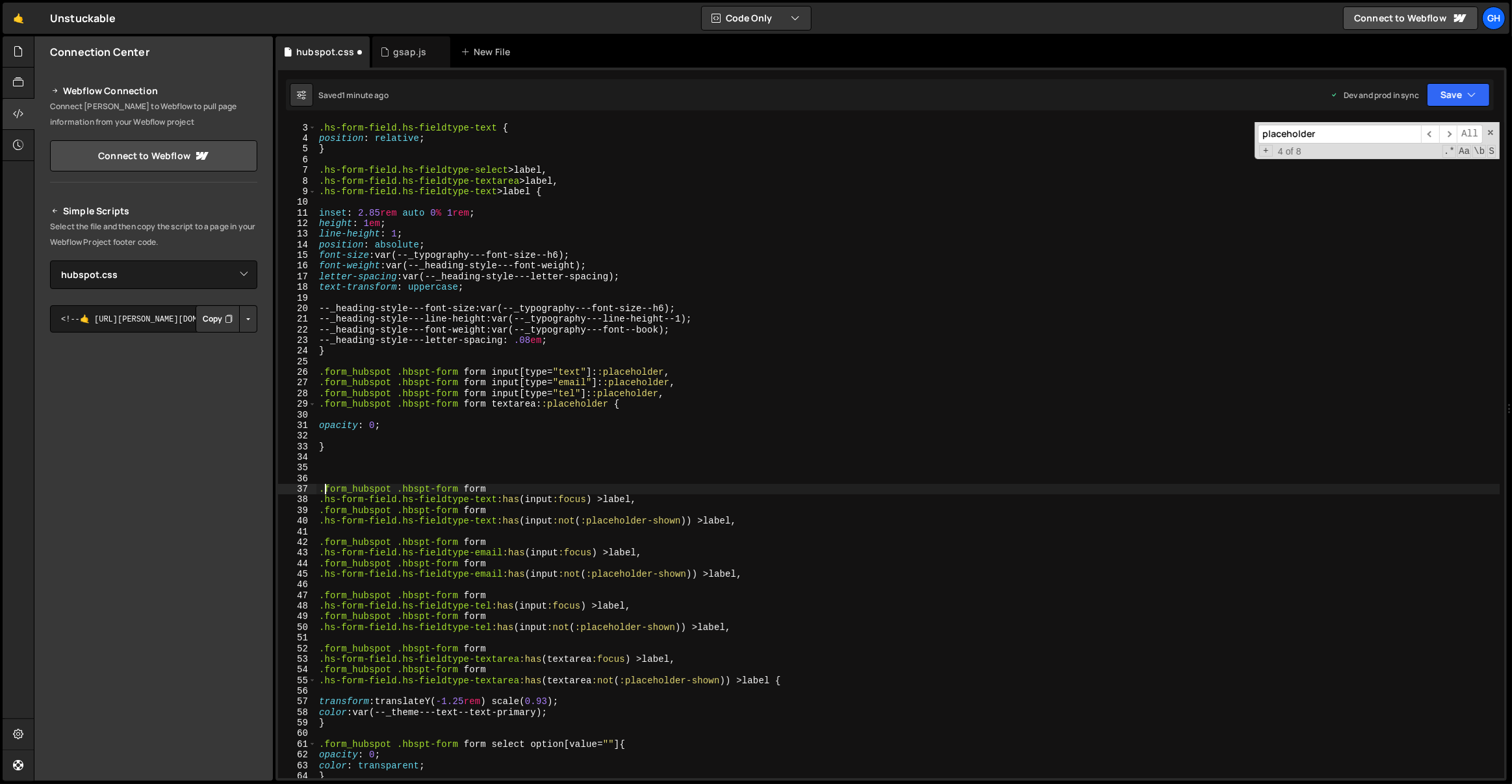
scroll to position [0, 0]
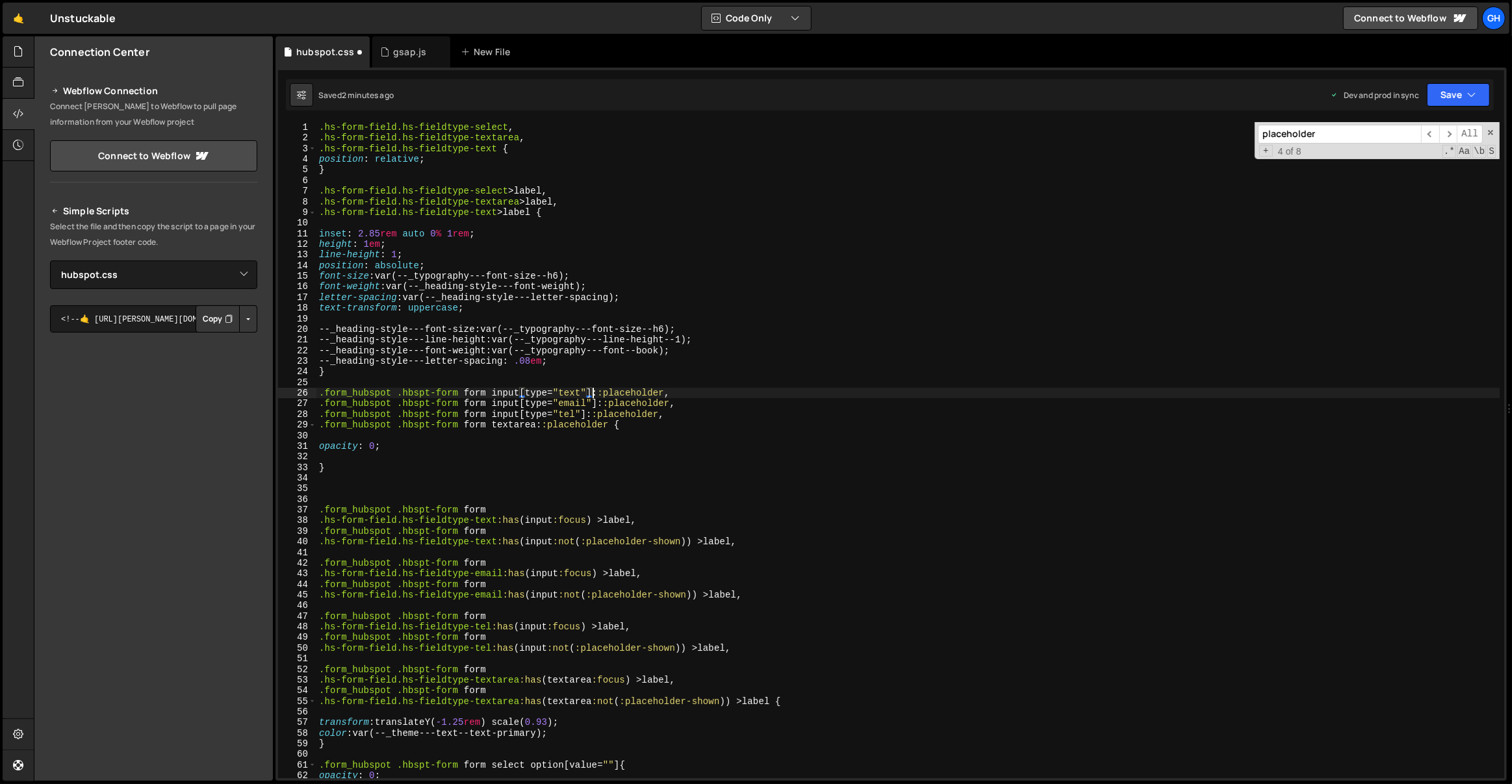
click at [590, 394] on div ".hs-form-field.hs-fieldtype-select , .hs-form-field.hs-fieldtype-textarea , .hs…" at bounding box center [908, 462] width 1184 height 678
type textarea "}"
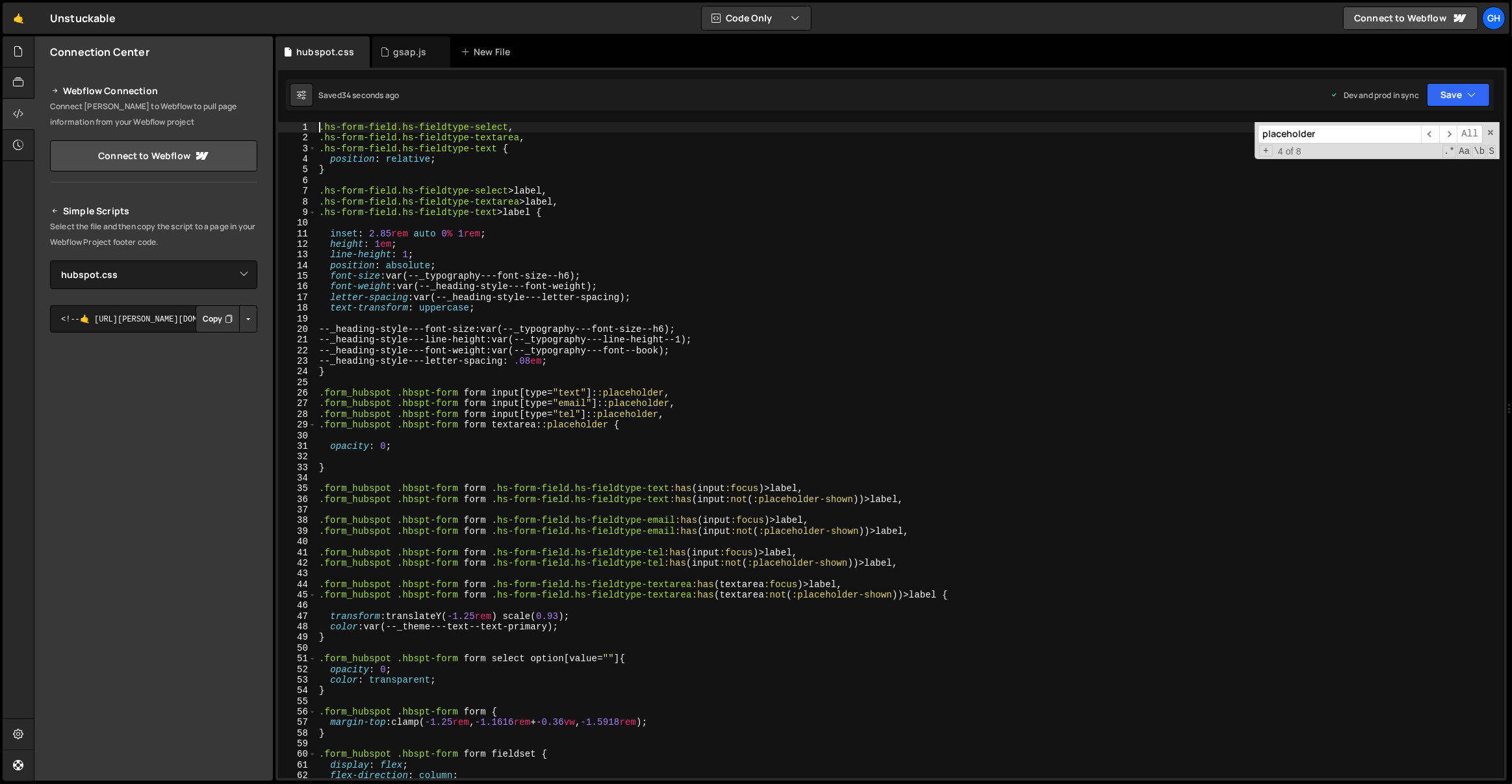
click at [466, 275] on div ".hs-form-field.hs-fieldtype-select , .hs-form-field.hs-fieldtype-textarea , .hs…" at bounding box center [908, 462] width 1184 height 678
type textarea "line-height: 1;"
click at [460, 320] on div ".hs-form-field.hs-fieldtype-select , .hs-form-field.hs-fieldtype-textarea , .hs…" at bounding box center [908, 462] width 1184 height 678
paste textarea "--_theme---text--text-secondary"
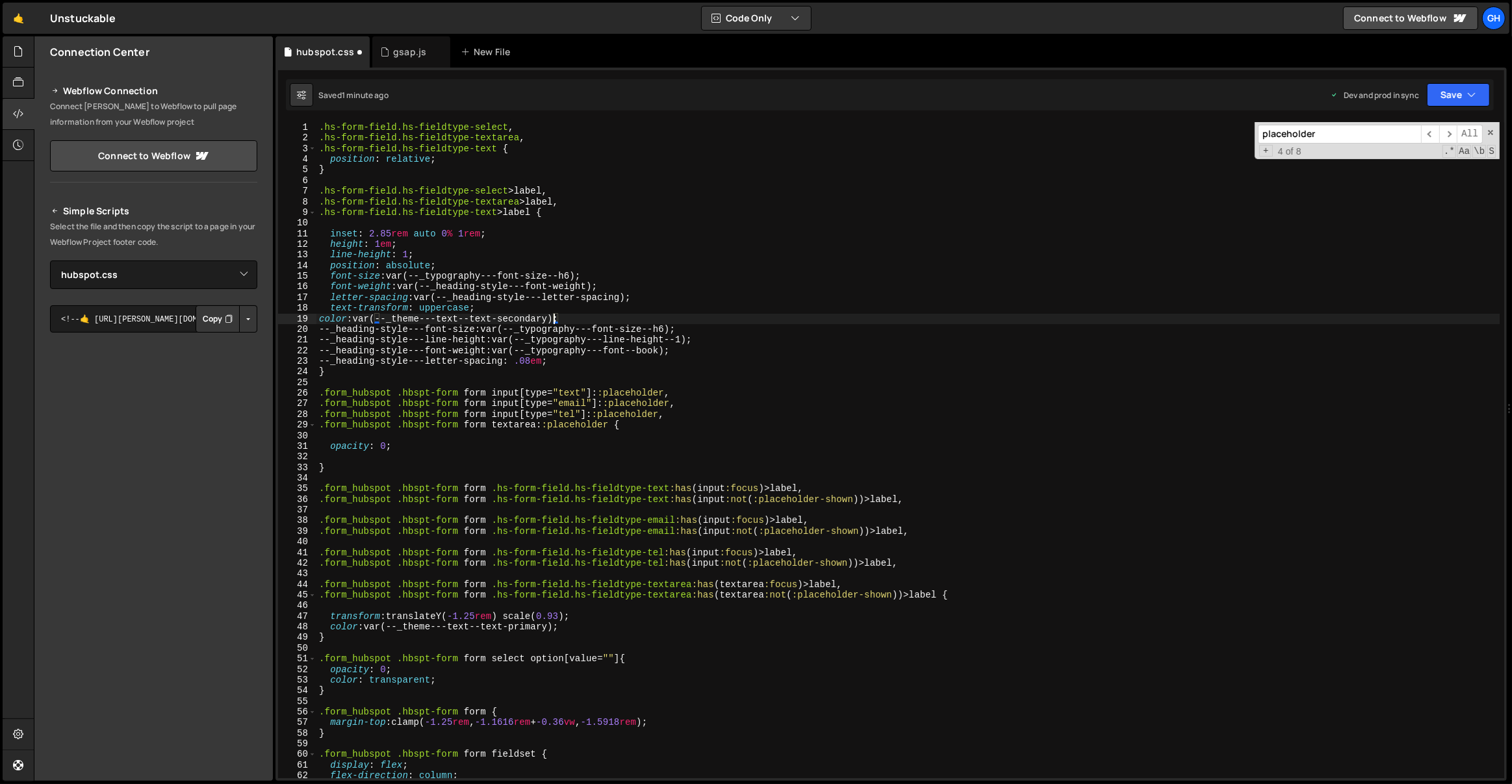
type textarea "}"
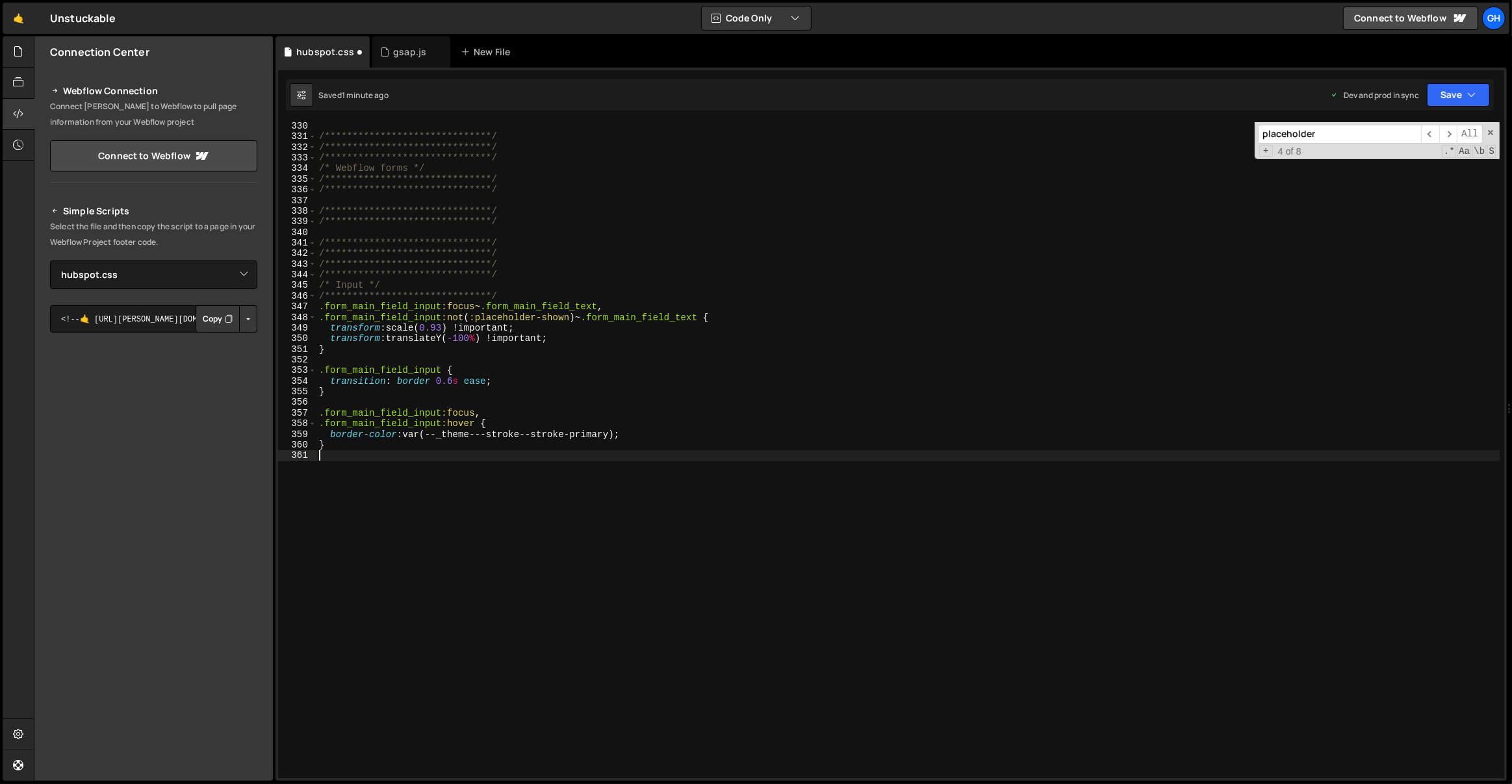
scroll to position [3509, 0]
click at [564, 192] on div "**********" at bounding box center [908, 460] width 1184 height 678
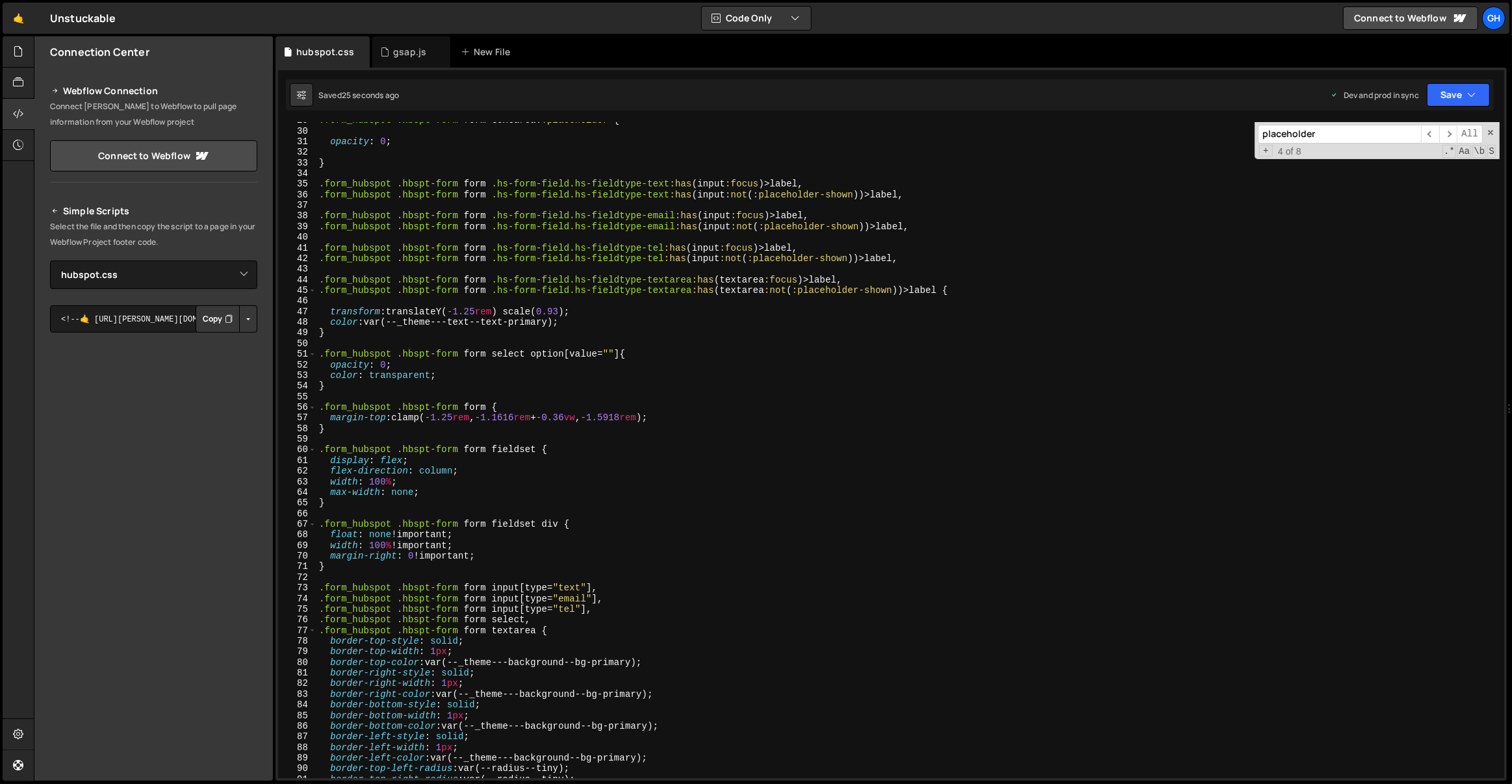
scroll to position [305, 0]
click at [473, 316] on div ".form_hubspot .hbspt-form form textarea : :placeholder { opacity : 0 ; } .form_…" at bounding box center [908, 454] width 1184 height 678
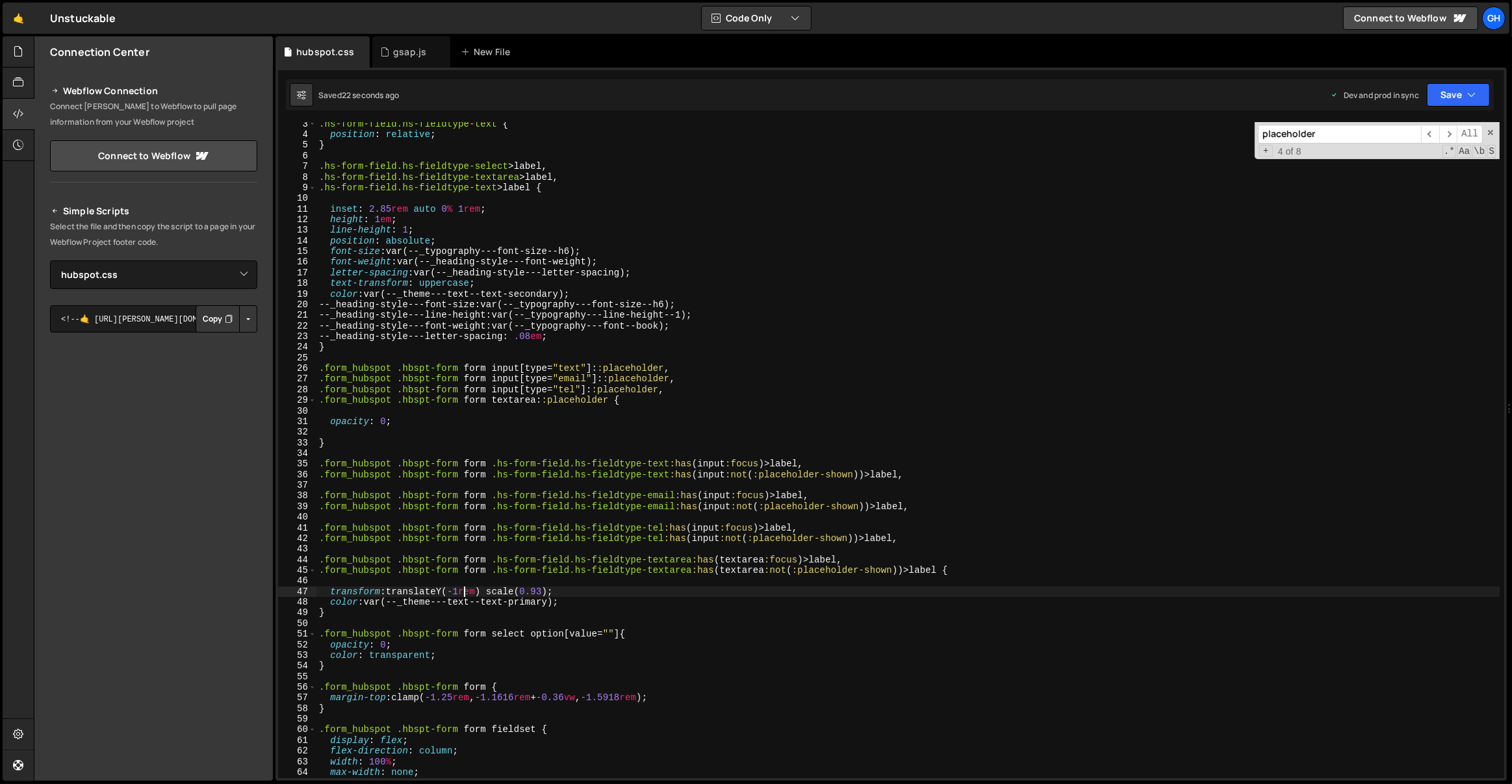
scroll to position [24, 0]
click at [495, 241] on div ".hs-form-field.hs-fieldtype-text { position : relative ; } .hs-form-field.hs-fi…" at bounding box center [908, 458] width 1184 height 678
type textarea "color: var(--_theme---text--text-secondary);"
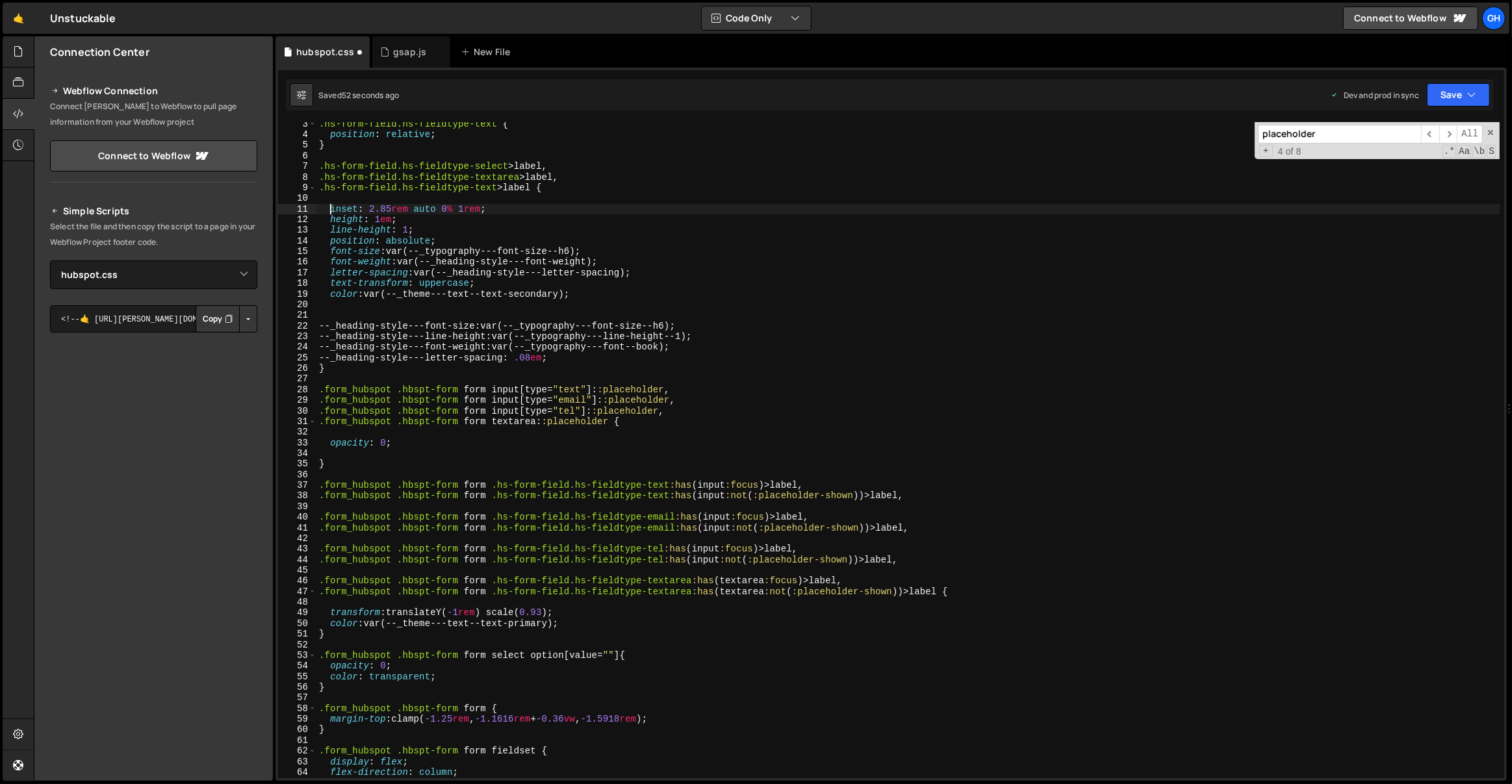
click at [613, 298] on div ".hs-form-field.hs-fieldtype-text { position : relative ; } .hs-form-field.hs-fi…" at bounding box center [908, 458] width 1184 height 678
type textarea "color: var(--_theme---text--text-secondary);"
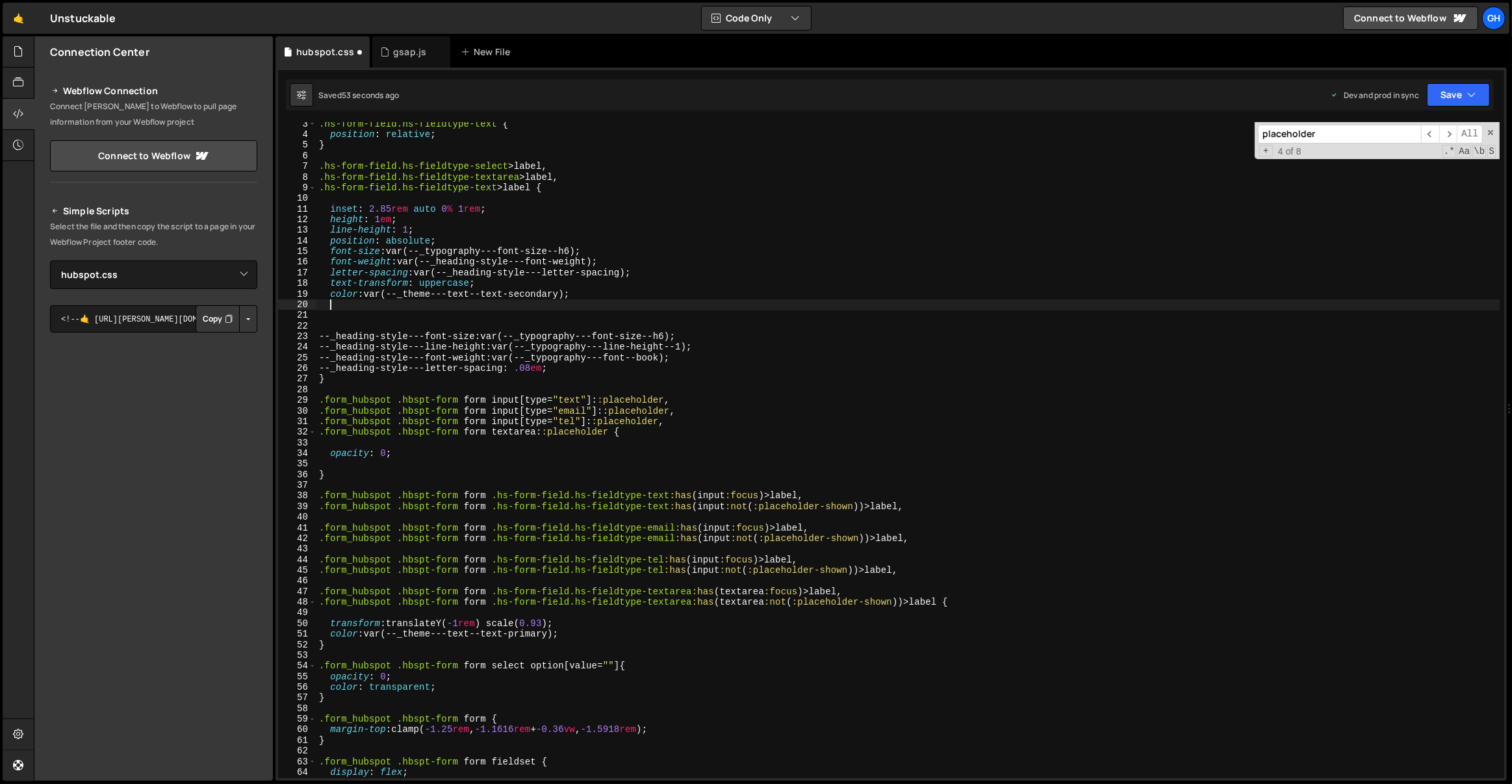
paste textarea
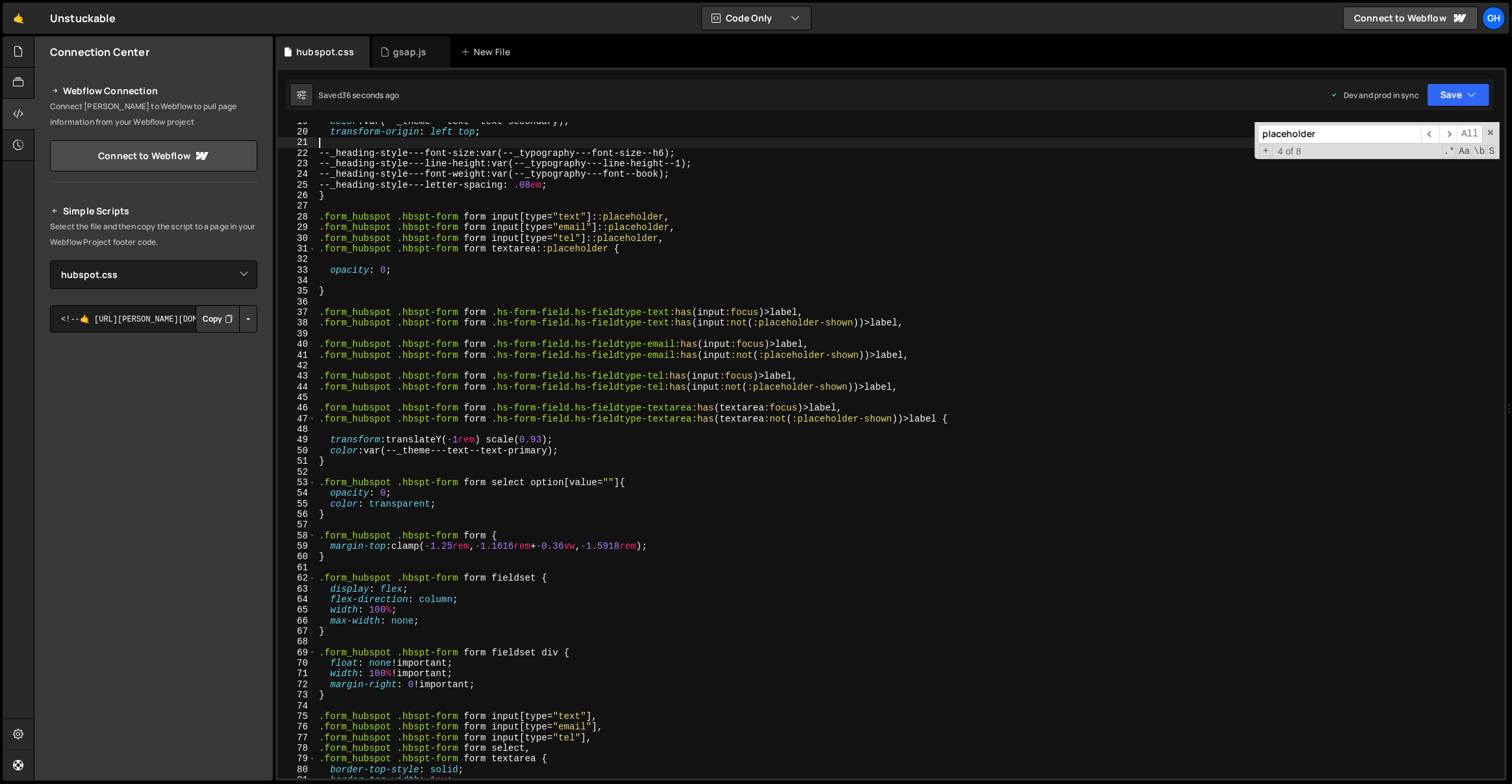
scroll to position [197, 0]
click at [462, 435] on div "color : var(--_theme---text--text-secondary) ; transform-origin : left top ; --…" at bounding box center [908, 455] width 1184 height 678
click at [488, 417] on div "color : var(--_theme---text--text-secondary) ; transform-origin : left top ; --…" at bounding box center [908, 455] width 1184 height 678
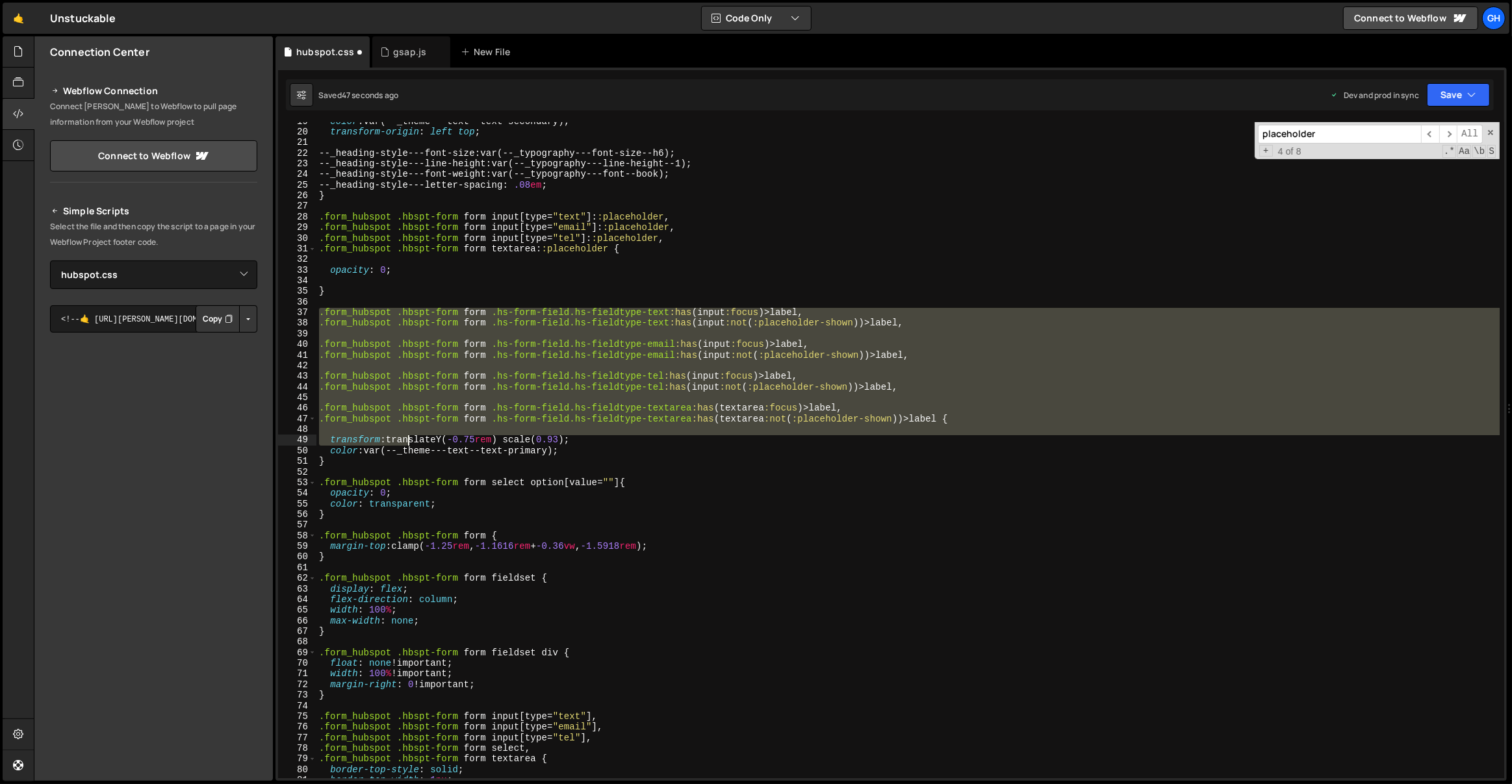
drag, startPoint x: 319, startPoint y: 308, endPoint x: 409, endPoint y: 441, distance: 160.6
click at [409, 441] on div "color : var(--_theme---text--text-secondary) ; transform-origin : left top ; --…" at bounding box center [908, 455] width 1184 height 678
type textarea "transform: translateY(-0.75rem) scale(0.93);"
click at [371, 427] on div "color : var(--_theme---text--text-secondary) ; transform-origin : left top ; --…" at bounding box center [907, 450] width 1183 height 656
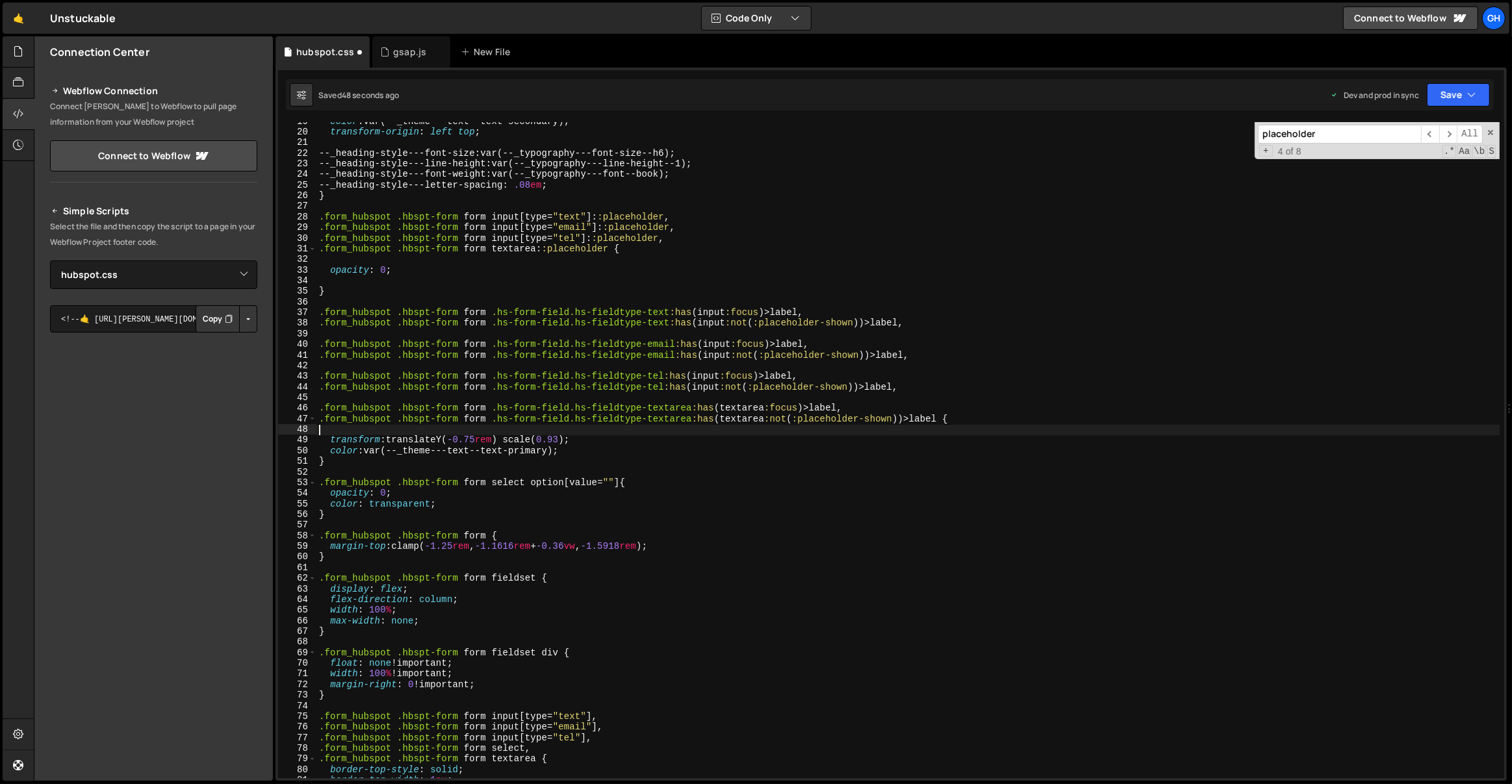
scroll to position [0, 0]
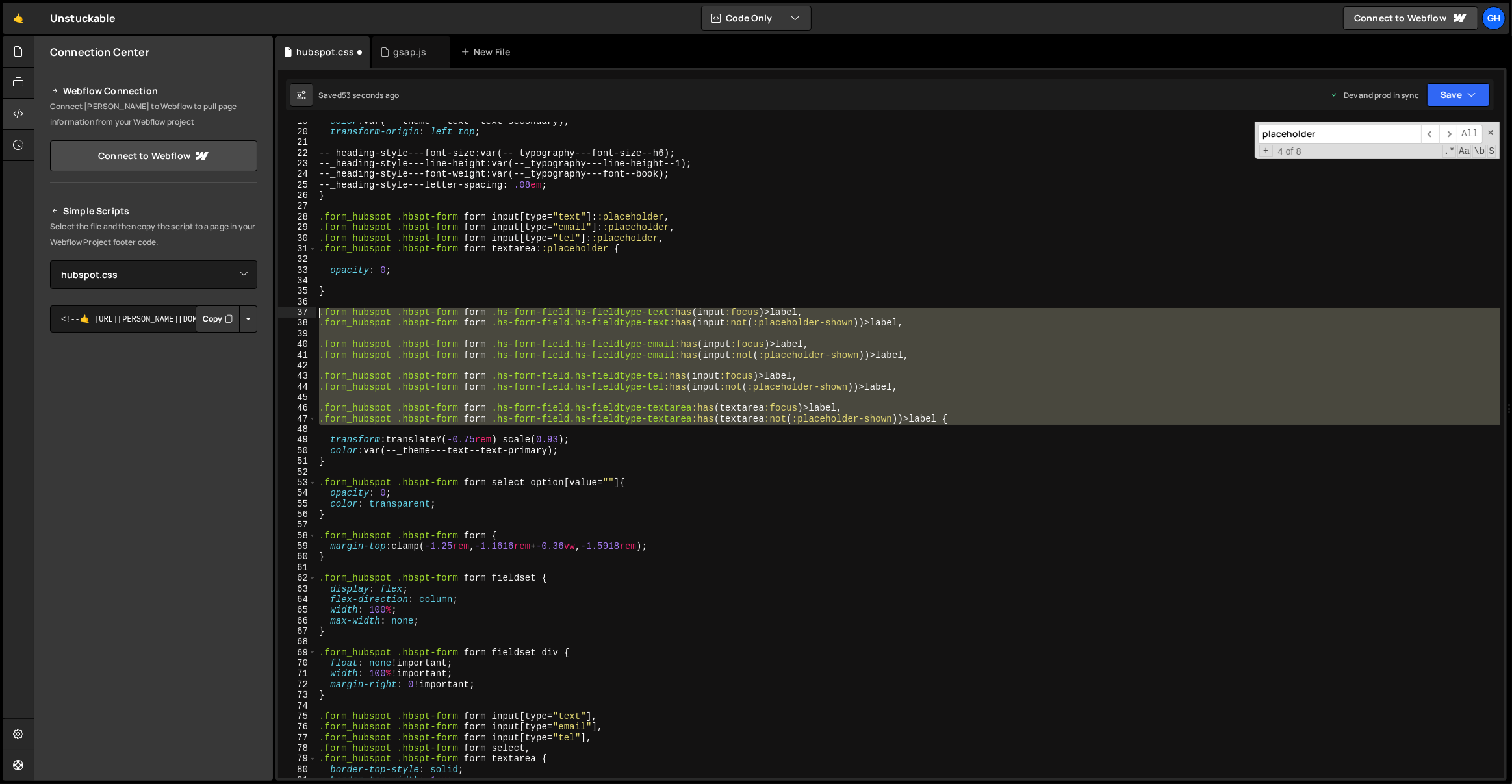
drag, startPoint x: 978, startPoint y: 424, endPoint x: 319, endPoint y: 311, distance: 668.6
click at [319, 311] on div "color : var(--_theme---text--text-secondary) ; transform-origin : left top ; --…" at bounding box center [908, 455] width 1184 height 678
click at [364, 462] on div "color : var(--_theme---text--text-secondary) ; transform-origin : left top ; --…" at bounding box center [908, 455] width 1184 height 678
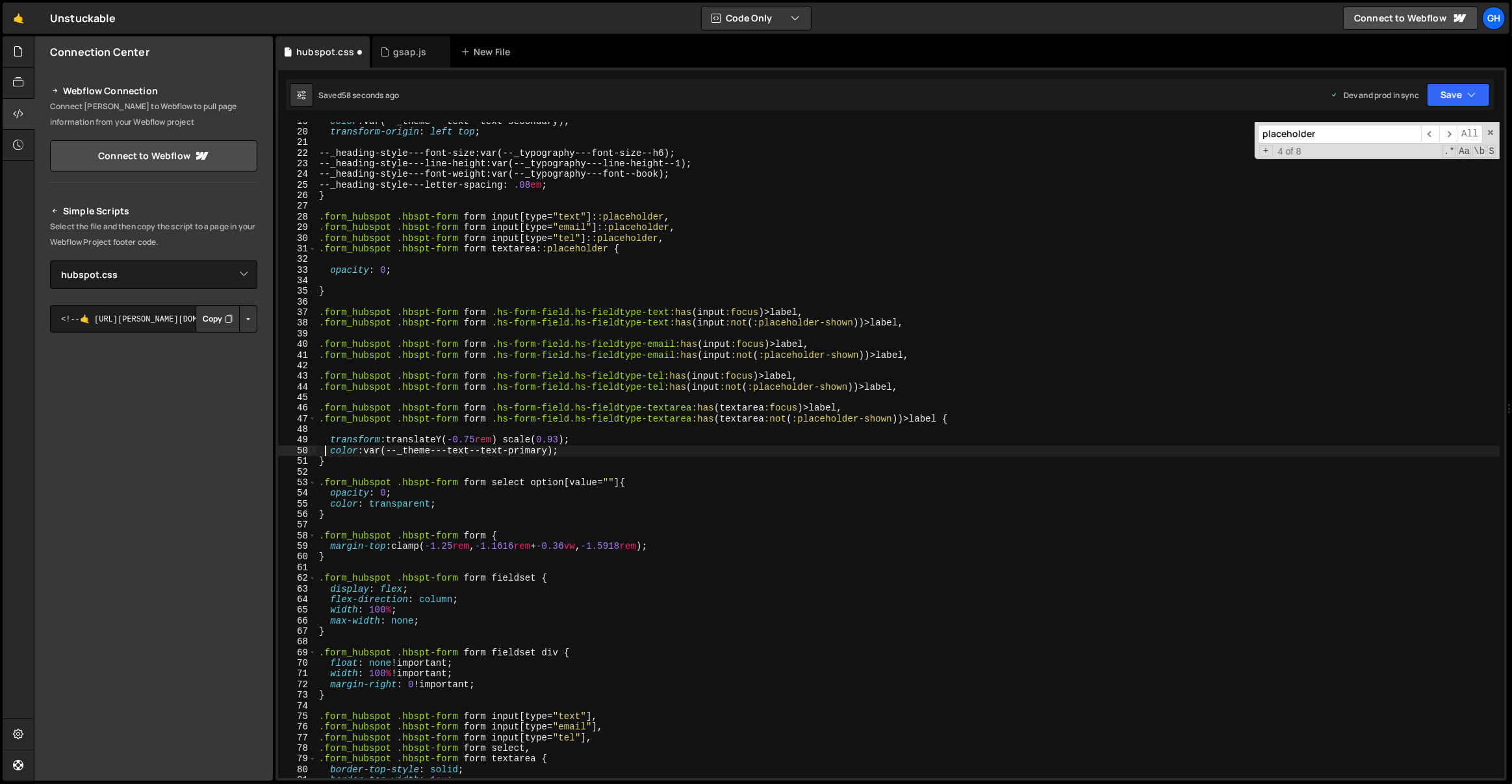
type textarea "transform: translateY(-0.75rem) scale(0.93);"
click at [319, 311] on div "color : var(--_theme---text--text-secondary) ; transform-origin : left top ; --…" at bounding box center [908, 455] width 1184 height 678
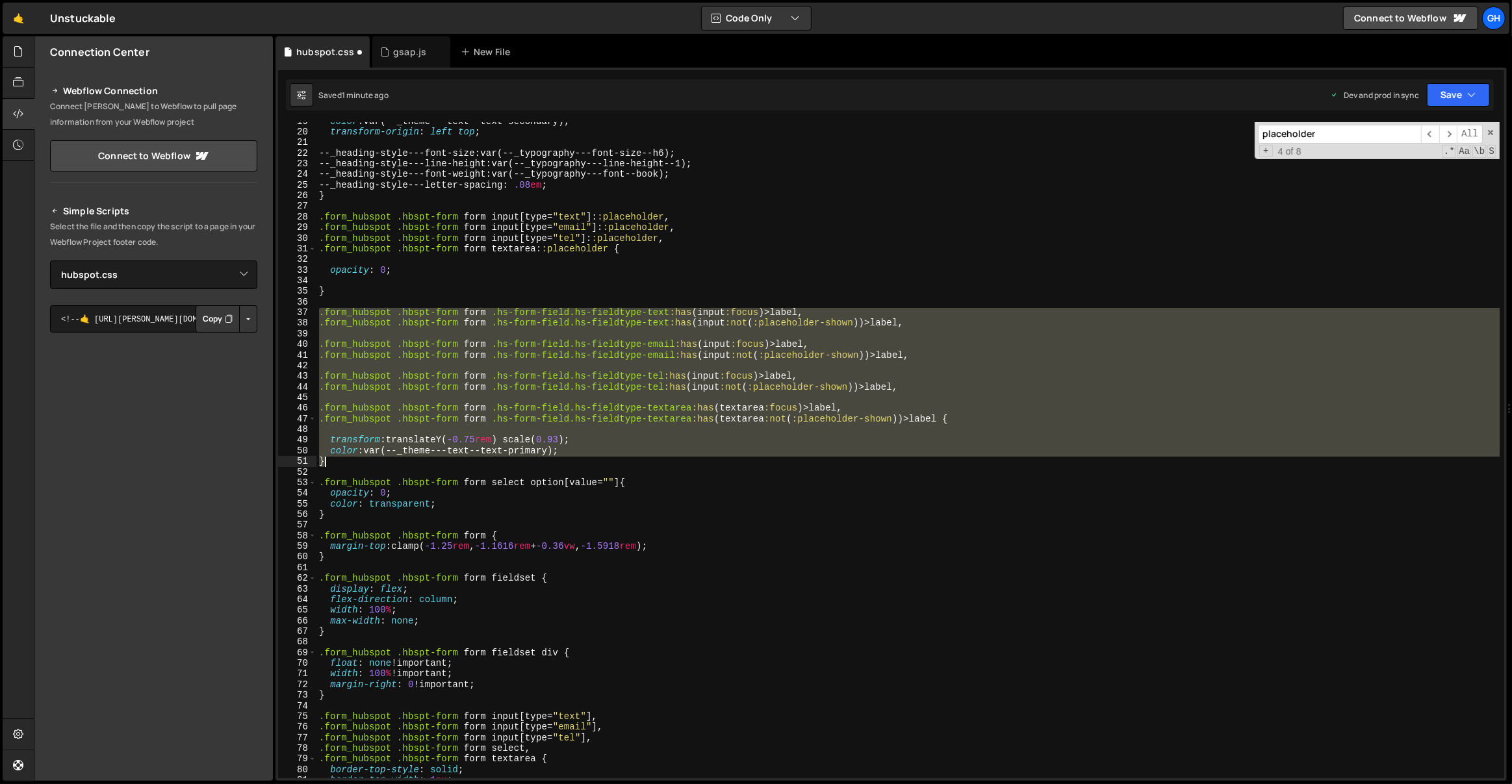
click at [327, 460] on div "color : var(--_theme---text--text-secondary) ; transform-origin : left top ; --…" at bounding box center [908, 455] width 1184 height 678
click at [351, 466] on div "color : var(--_theme---text--text-secondary) ; transform-origin : left top ; --…" at bounding box center [907, 450] width 1183 height 656
type textarea "}"
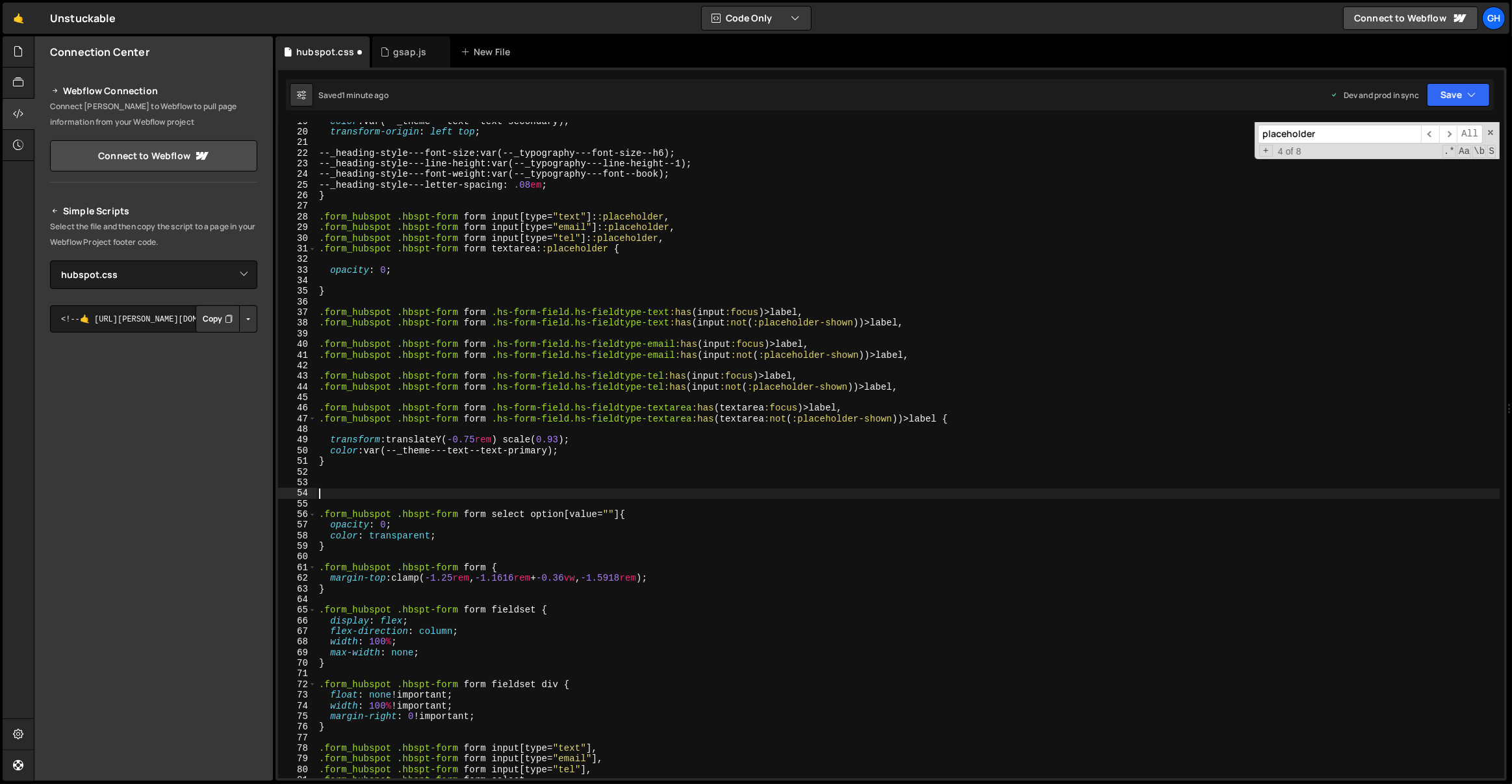
paste textarea "}"
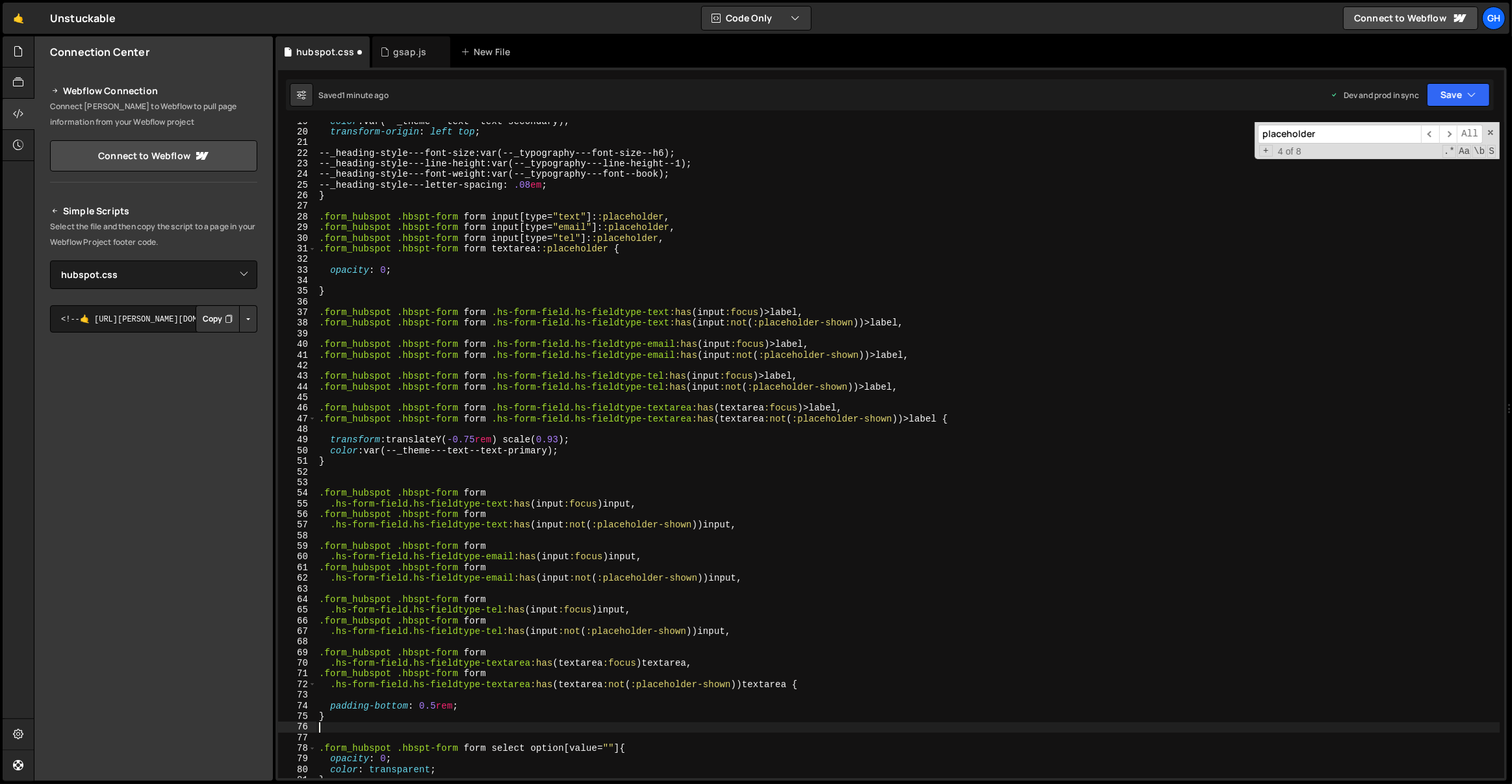
type textarea "}"
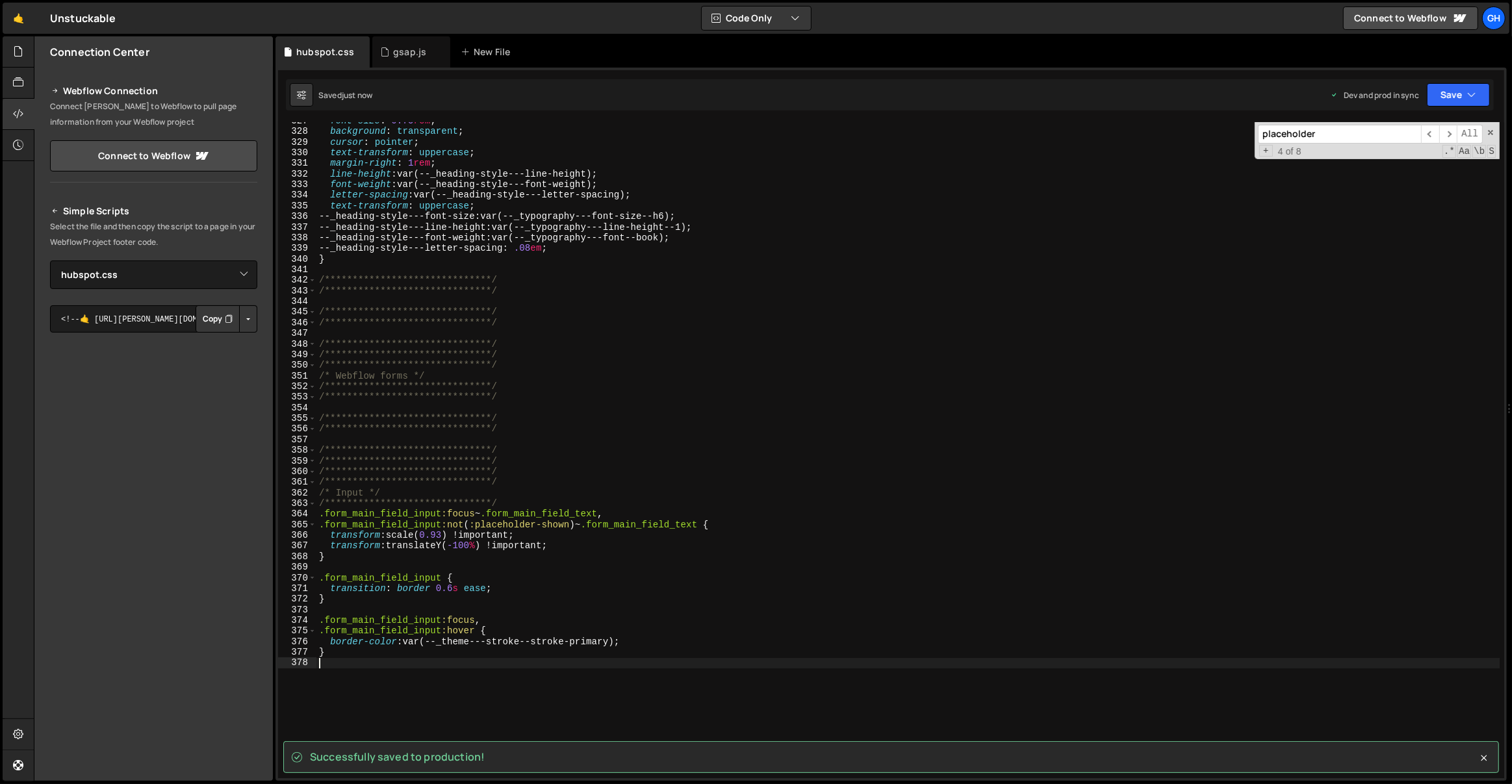
scroll to position [3482, 0]
click at [320, 278] on div "**********" at bounding box center [908, 454] width 1184 height 678
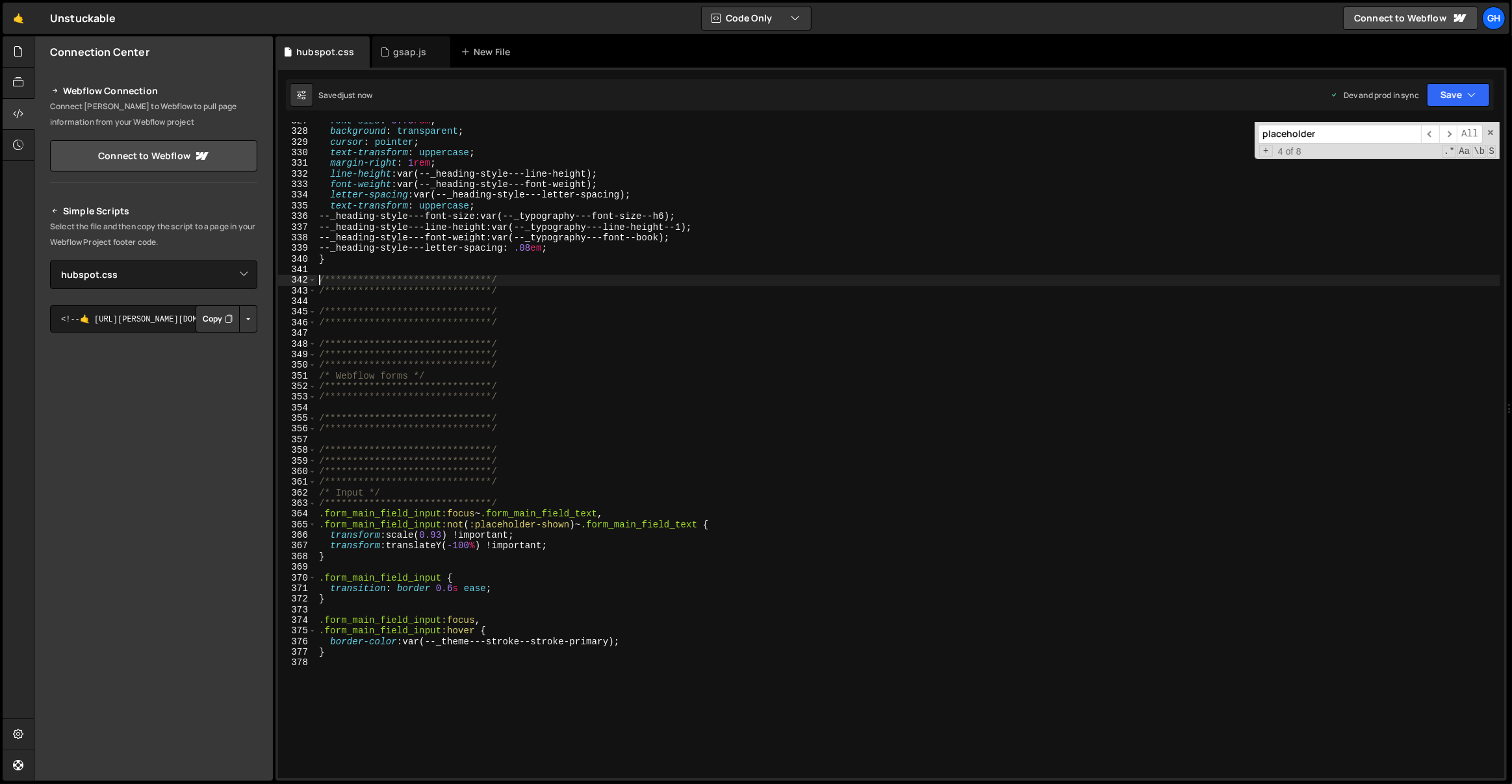
type textarea "}"
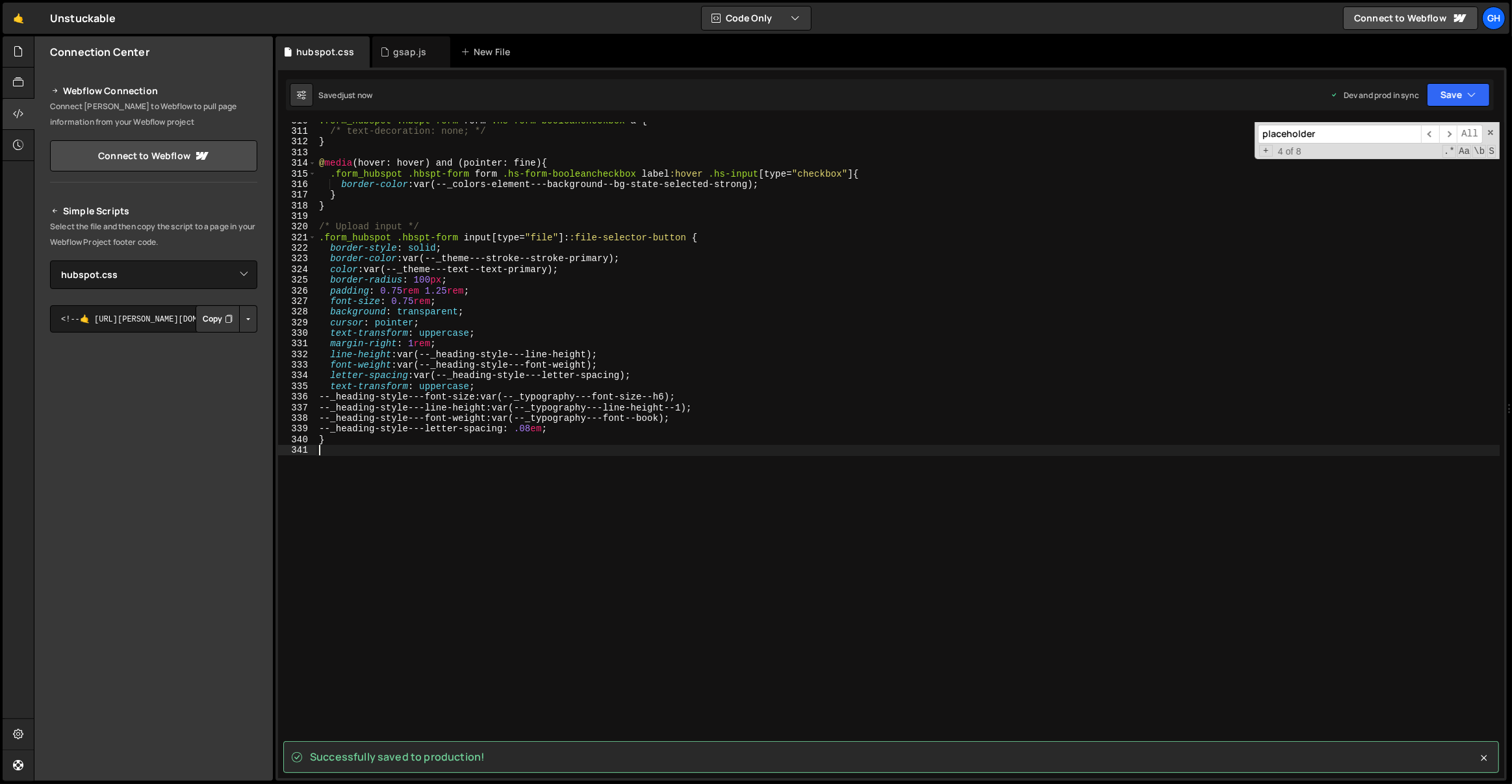
scroll to position [0, 0]
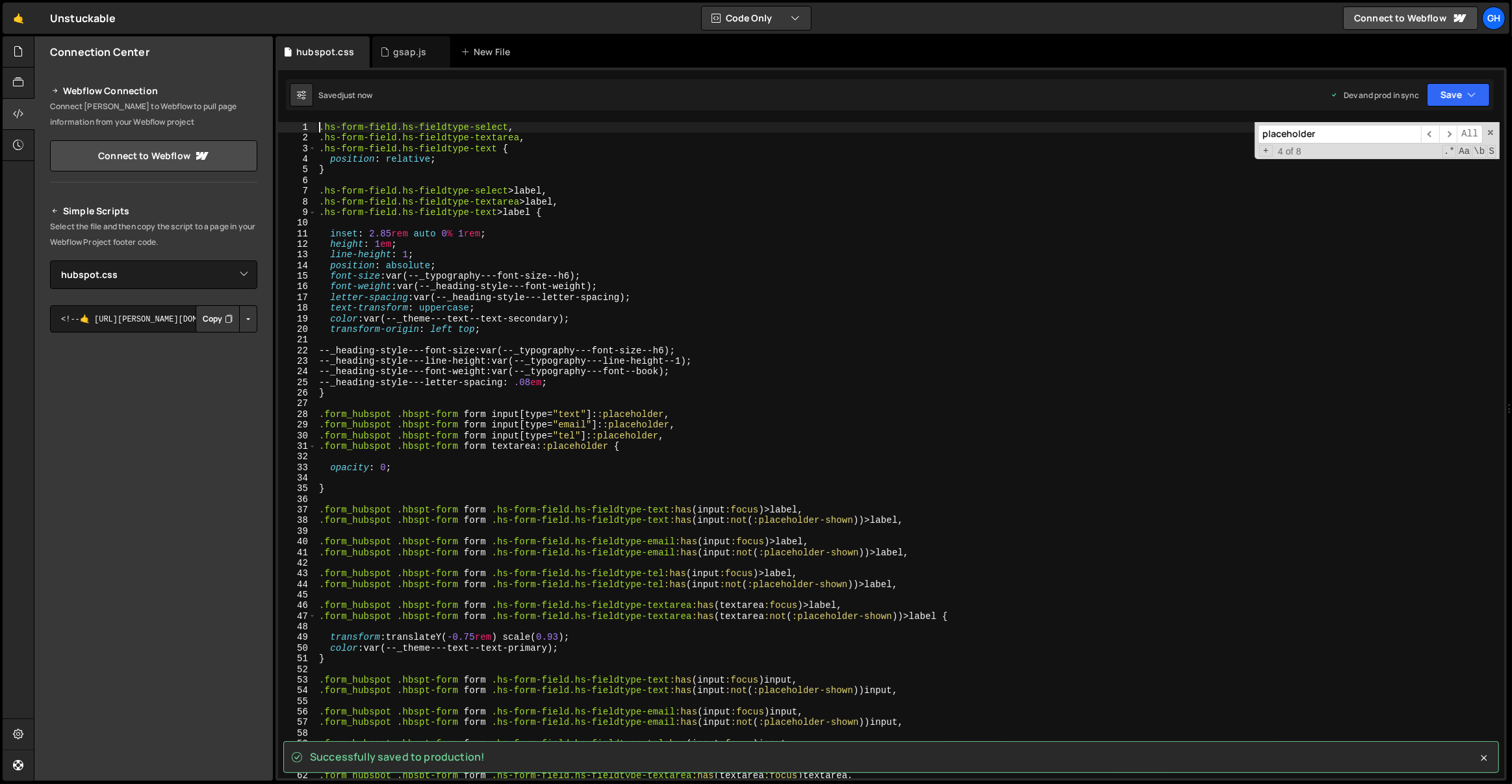
type textarea ".hs-form-field.hs-fieldtype-select,"
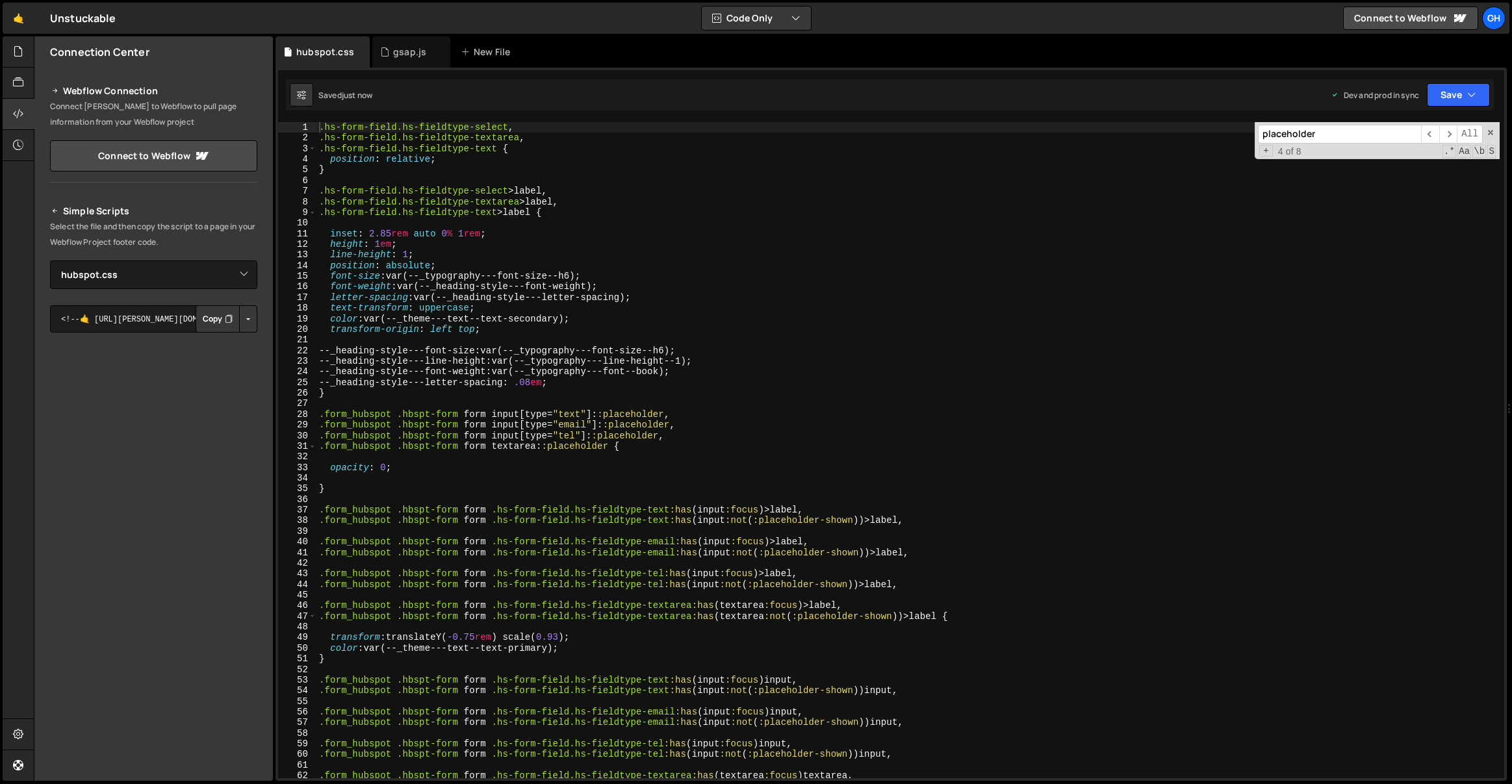
select select "47746"
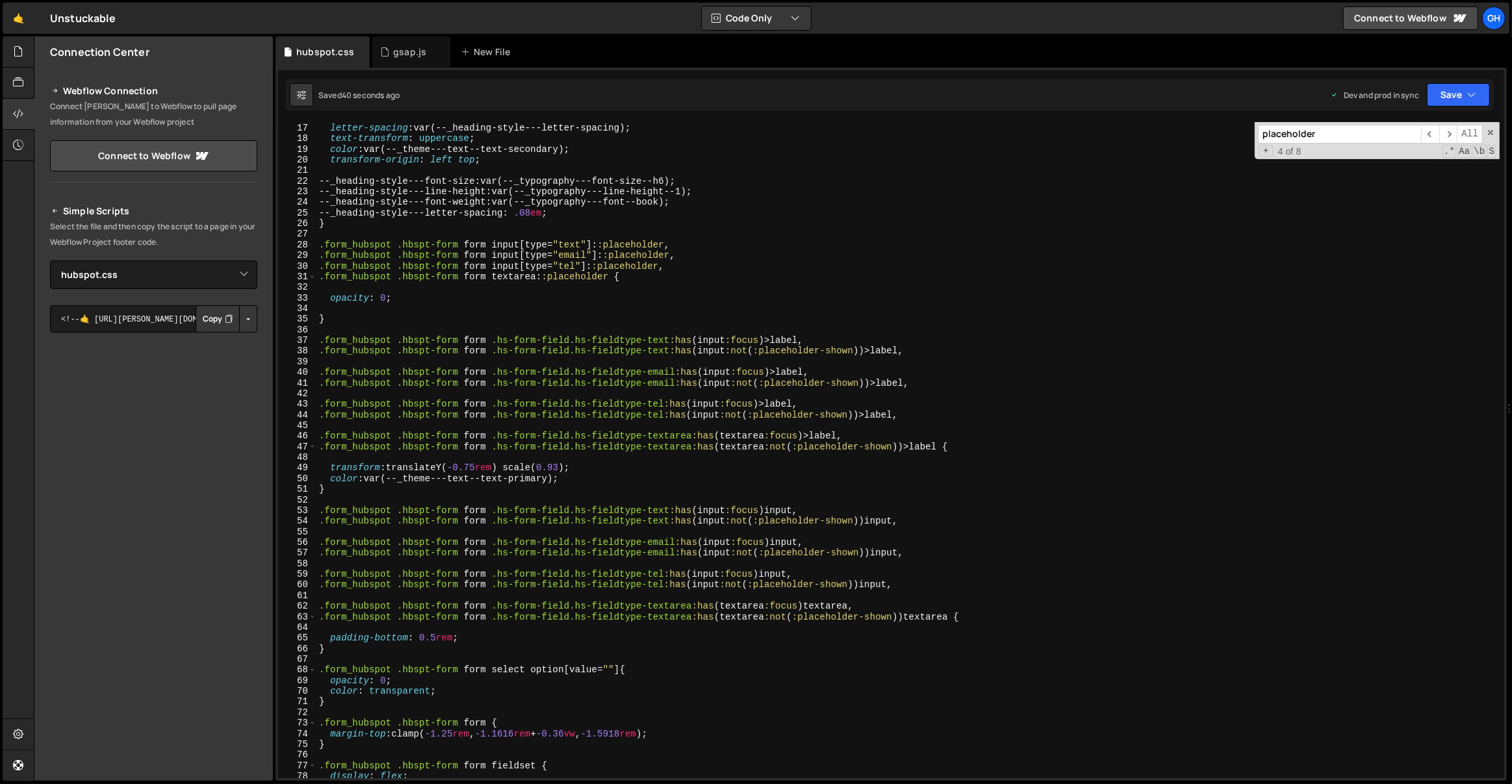
scroll to position [169, 0]
click at [432, 643] on div "font-weight : var(--_heading-style---font-weight) ; letter-spacing : var(--_hea…" at bounding box center [908, 450] width 1184 height 678
click at [431, 641] on div "font-weight : var(--_heading-style---font-weight) ; letter-spacing : var(--_hea…" at bounding box center [908, 450] width 1184 height 678
click at [400, 638] on div "font-weight : var(--_heading-style---font-weight) ; letter-spacing : var(--_hea…" at bounding box center [908, 450] width 1184 height 678
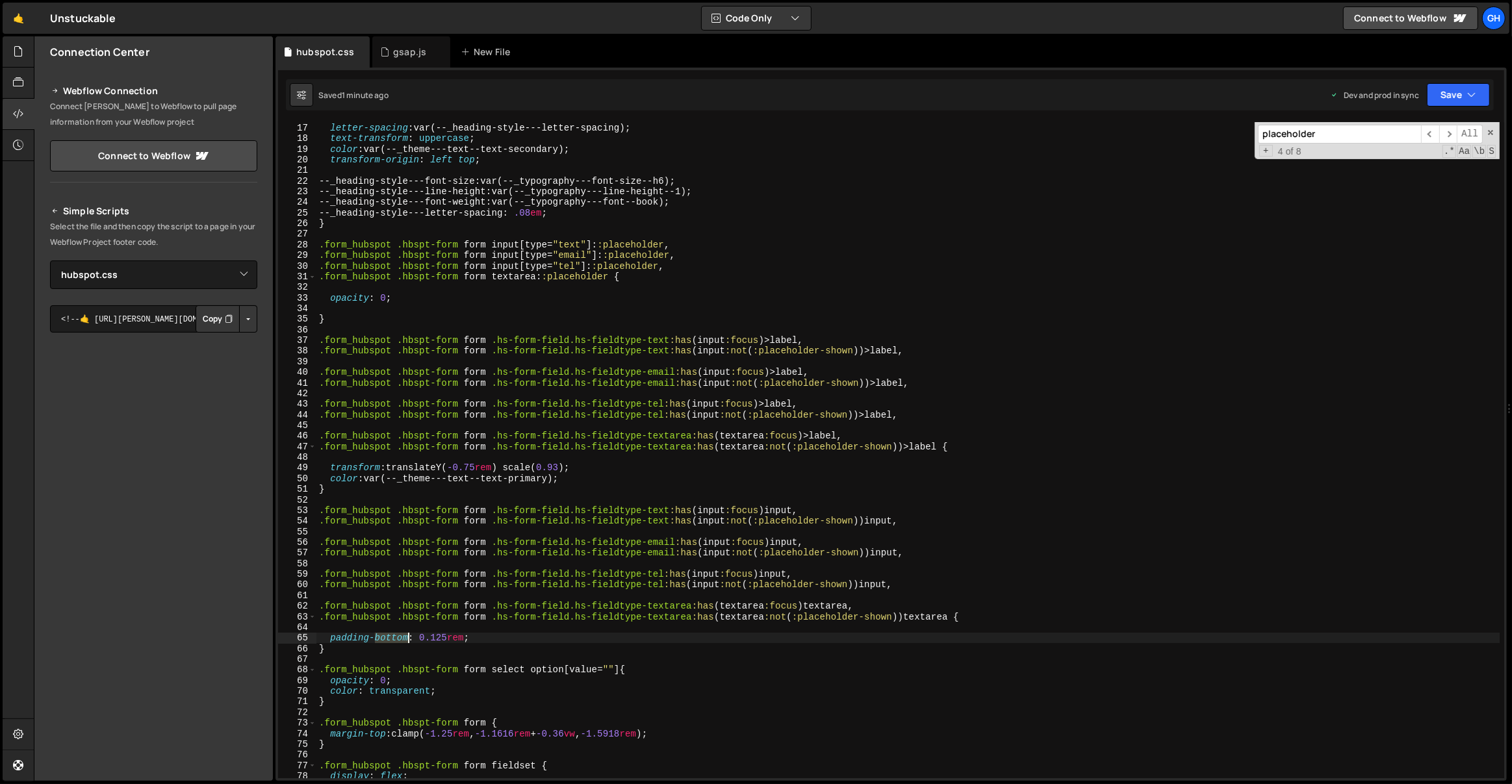
click at [400, 638] on div "font-weight : var(--_heading-style---font-weight) ; letter-spacing : var(--_hea…" at bounding box center [908, 450] width 1184 height 678
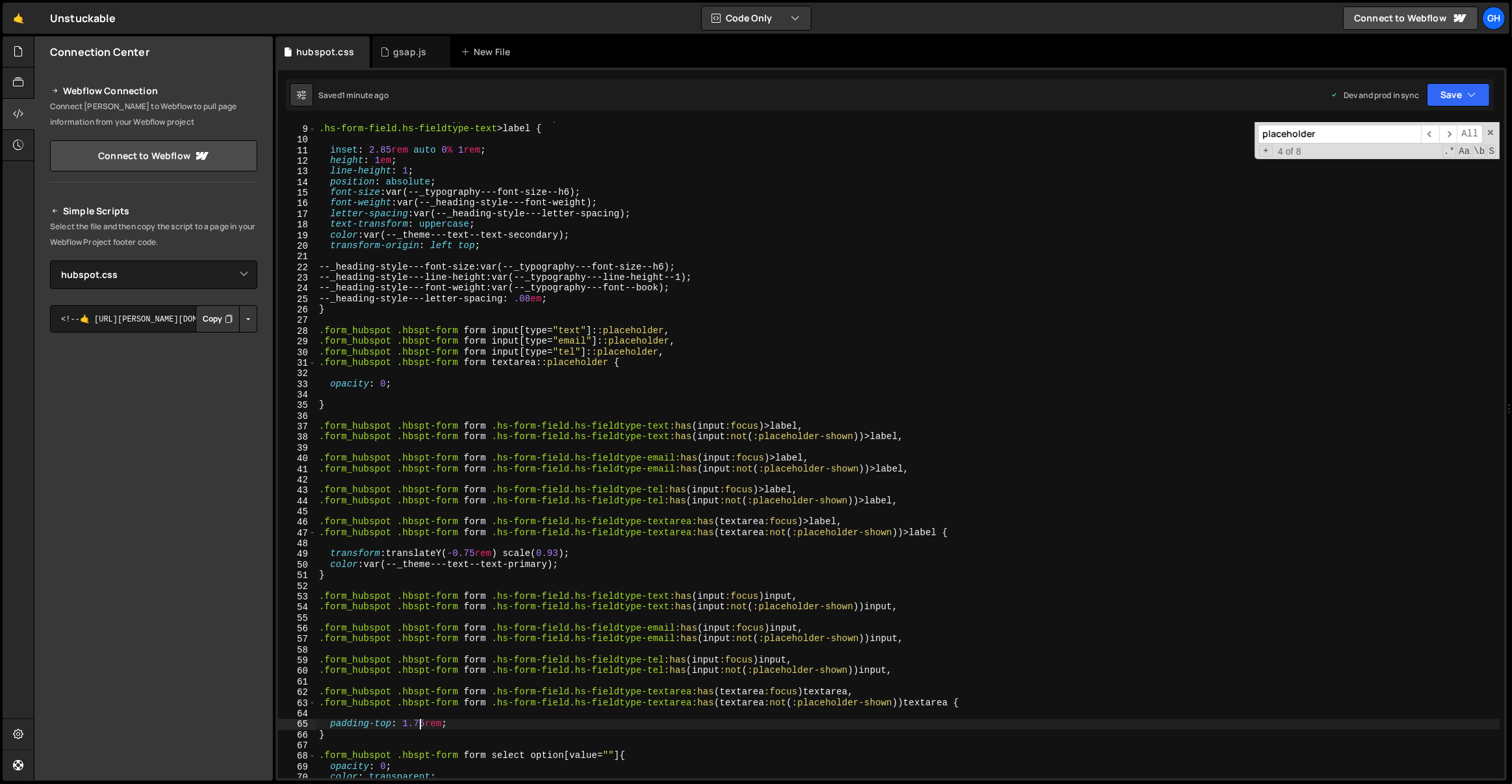
scroll to position [0, 0]
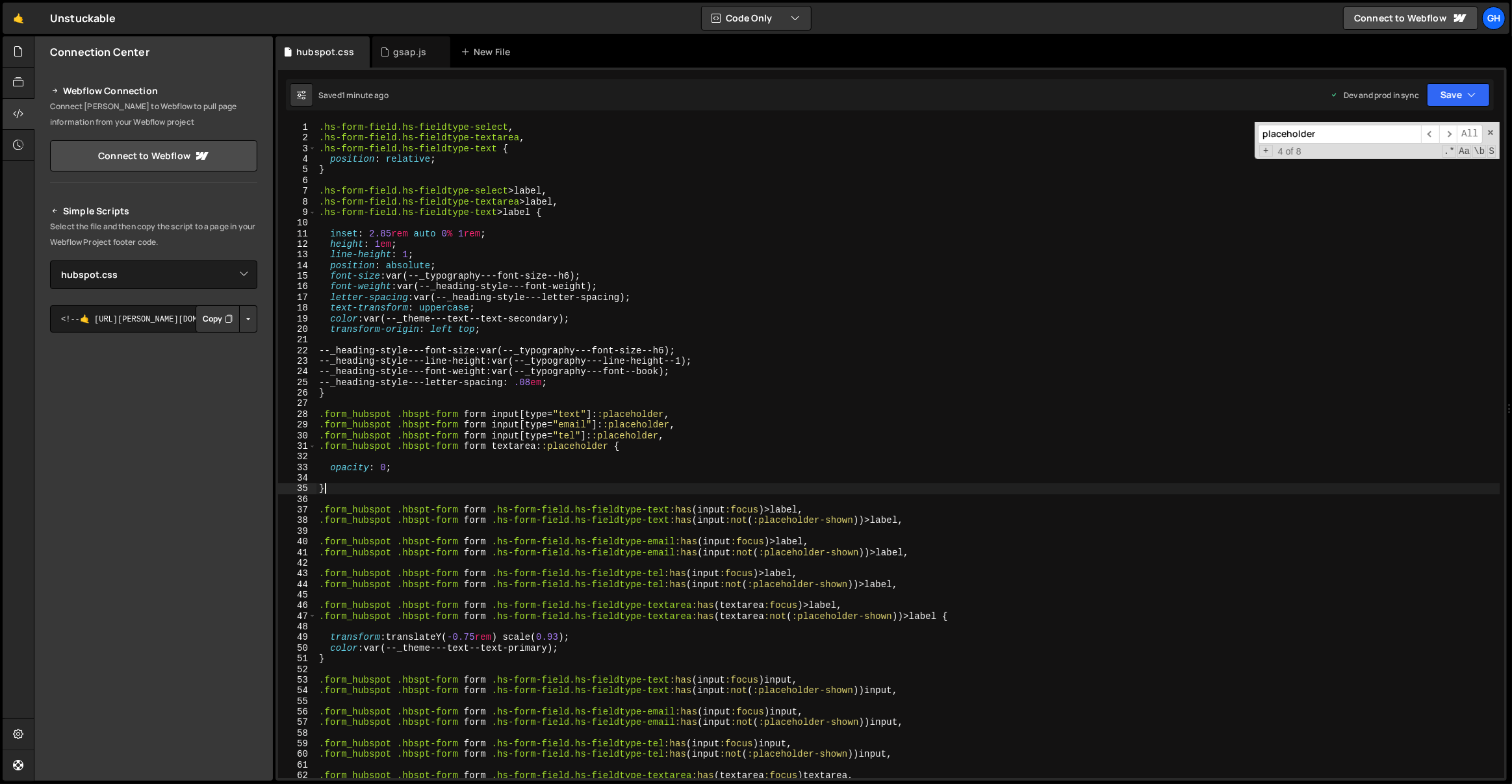
click at [377, 487] on div ".hs-form-field.hs-fieldtype-select , .hs-form-field.hs-fieldtype-textarea , .hs…" at bounding box center [908, 462] width 1184 height 678
type textarea "}"
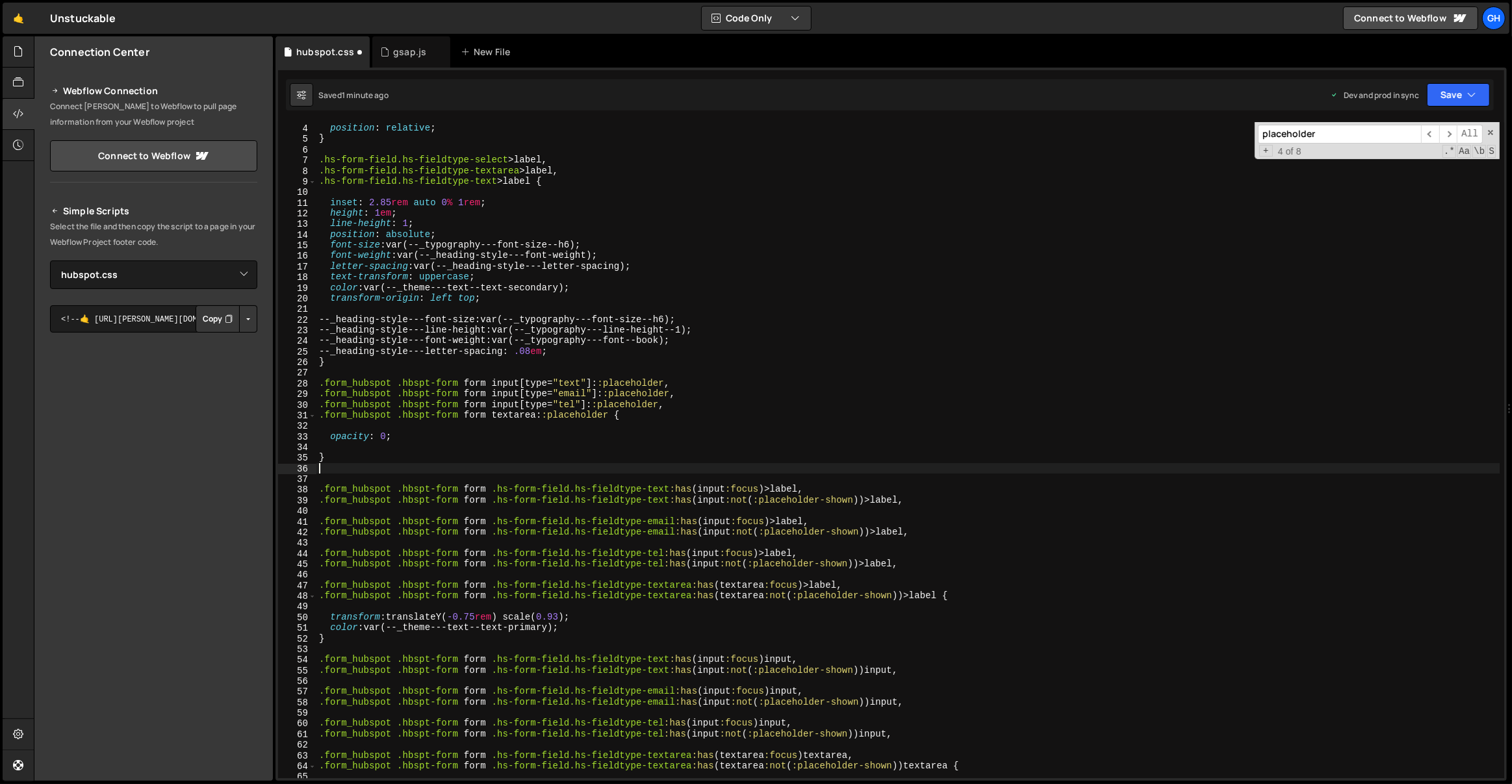
scroll to position [117, 0]
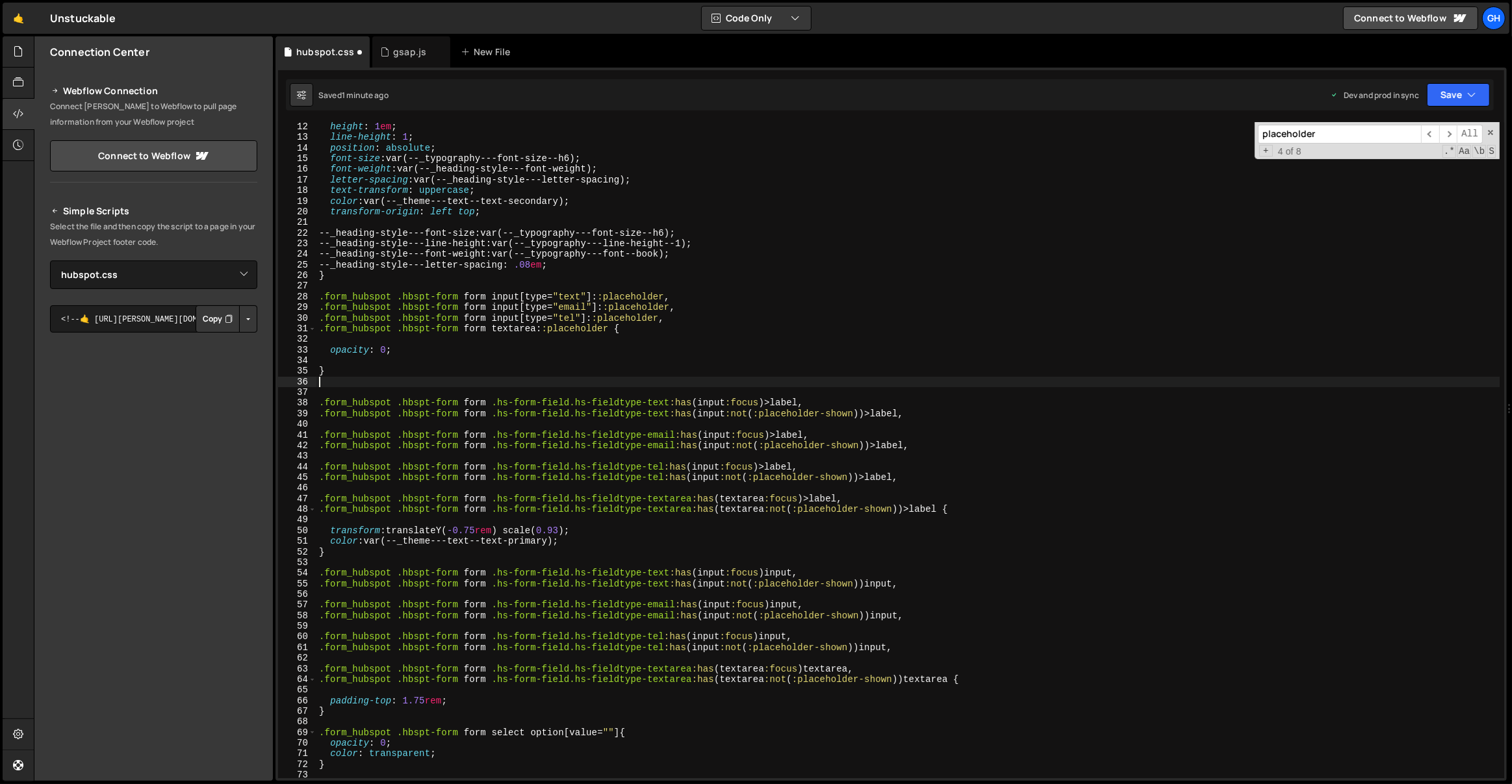
click at [375, 555] on div "height : 1 em ; line-height : 1 ; position : absolute ; font-size : var(--_typo…" at bounding box center [908, 461] width 1184 height 678
type textarea "}"
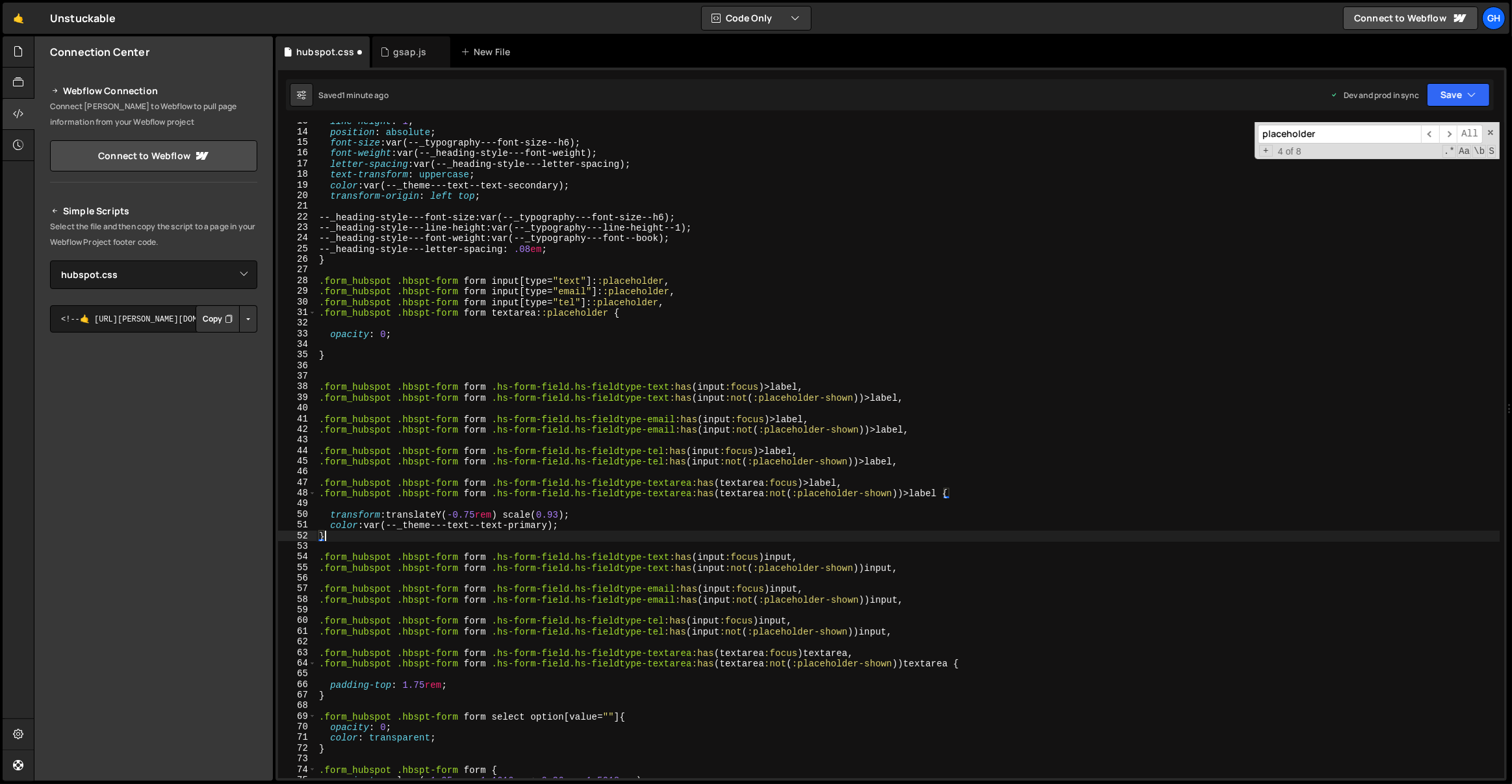
scroll to position [214, 0]
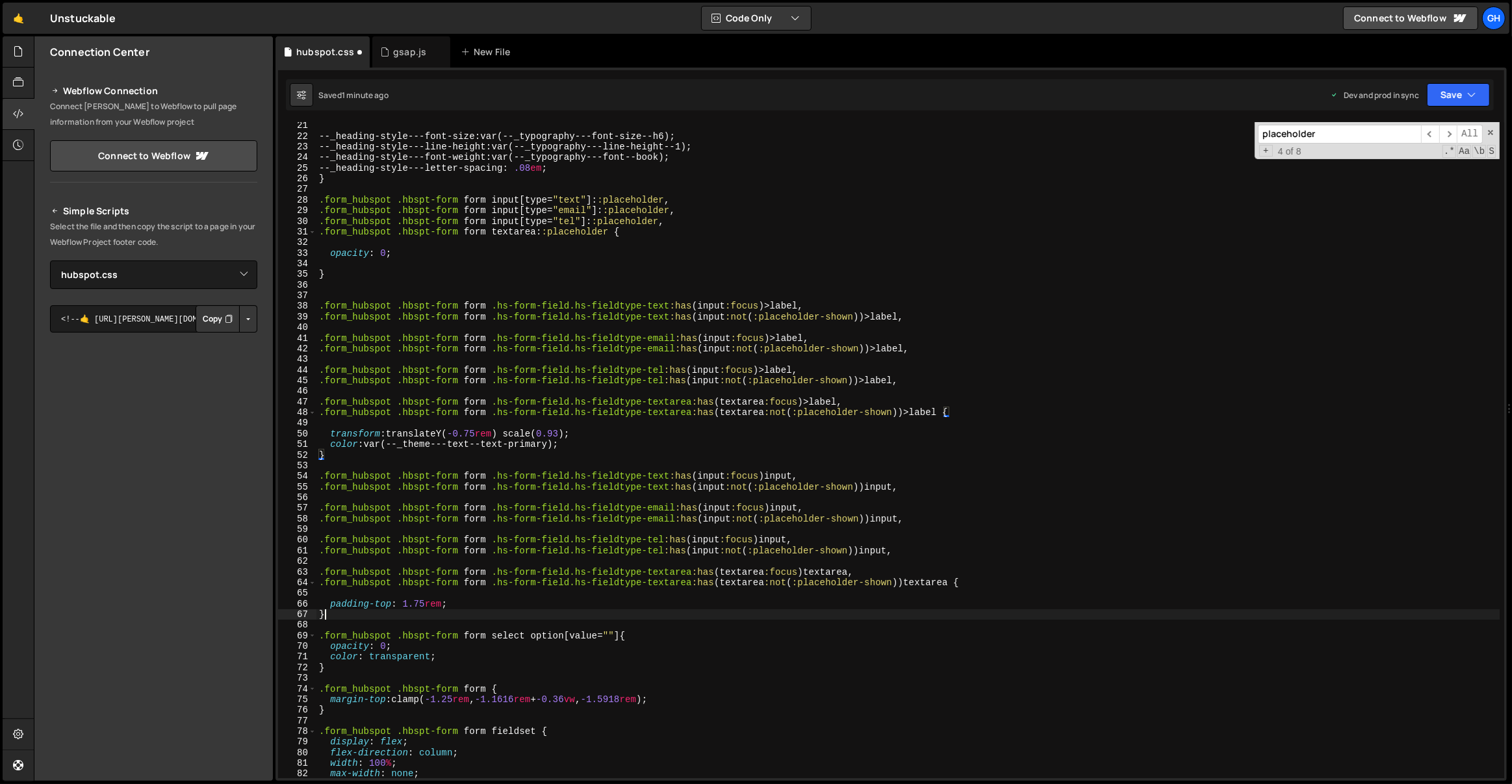
click at [350, 615] on div "--_heading-style---font-size : var(--_typography---font-size--h6) ; --_heading-…" at bounding box center [908, 459] width 1184 height 678
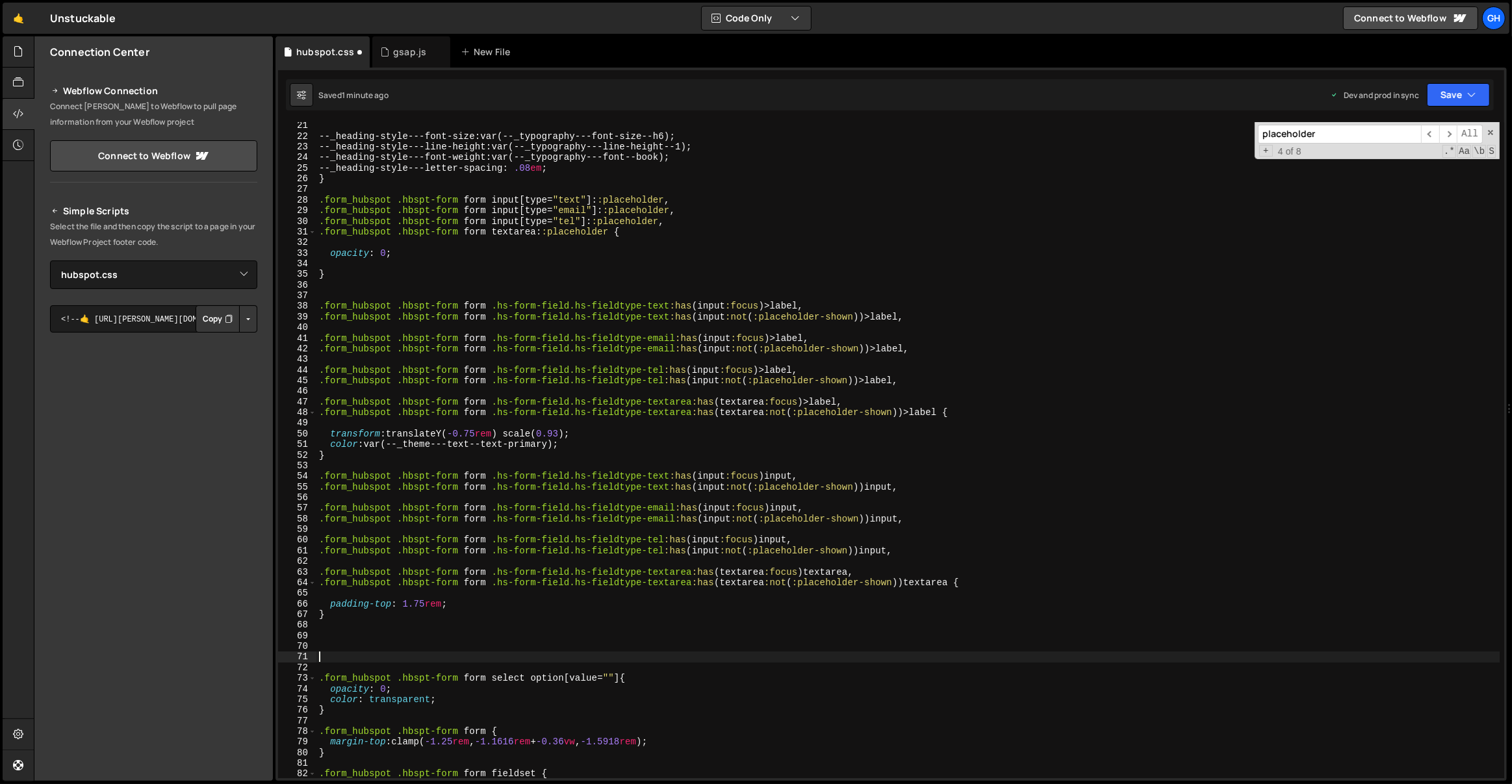
paste textarea "}"
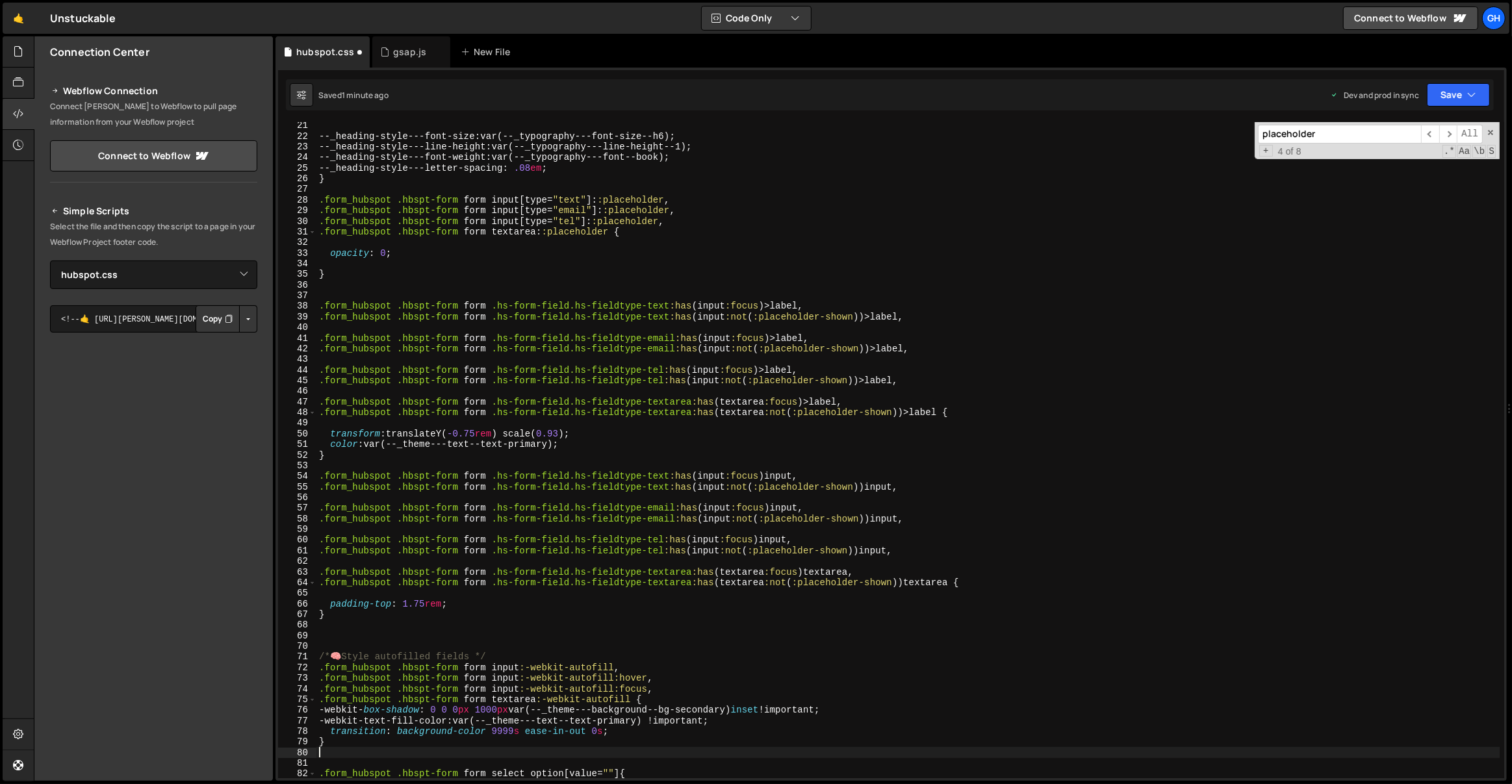
type textarea "}"
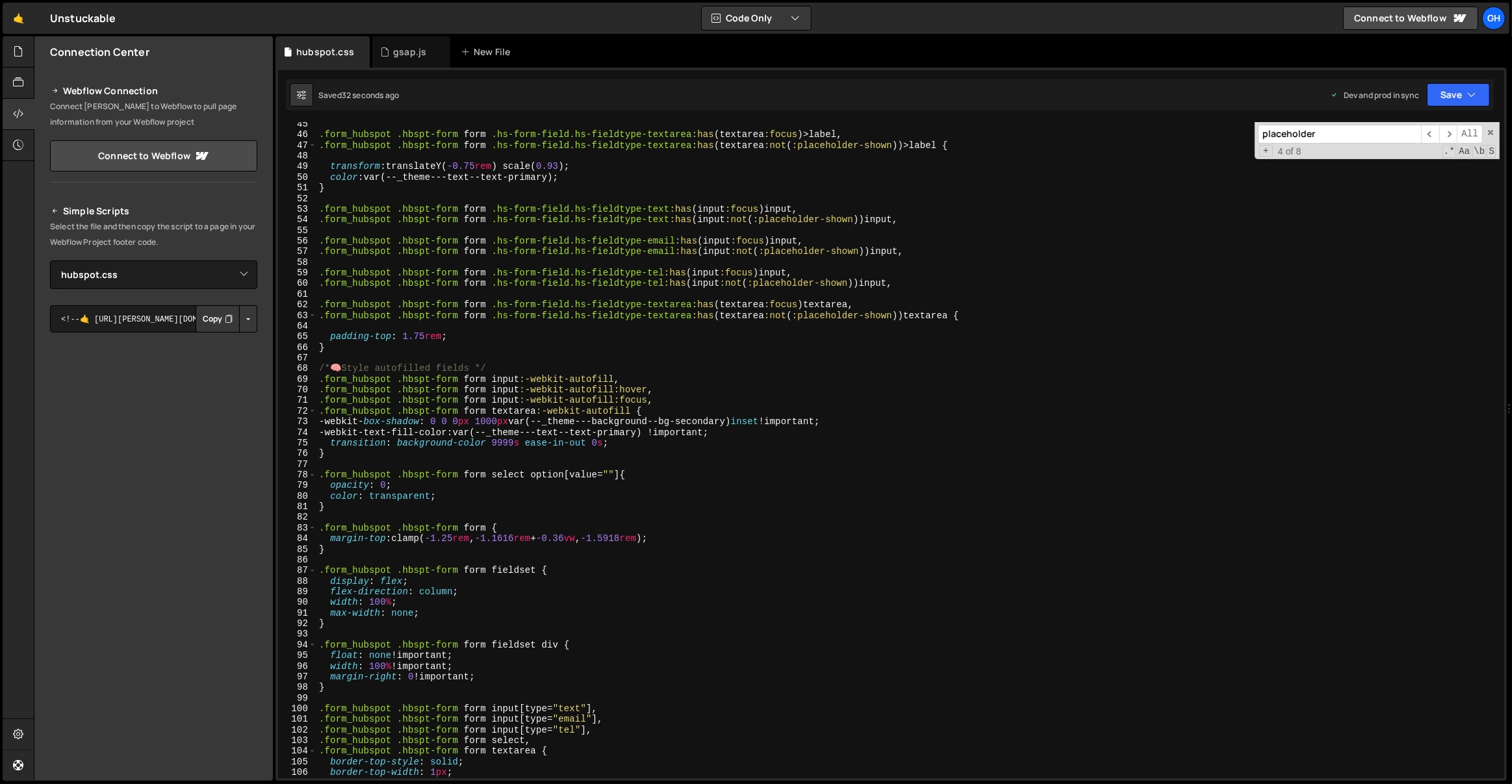
scroll to position [480, 0]
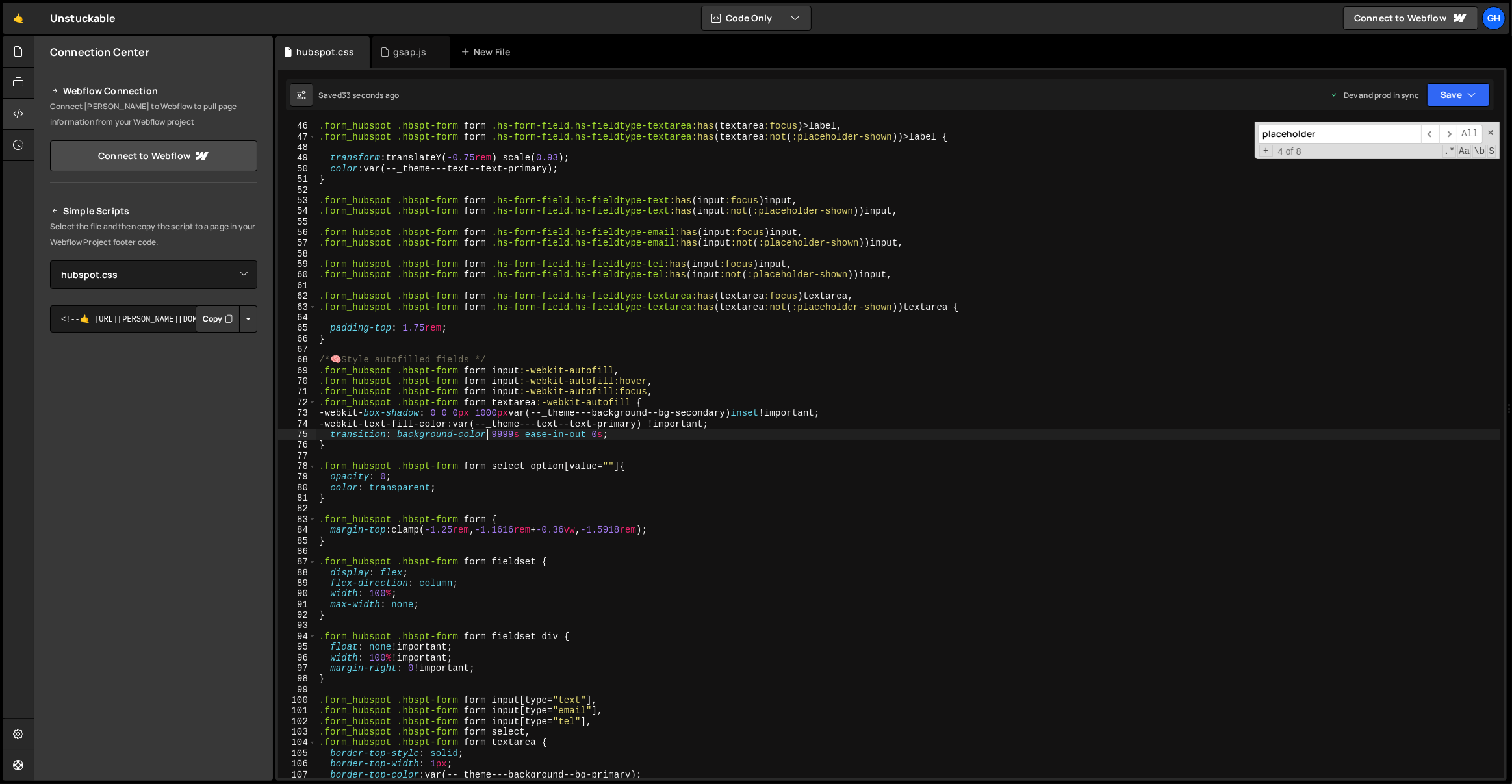
click at [488, 437] on div ".form_hubspot .hbspt-form form .hs-form-field.hs-fieldtype-textarea :has ( text…" at bounding box center [908, 460] width 1184 height 678
type textarea "transition: background-color 9999s ease-in-out 0s;"
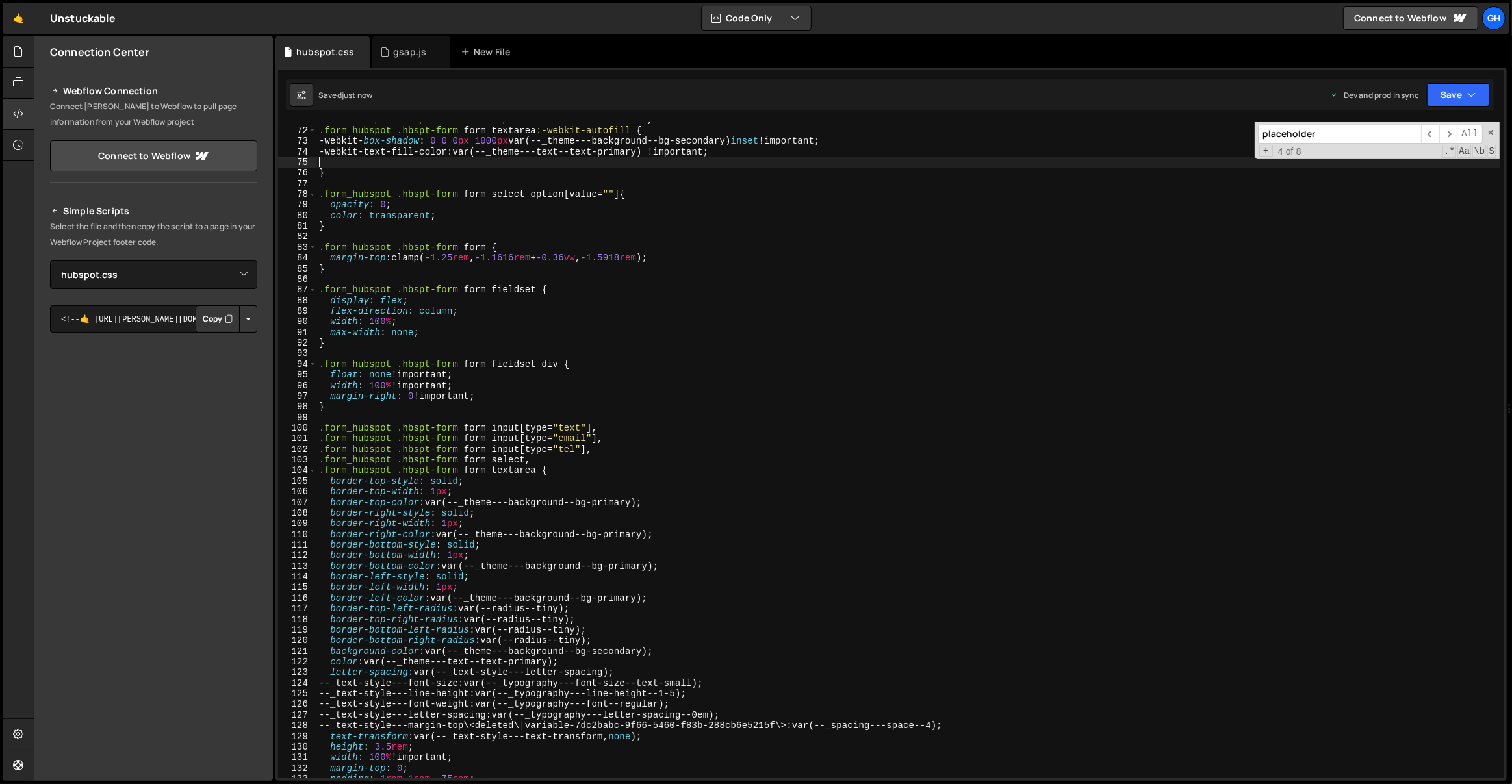
scroll to position [871, 0]
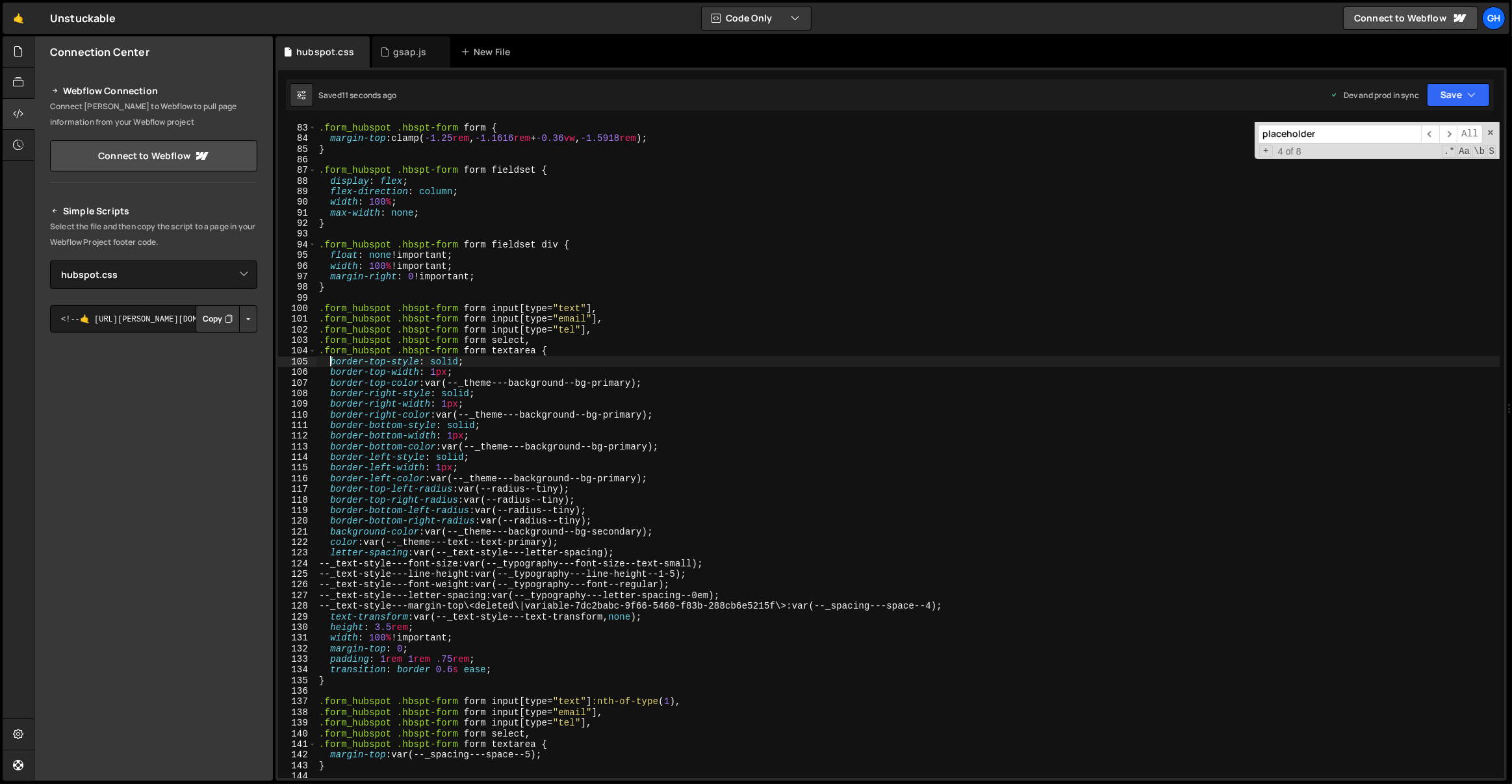
click at [328, 364] on div ".form_hubspot .hbspt-form form { margin-top : clamp( -1.25 rem , -1.1616 rem + …" at bounding box center [908, 450] width 1184 height 678
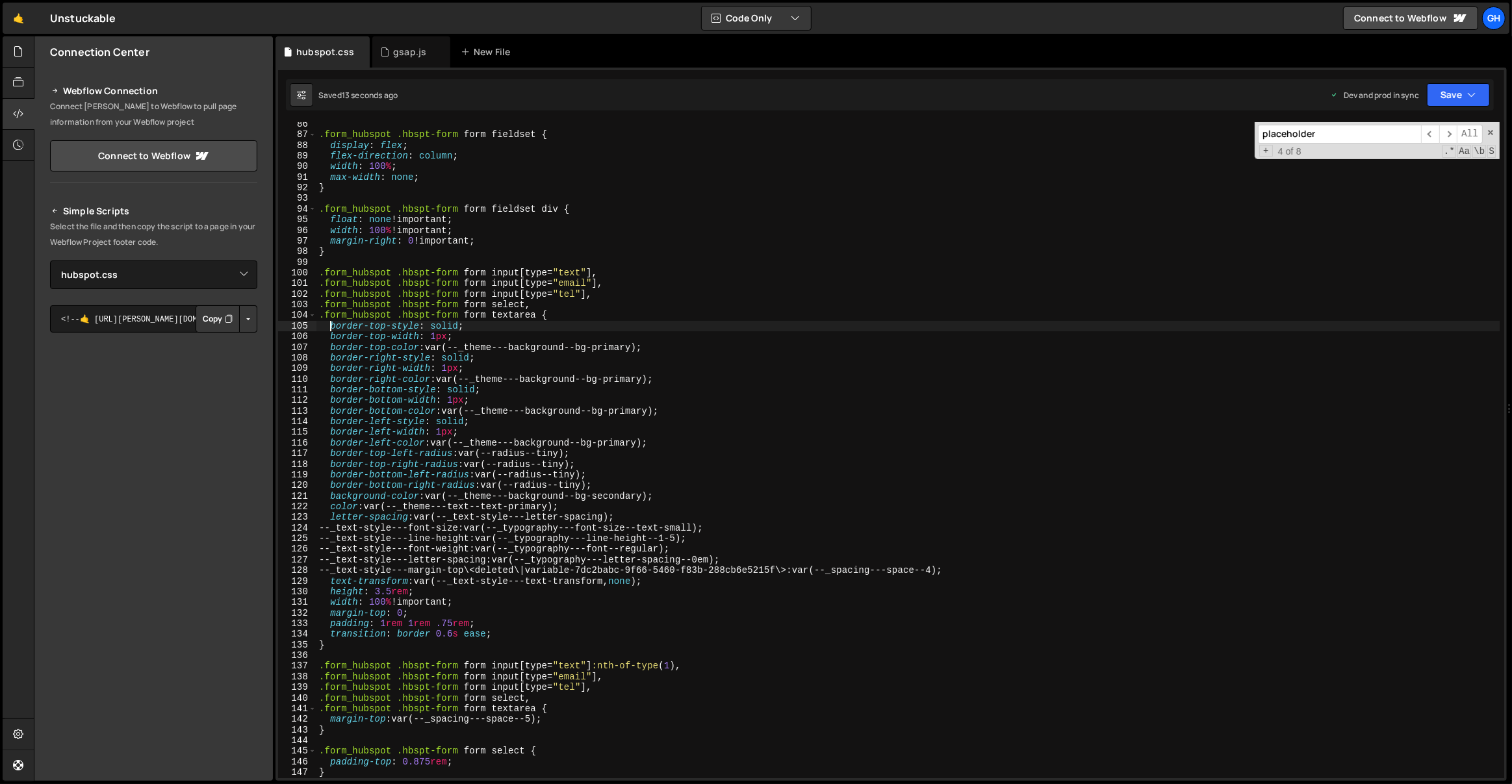
scroll to position [933, 0]
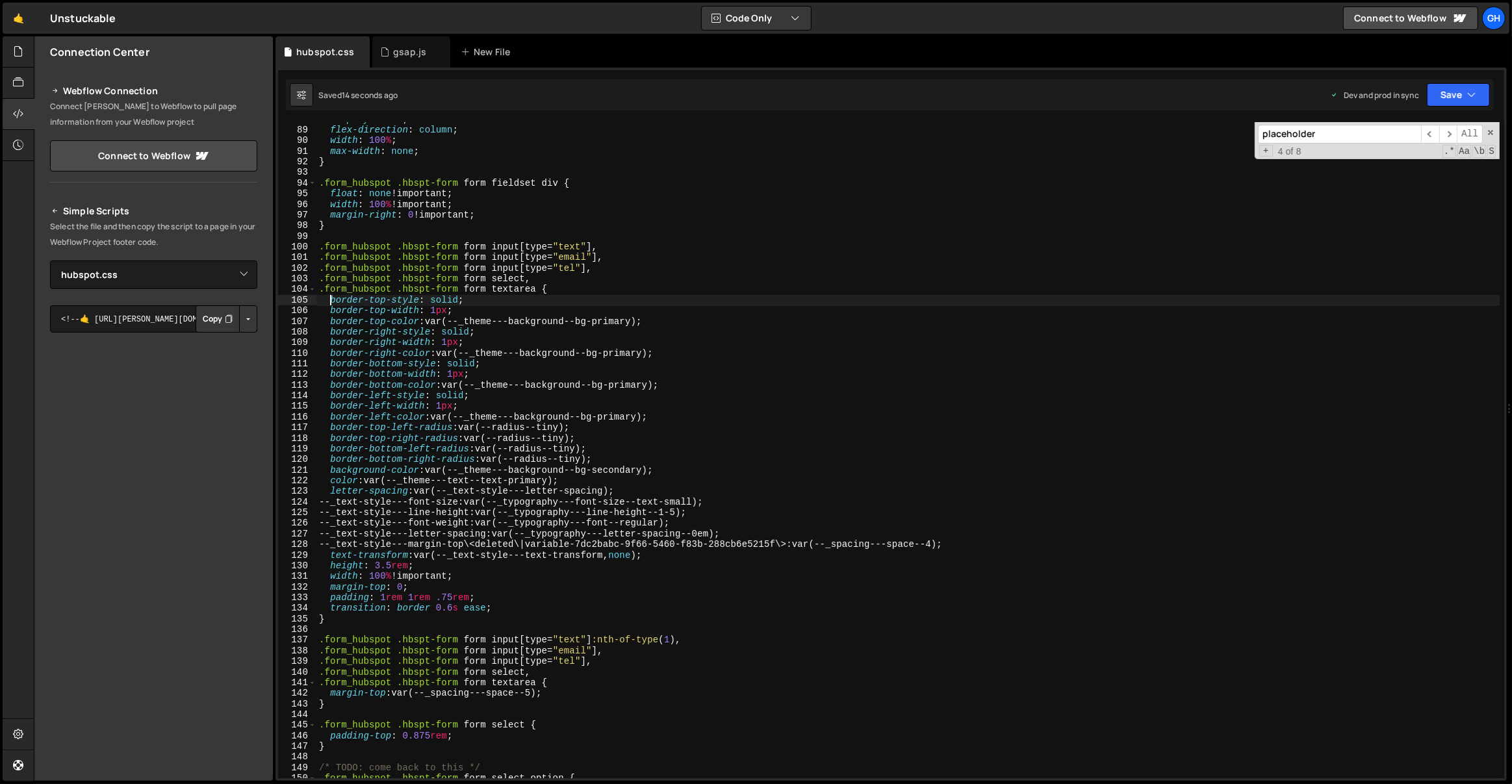
click at [518, 614] on div "display : flex ; flex-direction : column ; width : 100 % ; max-width : none ; }…" at bounding box center [908, 454] width 1184 height 678
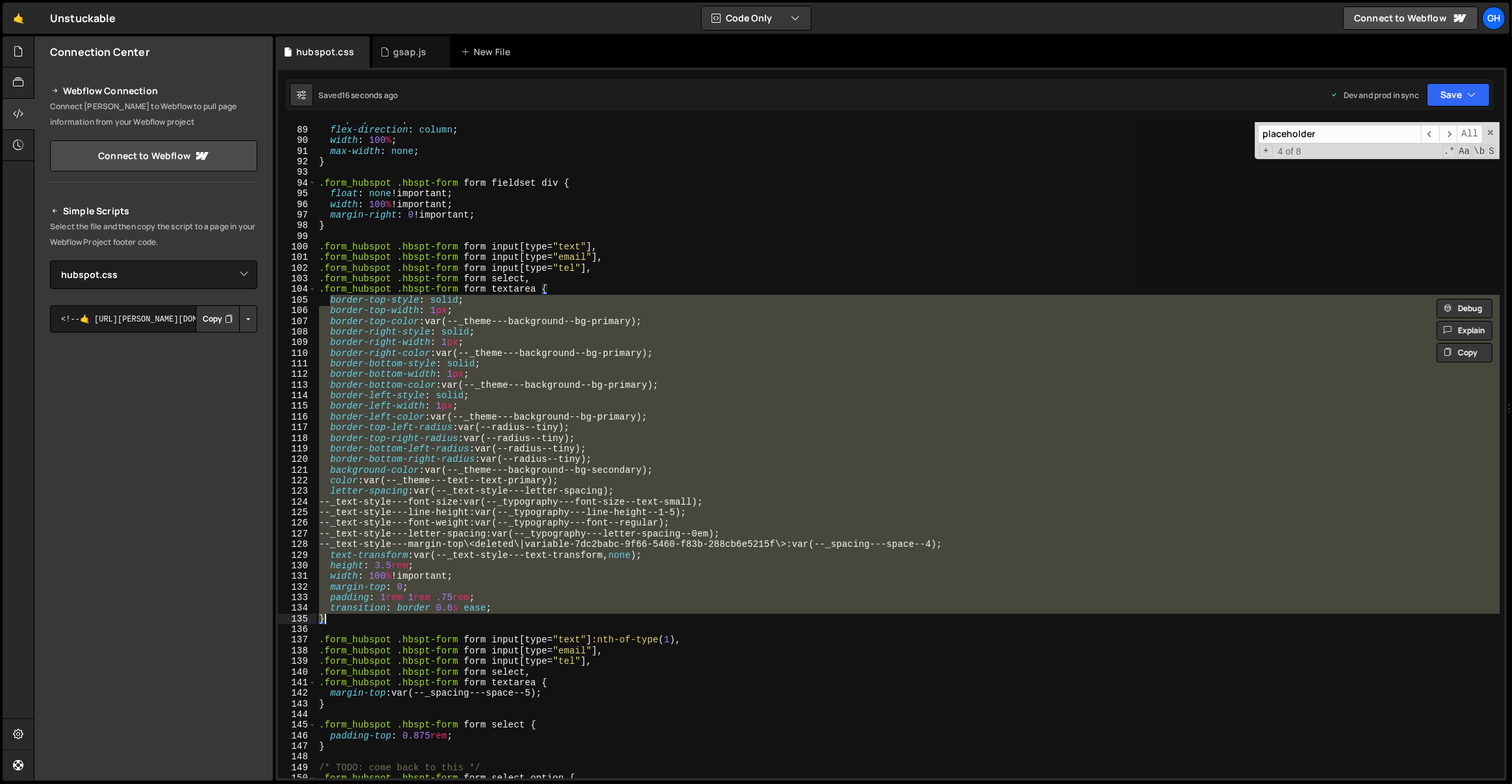
click at [520, 611] on div "display : flex ; flex-direction : column ; width : 100 % ; max-width : none ; }…" at bounding box center [907, 450] width 1183 height 656
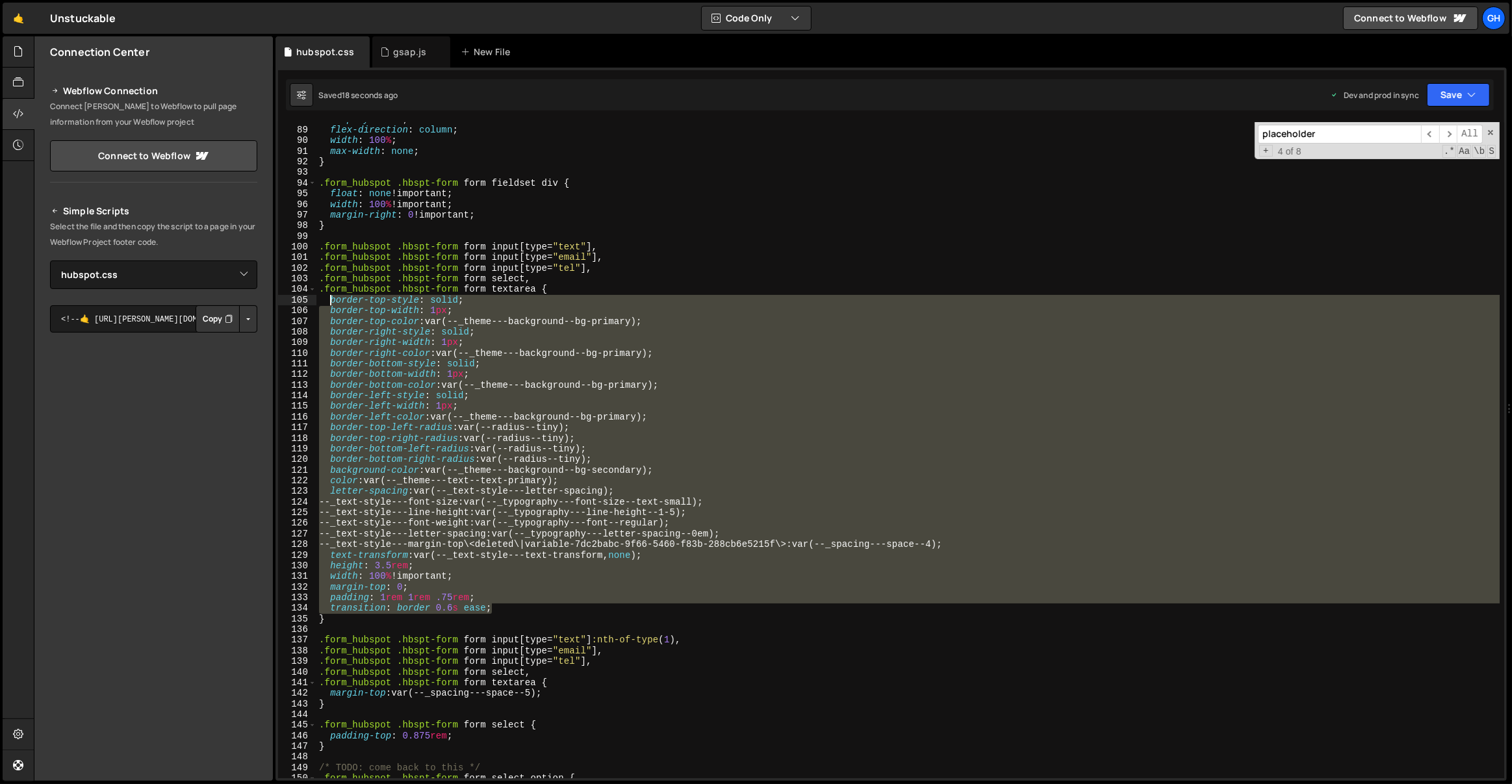
click at [329, 298] on div "display : flex ; flex-direction : column ; width : 100 % ; max-width : none ; }…" at bounding box center [908, 454] width 1184 height 678
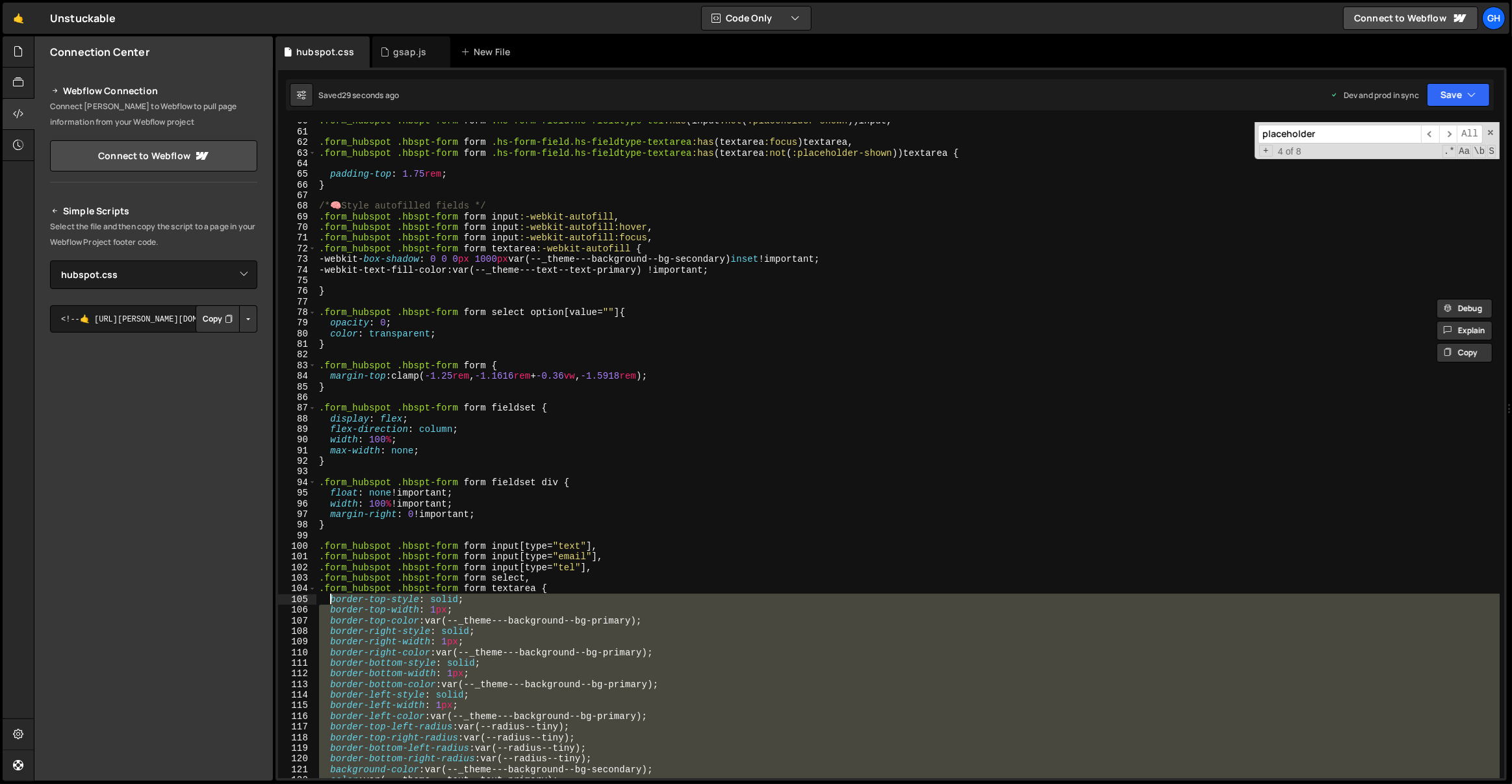
scroll to position [634, 0]
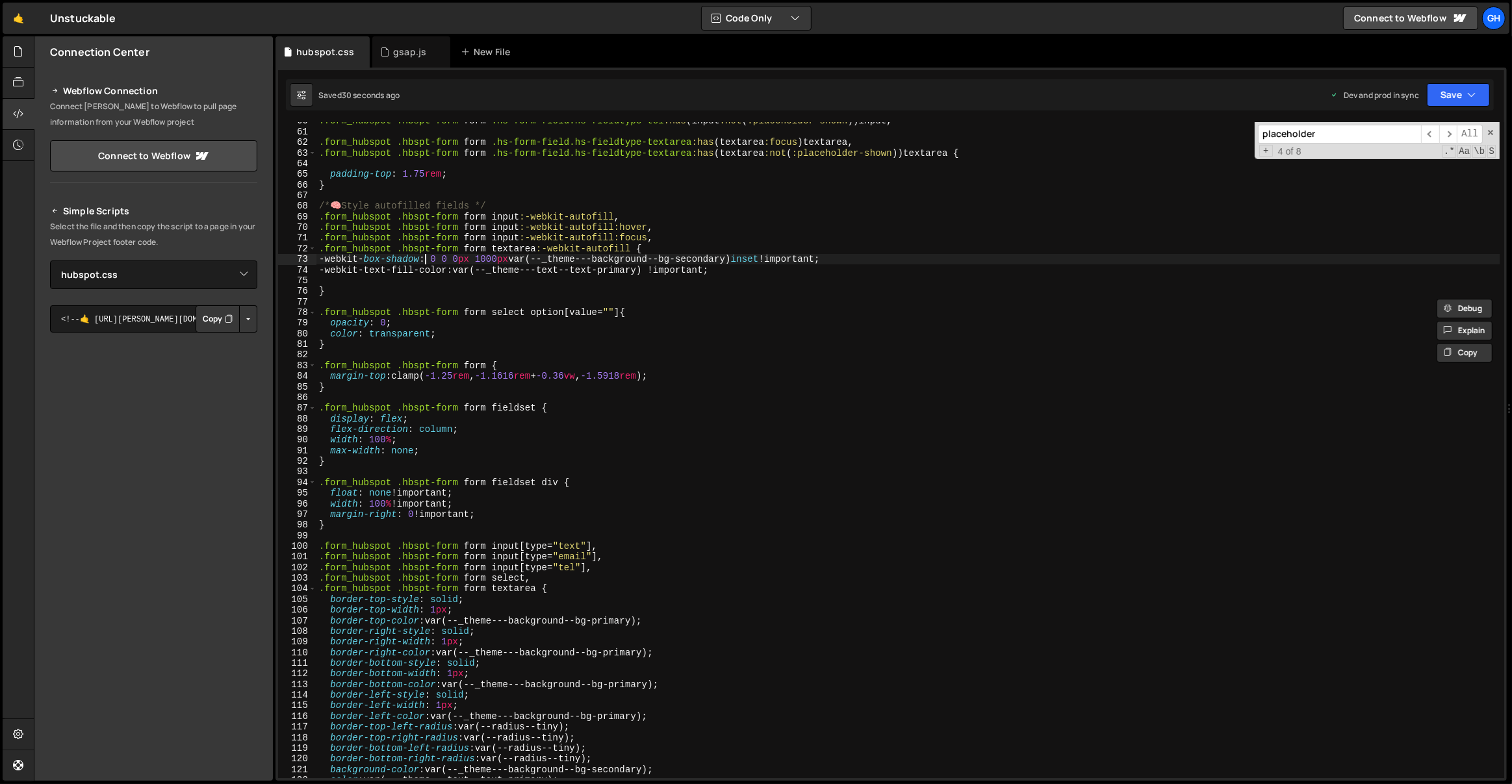
click at [425, 258] on div ".form_hubspot .hbspt-form form .hs-form-field.hs-fieldtype-tel :has ( input :no…" at bounding box center [908, 454] width 1184 height 678
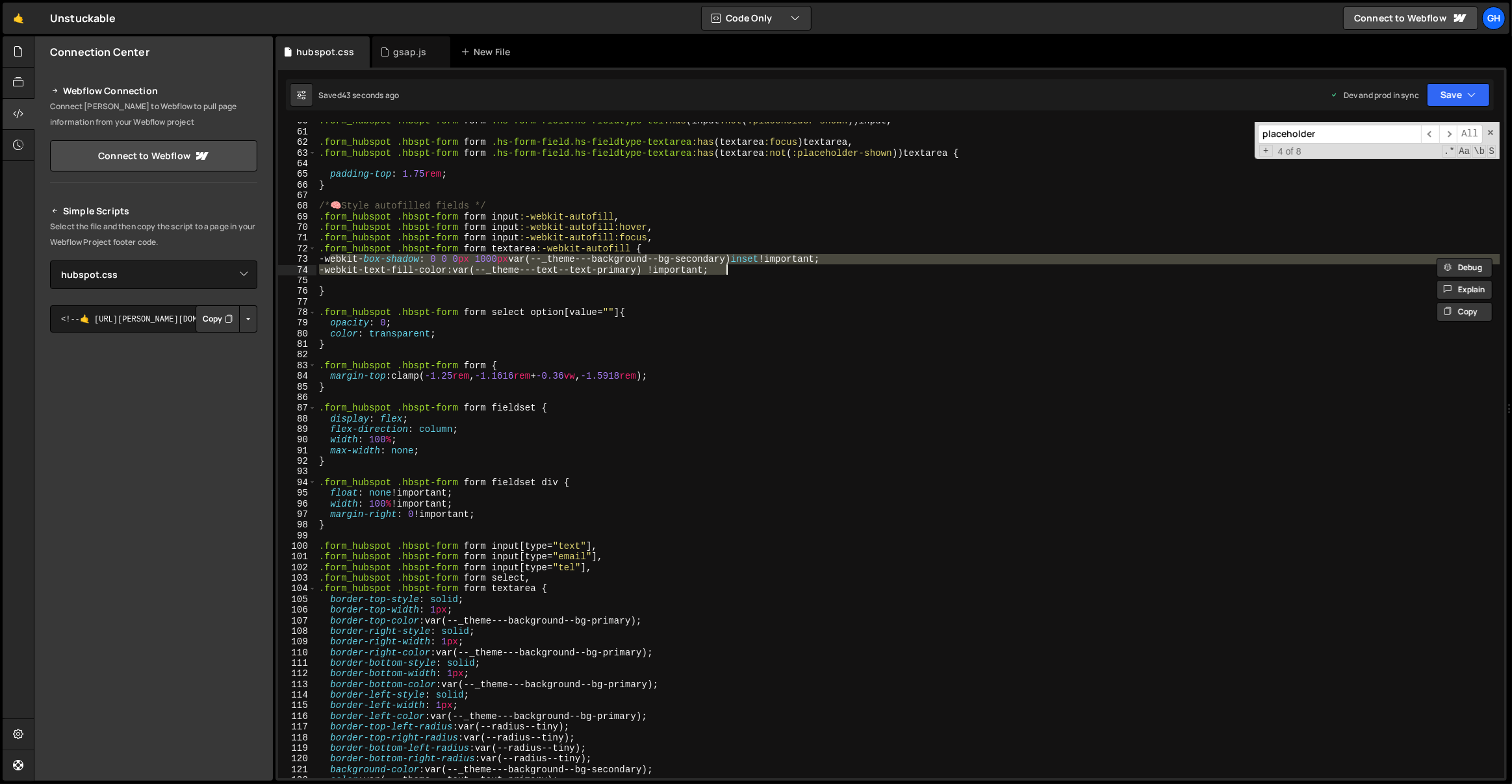
paste textarea "transition: border 0.6s ease"
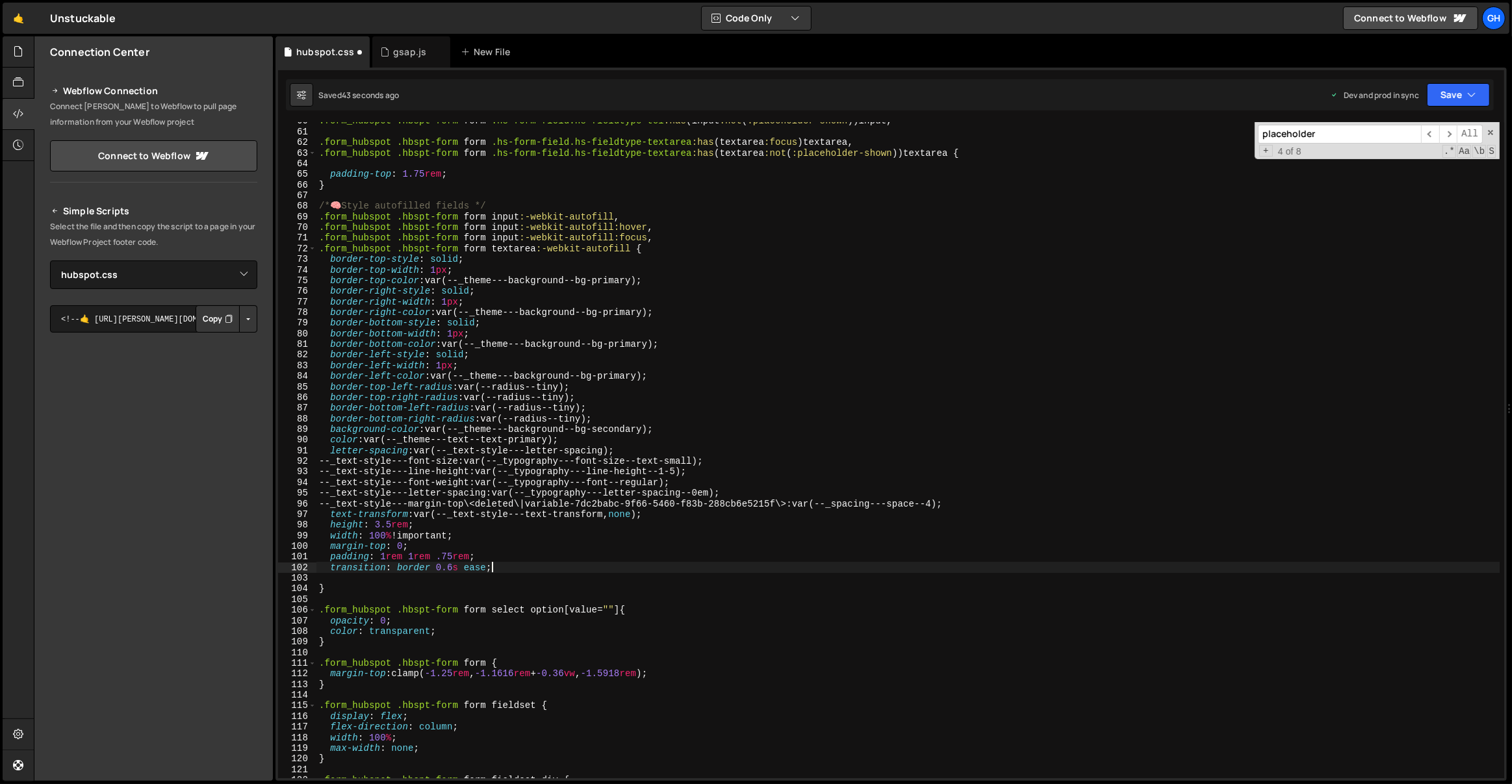
type textarea "}"
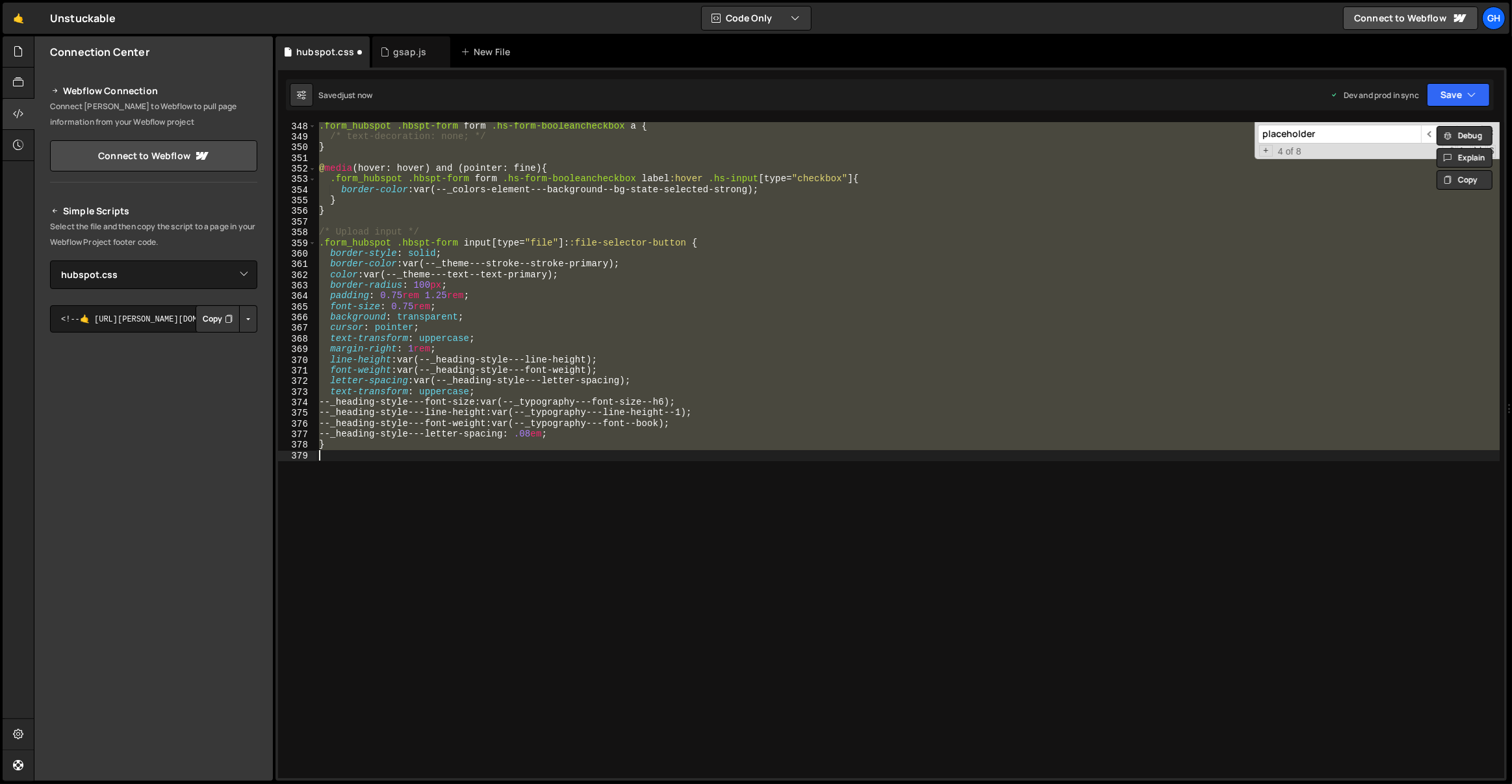
scroll to position [447, 0]
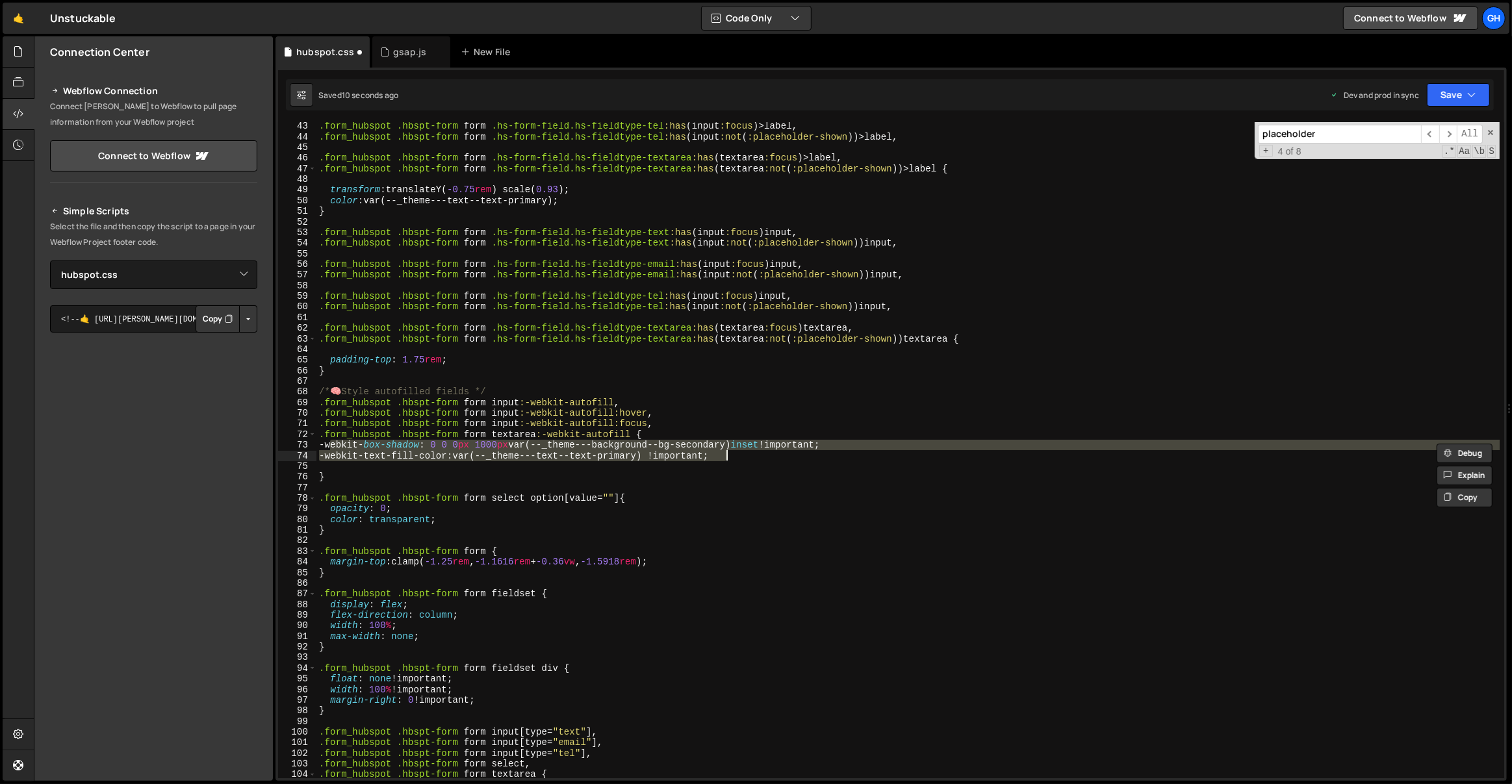
click at [586, 442] on div ".form_hubspot .hbspt-form form .hs-form-field.hs-fieldtype-tel :has ( input :fo…" at bounding box center [907, 450] width 1183 height 656
type textarea "-webkit-box-shadow: 0 0 0px 1000px var(--_theme---background--bg-secondary) ins…"
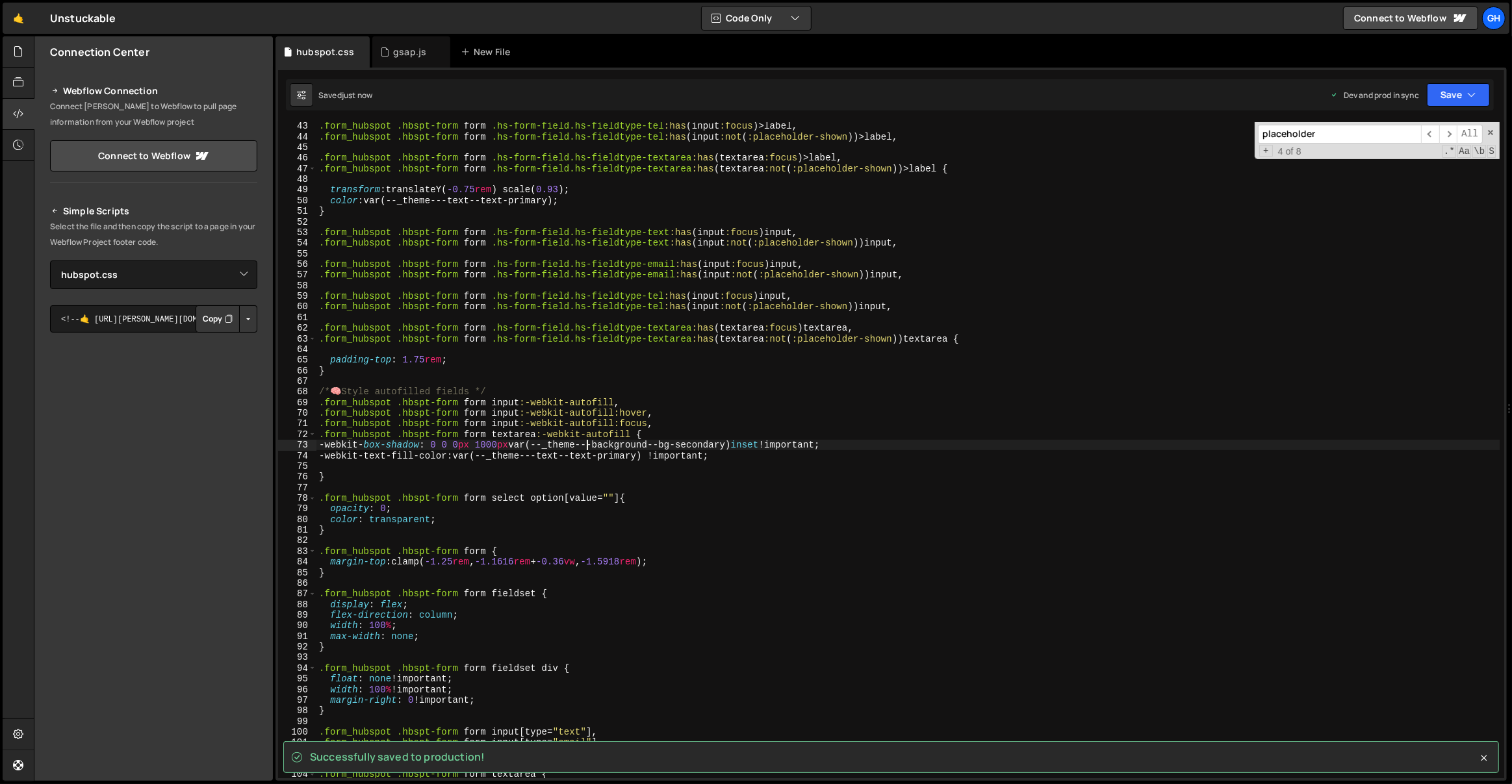
click at [443, 447] on div ".form_hubspot .hbspt-form form .hs-form-field.hs-fieldtype-tel :has ( input :fo…" at bounding box center [908, 460] width 1184 height 678
click at [779, 447] on div ".form_hubspot .hbspt-form form .hs-form-field.hs-fieldtype-tel :has ( input :fo…" at bounding box center [908, 460] width 1184 height 678
click at [763, 466] on div ".form_hubspot .hbspt-form form .hs-form-field.hs-fieldtype-tel :has ( input :fo…" at bounding box center [908, 460] width 1184 height 678
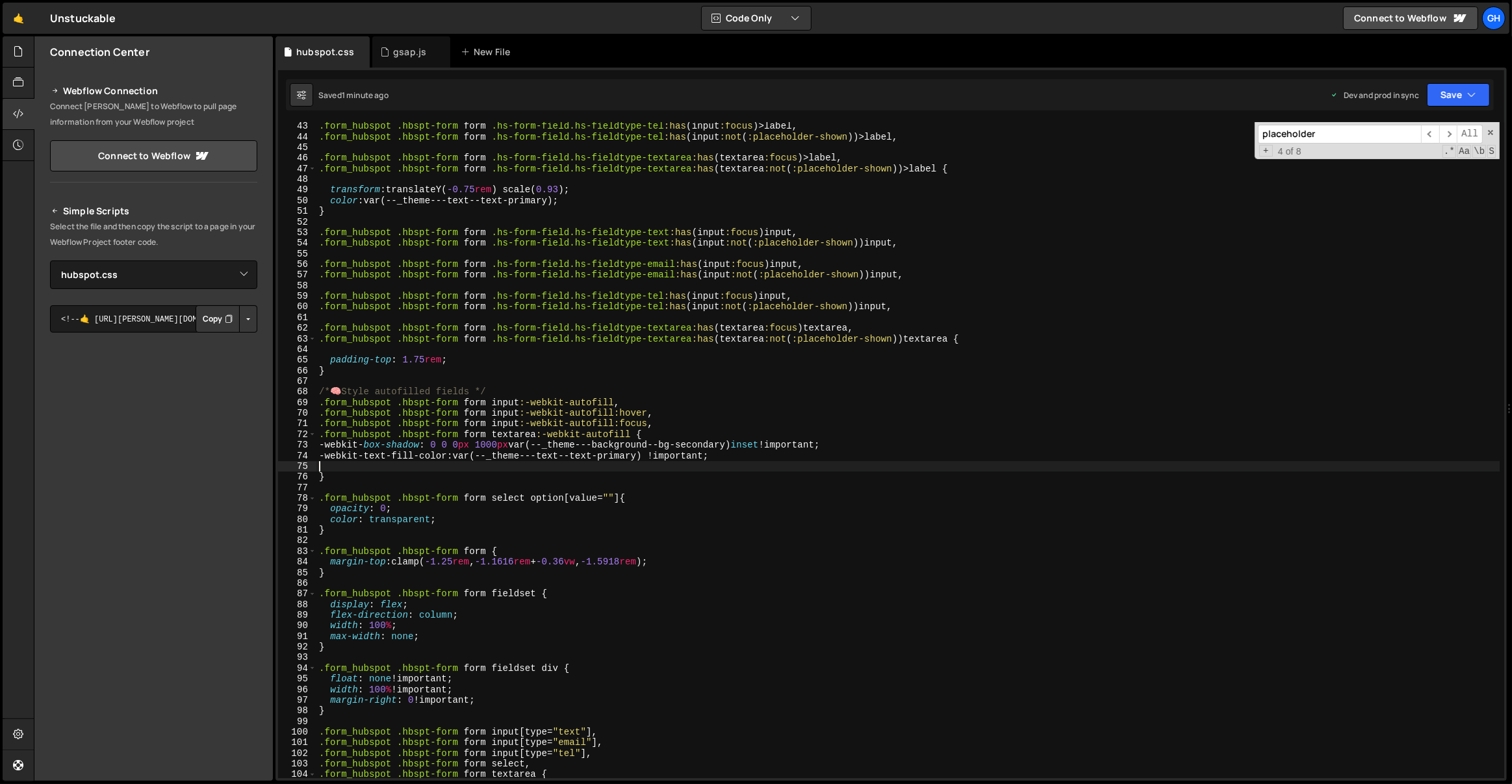
paste textarea "box-shadow: none !important;"
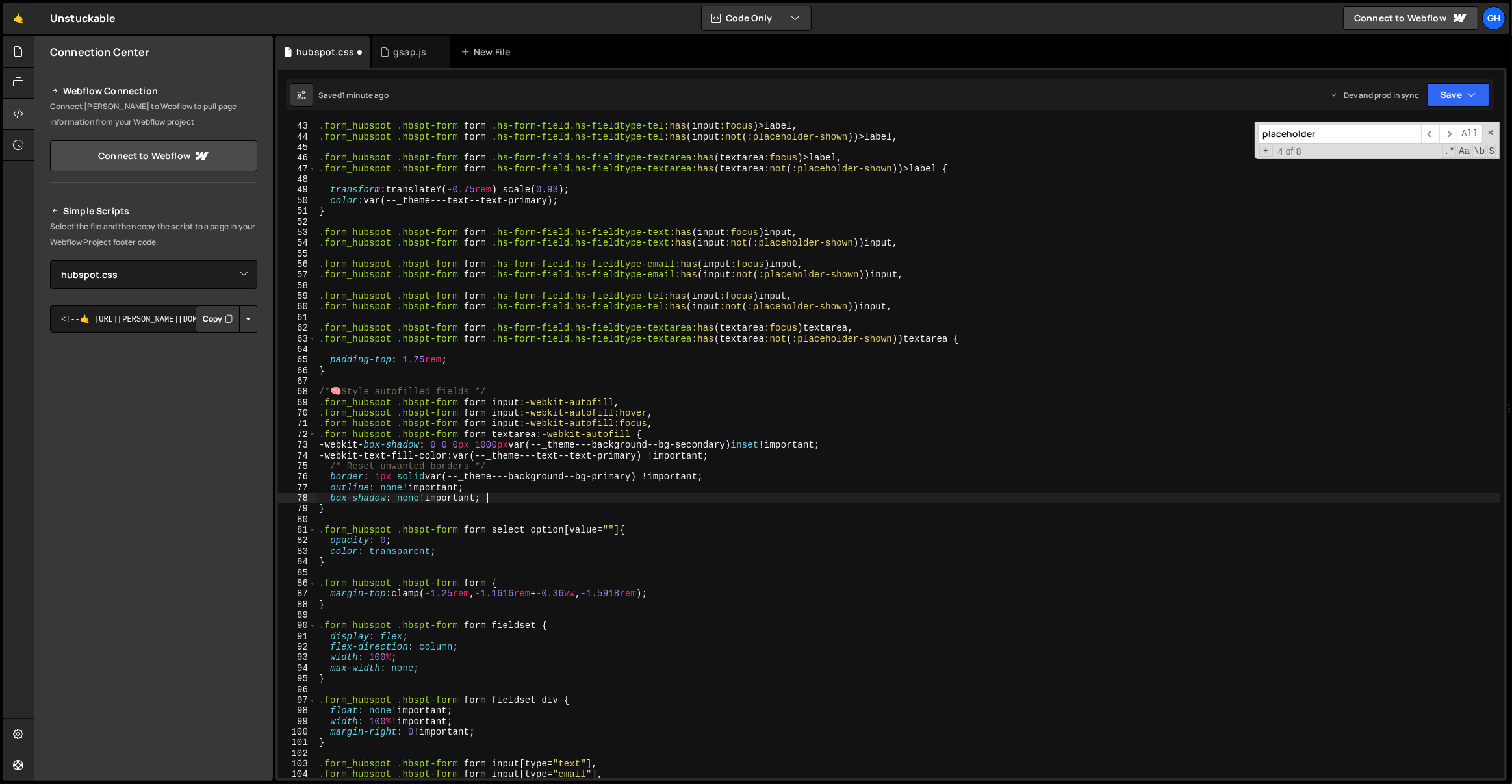
type textarea "}"
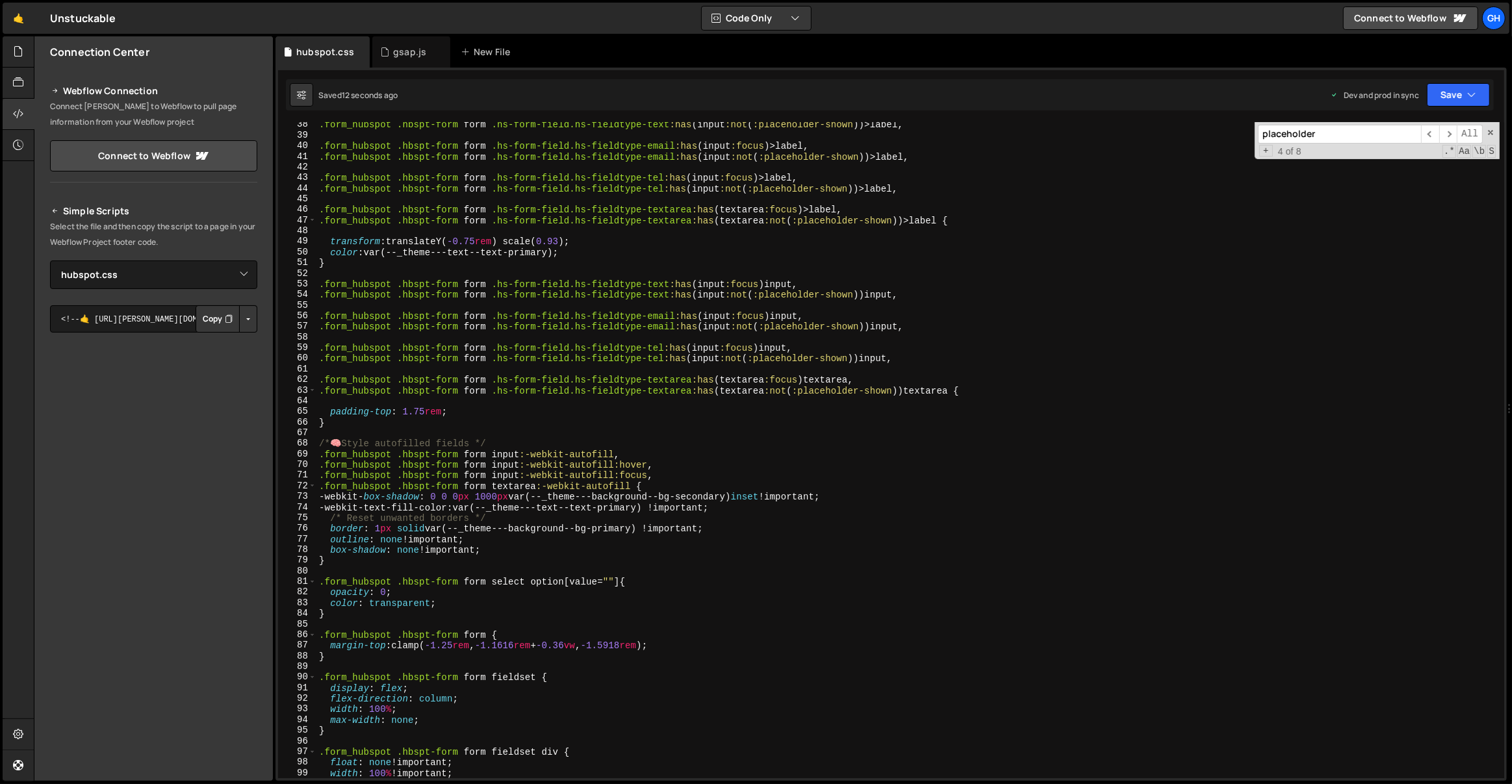
scroll to position [453, 0]
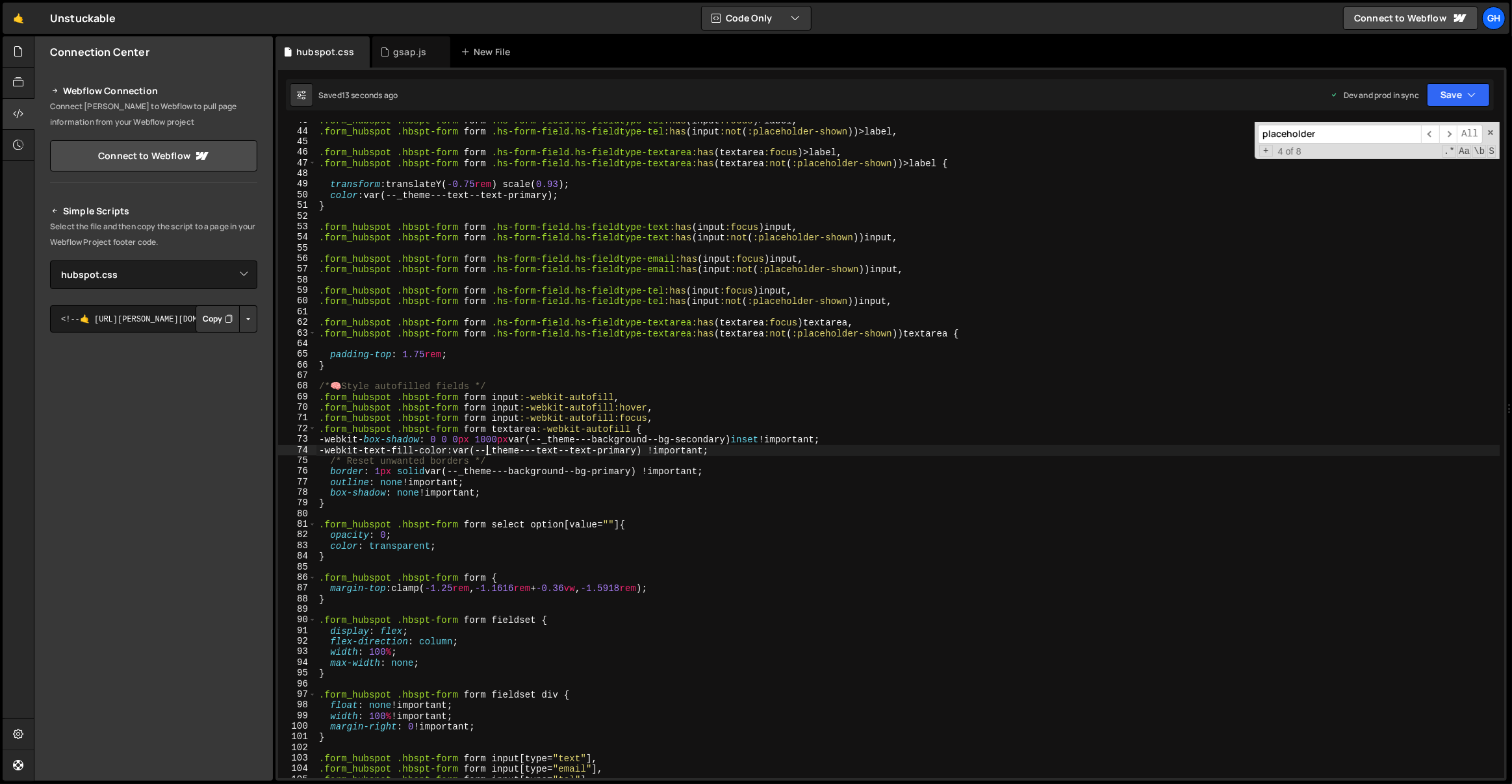
click at [486, 450] on div ".form_hubspot .hbspt-form form .hs-form-field.hs-fieldtype-tel :has ( input :fo…" at bounding box center [908, 454] width 1184 height 678
click at [488, 464] on div ".form_hubspot .hbspt-form form .hs-form-field.hs-fieldtype-tel :has ( input :fo…" at bounding box center [908, 454] width 1184 height 678
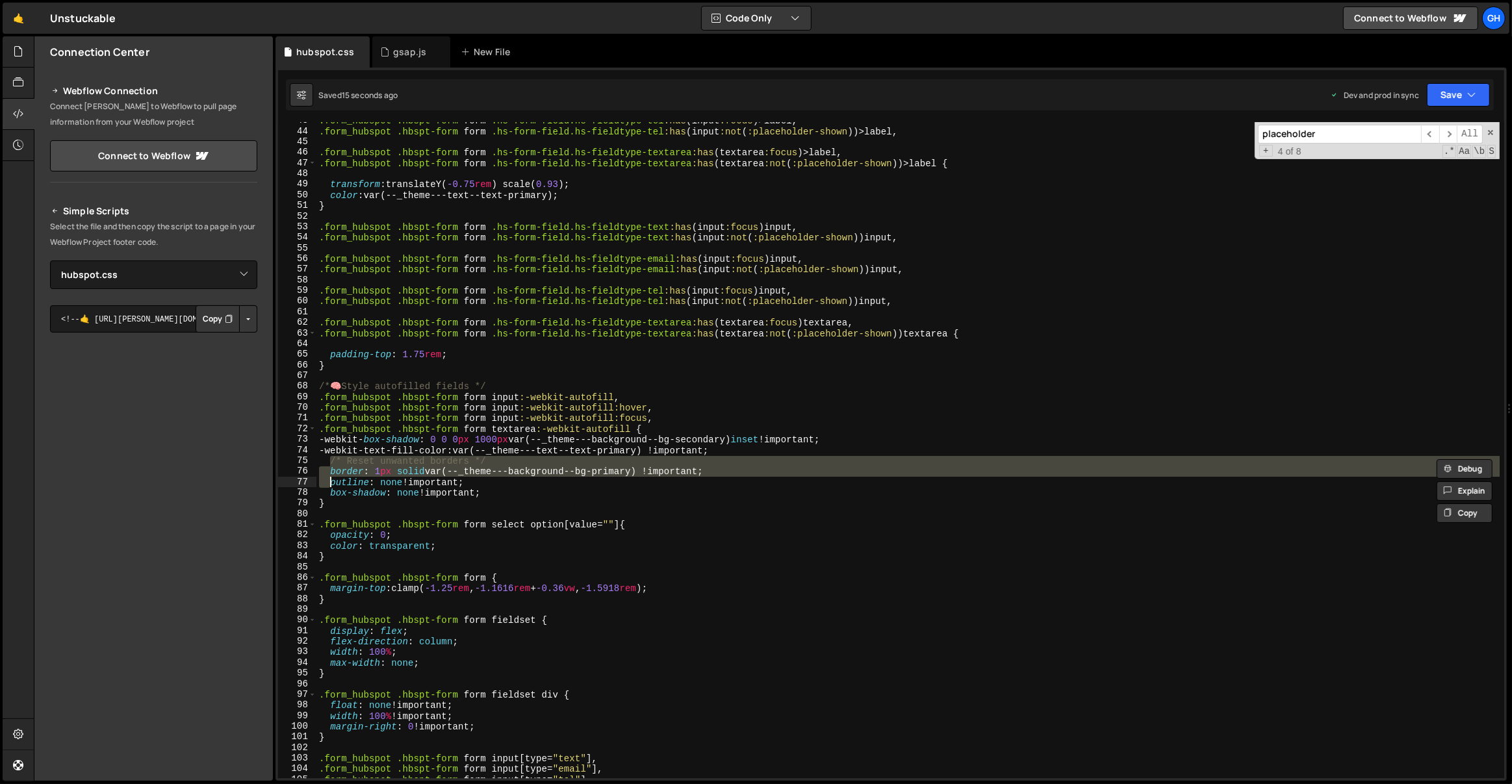
type textarea "outline: none !important; box-shadow: none !important;"
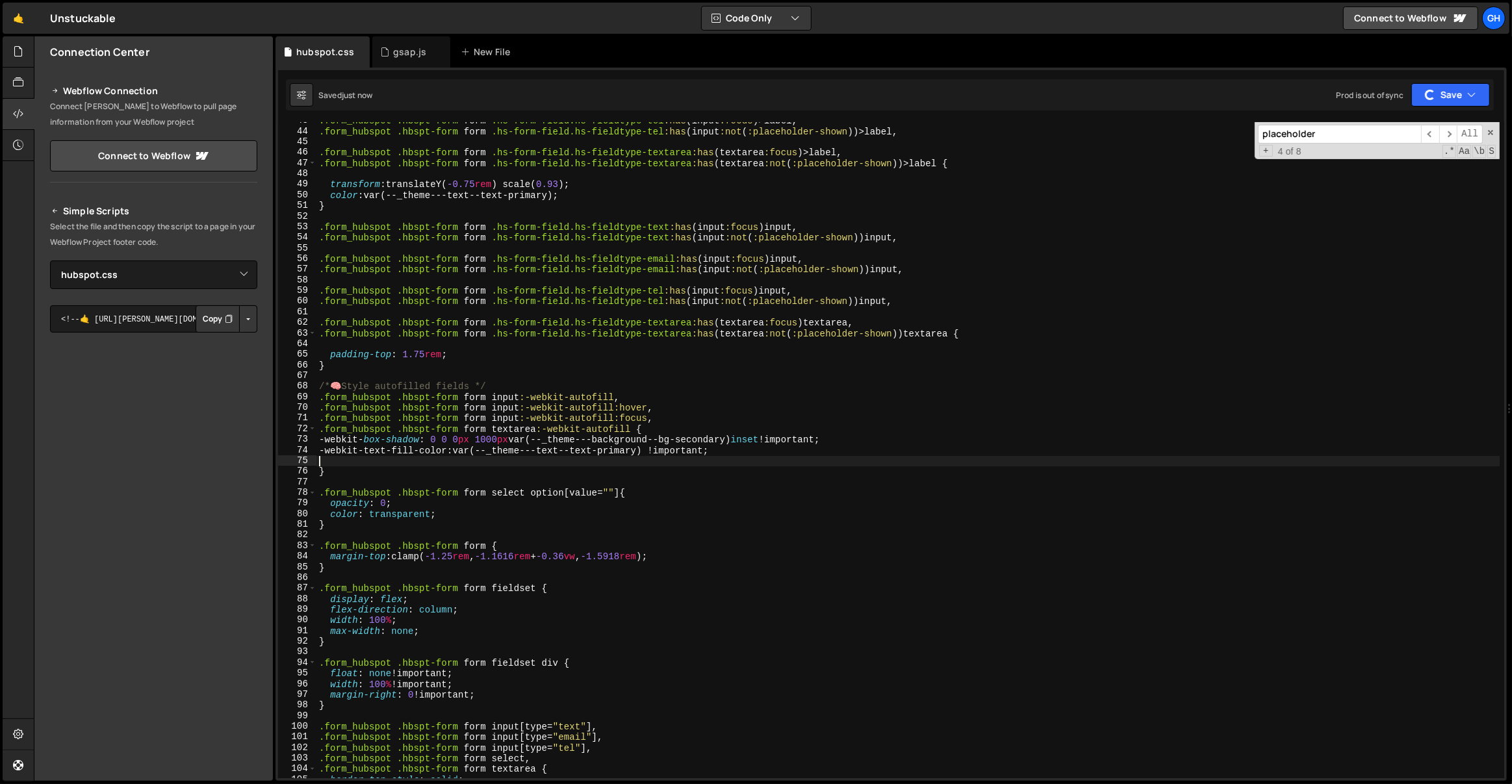
click at [510, 382] on div ".form_hubspot .hbspt-form form .hs-form-field.hs-fieldtype-tel :has ( input :fo…" at bounding box center [908, 454] width 1184 height 678
type textarea "/* 🧠 Style autofilled fields */"
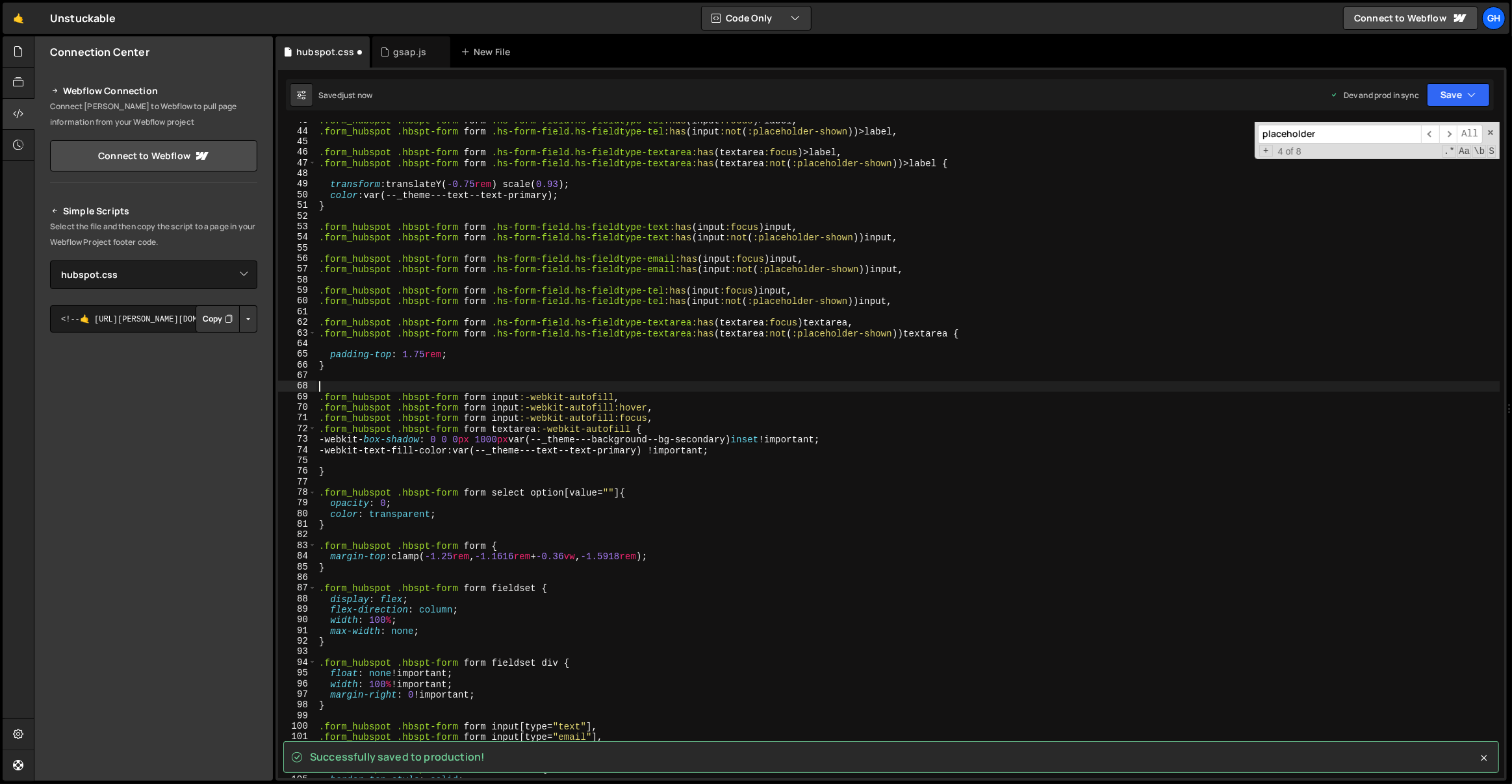
type textarea ".form_hubspot .hbspt-form form input:-webkit-autofill,"
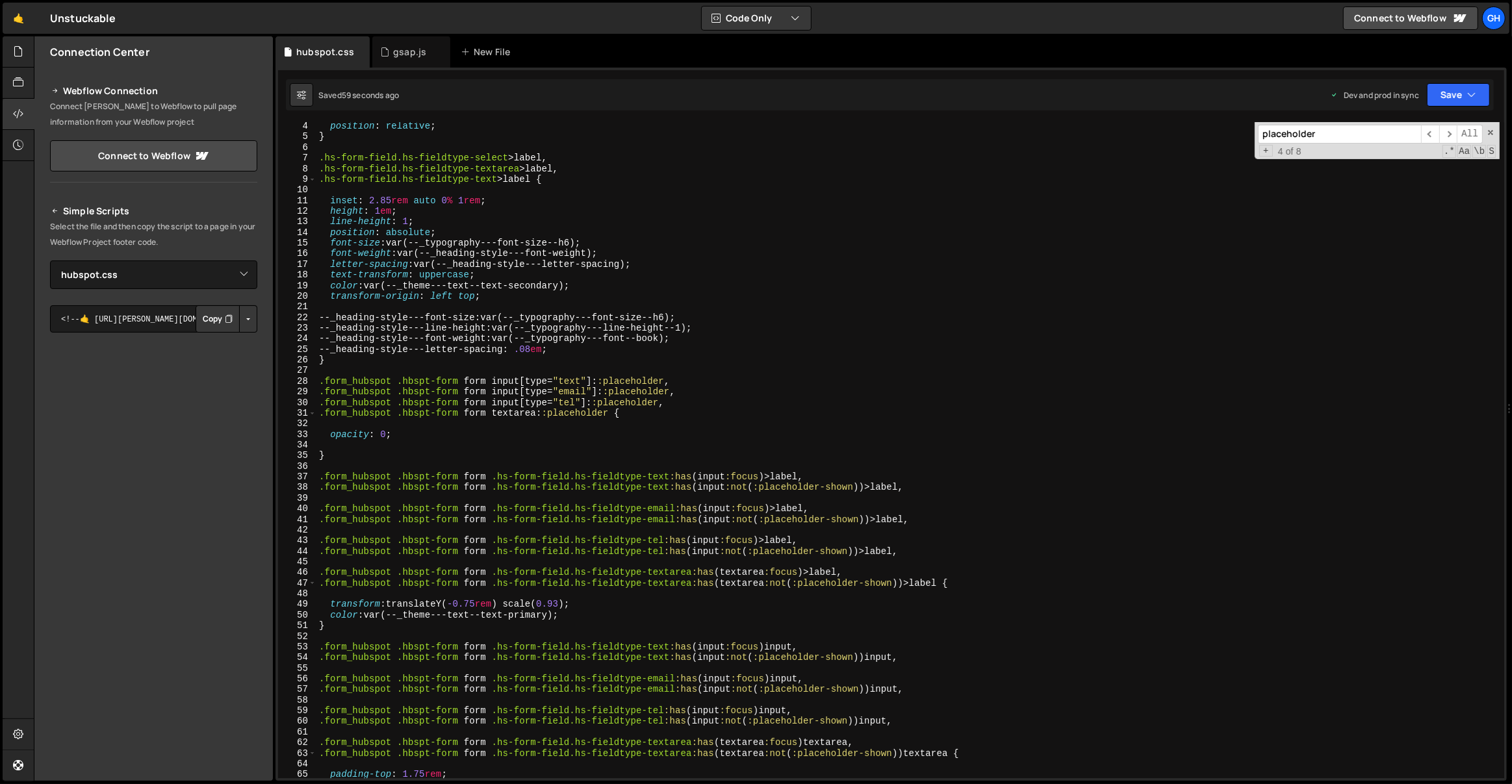
scroll to position [0, 0]
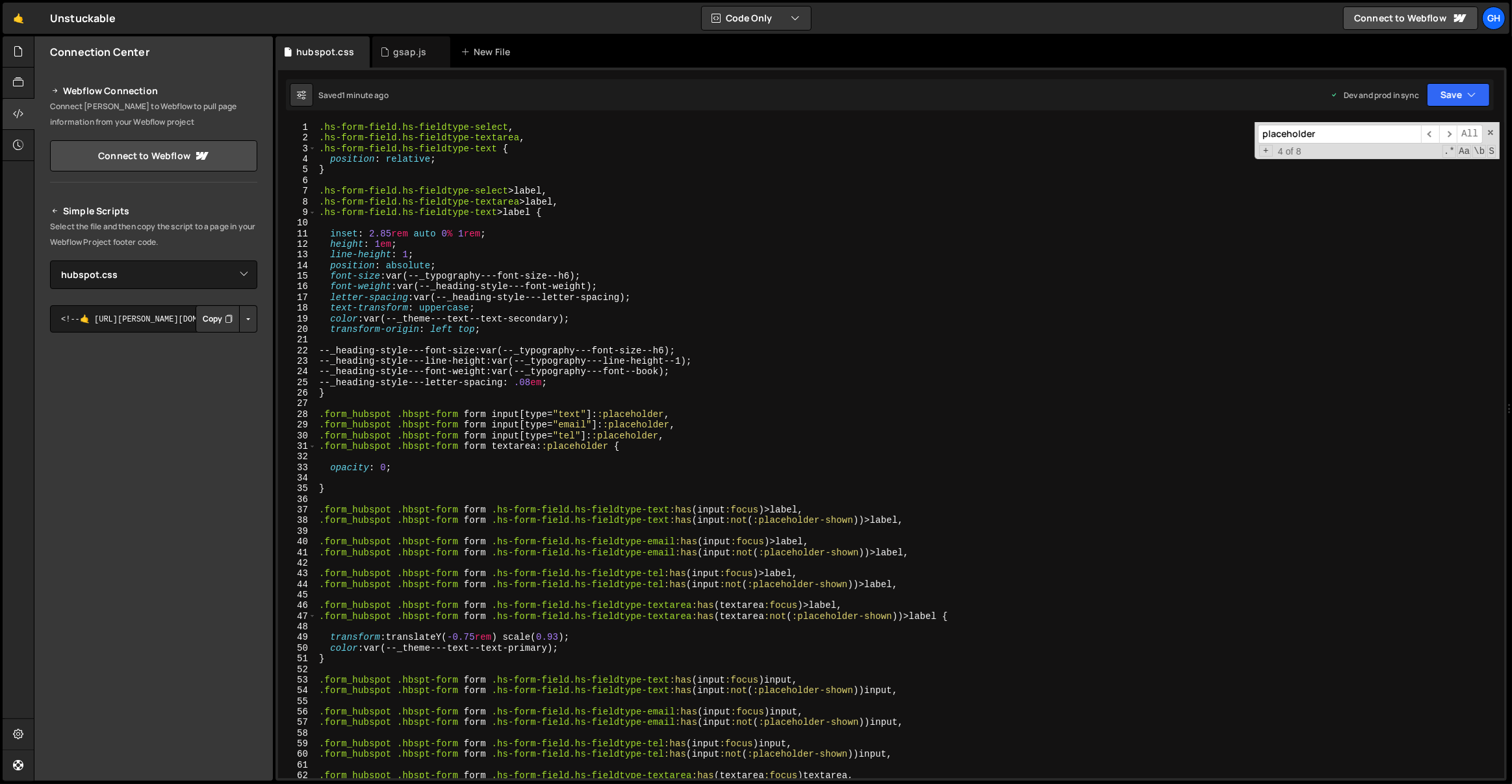
click at [565, 184] on div ".hs-form-field.hs-fieldtype-select , .hs-form-field.hs-fieldtype-textarea , .hs…" at bounding box center [908, 462] width 1184 height 678
type textarea "/*.hs-form-field.hs-fieldtype-select>label,*/"
type textarea "/*.hs-form-field.hs-fieldtype-select,*/"
click at [385, 177] on div "/*.hs-form-field.hs-fieldtype-select,*/ .hs-form-field.hs-fieldtype-textarea , …" at bounding box center [908, 462] width 1184 height 678
click at [582, 188] on div "/*.hs-form-field.hs-fieldtype-select,*/ .hs-form-field.hs-fieldtype-textarea , …" at bounding box center [908, 462] width 1184 height 678
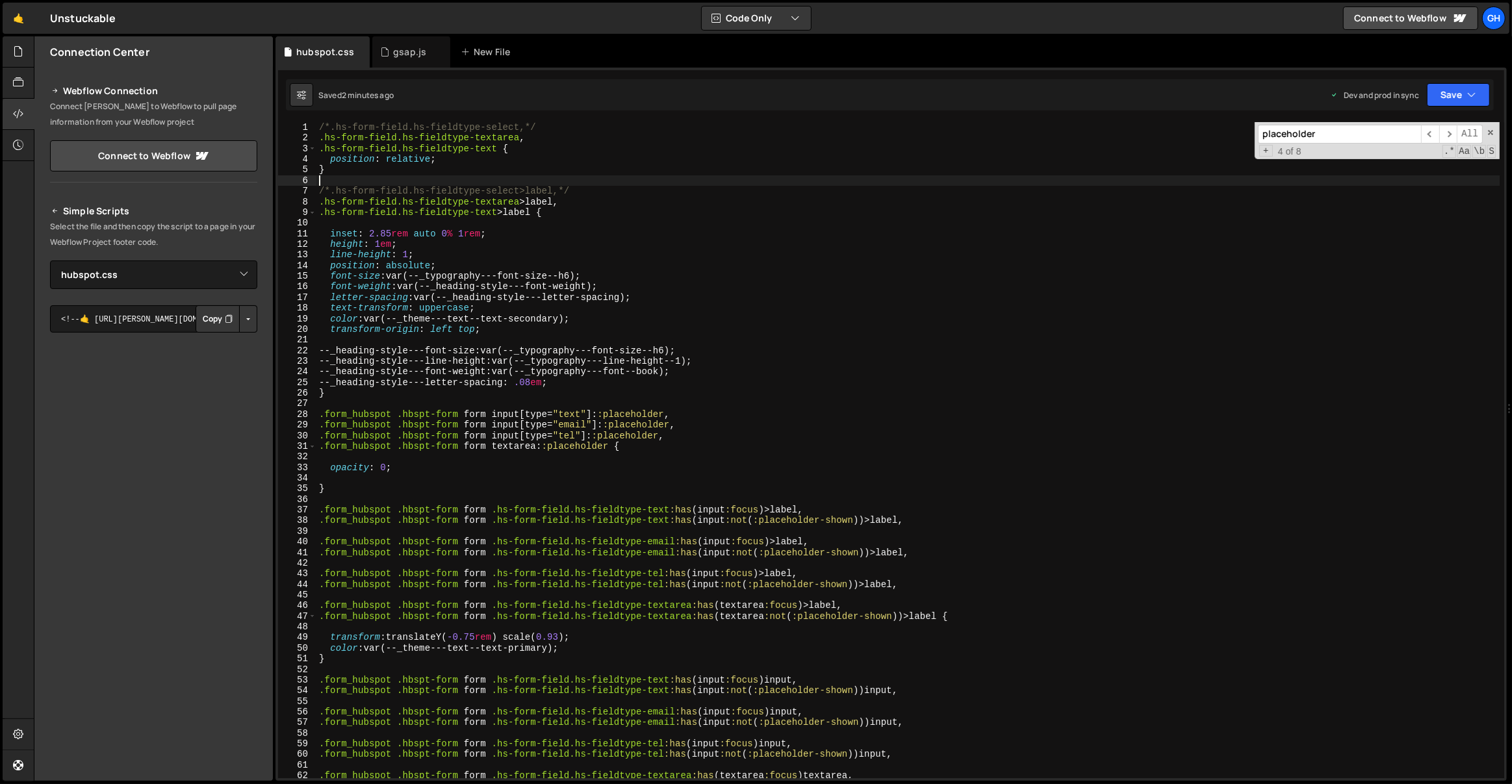
type textarea "/*.hs-form-field.hs-fieldtype-select>label,*/"
drag, startPoint x: 582, startPoint y: 188, endPoint x: 316, endPoint y: 188, distance: 266.0
click at [316, 188] on div "/*.hs-form-field.hs-fieldtype-select,*/ .hs-form-field.hs-fieldtype-textarea , …" at bounding box center [908, 462] width 1184 height 678
paste textarea "/*.hs-form-field.hs-fieldtype-select>label,*/"
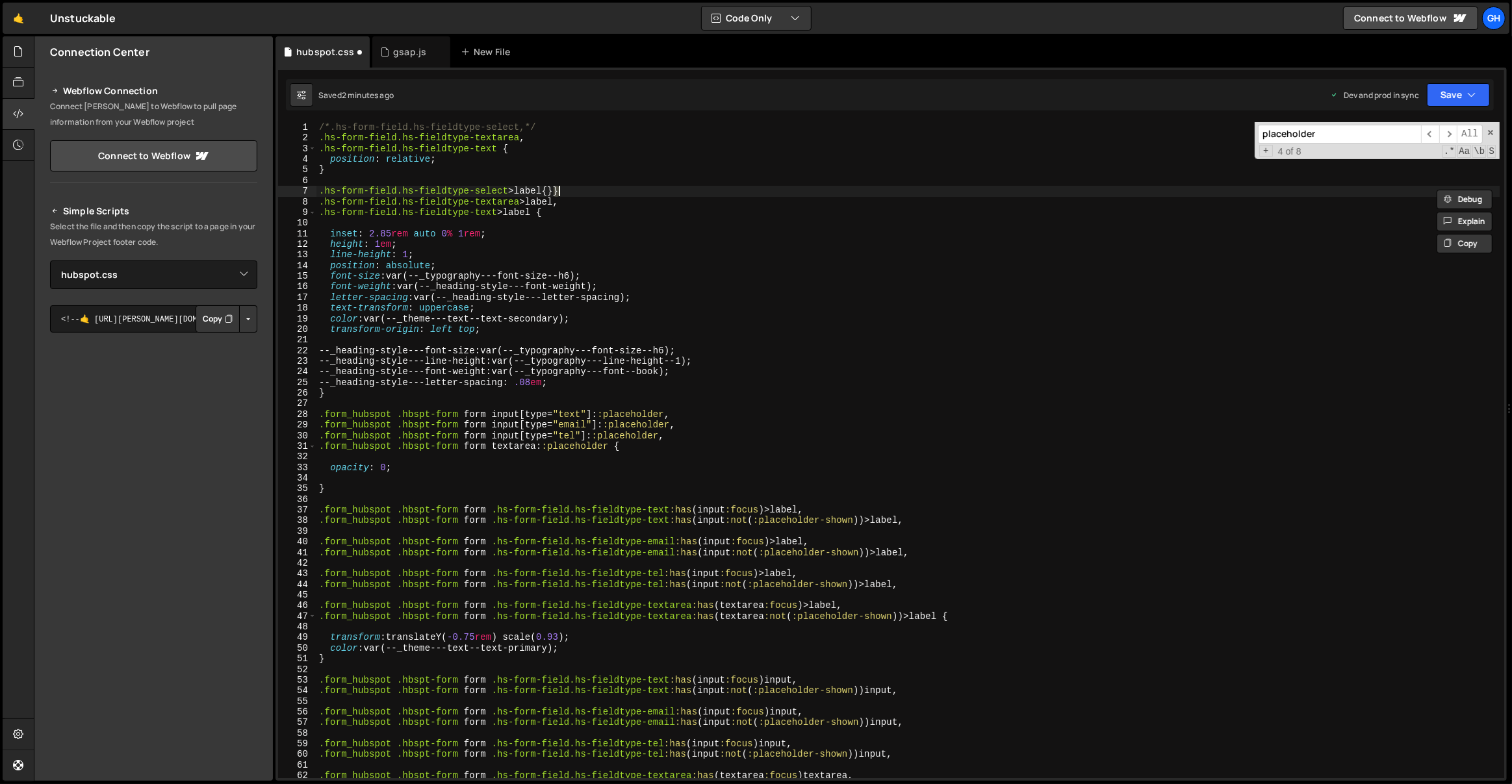
type textarea ".hs-form-field.hs-fieldtype-select>label{}"
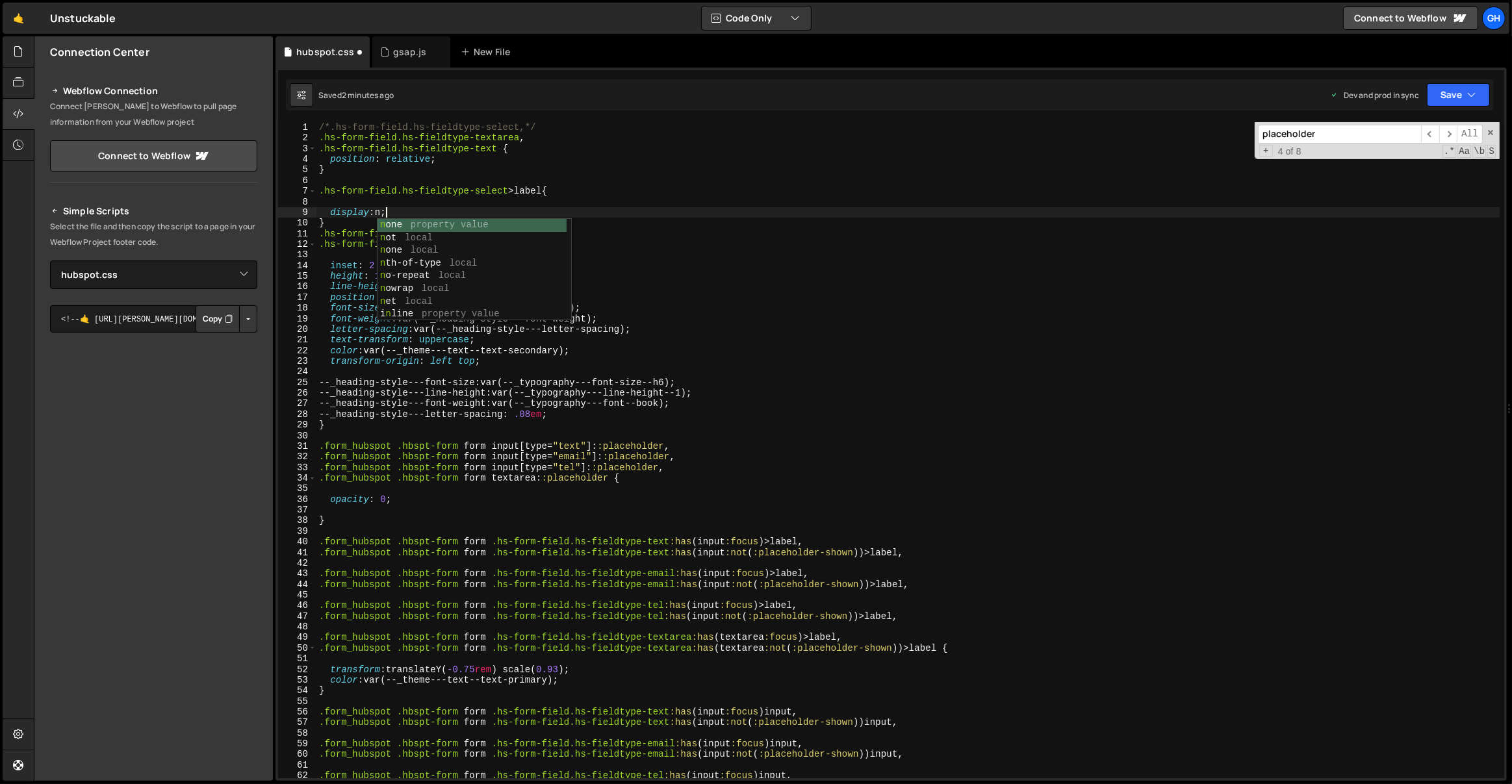
scroll to position [0, 5]
type textarea "display: none;"
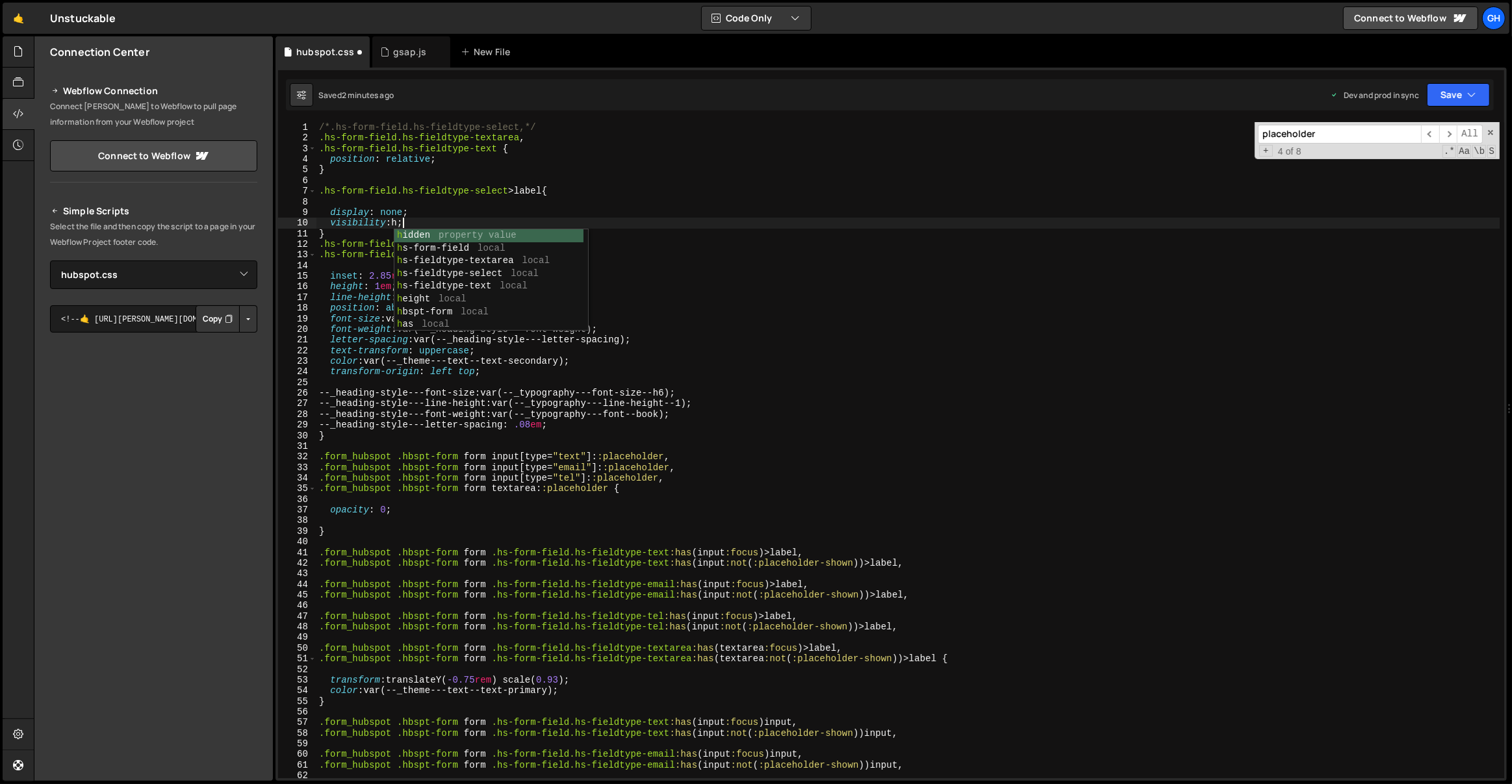
scroll to position [0, 6]
click at [404, 240] on div "/*.hs-form-field.hs-fieldtype-select,*/ .hs-form-field.hs-fieldtype-textarea , …" at bounding box center [908, 462] width 1184 height 678
type textarea "}"
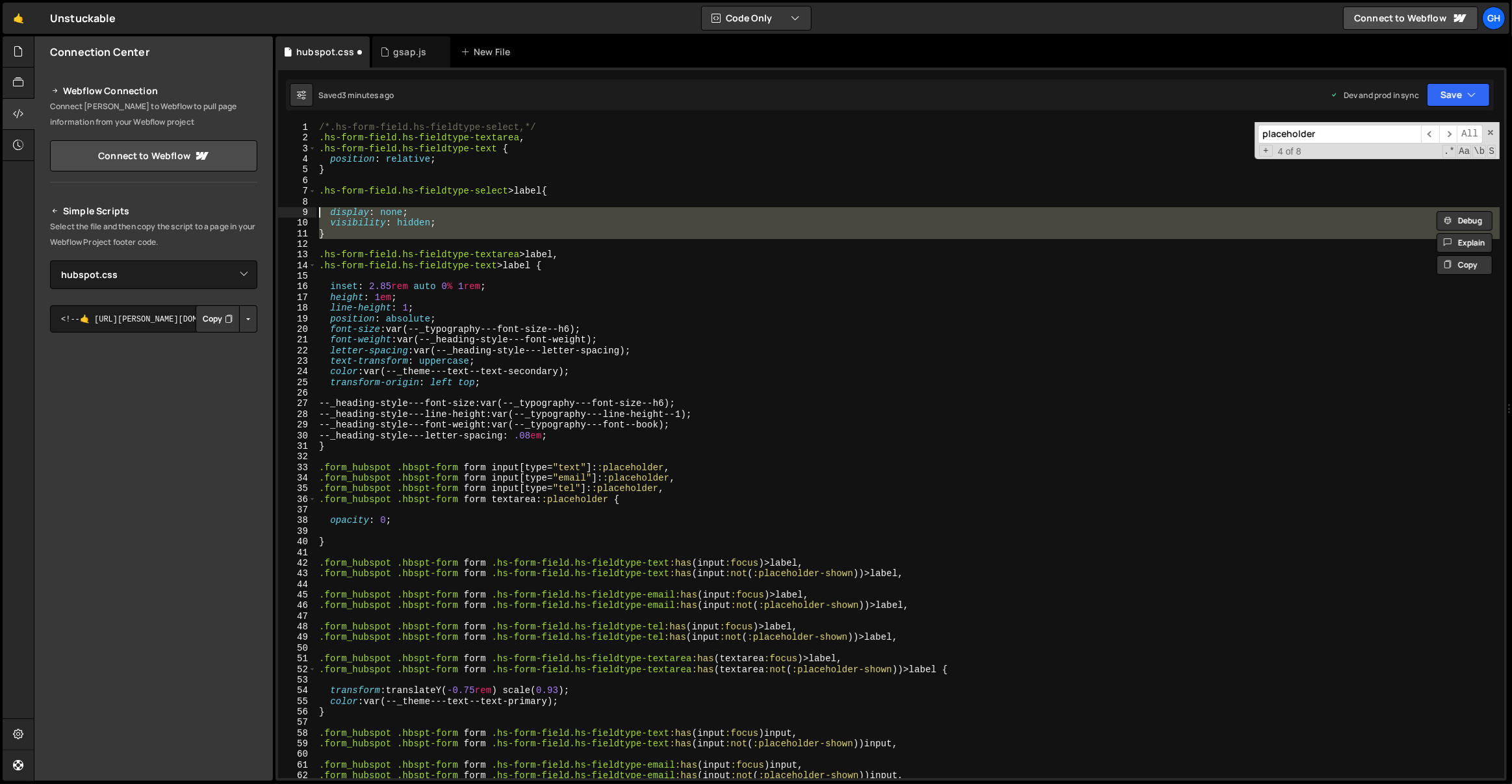
type textarea ".hs-form-field.hs-fieldtype-select>label{"
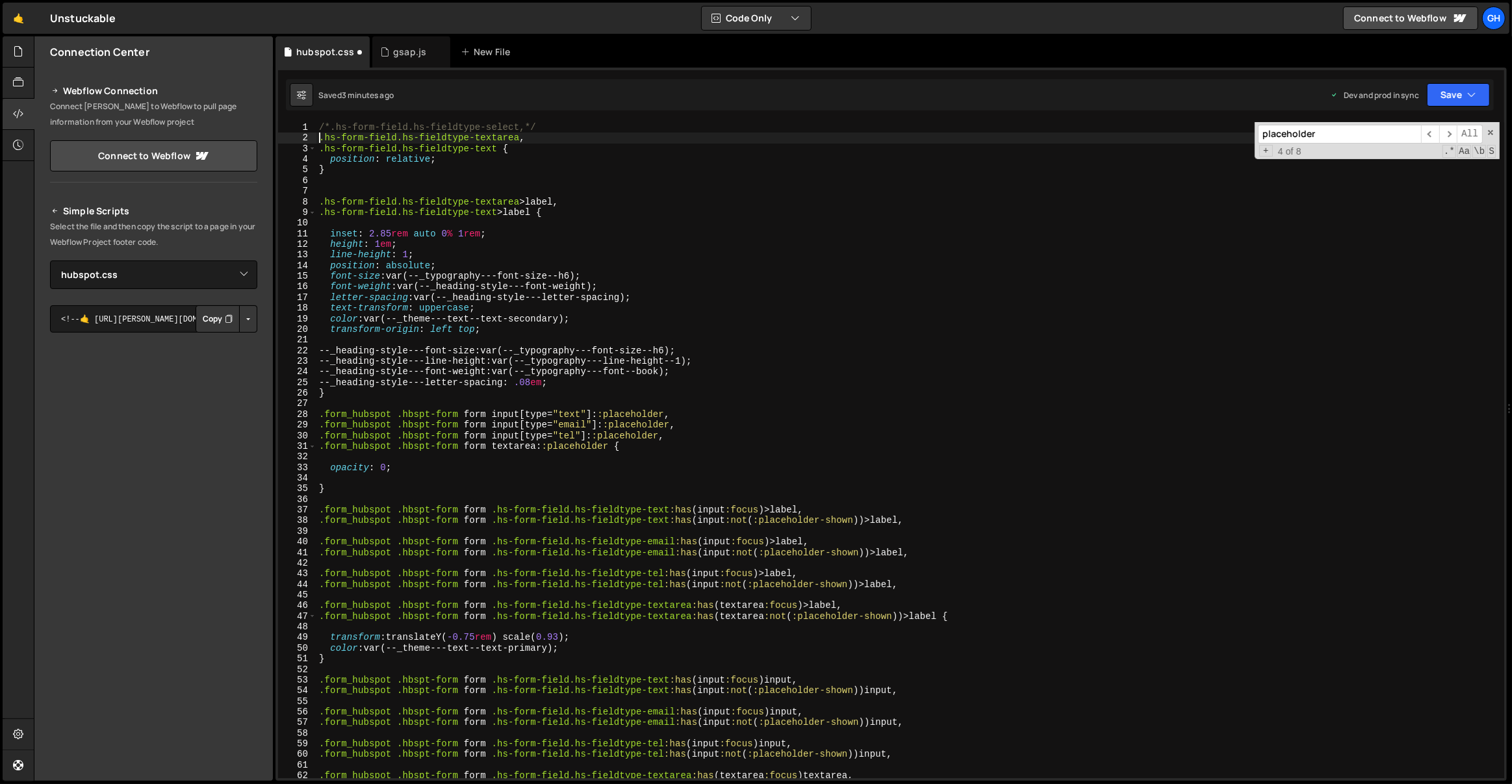
type textarea "/*.hs-form-field.hs-fieldtype-select,*/"
paste textarea
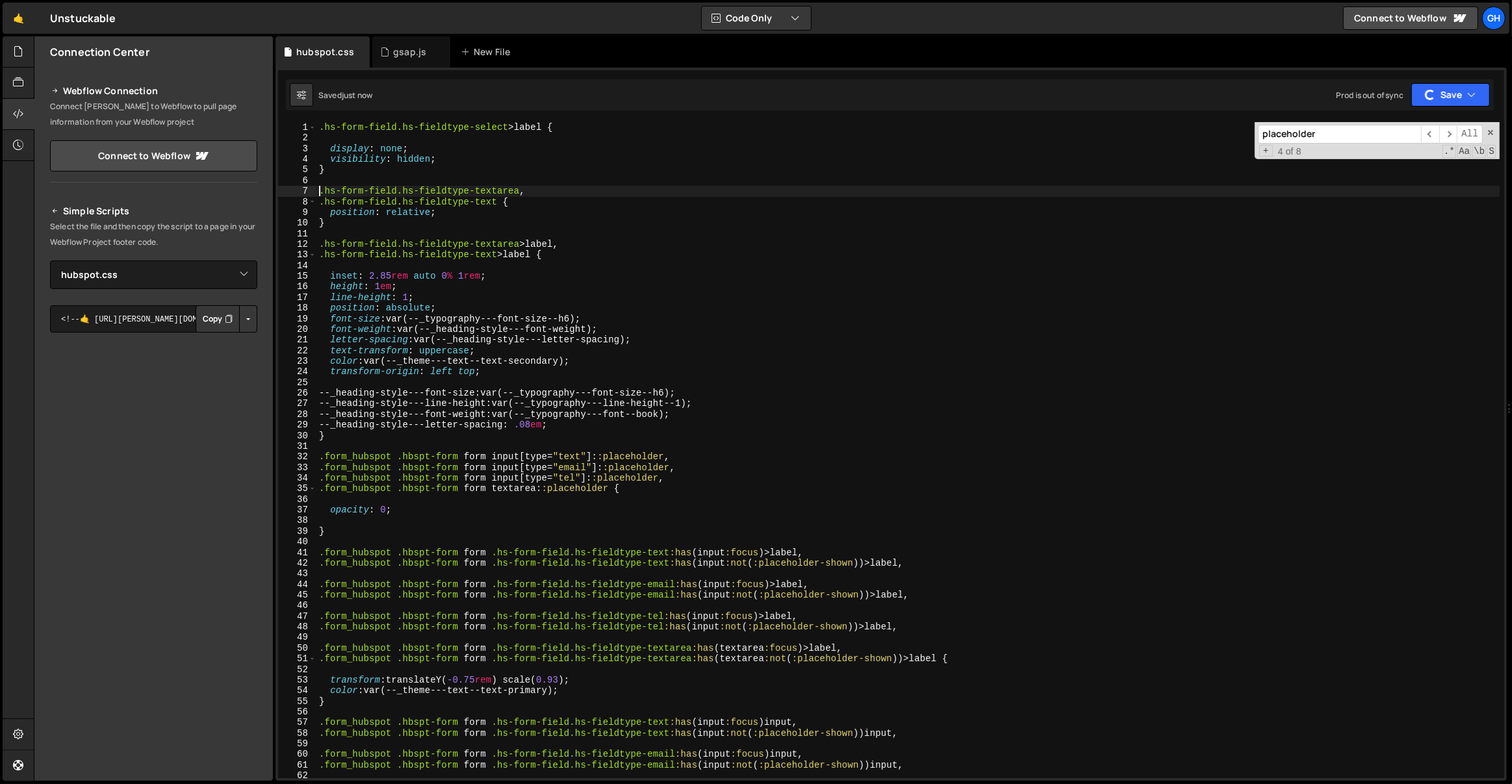
type textarea ".hs-form-field.hs-fieldtype-textarea,"
click at [515, 135] on div ".hs-form-field.hs-fieldtype-select > label { display : none ; visibility : hidd…" at bounding box center [908, 462] width 1184 height 678
click at [443, 168] on div ".hs-form-field.hs-fieldtype-select > label { display : none ; visibility : hidd…" at bounding box center [908, 462] width 1184 height 678
type textarea "}"
click at [403, 139] on div ".hs-form-field.hs-fieldtype-select > label { display : none ; visibility : hidd…" at bounding box center [908, 462] width 1184 height 678
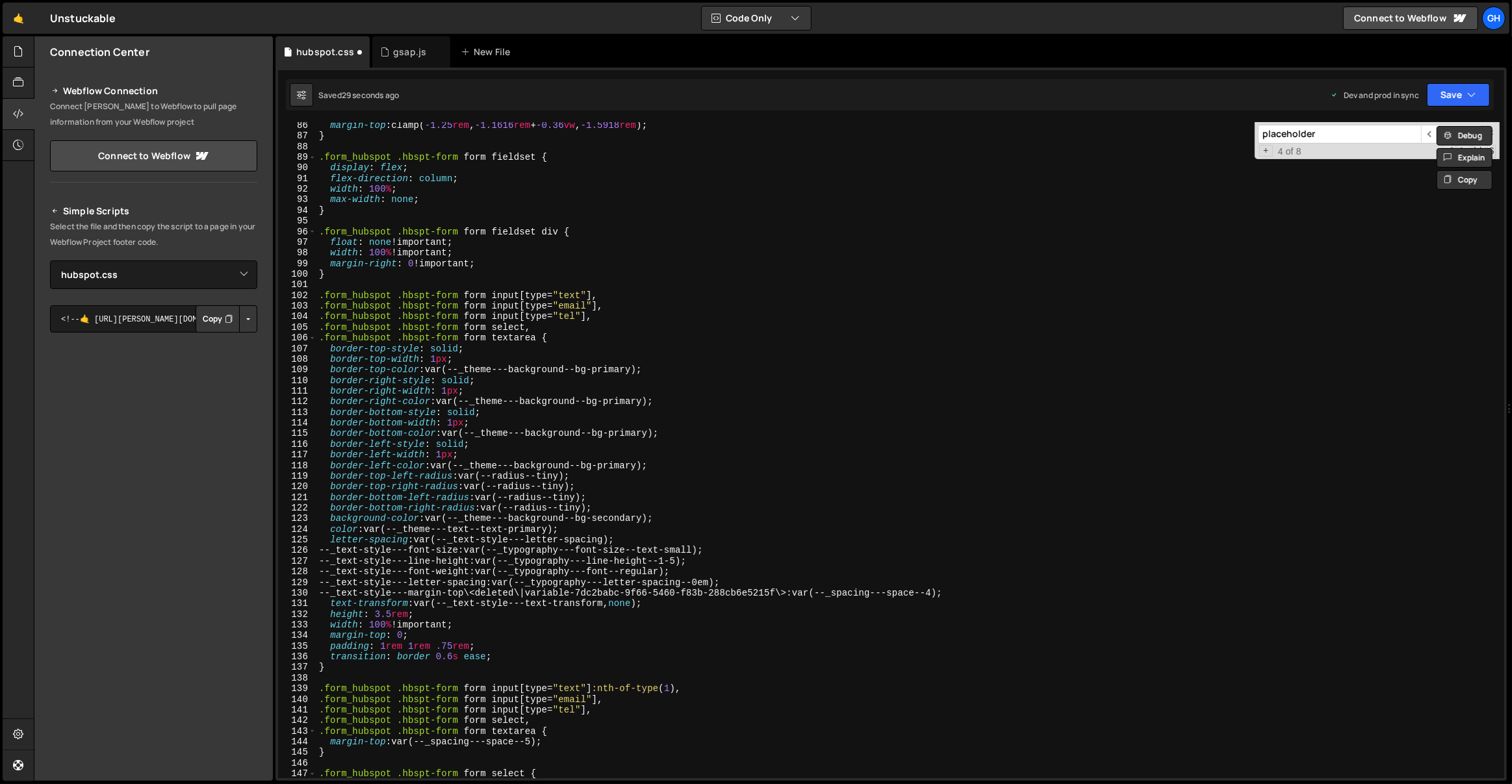
scroll to position [906, 0]
click at [553, 349] on div "margin-top : clamp( -1.25 rem , -1.1616 rem + -0.36 vw , -1.5918 rem ) ; } .for…" at bounding box center [908, 458] width 1184 height 678
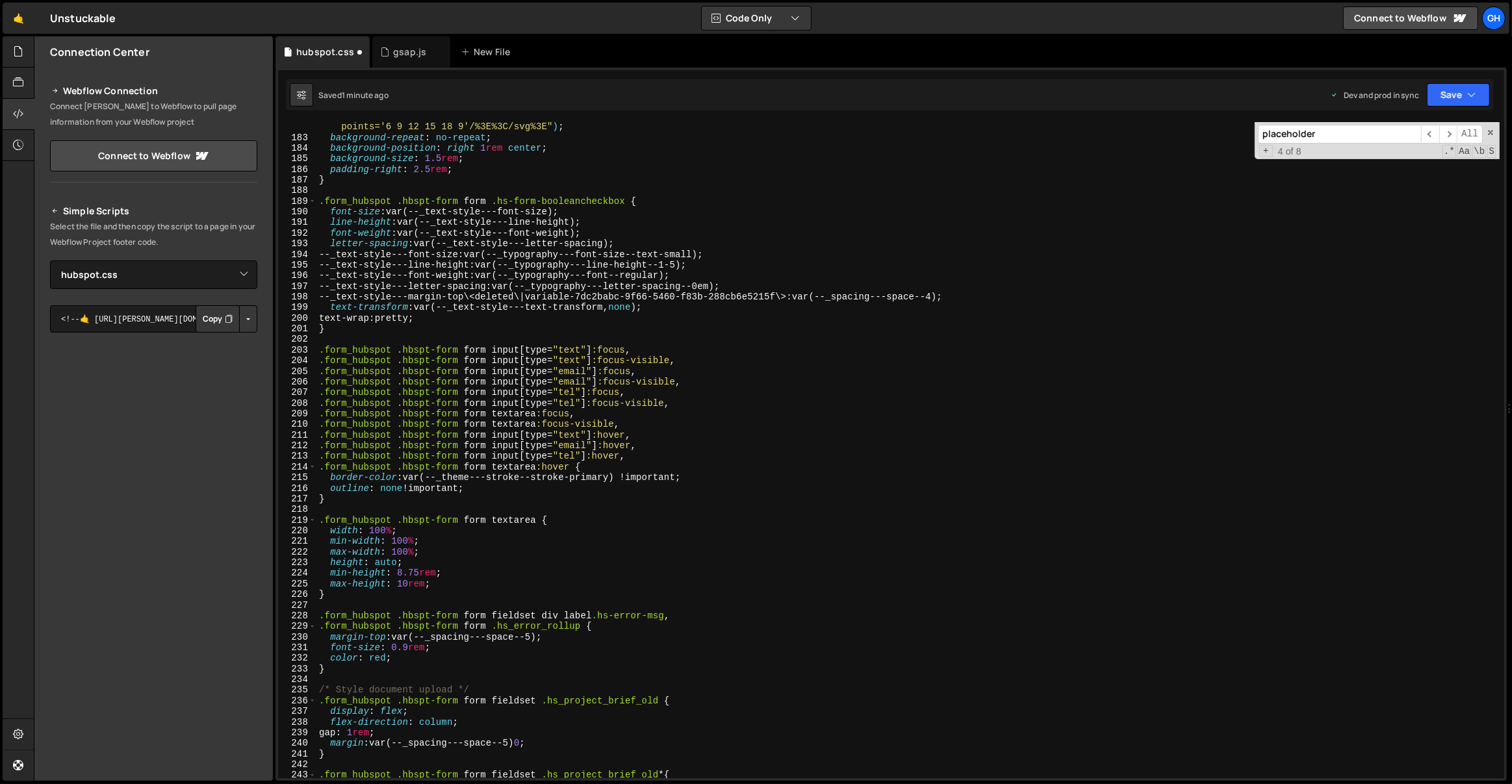
scroll to position [1946, 0]
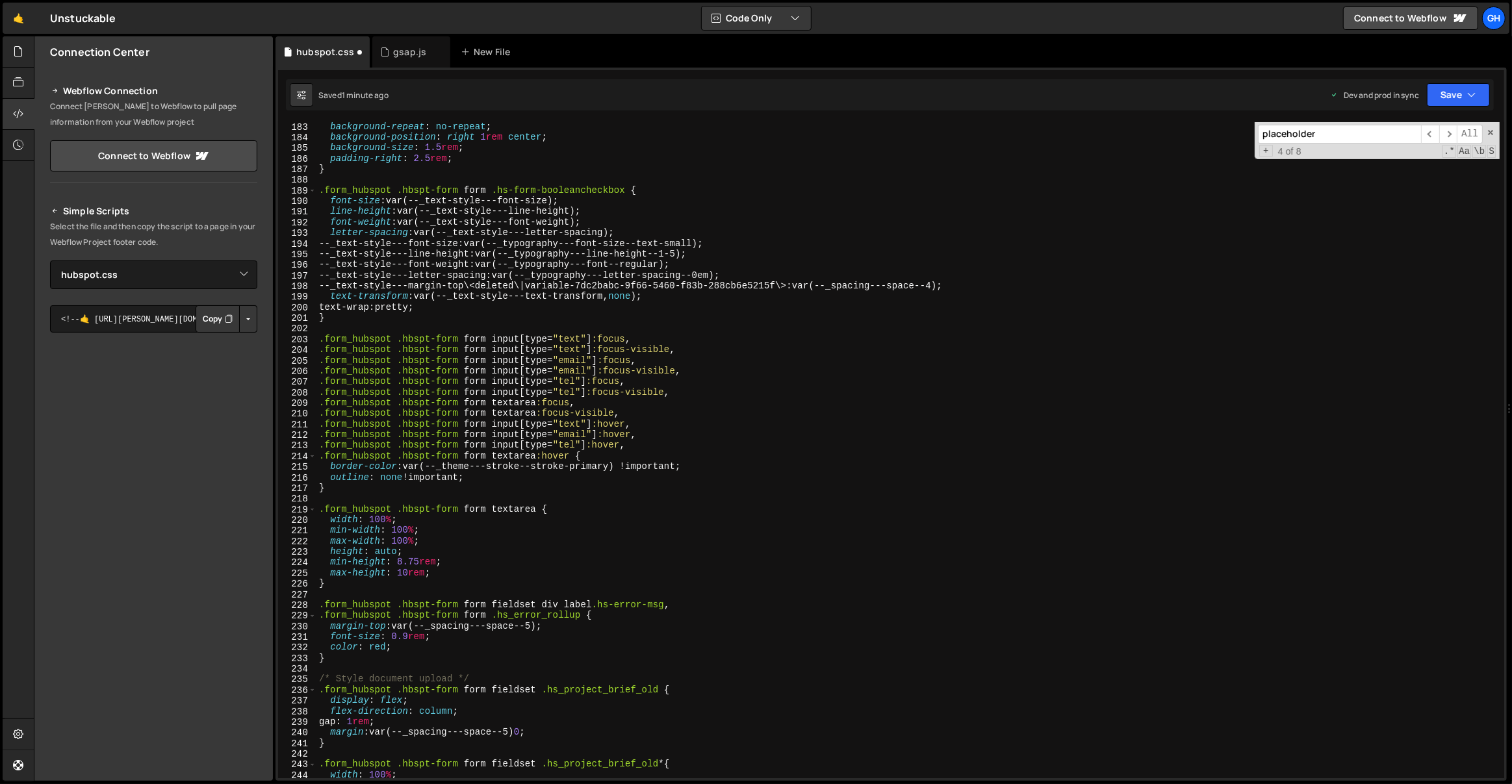
click at [451, 307] on div "background-repeat : no-repeat ; background-position : right 1 rem center ; back…" at bounding box center [908, 461] width 1184 height 678
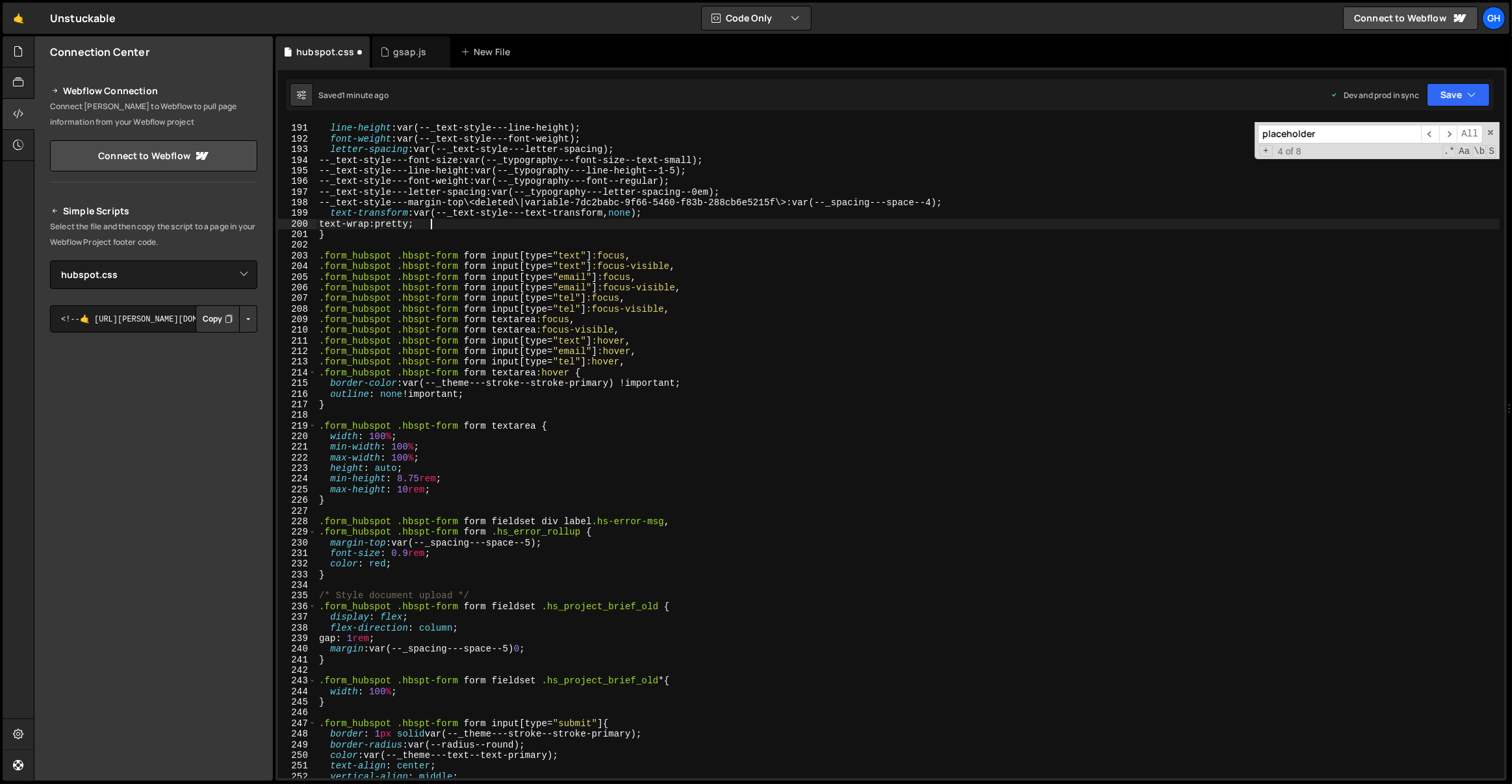
scroll to position [2029, 0]
click at [413, 225] on div "font-size : var(--_text-style---font-size) ; line-height : var(--_text-style---…" at bounding box center [908, 451] width 1184 height 678
click at [458, 224] on div "font-size : var(--_text-style---font-size) ; line-height : var(--_text-style---…" at bounding box center [908, 451] width 1184 height 678
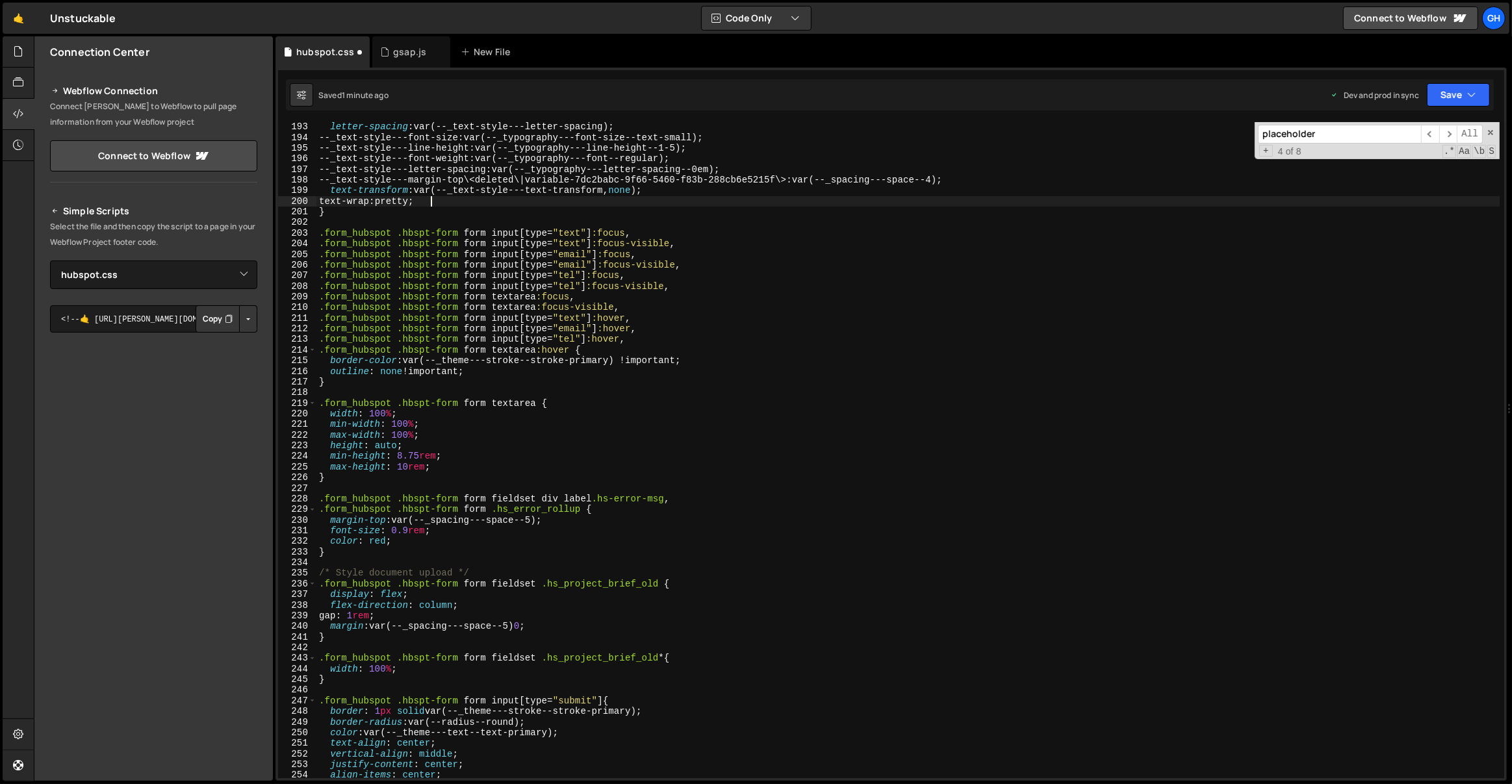
scroll to position [2053, 0]
click at [495, 371] on div "letter-spacing : var(--_text-style---letter-spacing) ; --_text-style---font-siz…" at bounding box center [908, 460] width 1184 height 678
click at [572, 349] on div "letter-spacing : var(--_text-style---letter-spacing) ; --_text-style---font-siz…" at bounding box center [908, 460] width 1184 height 678
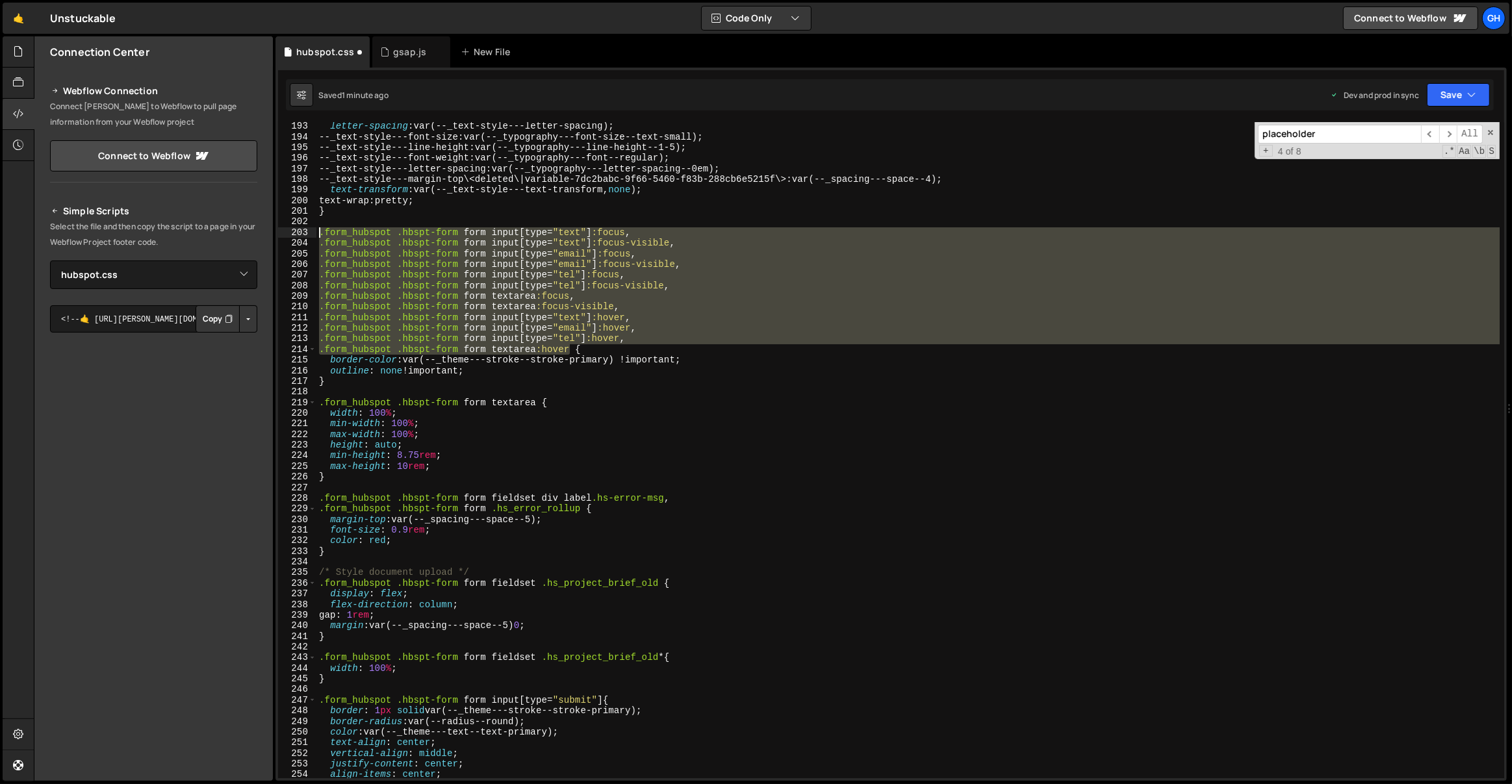
drag, startPoint x: 571, startPoint y: 349, endPoint x: 309, endPoint y: 236, distance: 285.3
click at [309, 236] on div ".form_hubspot .hbspt-form form textarea:hover { 193 194 195 196 197 198 199 200…" at bounding box center [891, 450] width 1226 height 656
type textarea ".form_hubspot .hbspt-form form input[type="text"]:focus, .form_hubspot .hbspt-f…"
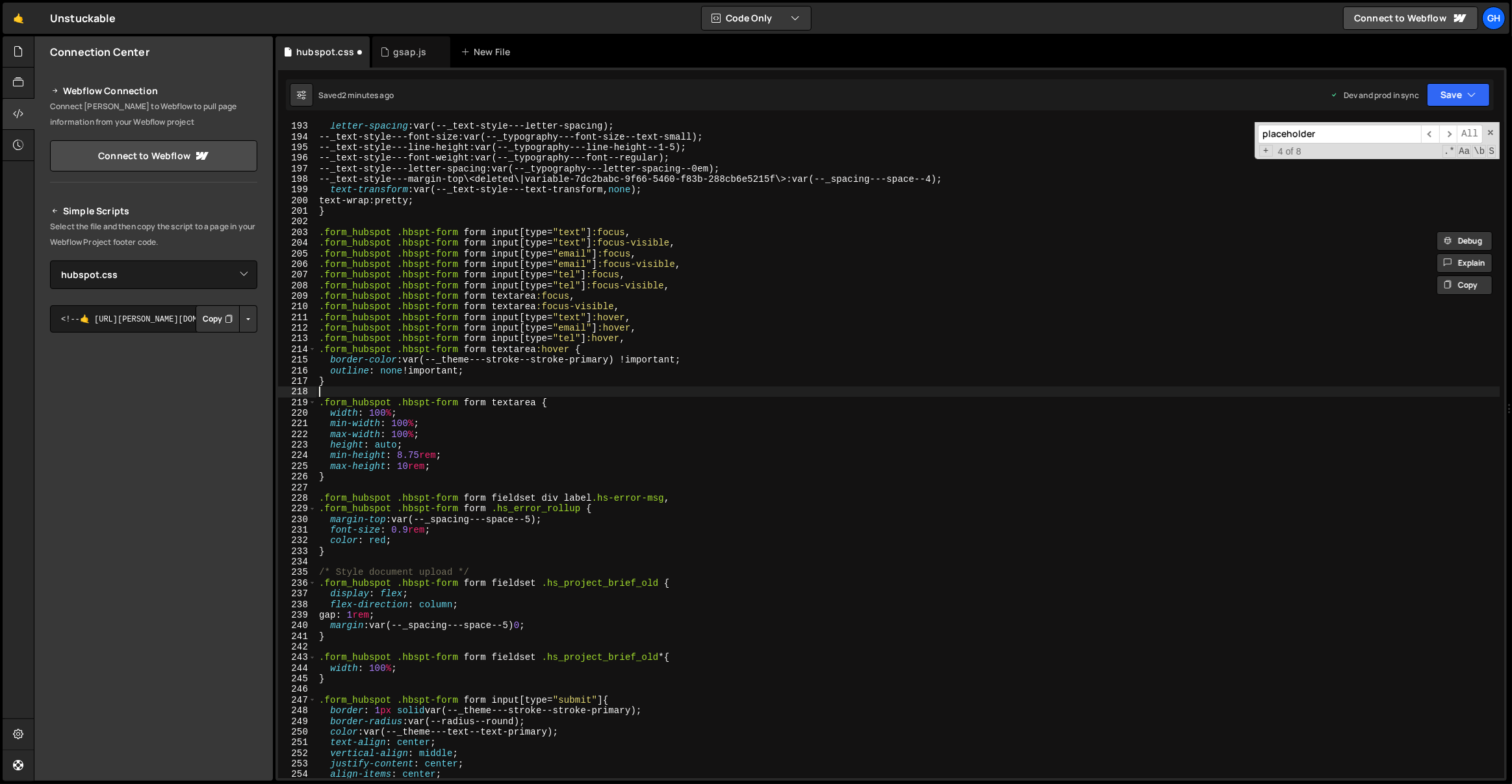
click at [412, 388] on div "letter-spacing : var(--_text-style---letter-spacing) ; --_text-style---font-siz…" at bounding box center [908, 460] width 1184 height 678
type textarea ".form_hubspot .hbspt-form form input[type="text"]:focus,"
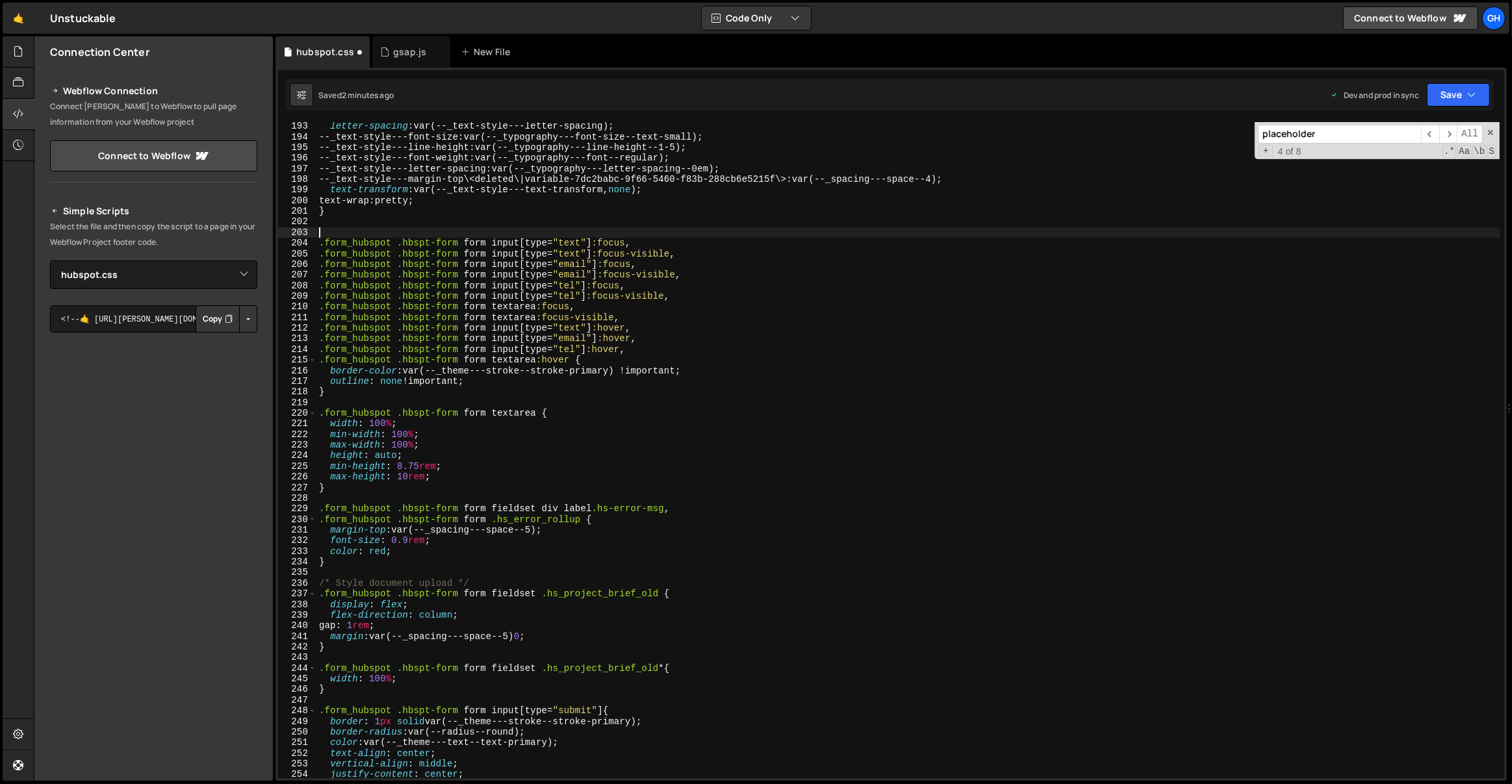
paste textarea ".form_hubspot .hbspt-form form select:hover"
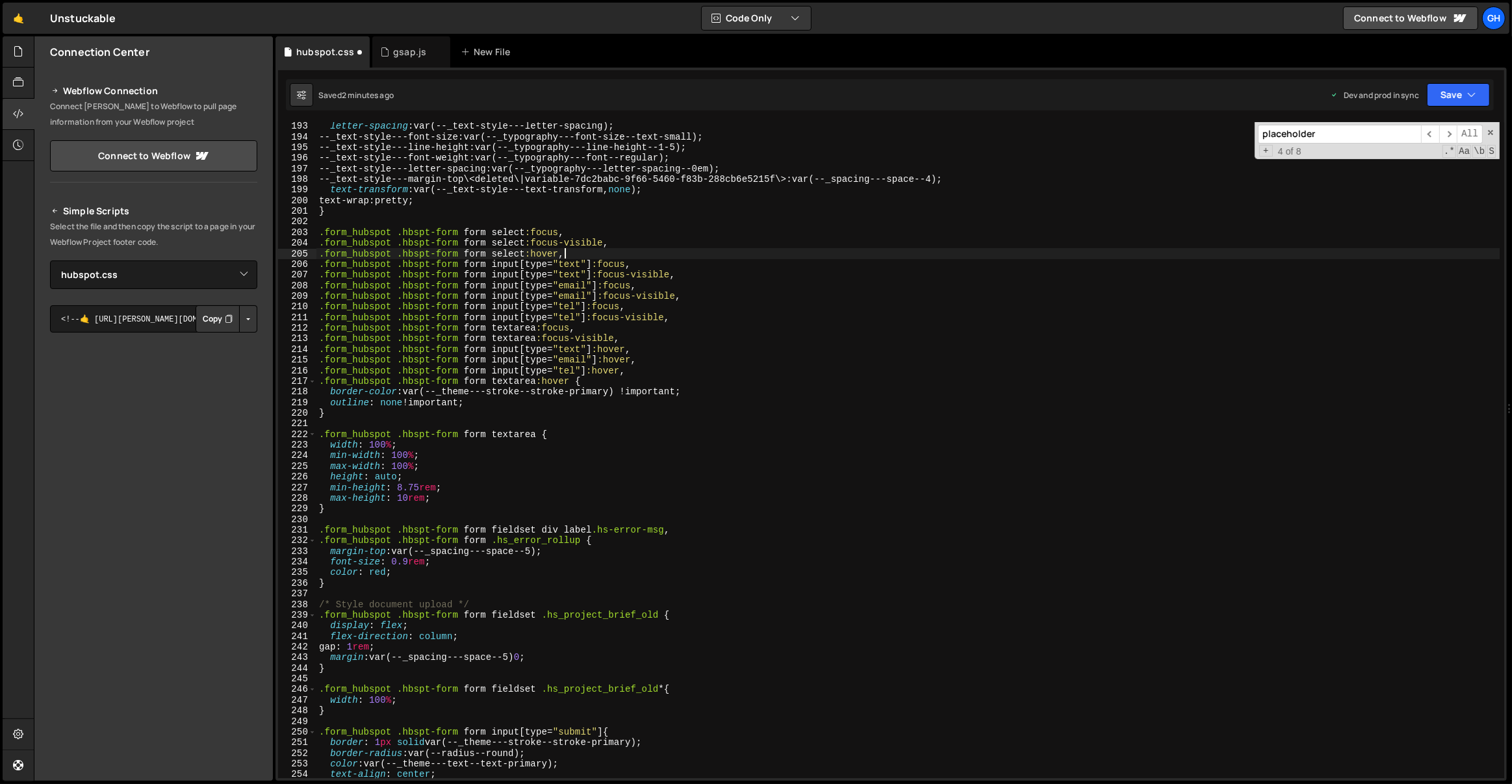
scroll to position [0, 17]
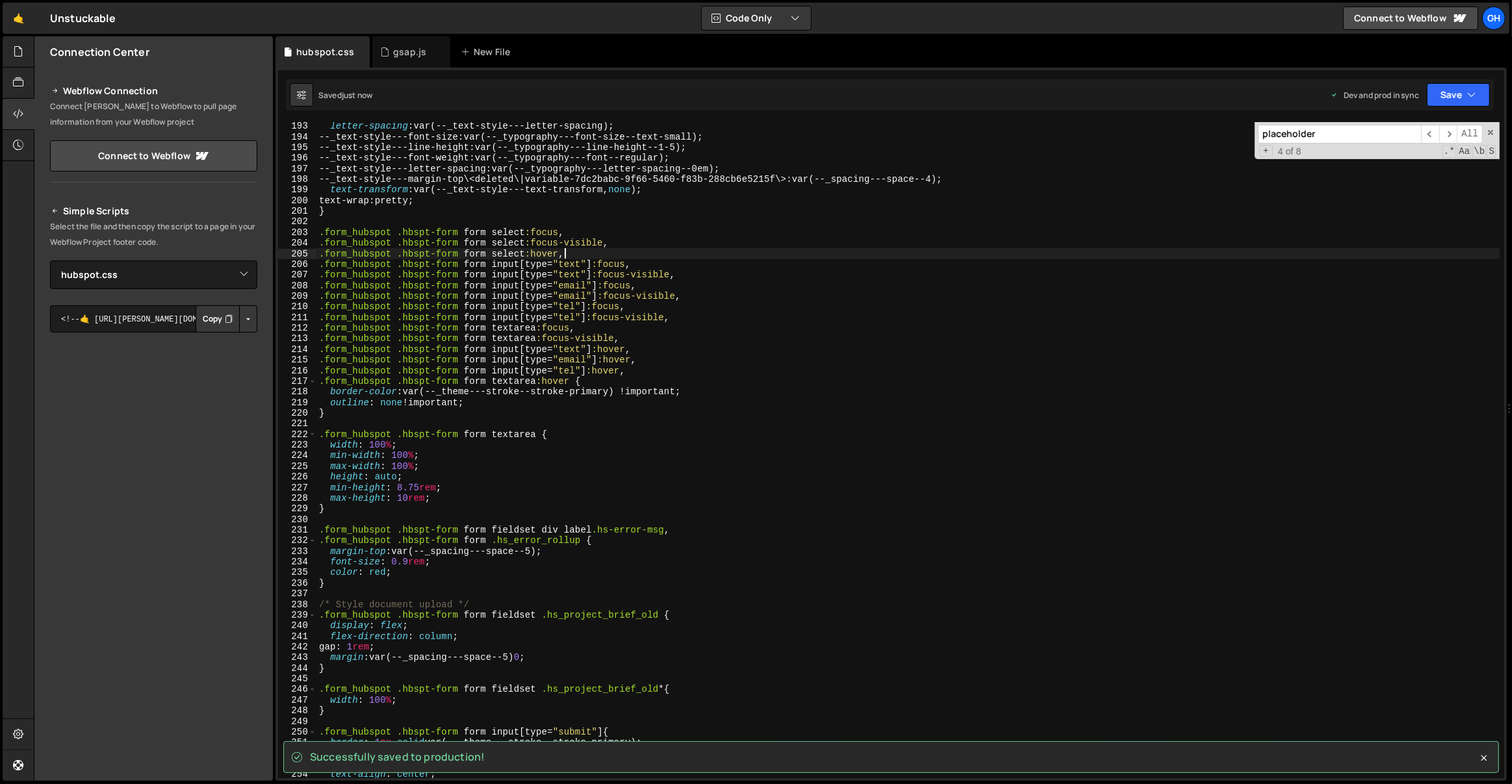
type textarea ".form_hubspot .hbspt-form form select:hover,"
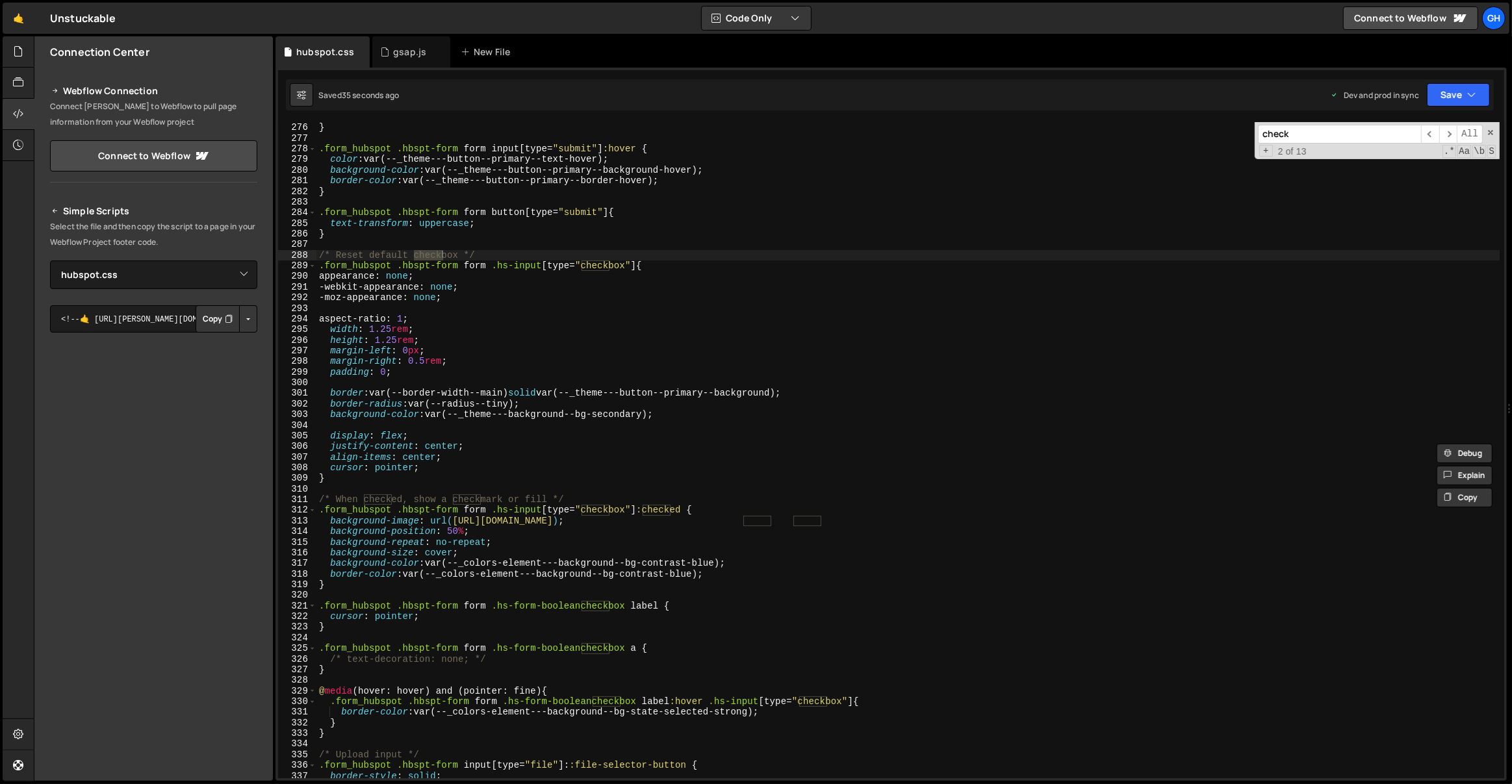
scroll to position [2934, 0]
type input "check"
click at [518, 416] on div "} .form_hubspot .hbspt-form form input [ type = " submit " ] :hover { color : v…" at bounding box center [908, 462] width 1184 height 678
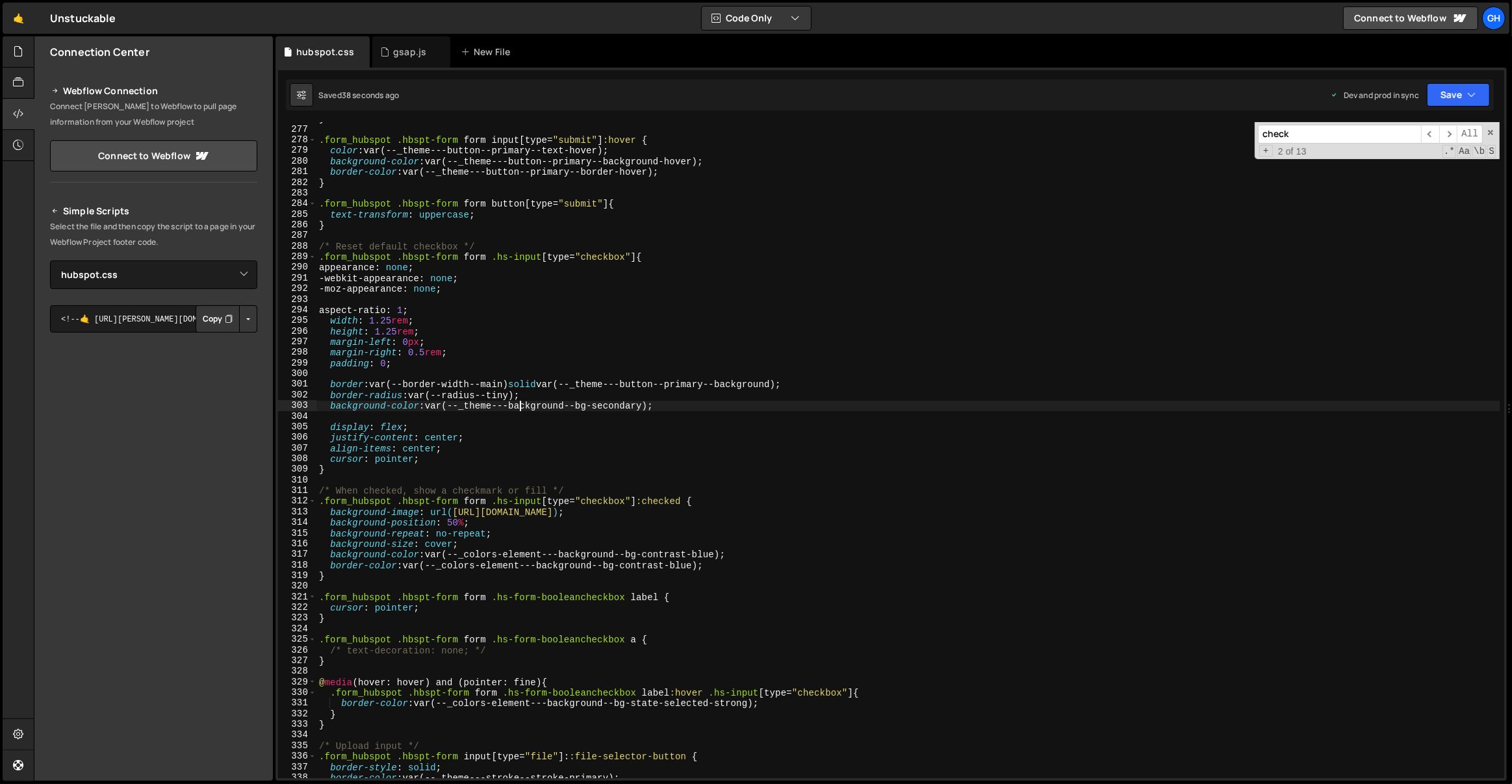
click at [448, 458] on div "} .form_hubspot .hbspt-form form input [ type = " submit " ] :hover { color : v…" at bounding box center [908, 453] width 1184 height 678
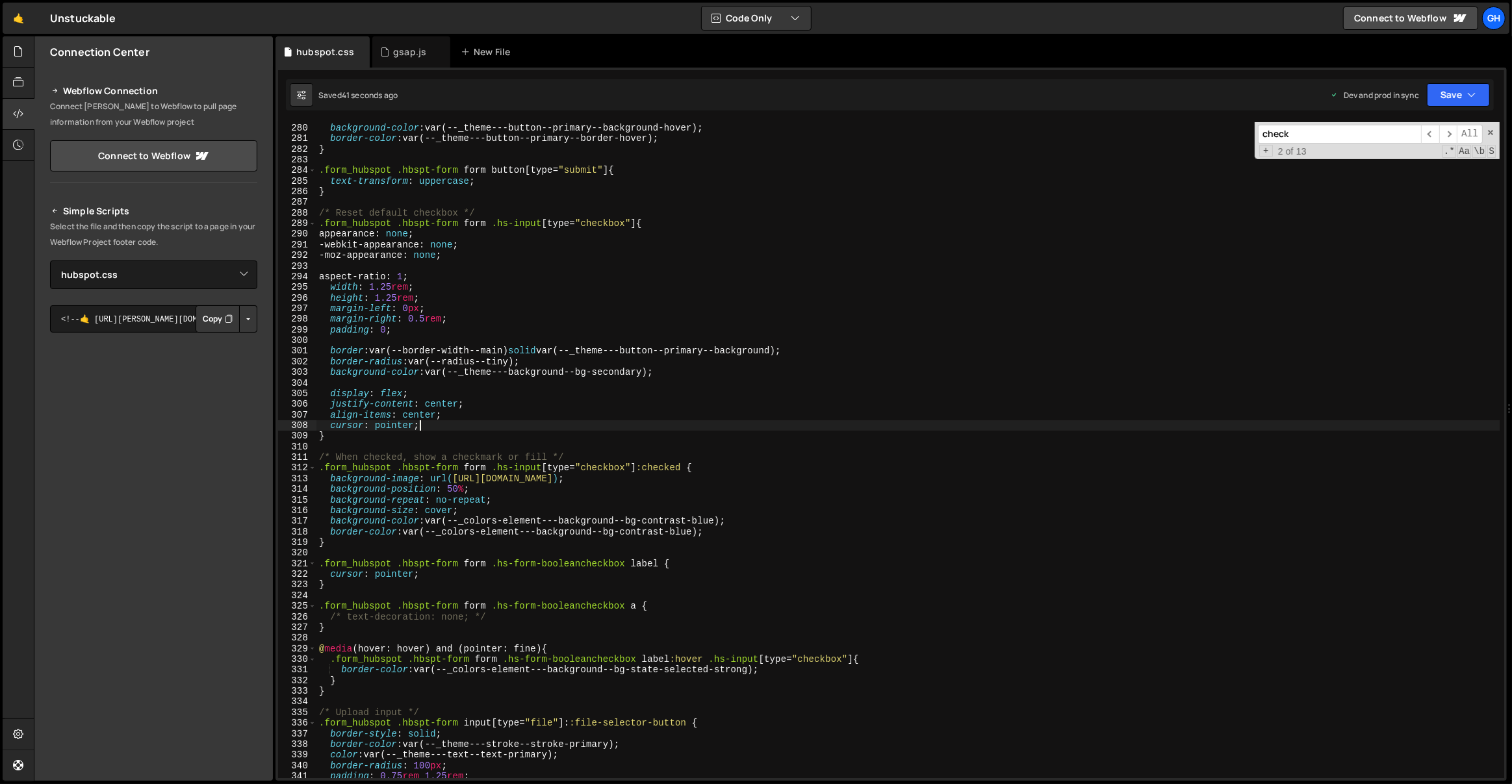
scroll to position [2996, 0]
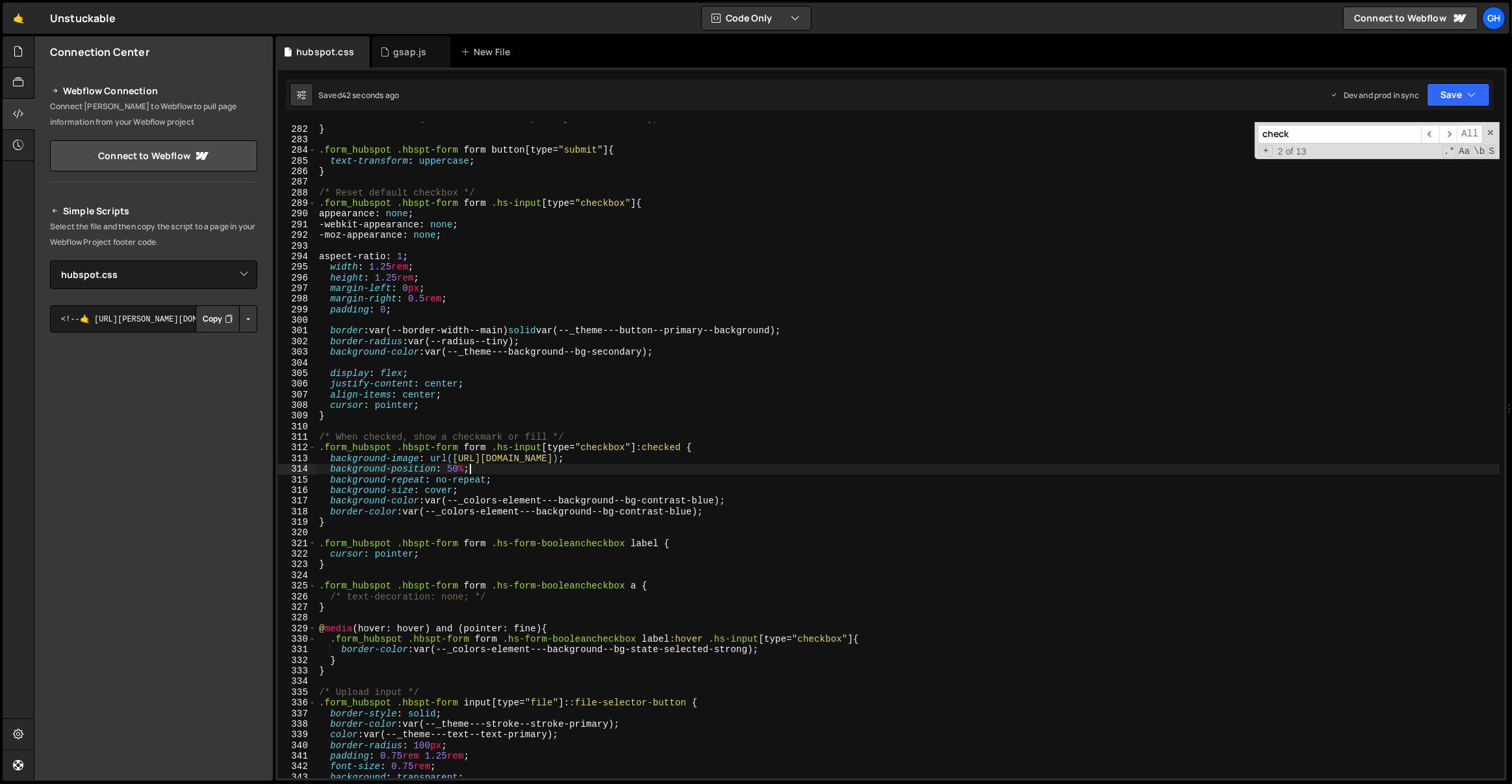
click at [488, 465] on div "border-color : var(--_theme---button--primary--border-hover) ; } .form_hubspot …" at bounding box center [908, 452] width 1184 height 678
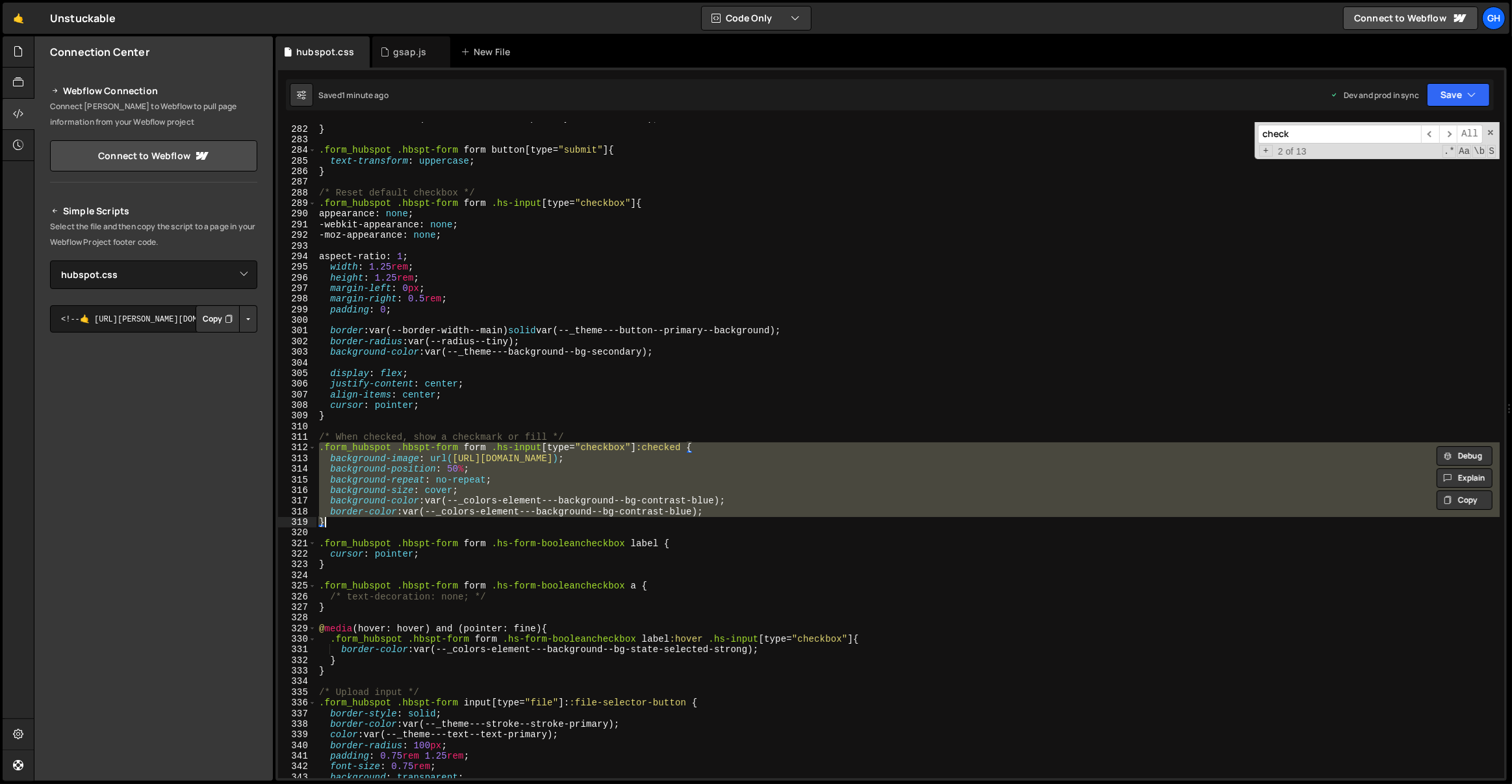
click at [500, 483] on div "border-color : var(--_theme---button--primary--border-hover) ; } .form_hubspot …" at bounding box center [907, 450] width 1183 height 656
type textarea "background-repeat: no-repeat;"
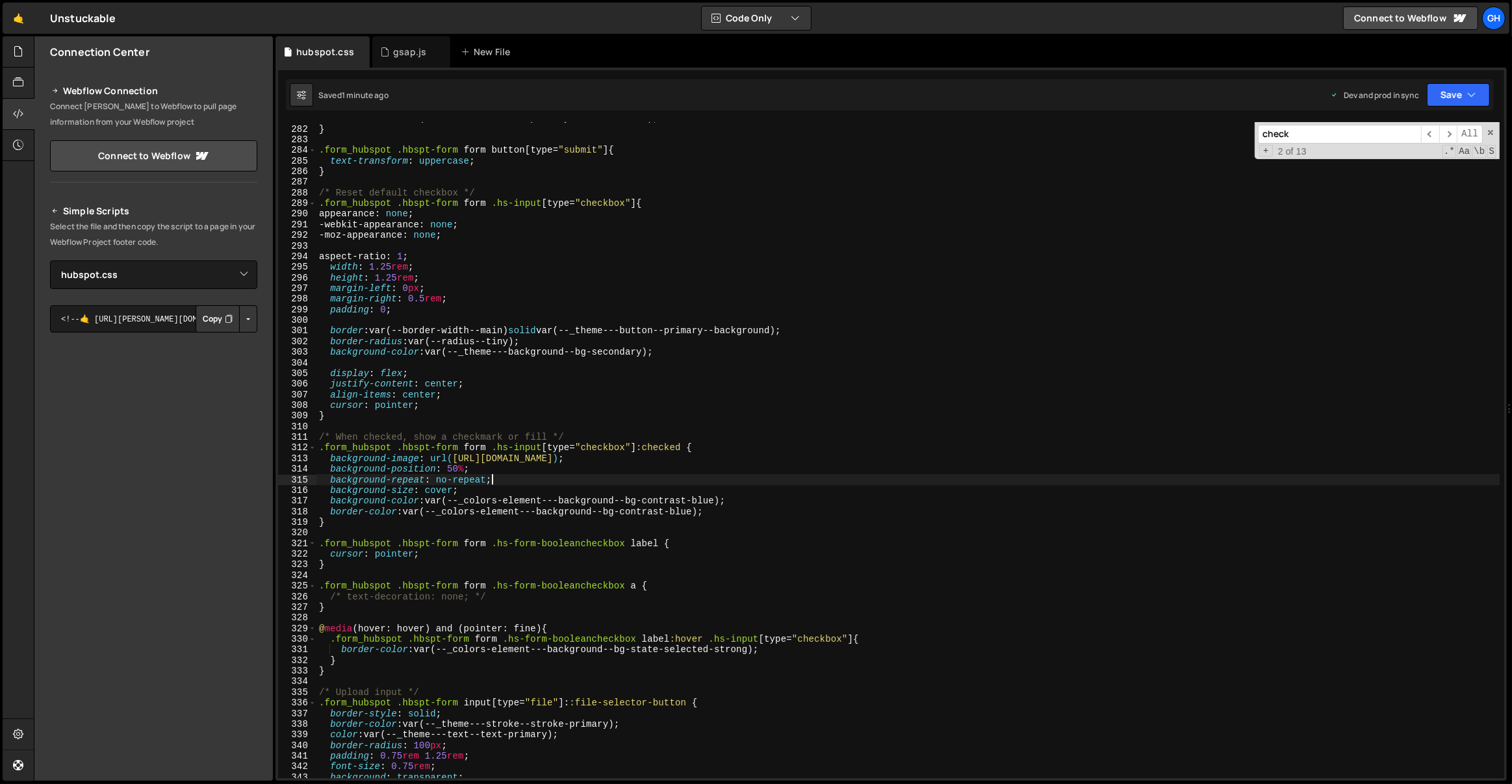
scroll to position [0, 0]
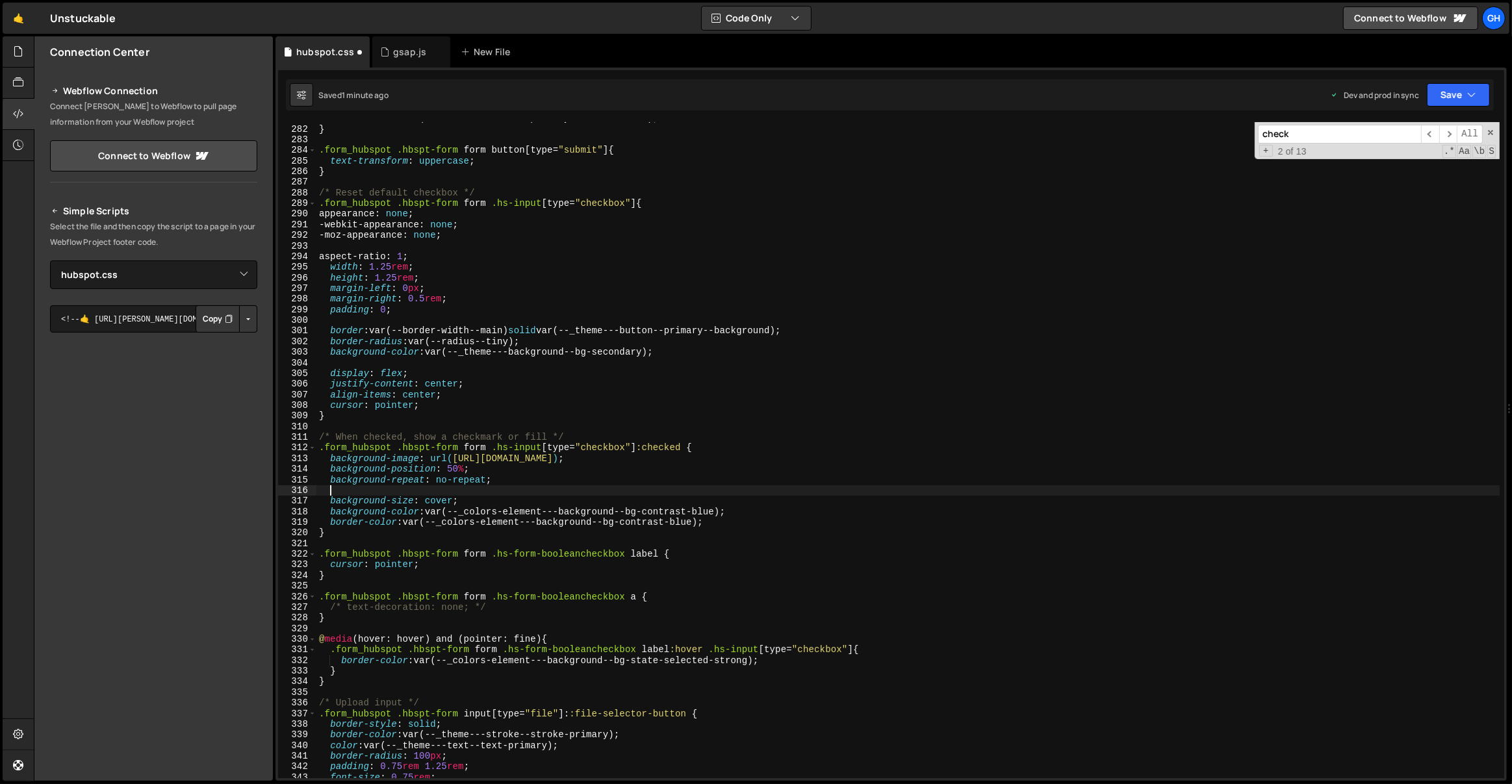
paste textarea "background-size: 70%;"
click at [430, 488] on div "border-color : var(--_theme---button--primary--border-hover) ; } .form_hubspot …" at bounding box center [908, 452] width 1184 height 678
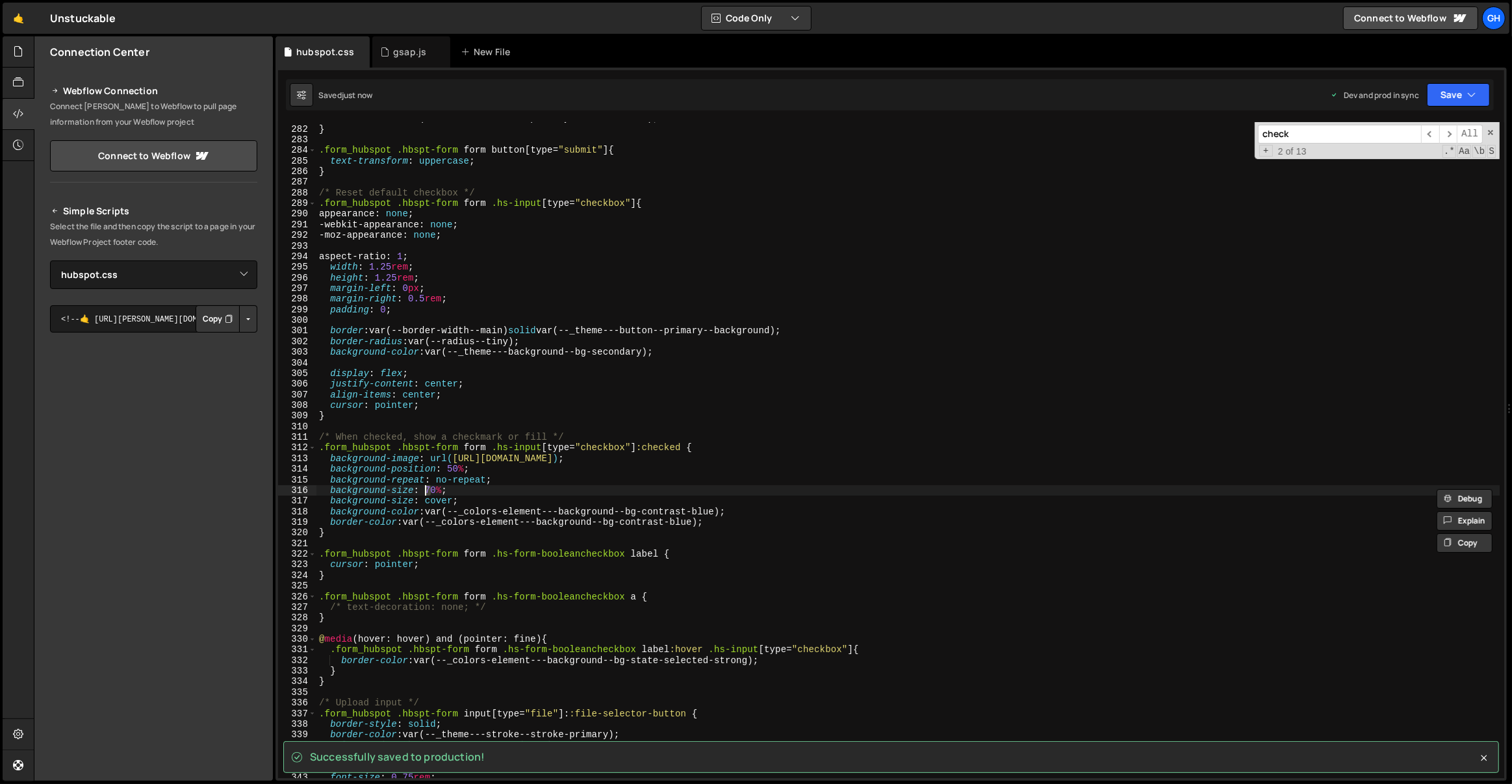
scroll to position [0, 7]
click at [481, 485] on div "border-color : var(--_theme---button--primary--border-hover) ; } .form_hubspot …" at bounding box center [908, 452] width 1184 height 678
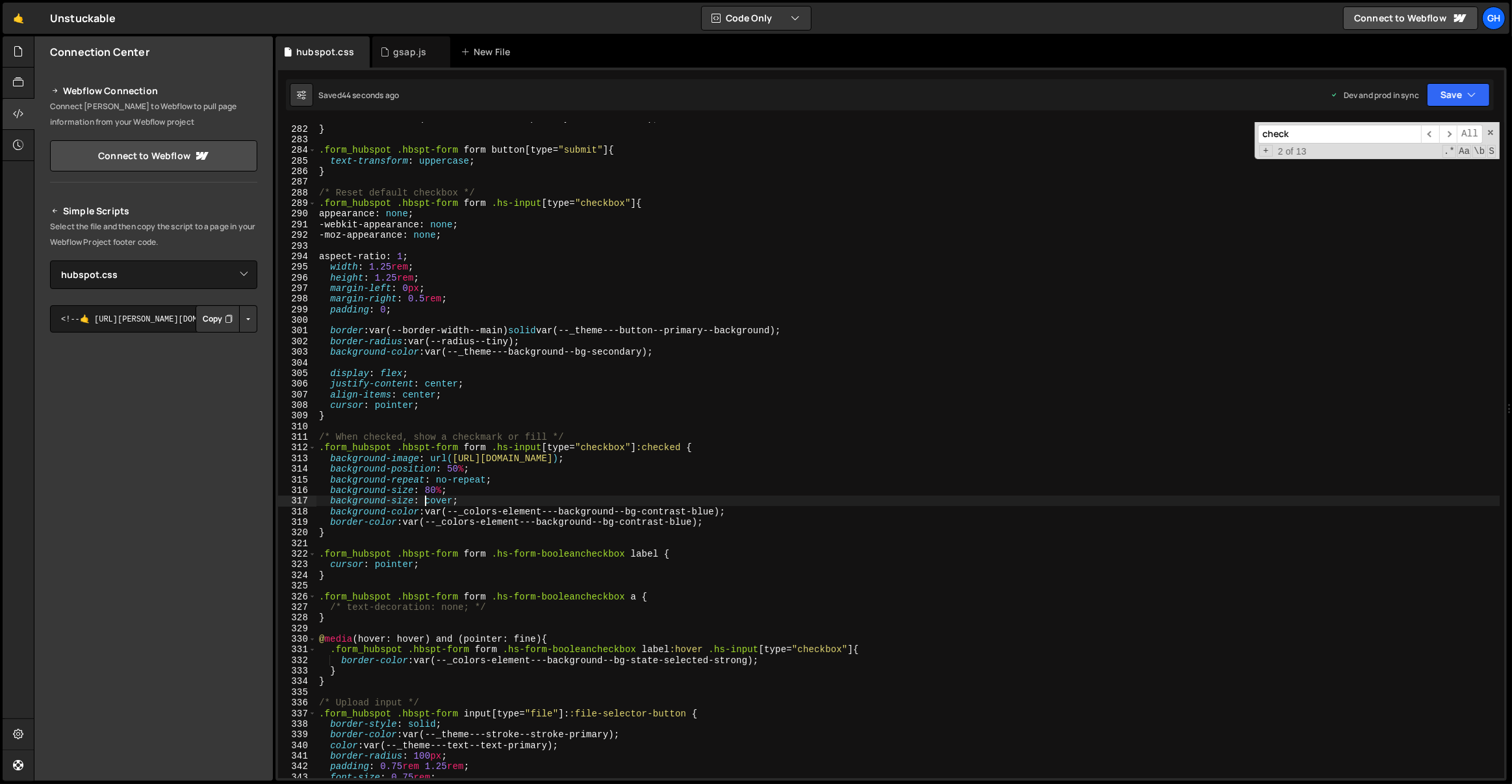
click at [427, 496] on div "border-color : var(--_theme---button--primary--border-hover) ; } .form_hubspot …" at bounding box center [908, 452] width 1184 height 678
type textarea "background-size: 20%;"
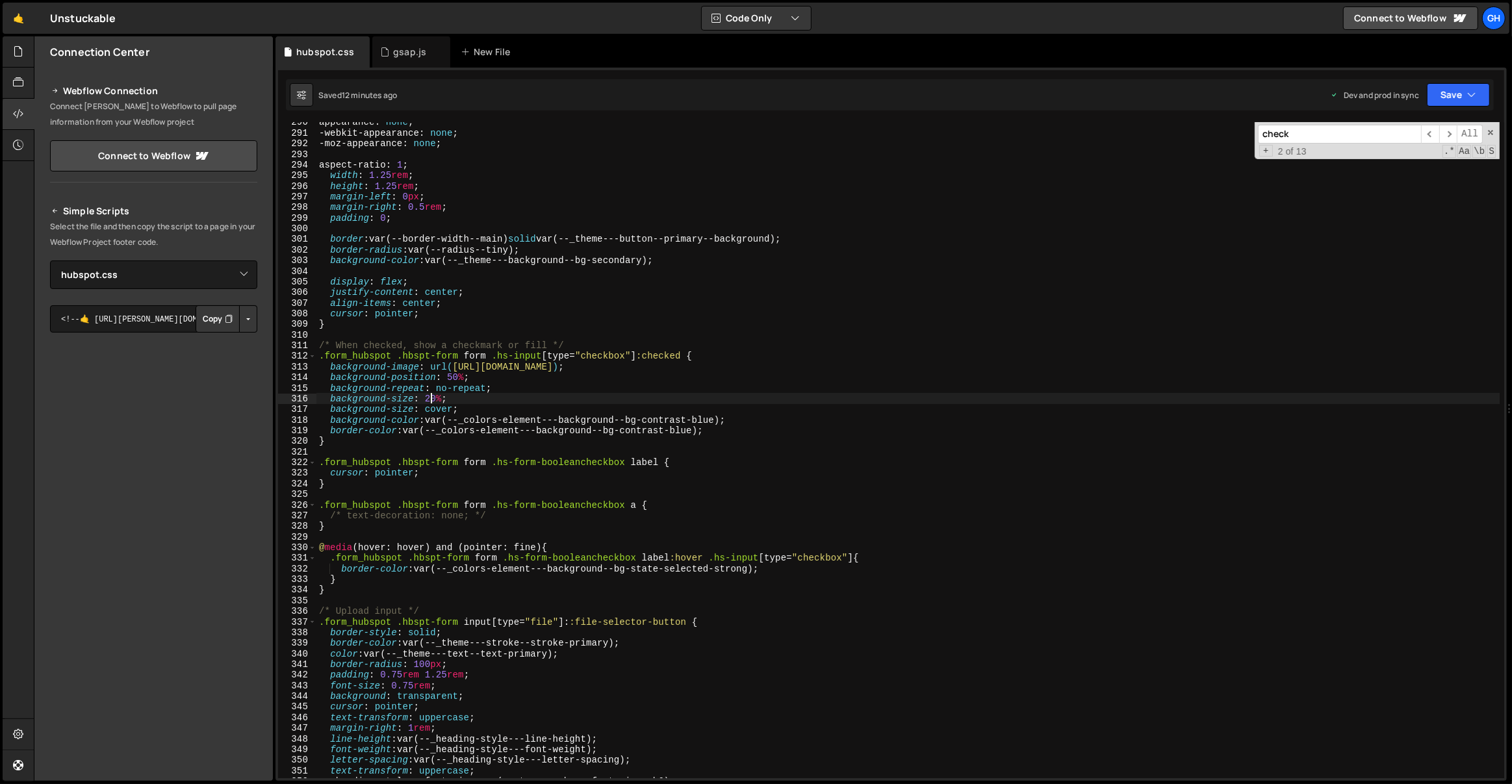
scroll to position [3472, 0]
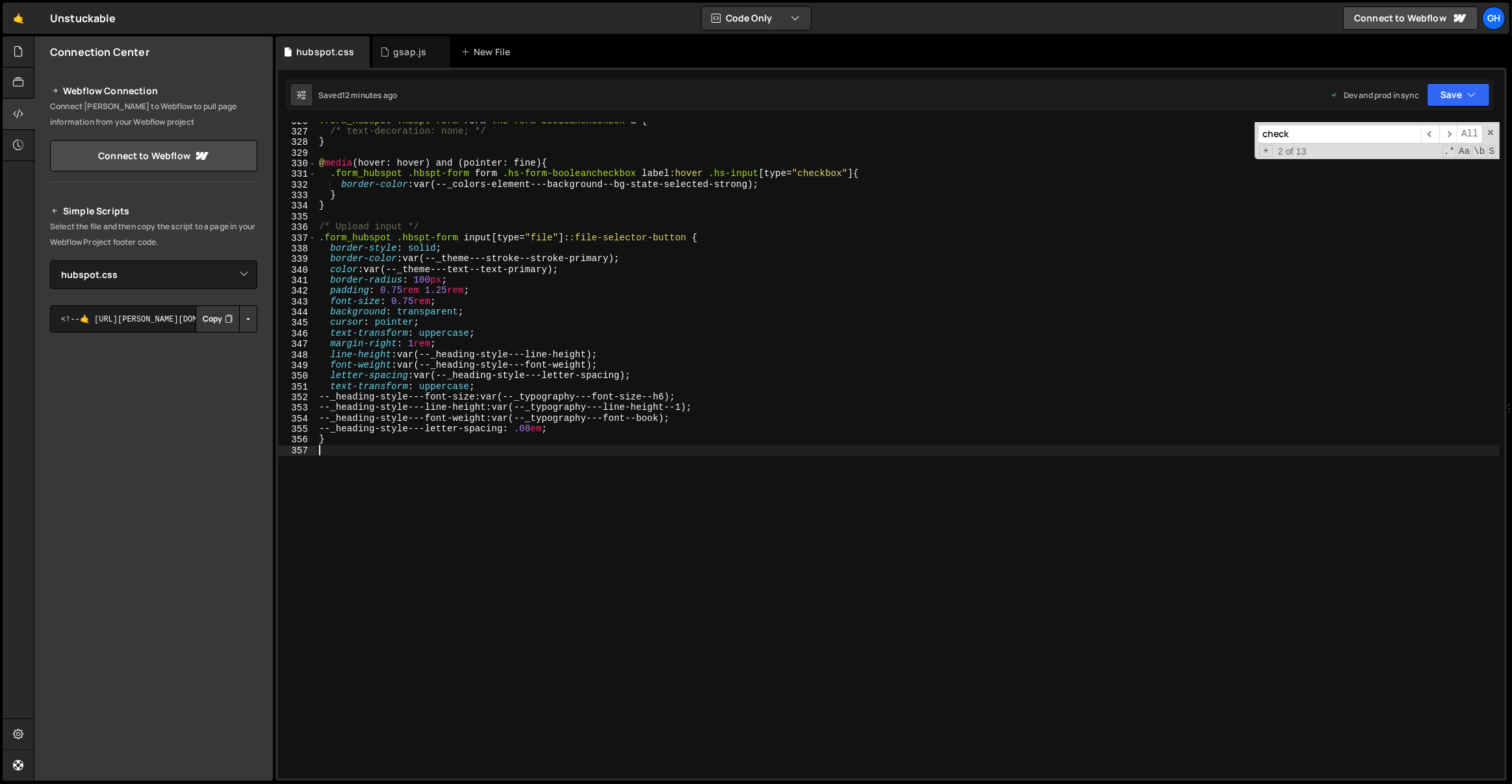
click at [326, 469] on div ".form_hubspot .hbspt-form form .hs-form-booleancheckbox a { /* text-decoration:…" at bounding box center [908, 454] width 1184 height 678
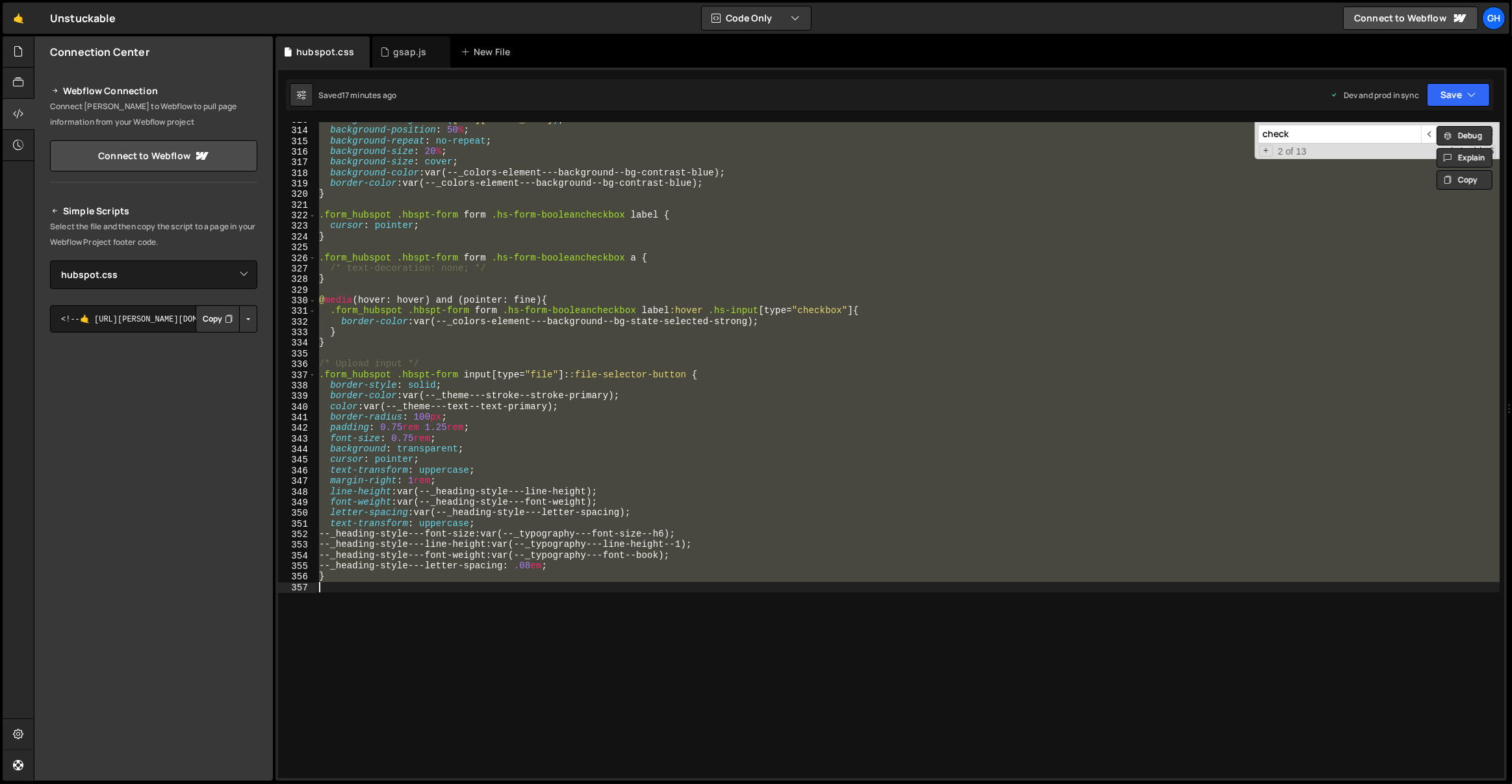
scroll to position [3332, 0]
click at [481, 277] on div "background-image : url( [URL][DOMAIN_NAME] ) ; background-position : 50 % ; bac…" at bounding box center [907, 450] width 1183 height 656
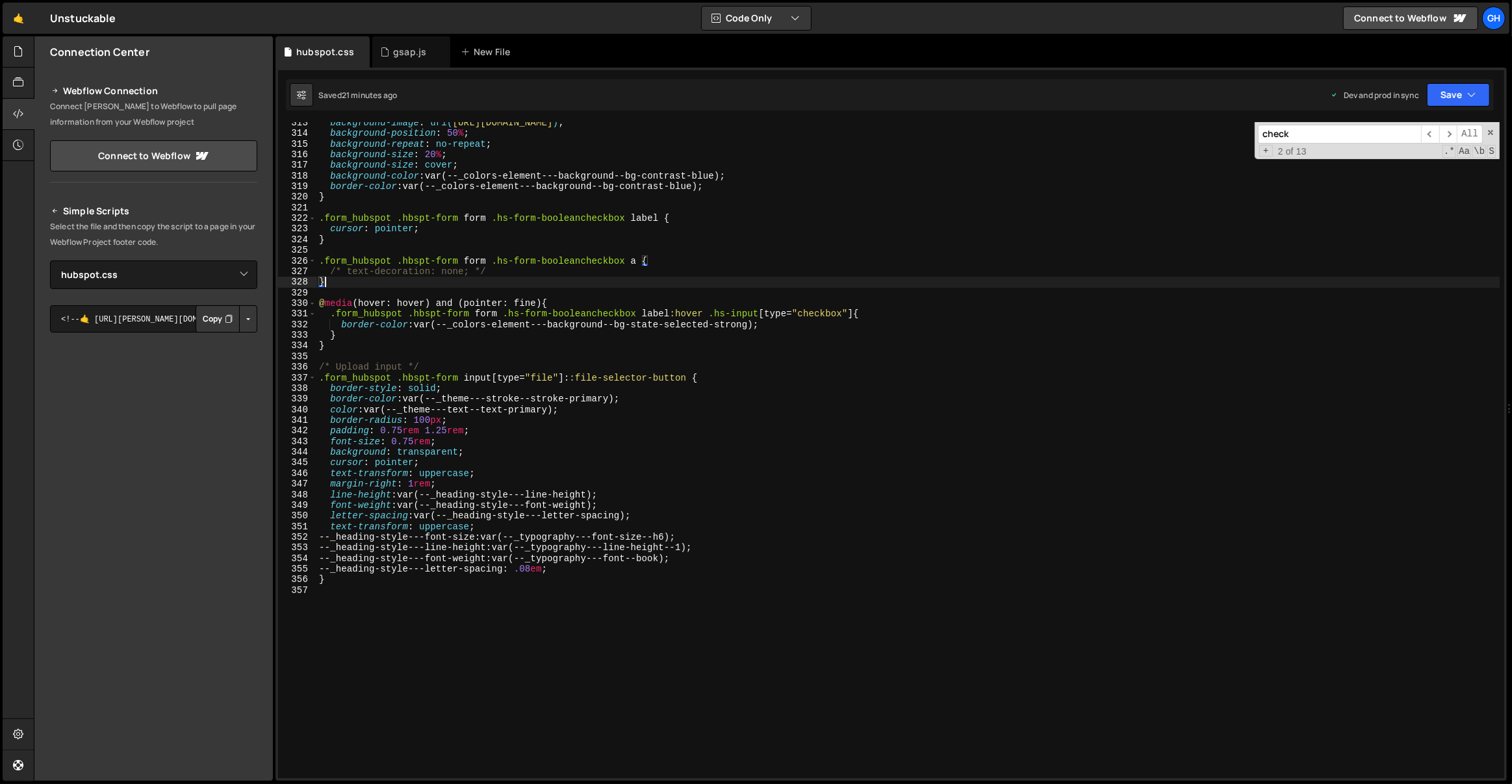
scroll to position [0, 0]
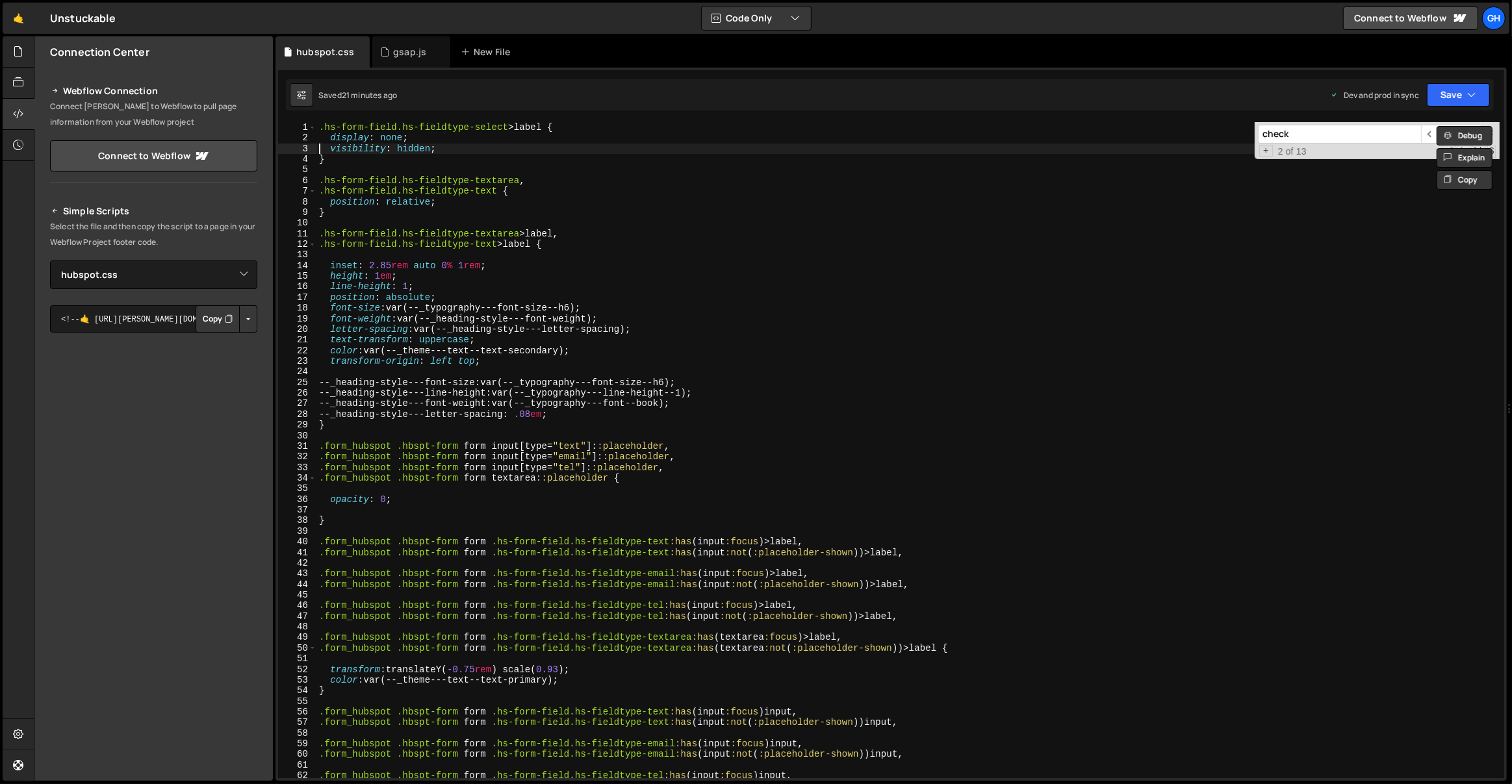
type textarea "}"
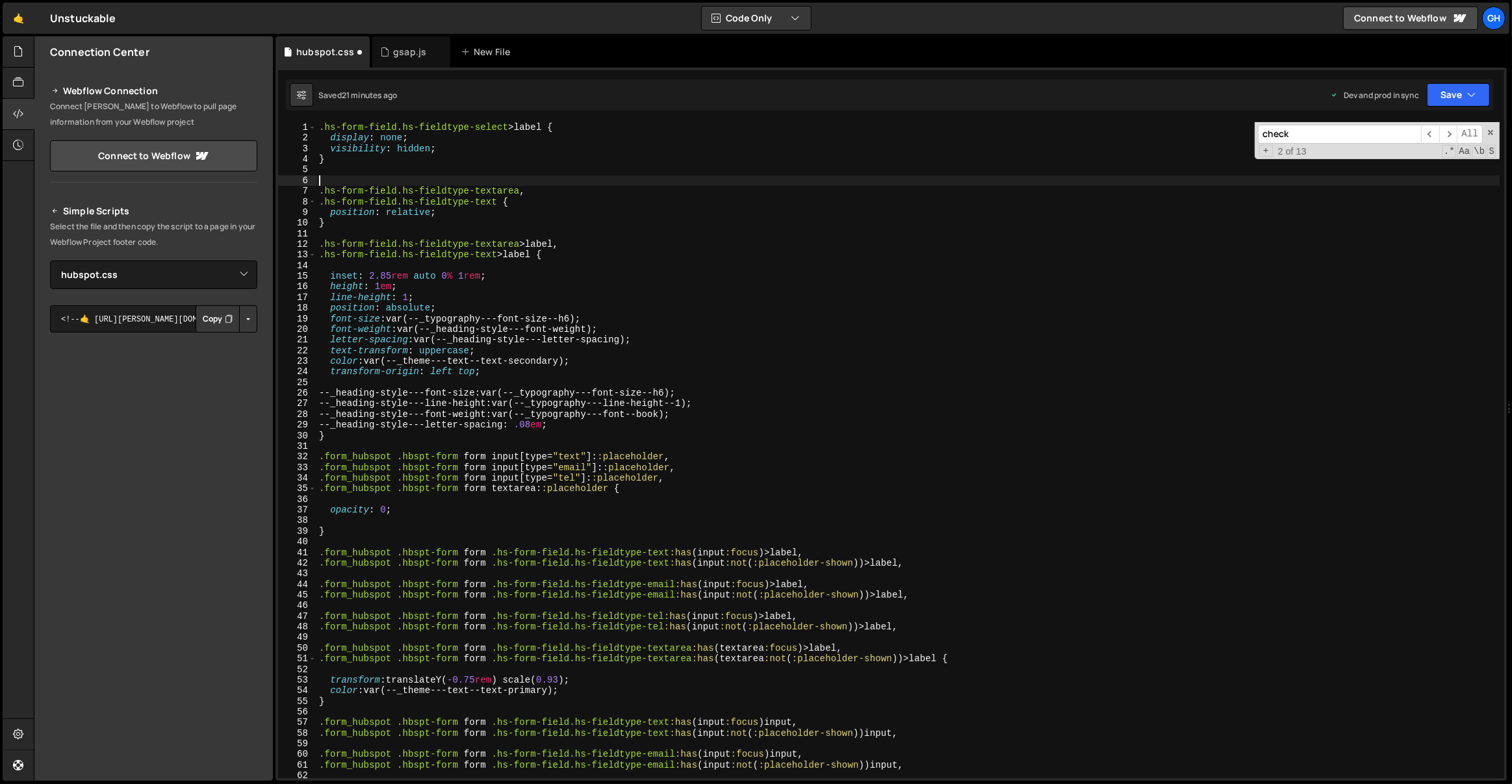
paste textarea ".hs-form-field.hs-fieldtype-select"
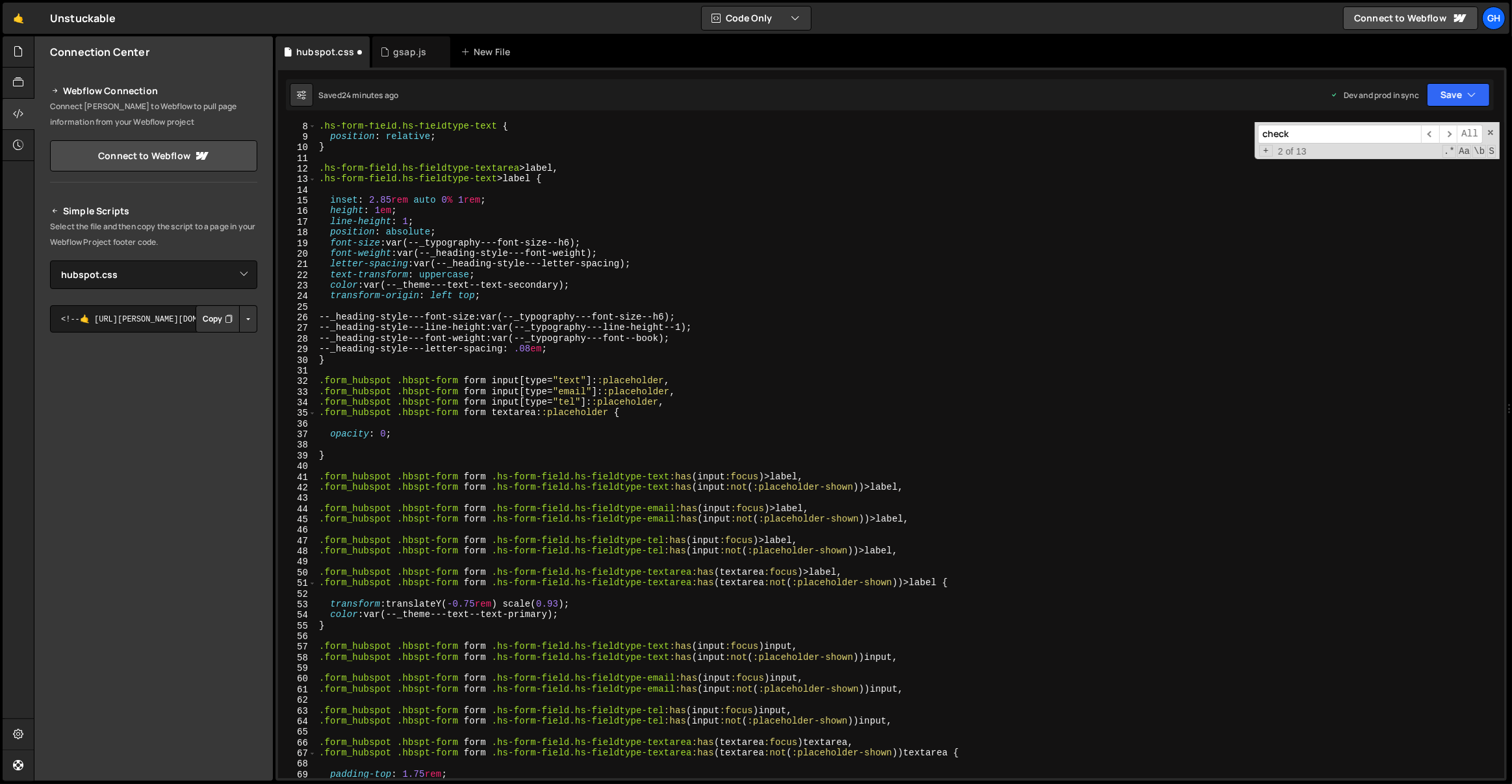
scroll to position [75, 0]
click at [577, 299] on div ".hs-form-field.hs-fieldtype-text { position : relative ; } .hs-form-field.hs-fi…" at bounding box center [908, 460] width 1184 height 678
type textarea "transform-origin: left top;"
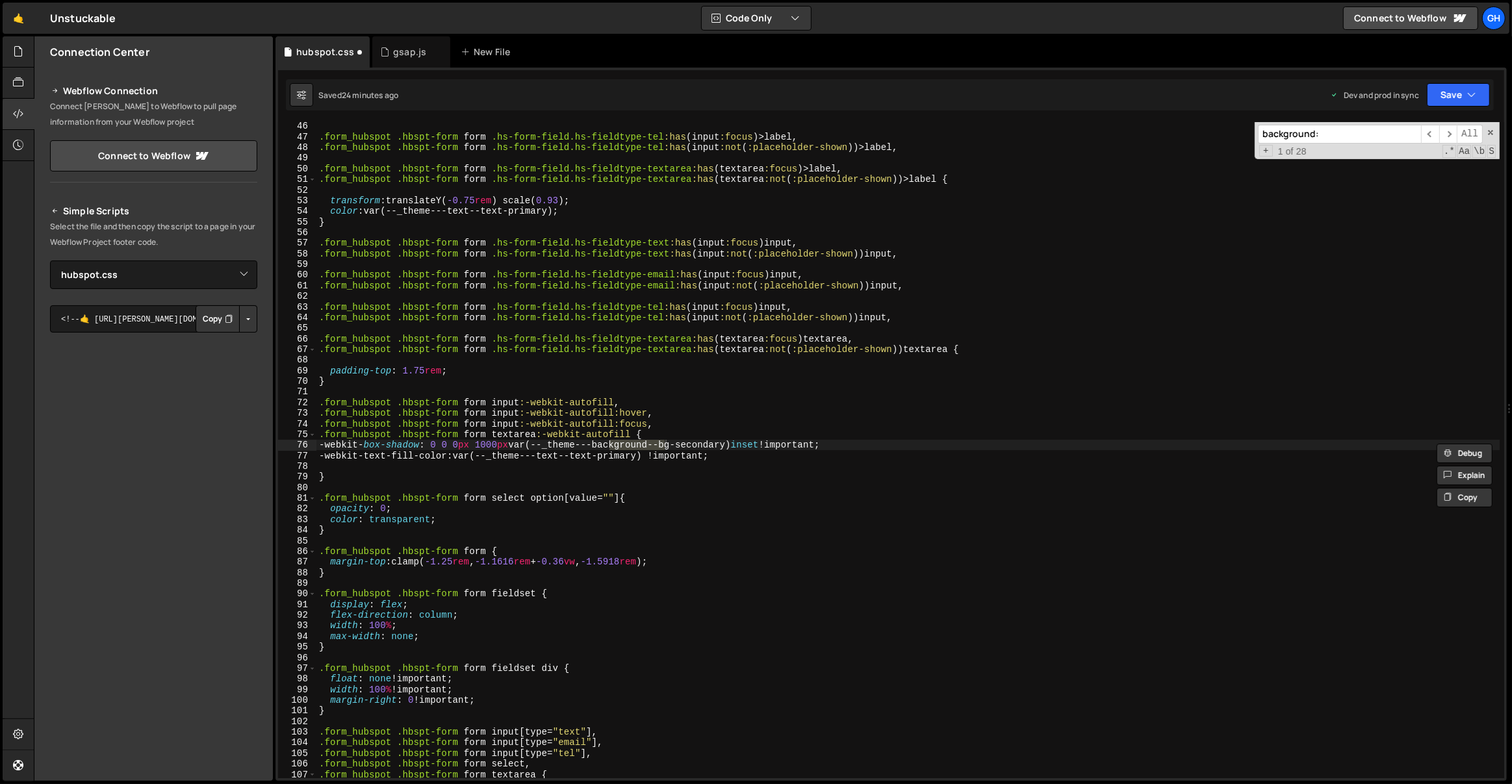
scroll to position [3350, 0]
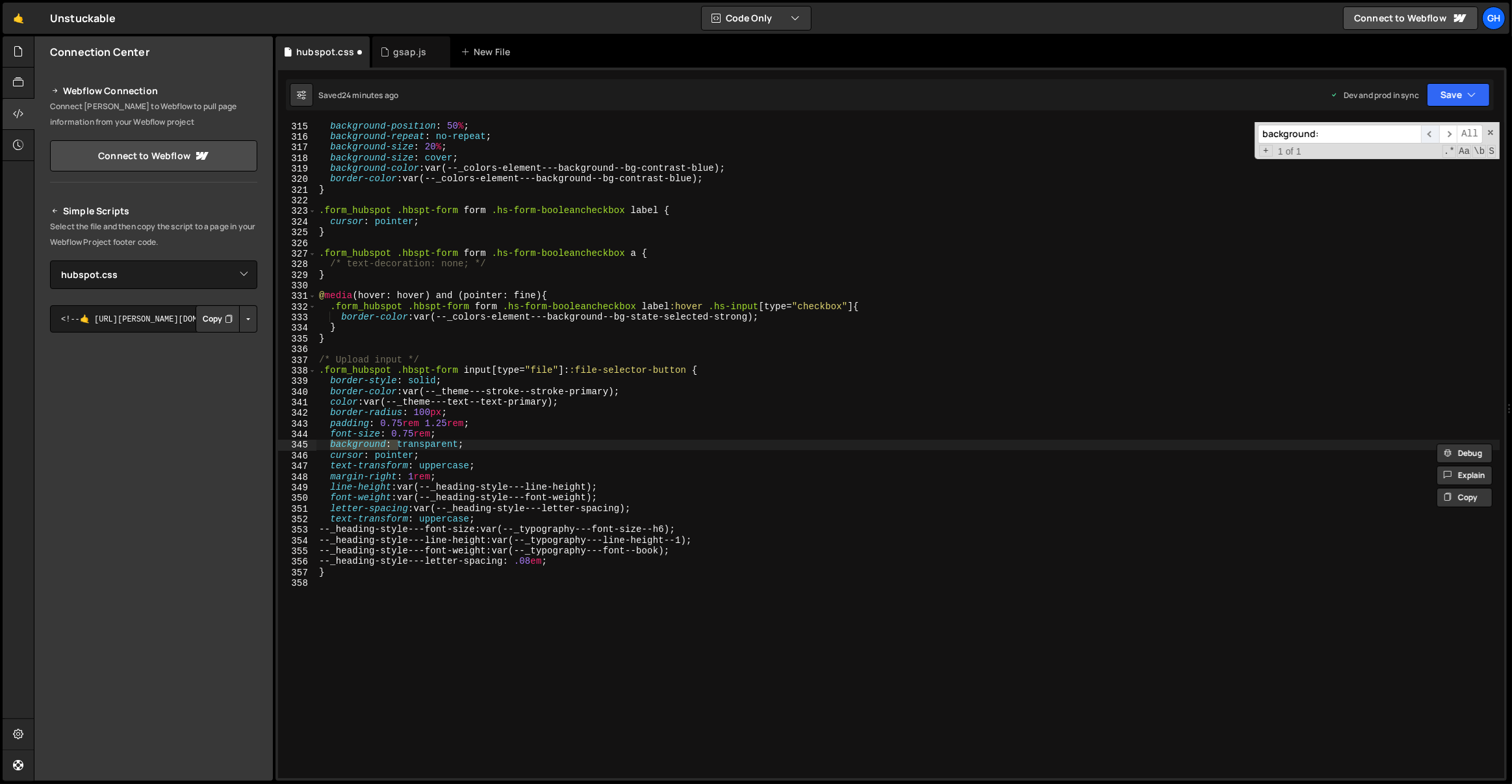
click at [1438, 132] on span "​" at bounding box center [1430, 134] width 18 height 19
type input "cdn"
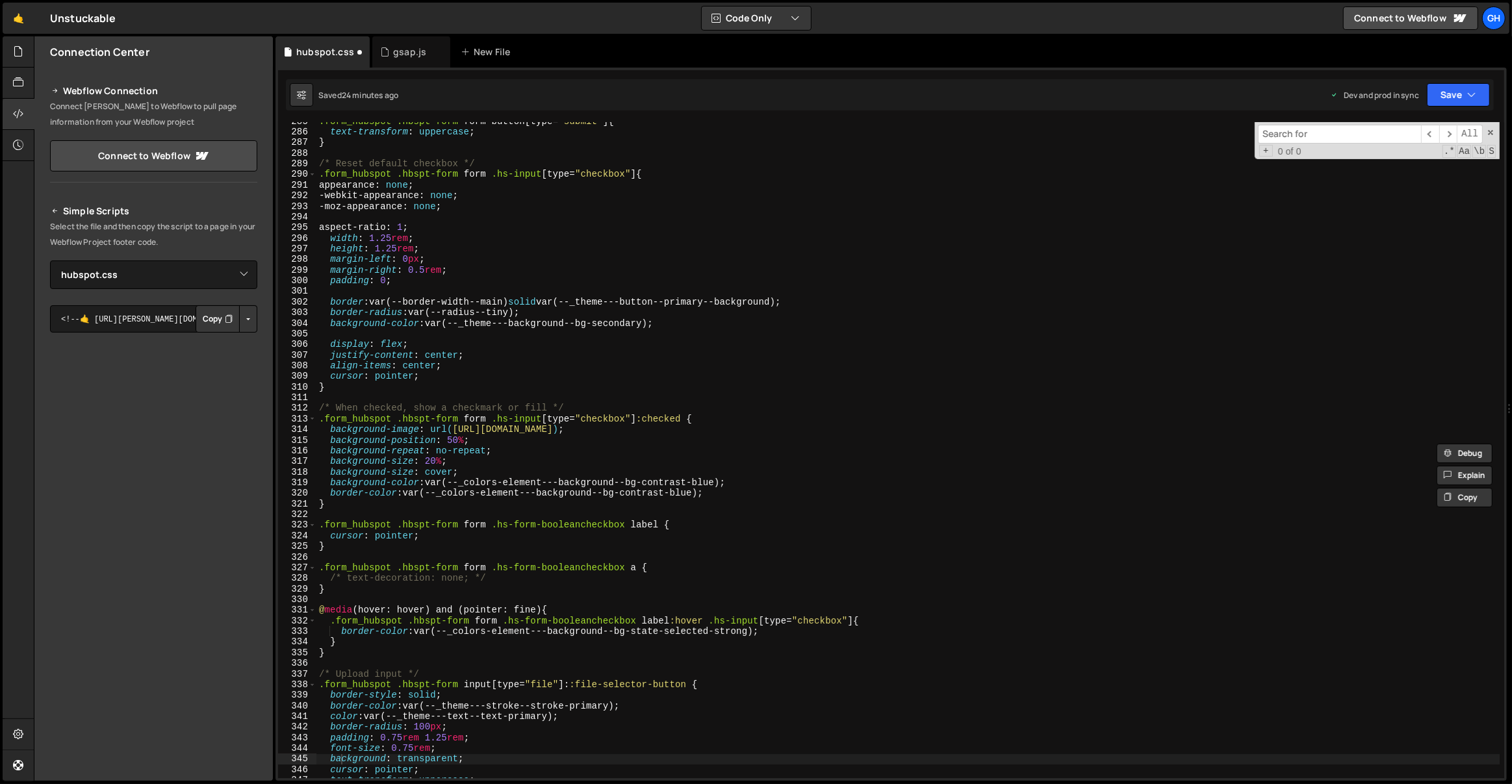
scroll to position [3036, 0]
click at [451, 429] on div ".form_hubspot .hbspt-form form button [ type = " submit " ] { text-transform : …" at bounding box center [908, 455] width 1184 height 678
click at [926, 431] on div ".form_hubspot .hbspt-form form button [ type = " submit " ] { text-transform : …" at bounding box center [908, 455] width 1184 height 678
click at [949, 431] on div ".form_hubspot .hbspt-form form button [ type = " submit " ] { text-transform : …" at bounding box center [908, 455] width 1184 height 678
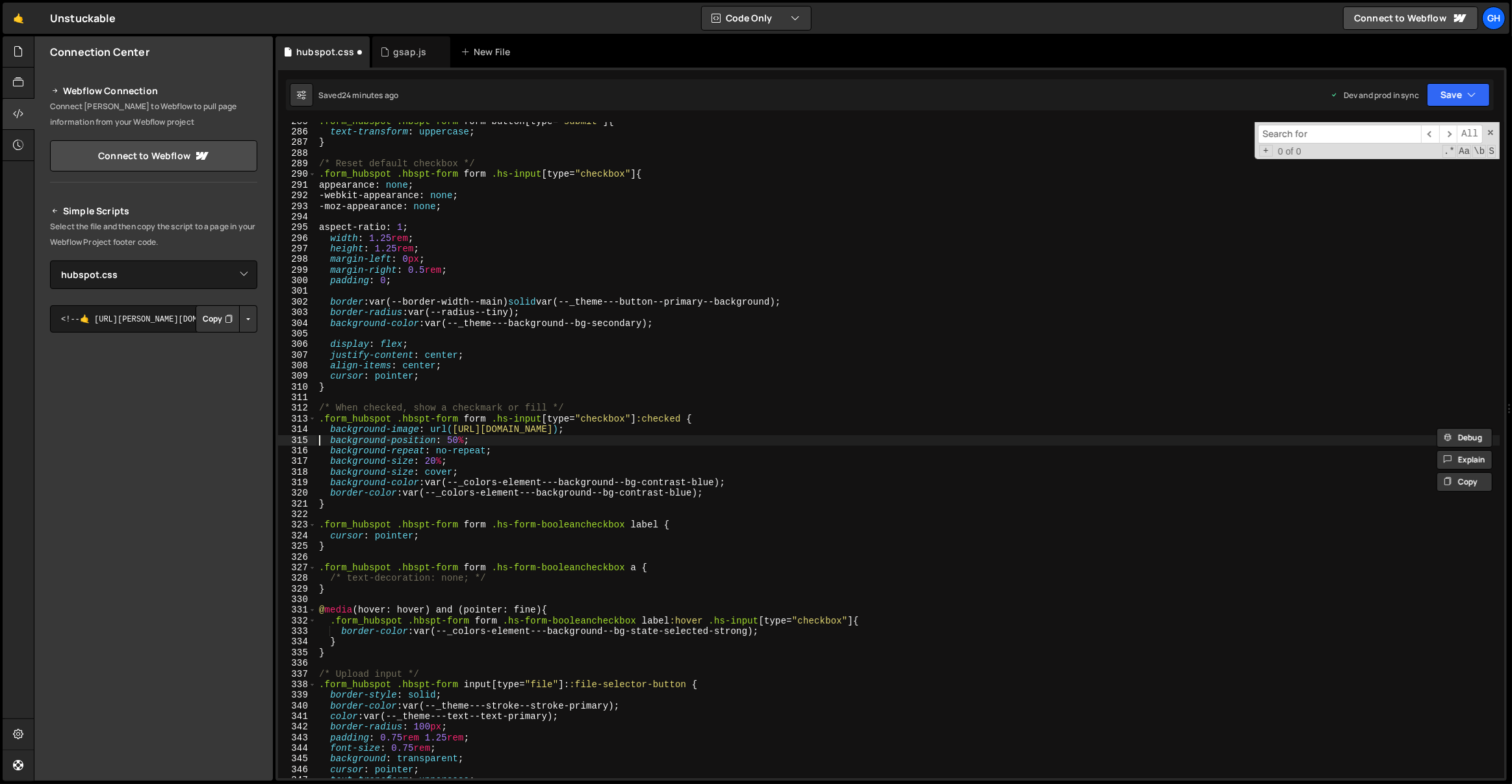
type textarea "background-image: url([URL][DOMAIN_NAME]);"
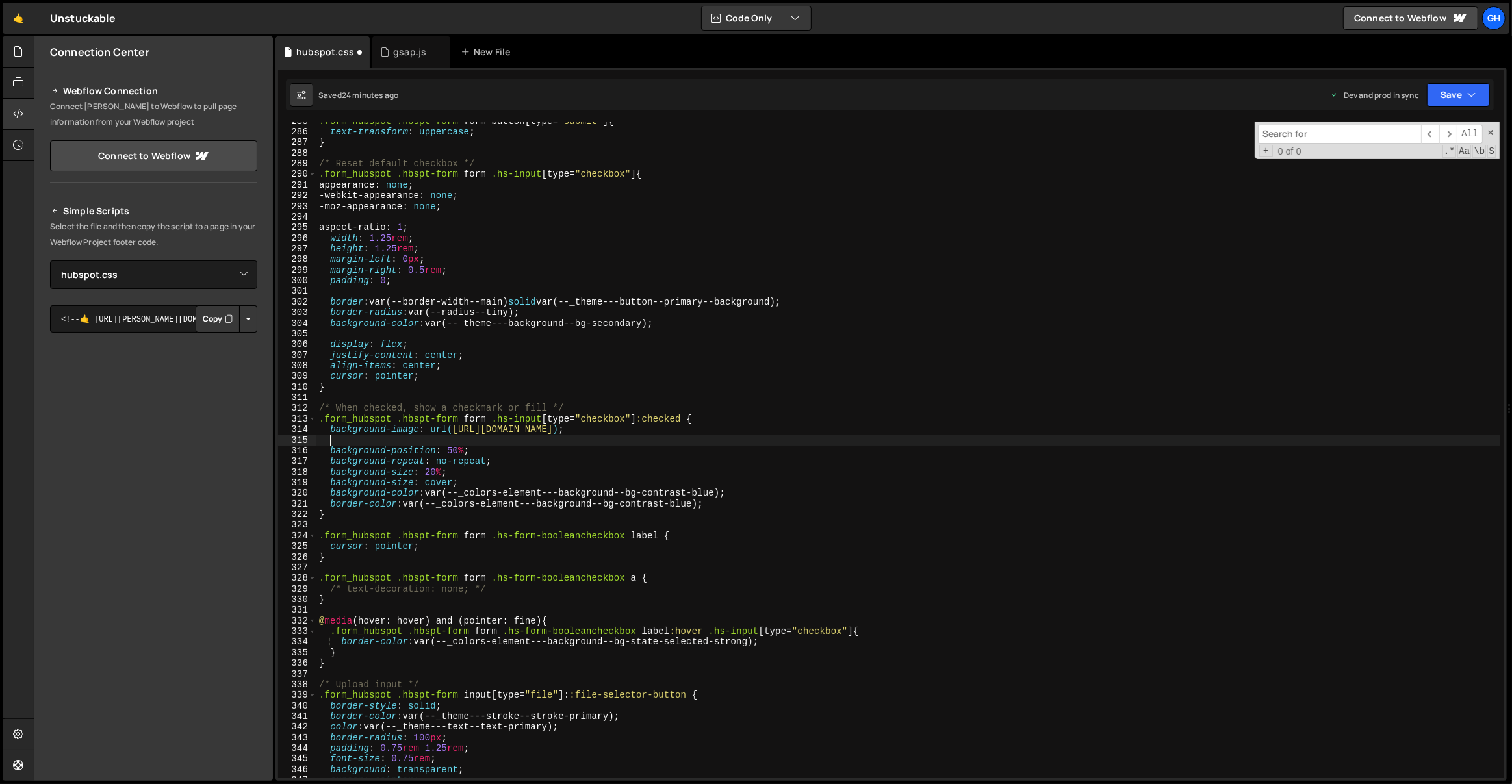
paste textarea "[URL][DOMAIN_NAME]"
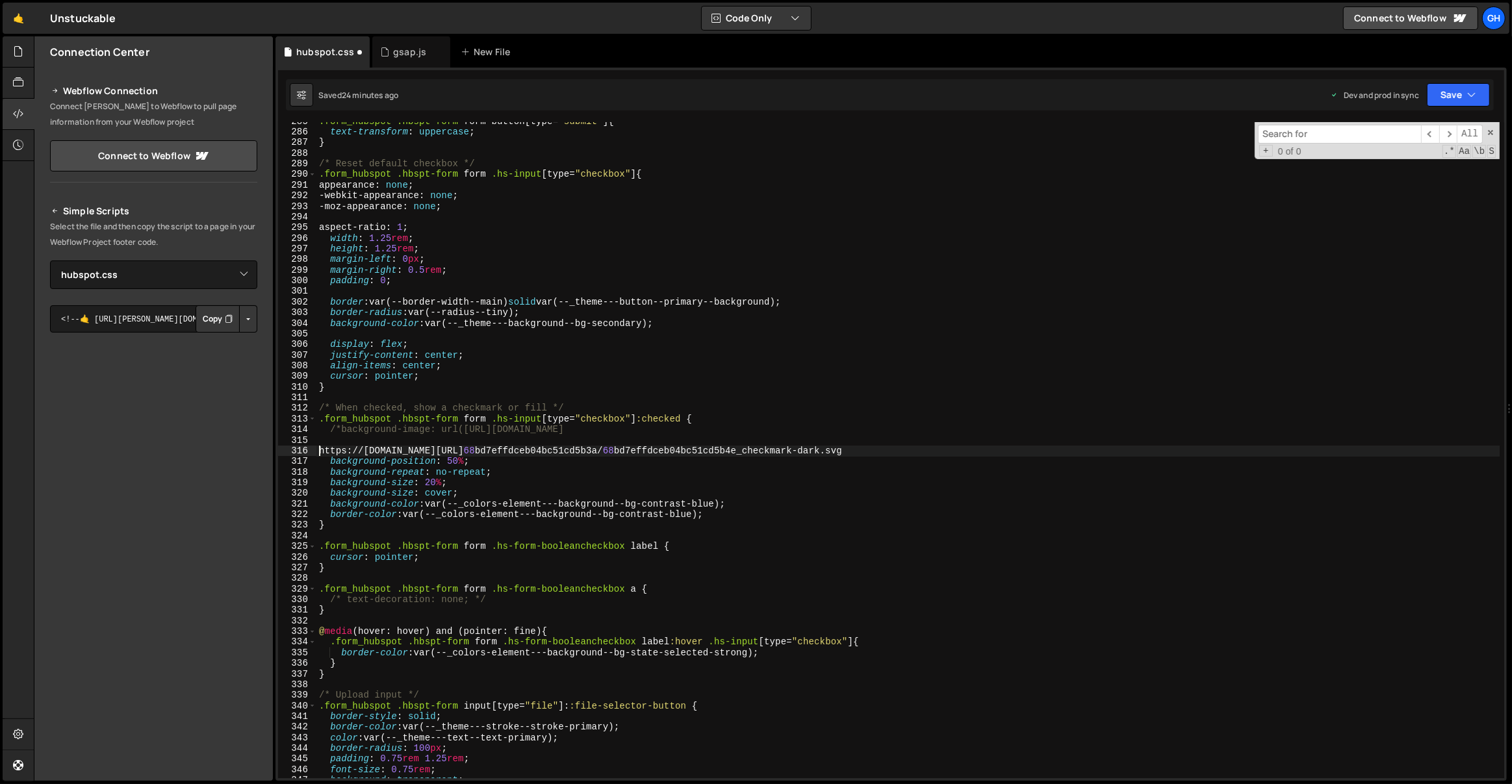
paste textarea "background-image: url([URL][DOMAIN_NAME]);"
paste textarea "[URL][DOMAIN_NAME]"
type textarea "}"
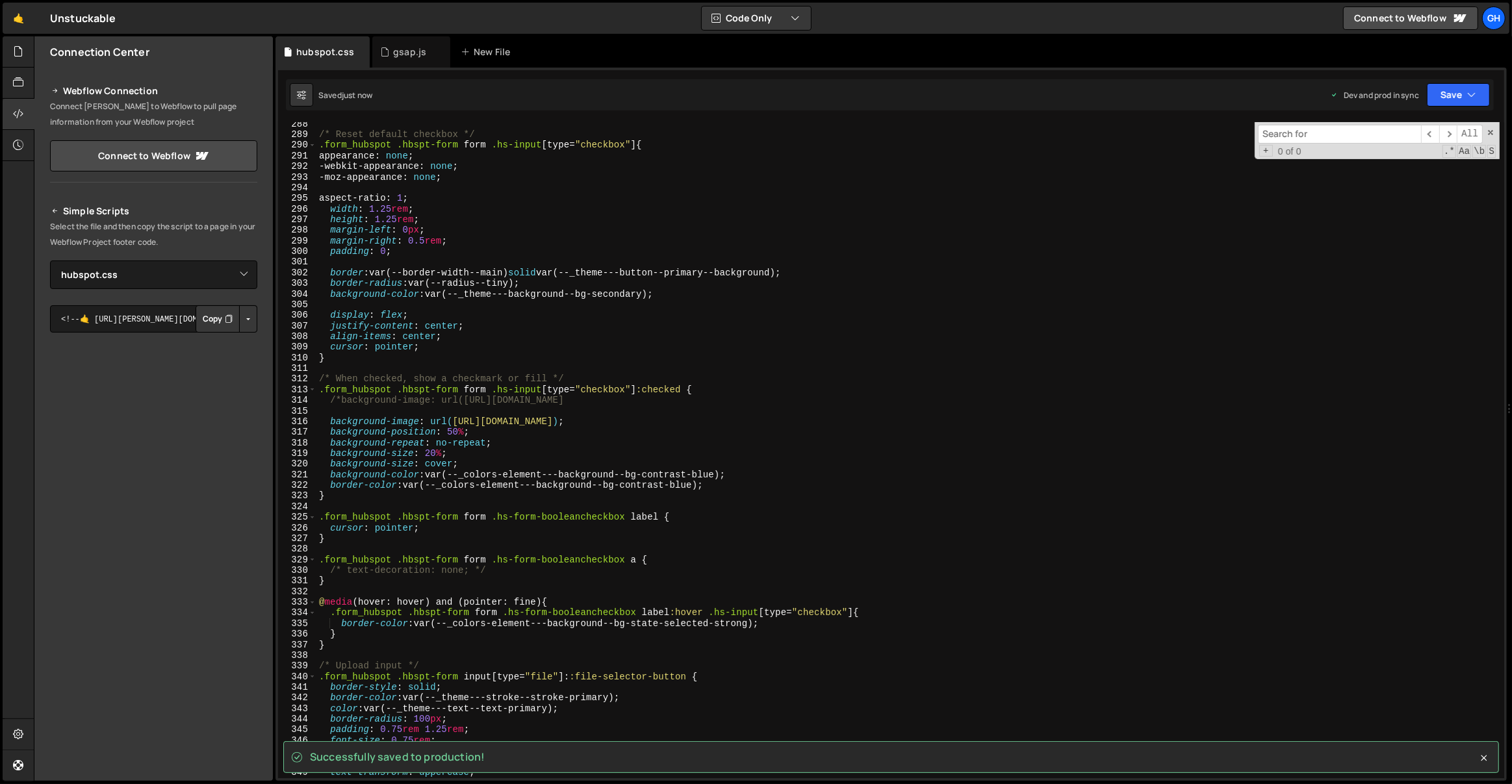
scroll to position [3066, 0]
click at [564, 433] on div "/* Reset default checkbox */ .form_hubspot .hbspt-form form .hs-input [ type = …" at bounding box center [908, 458] width 1184 height 678
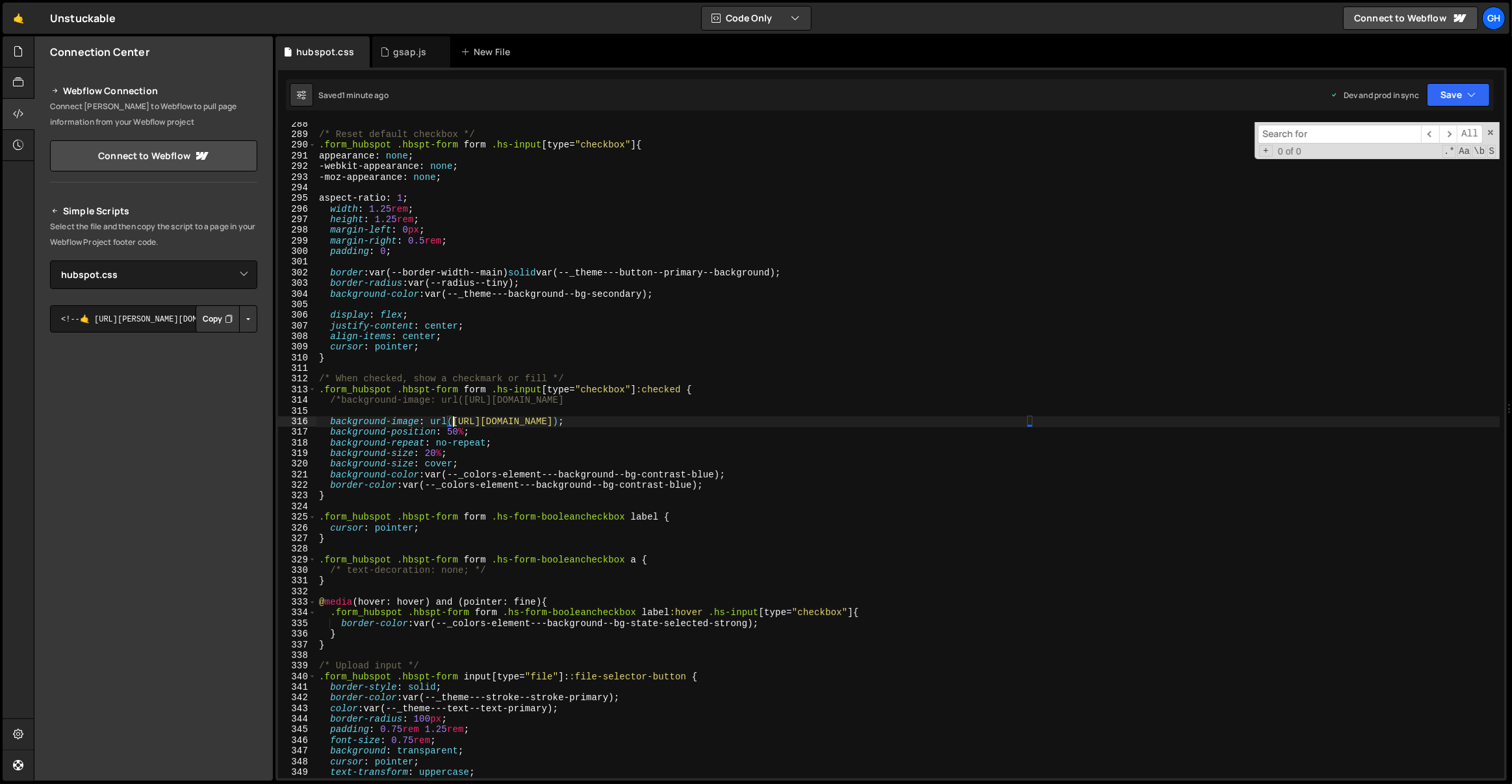
click at [454, 421] on div "/* Reset default checkbox */ .form_hubspot .hbspt-form form .hs-input [ type = …" at bounding box center [908, 458] width 1184 height 678
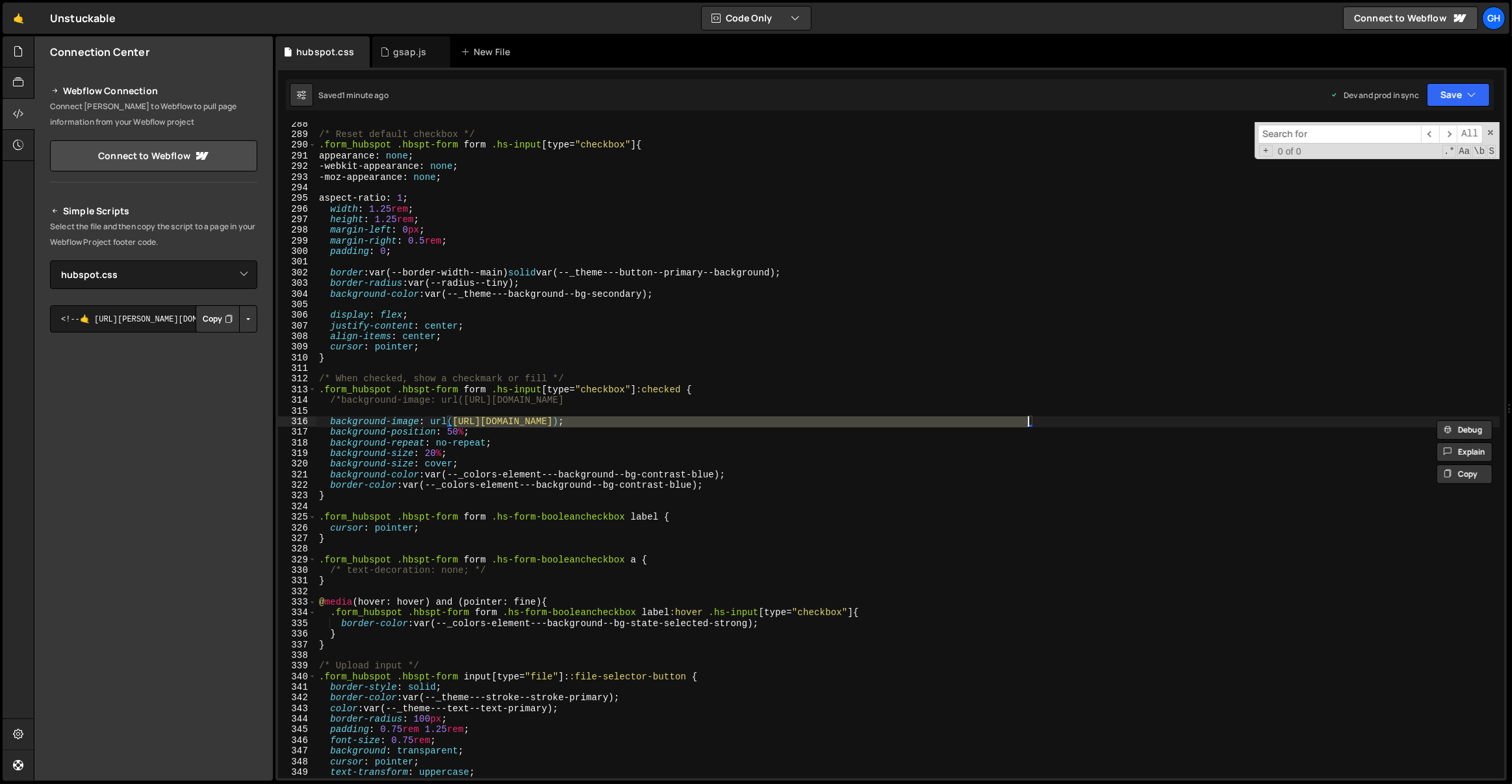
paste textarea "dee6f1a6881c928095bbd2_Layer_1"
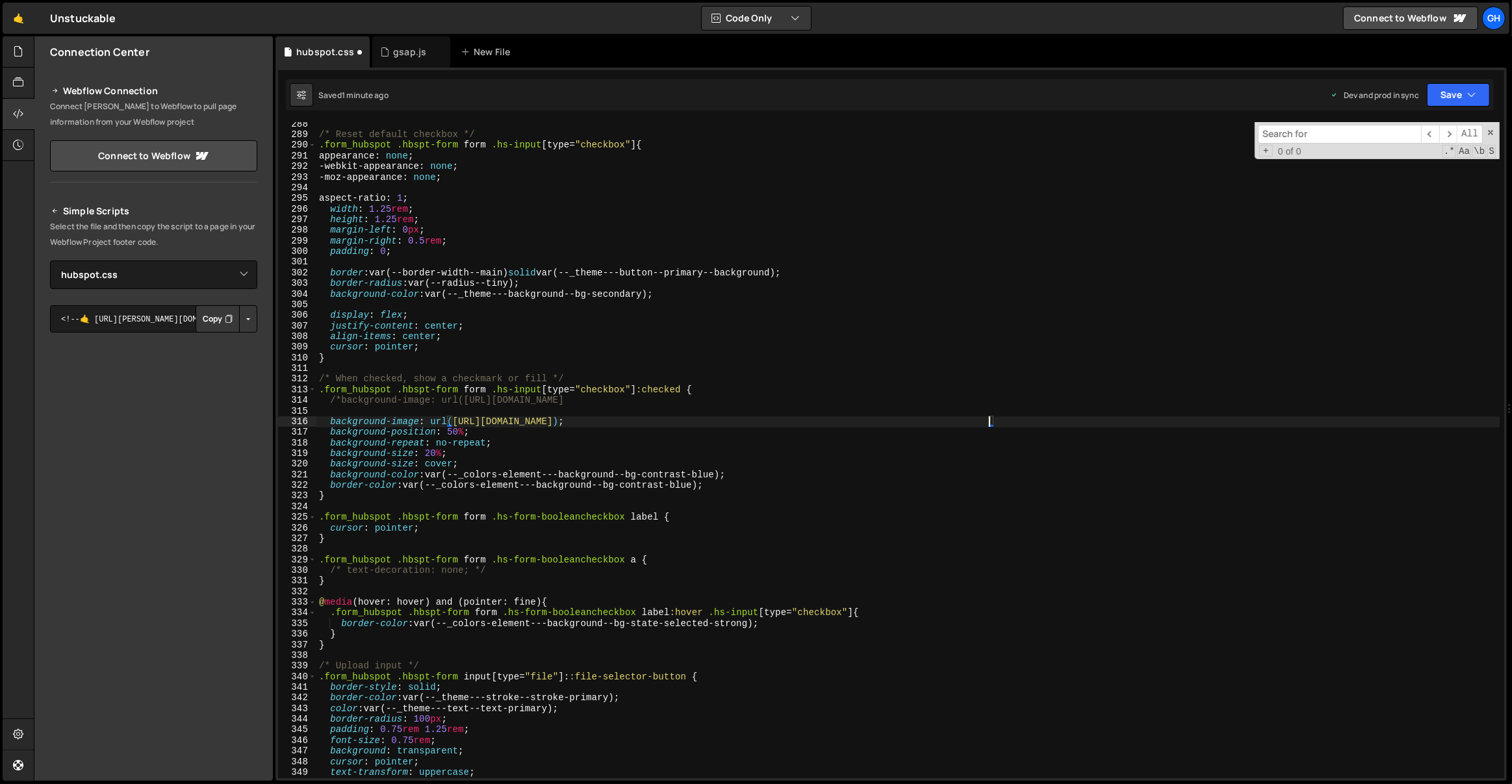
click at [484, 452] on div "/* Reset default checkbox */ .form_hubspot .hbspt-form form .hs-input [ type = …" at bounding box center [908, 458] width 1184 height 678
type textarea "background-size: 20%;"
type textarea "background-size: contain;"
click at [483, 449] on div "/* Reset default checkbox */ .form_hubspot .hbspt-form form .hs-input [ type = …" at bounding box center [908, 458] width 1184 height 678
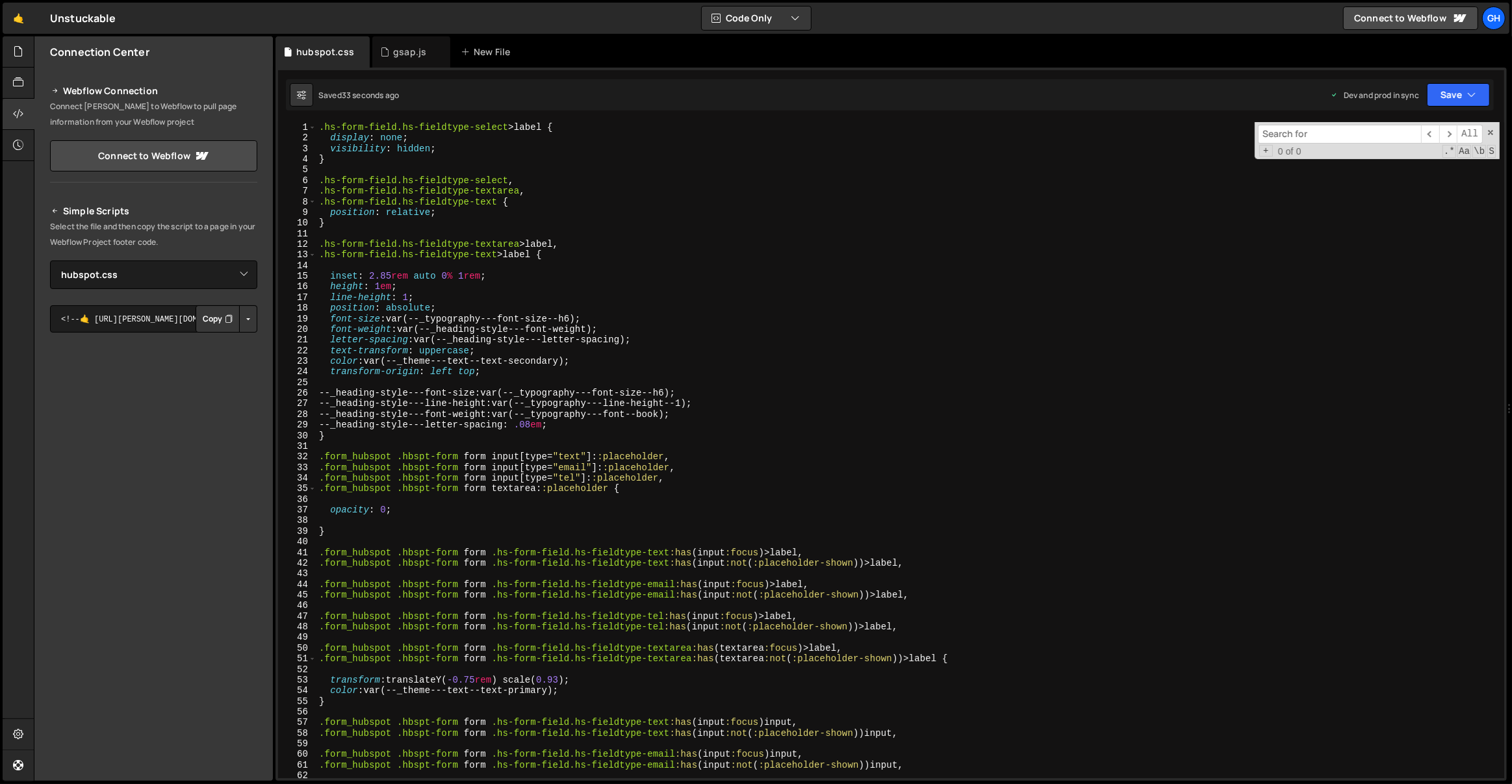
scroll to position [0, 0]
click at [420, 164] on div ".hs-form-field.hs-fieldtype-select > label { display : none ; visibility : hidd…" at bounding box center [908, 462] width 1184 height 678
click at [451, 145] on div ".hs-form-field.hs-fieldtype-select > label { display : none ; visibility : hidd…" at bounding box center [908, 462] width 1184 height 678
click at [359, 528] on div ".hs-form-field.hs-fieldtype-select > label { display : none ; visibility : hidd…" at bounding box center [908, 462] width 1184 height 678
type textarea "}"
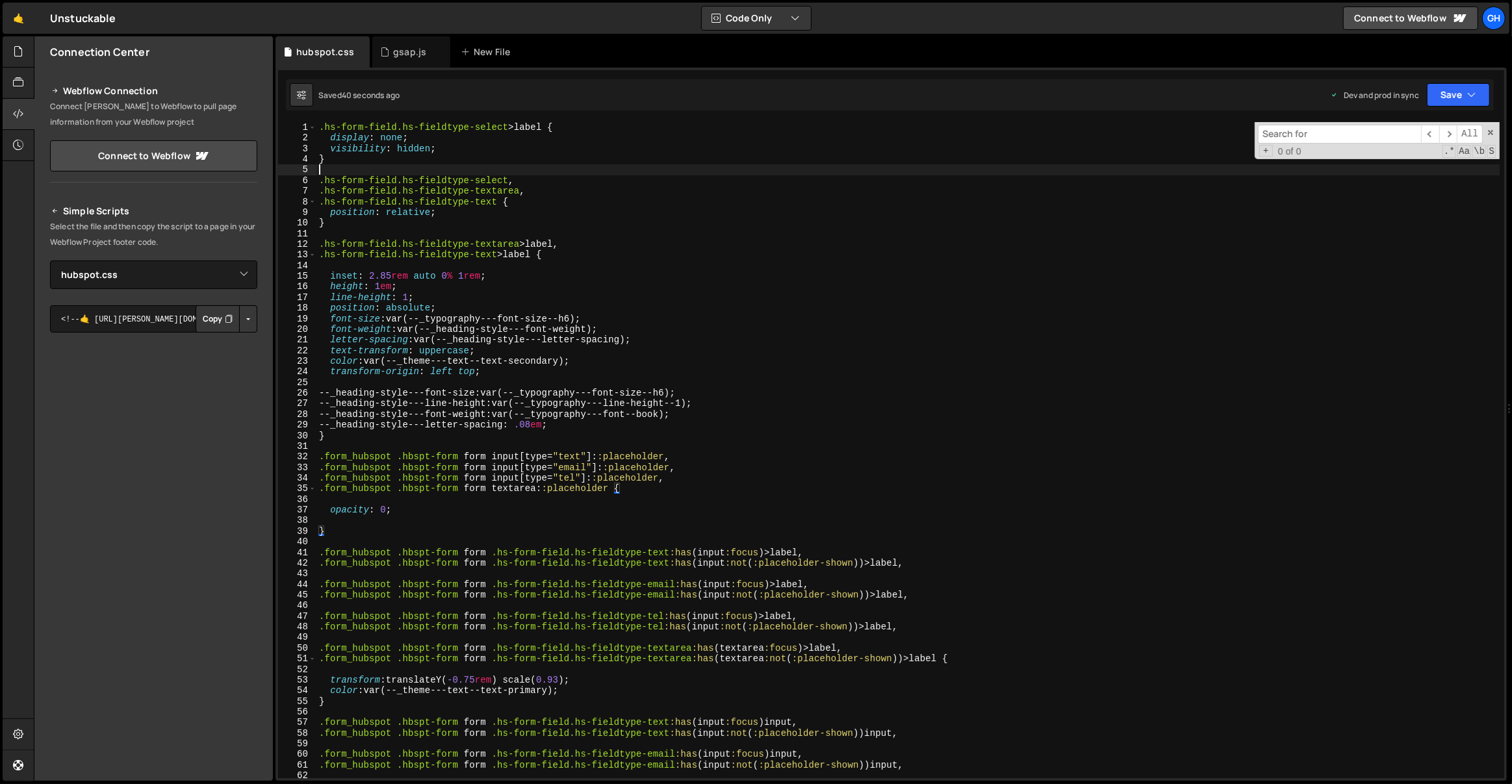
click at [328, 168] on div ".hs-form-field.hs-fieldtype-select > label { display : none ; visibility : hidd…" at bounding box center [908, 462] width 1184 height 678
drag, startPoint x: 508, startPoint y: 128, endPoint x: 495, endPoint y: 127, distance: 13.0
click at [495, 127] on div ".hs-form-field.hs-fieldtype-select > label { display : none ; visibility : hidd…" at bounding box center [908, 462] width 1184 height 678
type textarea ".hs-form-field.hs-fieldtype-select>label {"
drag, startPoint x: 543, startPoint y: 128, endPoint x: 319, endPoint y: 130, distance: 224.0
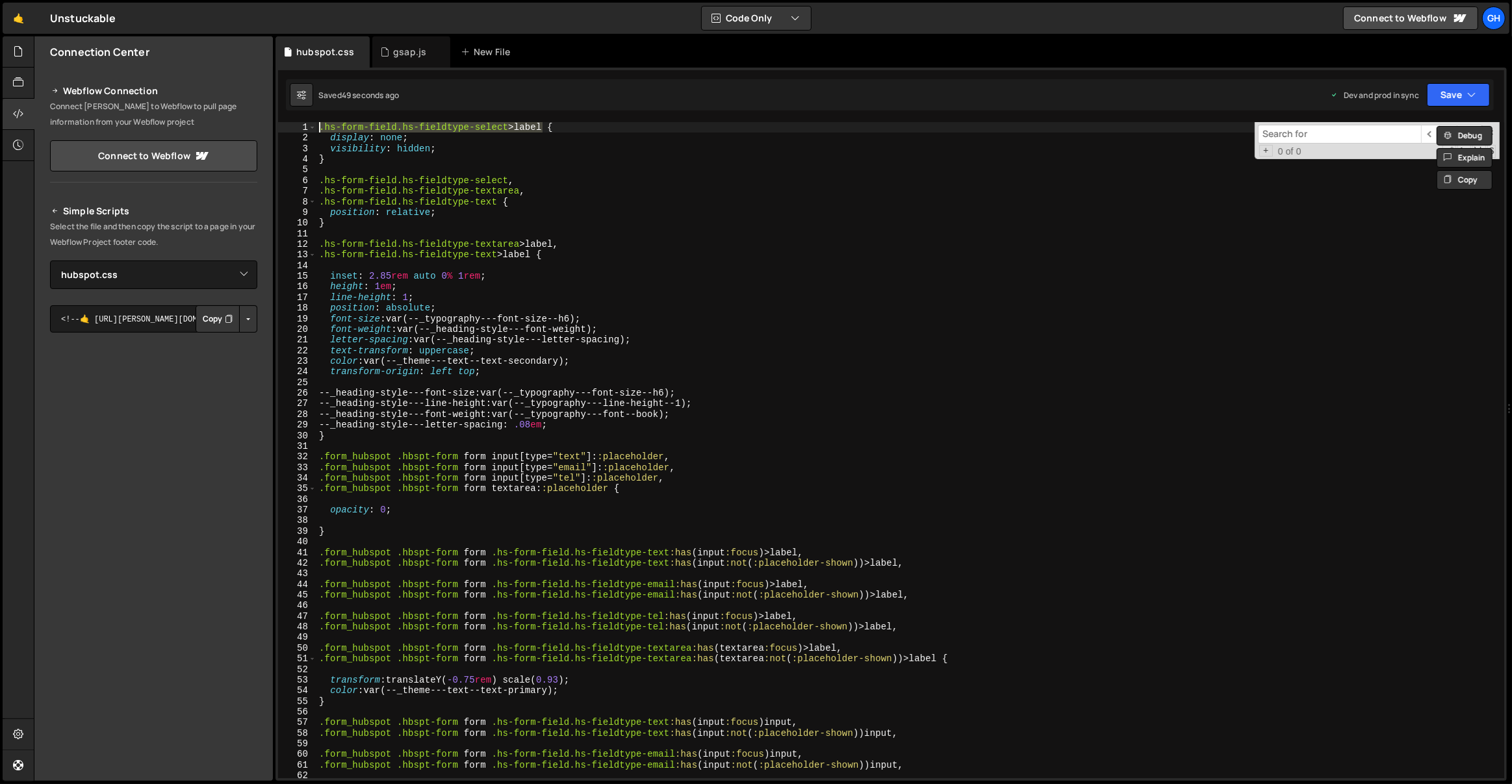
click at [319, 130] on div ".hs-form-field.hs-fieldtype-select > label { display : none ; visibility : hidd…" at bounding box center [908, 462] width 1184 height 678
click at [497, 232] on div ".hs-form-field.hs-fieldtype-select > label { display : none ; visibility : hidd…" at bounding box center [908, 462] width 1184 height 678
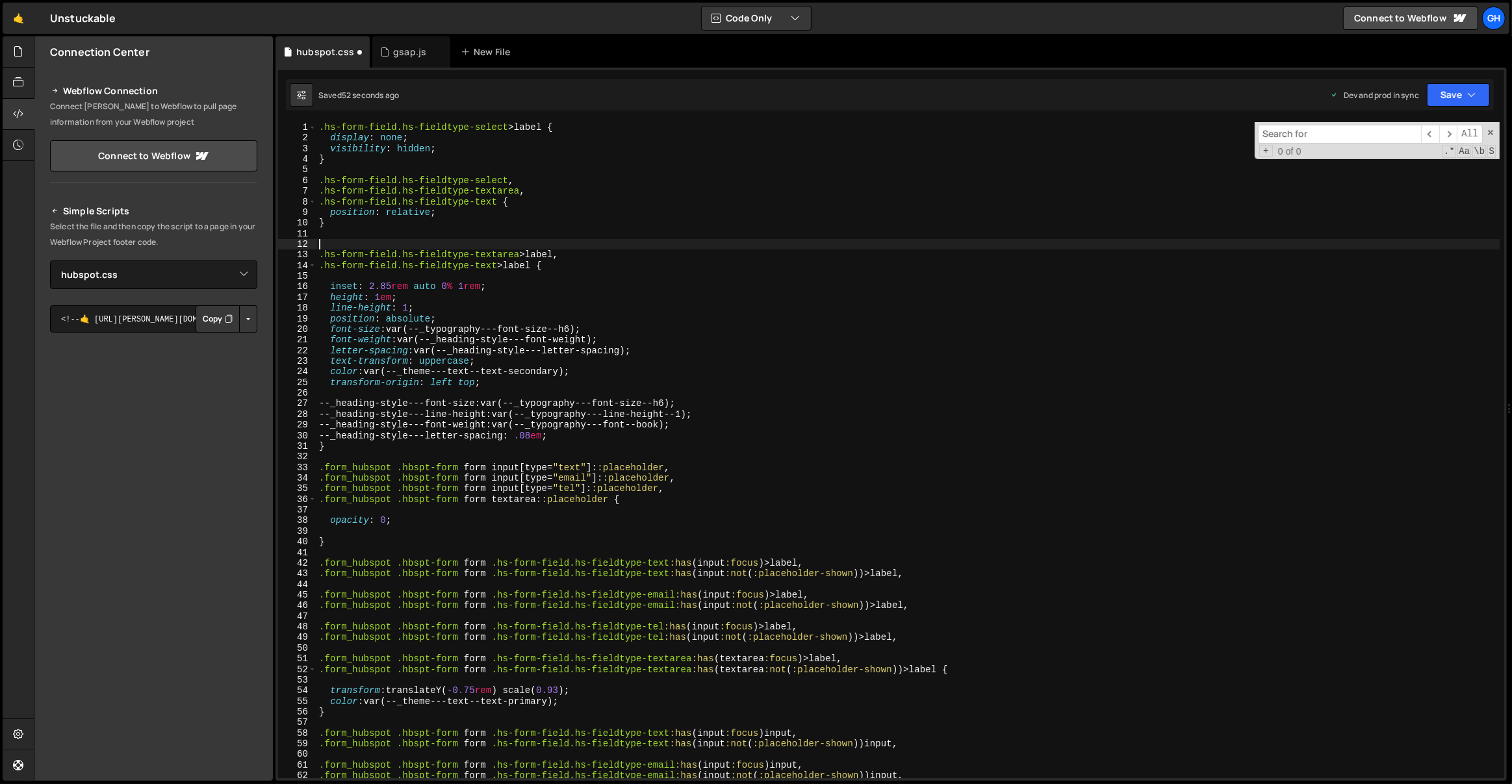
paste textarea ".hs-form-field.hs-fieldtype-select>label"
type textarea ".hs-form-field.hs-fieldtype-select>label,"
type textarea ".hs-form-field.hs-fieldtype-select,"
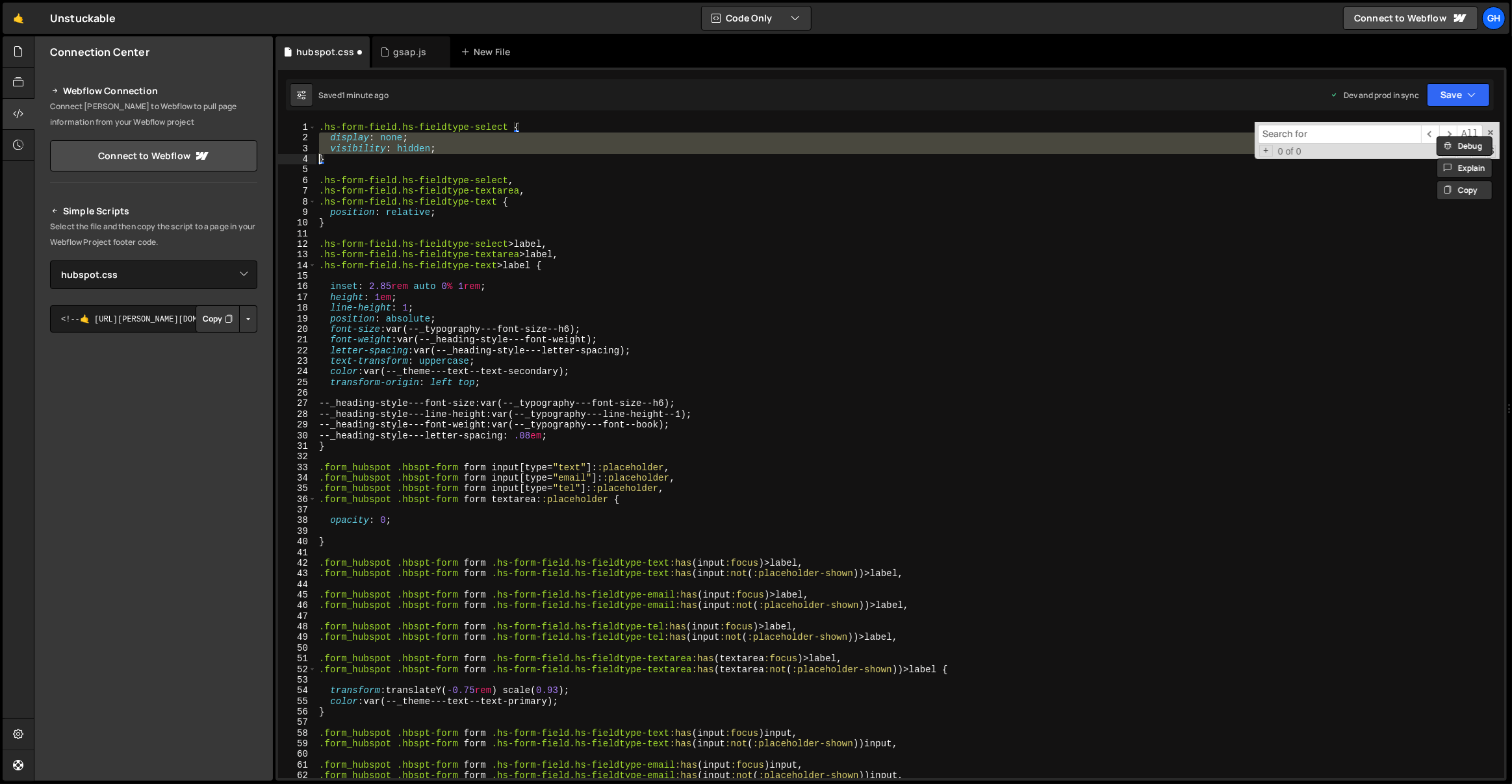
type textarea "}"
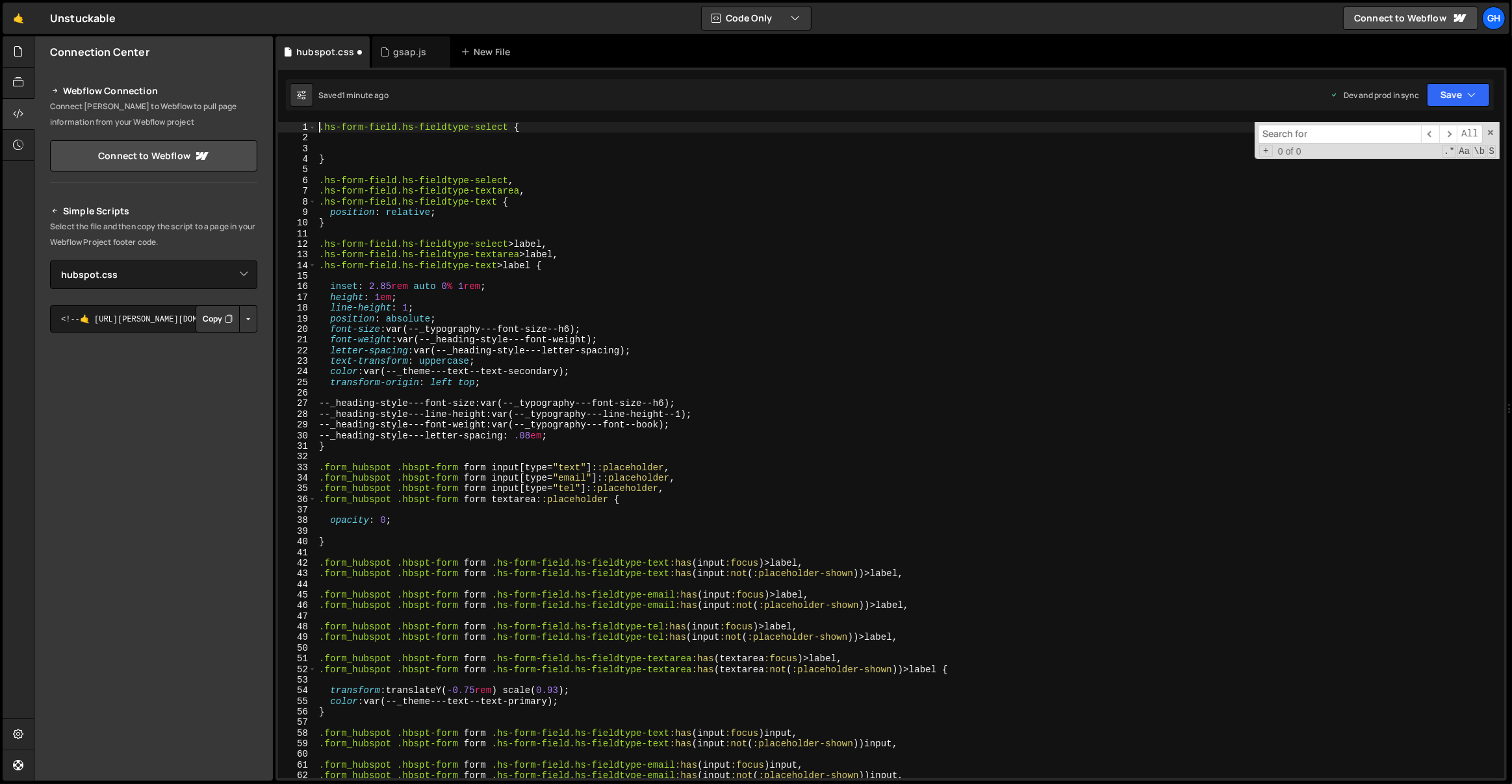
type textarea ".hs-form-field.hs-fieldtype-select {"
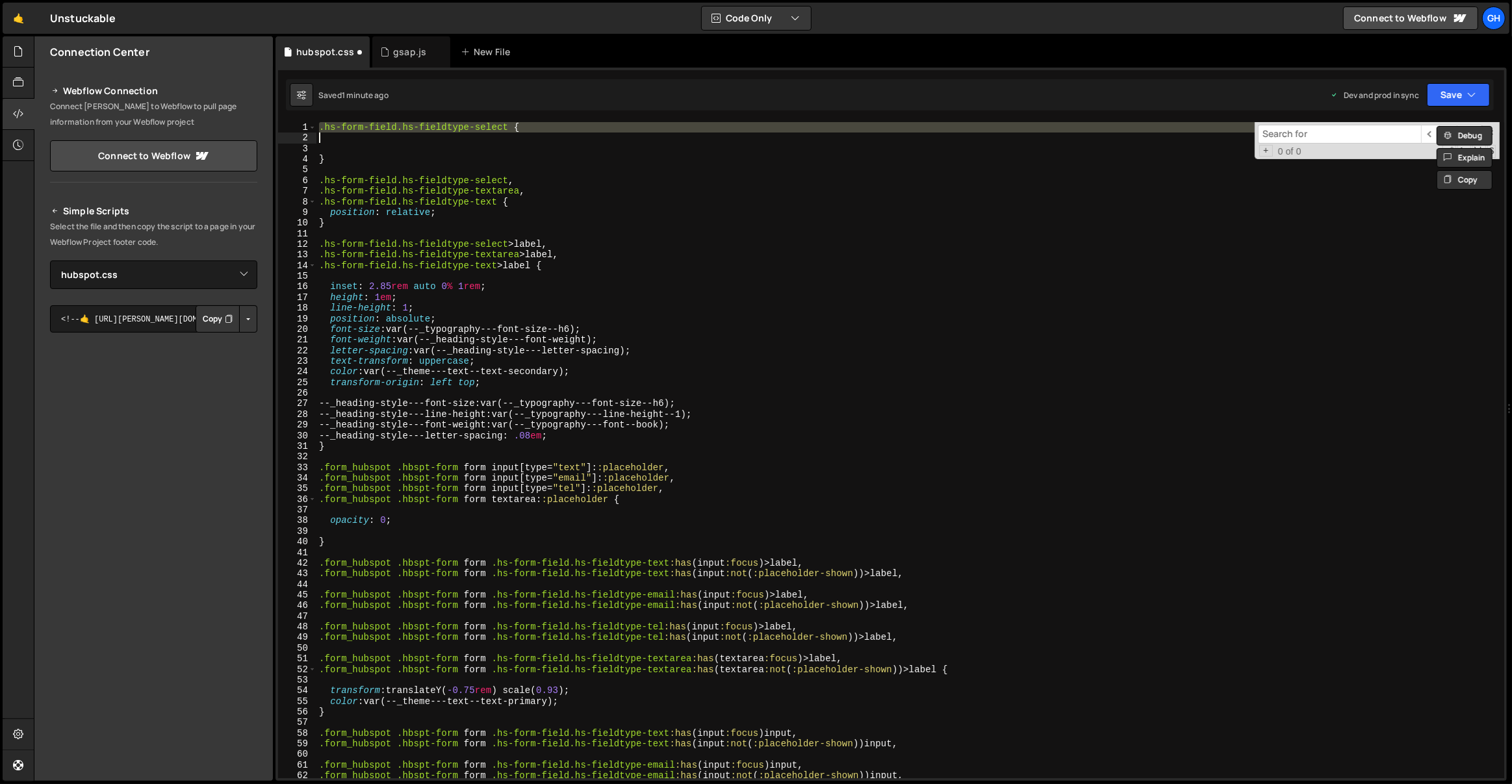
type textarea "}"
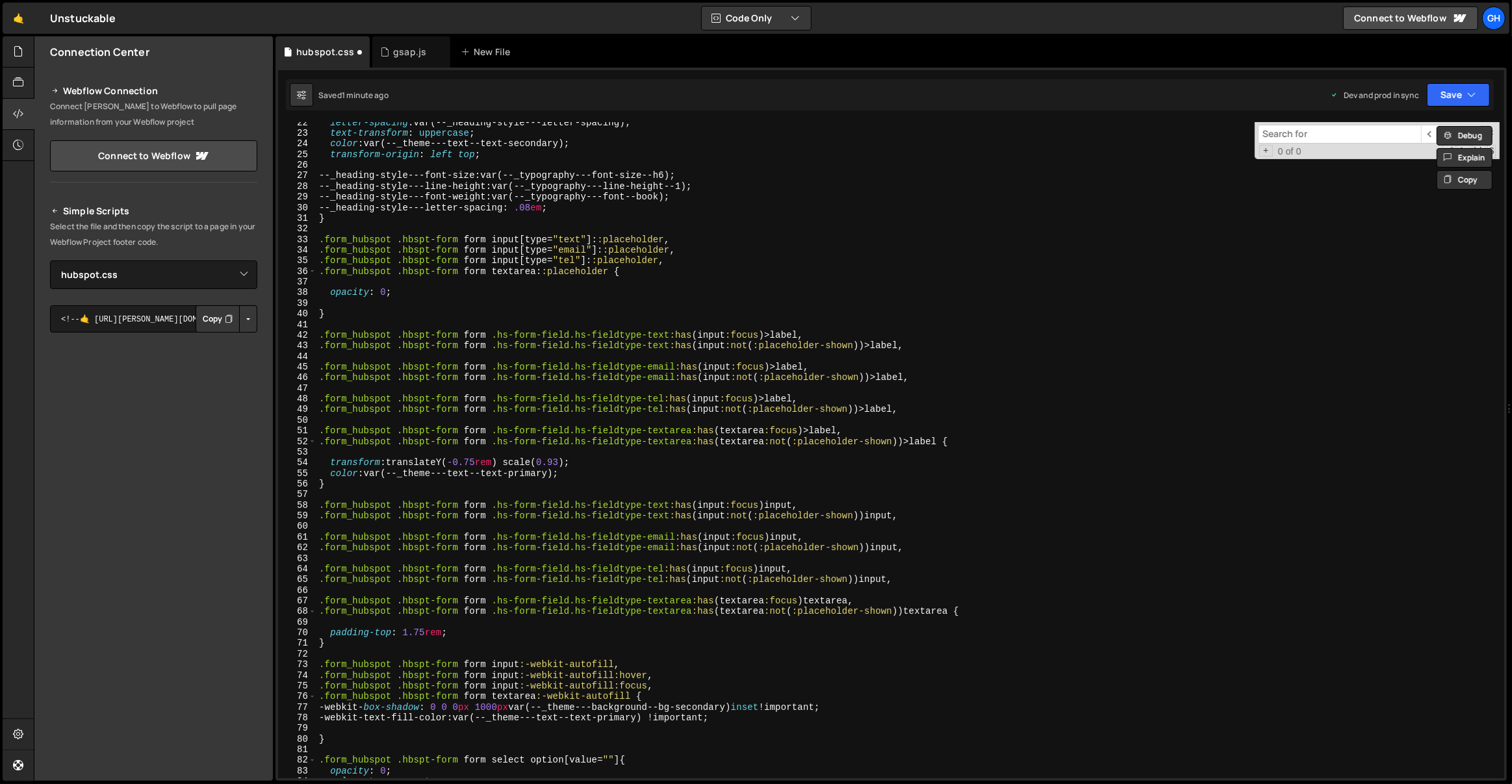
scroll to position [210, 0]
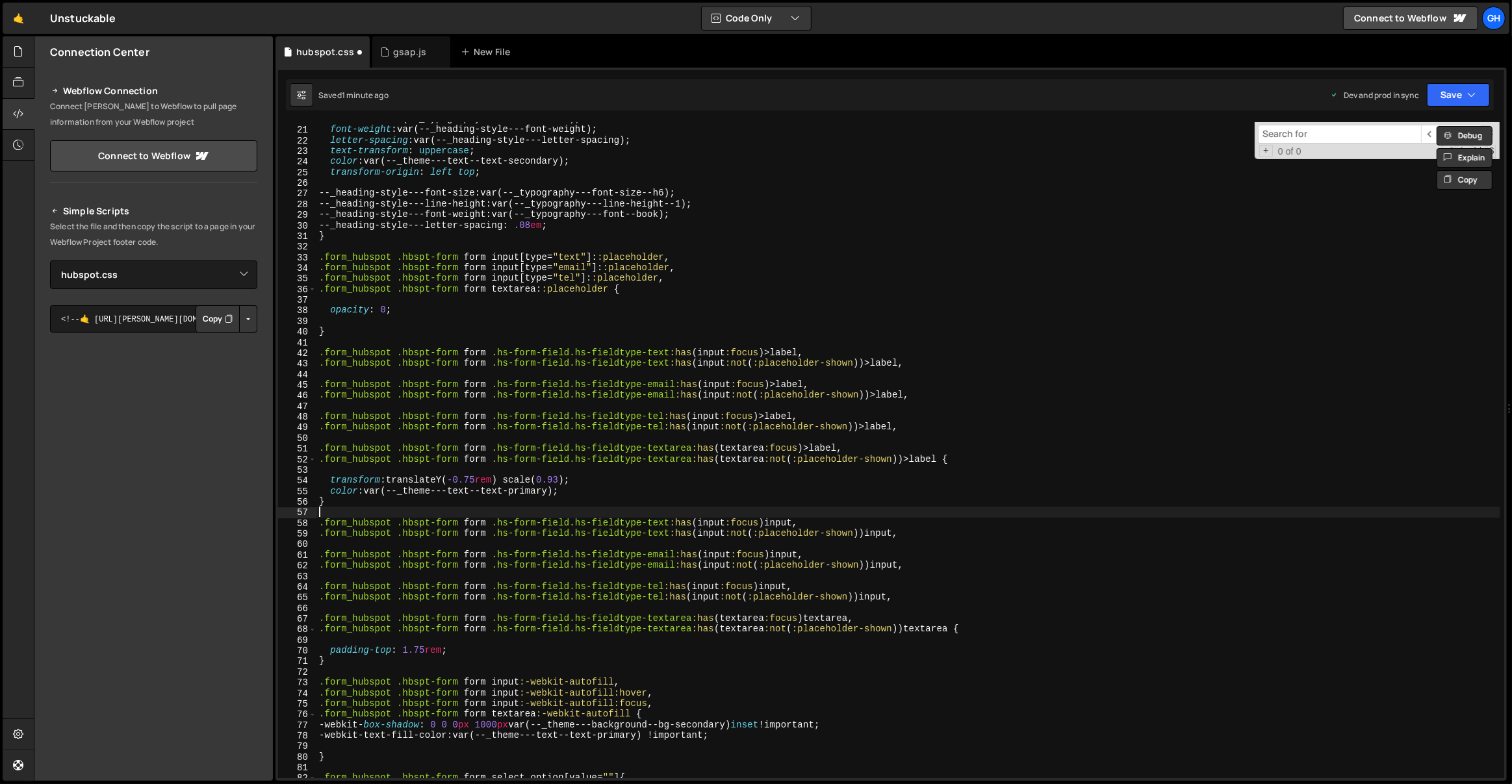
click at [331, 510] on div "font-size : var(--_typography---font-size--h6) ; font-weight : var(--_heading-s…" at bounding box center [908, 453] width 1184 height 678
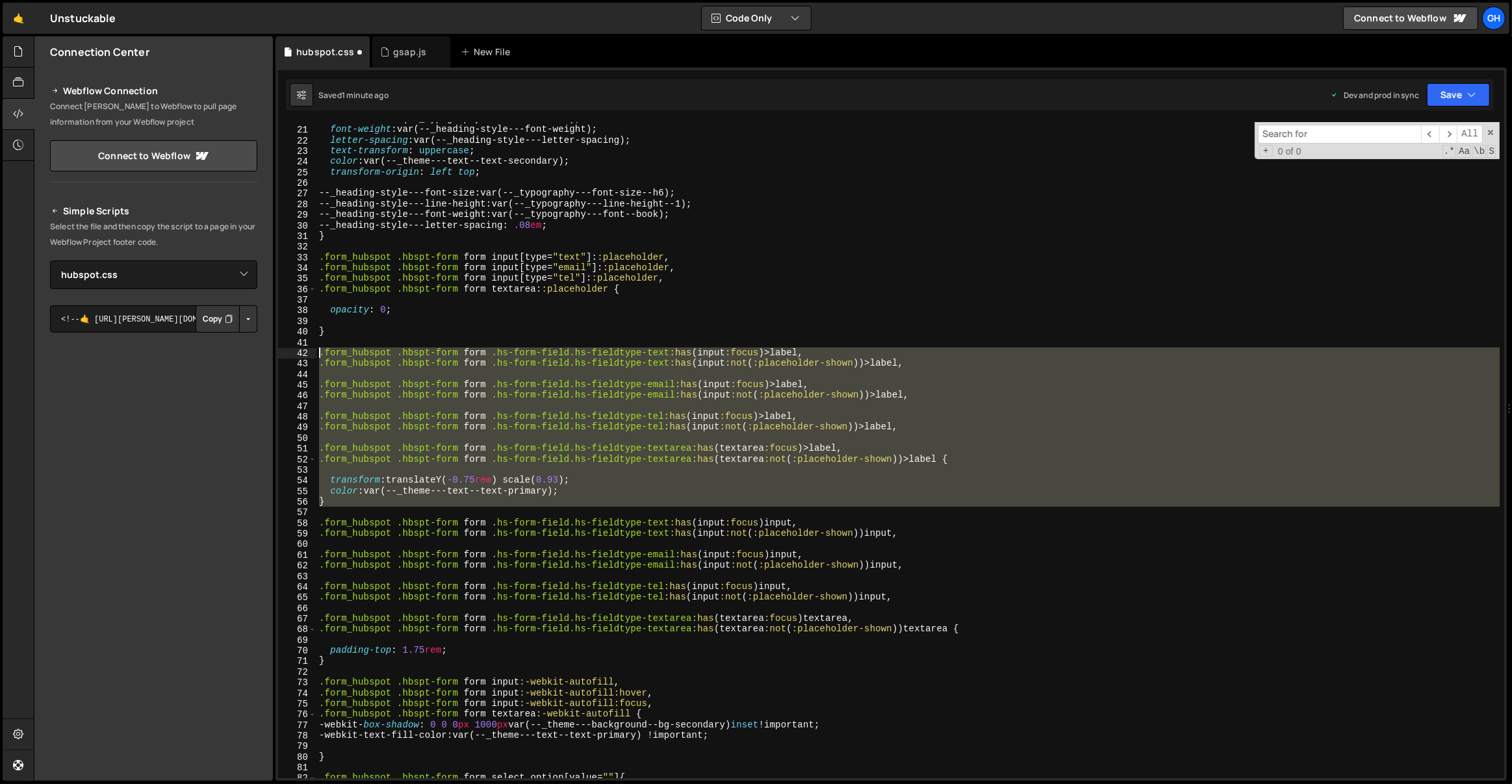
click at [319, 349] on div "font-size : var(--_typography---font-size--h6) ; font-weight : var(--_heading-s…" at bounding box center [908, 453] width 1184 height 678
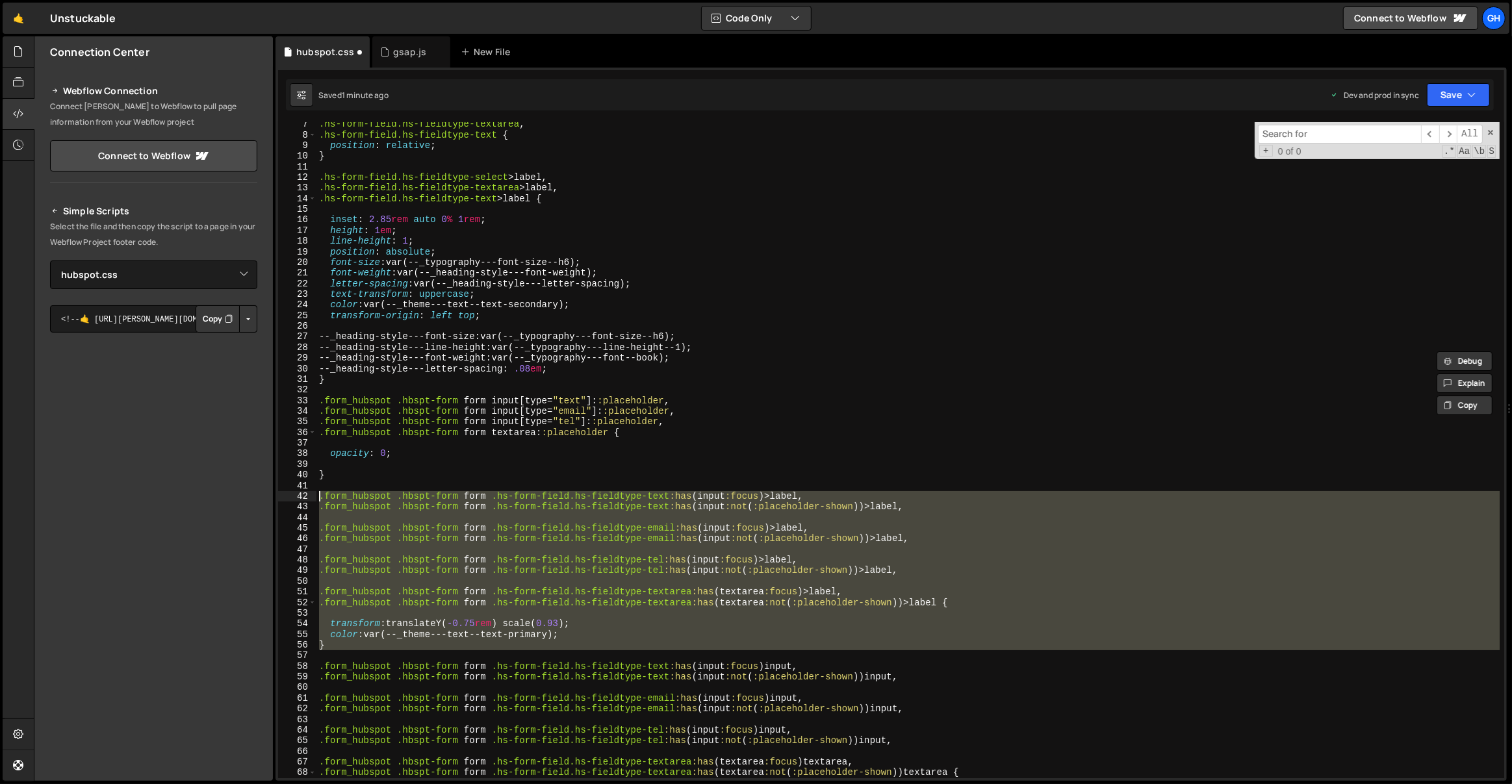
scroll to position [0, 0]
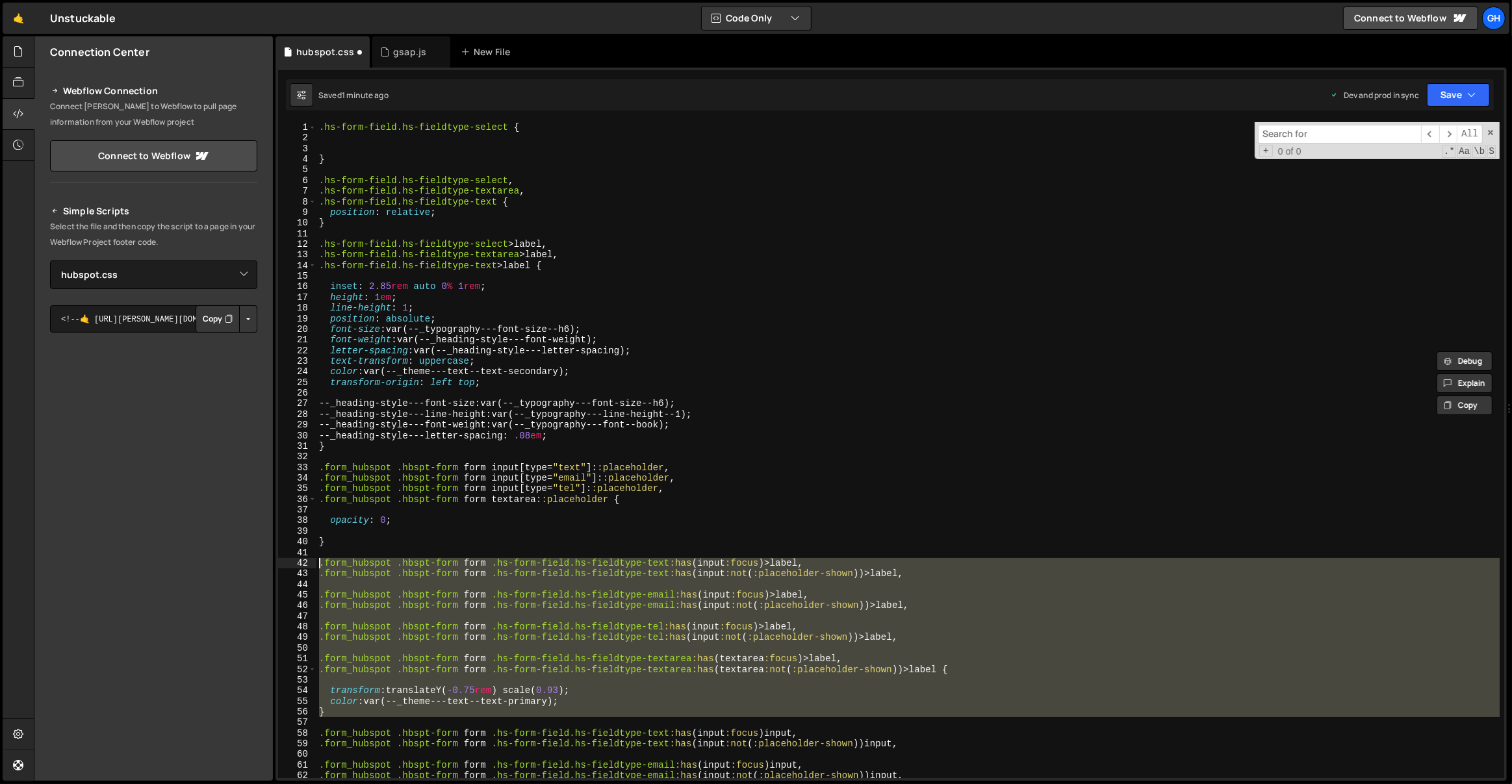
type textarea ".form_hubspot .hbspt-form form .hs-form-field.hs-fieldtype-text:has(input:focus…"
click at [360, 142] on div ".hs-form-field.hs-fieldtype-select { } .hs-form-field.hs-fieldtype-select , .hs…" at bounding box center [908, 462] width 1184 height 678
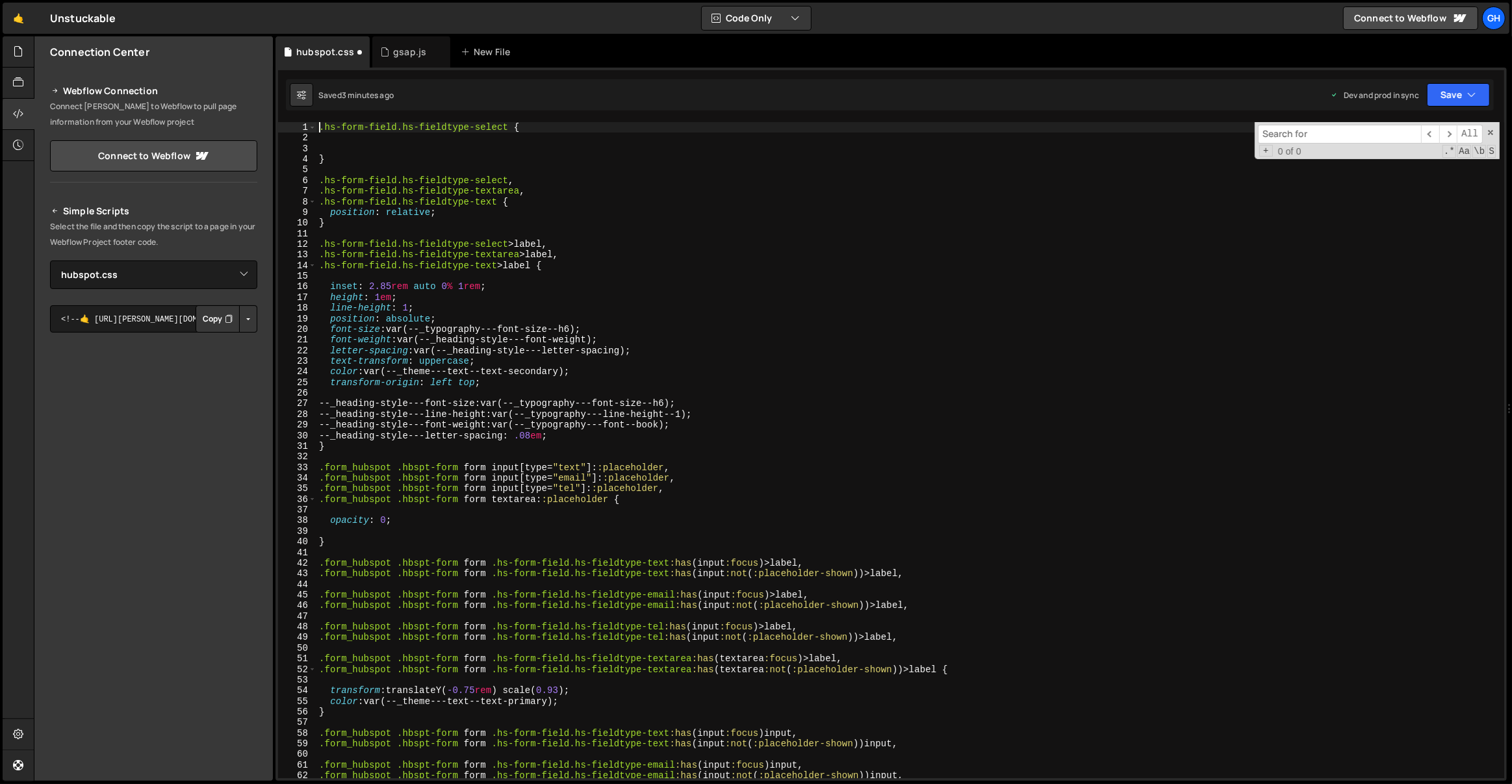
type textarea ".hs-form-field.hs-fieldtype-select {"
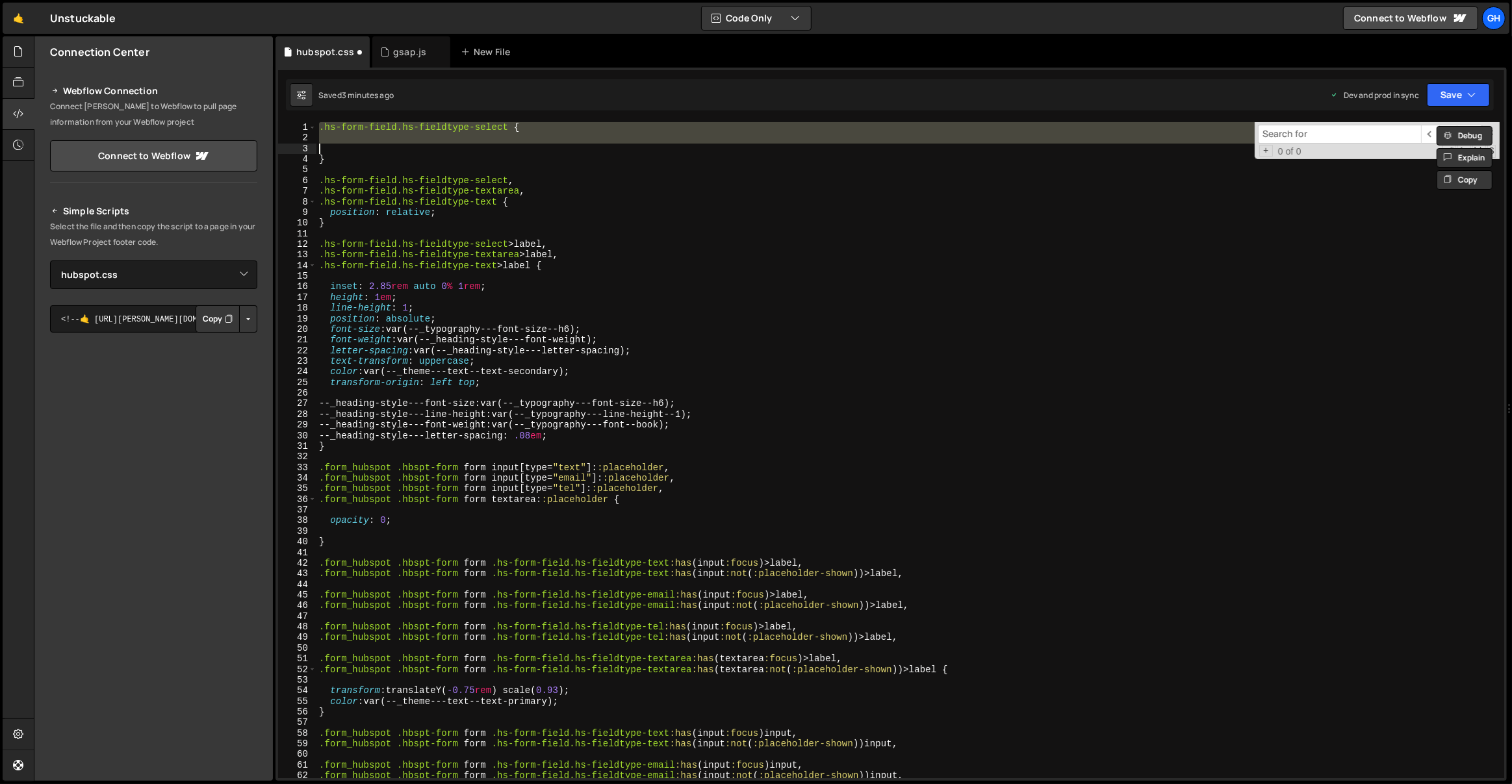
type textarea "}"
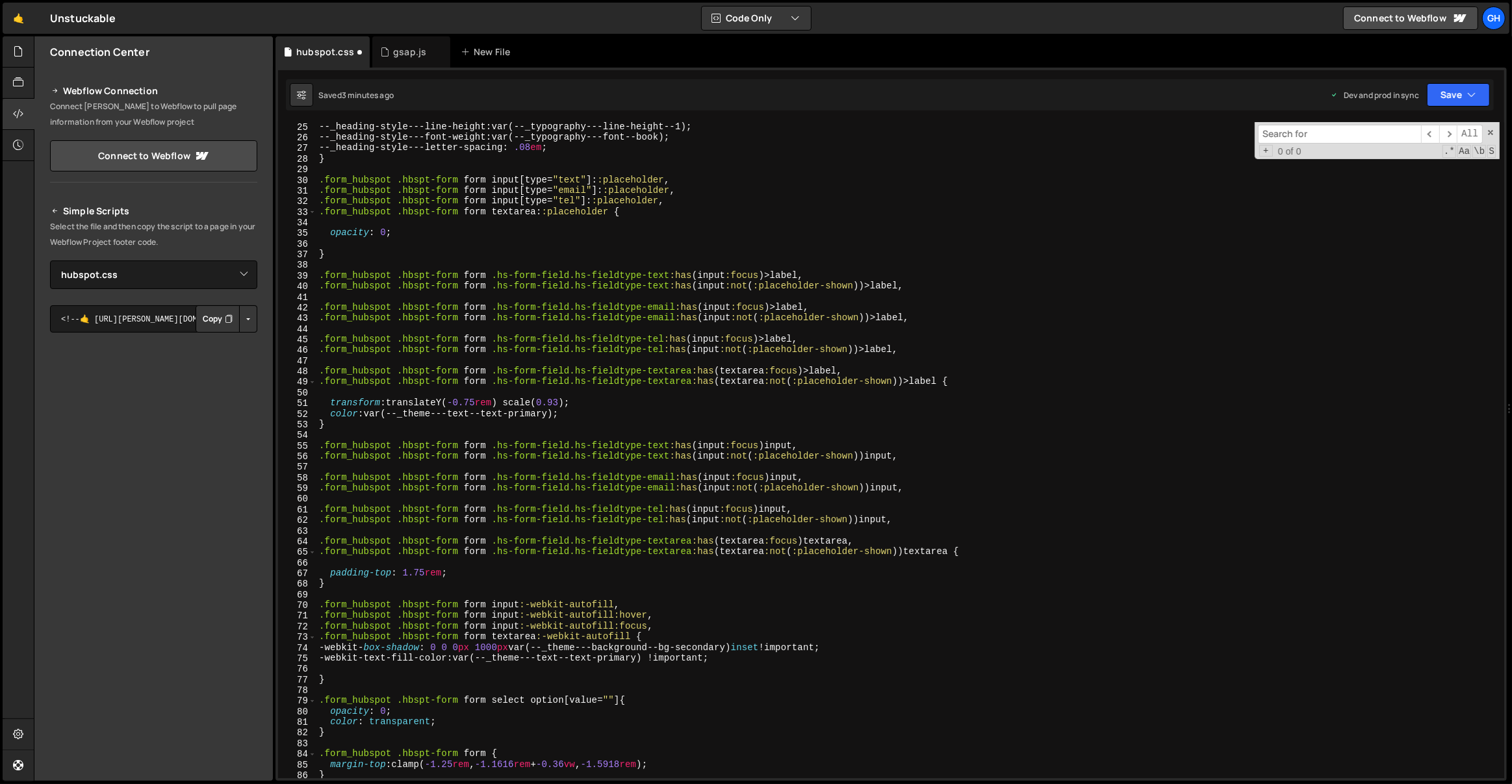
scroll to position [316, 0]
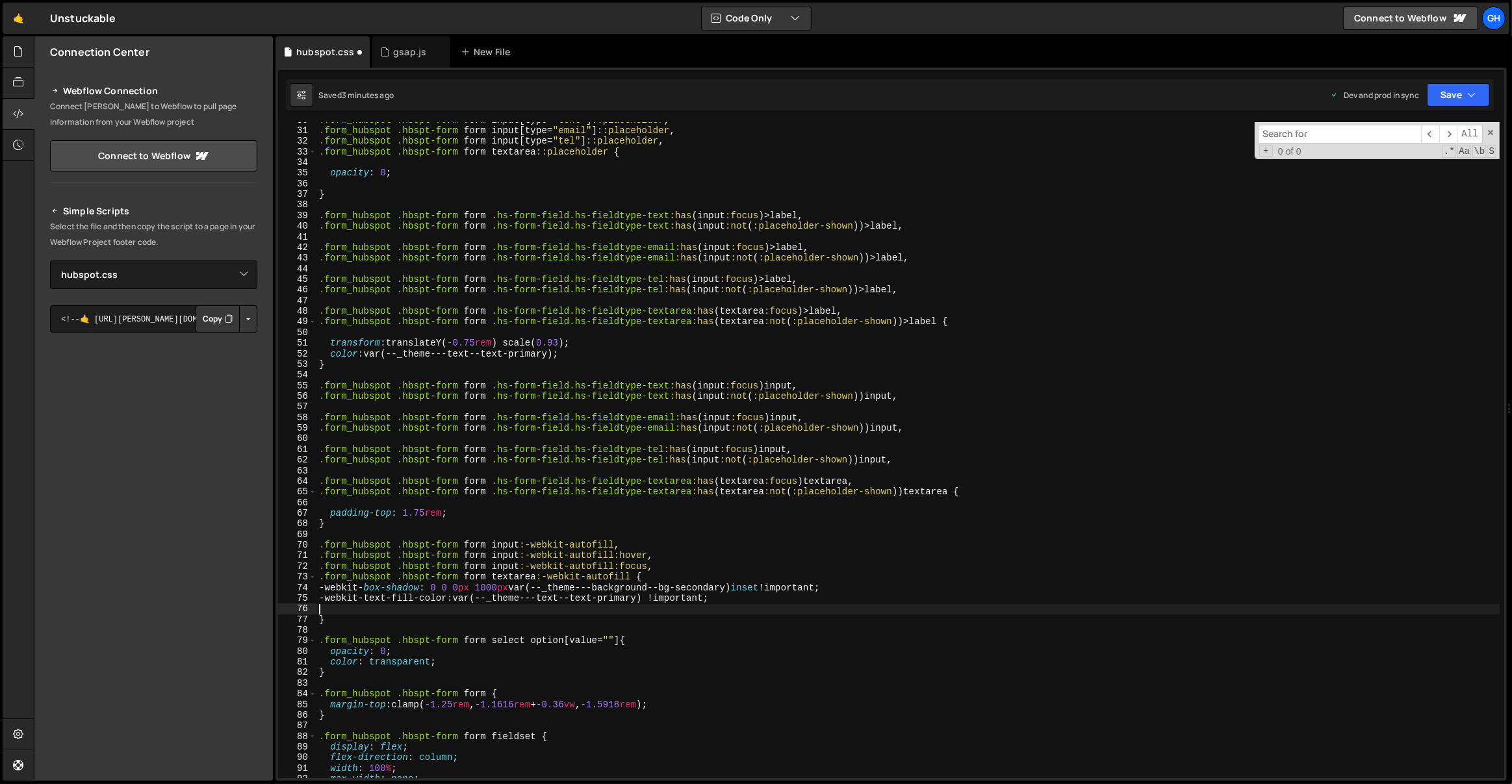
click at [356, 612] on div ".form_hubspot .hbspt-form form input [ type = " text " ]: :placeholder , .form_…" at bounding box center [908, 454] width 1184 height 678
type textarea "}"
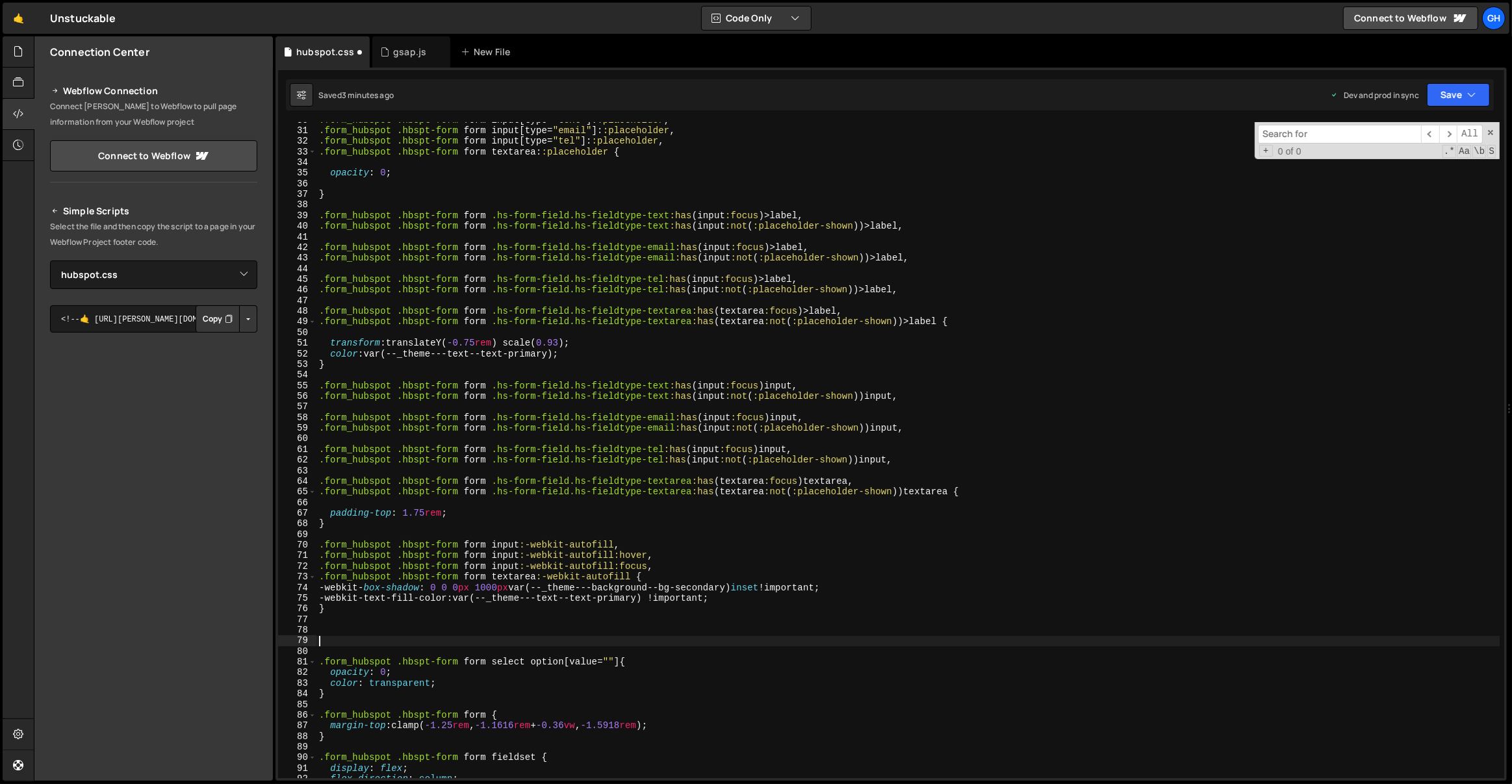
paste textarea
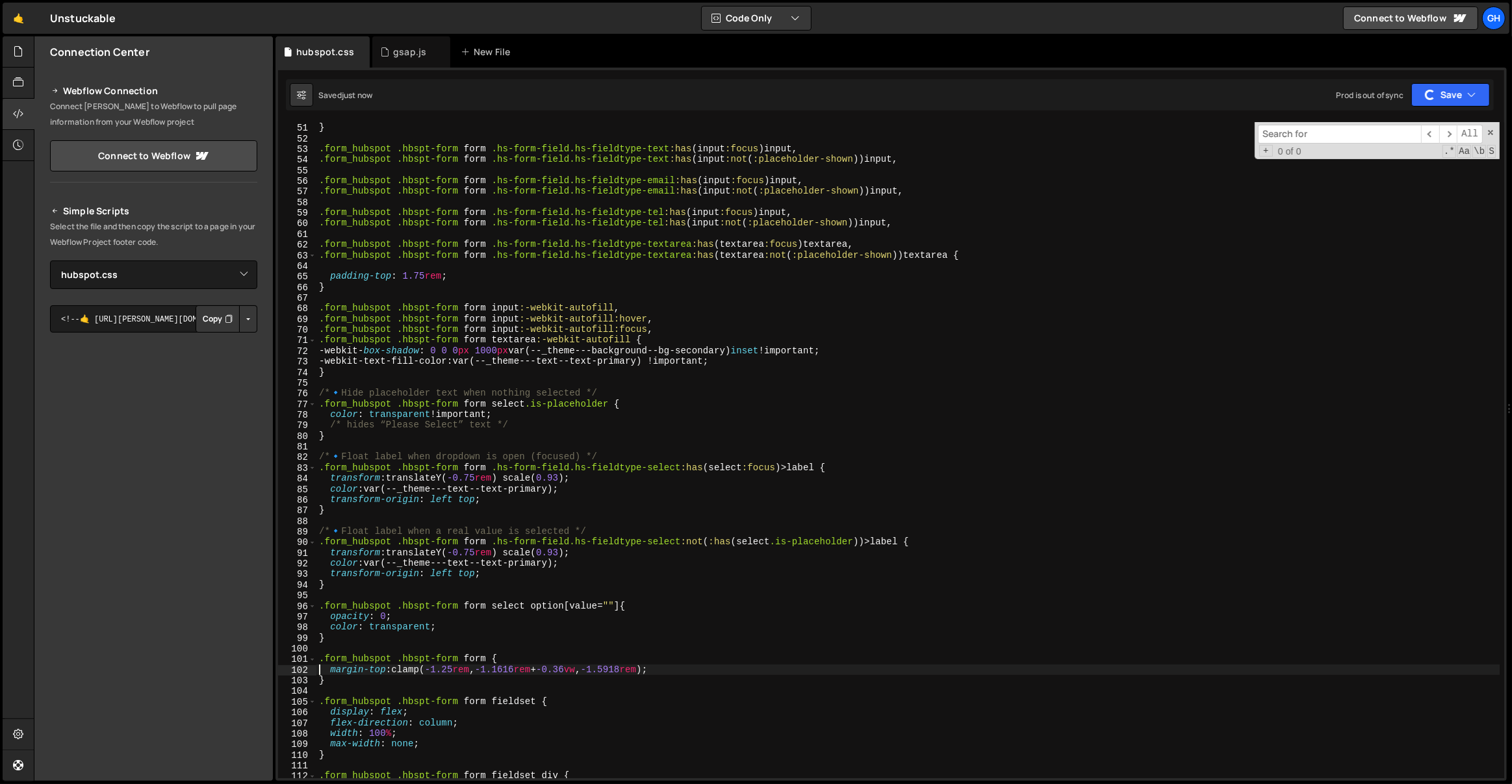
scroll to position [567, 0]
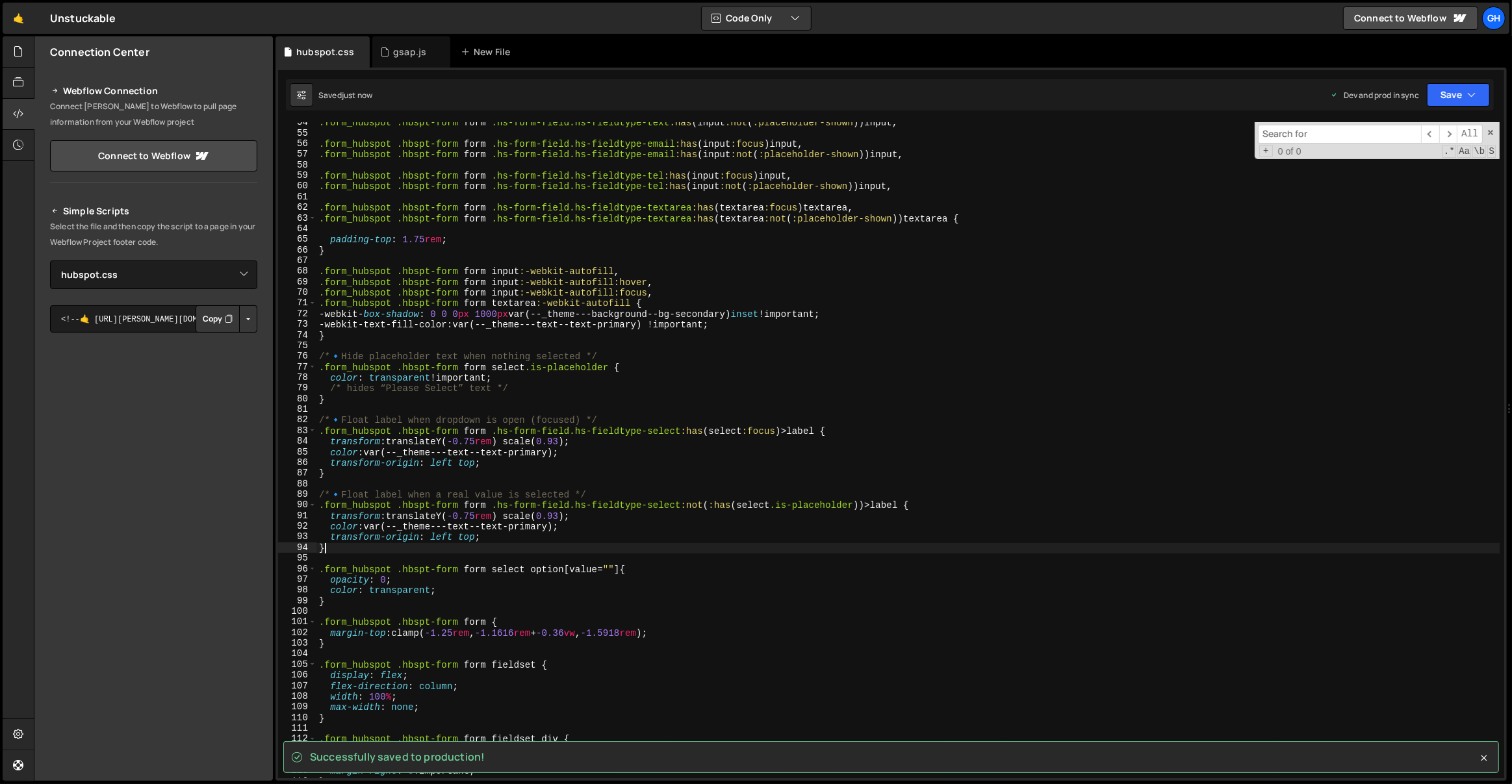
click at [337, 551] on div ".form_hubspot .hbspt-form form .hs-form-field.hs-fieldtype-text :has ( input :n…" at bounding box center [908, 457] width 1184 height 678
click at [318, 355] on div ".form_hubspot .hbspt-form form .hs-form-field.hs-fieldtype-text :has ( input :n…" at bounding box center [908, 457] width 1184 height 678
type textarea "/* 🔹 Hide placeholder text when nothing selected */ .form_hubspot .hbspt-form f…"
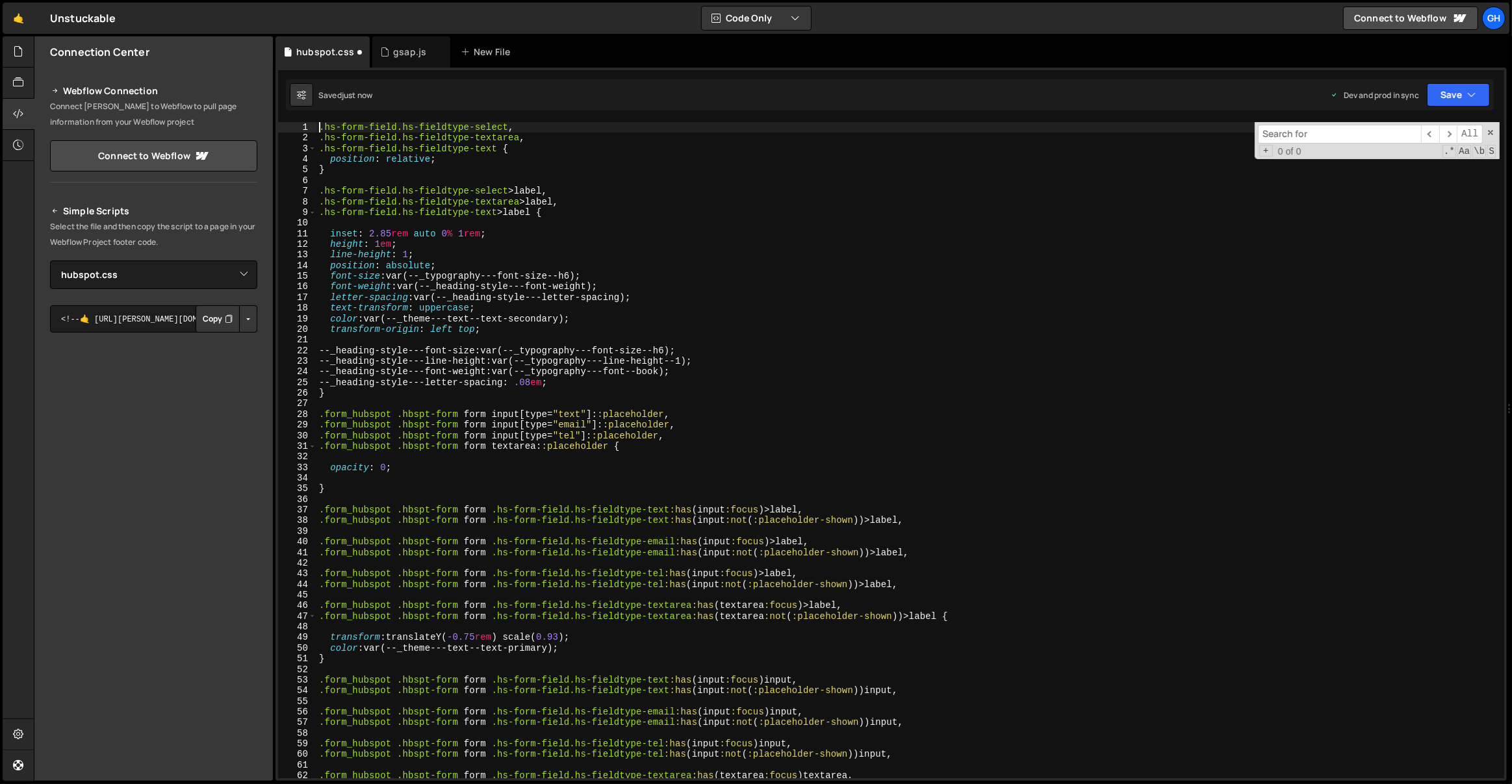
scroll to position [0, 0]
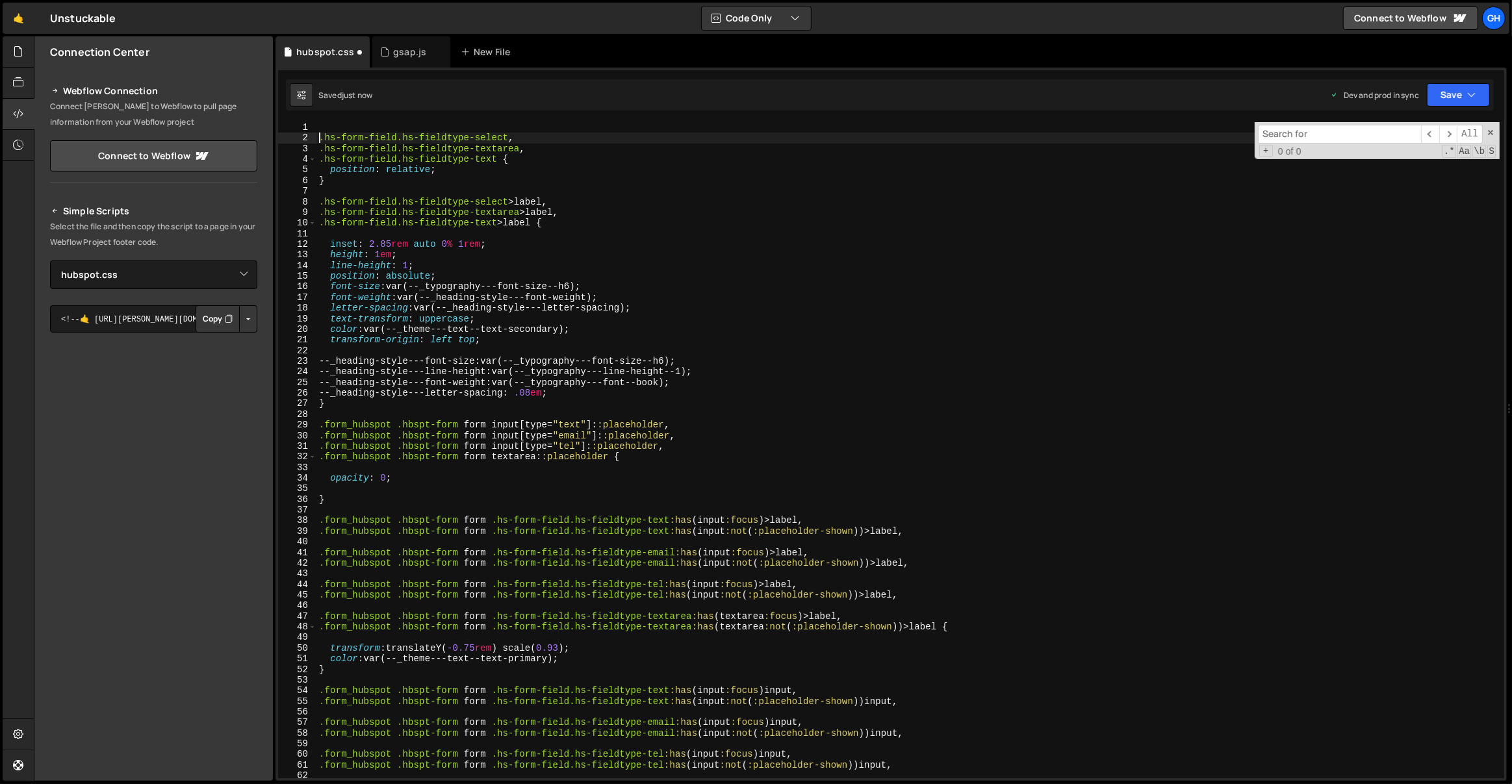
type textarea ".hs-form-field.hs-fieldtype-select,"
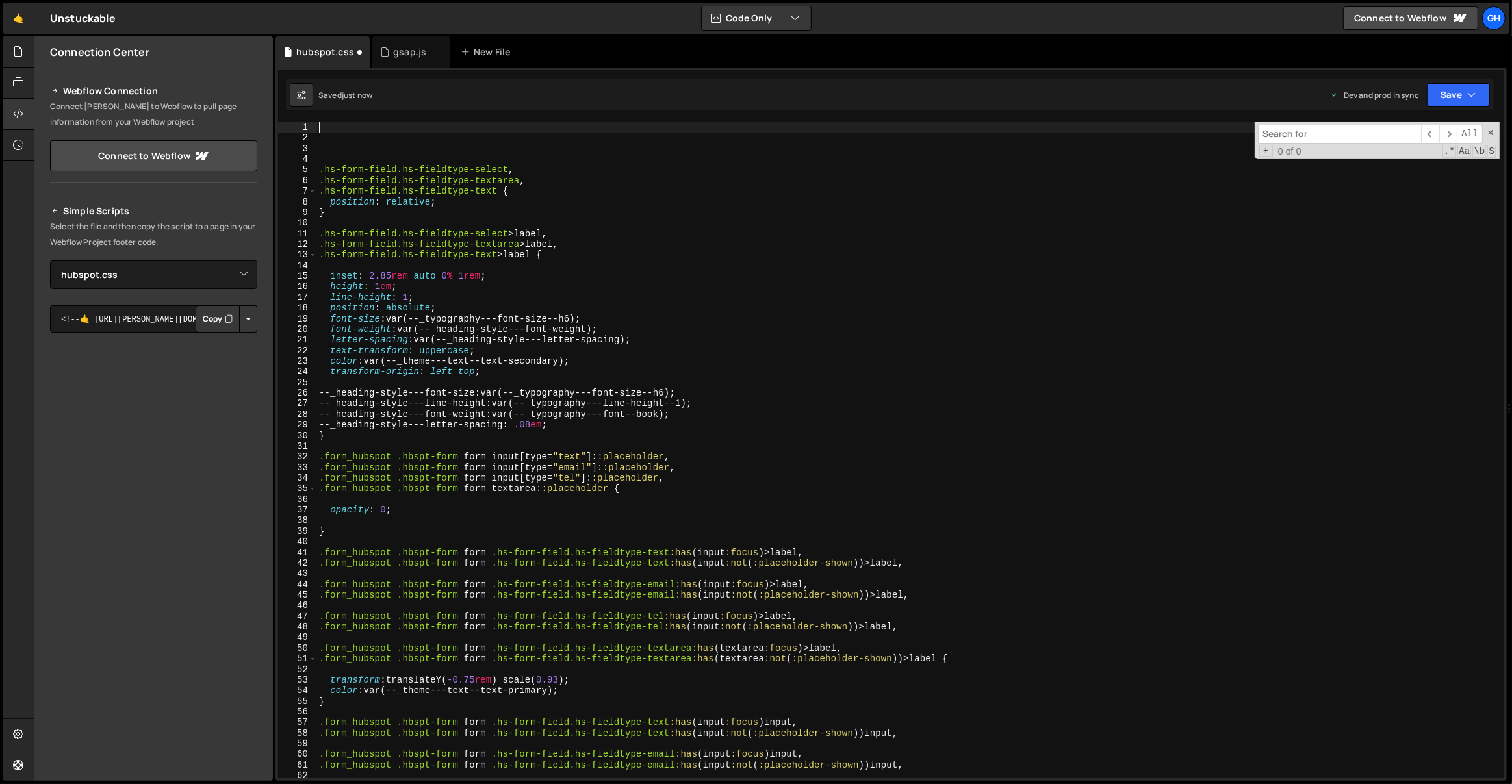
paste textarea "}"
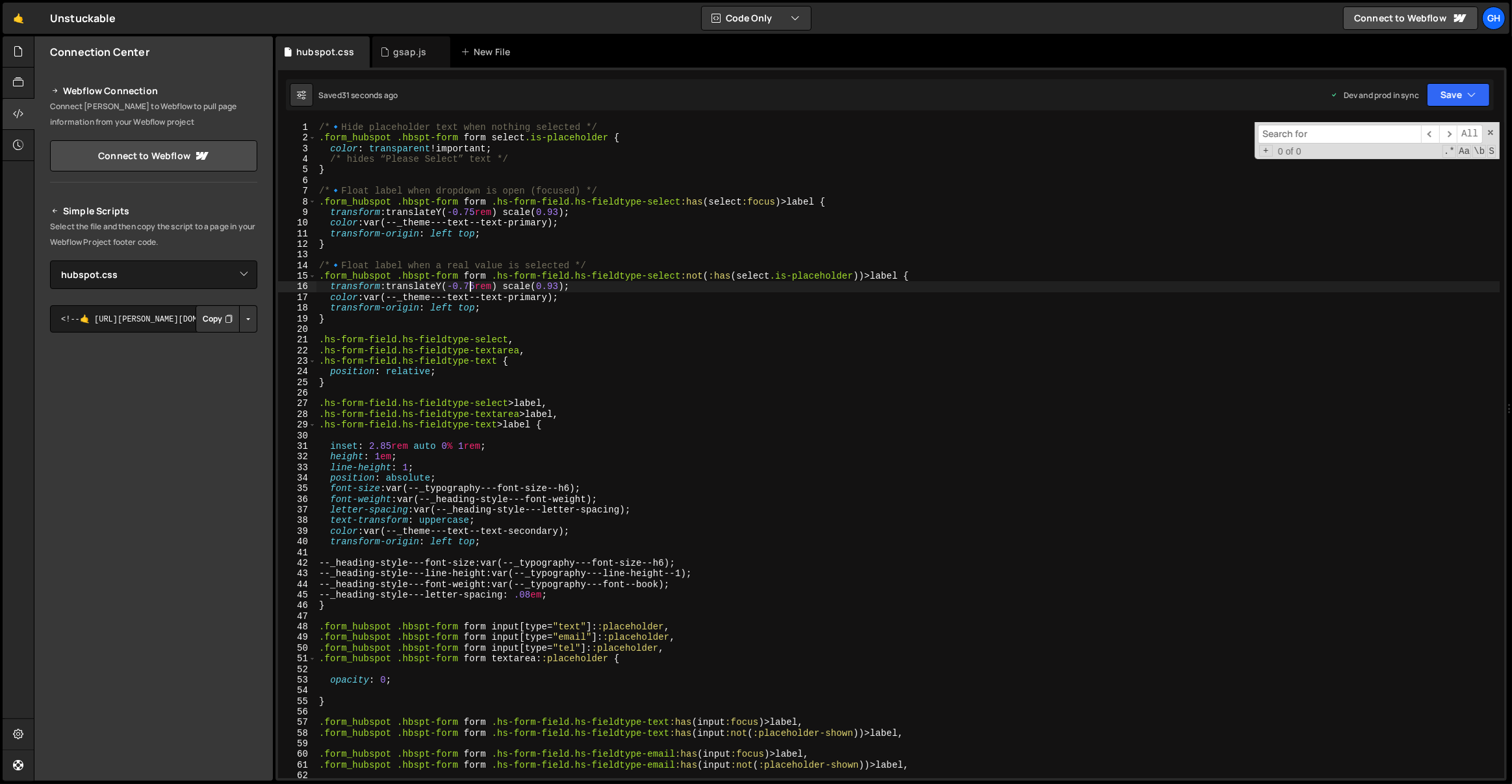
click at [467, 287] on div "/* 🔹 Hide placeholder text when nothing selected */ .form_hubspot .hbspt-form f…" at bounding box center [908, 462] width 1184 height 678
click at [583, 199] on div "/* 🔹 Hide placeholder text when nothing selected */ .form_hubspot .hbspt-form f…" at bounding box center [908, 462] width 1184 height 678
click at [567, 315] on div "/* 🔹 Hide placeholder text when nothing selected */ .form_hubspot .hbspt-form f…" at bounding box center [908, 462] width 1184 height 678
type textarea "}"
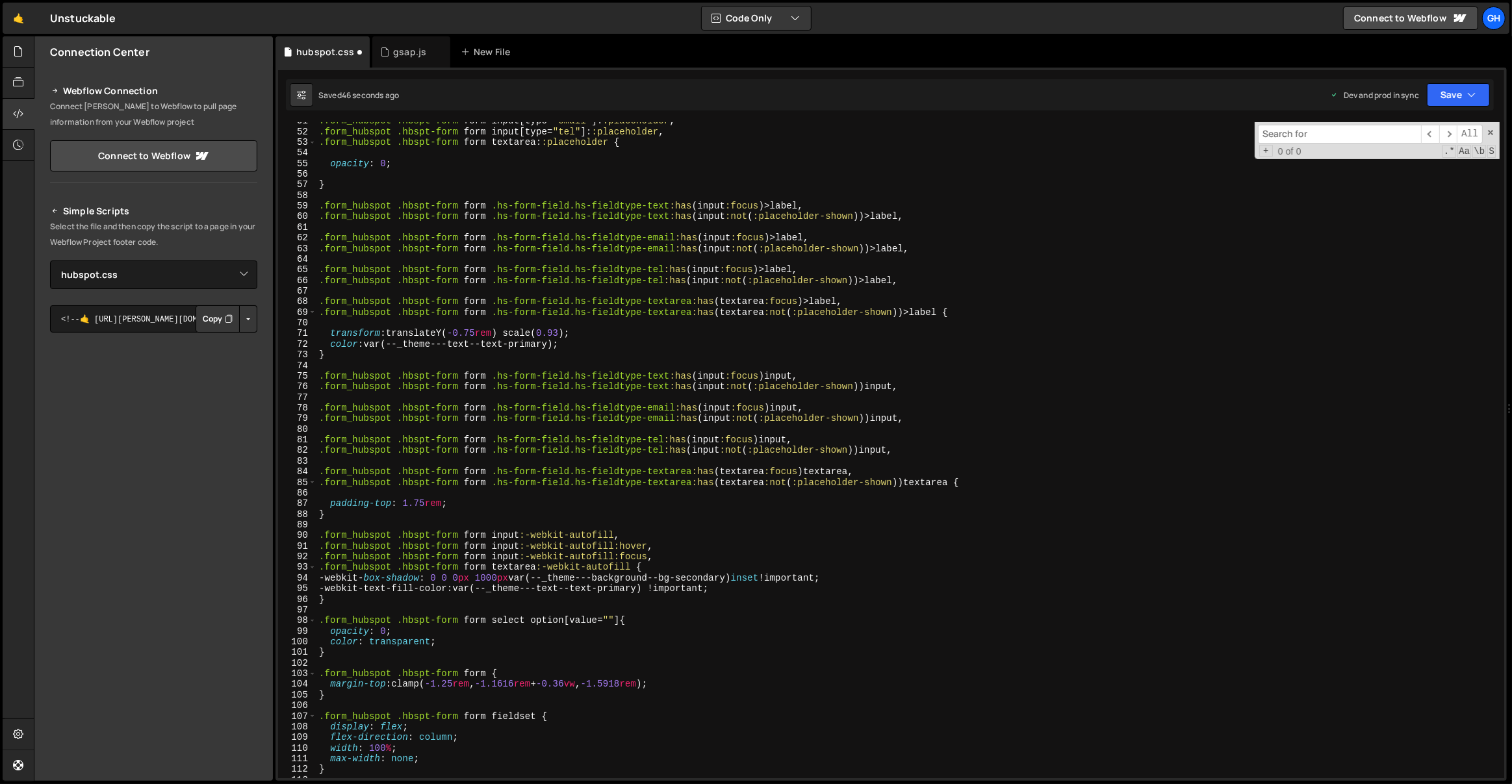
scroll to position [580, 0]
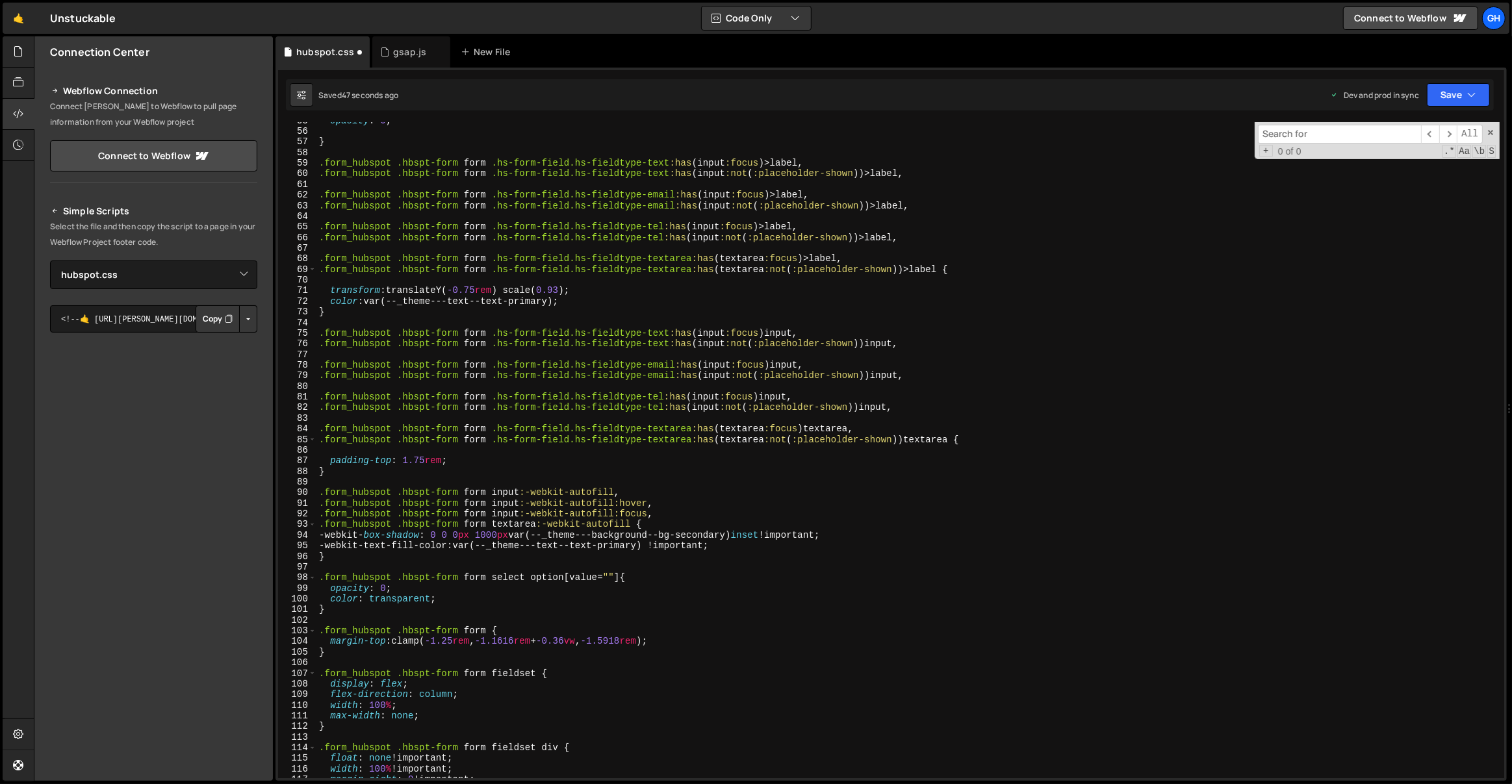
click at [367, 466] on div "opacity : 0 ; } .form_hubspot .hbspt-form form .hs-form-field.hs-fieldtype-text…" at bounding box center [908, 454] width 1184 height 678
click at [350, 473] on div "opacity : 0 ; } .form_hubspot .hbspt-form form .hs-form-field.hs-fieldtype-text…" at bounding box center [908, 454] width 1184 height 678
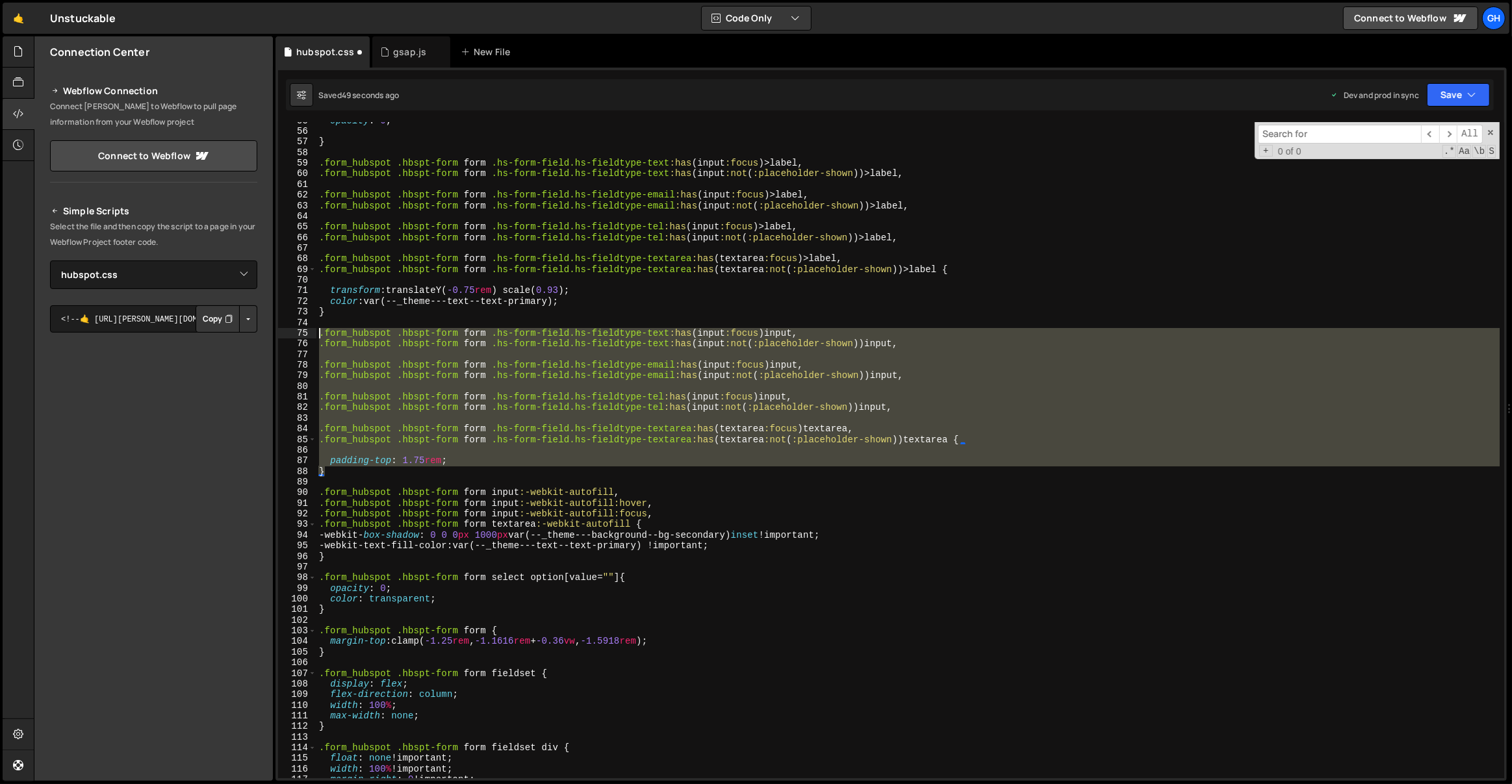
click at [319, 333] on div "opacity : 0 ; } .form_hubspot .hbspt-form form .hs-form-field.hs-fieldtype-text…" at bounding box center [908, 454] width 1184 height 678
click at [345, 473] on div "opacity : 0 ; } .form_hubspot .hbspt-form form .hs-form-field.hs-fieldtype-text…" at bounding box center [907, 450] width 1183 height 656
type textarea "}"
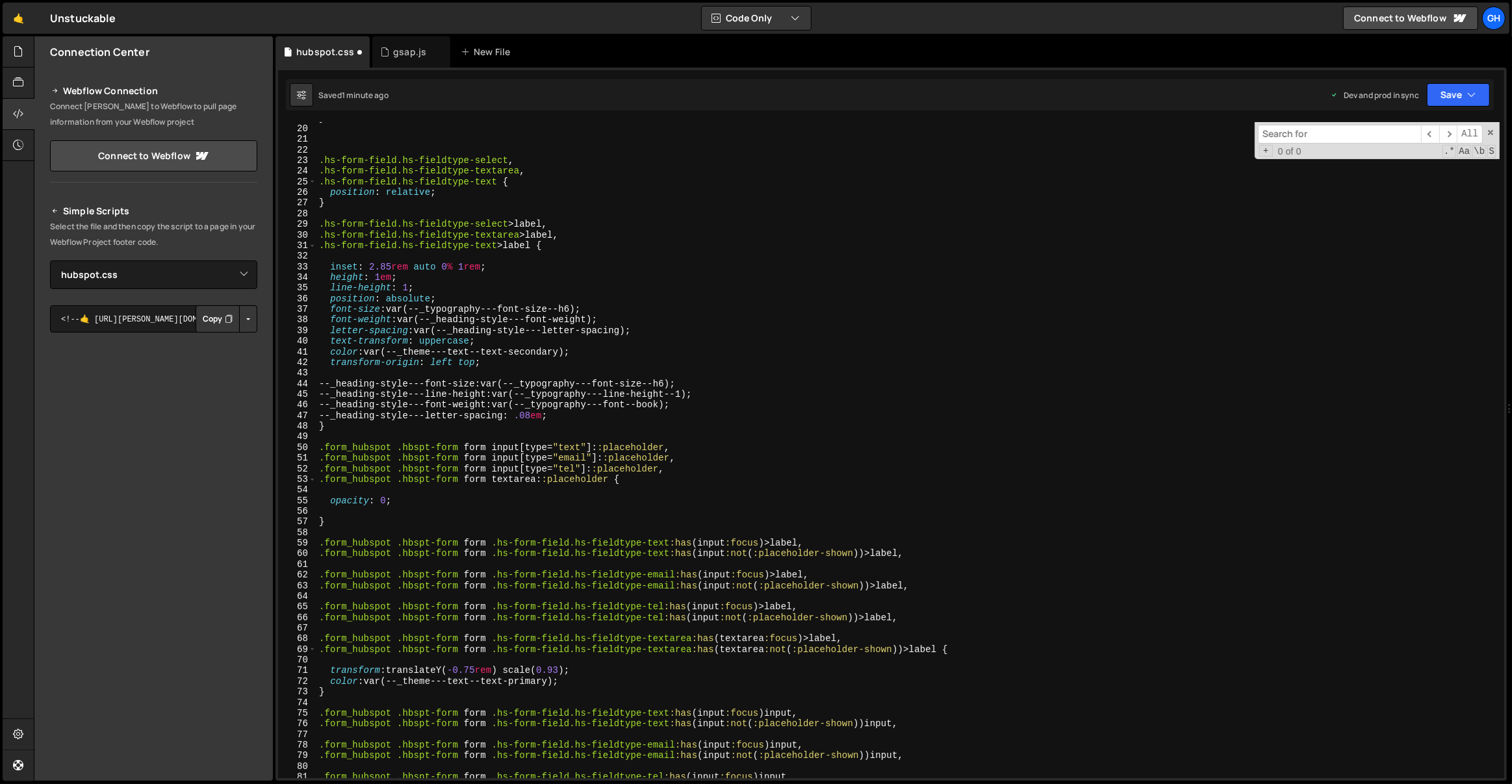
scroll to position [56, 0]
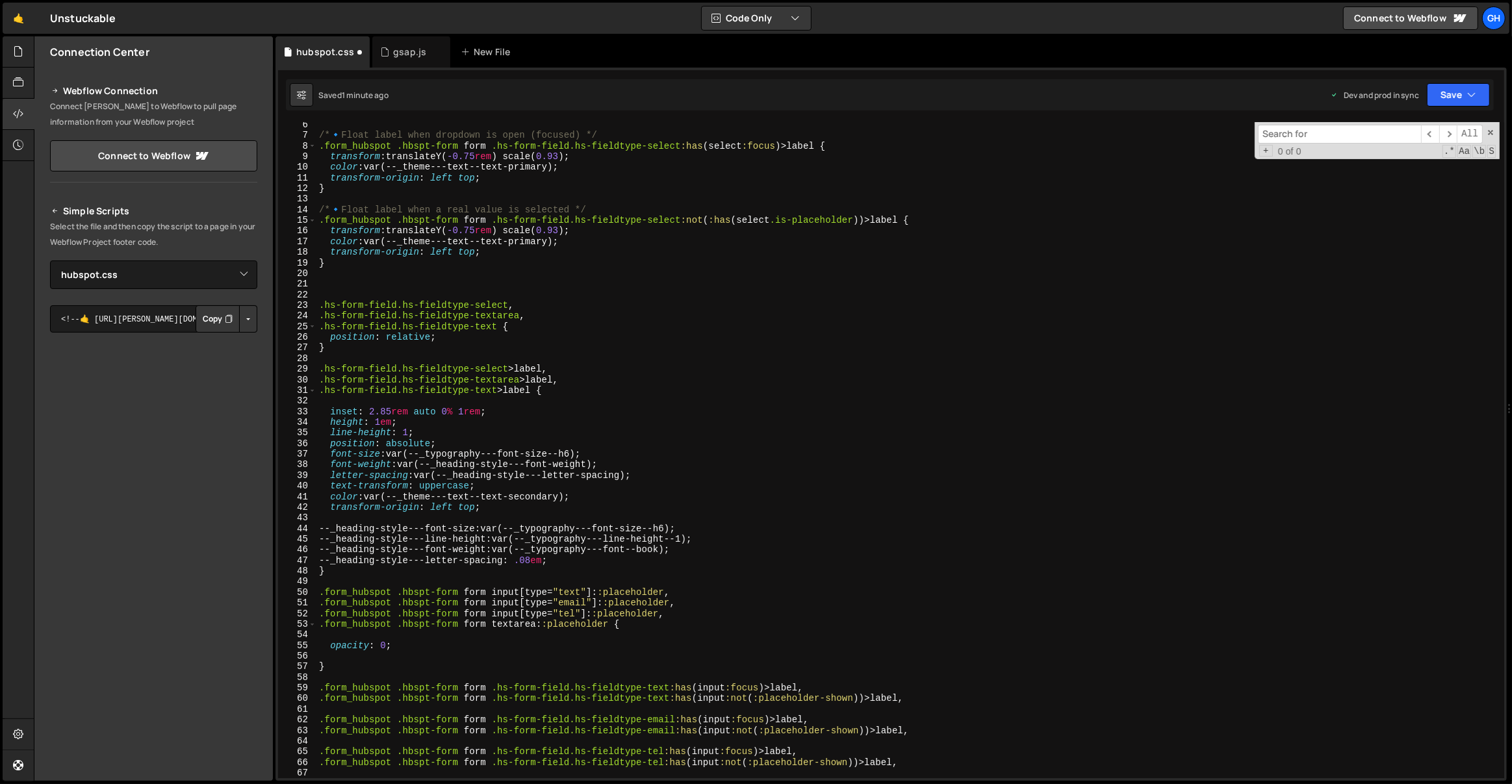
click at [345, 284] on div "/* 🔹 Float label when dropdown is open (focused) */ .form_hubspot .hbspt-form f…" at bounding box center [908, 458] width 1184 height 678
paste textarea ".hs-form-field.hs-fieldtype-textarea,"
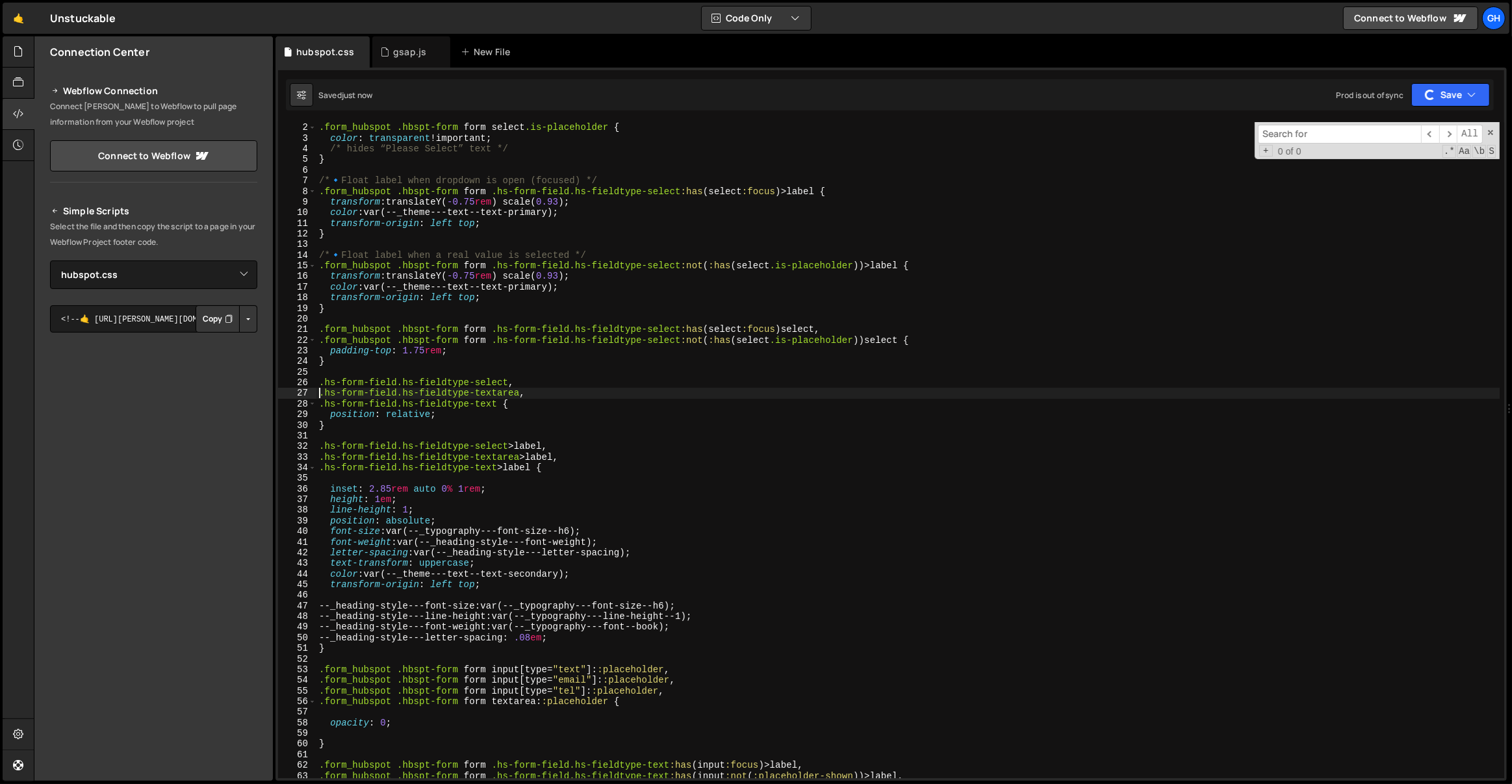
scroll to position [0, 0]
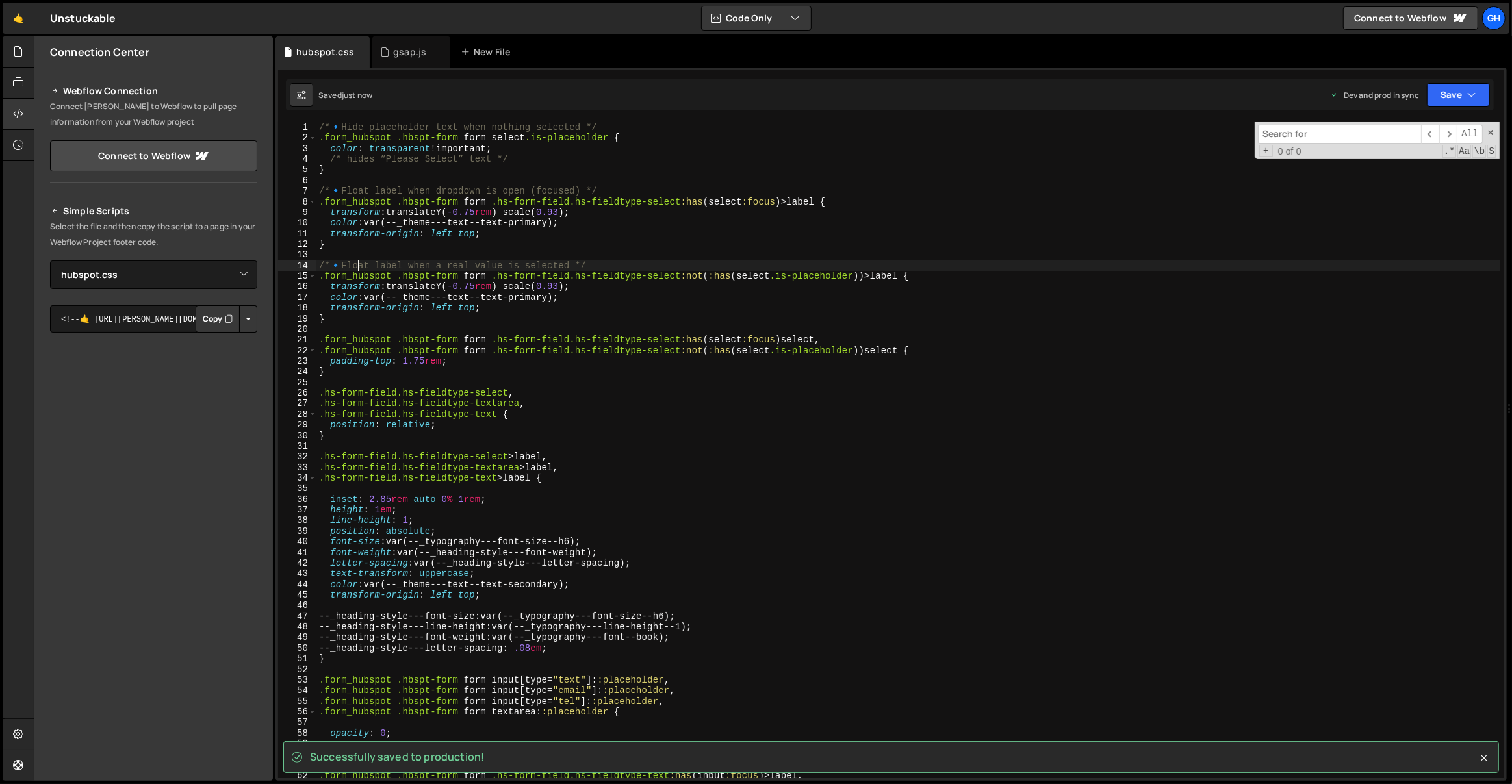
click at [360, 262] on div "/* 🔹 Hide placeholder text when nothing selected */ .form_hubspot .hbspt-form f…" at bounding box center [908, 462] width 1184 height 678
type textarea "/* 🔹 Float label when a real value is selected */"
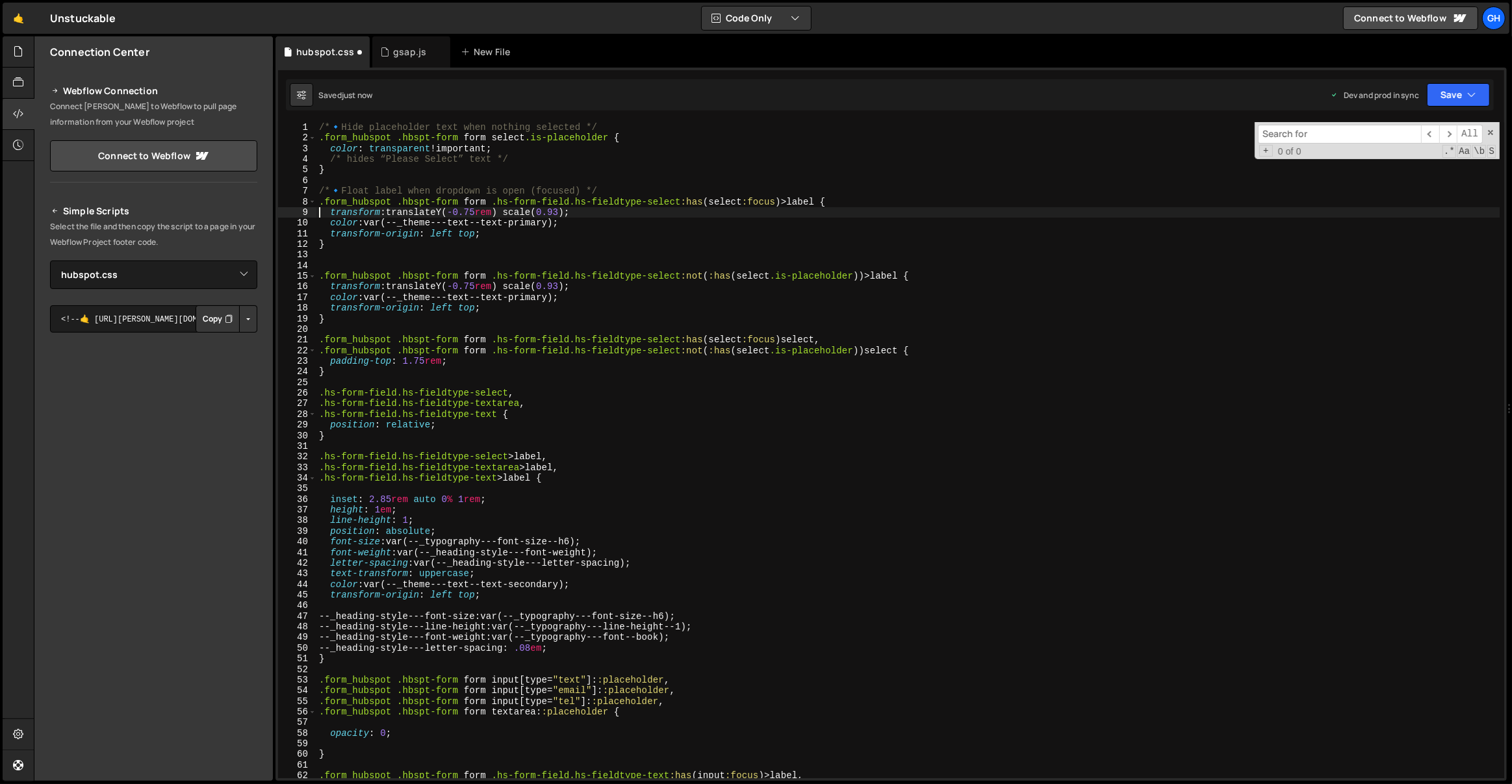
type textarea "/* 🔹 Float label when dropdown is open (focused) */"
type textarea "/* 🔹 Hide placeholder text when nothing selected */"
click at [510, 162] on div ".form_hubspot .hbspt-form form select .is-placeholder { color : transparent !im…" at bounding box center [908, 462] width 1184 height 678
type textarea "/* hides “Please Select” text */"
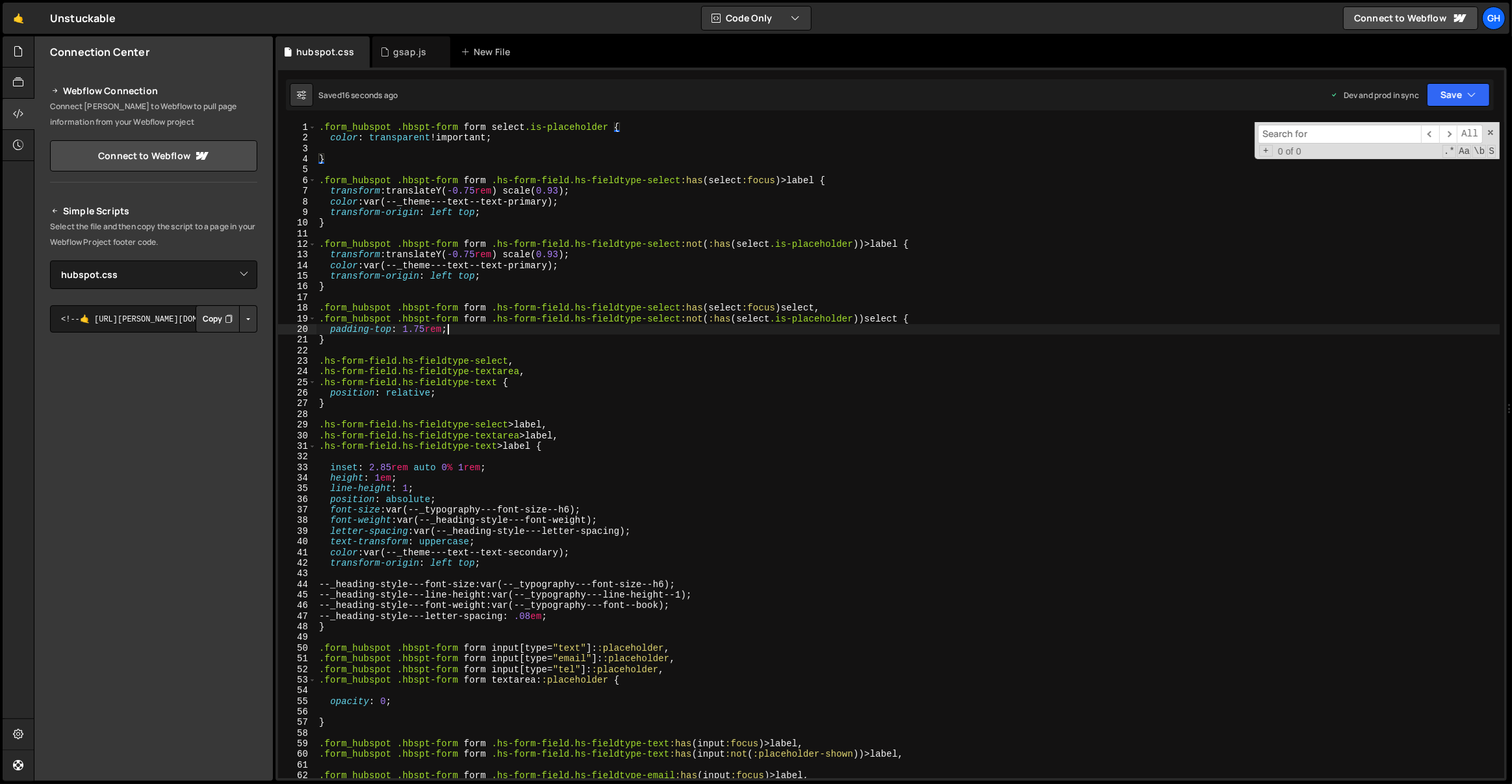
click at [510, 334] on div ".form_hubspot .hbspt-form form select .is-placeholder { color : transparent !im…" at bounding box center [908, 462] width 1184 height 678
click at [458, 188] on div ".form_hubspot .hbspt-form form select .is-placeholder { color : transparent !im…" at bounding box center [908, 462] width 1184 height 678
click at [469, 139] on div ".form_hubspot .hbspt-form form select .is-placeholder { color : transparent !im…" at bounding box center [908, 462] width 1184 height 678
type textarea "color: transparent !important;"
click at [462, 148] on div ".form_hubspot .hbspt-form form select .is-placeholder { color : transparent !im…" at bounding box center [908, 462] width 1184 height 678
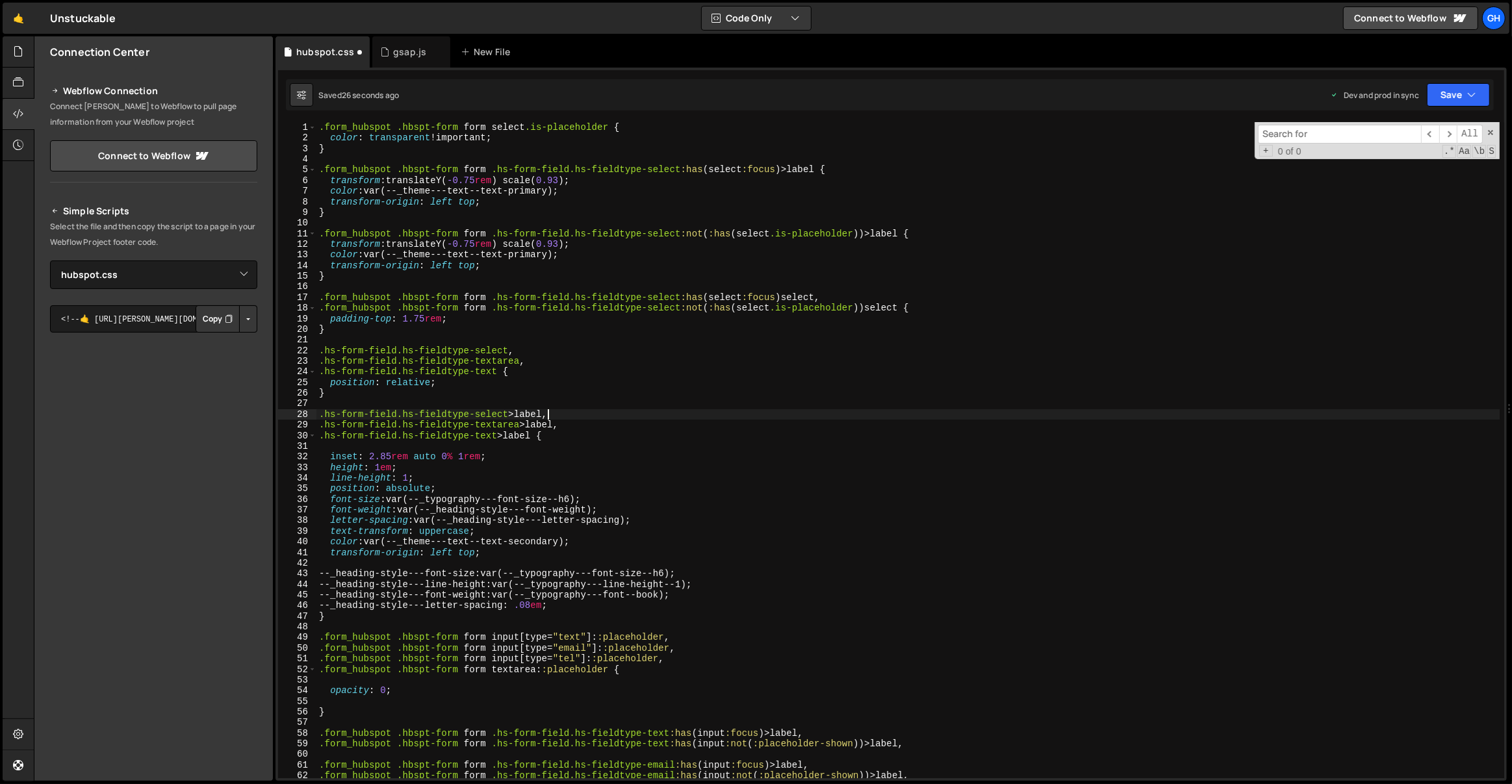
click at [563, 411] on div ".form_hubspot .hbspt-form form select .is-placeholder { color : transparent !im…" at bounding box center [908, 462] width 1184 height 678
type textarea ".hs-form-field.hs-fieldtype-select>label{}"
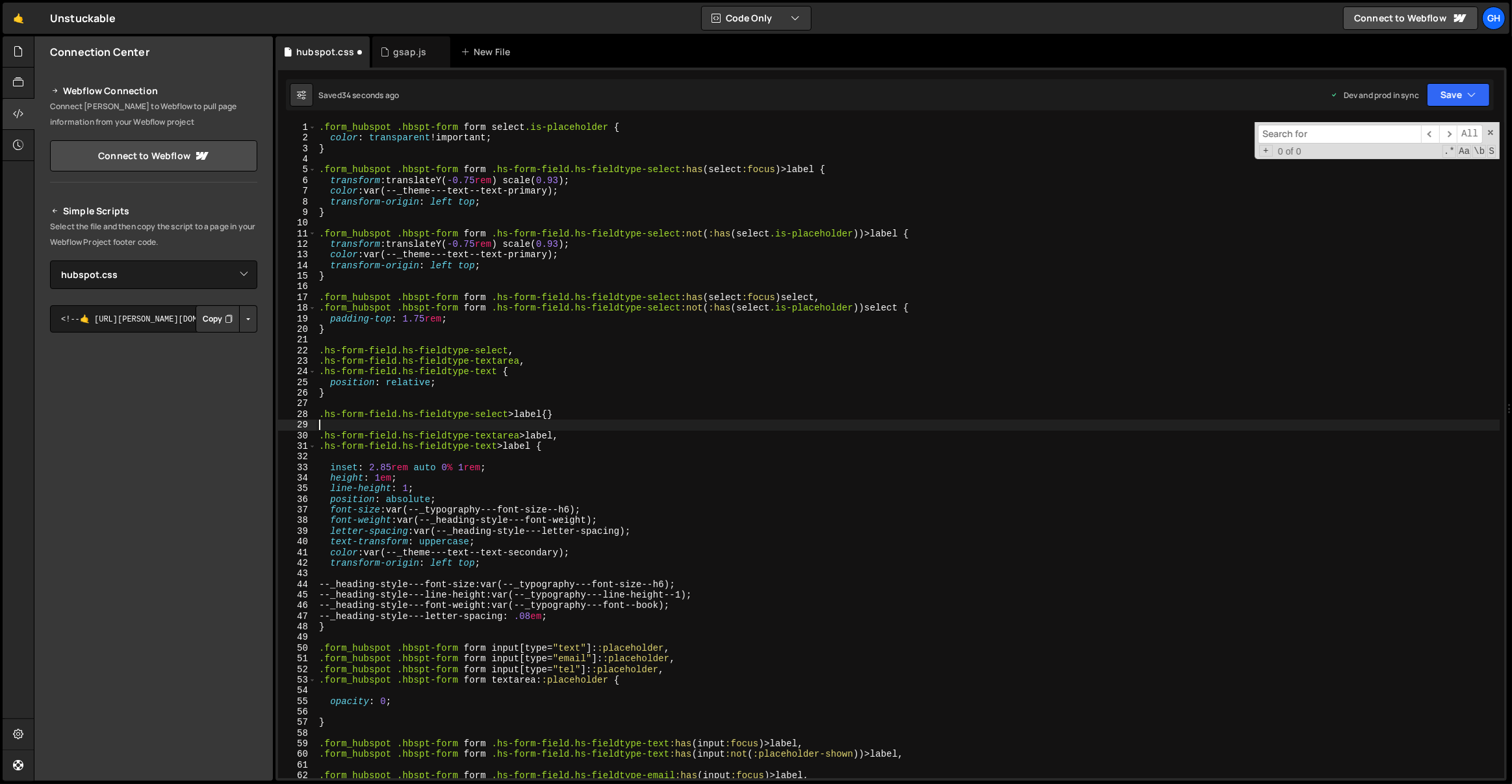
scroll to position [0, 0]
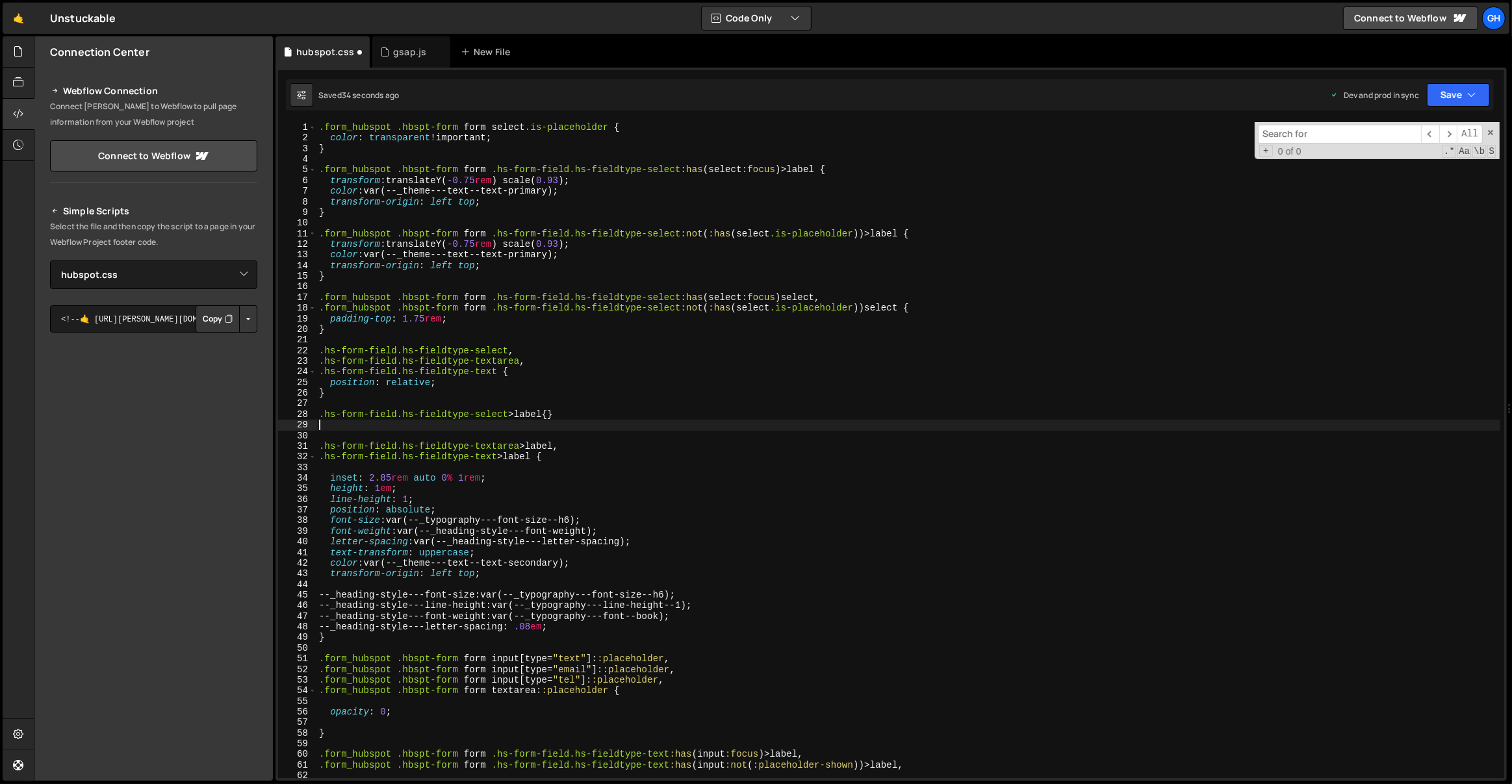
type textarea ".hs-form-field.hs-fieldtype-select>label{}"
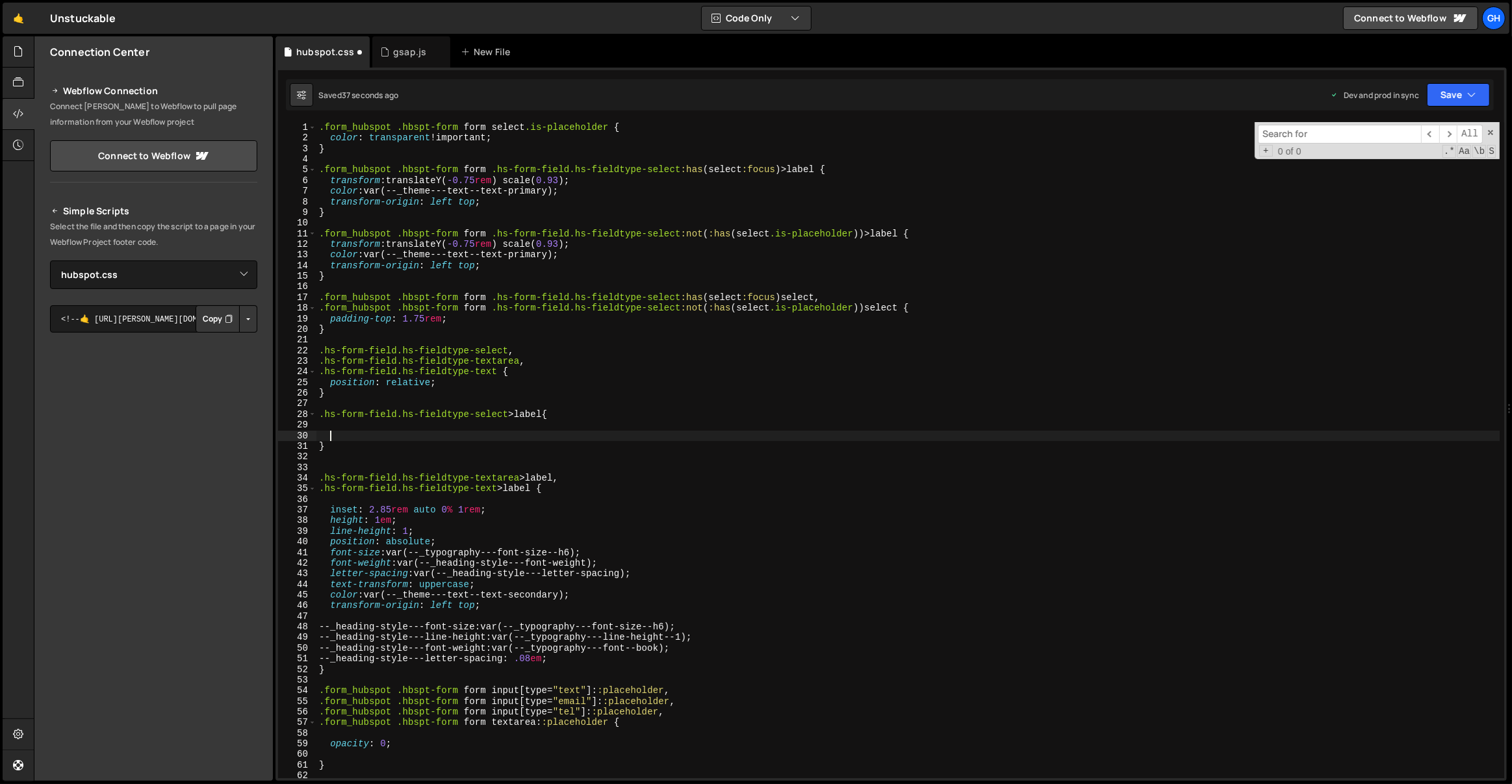
click at [528, 511] on div ".form_hubspot .hbspt-form form select .is-placeholder { color : transparent !im…" at bounding box center [908, 462] width 1184 height 678
type textarea "inset: 2.85rem auto 0% 1rem;"
click at [463, 424] on div ".form_hubspot .hbspt-form form select .is-placeholder { color : transparent !im…" at bounding box center [908, 462] width 1184 height 678
paste textarea "inset: 2.85rem auto 0% 1rem;"
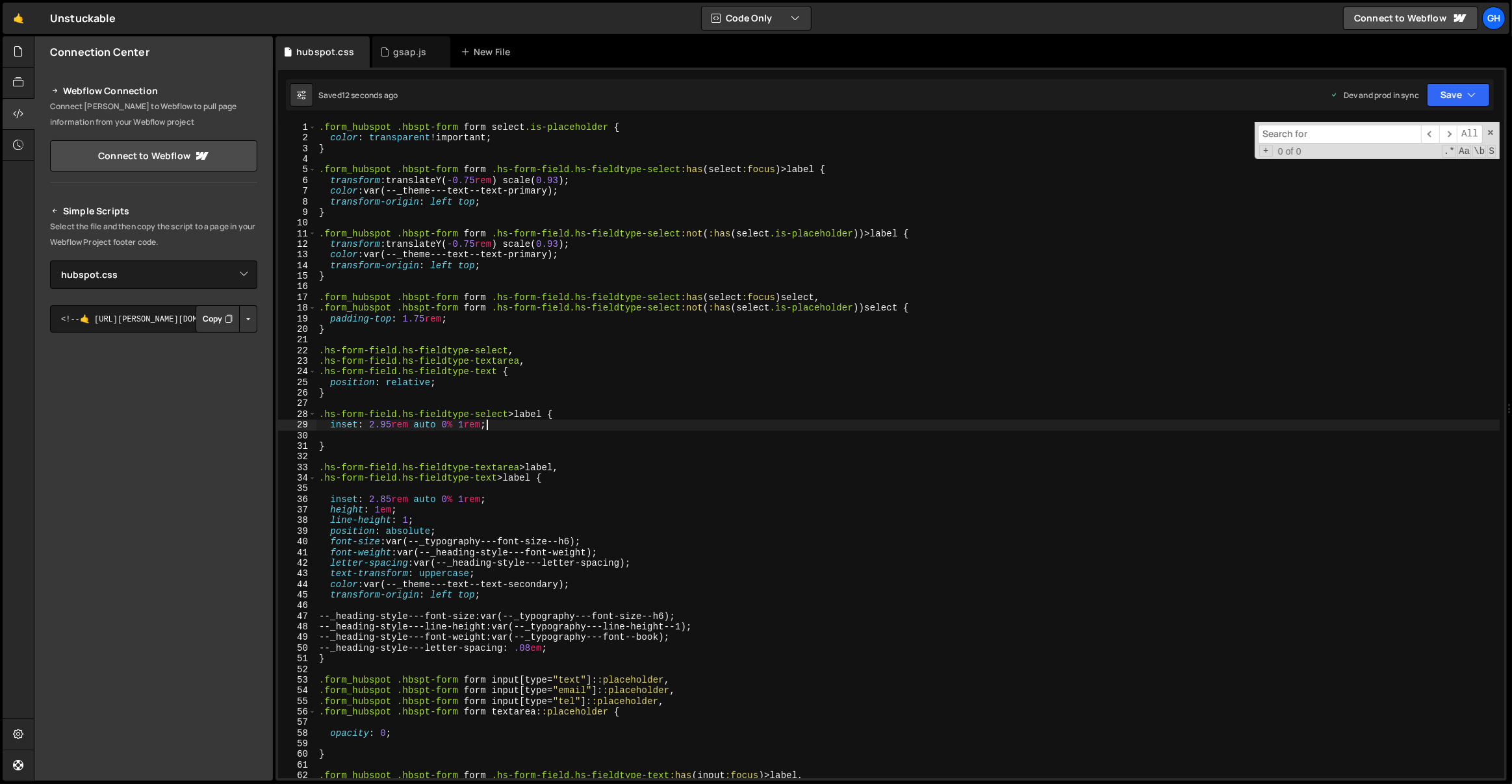
click at [503, 429] on div ".form_hubspot .hbspt-form form select .is-placeholder { color : transparent !im…" at bounding box center [908, 462] width 1184 height 678
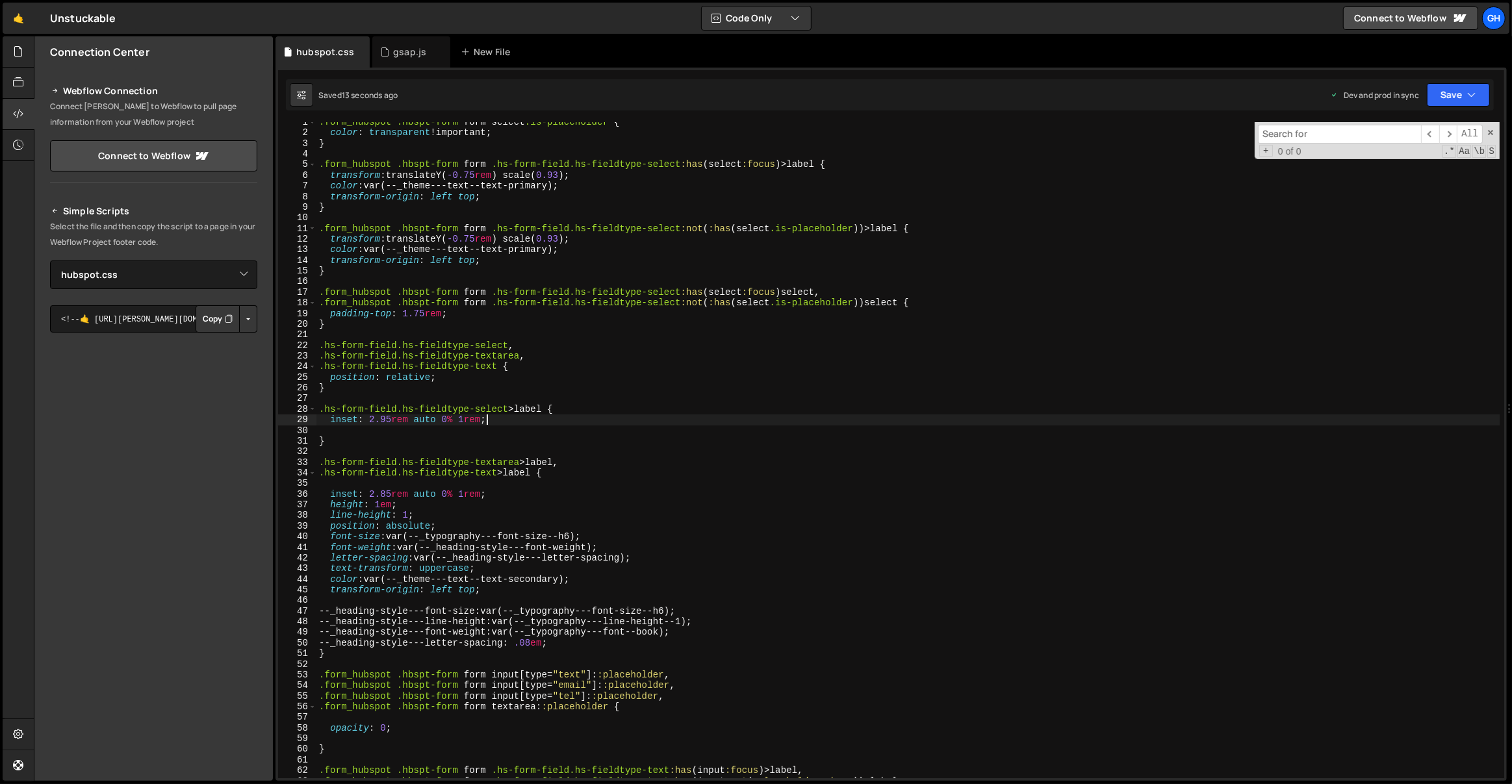
scroll to position [6, 0]
drag, startPoint x: 544, startPoint y: 409, endPoint x: 312, endPoint y: 407, distance: 232.0
click at [312, 407] on div "inset: 2.95rem auto 0% 1rem; 1 2 3 4 5 6 7 8 9 10 11 12 13 14 15 16 17 18 19 20…" at bounding box center [891, 450] width 1226 height 656
type textarea ".hs-form-field.hs-fieldtype-select>label {"
click at [556, 456] on div ".form_hubspot .hbspt-form form select .is-placeholder { color : transparent !im…" at bounding box center [908, 456] width 1184 height 678
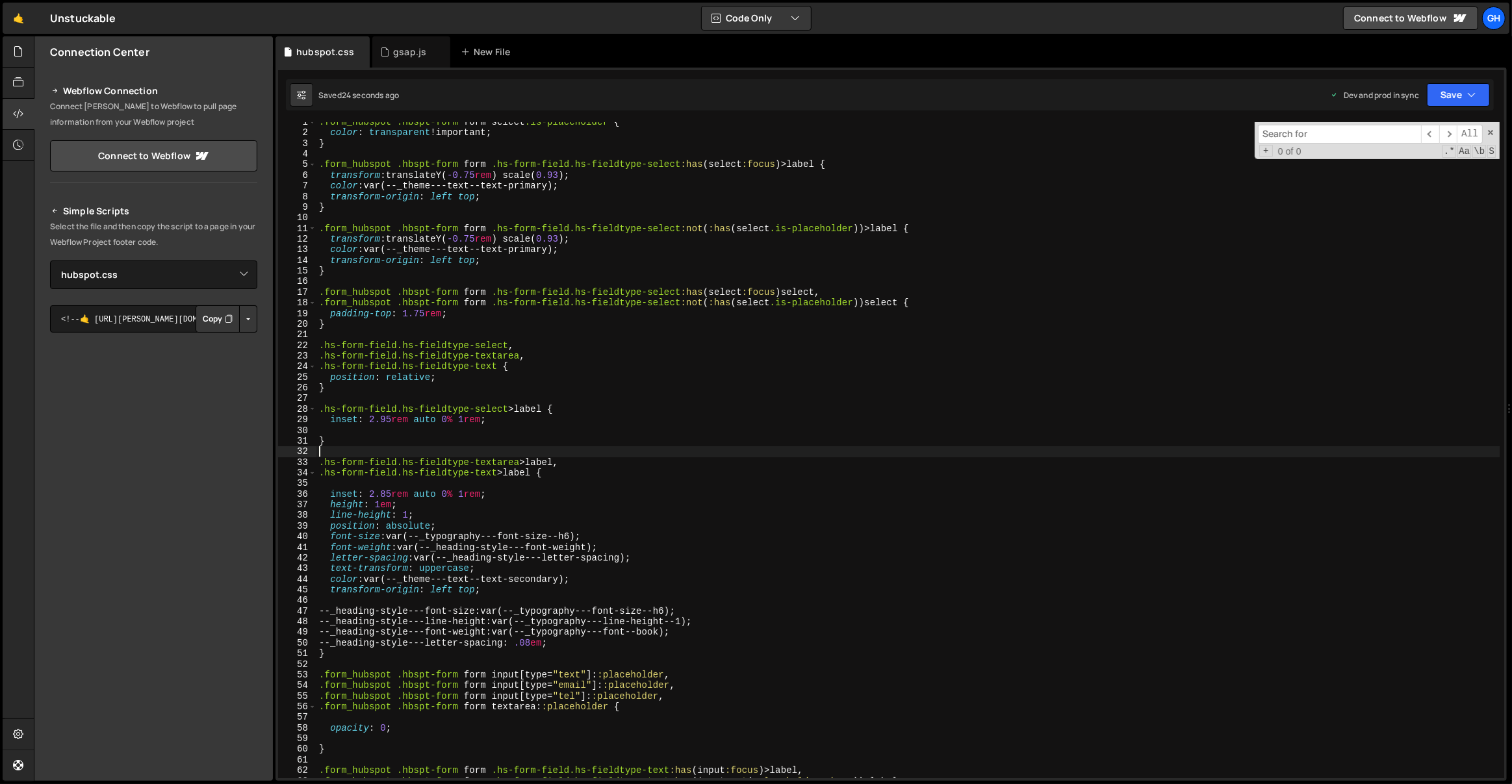
scroll to position [0, 0]
paste textarea ".hs-form-field.hs-fieldtype-select>label"
type textarea ".hs-form-field.hs-fieldtype-select>label,"
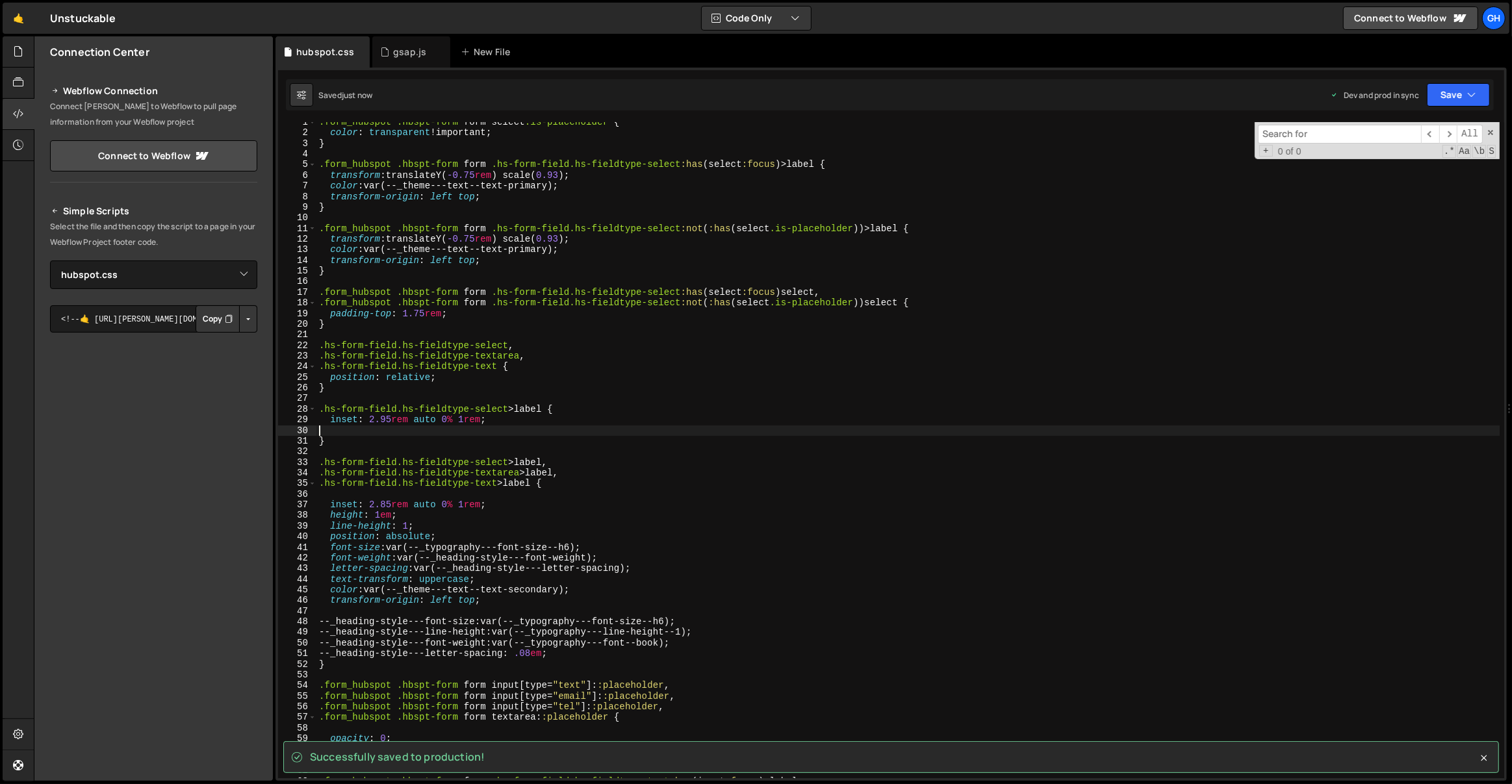
click at [440, 428] on div ".form_hubspot .hbspt-form form select .is-placeholder { color : transparent !im…" at bounding box center [908, 456] width 1184 height 678
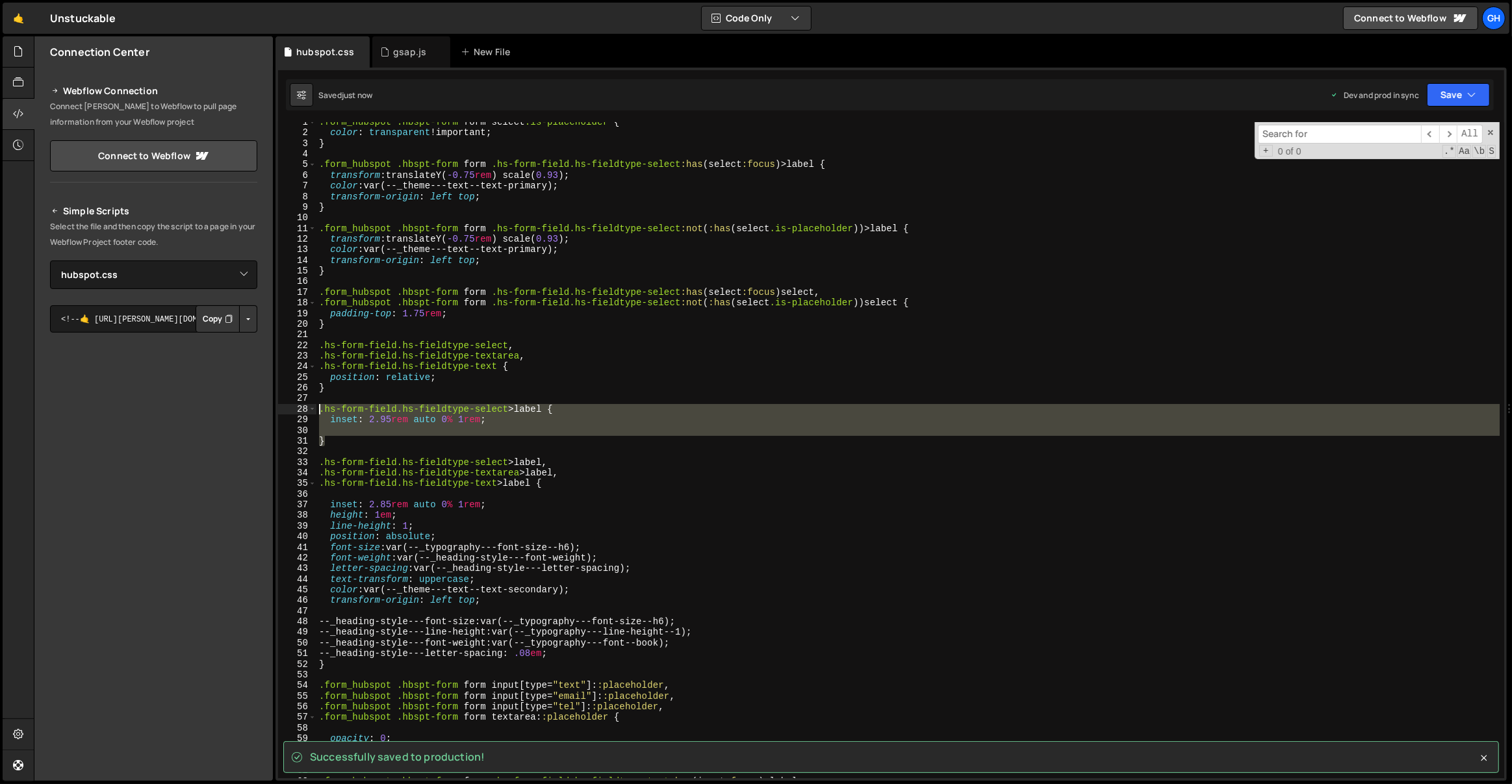
drag, startPoint x: 364, startPoint y: 442, endPoint x: 304, endPoint y: 409, distance: 68.5
click at [304, 409] on div "1 2 3 4 5 6 7 8 9 10 11 12 13 14 15 16 17 18 19 20 21 22 23 24 25 26 27 28 29 3…" at bounding box center [891, 450] width 1226 height 656
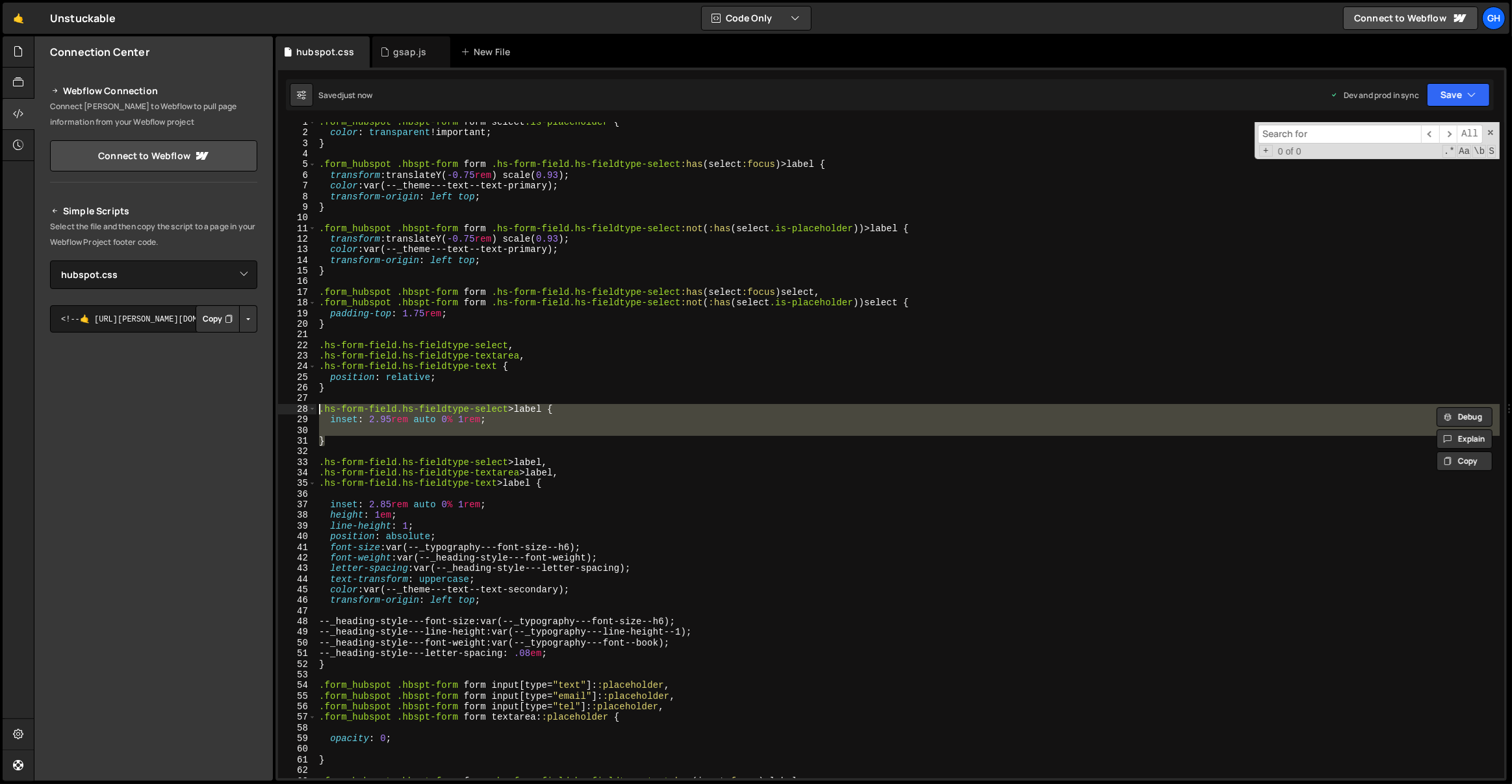
type textarea ".hs-form-field.hs-fieldtype-select>label { inset: 2.95rem auto 0% 1rem;"
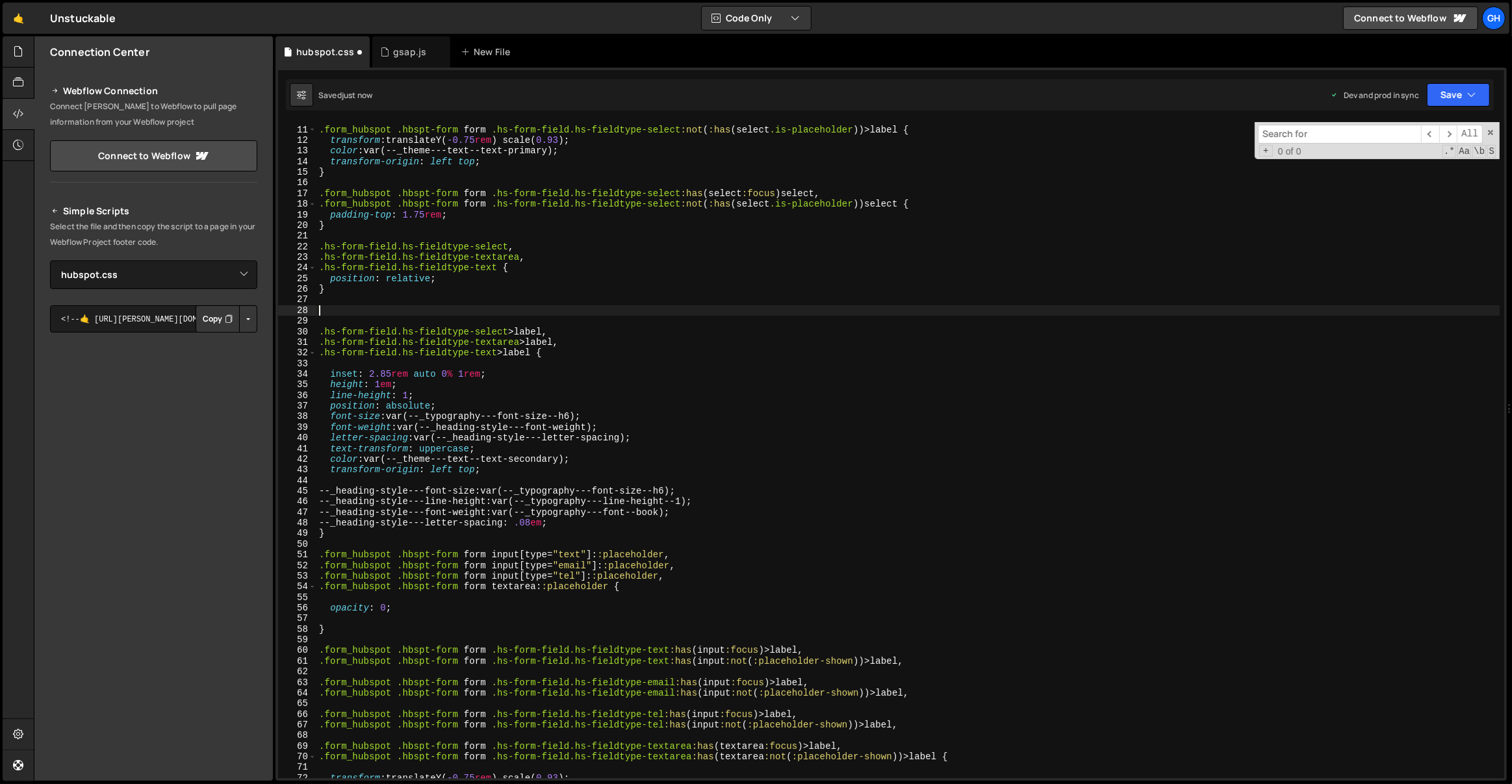
scroll to position [118, 0]
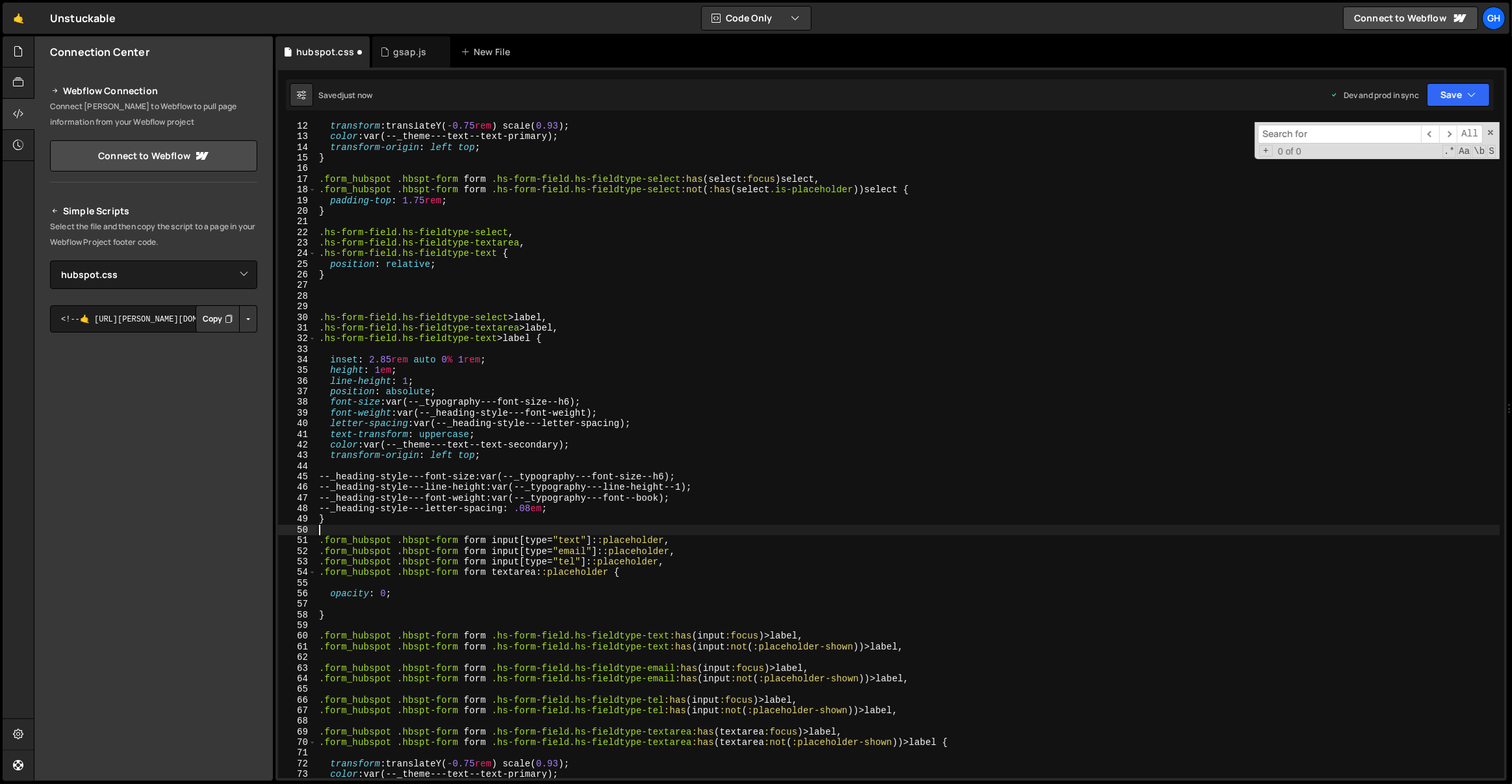
click at [346, 531] on div "transform : translateY( -0.75 rem ) scale( 0.93 ) ; color : var(--_theme---text…" at bounding box center [908, 460] width 1184 height 678
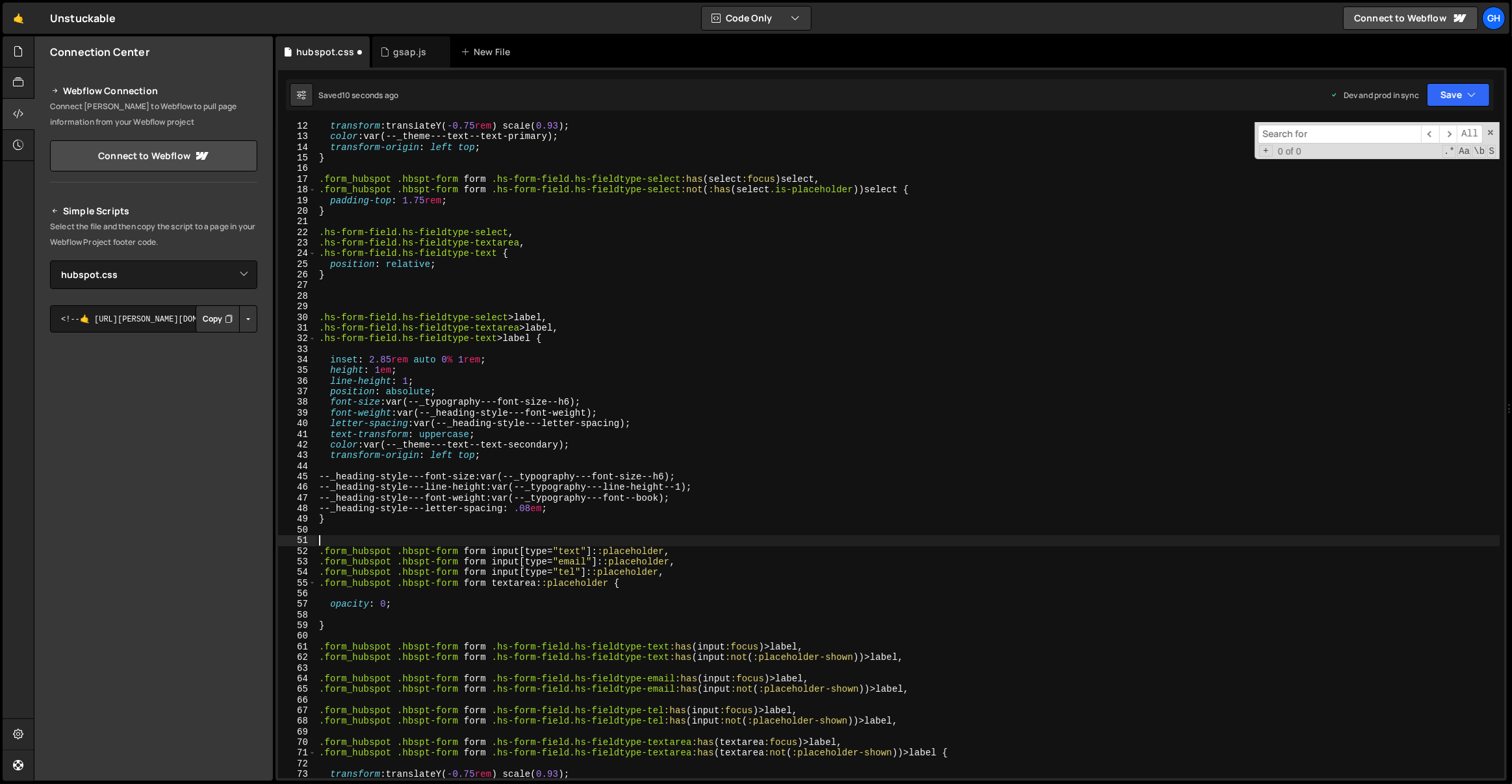
paste textarea "}"
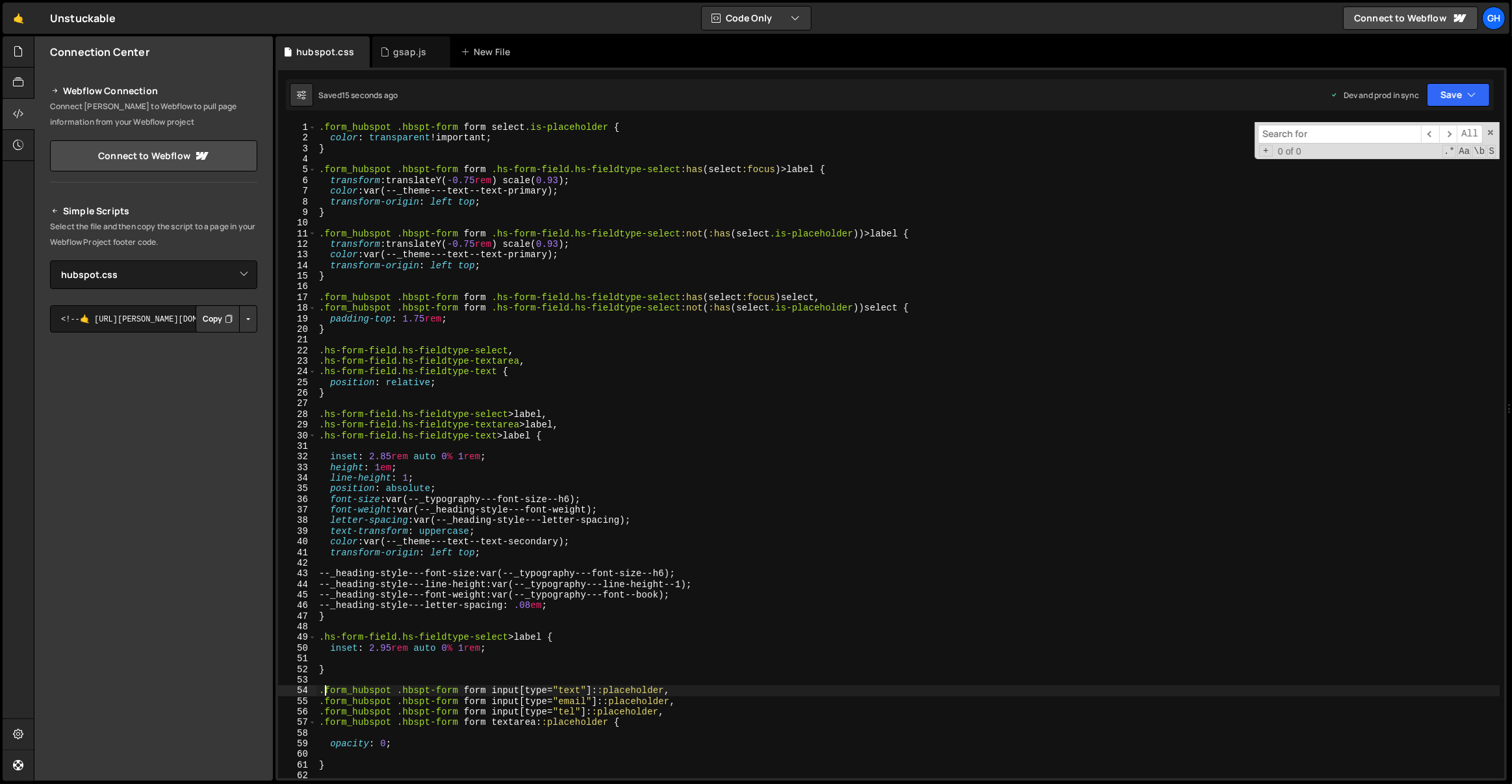
scroll to position [0, 0]
click at [416, 321] on div ".form_hubspot .hbspt-form form select .is-placeholder { color : transparent !im…" at bounding box center [908, 462] width 1184 height 678
click at [473, 303] on div ".form_hubspot .hbspt-form form select .is-placeholder { color : transparent !im…" at bounding box center [908, 462] width 1184 height 678
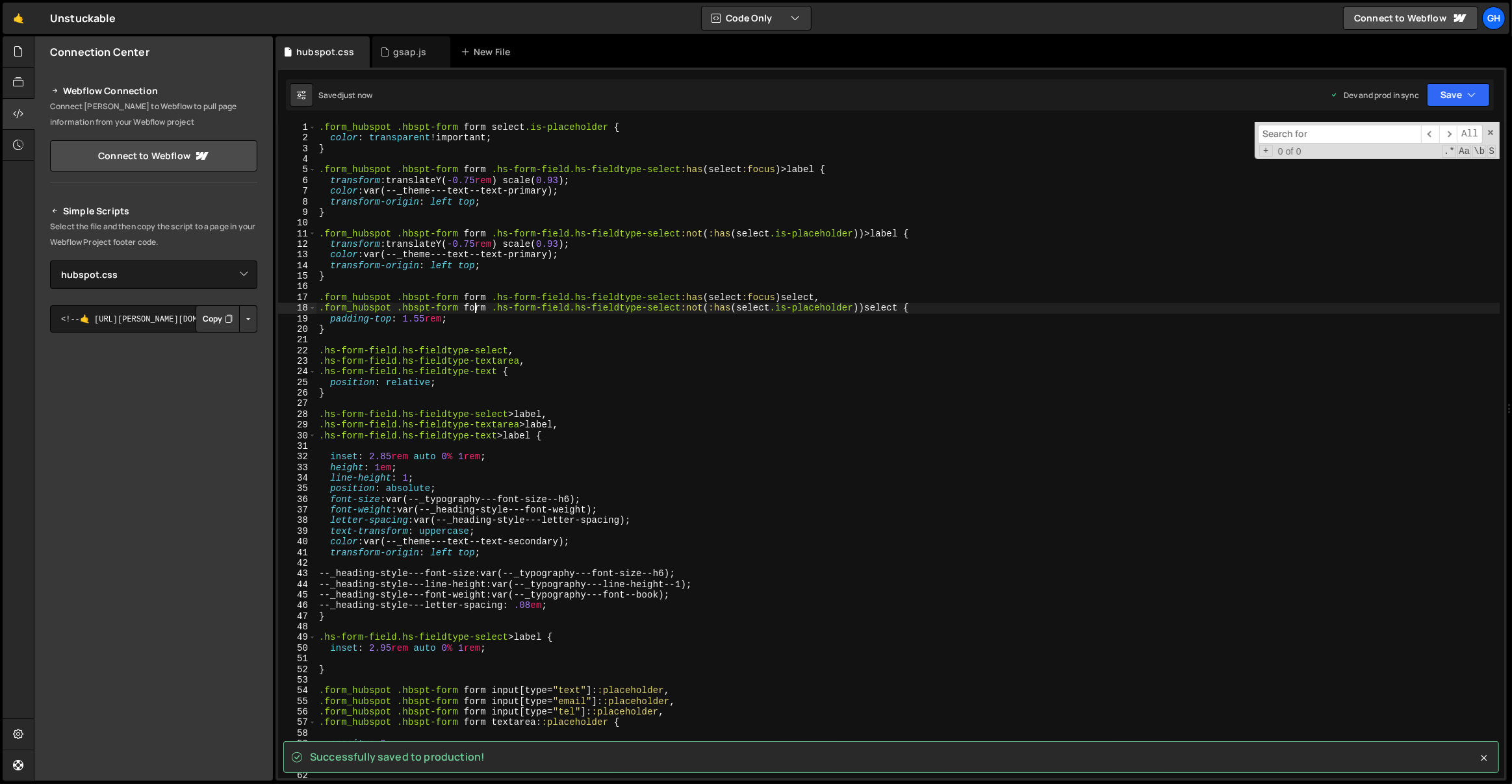
type textarea ".form_hubspot .hbspt-form form .hs-form-field.hs-fieldtype-select:not(:has(sele…"
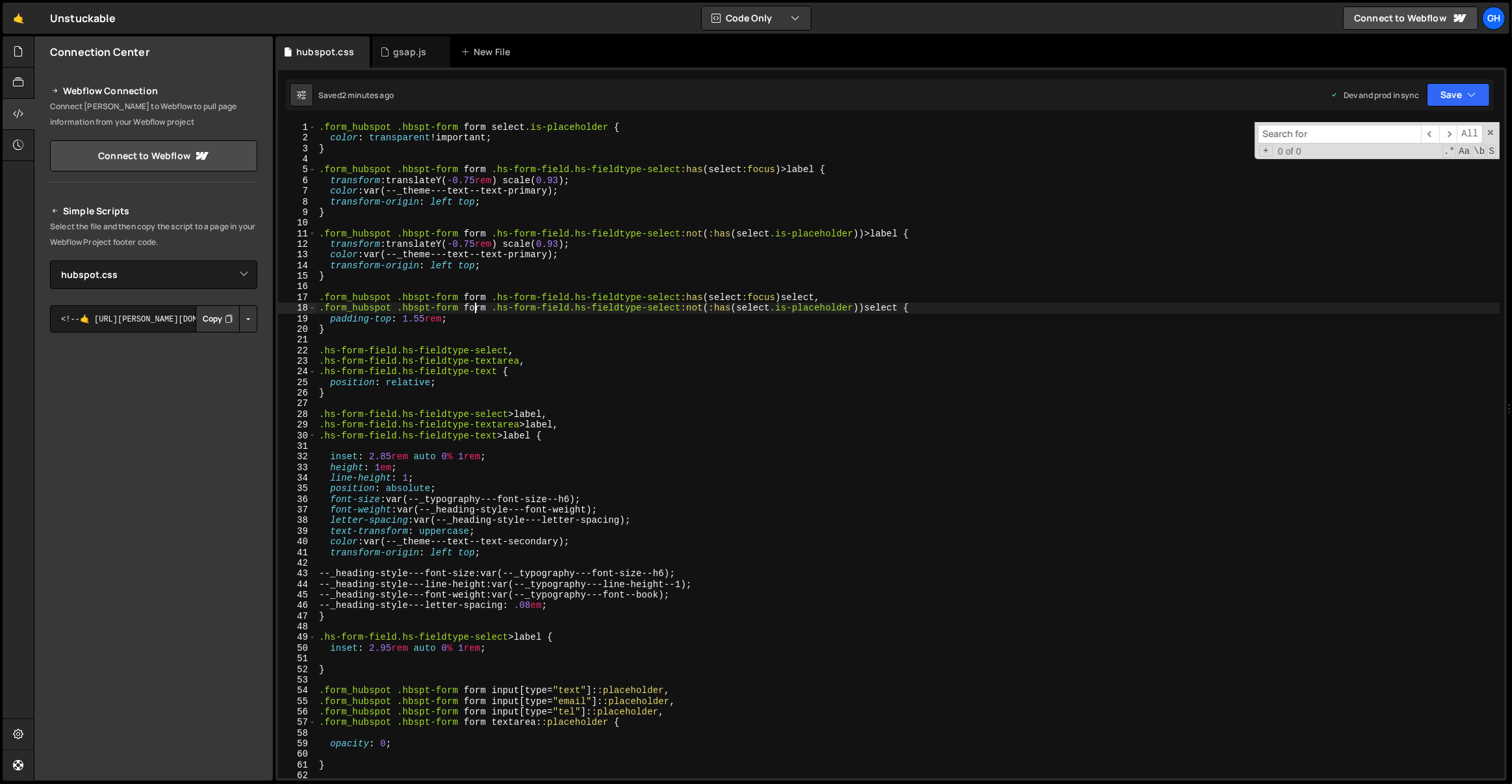
click at [549, 223] on div ".form_hubspot .hbspt-form form select .is-placeholder { color : transparent !im…" at bounding box center [908, 462] width 1184 height 678
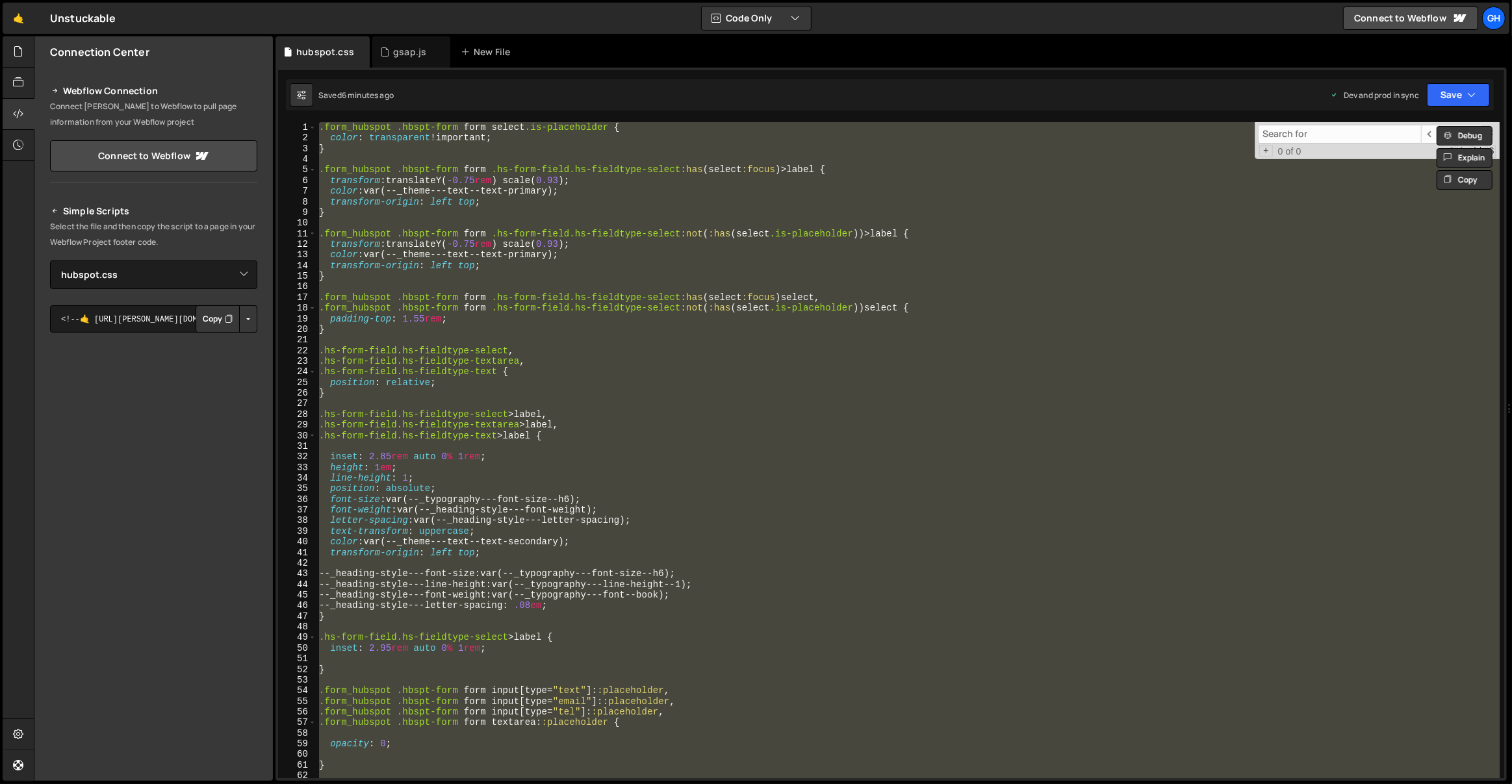
click at [716, 202] on div ".form_hubspot .hbspt-form form select .is-placeholder { color : transparent !im…" at bounding box center [907, 450] width 1183 height 656
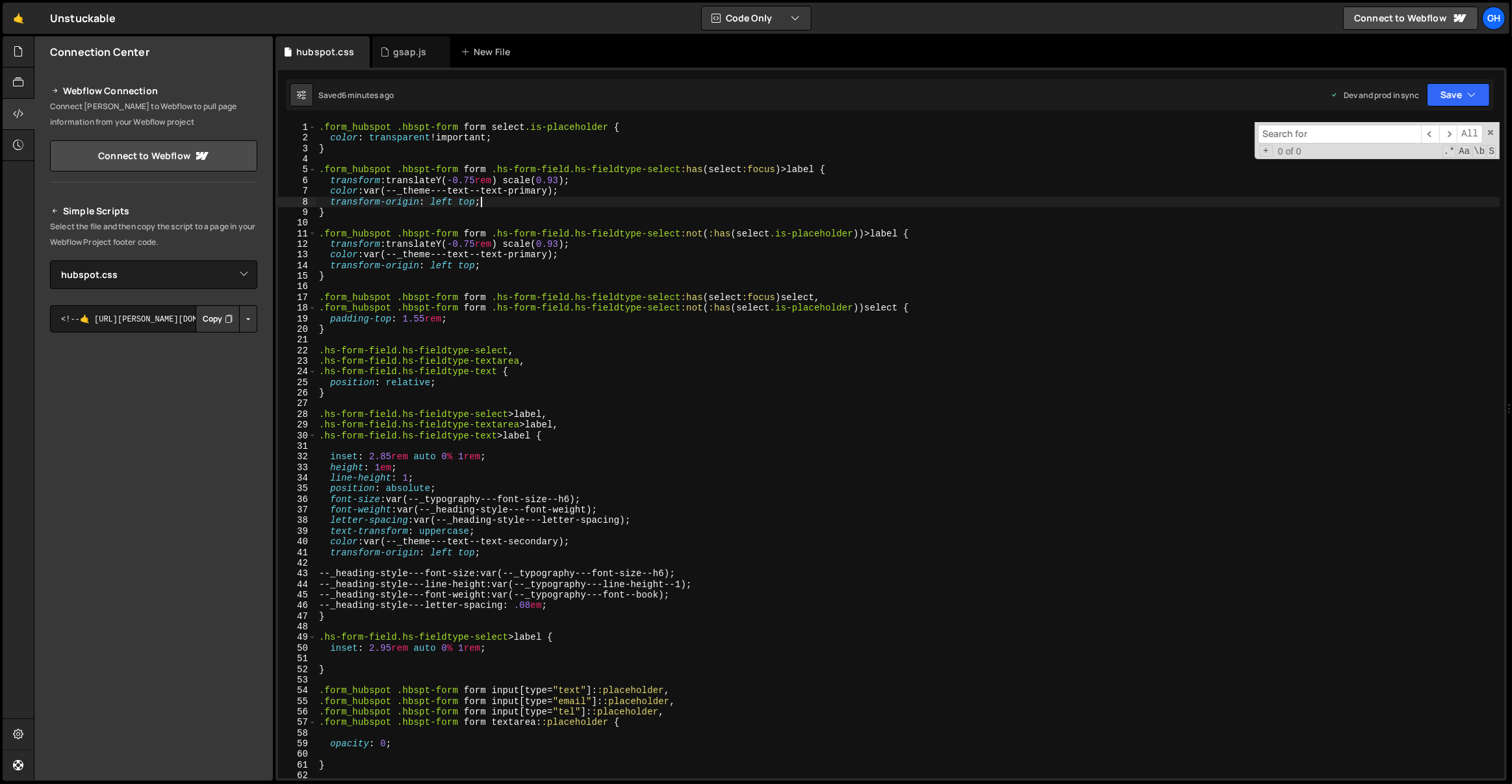
paste textarea ".form_hubspot .hbspt-form form .hs-input[type="checkbox"]"
type textarea "transform-origin: left top;"
click at [1302, 138] on input at bounding box center [1340, 134] width 163 height 19
paste input ".form_hubspot .hbspt-form form .hs-input[type="checkbox"]"
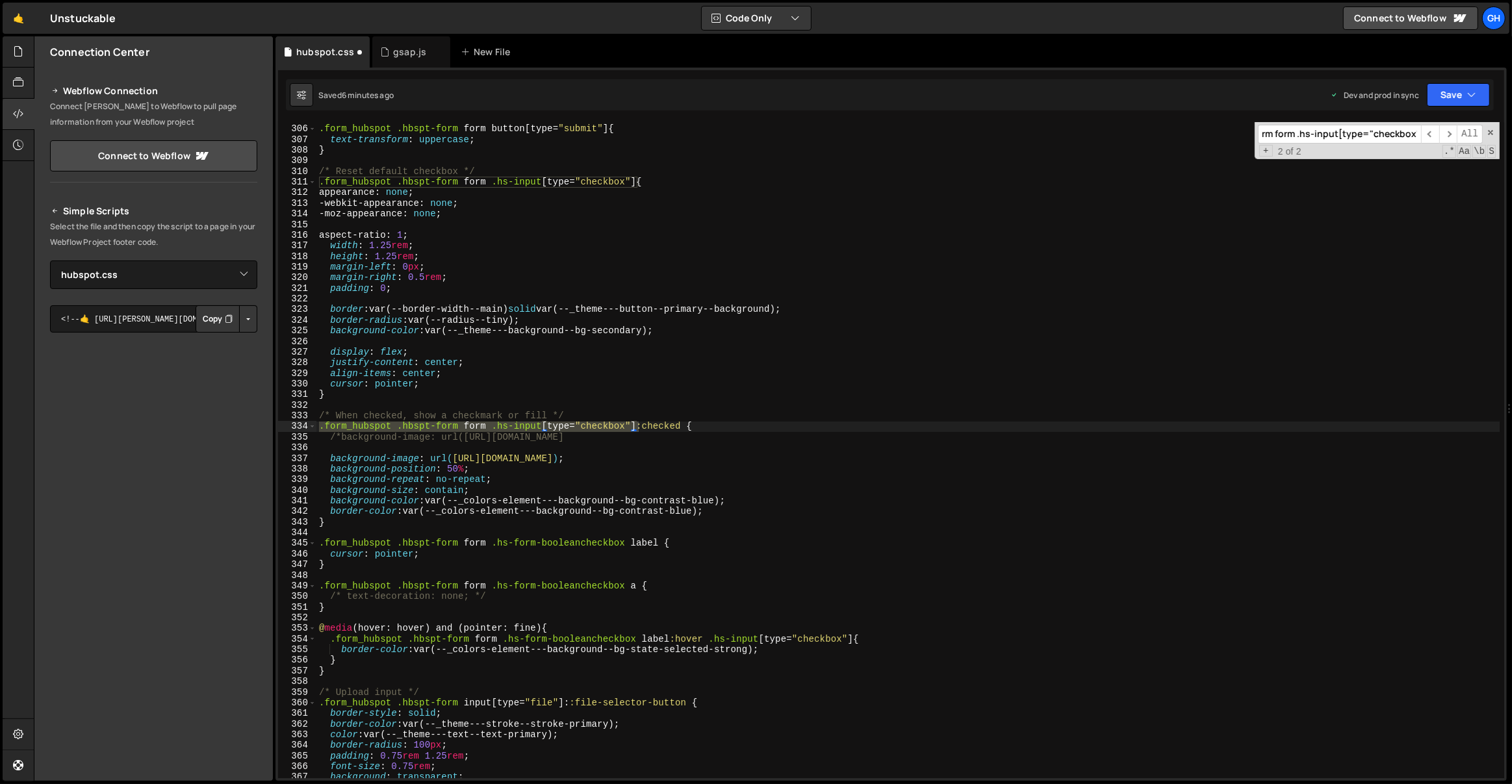
scroll to position [3262, 0]
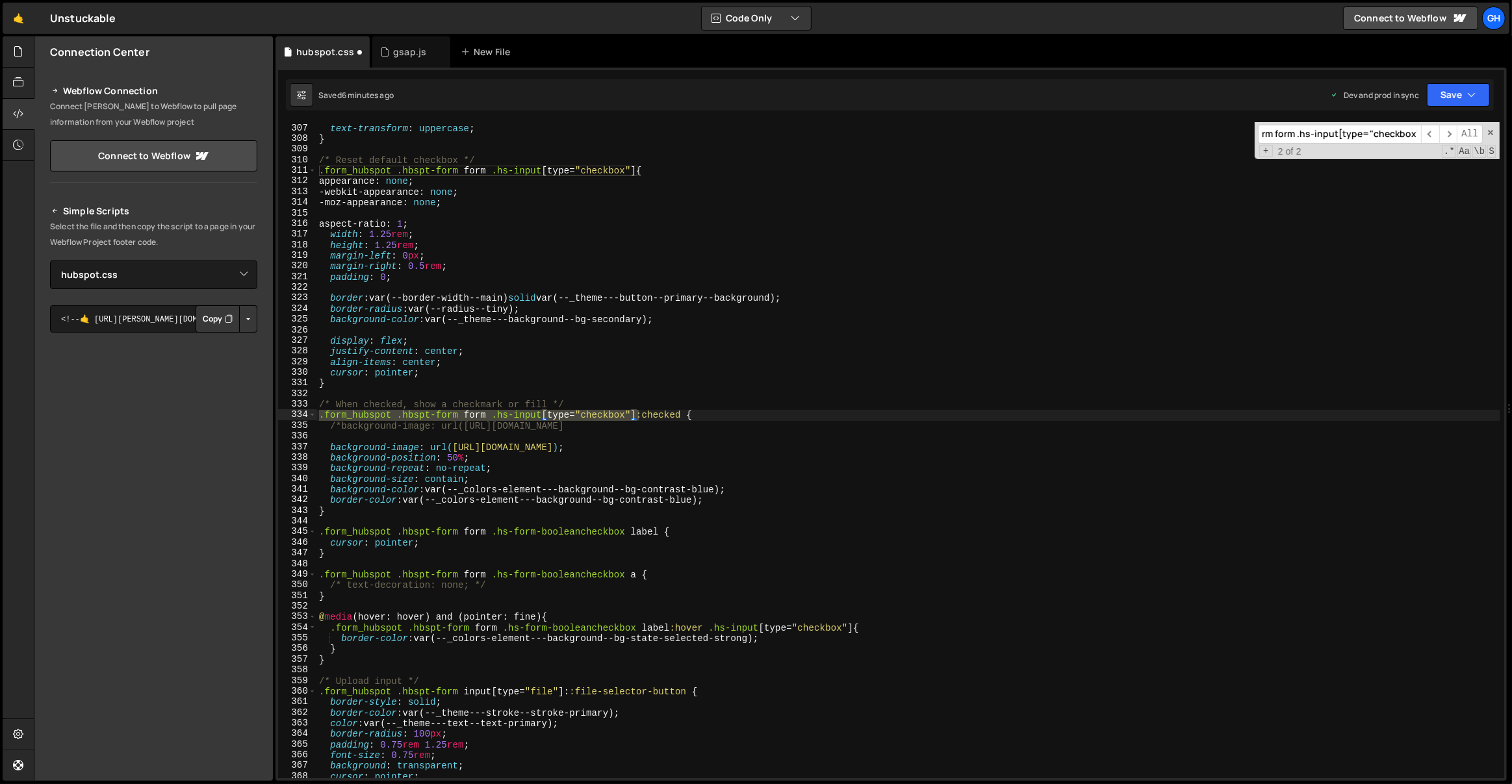
type input ".form_hubspot .hbspt-form form .hs-input[type="checkbox"]"
type textarea "/*background-image: url([URL][DOMAIN_NAME]"
click at [724, 423] on div ".form_hubspot .hbspt-form form button [ type = " submit " ] { text-transform : …" at bounding box center [908, 451] width 1184 height 678
type textarea "background-image: url([URL][DOMAIN_NAME]);"
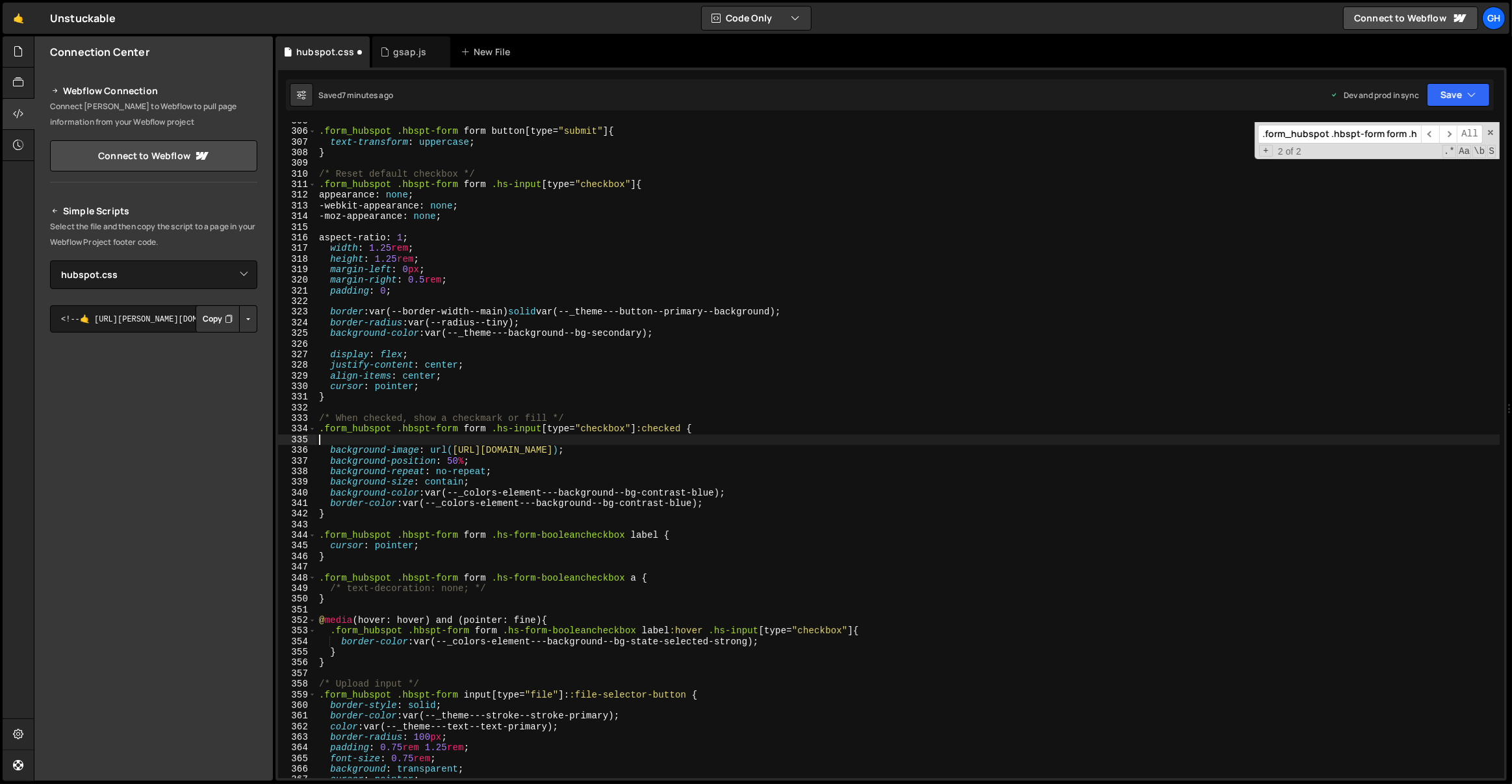
scroll to position [3232, 0]
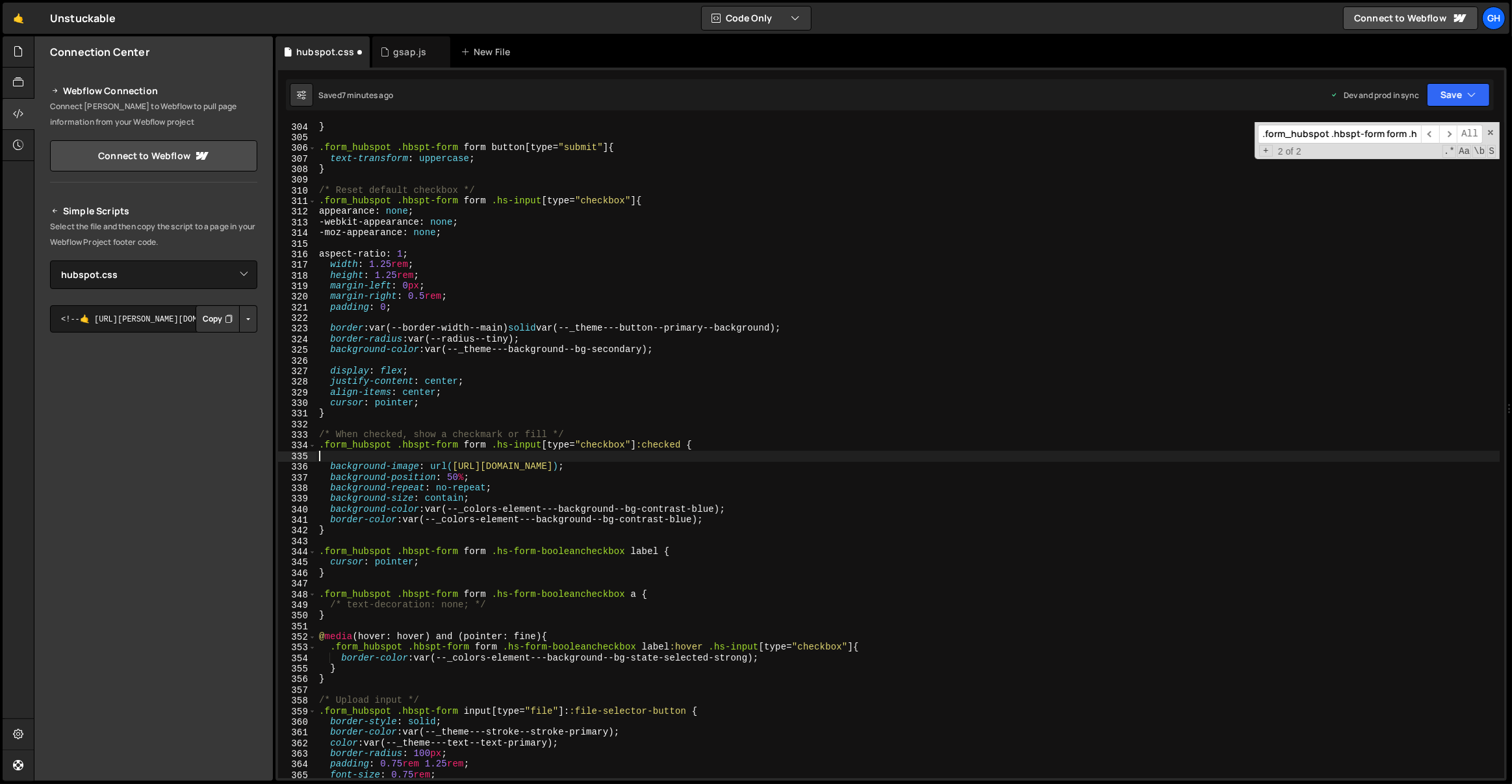
click at [432, 376] on div "} .form_hubspot .hbspt-form form button [ type = " submit " ] { text-transform …" at bounding box center [908, 461] width 1184 height 678
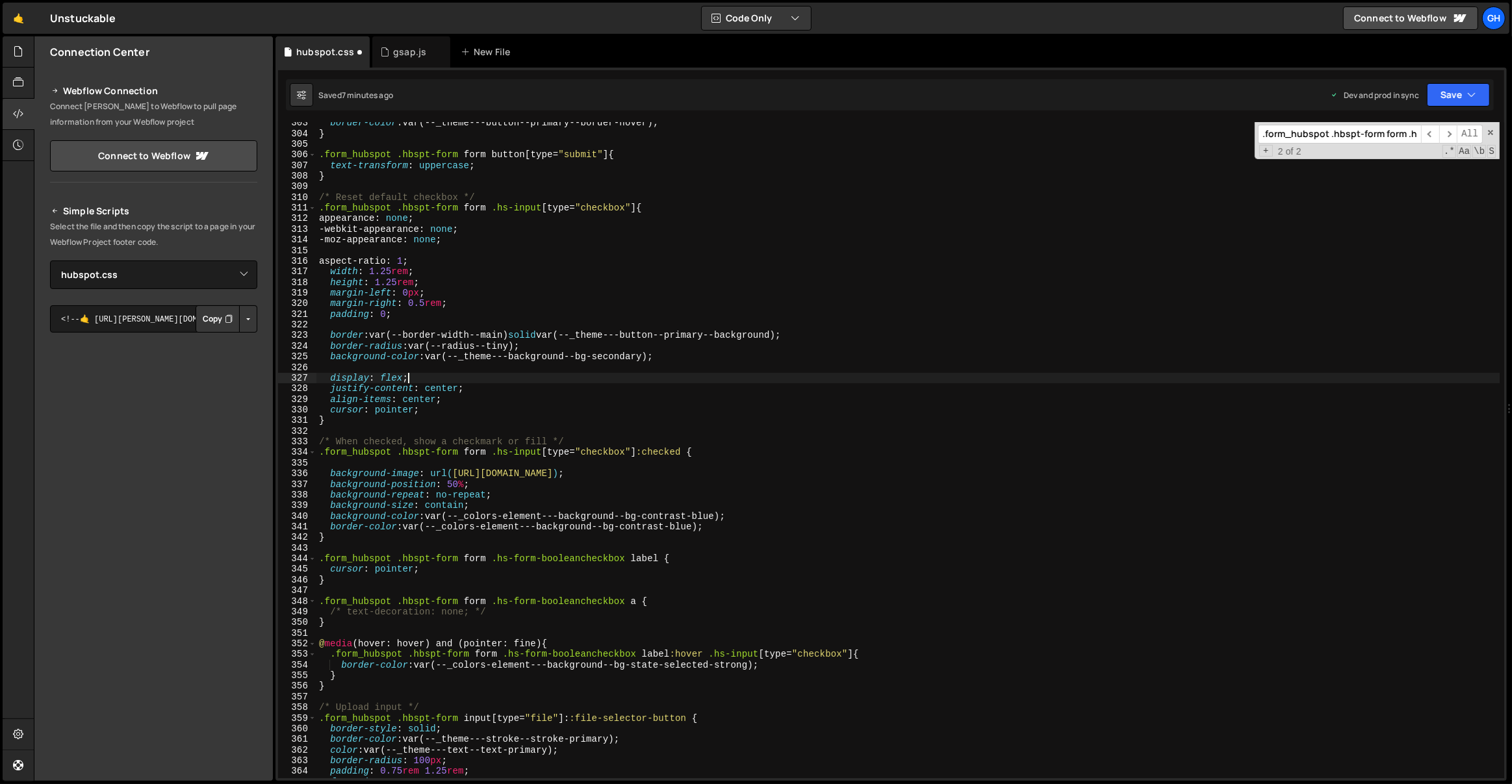
scroll to position [3217, 0]
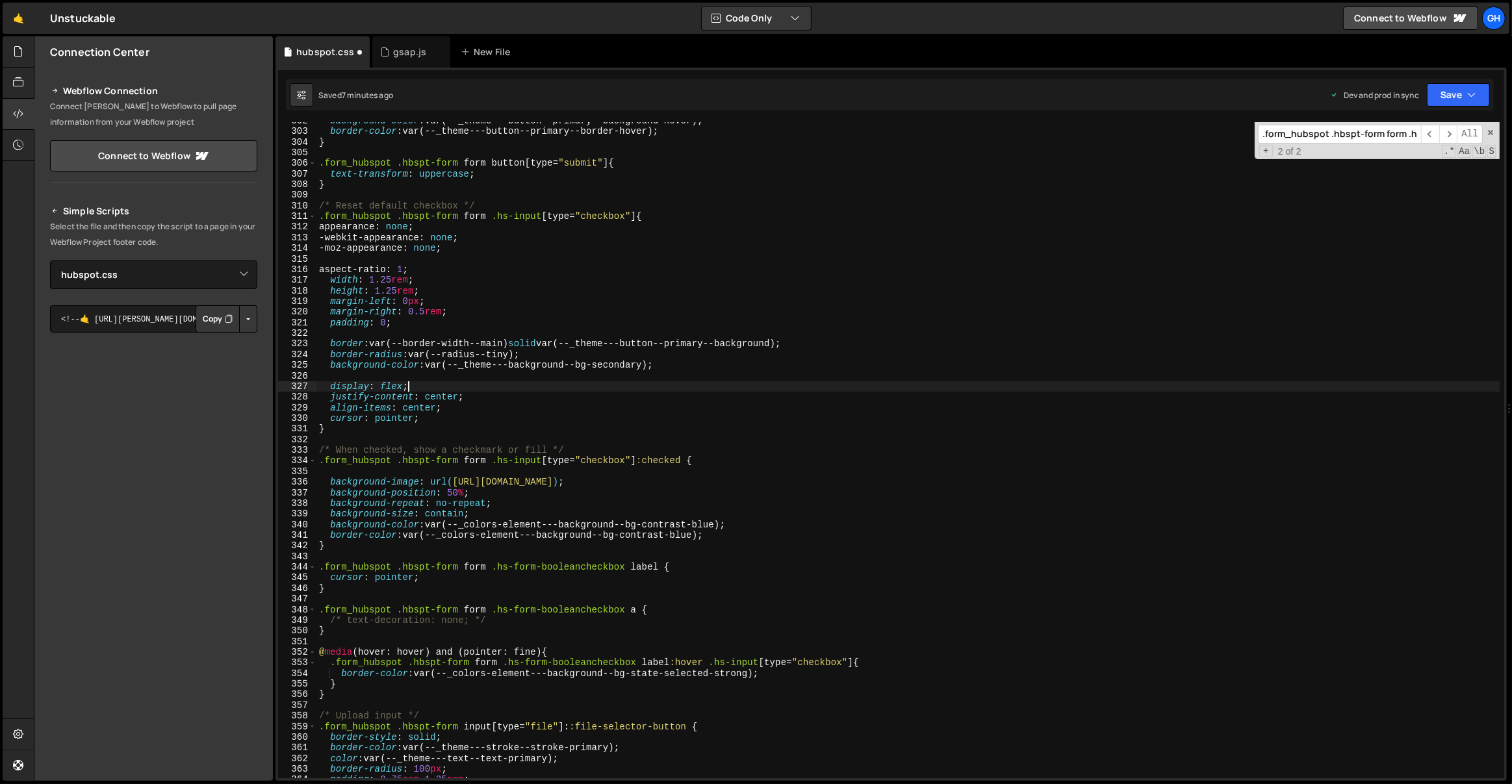
click at [475, 395] on div "background-color : var(--_theme---button--primary--background-hover) ; border-c…" at bounding box center [908, 454] width 1184 height 678
click at [473, 410] on div "background-color : var(--_theme---button--primary--background-hover) ; border-c…" at bounding box center [908, 454] width 1184 height 678
click at [473, 416] on div "background-color : var(--_theme---button--primary--background-hover) ; border-c…" at bounding box center [908, 454] width 1184 height 678
type textarea "cursor: pointer;"
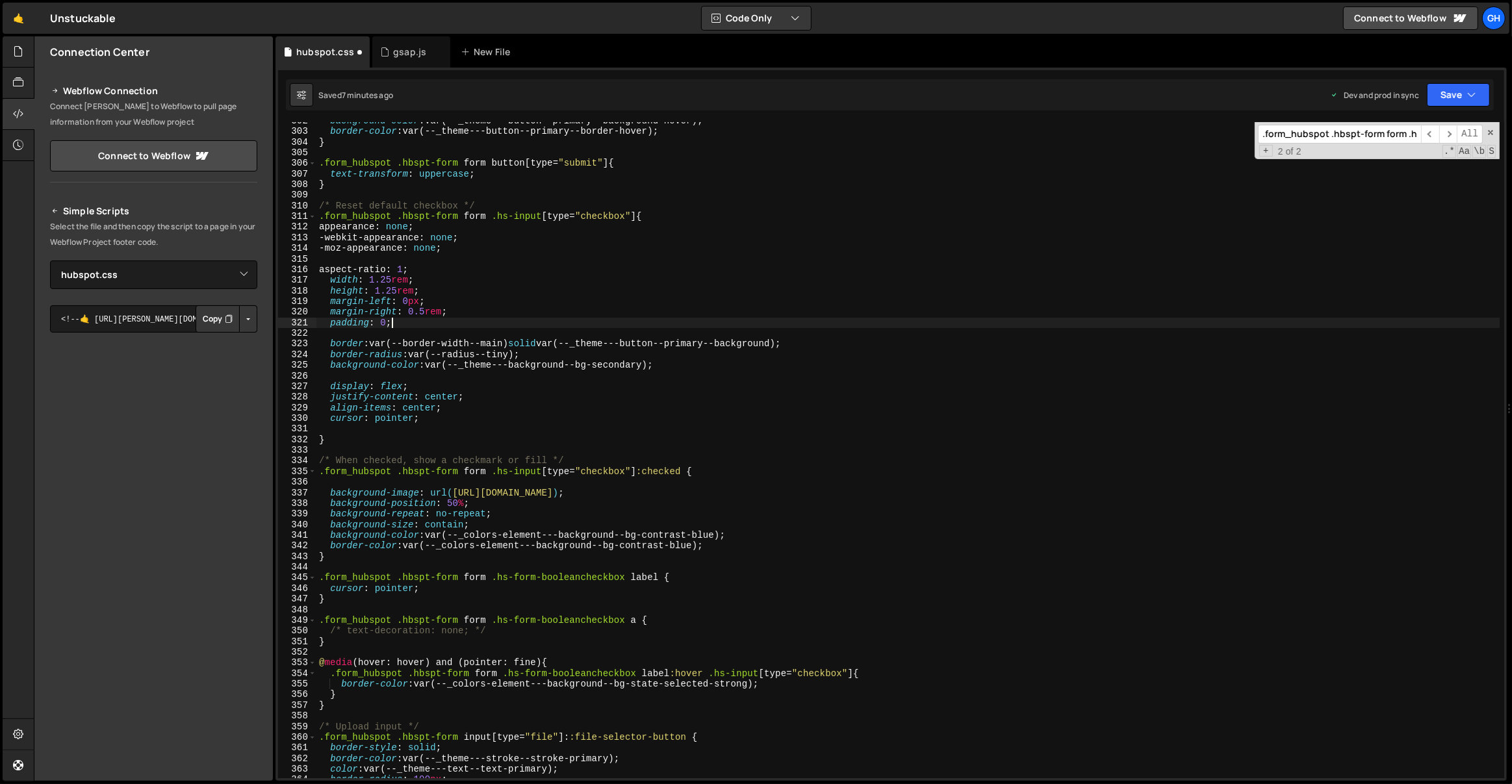
click at [414, 322] on div "background-color : var(--_theme---button--primary--background-hover) ; border-c…" at bounding box center [908, 454] width 1184 height 678
type textarea "padding: 0;"
click at [447, 254] on div "background-color : var(--_theme---button--primary--background-hover) ; border-c…" at bounding box center [908, 454] width 1184 height 678
click at [323, 198] on div "background-color : var(--_theme---button--primary--background-hover) ; border-c…" at bounding box center [908, 454] width 1184 height 678
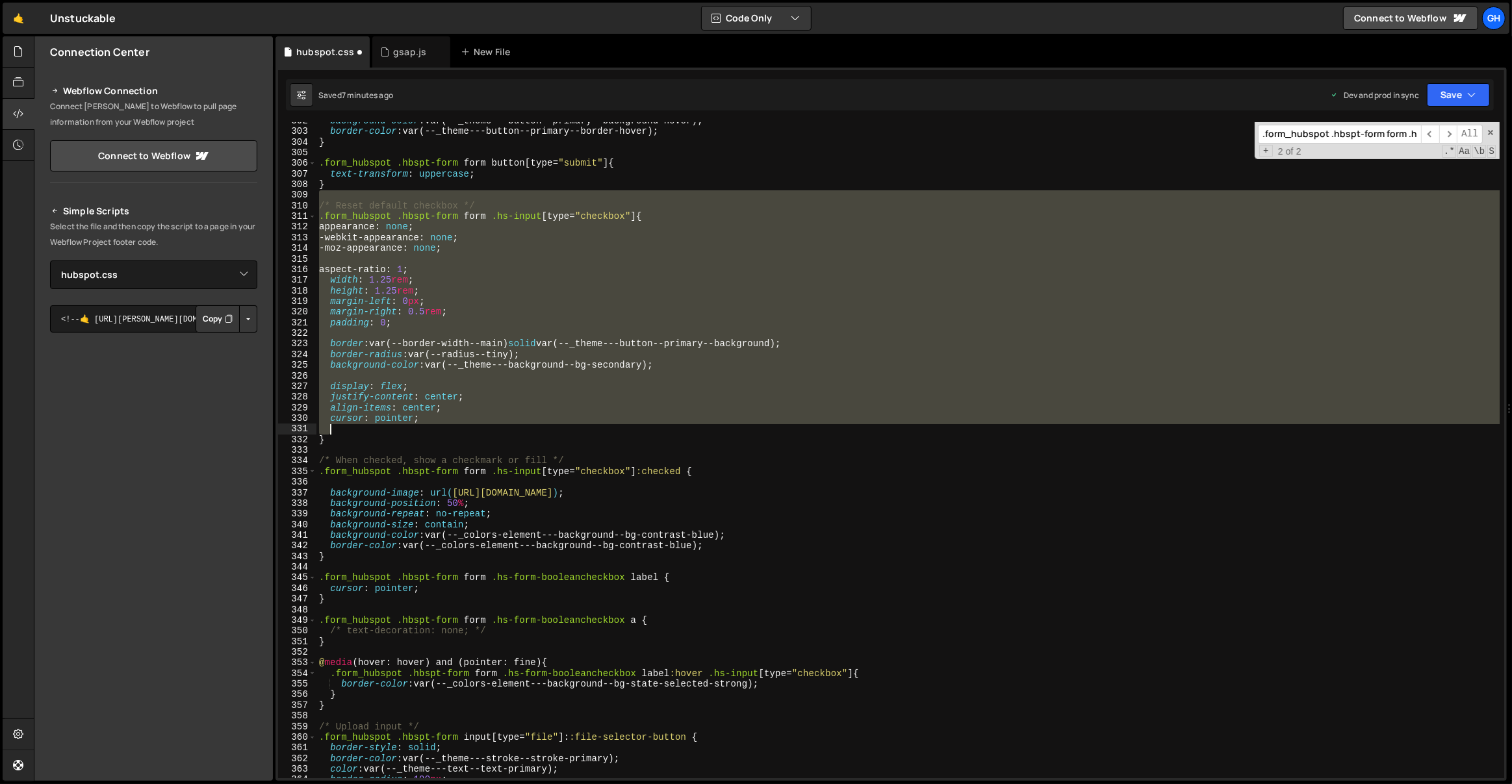
click at [330, 434] on div "background-color : var(--_theme---button--primary--background-hover) ; border-c…" at bounding box center [908, 454] width 1184 height 678
click at [338, 440] on div "background-color : var(--_theme---button--primary--background-hover) ; border-c…" at bounding box center [908, 454] width 1184 height 678
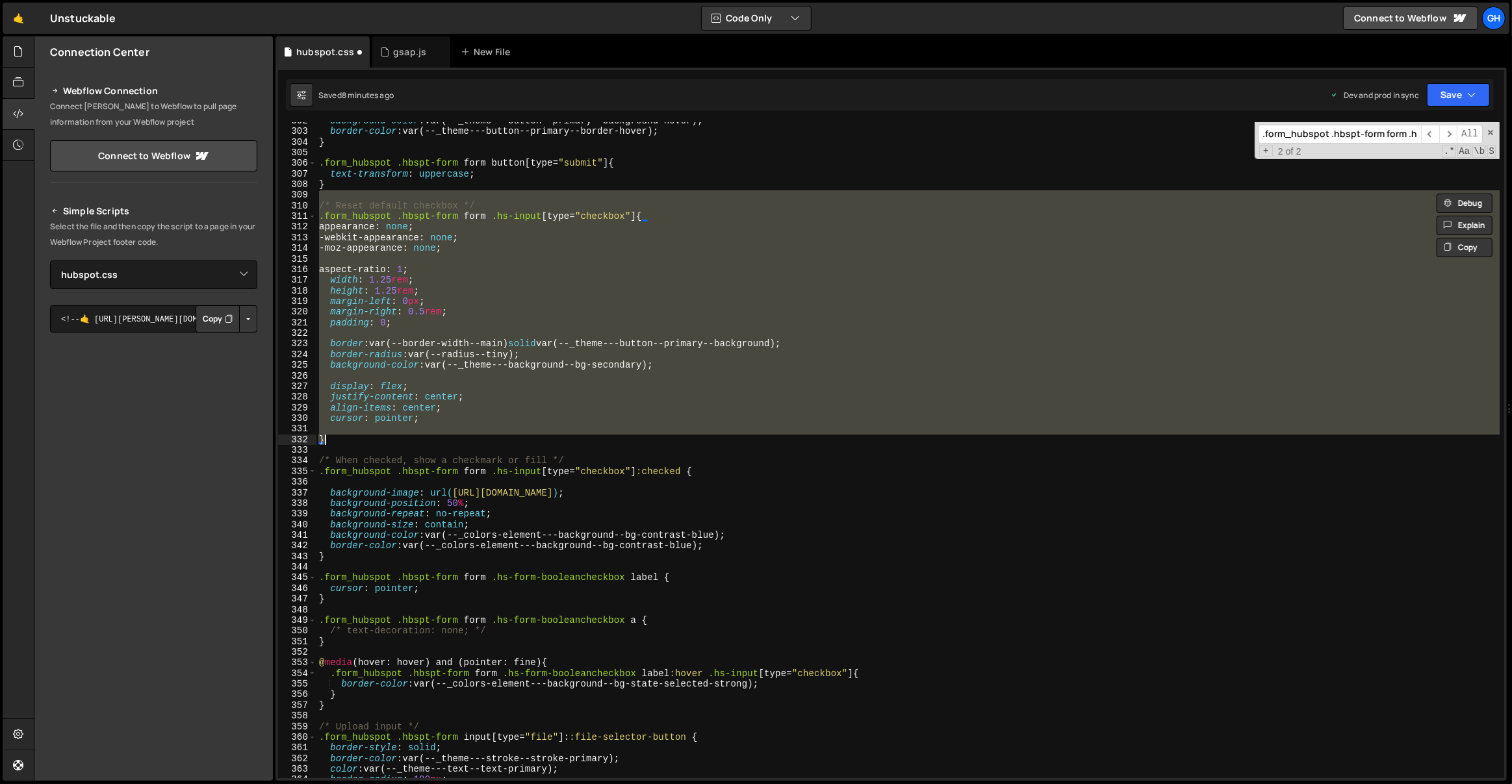
click at [376, 435] on div "background-color : var(--_theme---button--primary--background-hover) ; border-c…" at bounding box center [907, 450] width 1183 height 656
type textarea "}"
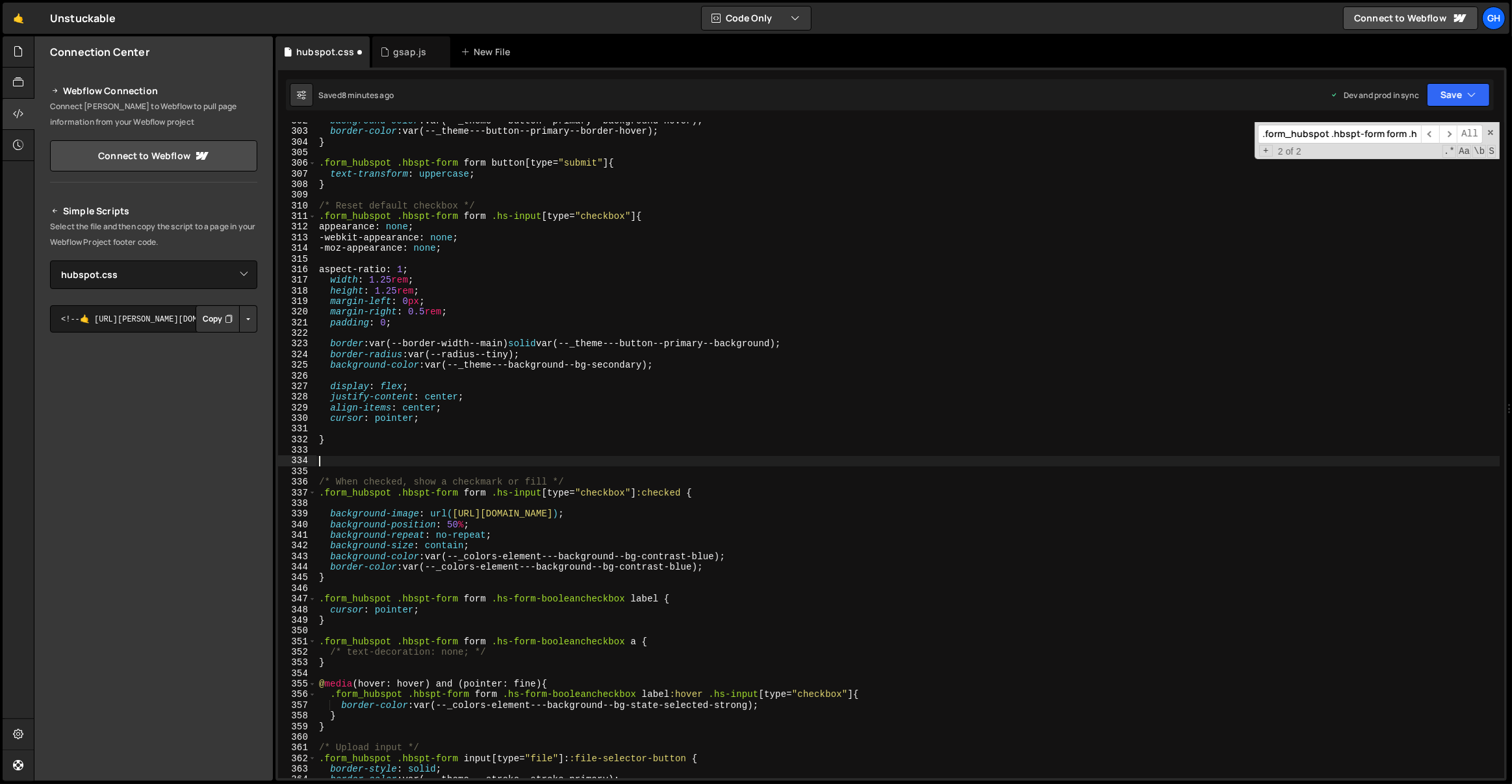
paste textarea "line-height: 1.4;"
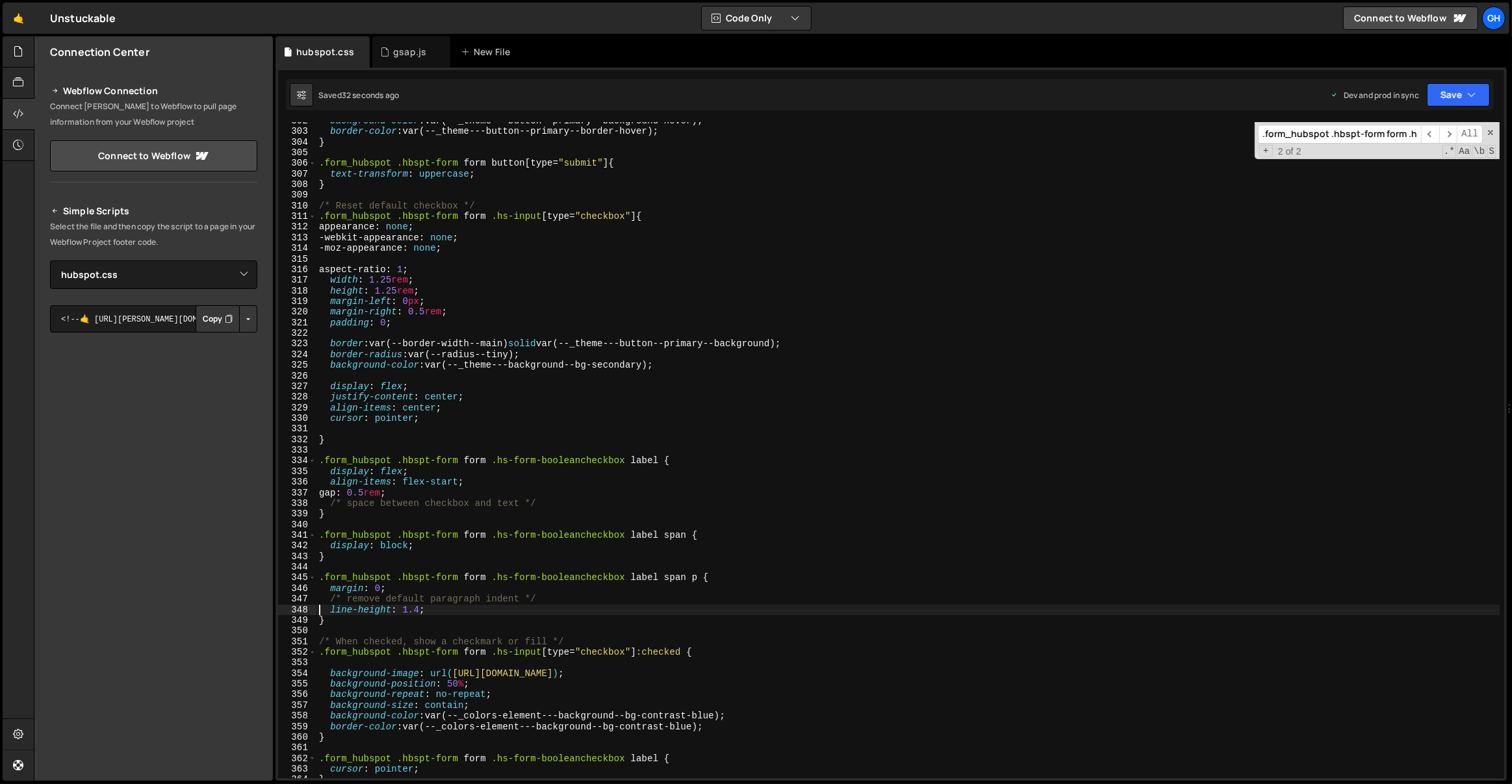
click at [439, 301] on div "background-color : var(--_theme---button--primary--background-hover) ; border-c…" at bounding box center [908, 454] width 1184 height 678
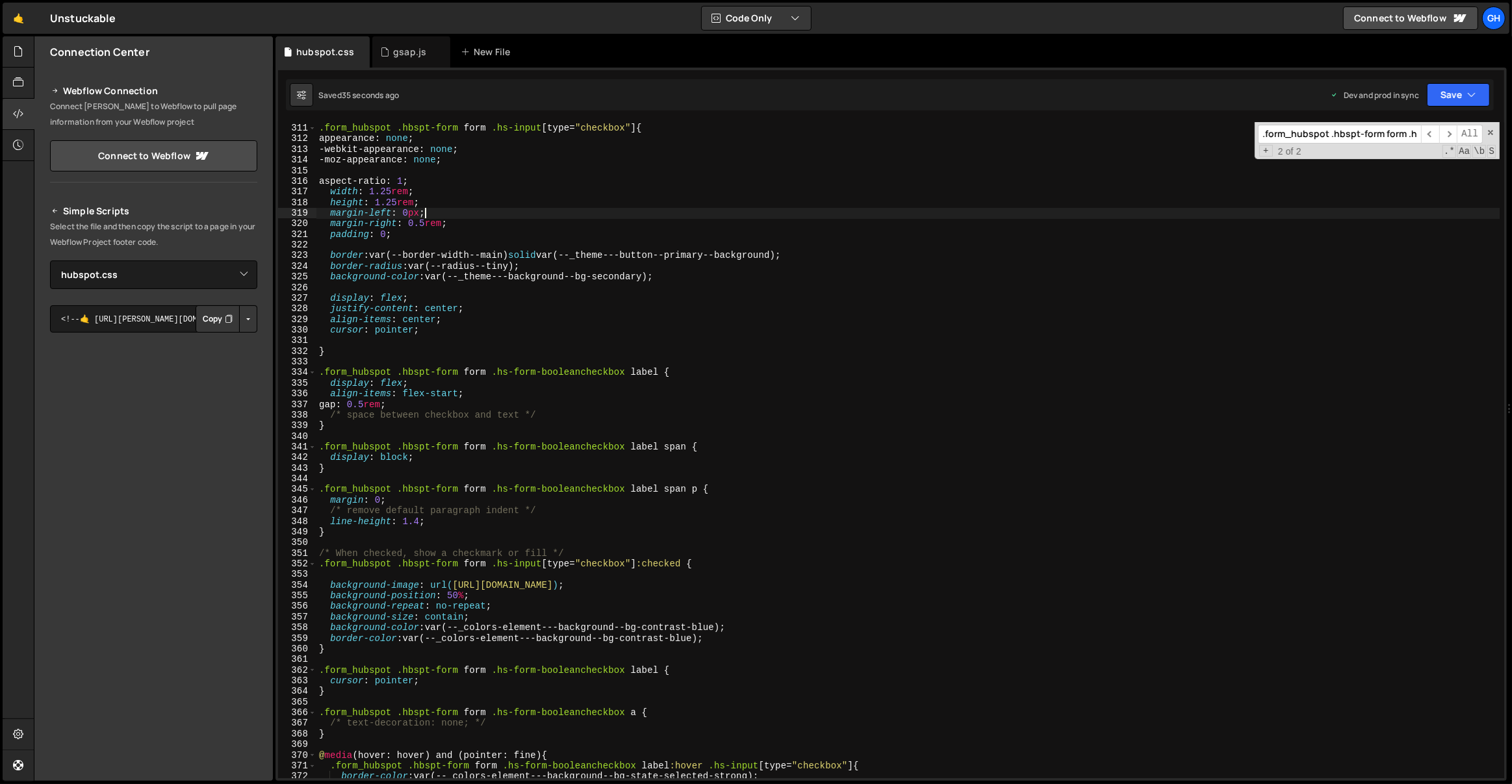
scroll to position [3304, 0]
click at [340, 535] on div "/* Reset default checkbox */ .form_hubspot .hbspt-form form .hs-input [ type = …" at bounding box center [908, 452] width 1184 height 678
click at [319, 371] on div "/* Reset default checkbox */ .form_hubspot .hbspt-form form .hs-input [ type = …" at bounding box center [908, 452] width 1184 height 678
type textarea ".form_hubspot .hbspt-form form .hs-form-booleancheckbox label { display: flex;"
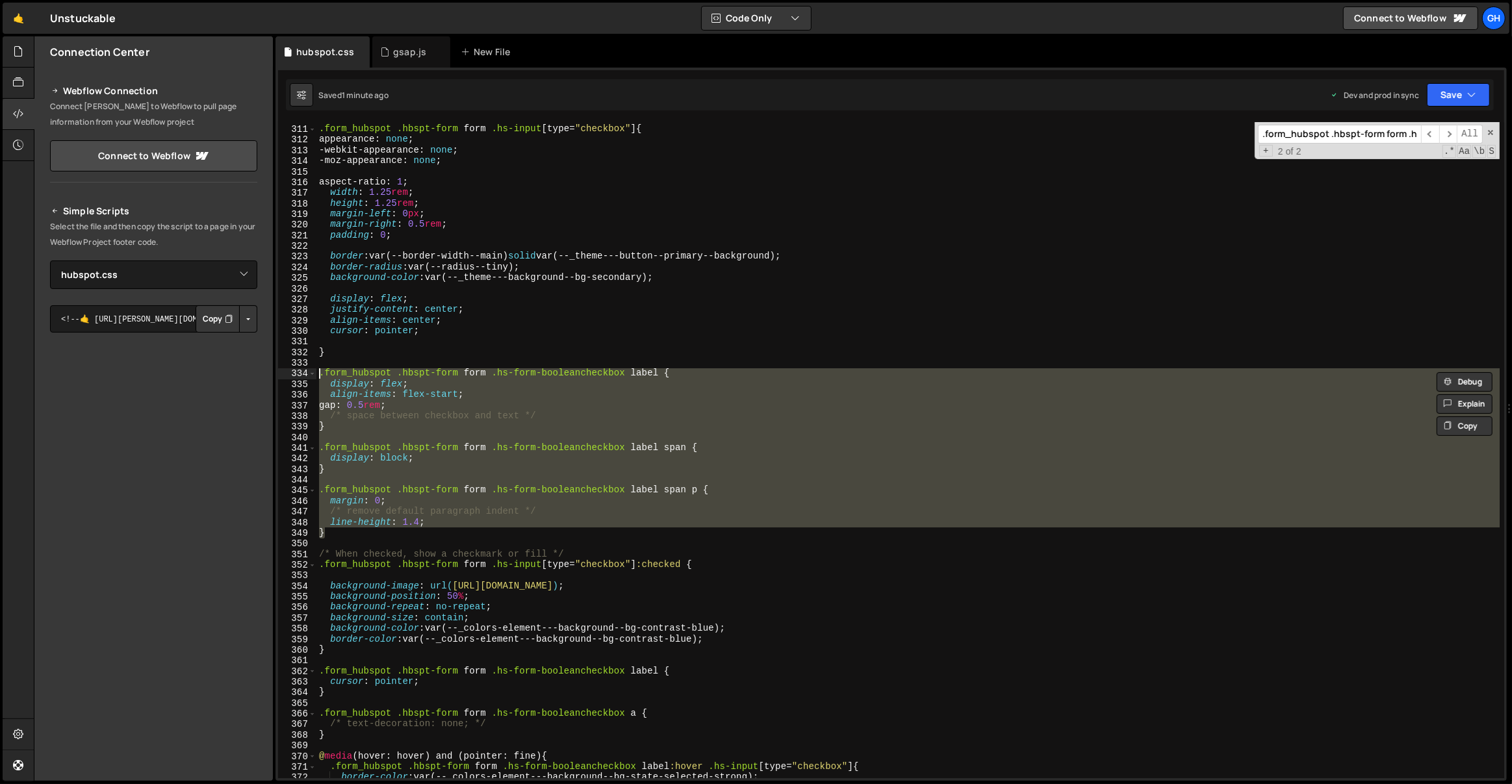
paste textarea
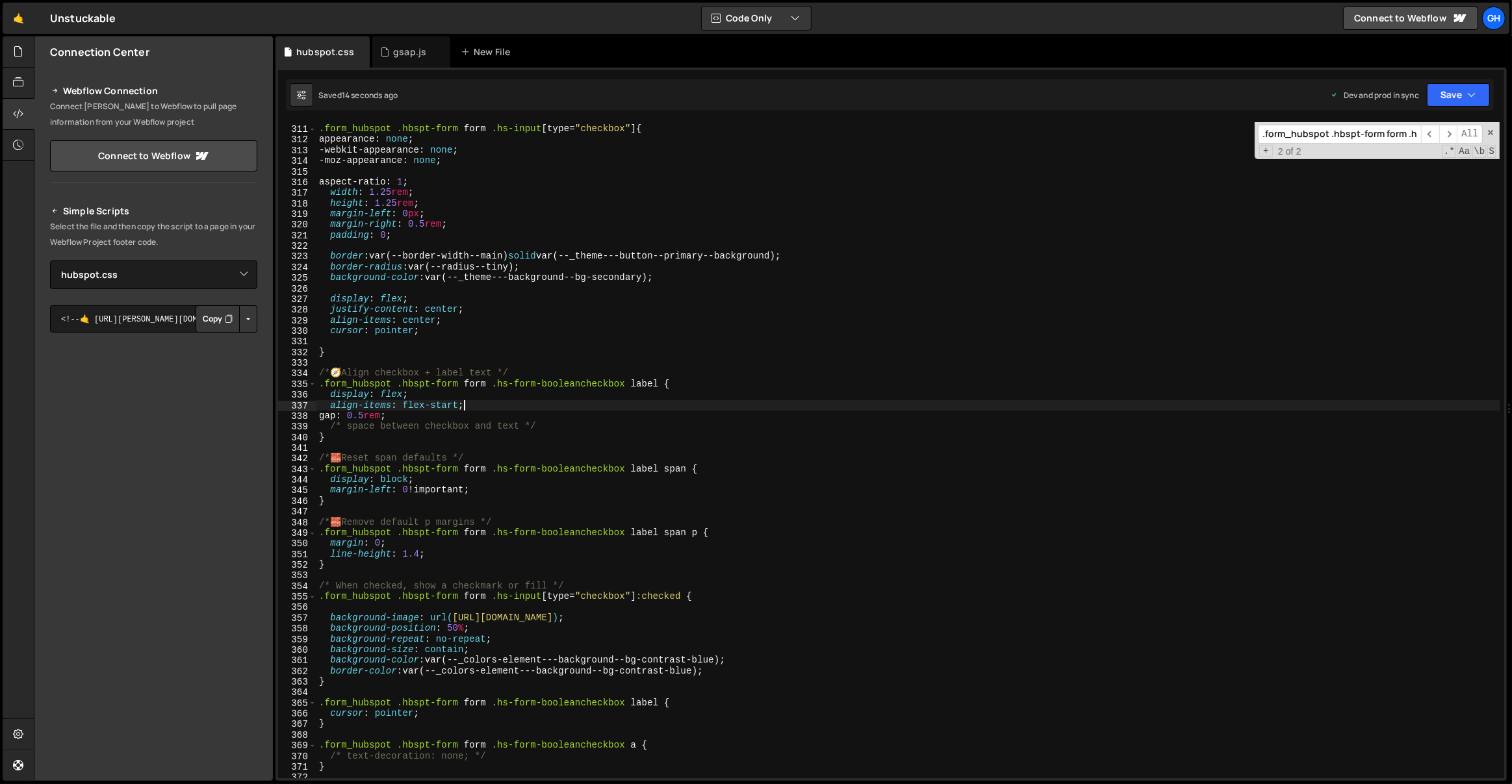
click at [473, 405] on div "/* Reset default checkbox */ .form_hubspot .hbspt-form form .hs-input [ type = …" at bounding box center [908, 452] width 1184 height 678
type textarea "align-items: flex-start;"
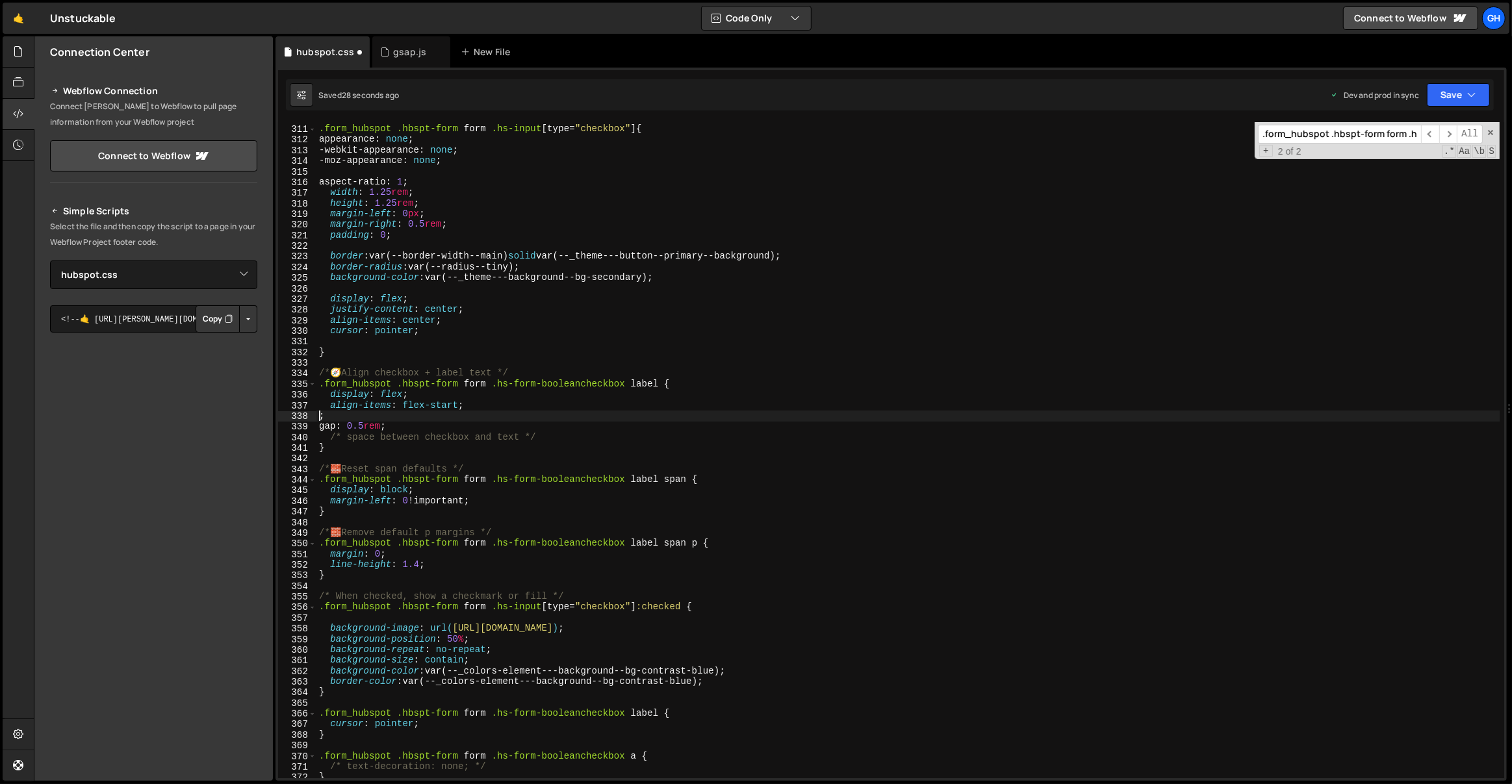
scroll to position [0, 0]
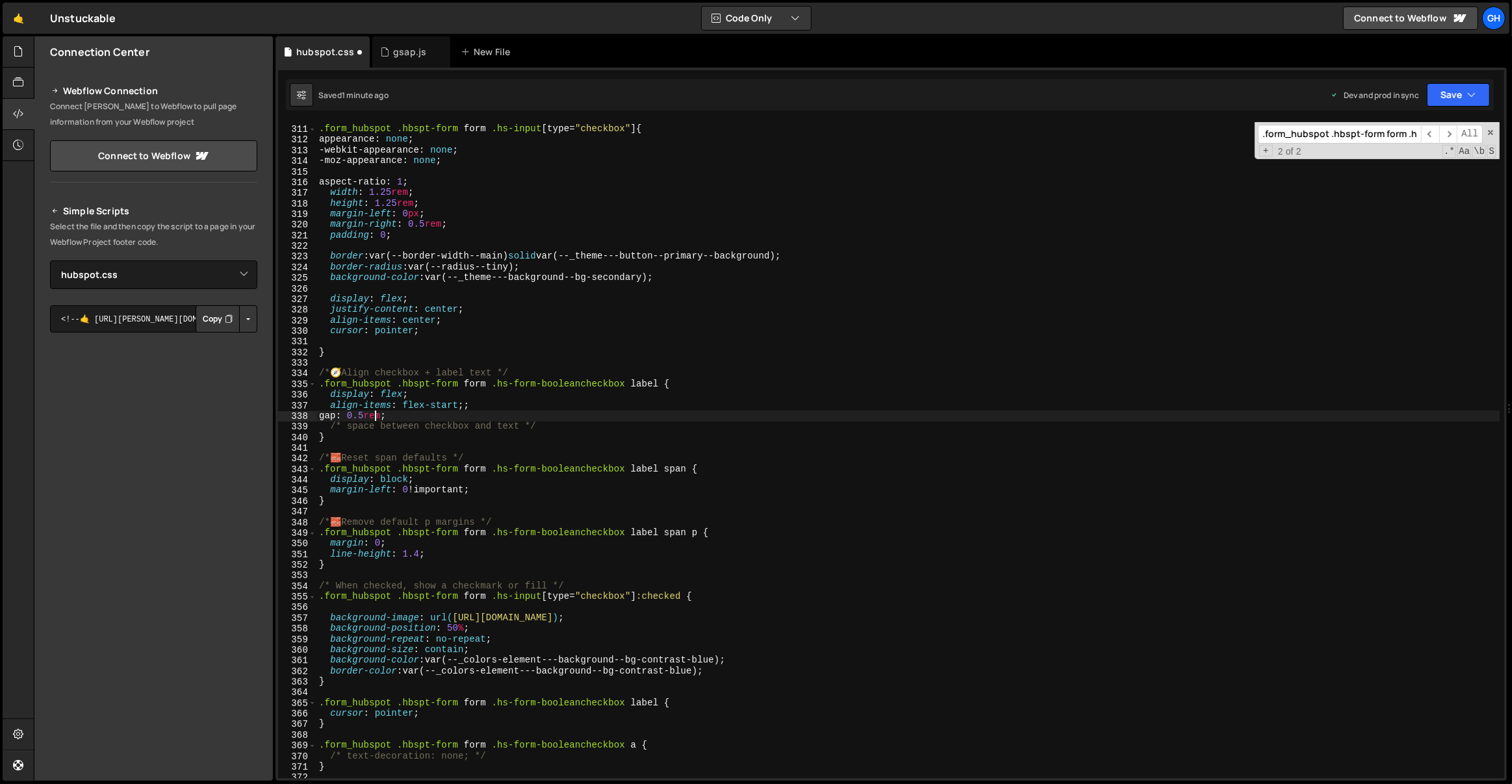
click at [374, 414] on div "/* Reset default checkbox */ .form_hubspot .hbspt-form form .hs-input [ type = …" at bounding box center [908, 452] width 1184 height 678
click at [445, 416] on div "/* Reset default checkbox */ .form_hubspot .hbspt-form form .hs-input [ type = …" at bounding box center [908, 452] width 1184 height 678
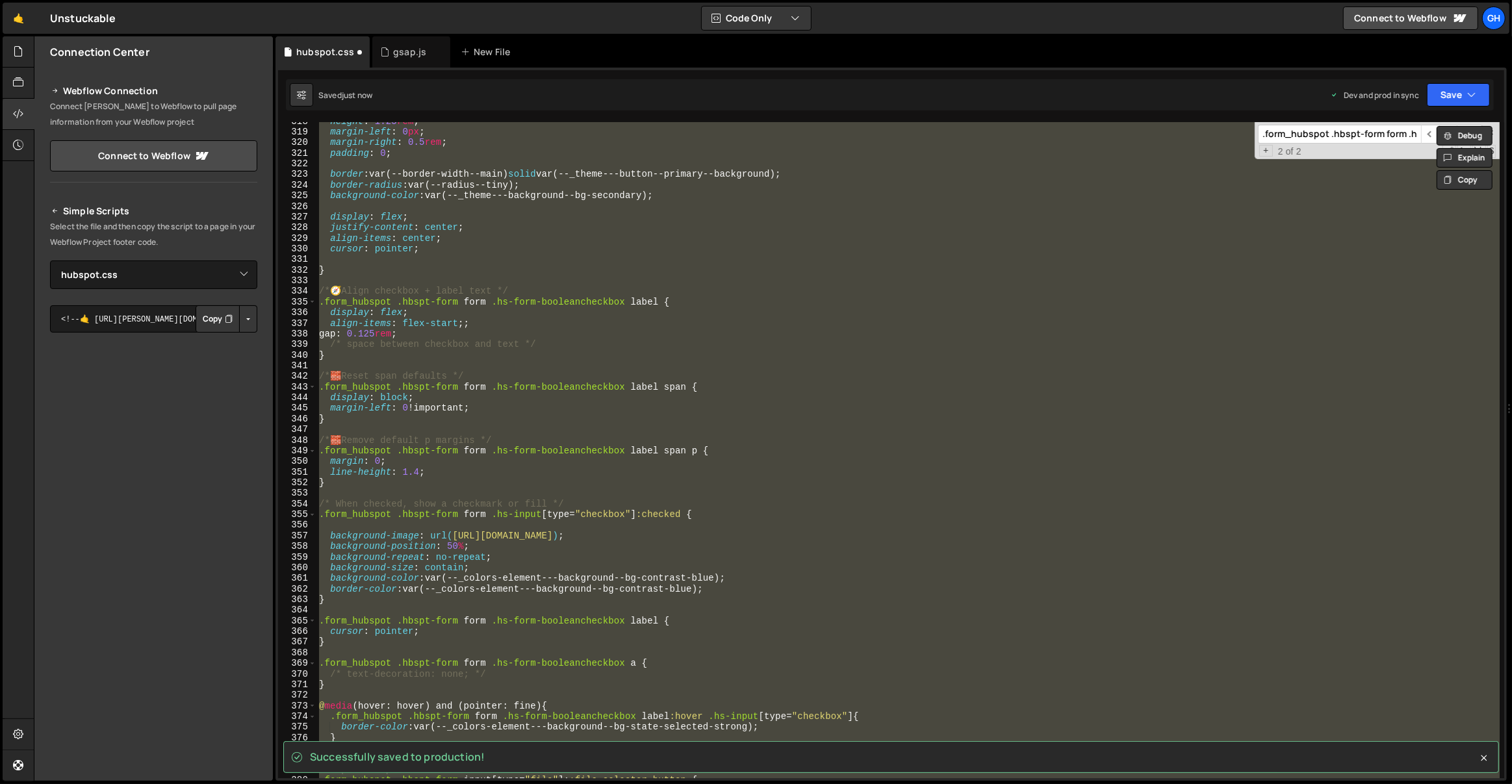
scroll to position [3387, 0]
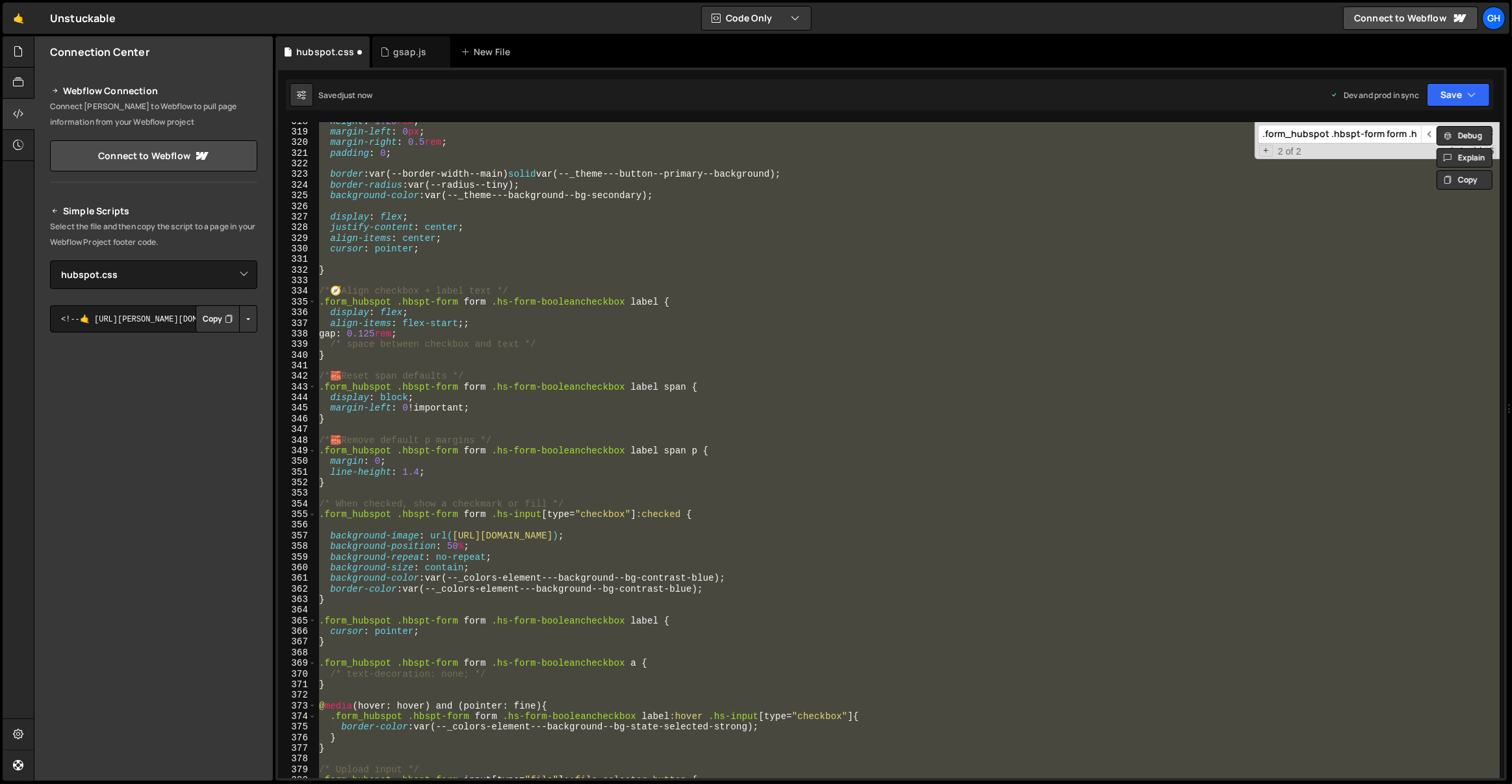
click at [436, 331] on div "height : 1.25 rem ; margin-left : 0 px ; margin-right : 0.5 rem ; padding : 0 ;…" at bounding box center [907, 450] width 1183 height 656
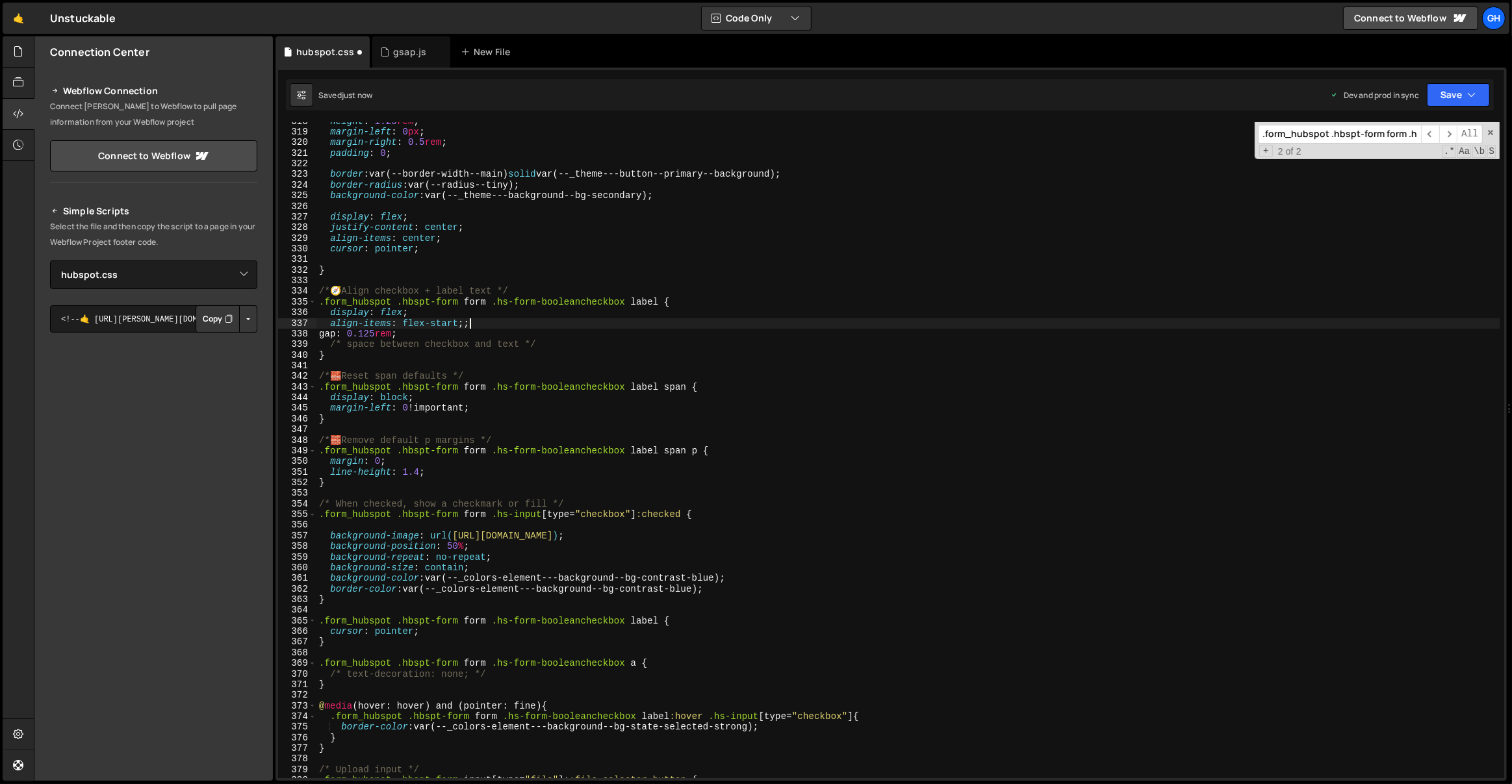
click at [481, 322] on div "height : 1.25 rem ; margin-left : 0 px ; margin-right : 0.5 rem ; padding : 0 ;…" at bounding box center [908, 455] width 1184 height 678
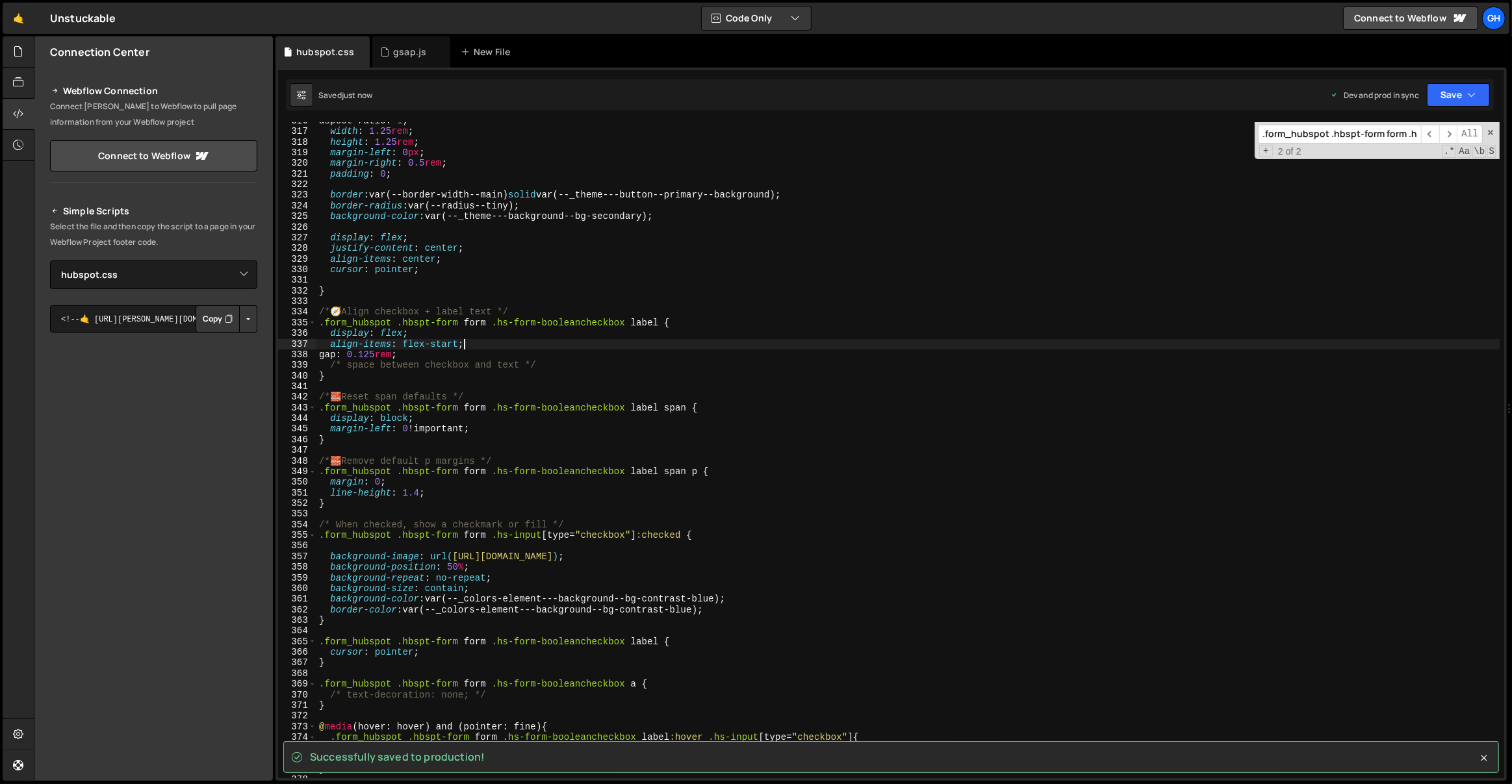
scroll to position [3349, 0]
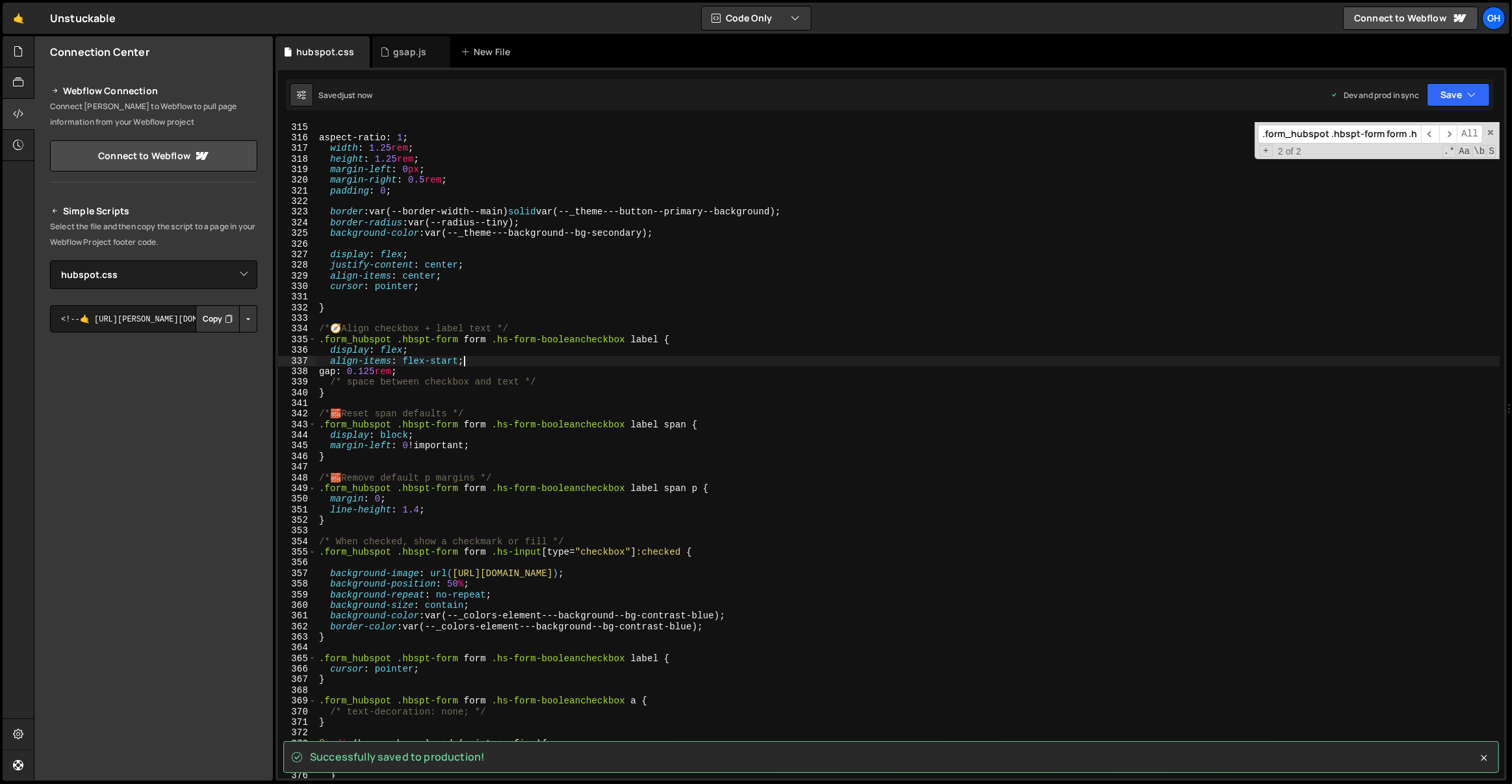
click at [370, 385] on div "aspect-ratio : 1 ; width : 1.25 rem ; height : 1.25 rem ; margin-left : 0 px ; …" at bounding box center [908, 462] width 1184 height 678
type textarea "/* 🧭 Align checkbox + label text */"
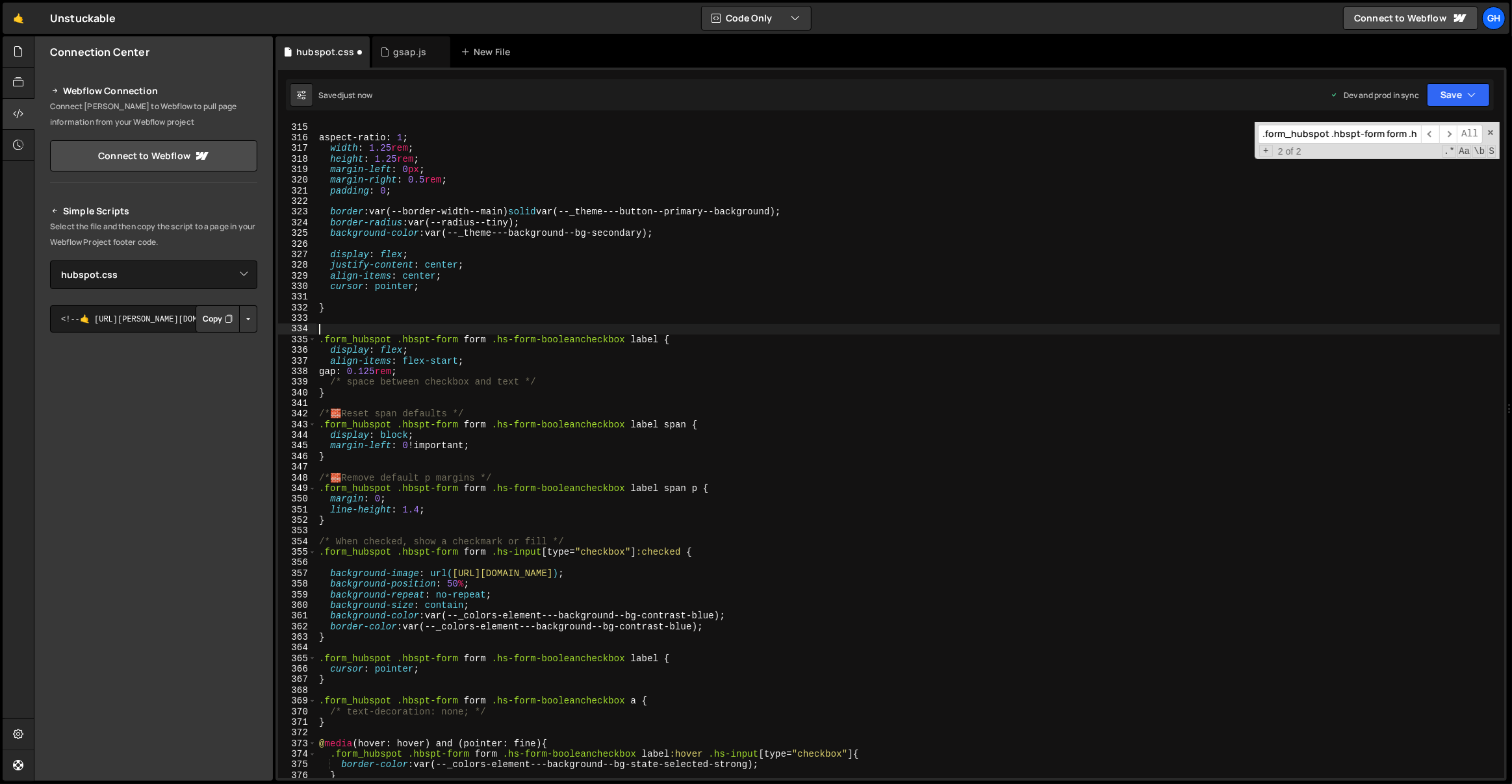
click at [490, 417] on div "aspect-ratio : 1 ; width : 1.25 rem ; height : 1.25 rem ; margin-left : 0 px ; …" at bounding box center [908, 462] width 1184 height 678
type textarea "/* 🧱 Reset span defaults */"
click at [525, 474] on div "aspect-ratio : 1 ; width : 1.25 rem ; height : 1.25 rem ; margin-left : 0 px ; …" at bounding box center [908, 462] width 1184 height 678
type textarea "/* 🧱 Remove default p margins */"
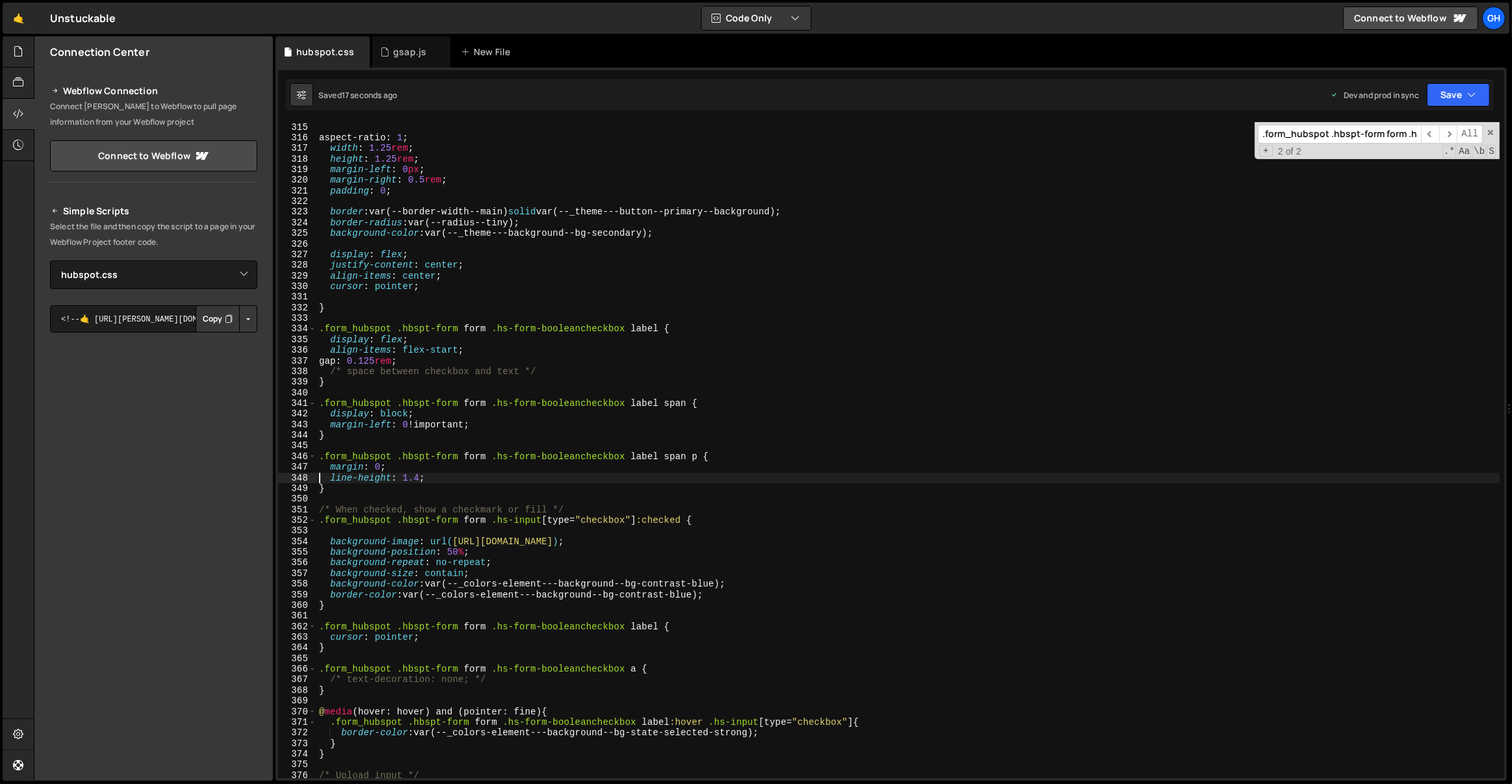
click at [451, 409] on div "aspect-ratio : 1 ; width : 1.25 rem ; height : 1.25 rem ; margin-left : 0 px ; …" at bounding box center [908, 462] width 1184 height 678
type textarea "}"
type textarea ".form_hubspot .hbspt-form form .hs-form-booleancheckbox label span {"
type textarea "display: block;"
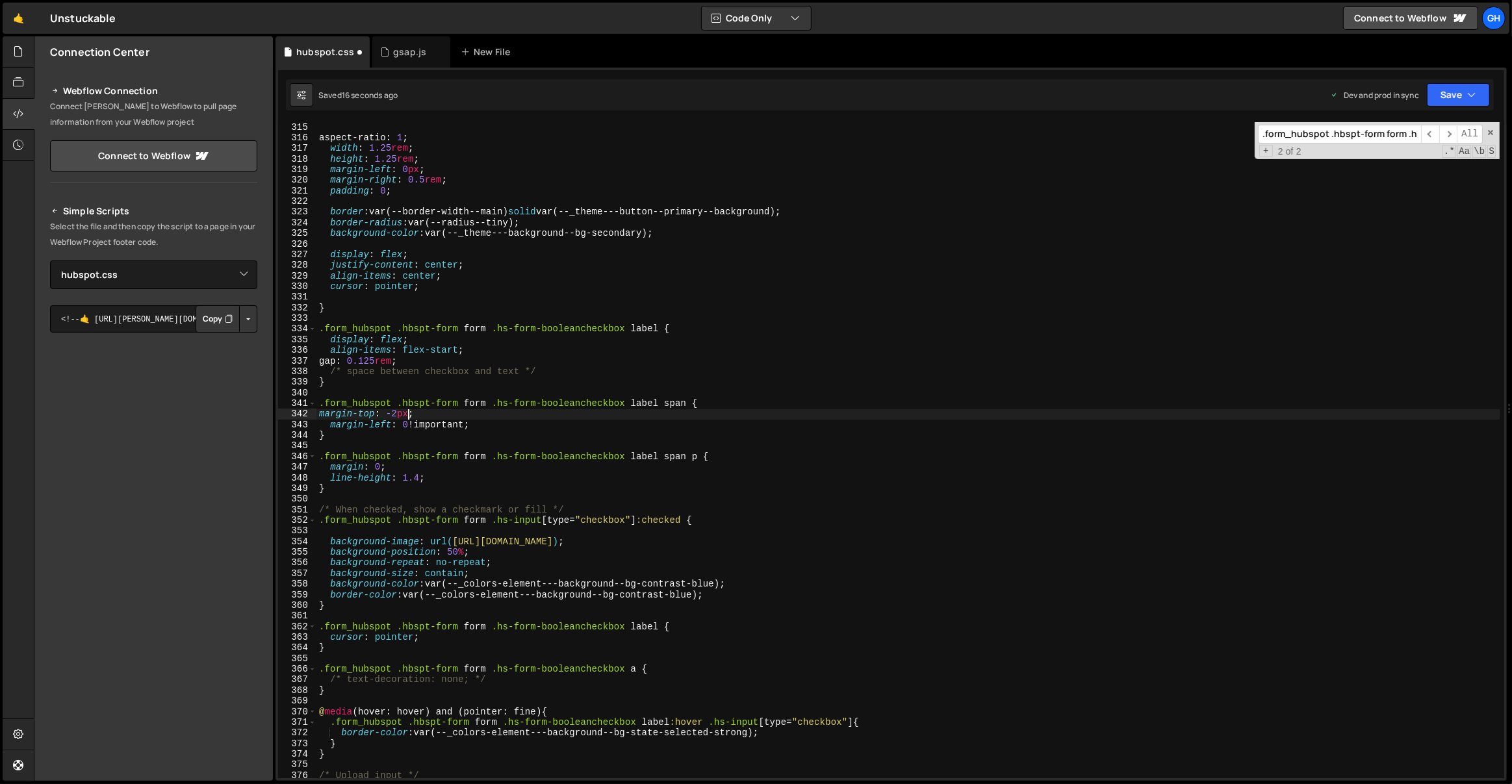
scroll to position [0, 6]
click at [409, 414] on div "aspect-ratio : 1 ; width : 1.25 rem ; height : 1.25 rem ; margin-left : 0 px ; …" at bounding box center [908, 462] width 1184 height 678
type textarea "margin-top: -0.125rem;"
click at [335, 314] on div "aspect-ratio : 1 ; width : 1.25 rem ; height : 1.25 rem ; margin-left : 0 px ; …" at bounding box center [908, 462] width 1184 height 678
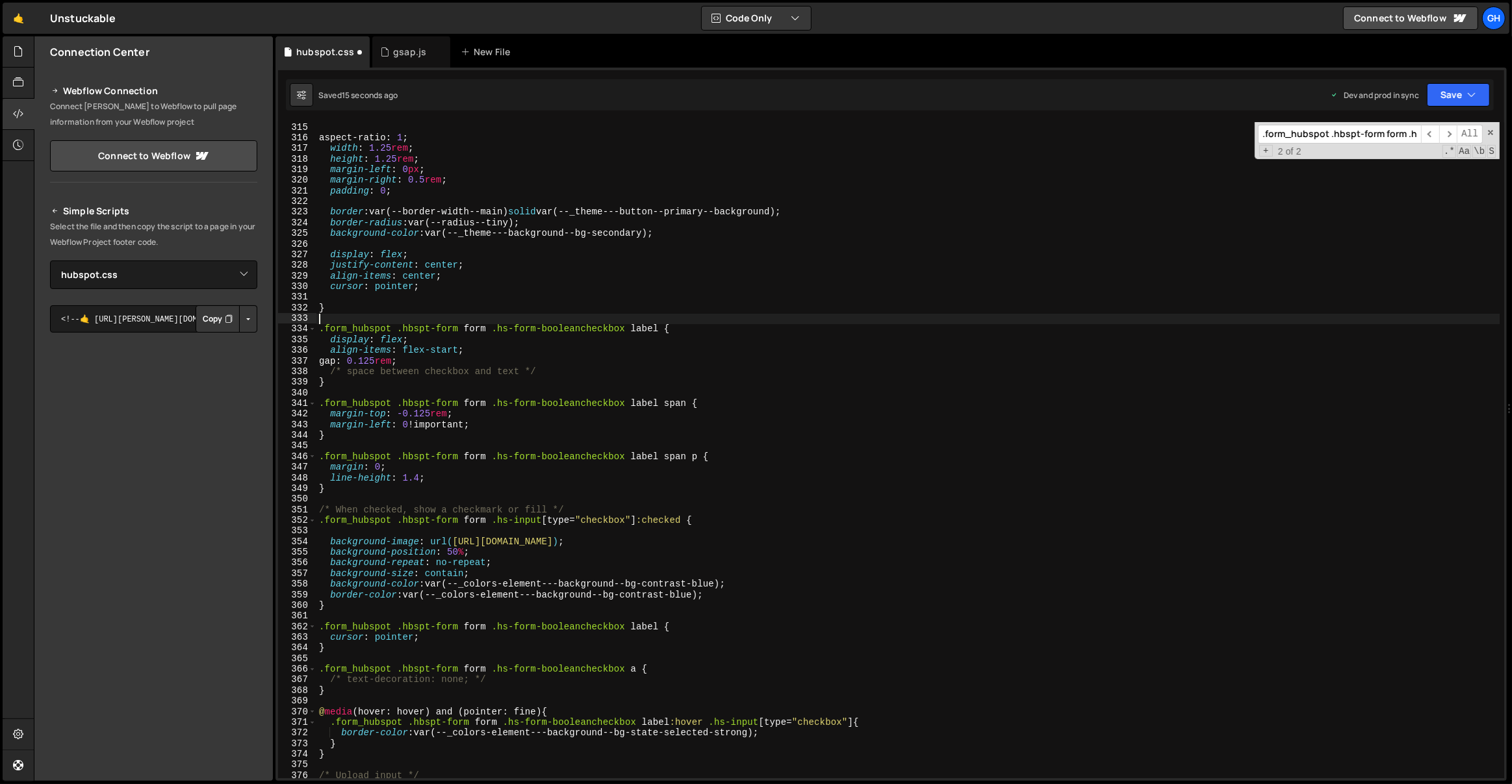
scroll to position [0, 0]
click at [337, 492] on div "aspect-ratio : 1 ; width : 1.25 rem ; height : 1.25 rem ; margin-left : 0 px ; …" at bounding box center [908, 462] width 1184 height 678
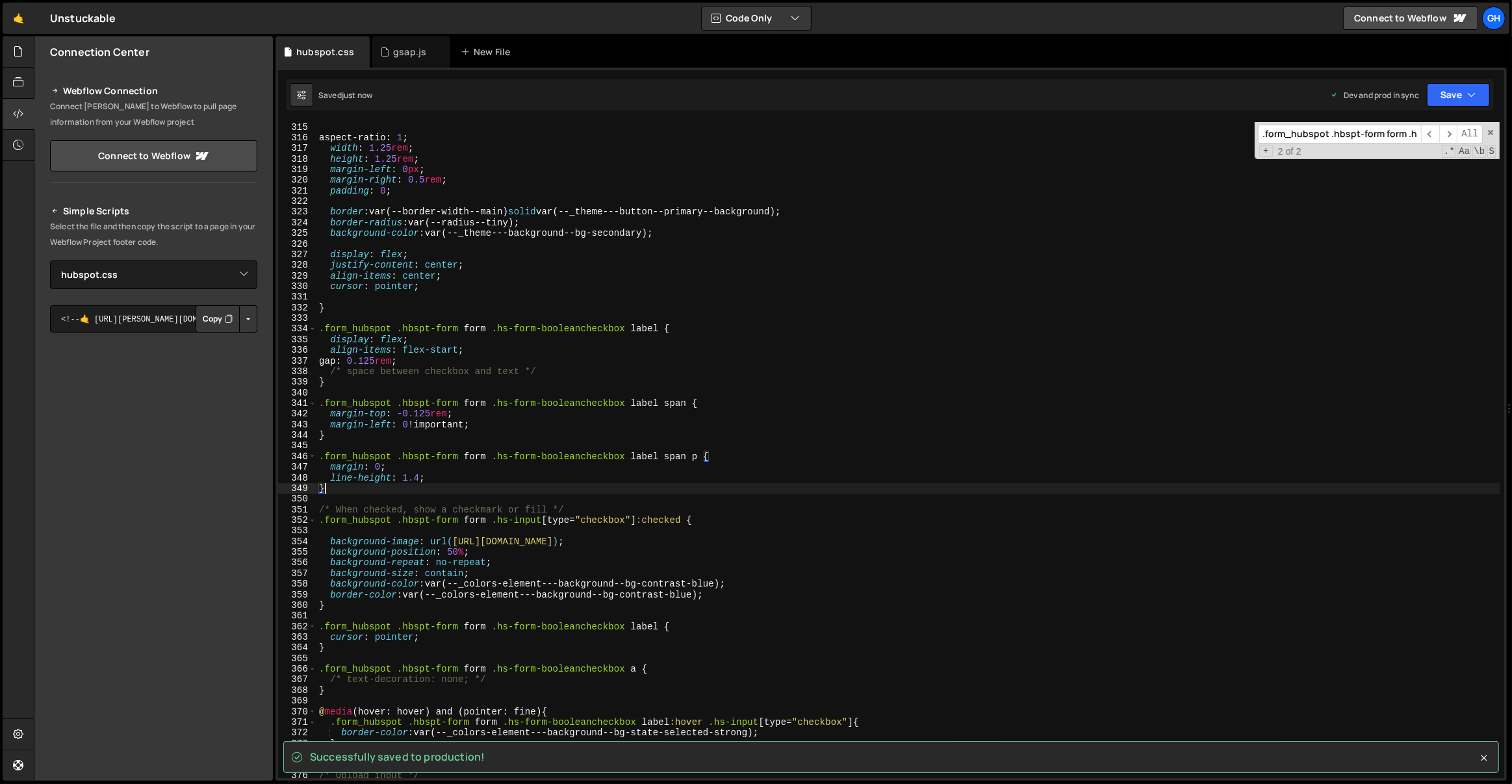
click at [334, 489] on div "aspect-ratio : 1 ; width : 1.25 rem ; height : 1.25 rem ; margin-left : 0 px ; …" at bounding box center [908, 462] width 1184 height 678
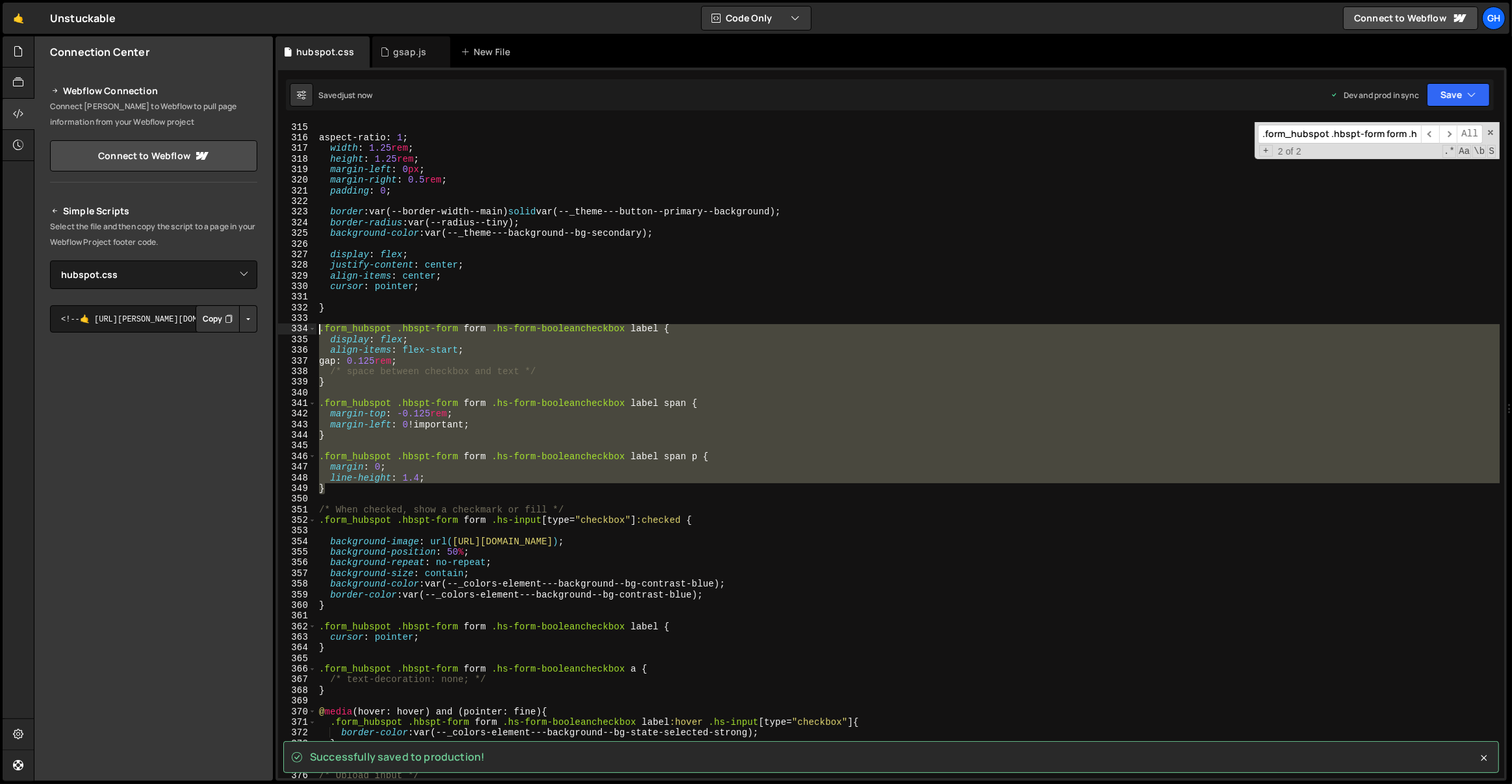
click at [319, 324] on div "aspect-ratio : 1 ; width : 1.25 rem ; height : 1.25 rem ; margin-left : 0 px ; …" at bounding box center [908, 462] width 1184 height 678
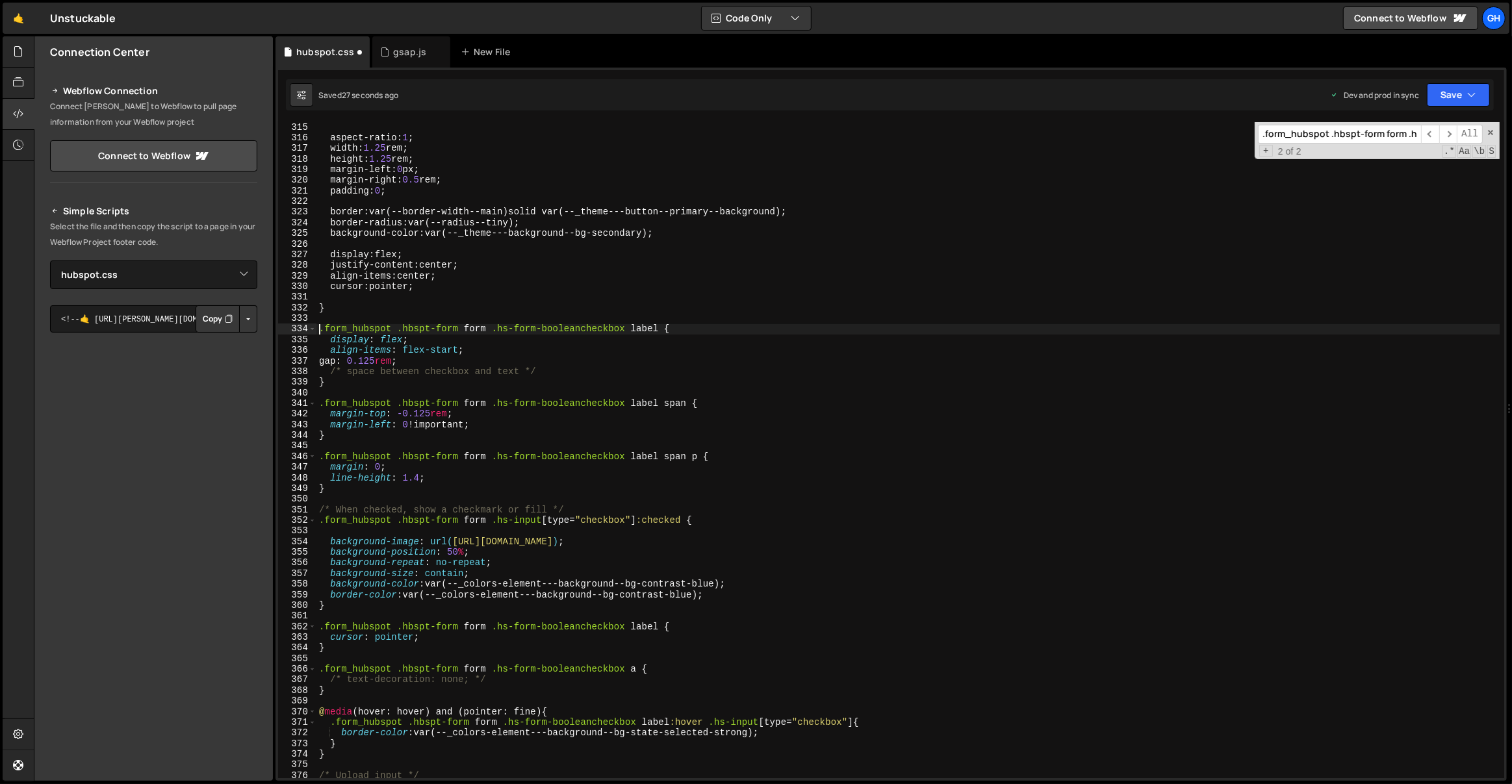
type textarea ".form_hubspot .hbspt-form form .hs-form-booleancheckbox label {"
